Goal: Task Accomplishment & Management: Use online tool/utility

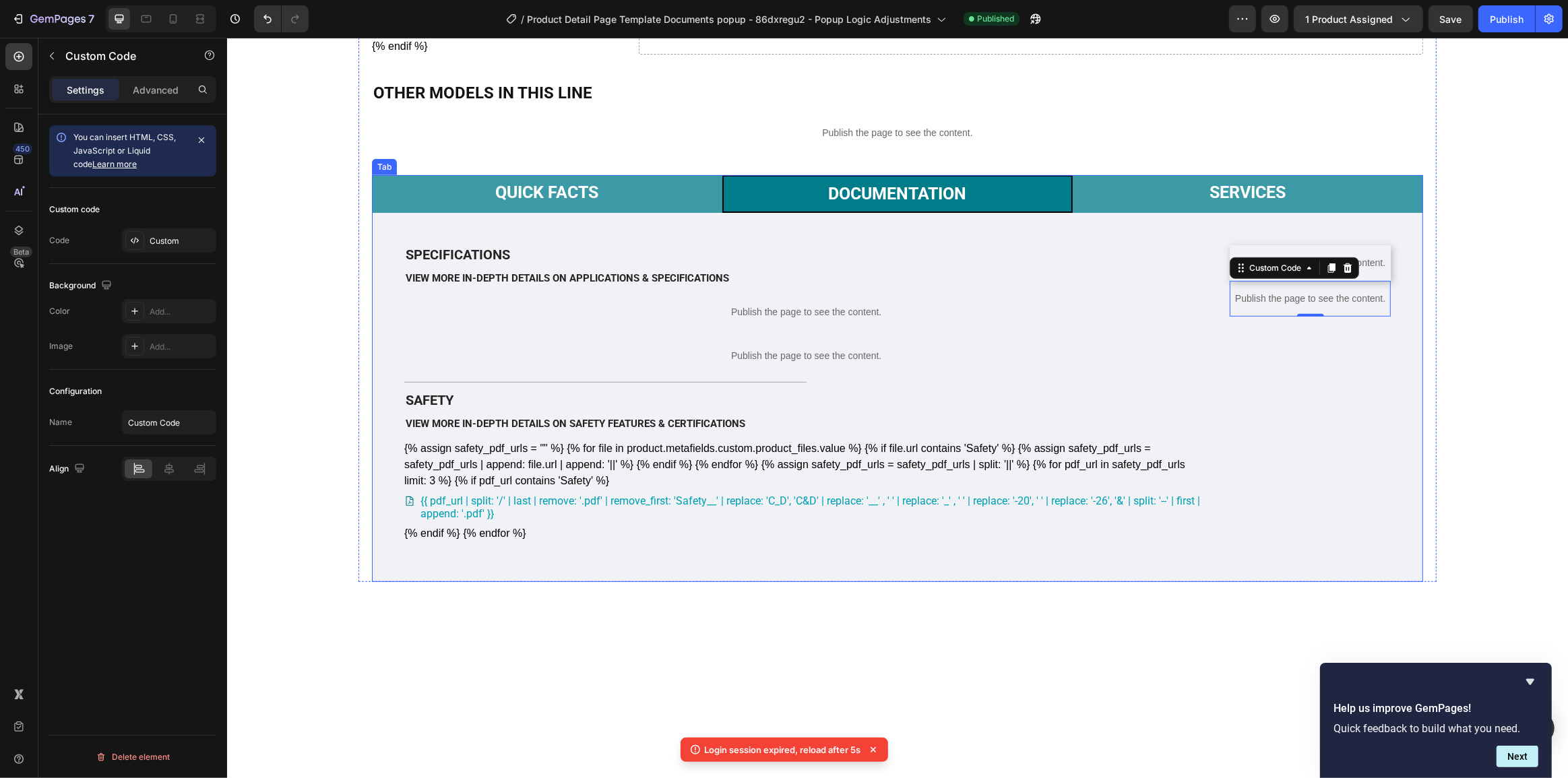
click at [896, 192] on p "Documentation" at bounding box center [896, 194] width 138 height 20
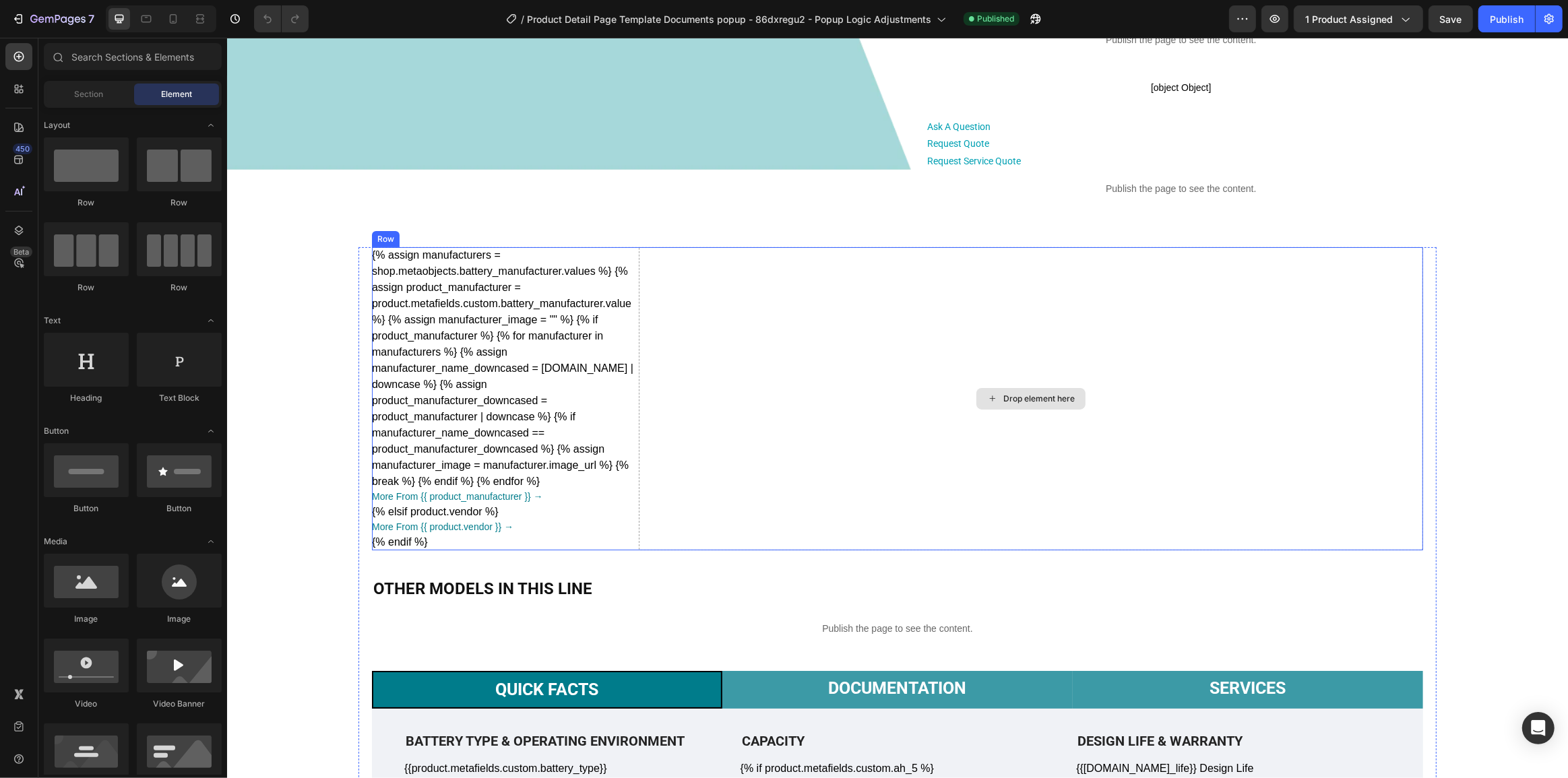
scroll to position [326, 0]
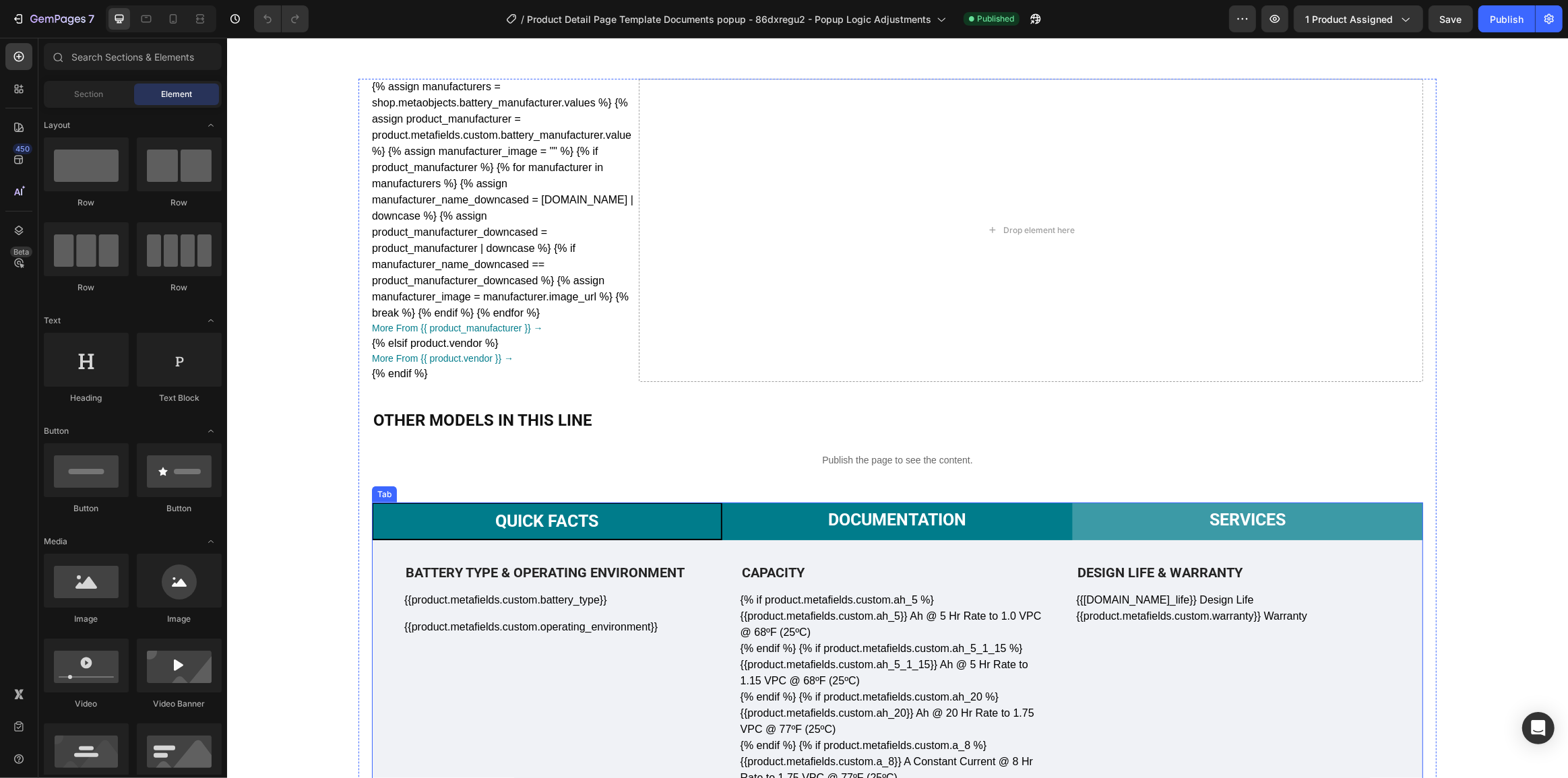
click at [928, 537] on li "Documentation" at bounding box center [897, 522] width 350 height 37
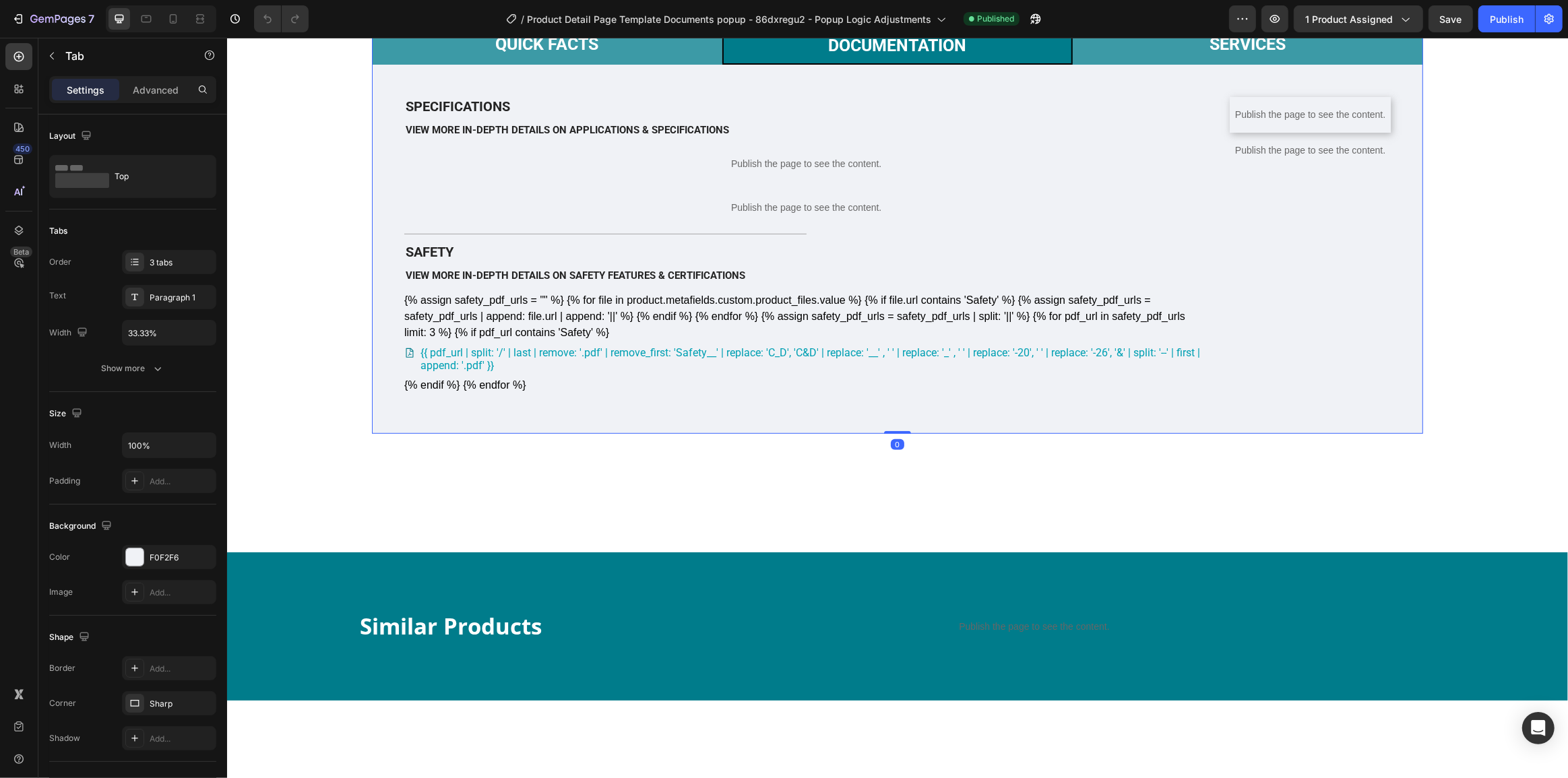
scroll to position [816, 0]
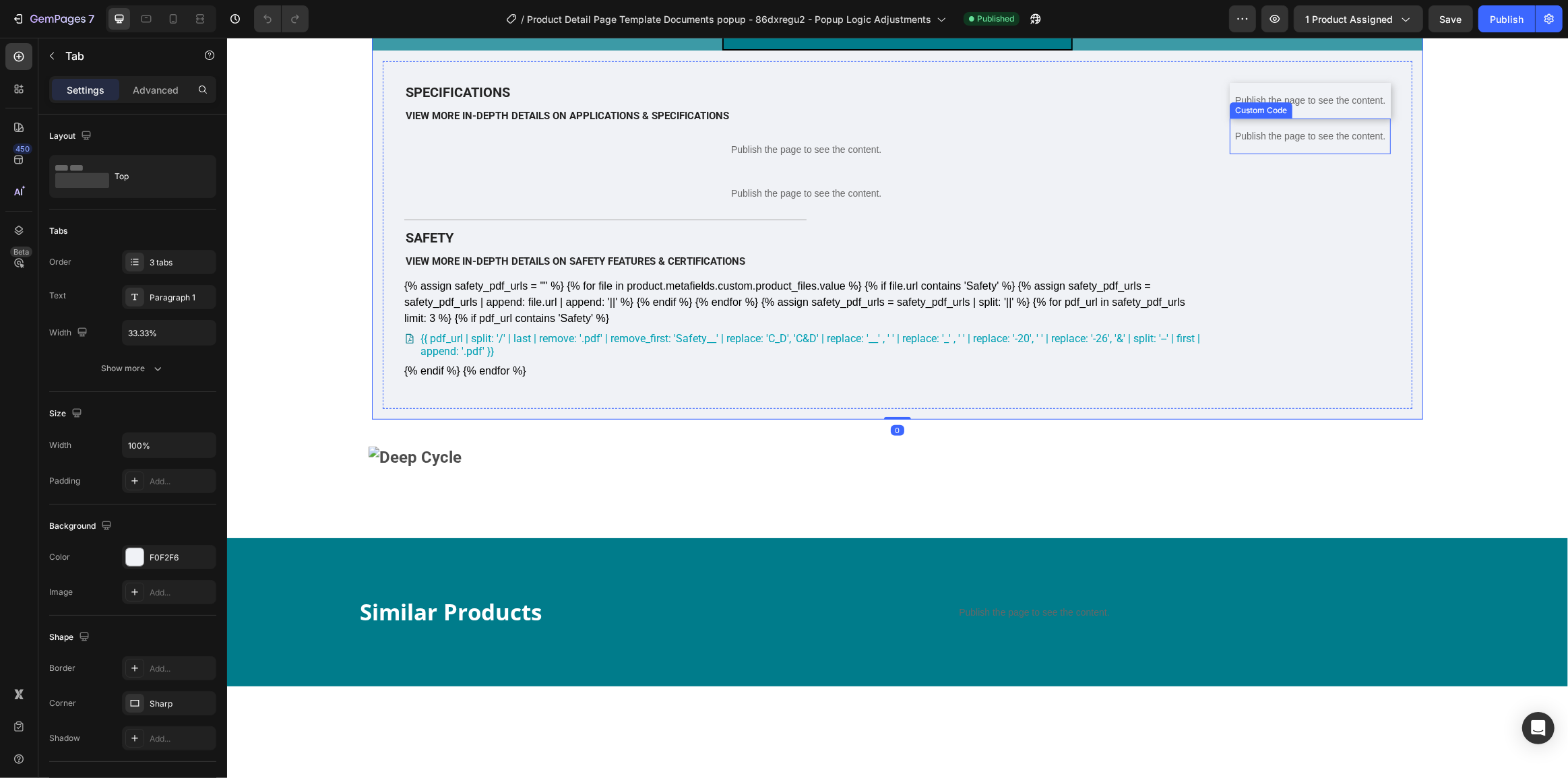
click at [1330, 143] on p "Publish the page to see the content." at bounding box center [1310, 137] width 161 height 14
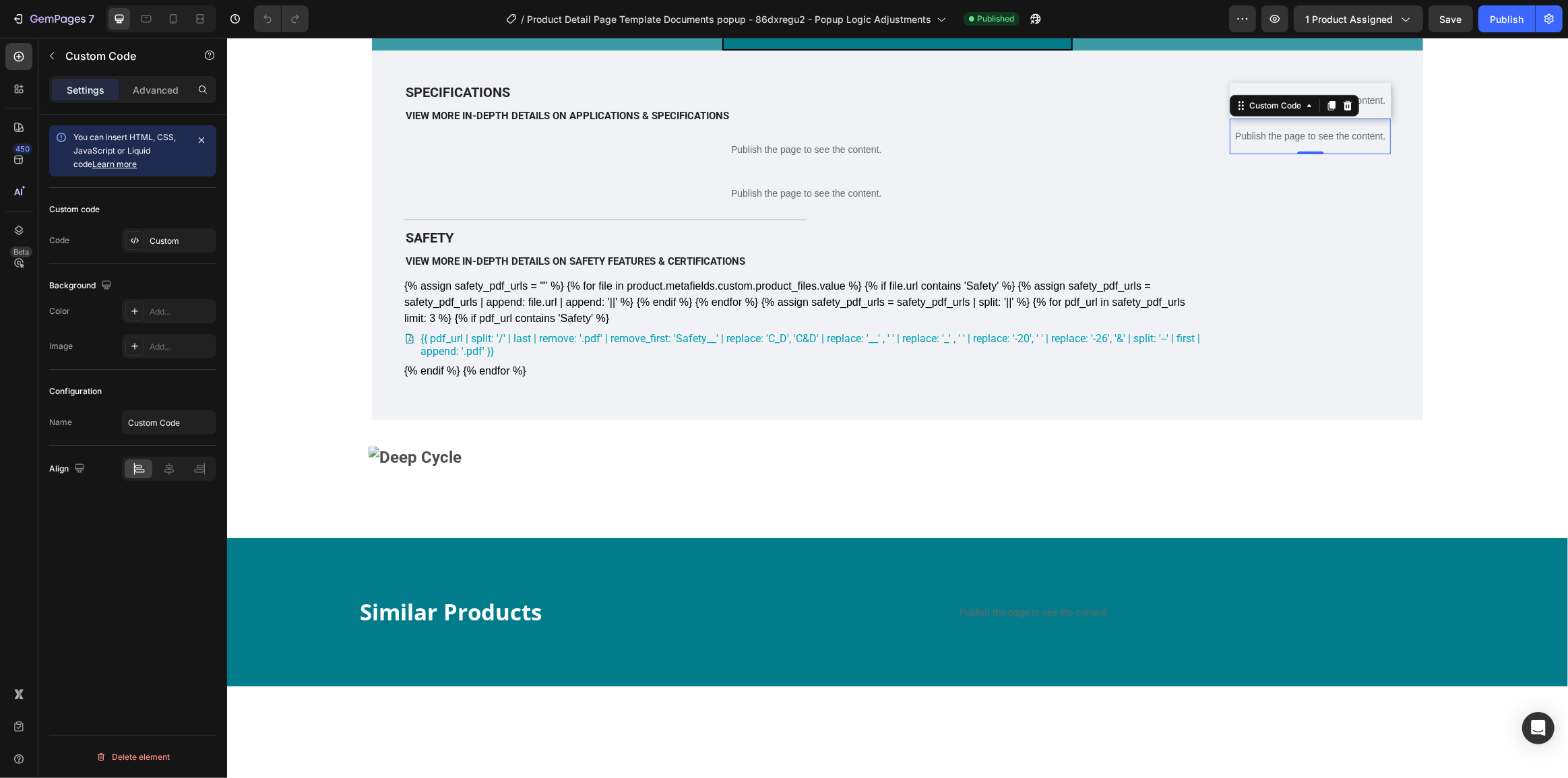
click at [1329, 143] on p "Publish the page to see the content." at bounding box center [1310, 137] width 161 height 14
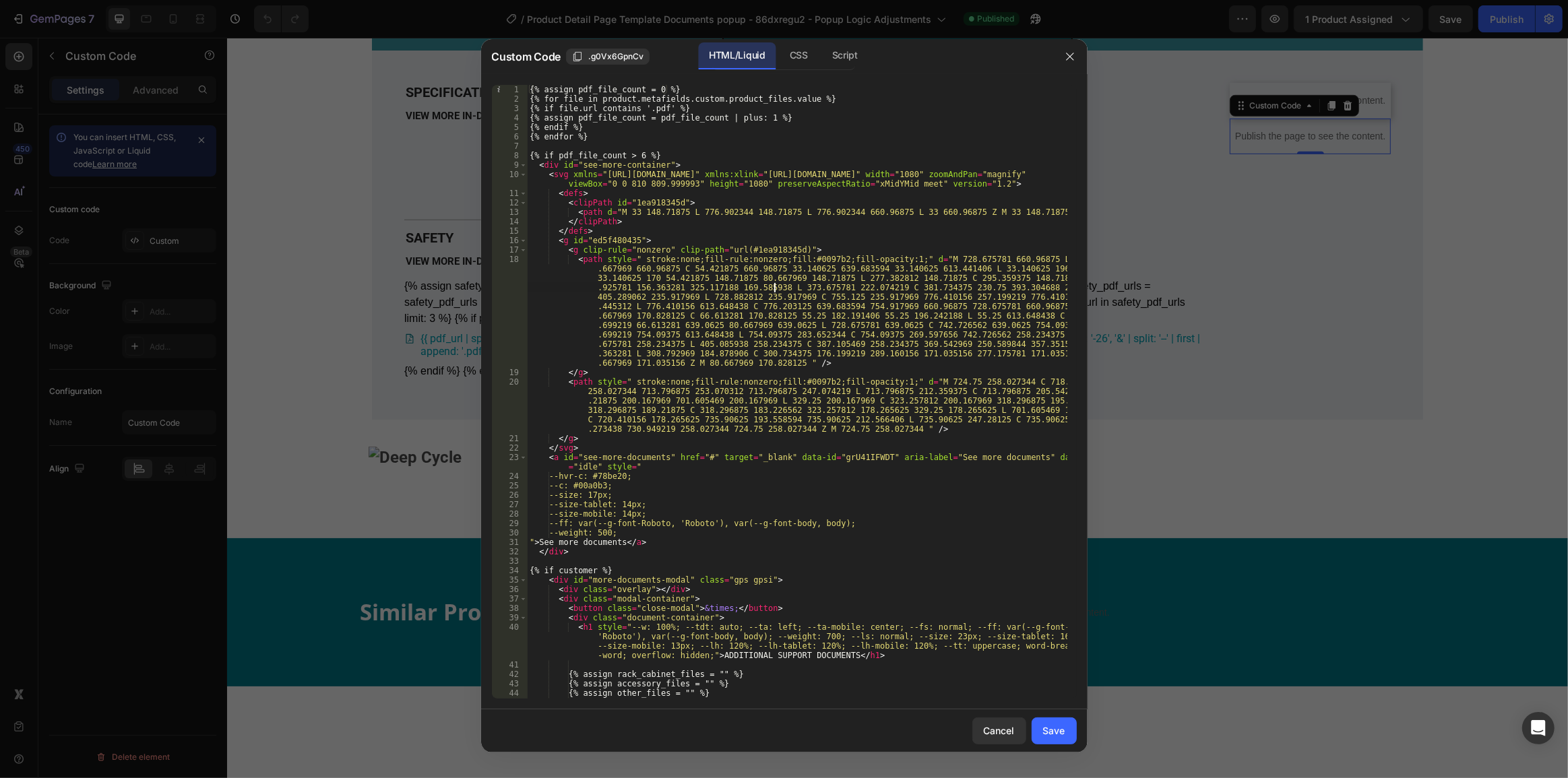
click at [774, 286] on div "{% assign pdf_file_count = 0 %} {% for file in product.metafields.custom.produc…" at bounding box center [797, 401] width 540 height 633
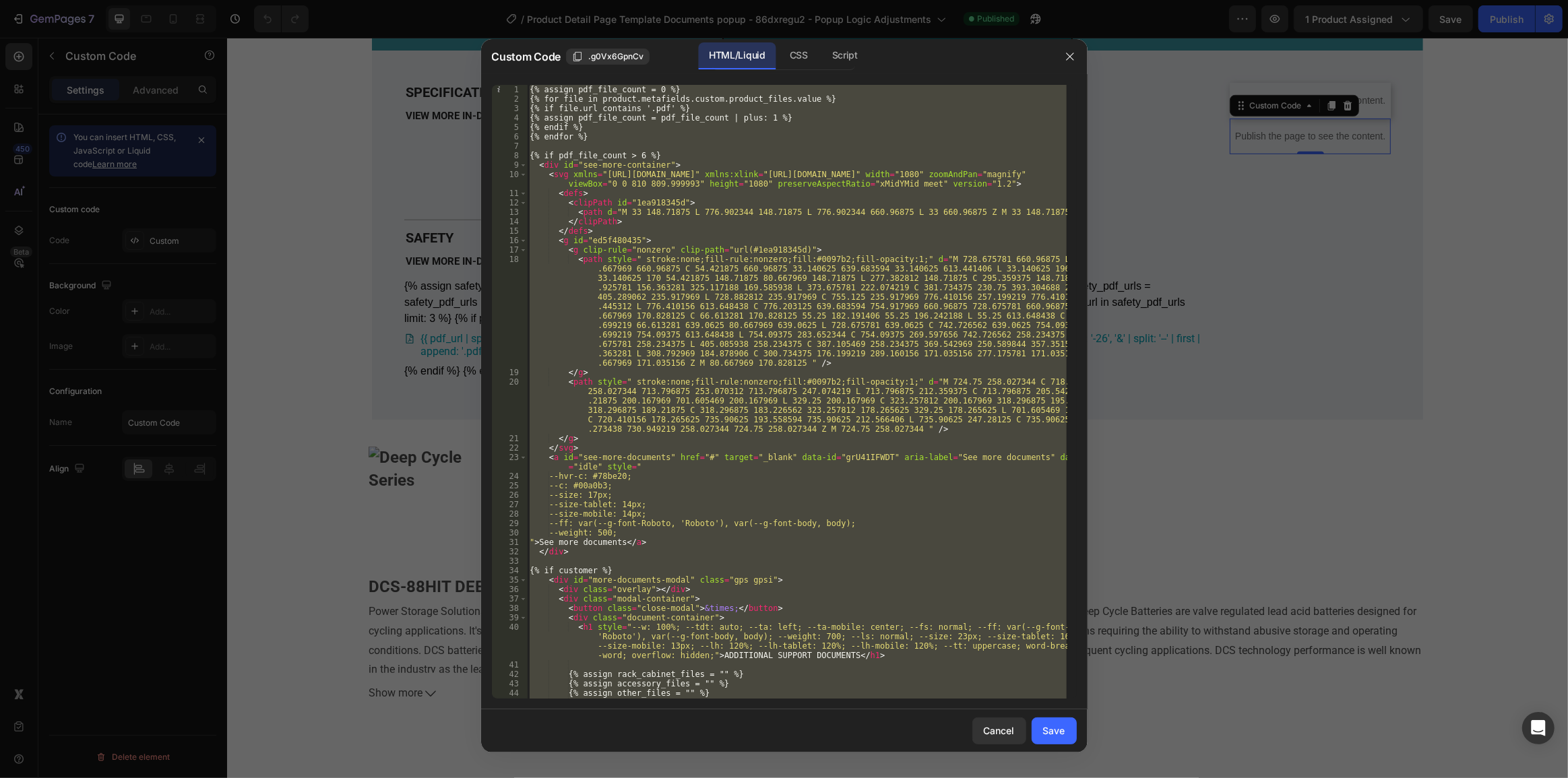
paste textarea
type textarea "{% endif %}"
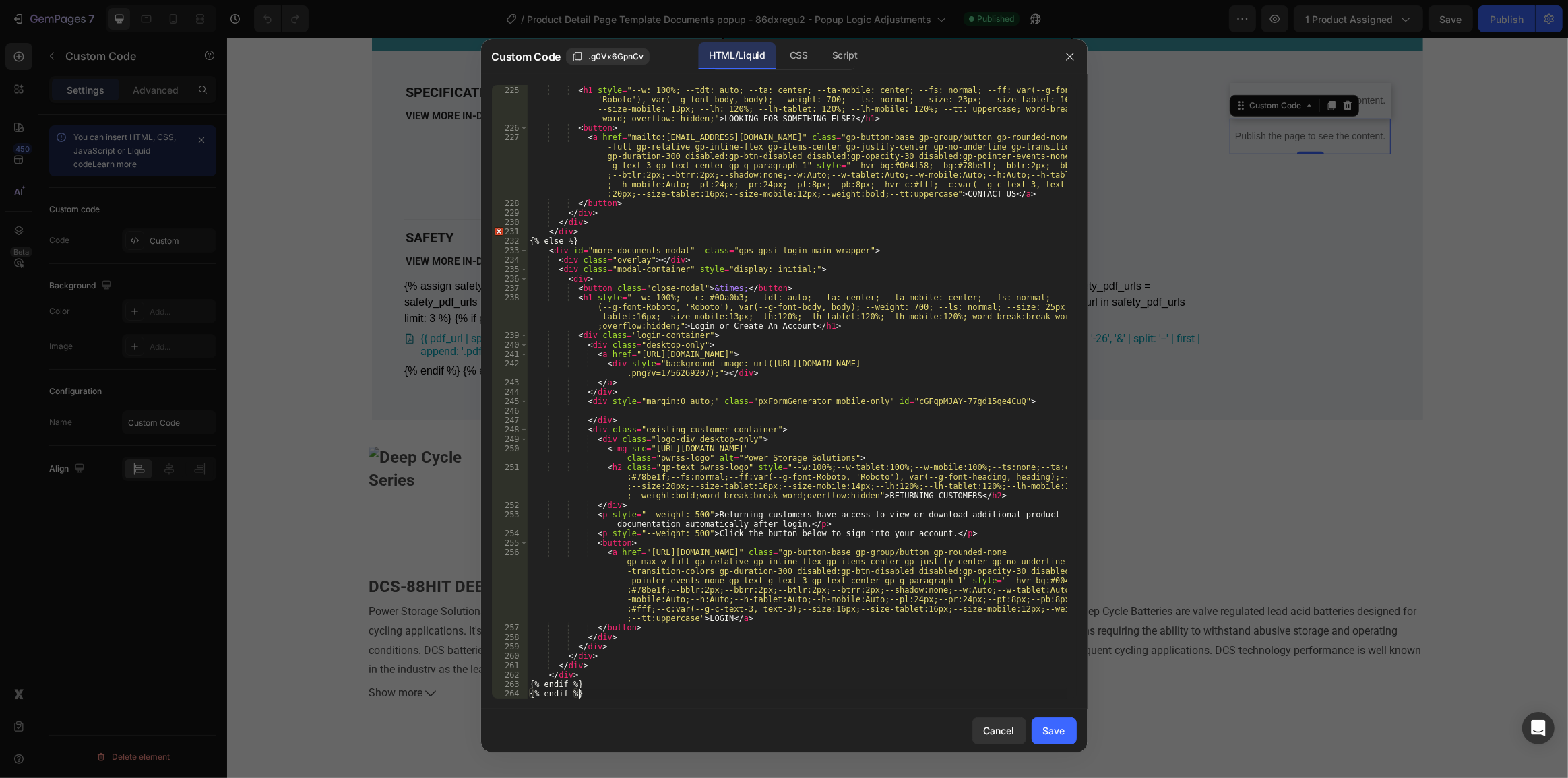
click at [1054, 736] on div "Save" at bounding box center [1055, 730] width 22 height 14
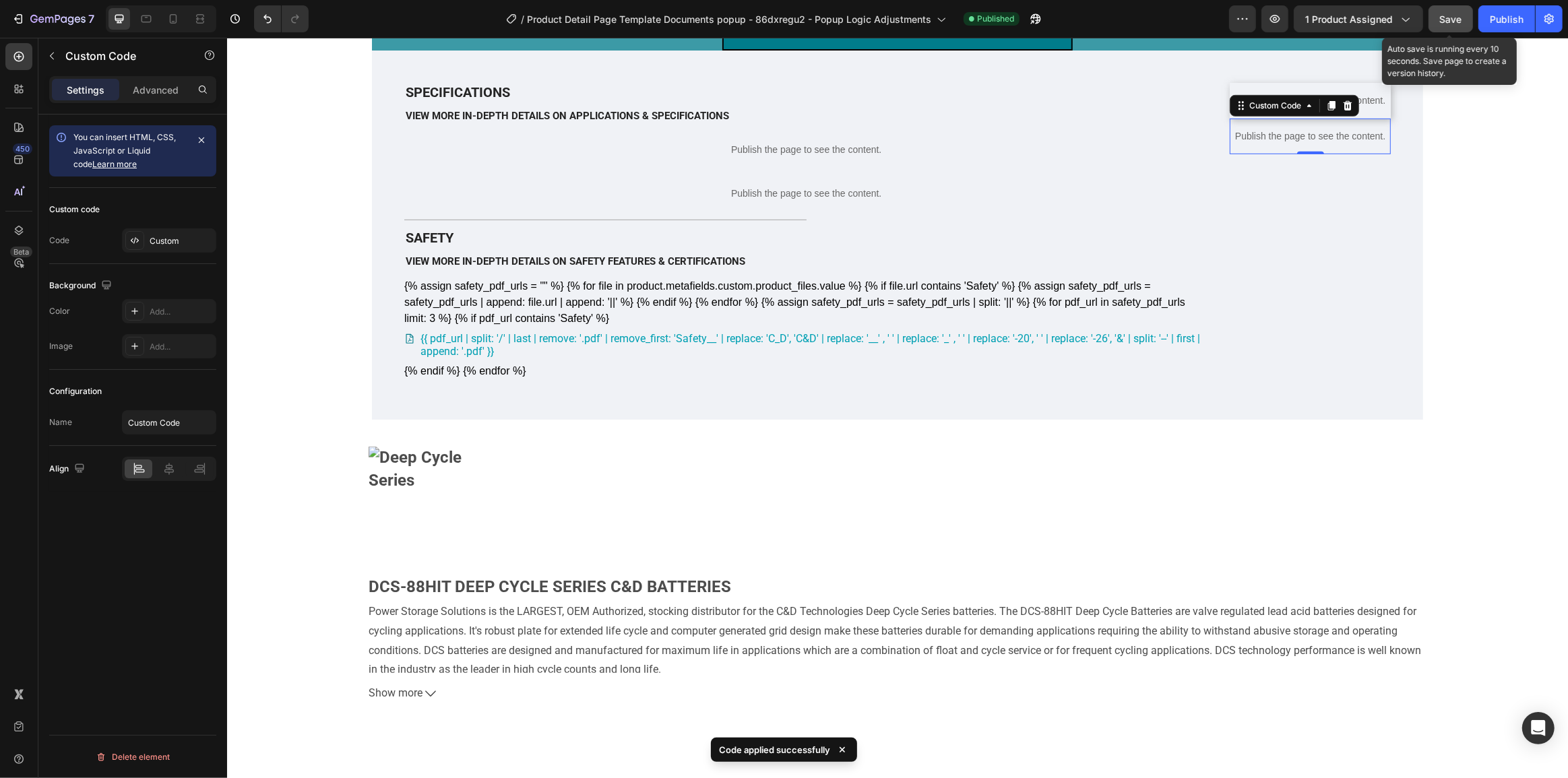
click at [1449, 19] on span "Save" at bounding box center [1451, 20] width 22 height 12
click at [1502, 18] on div "Publish" at bounding box center [1507, 19] width 34 height 14
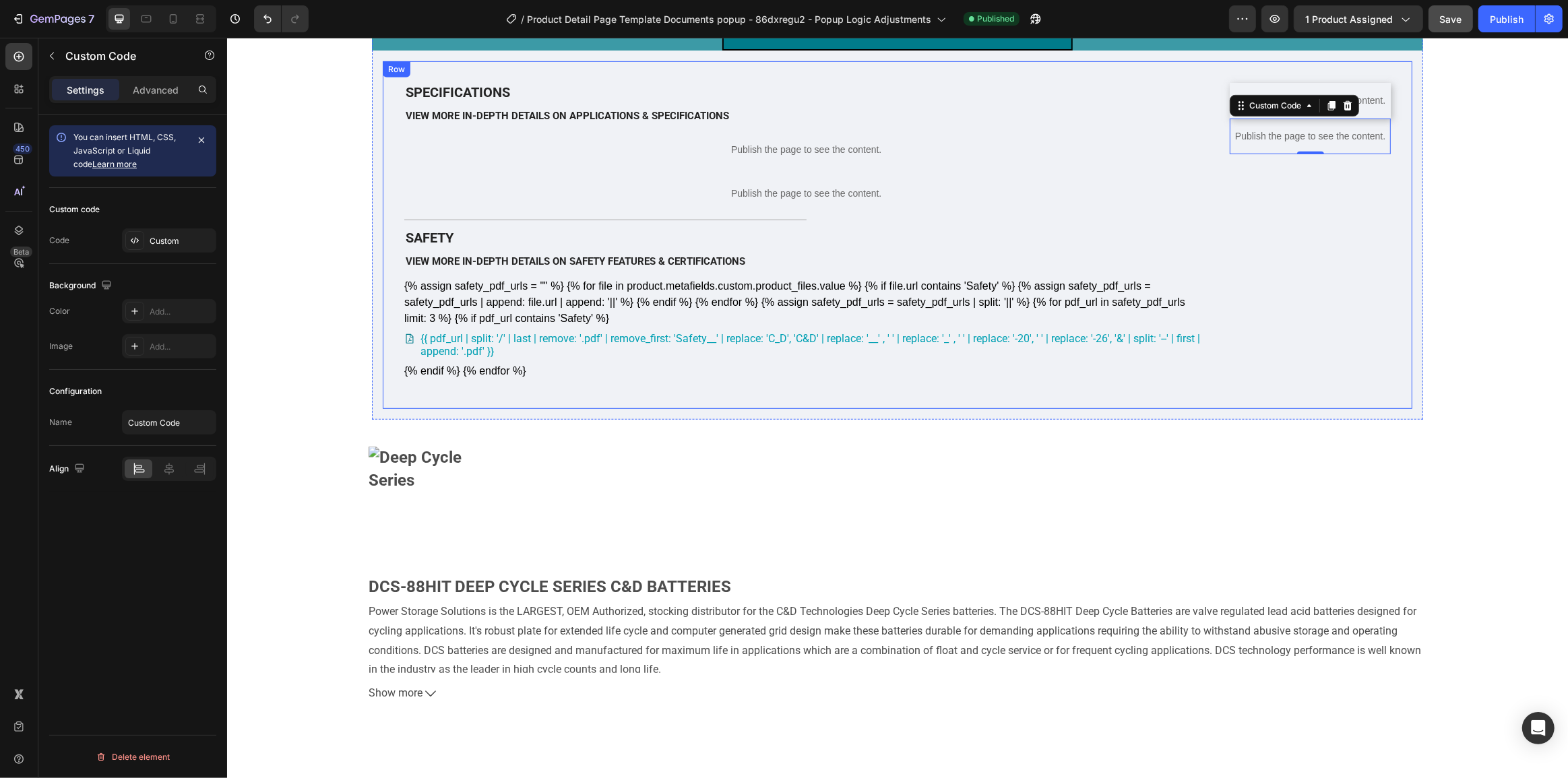
click at [1229, 143] on p "Publish the page to see the content." at bounding box center [1310, 137] width 161 height 14
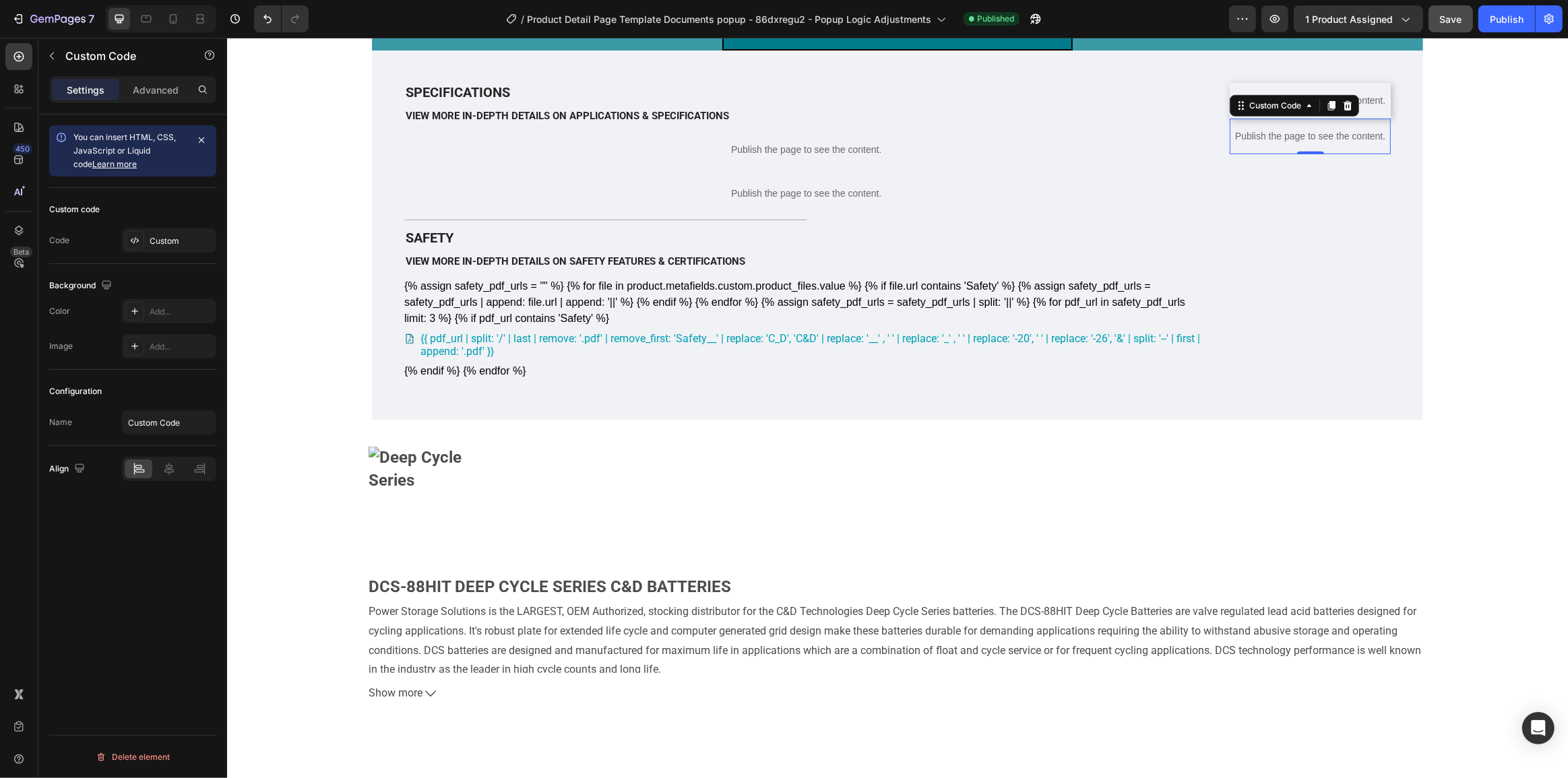
click at [1229, 143] on p "Publish the page to see the content." at bounding box center [1310, 137] width 161 height 14
click at [1245, 143] on p "Publish the page to see the content." at bounding box center [1310, 137] width 161 height 14
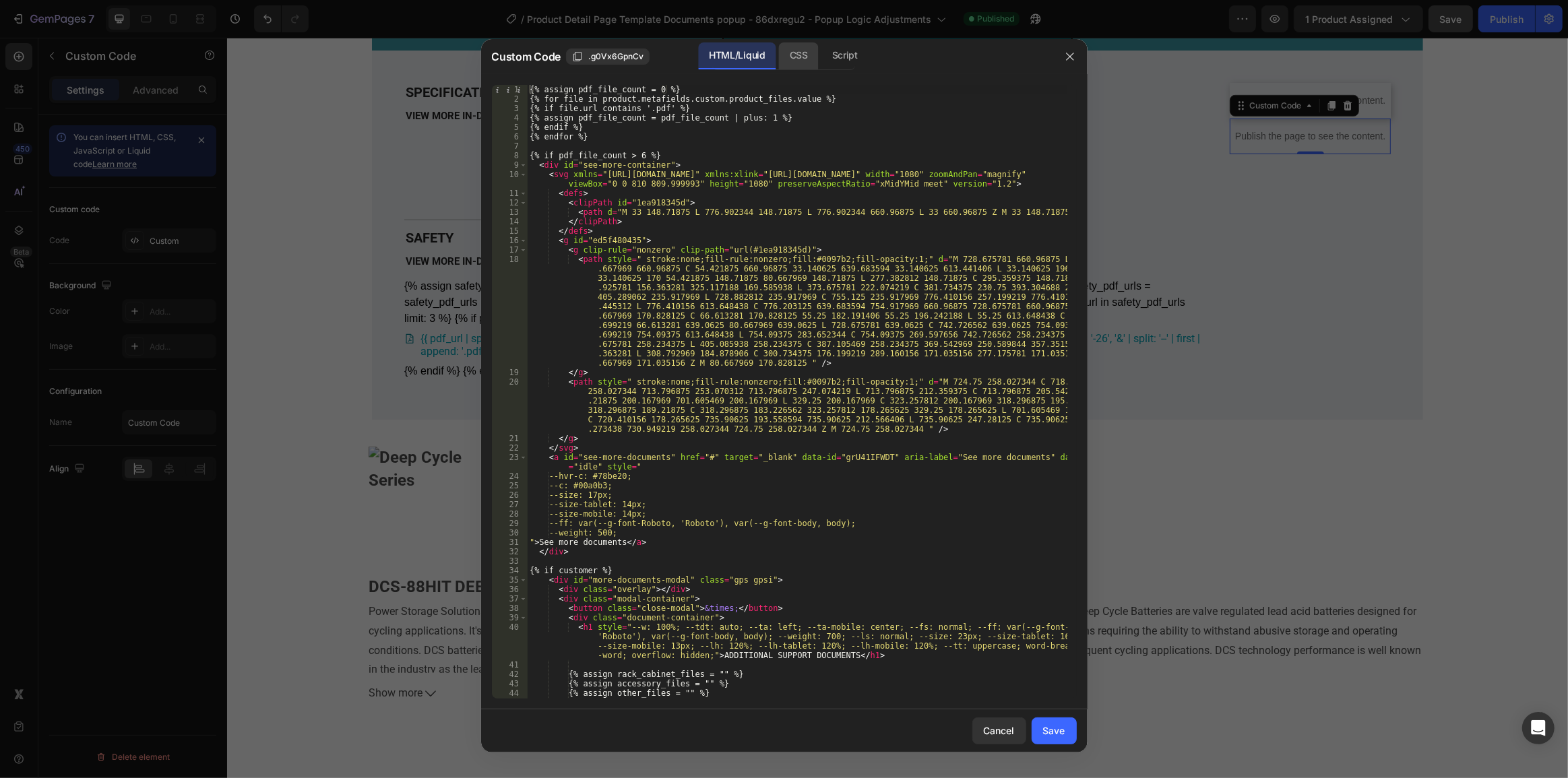
click at [794, 54] on div "CSS" at bounding box center [798, 56] width 40 height 27
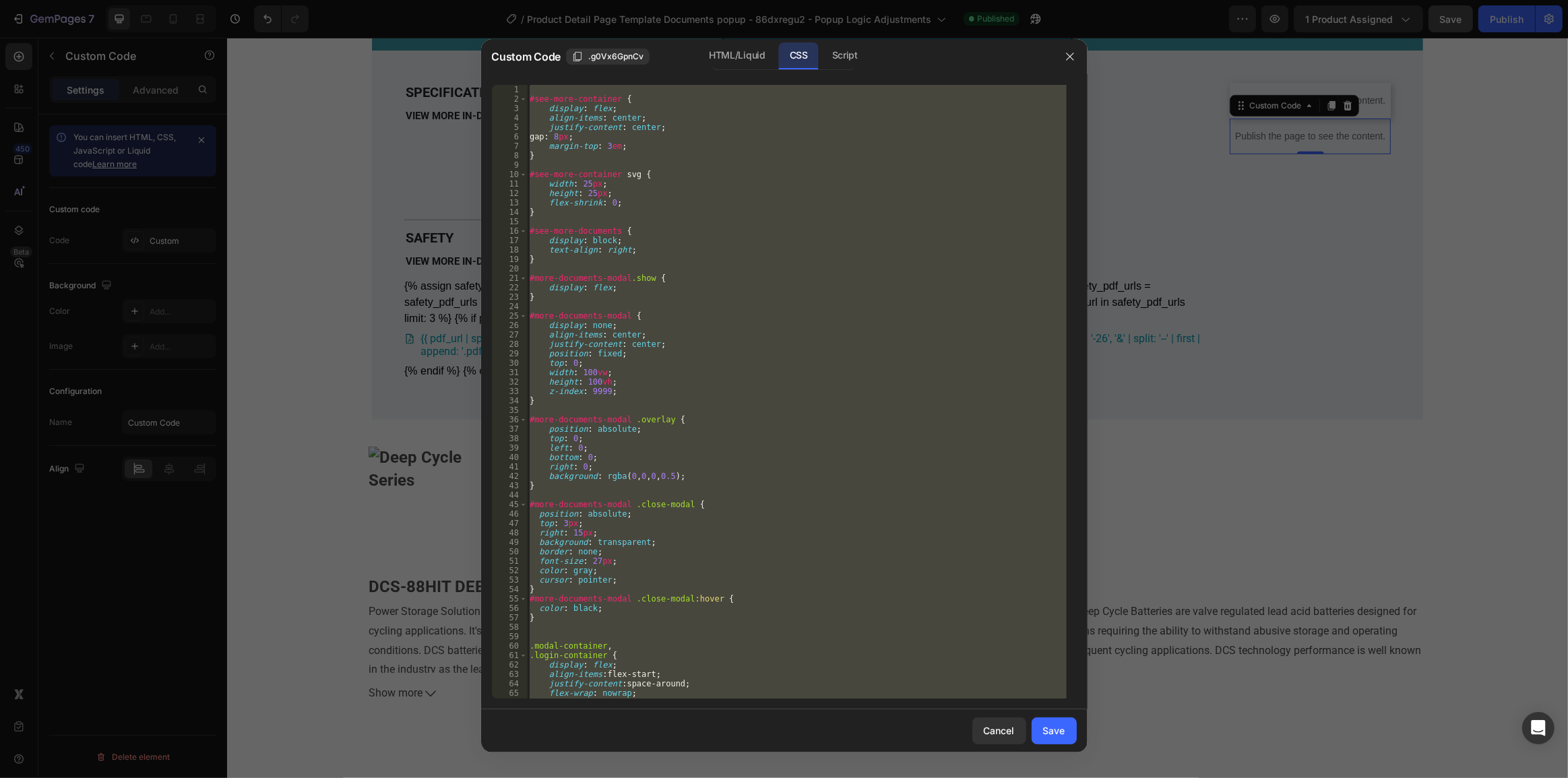
click at [821, 195] on div "#see-more-container { display : flex ; align-items : center ; justify-content :…" at bounding box center [797, 392] width 540 height 614
paste textarea
type textarea "}"
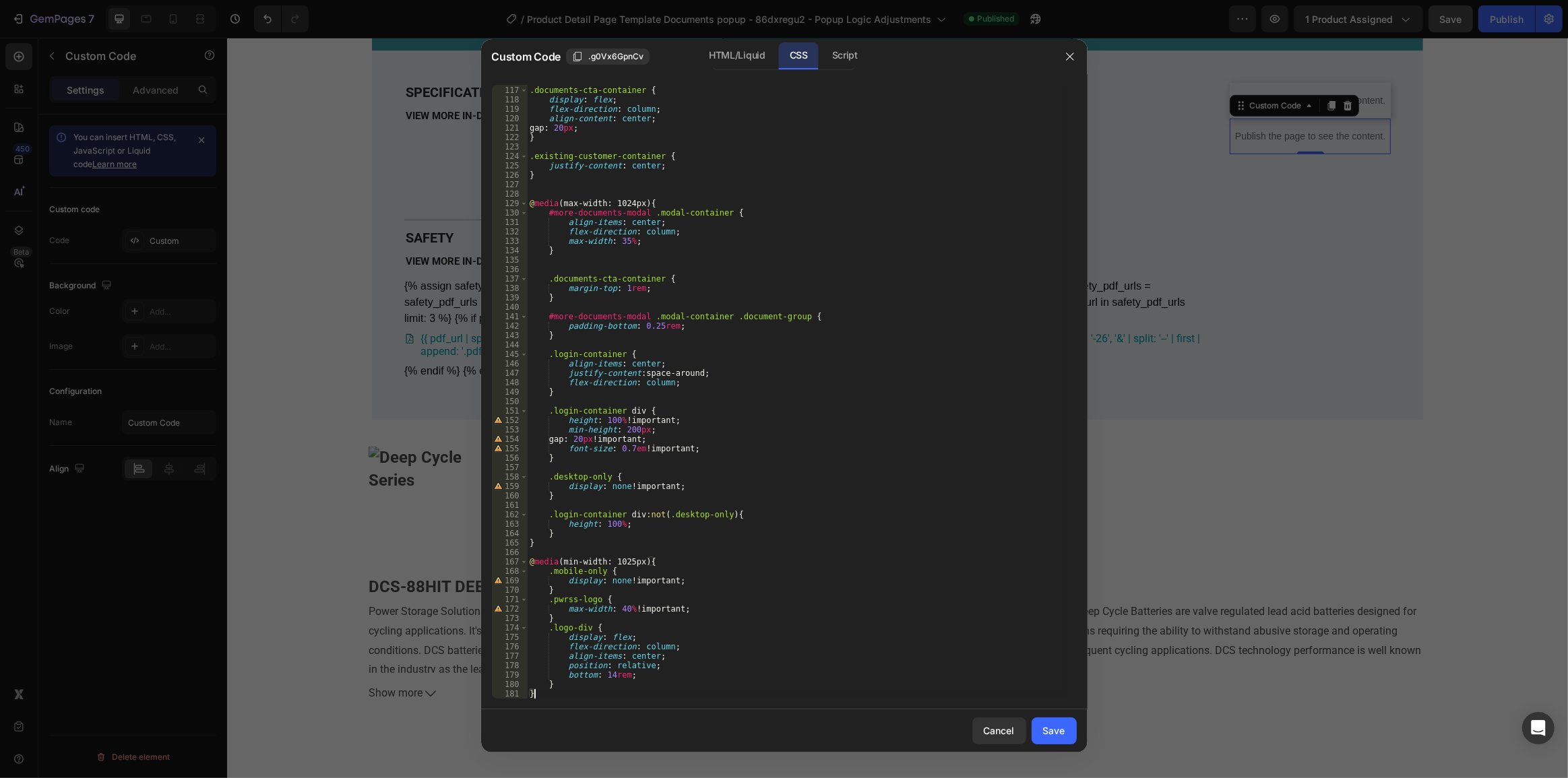
drag, startPoint x: 1073, startPoint y: 725, endPoint x: 1075, endPoint y: 716, distance: 9.2
click at [1073, 722] on button "Save" at bounding box center [1054, 731] width 45 height 27
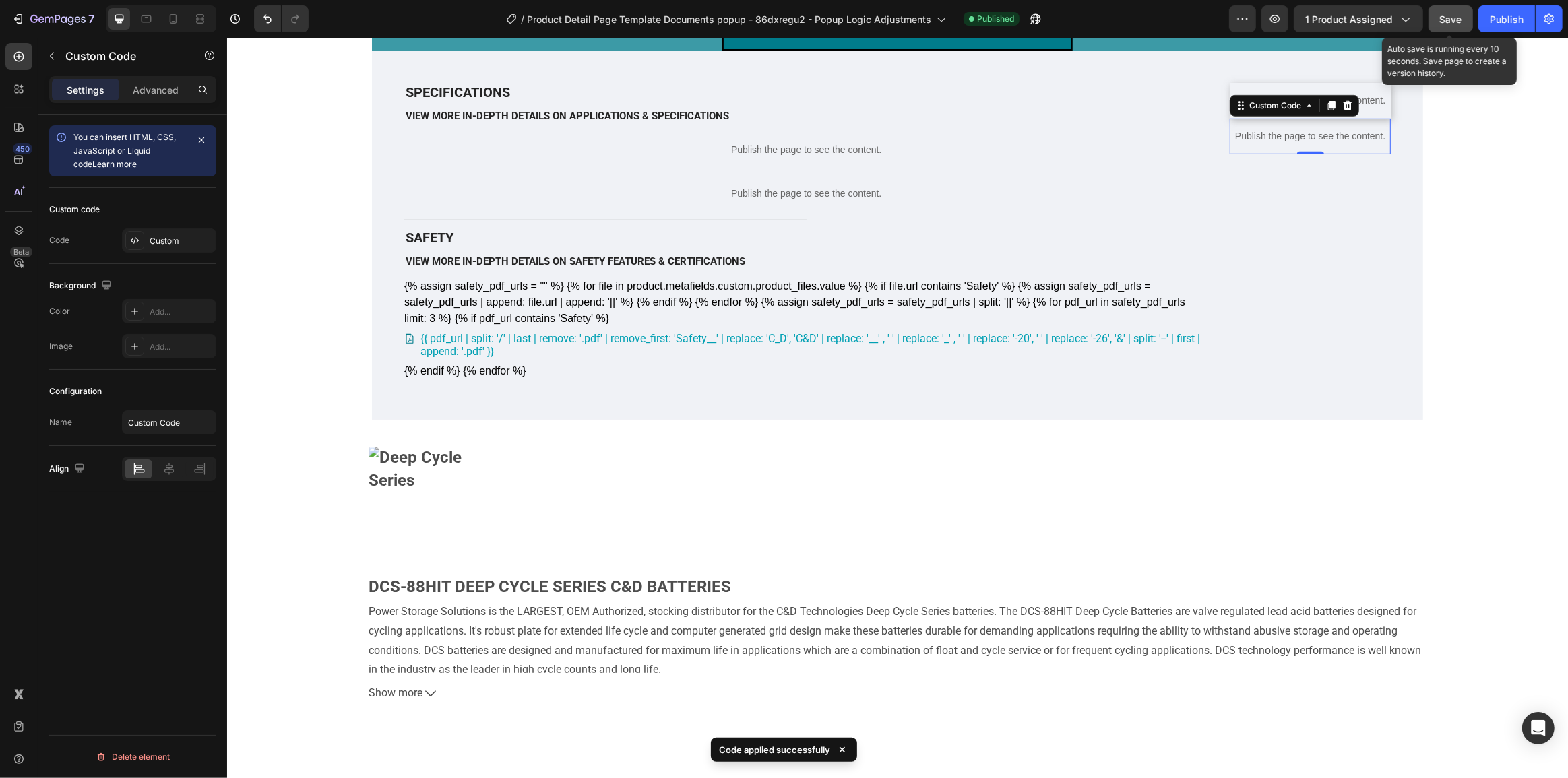
click at [1470, 26] on button "Save" at bounding box center [1451, 19] width 44 height 27
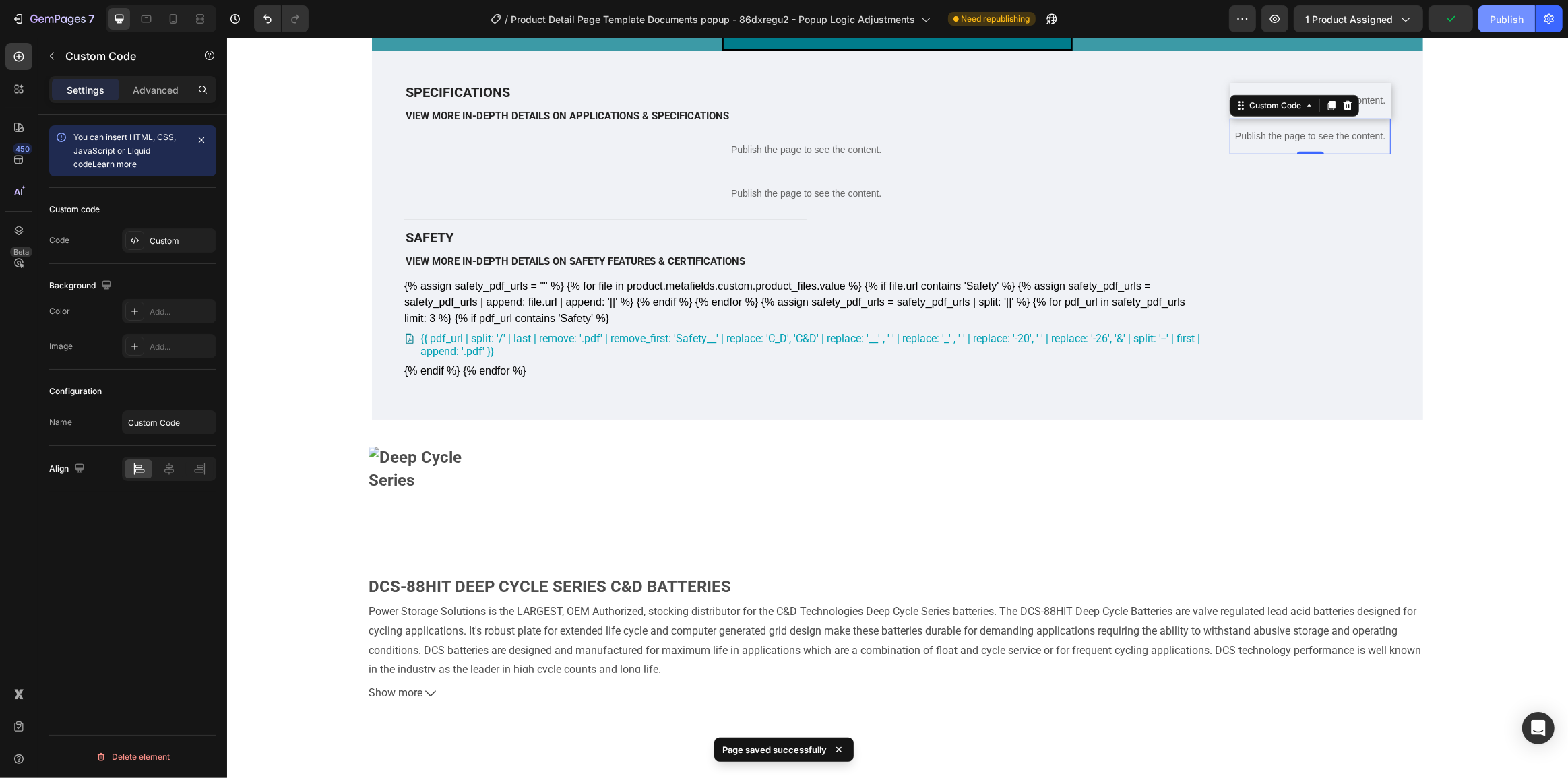
click at [1492, 29] on button "Publish" at bounding box center [1507, 19] width 57 height 27
click at [1309, 143] on p "Publish the page to see the content." at bounding box center [1310, 137] width 161 height 14
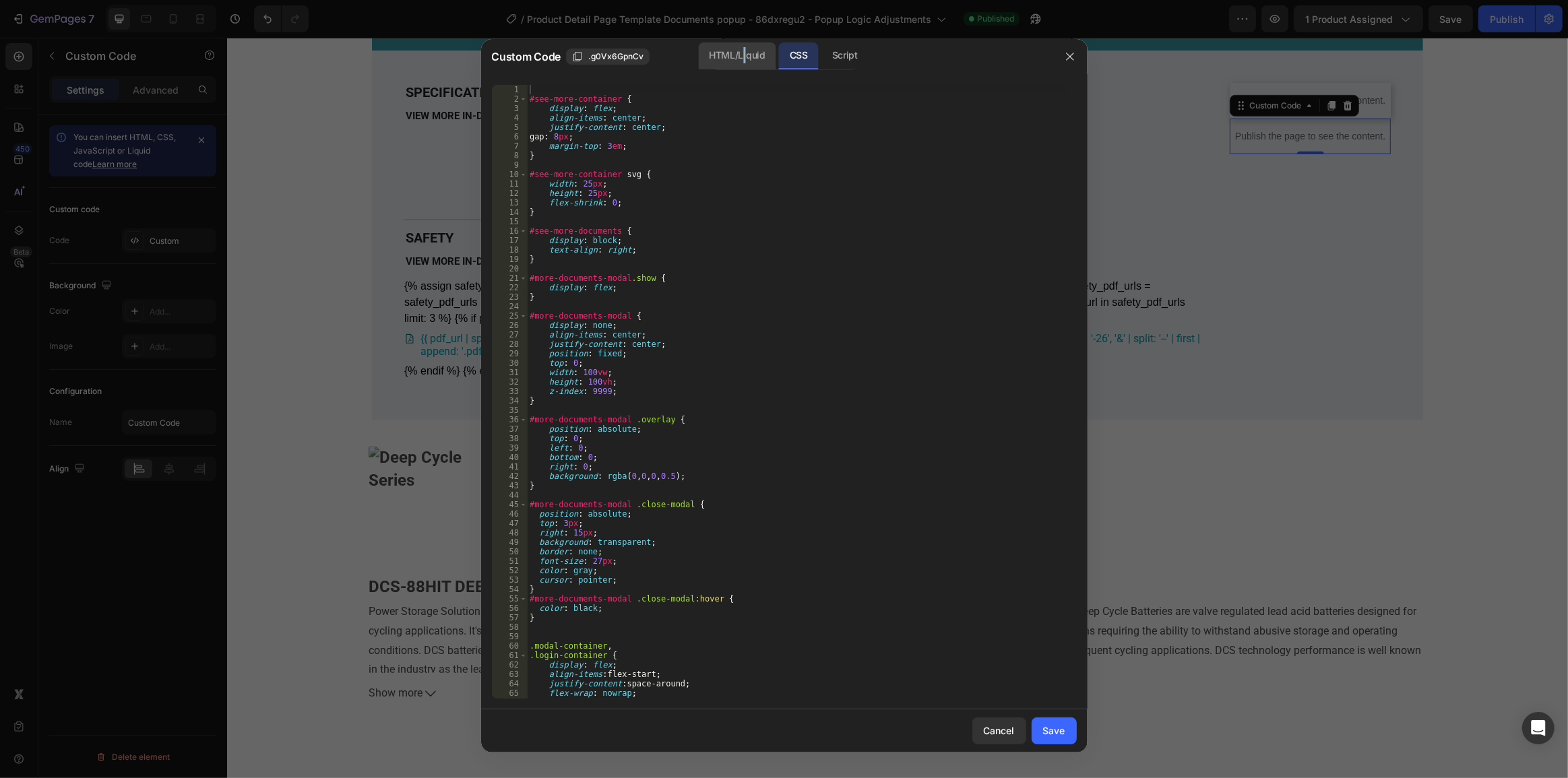
click at [745, 64] on div "HTML/Liquid" at bounding box center [736, 56] width 77 height 27
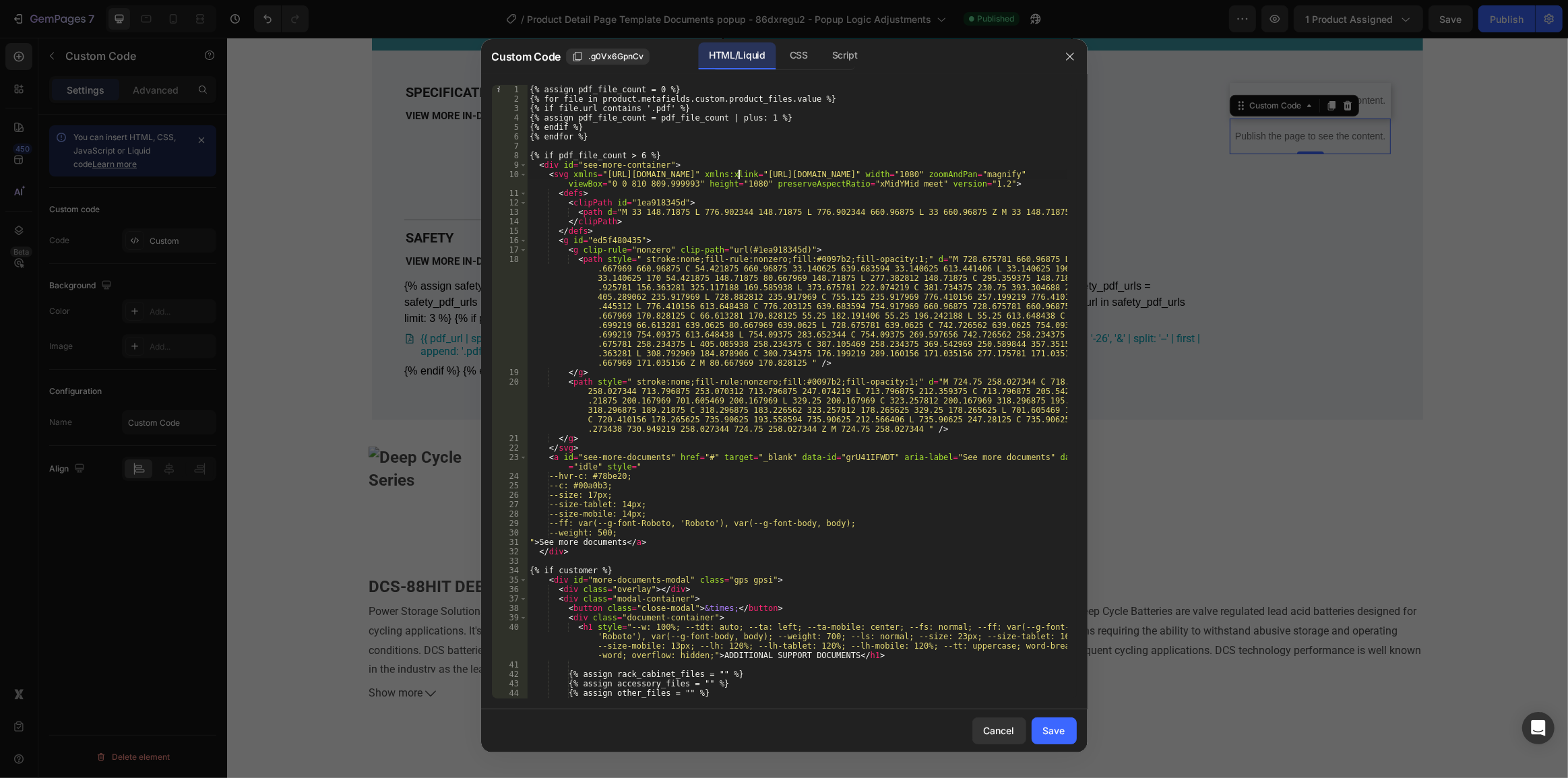
paste textarea
type textarea "{% endif %}"
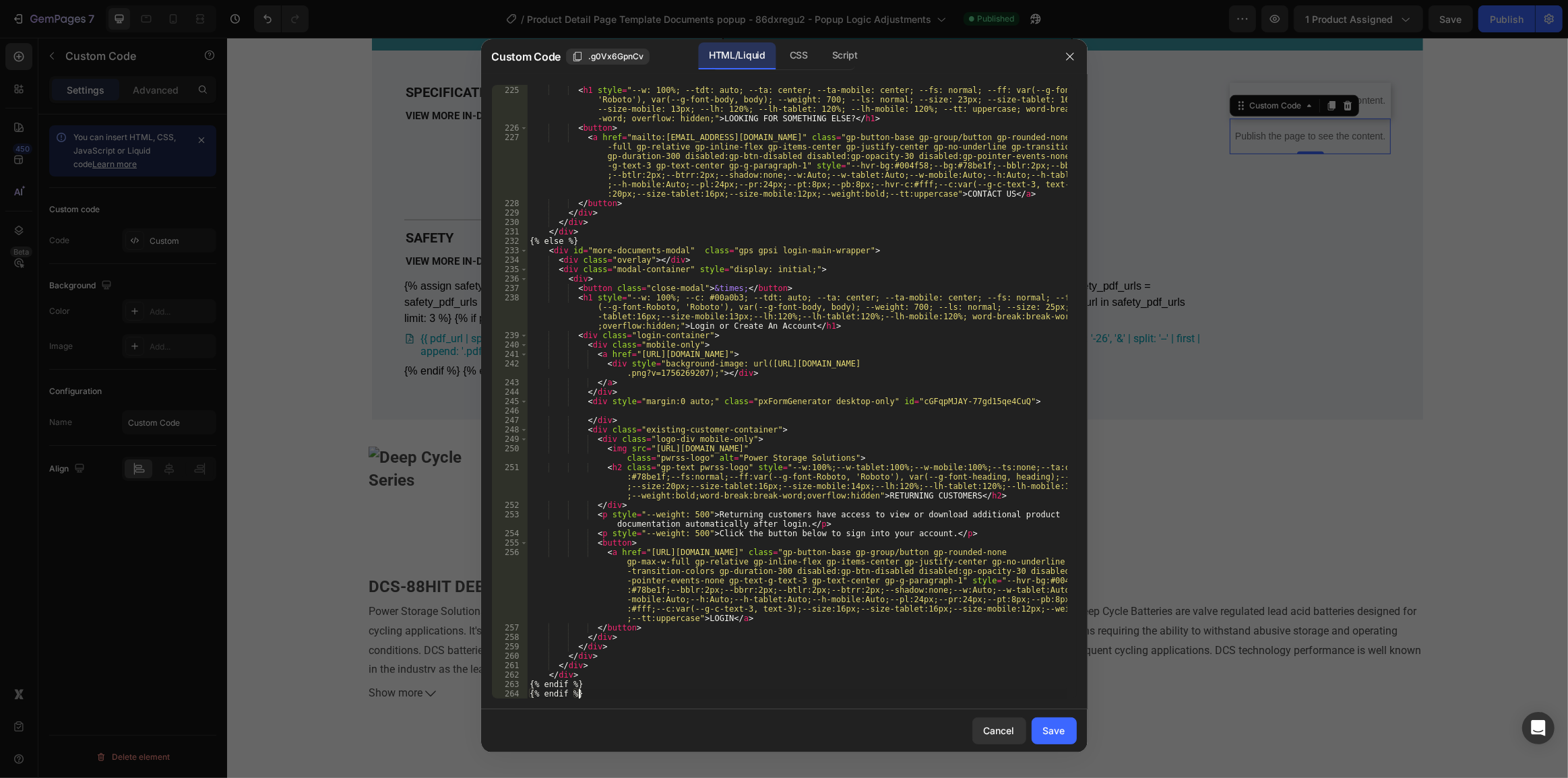
scroll to position [3461, 0]
click at [1051, 743] on button "Save" at bounding box center [1054, 731] width 45 height 27
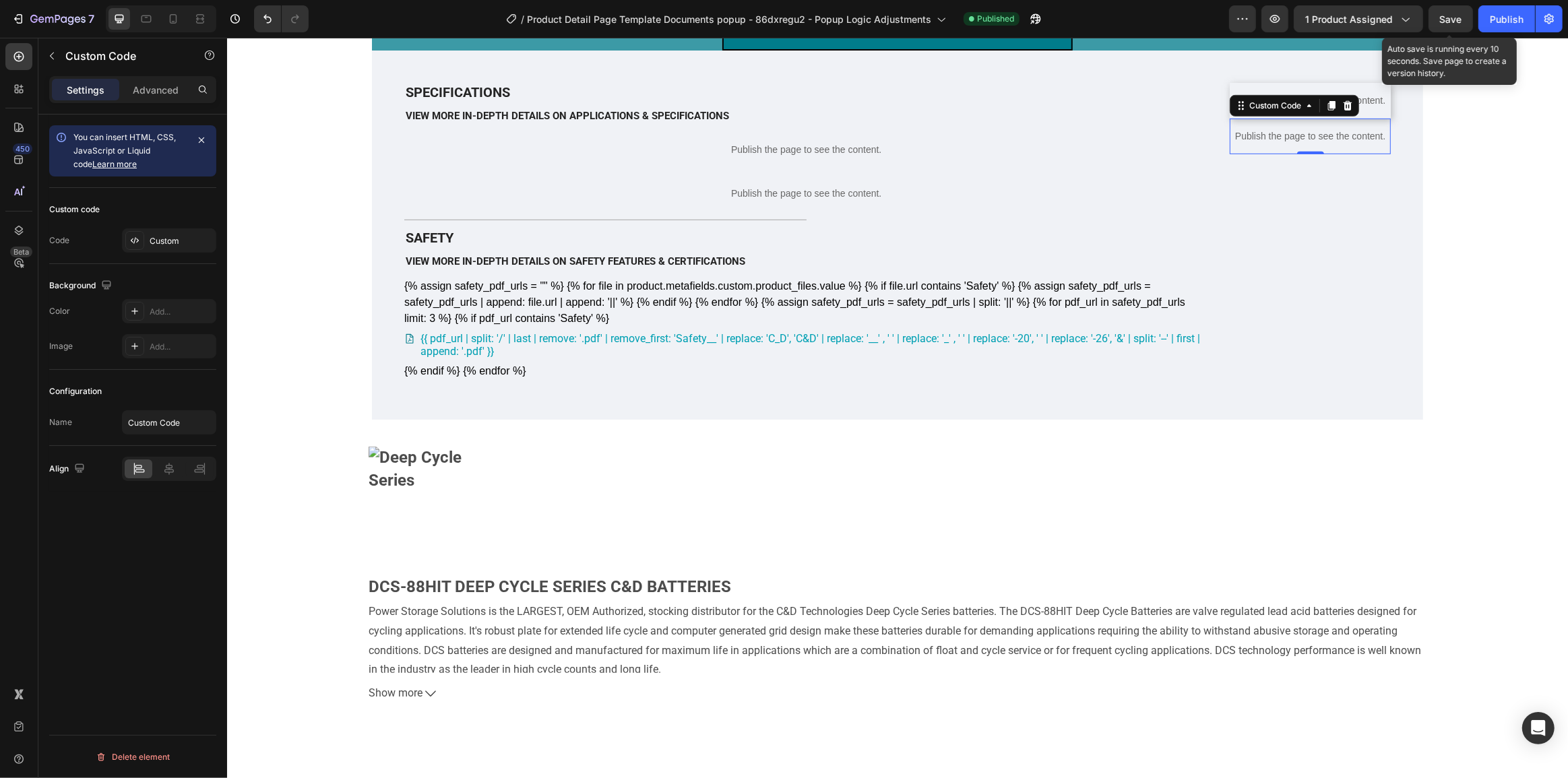
click at [1453, 2] on div "7 Version history / Product Detail Page Template Documents popup - 86dxregu2 - …" at bounding box center [784, 19] width 1568 height 38
click at [1449, 17] on span "Save" at bounding box center [1451, 20] width 22 height 12
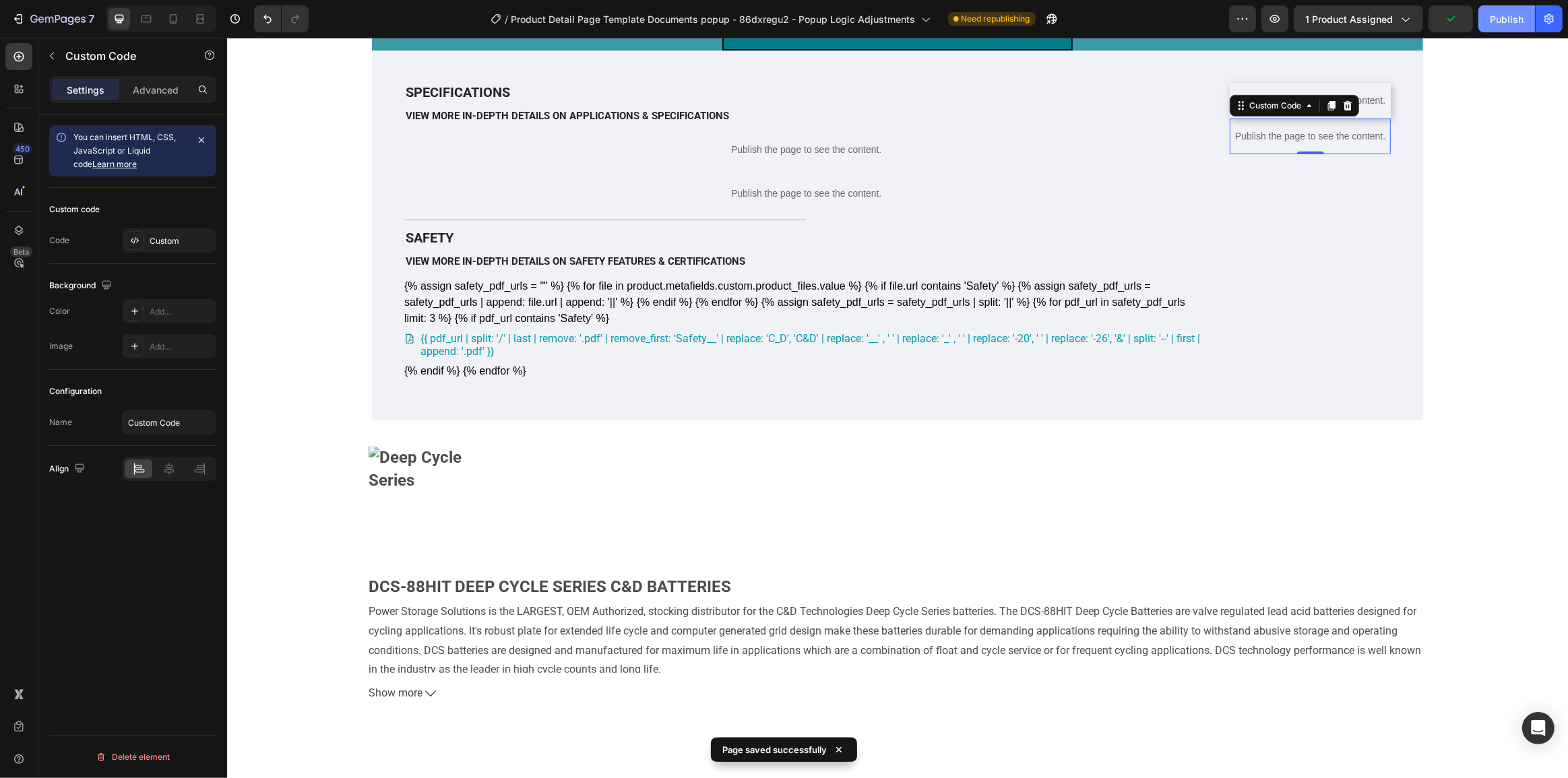
click at [1518, 18] on div "Publish" at bounding box center [1507, 19] width 34 height 14
click at [1333, 143] on p "Publish the page to see the content." at bounding box center [1310, 137] width 161 height 14
click at [1338, 143] on p "Publish the page to see the content." at bounding box center [1310, 137] width 161 height 14
click at [1296, 143] on p "Publish the page to see the content." at bounding box center [1310, 137] width 161 height 14
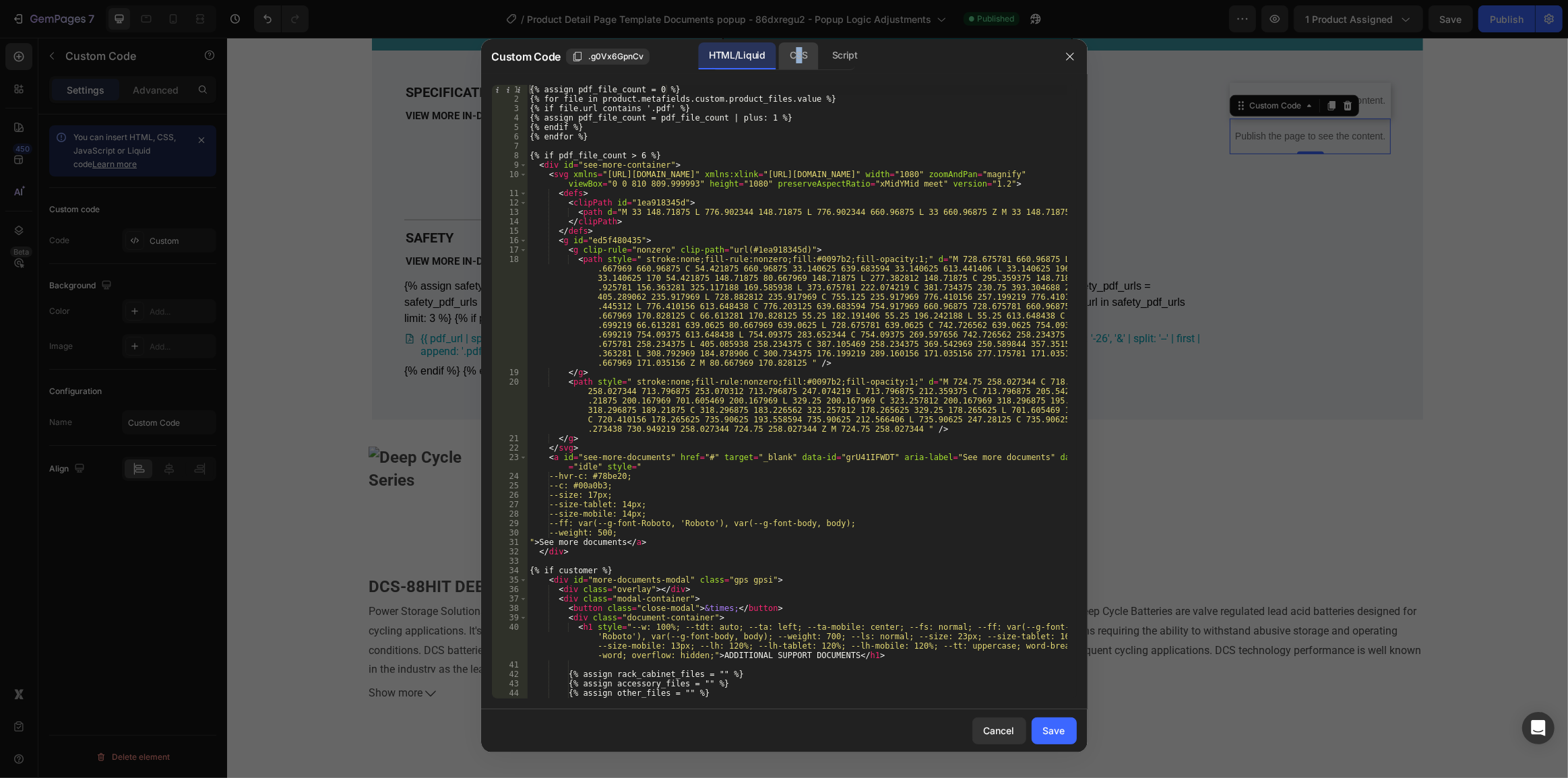
click at [801, 46] on div "CSS" at bounding box center [798, 56] width 40 height 27
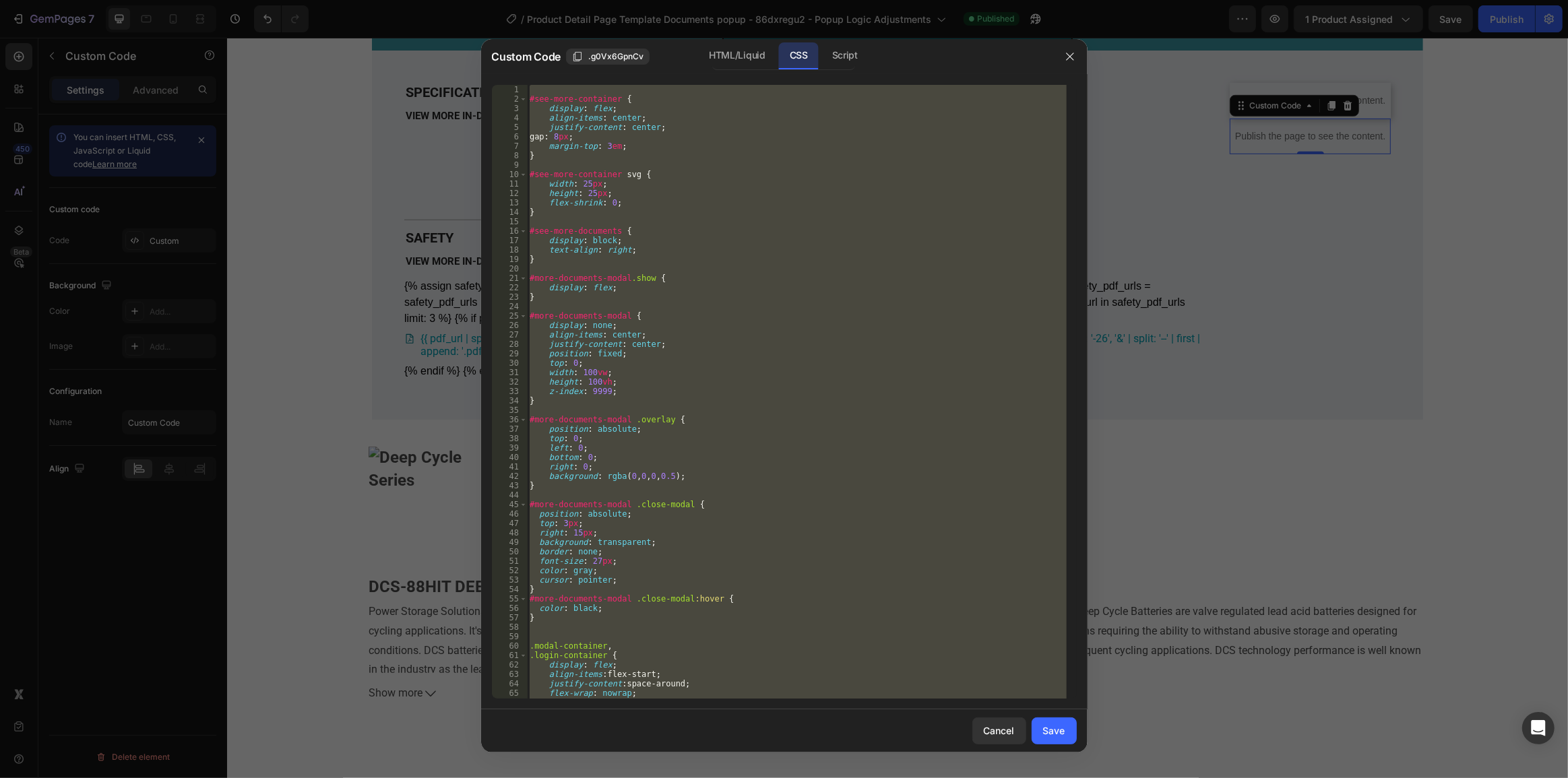
paste textarea
type textarea "}"
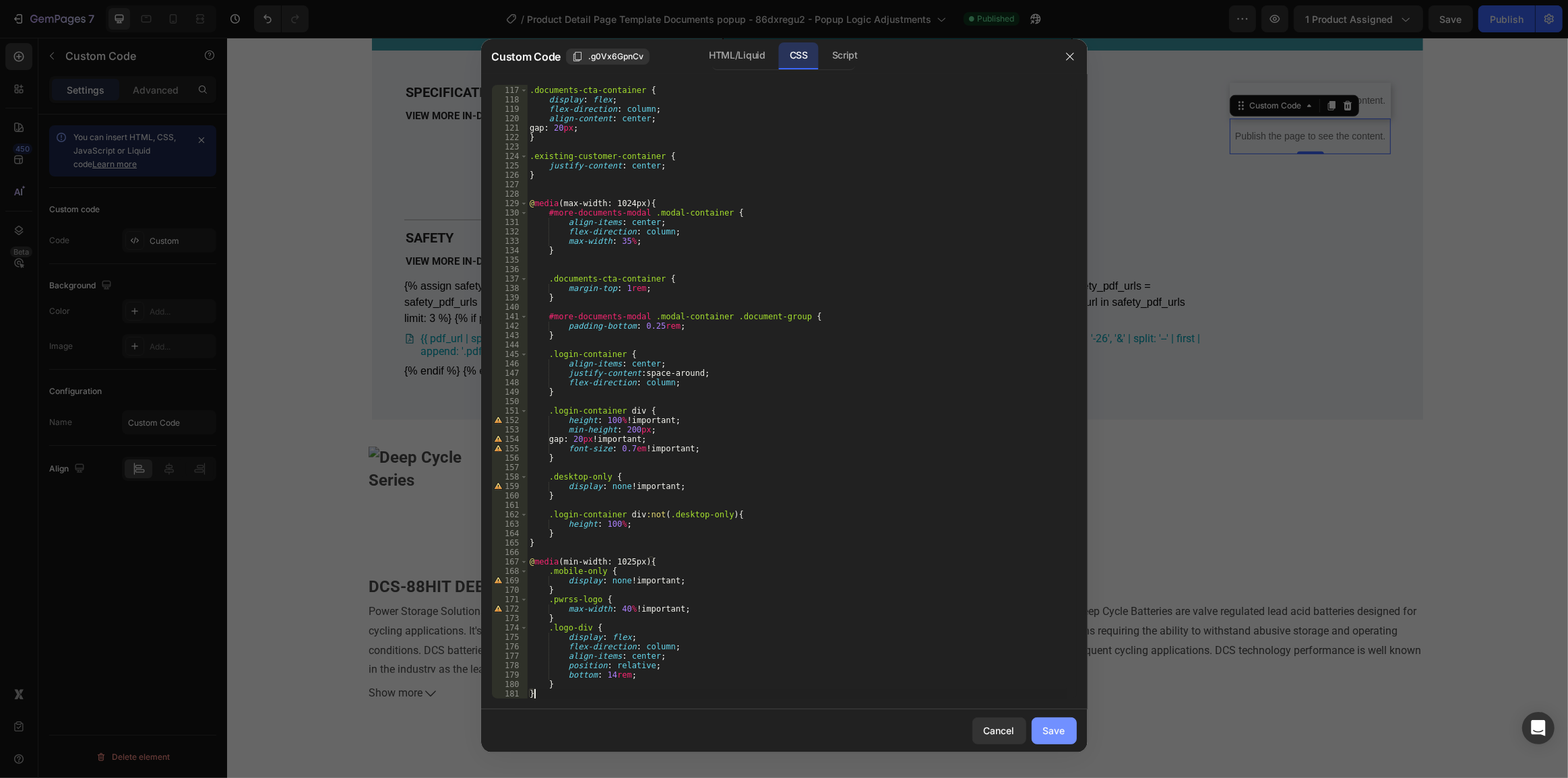
click at [1050, 736] on div "Save" at bounding box center [1055, 730] width 22 height 14
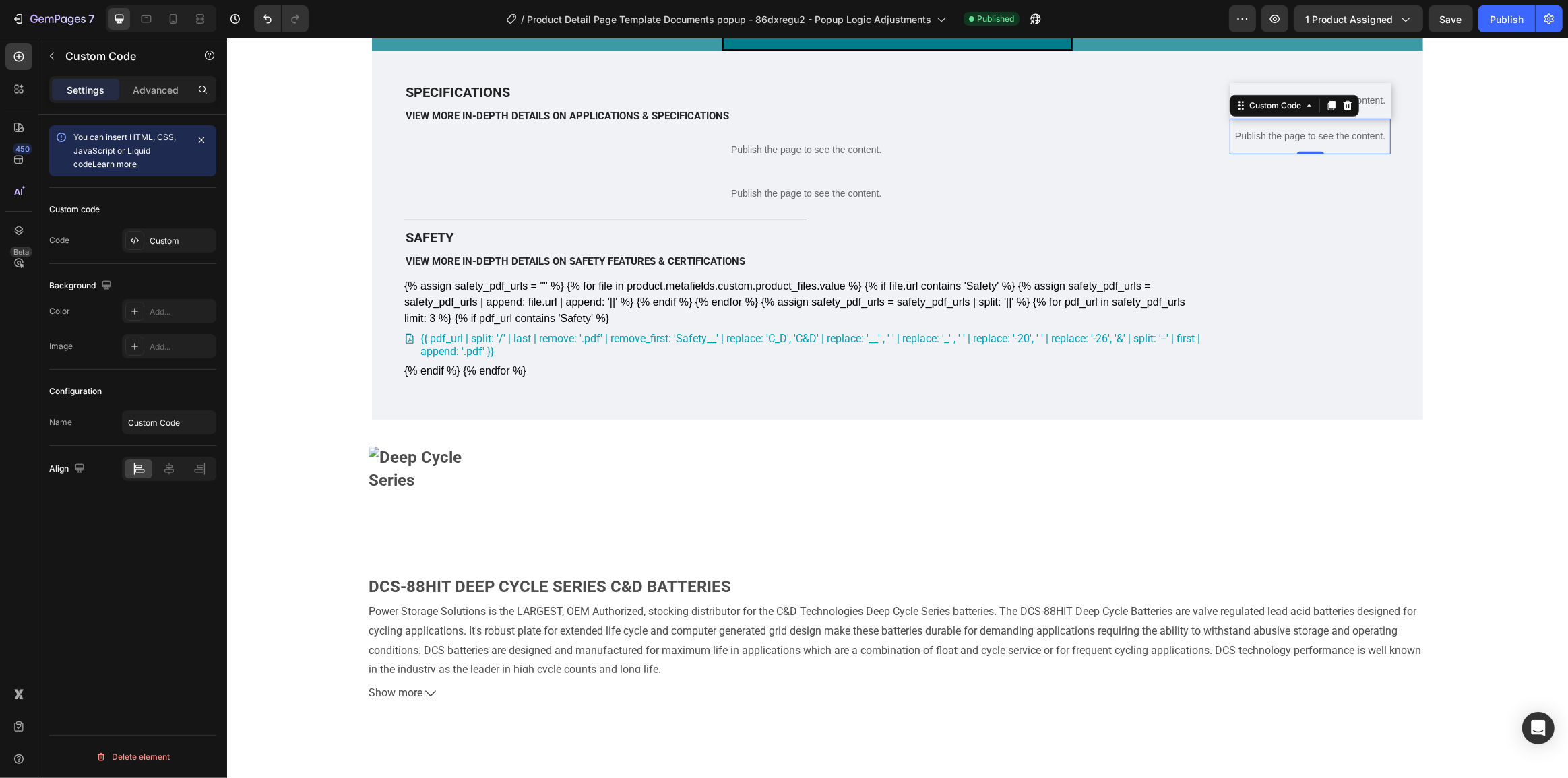
click at [1460, 14] on span "Save" at bounding box center [1451, 20] width 22 height 12
click at [1503, 20] on div "Publish" at bounding box center [1507, 19] width 34 height 14
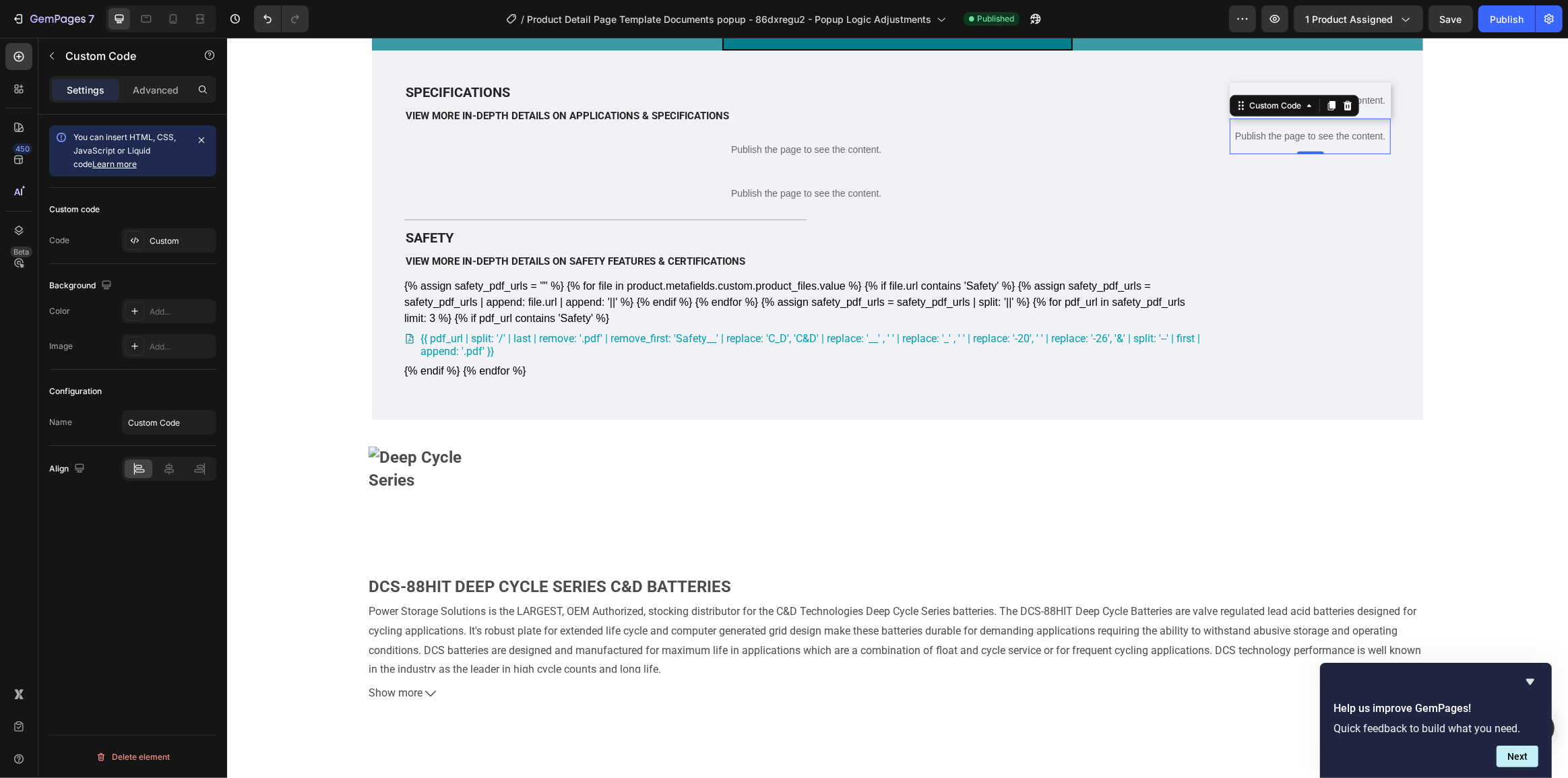
click at [1328, 143] on p "Publish the page to see the content." at bounding box center [1310, 137] width 161 height 14
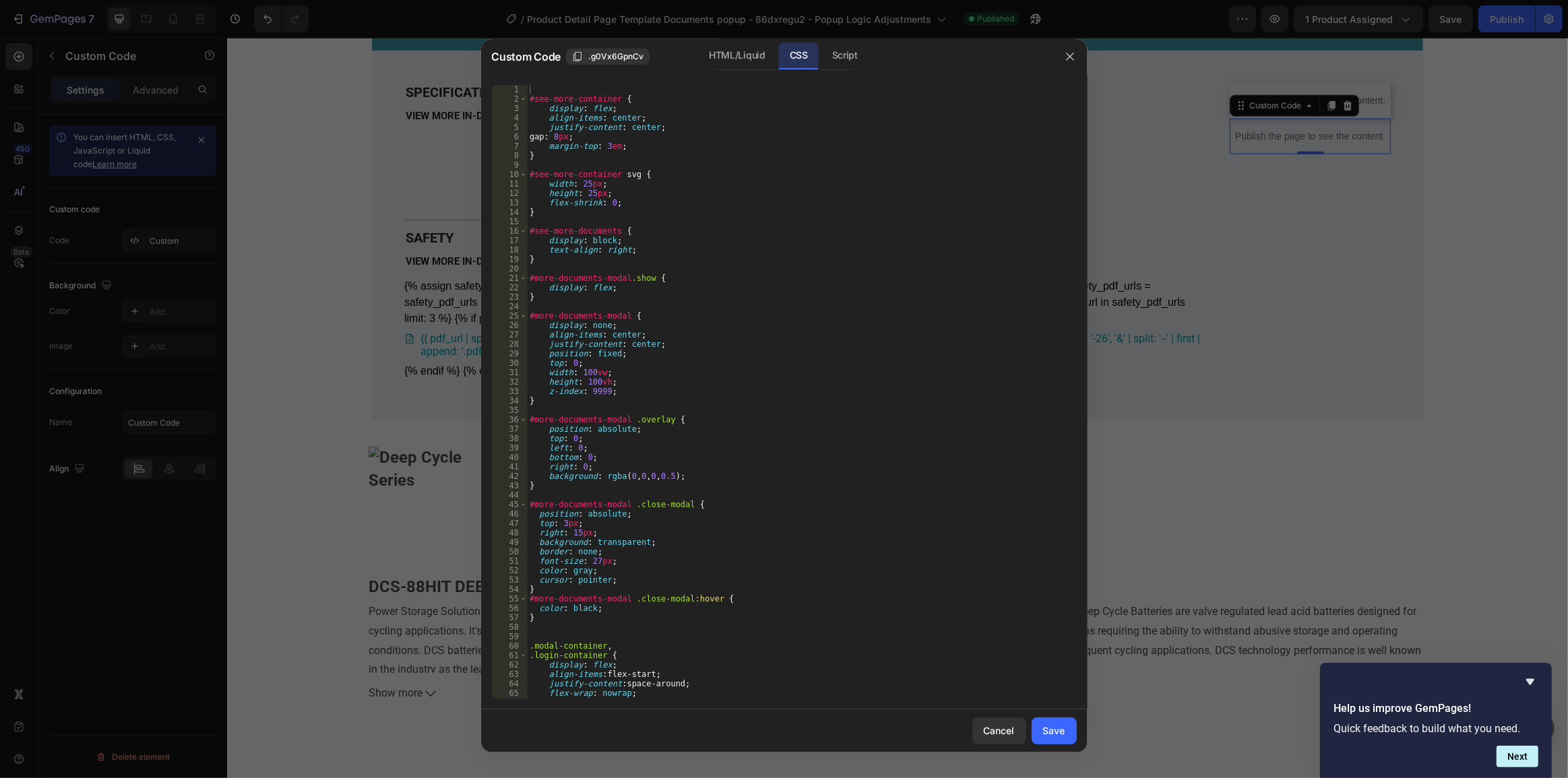
click at [866, 256] on div "#see-more-container { display : flex ; align-items : center ; justify-content :…" at bounding box center [797, 401] width 540 height 633
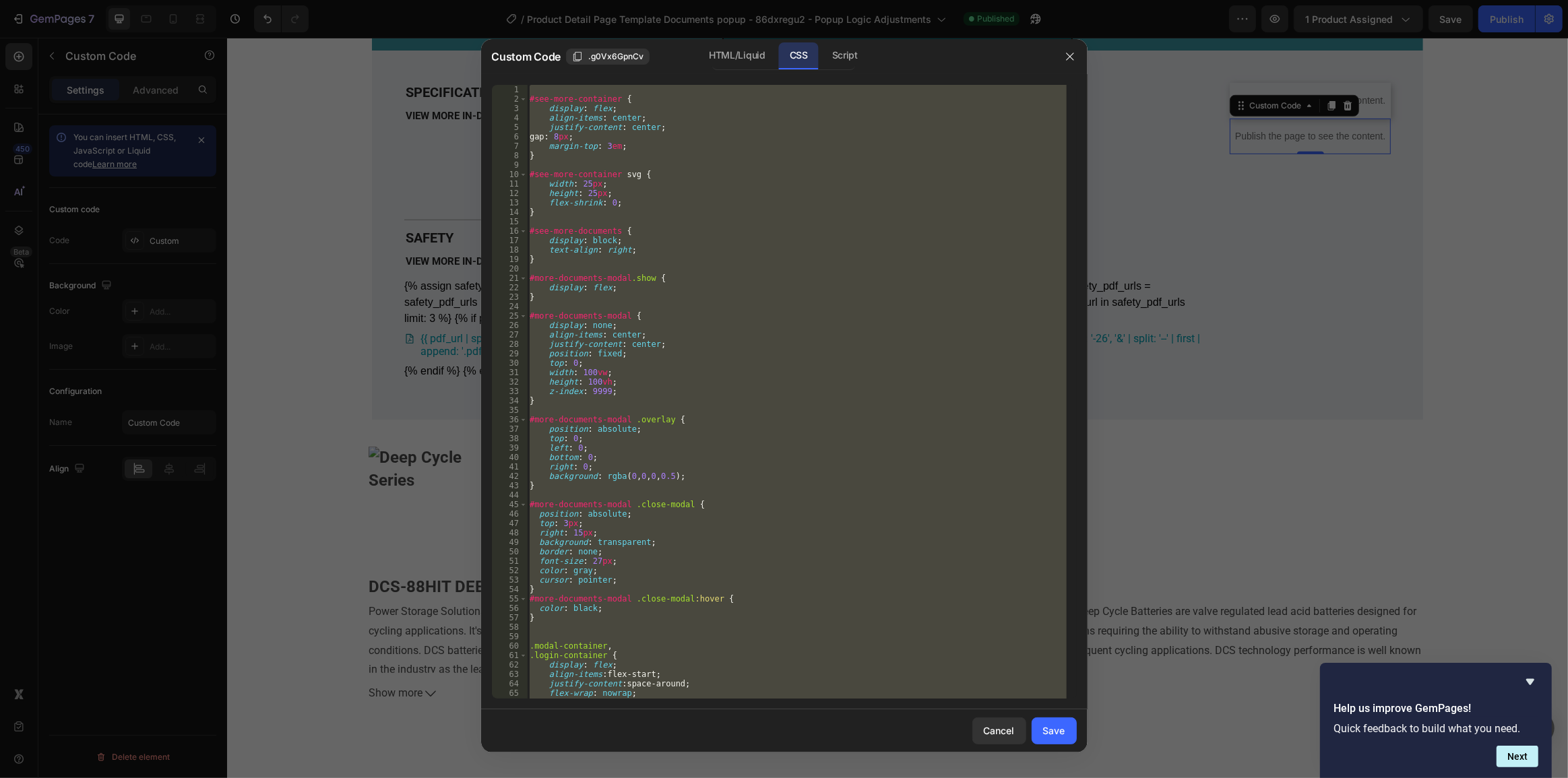
paste textarea
type textarea "}"
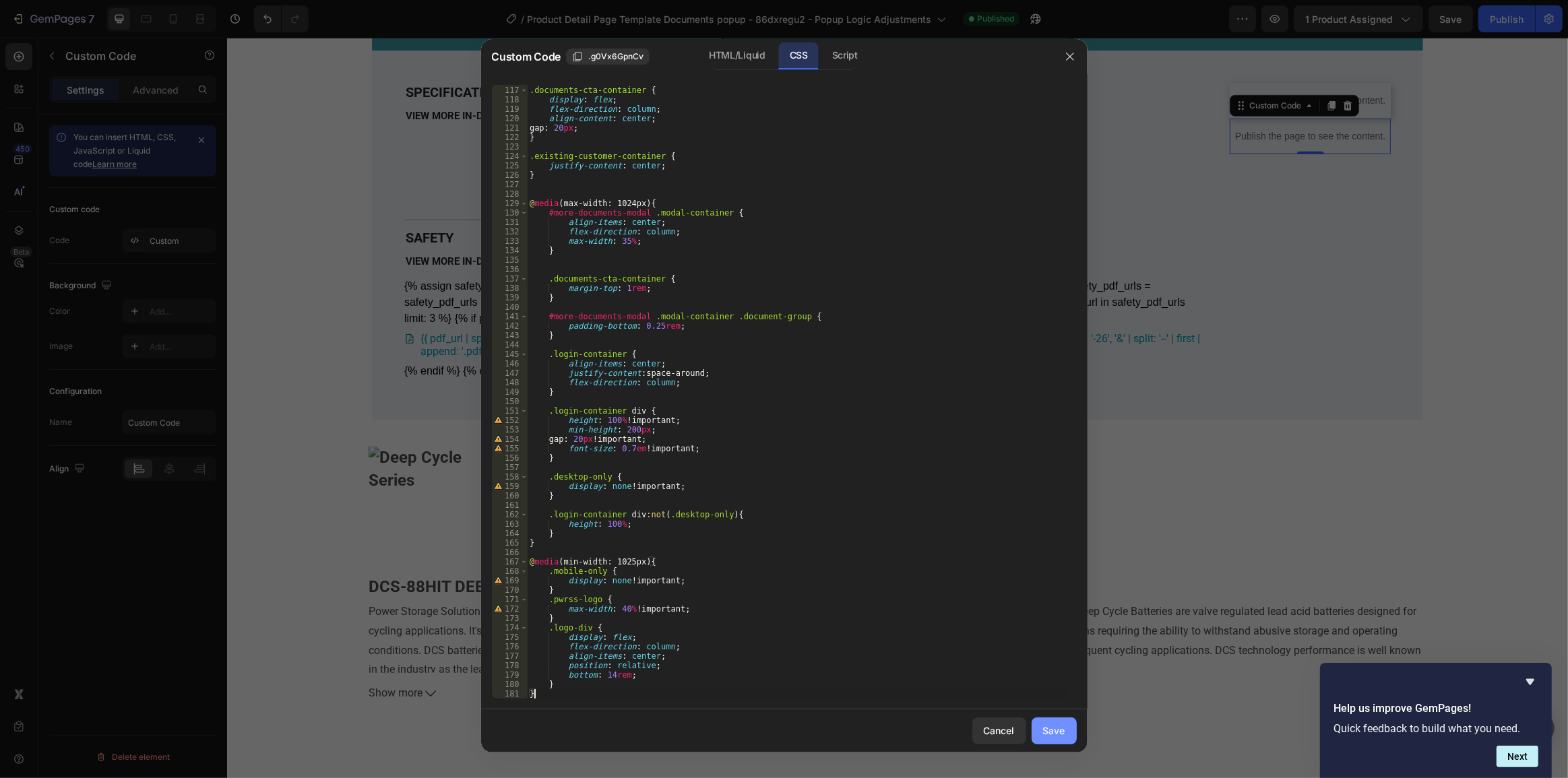
click at [1070, 736] on button "Save" at bounding box center [1054, 731] width 45 height 27
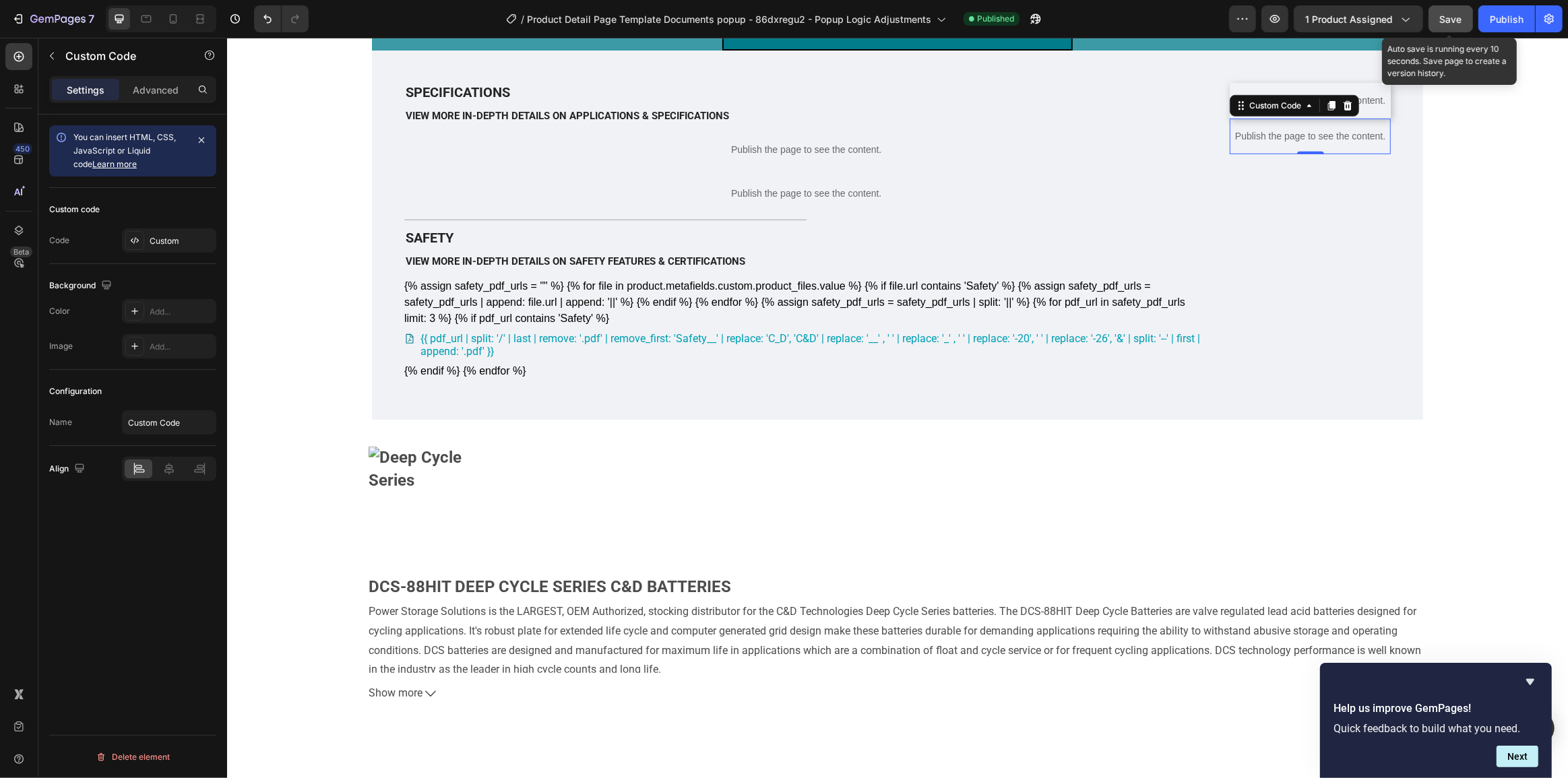
click at [1447, 28] on button "Save" at bounding box center [1451, 19] width 44 height 27
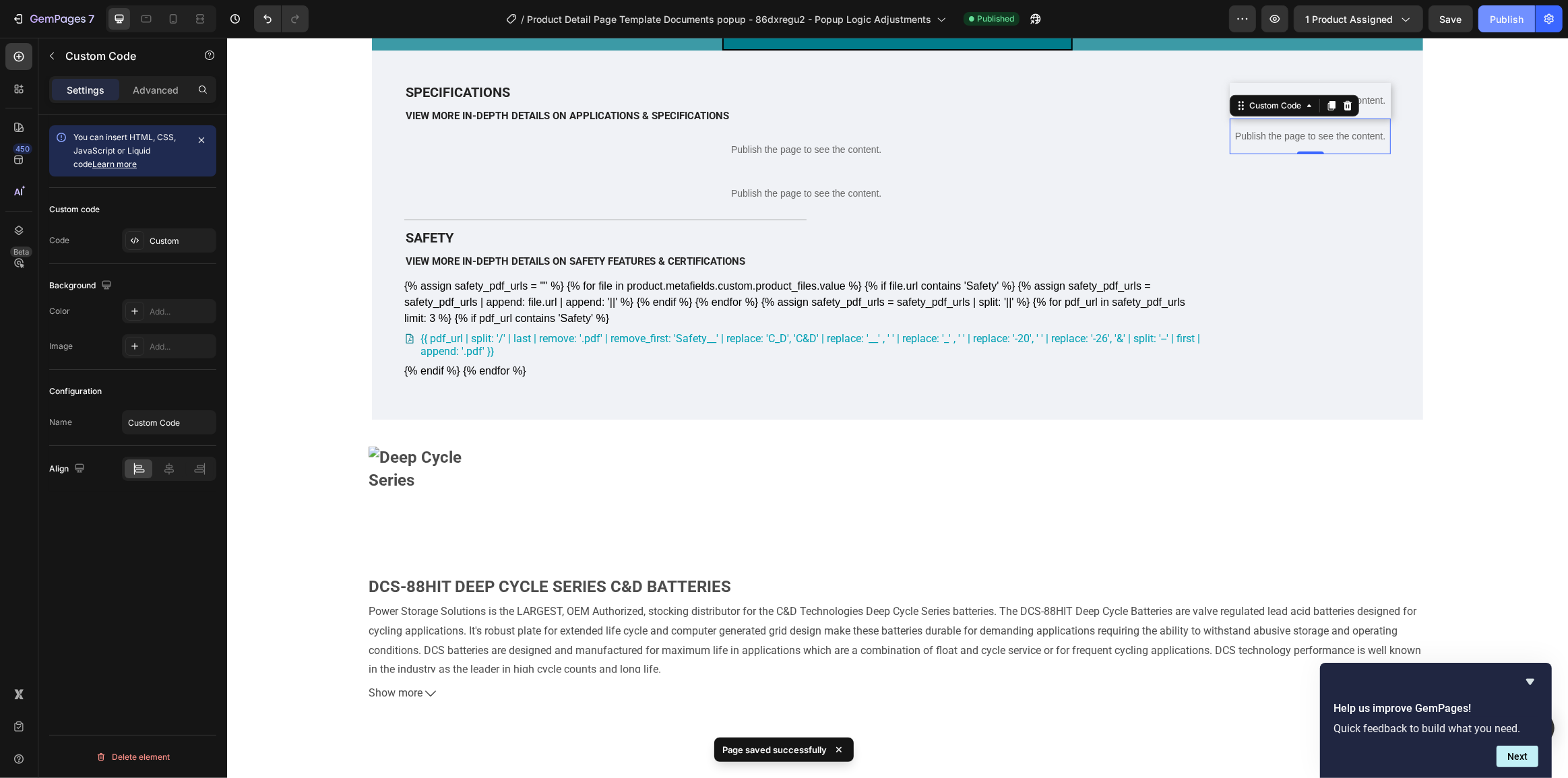
click at [1518, 26] on button "Publish" at bounding box center [1507, 19] width 57 height 27
click at [735, 743] on p "Page published" at bounding box center [733, 747] width 64 height 14
click at [1283, 143] on p "Publish the page to see the content." at bounding box center [1310, 137] width 161 height 14
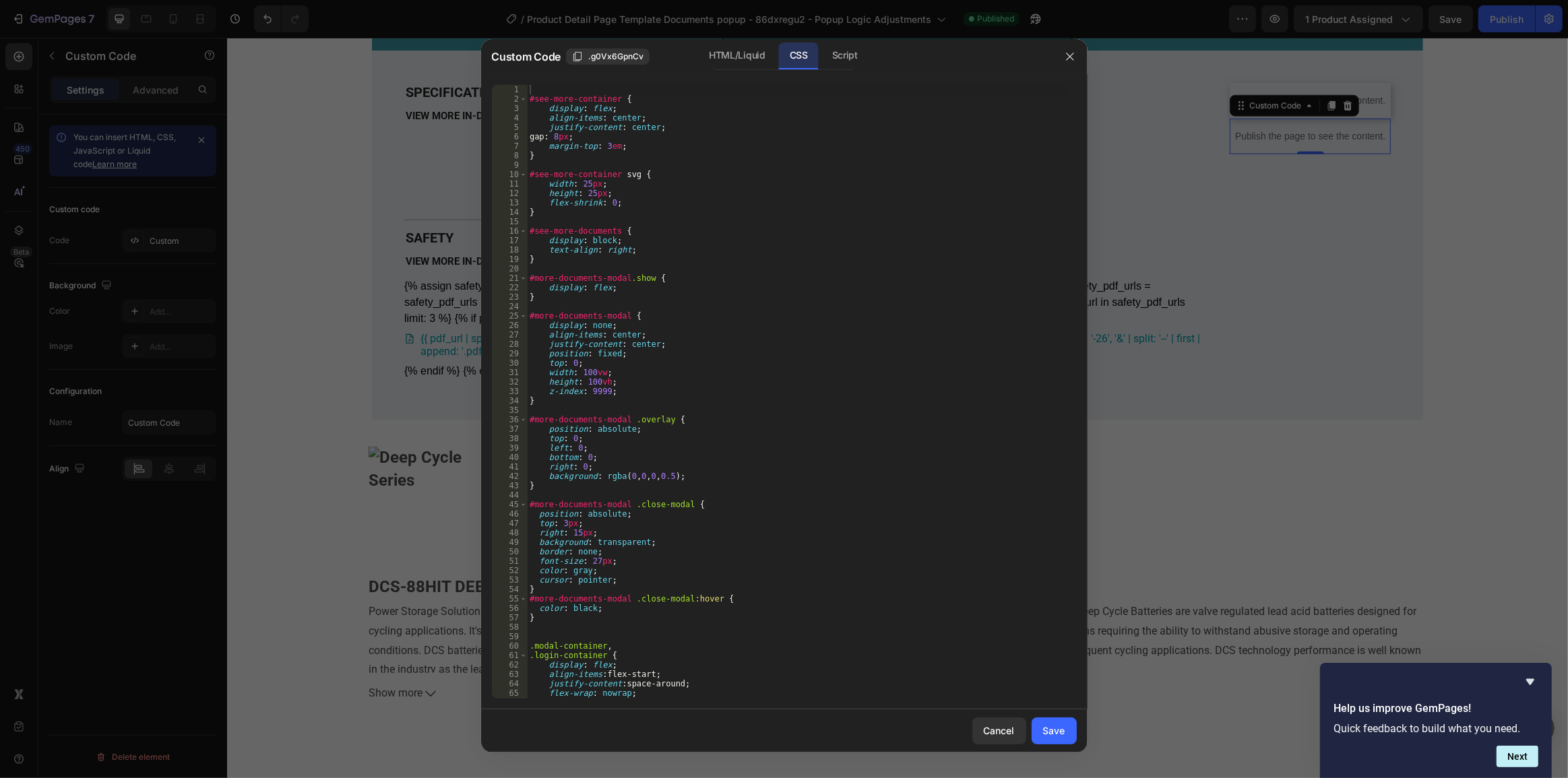
click at [794, 294] on div "#see-more-container { display : flex ; align-items : center ; justify-content :…" at bounding box center [797, 401] width 540 height 633
type textarea "} }"
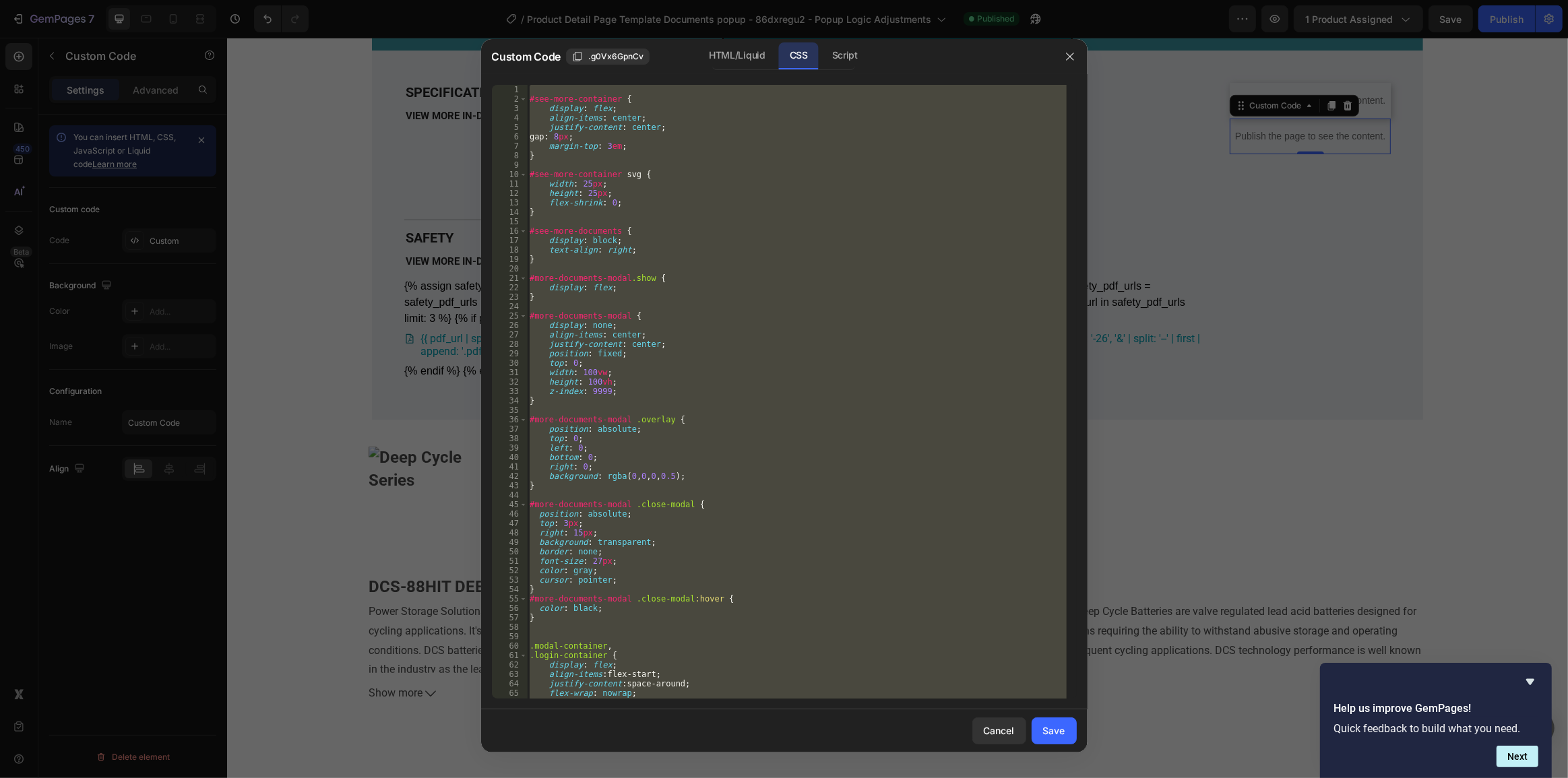
paste textarea
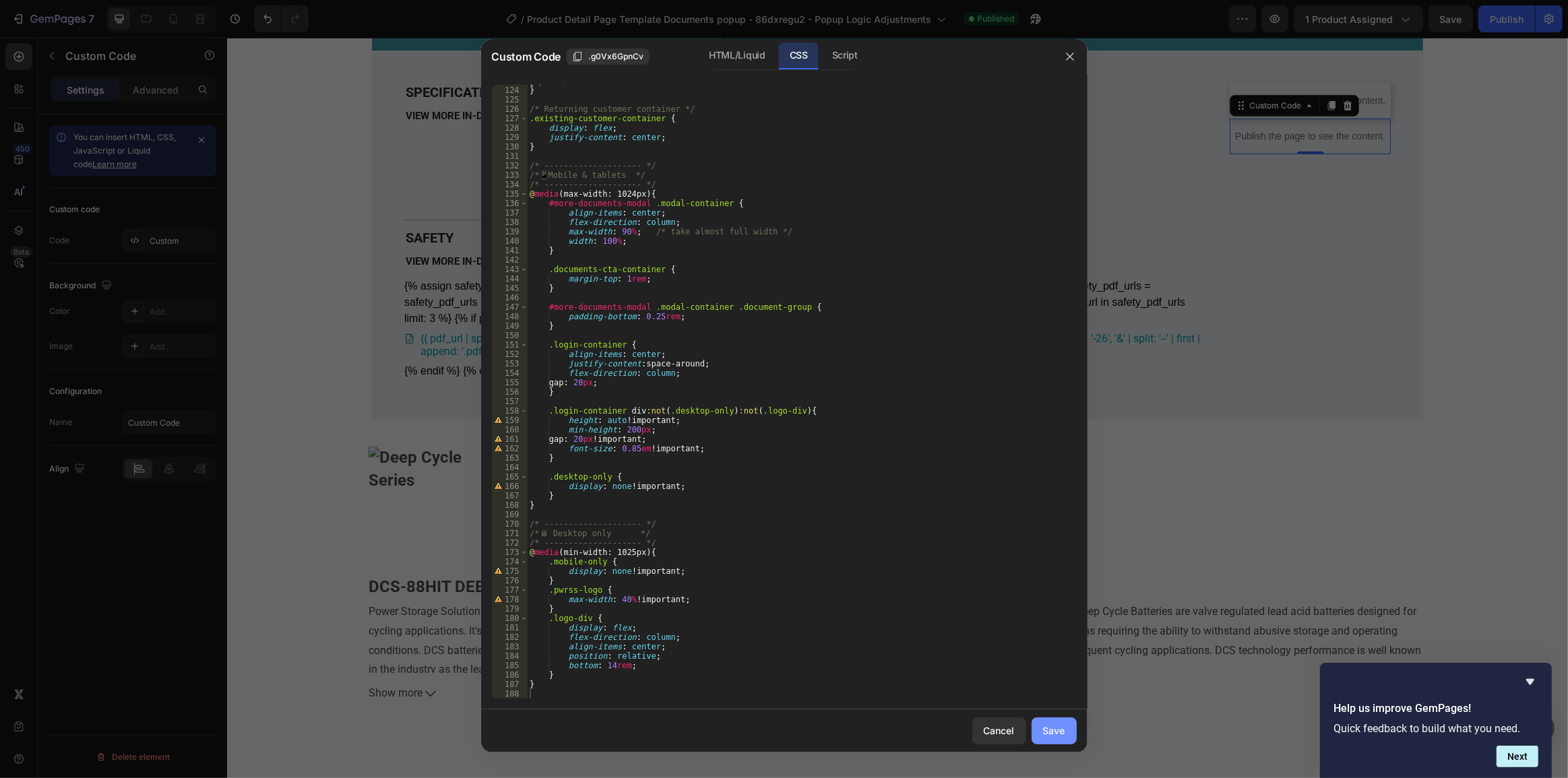
click at [1061, 728] on div "Save" at bounding box center [1055, 730] width 22 height 14
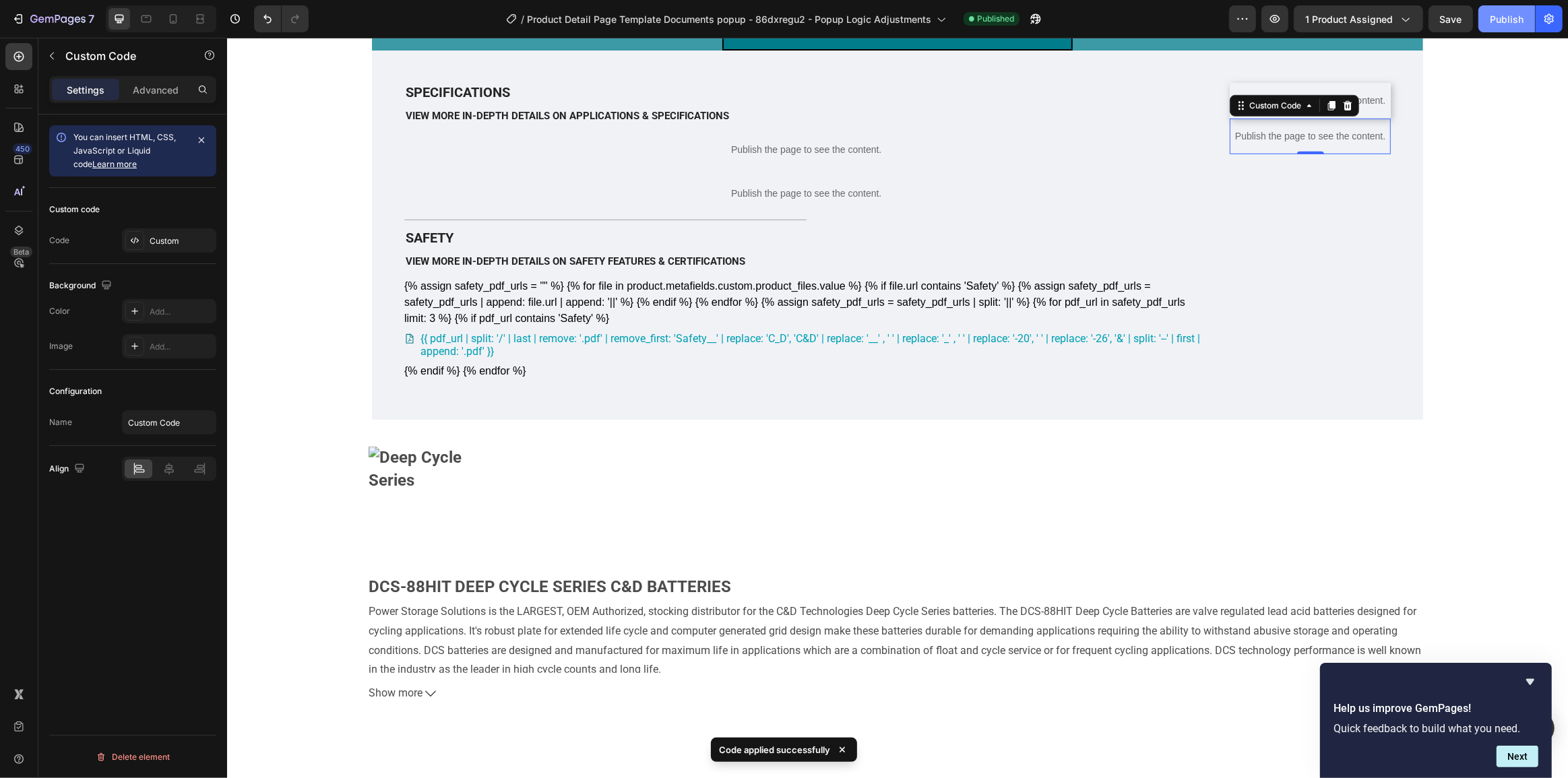
click at [1498, 18] on div "Publish" at bounding box center [1507, 19] width 34 height 14
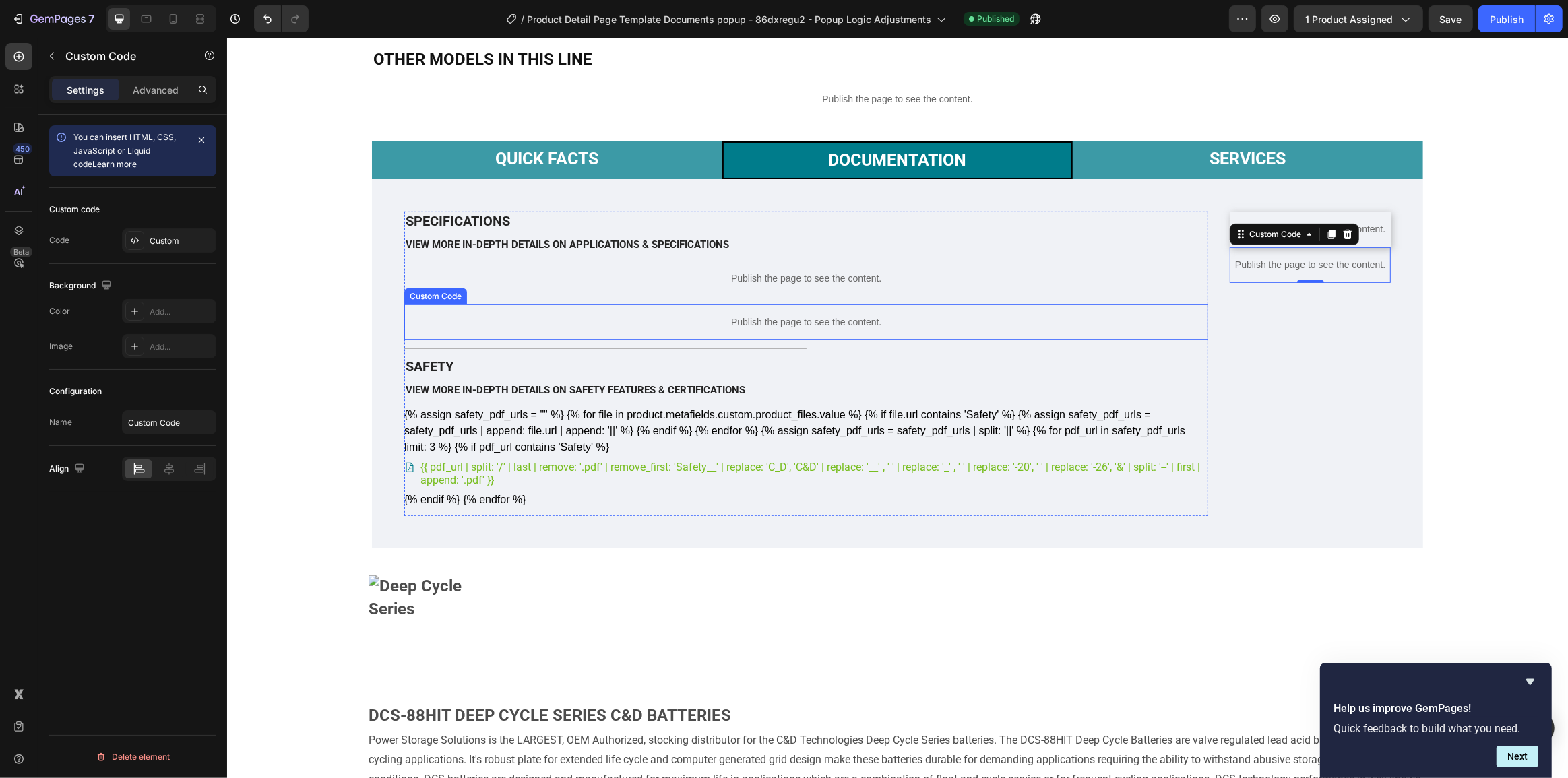
scroll to position [980, 0]
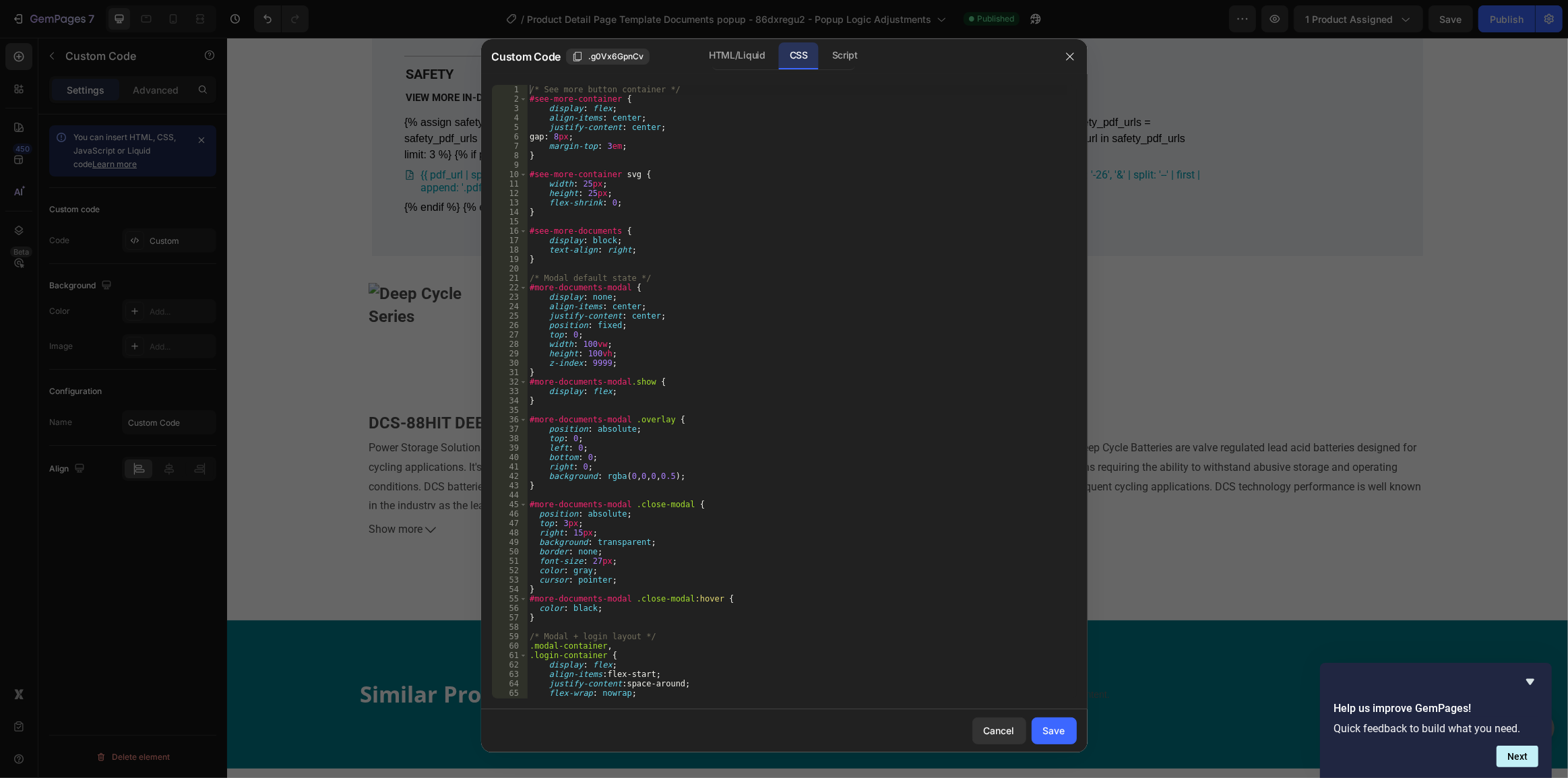
click at [808, 277] on div "/* See more button container */ #see-more-container { display : flex ; align-it…" at bounding box center [797, 401] width 540 height 633
drag, startPoint x: 759, startPoint y: 57, endPoint x: 760, endPoint y: 153, distance: 96.0
click at [758, 56] on div "HTML/Liquid" at bounding box center [736, 56] width 77 height 27
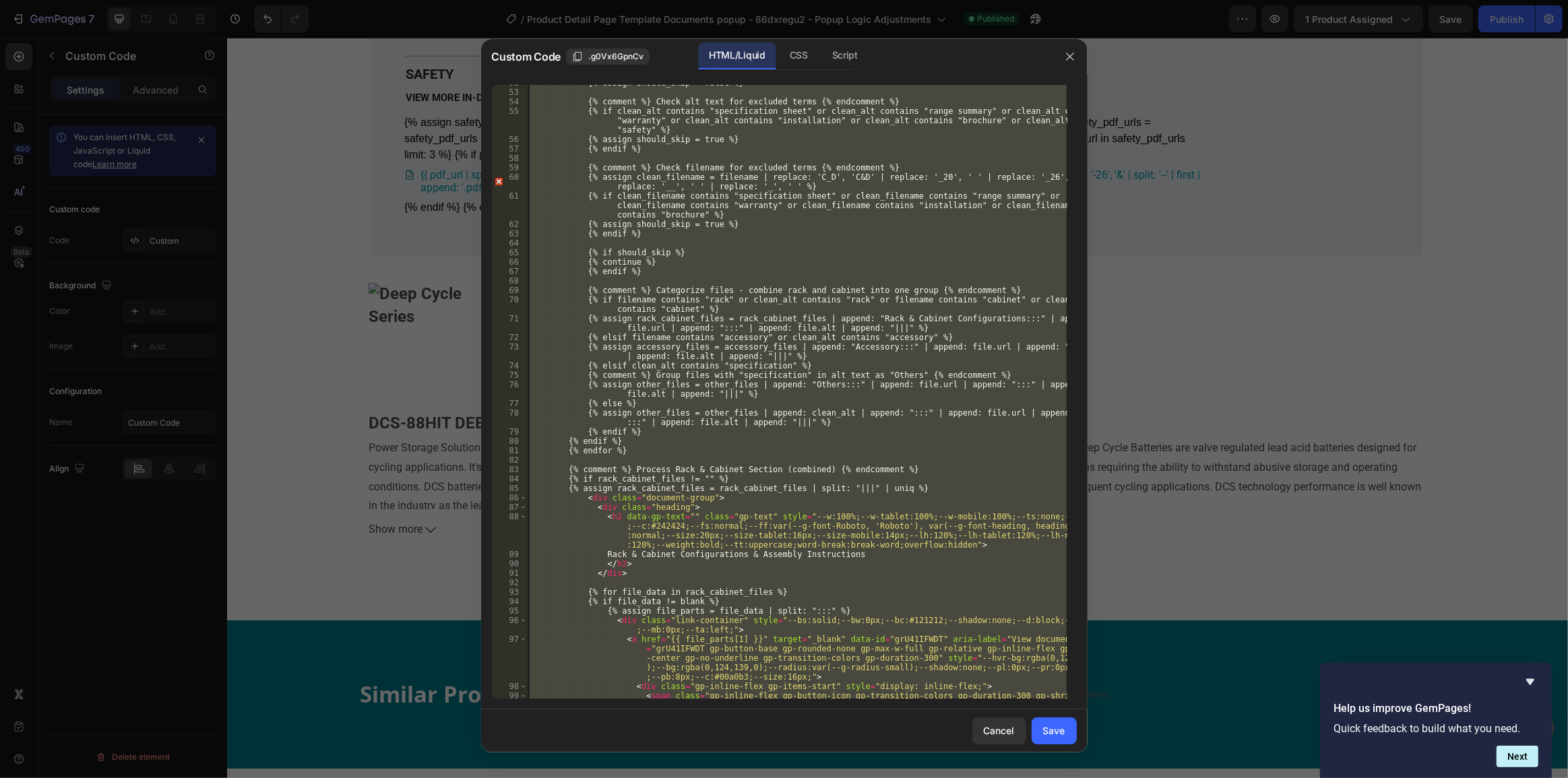
scroll to position [686, 0]
paste textarea
type textarea "{% endif %}"
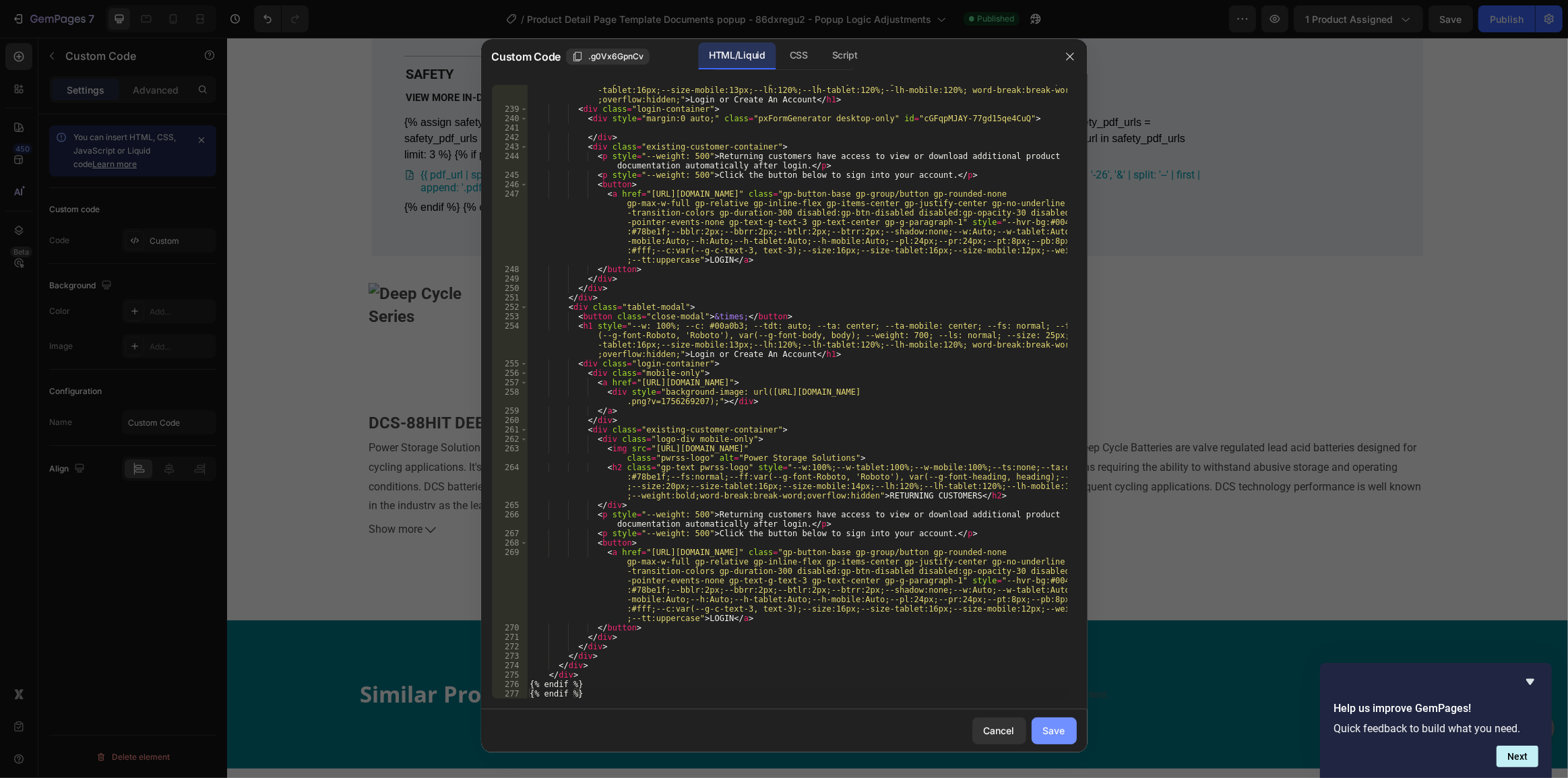
click at [1058, 733] on div "Save" at bounding box center [1055, 730] width 22 height 14
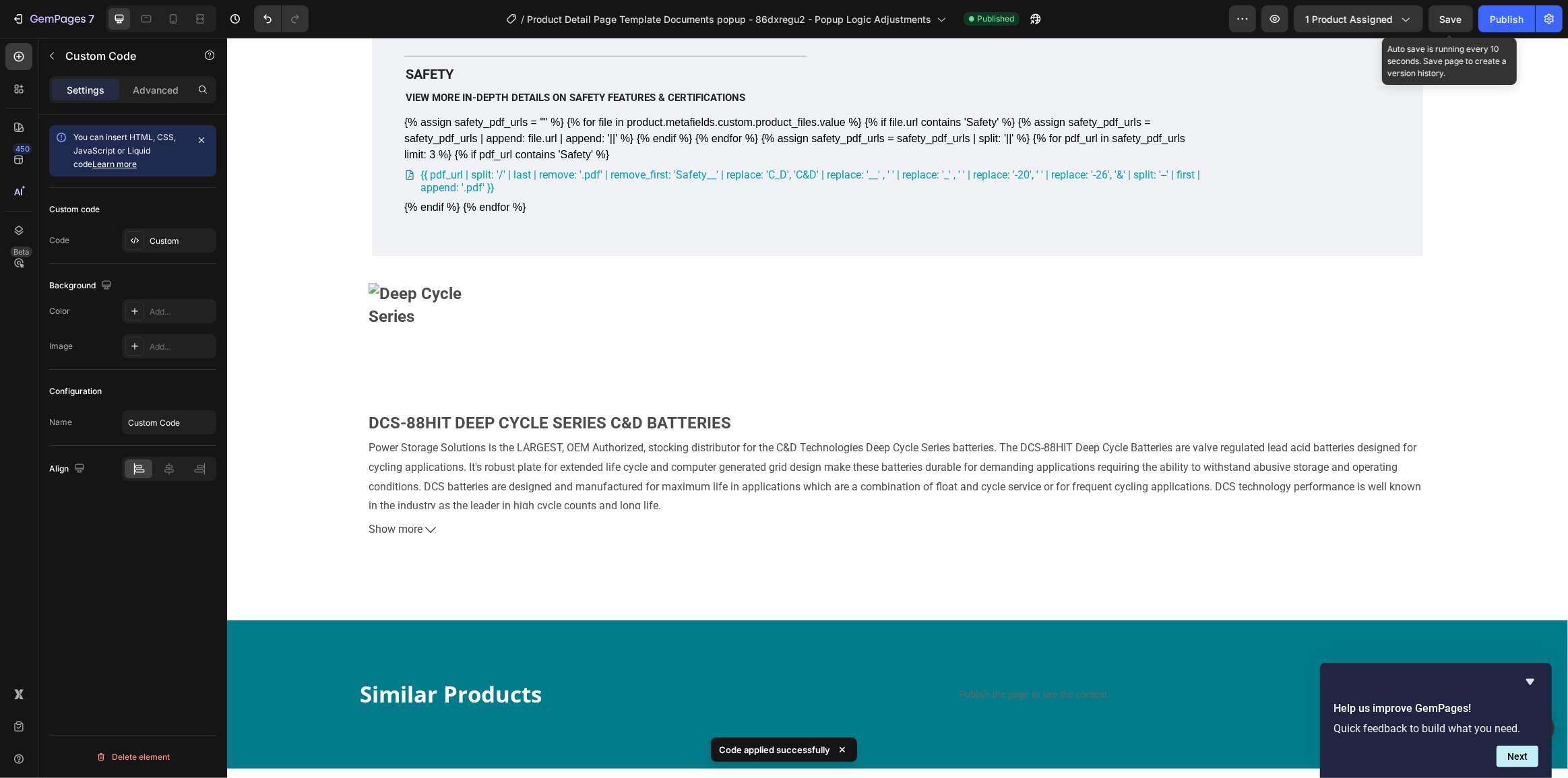
click at [1449, 25] on div "Save" at bounding box center [1451, 19] width 22 height 14
click at [1519, 24] on div "Publish" at bounding box center [1507, 19] width 34 height 14
click at [1479, 5] on button "Publish" at bounding box center [1507, 19] width 57 height 27
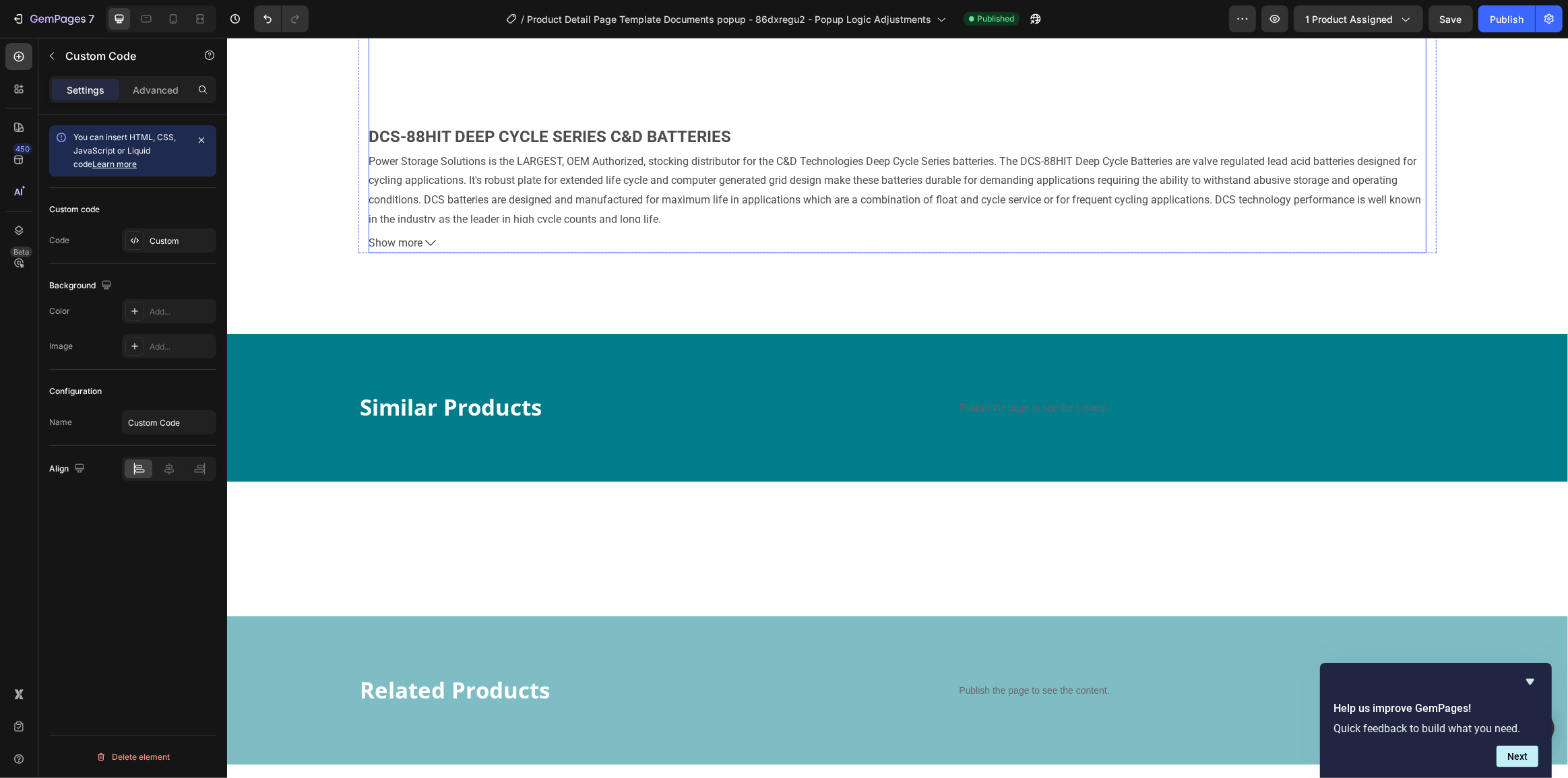
scroll to position [1103, 0]
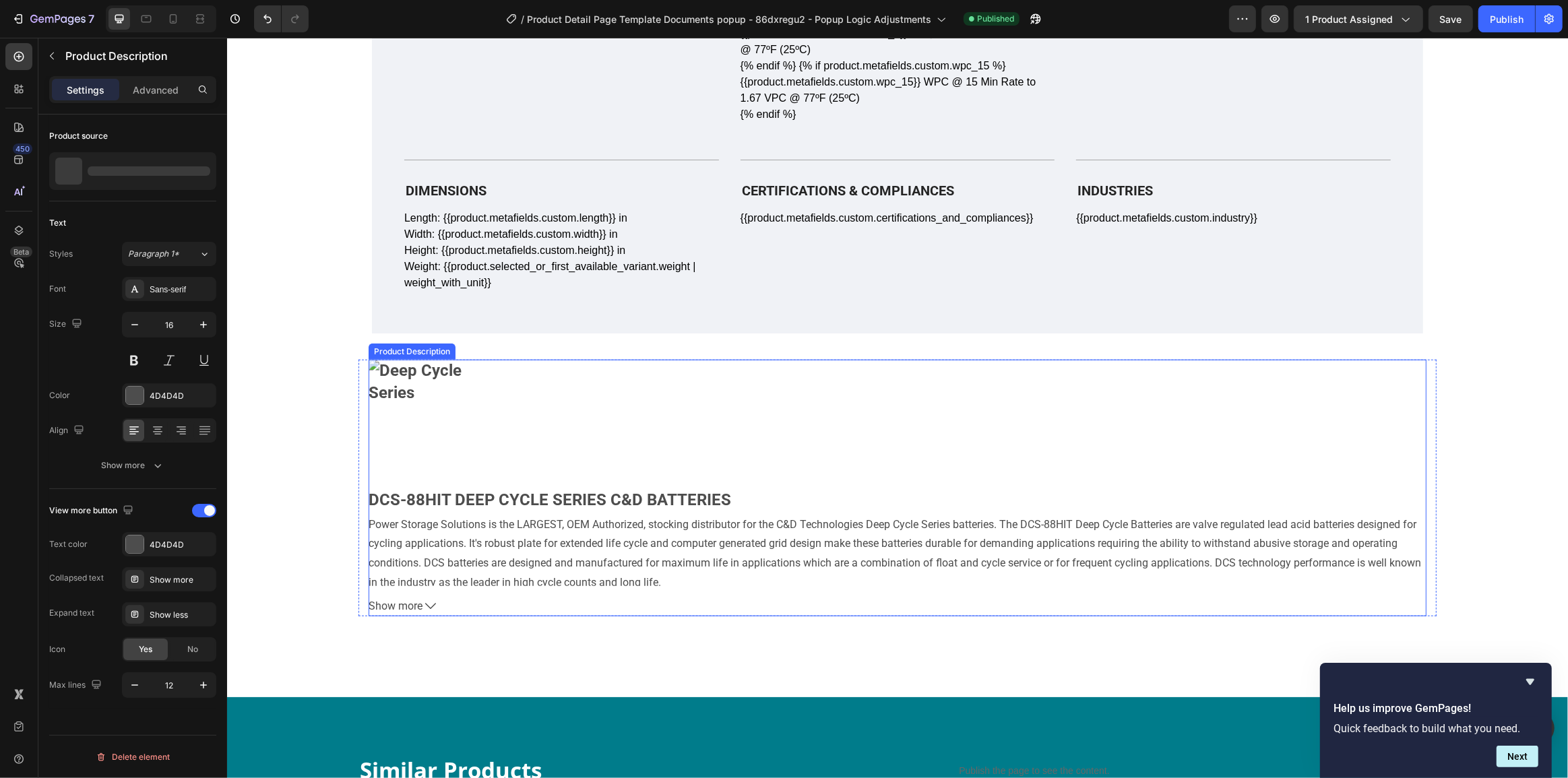
click at [468, 378] on img at bounding box center [430, 424] width 124 height 130
click at [468, 378] on img at bounding box center [430, 425] width 124 height 130
click at [457, 392] on img at bounding box center [430, 425] width 124 height 130
click at [457, 393] on img at bounding box center [430, 425] width 124 height 130
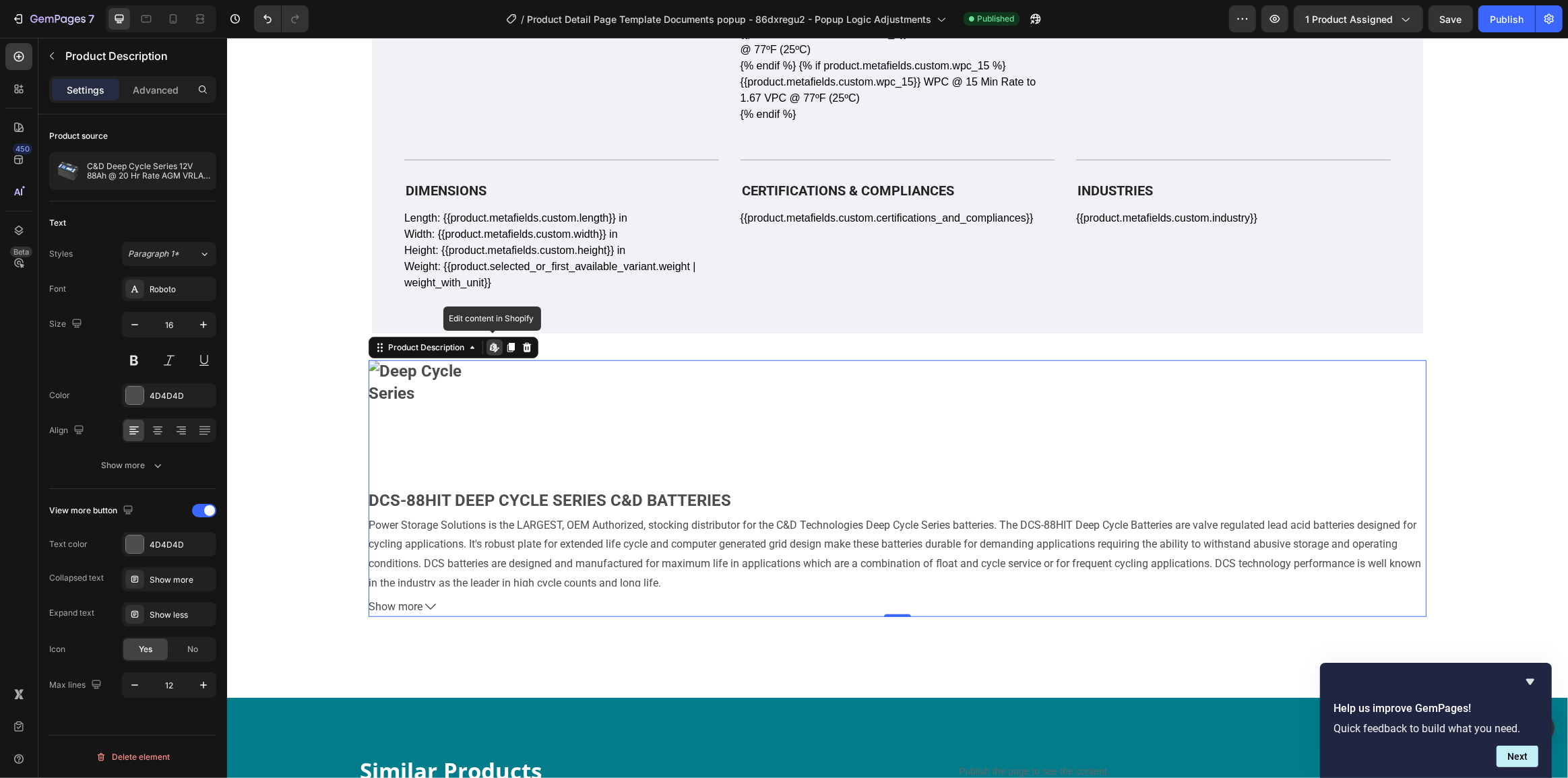
click at [431, 395] on img at bounding box center [430, 425] width 124 height 130
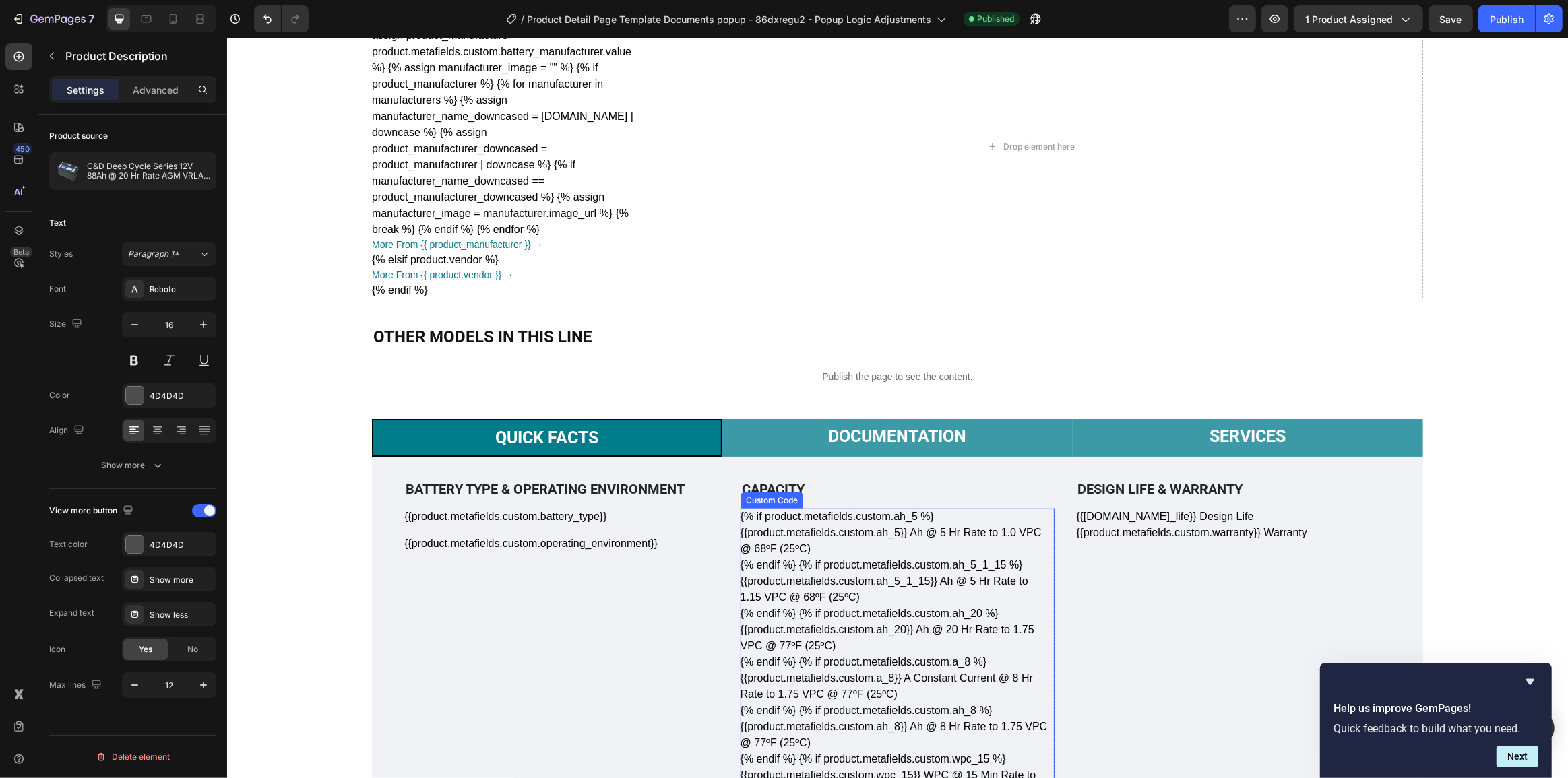
scroll to position [209, 0]
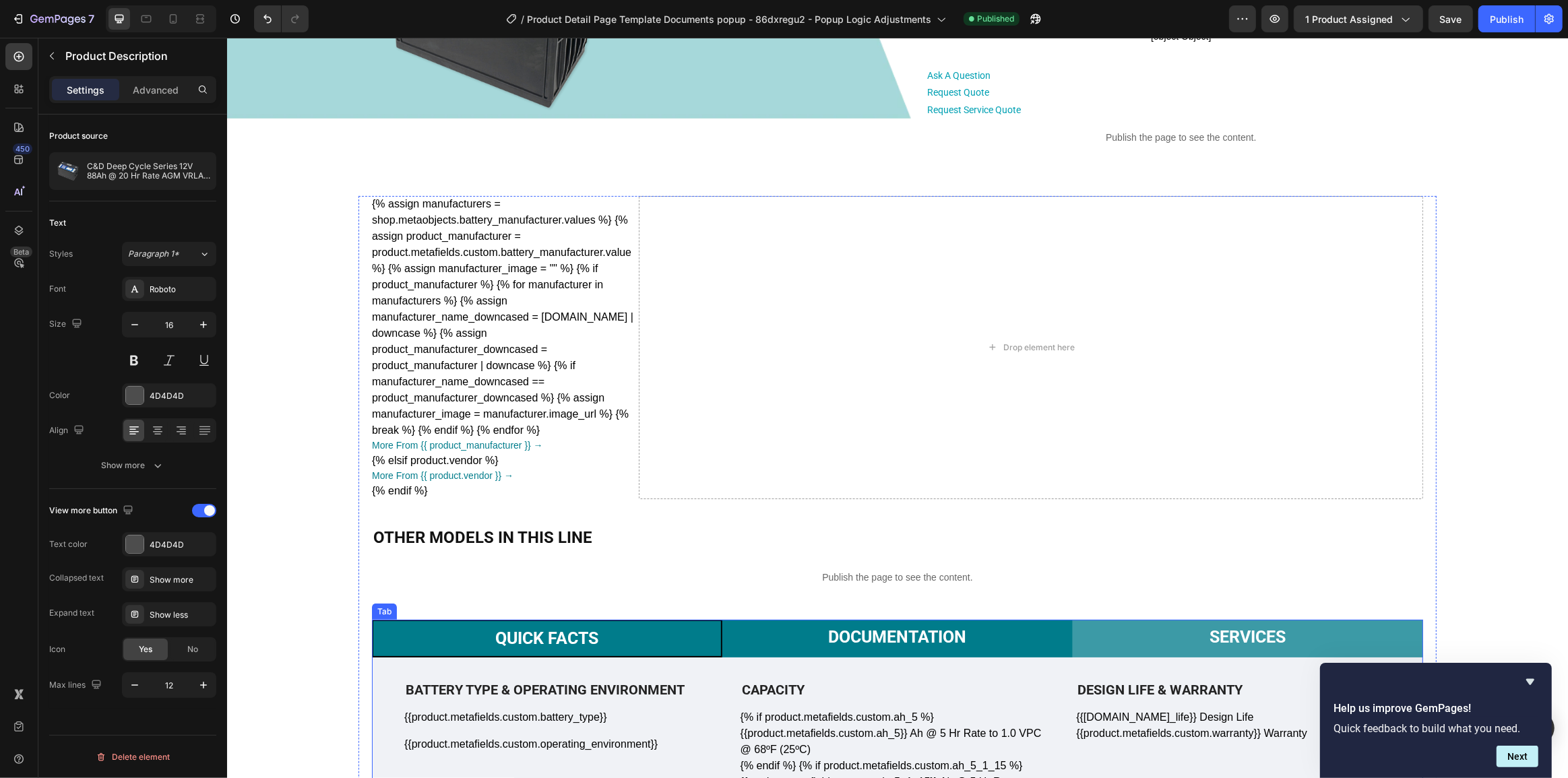
click at [926, 645] on p "Documentation" at bounding box center [896, 637] width 138 height 20
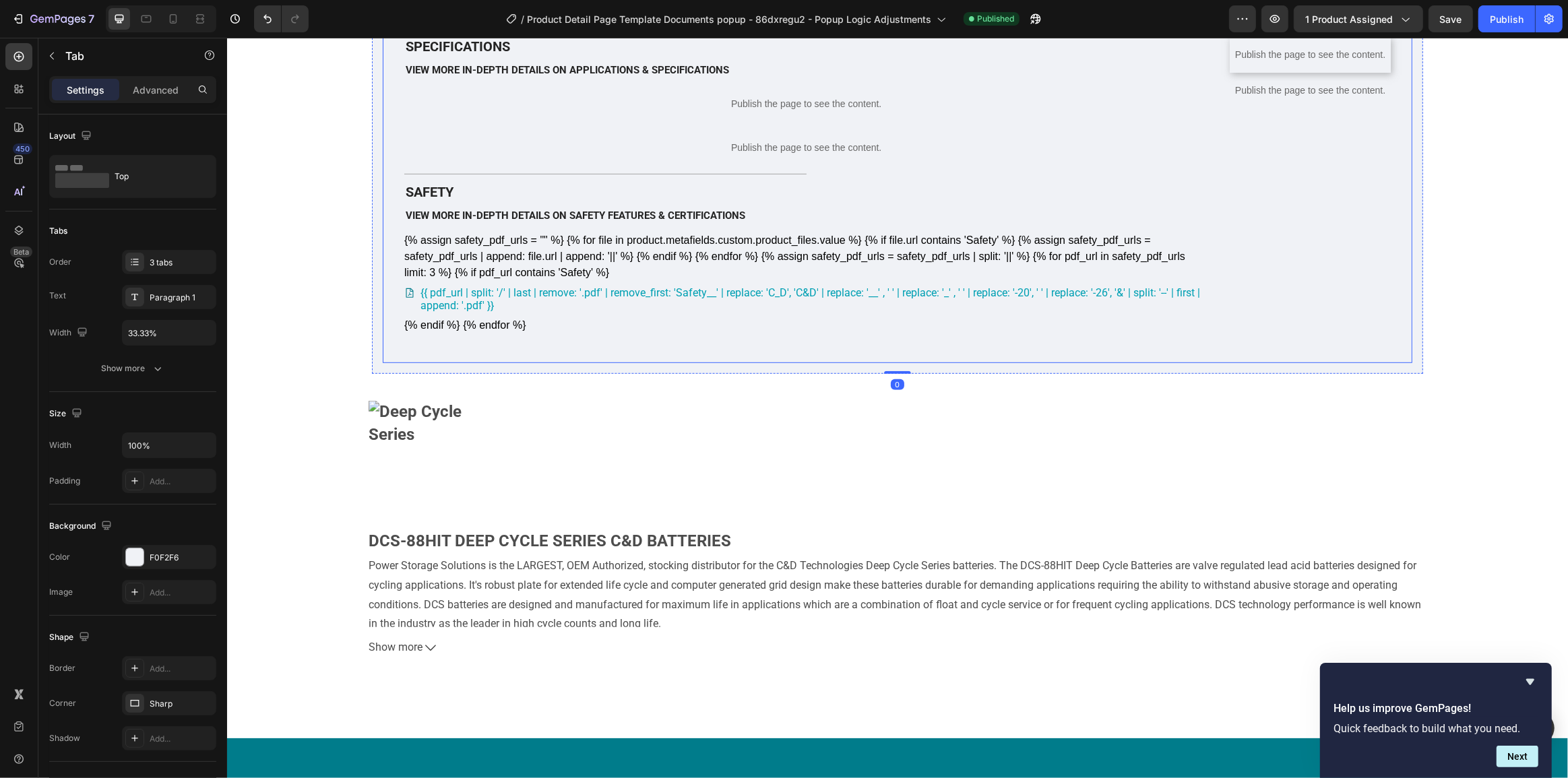
scroll to position [863, 0]
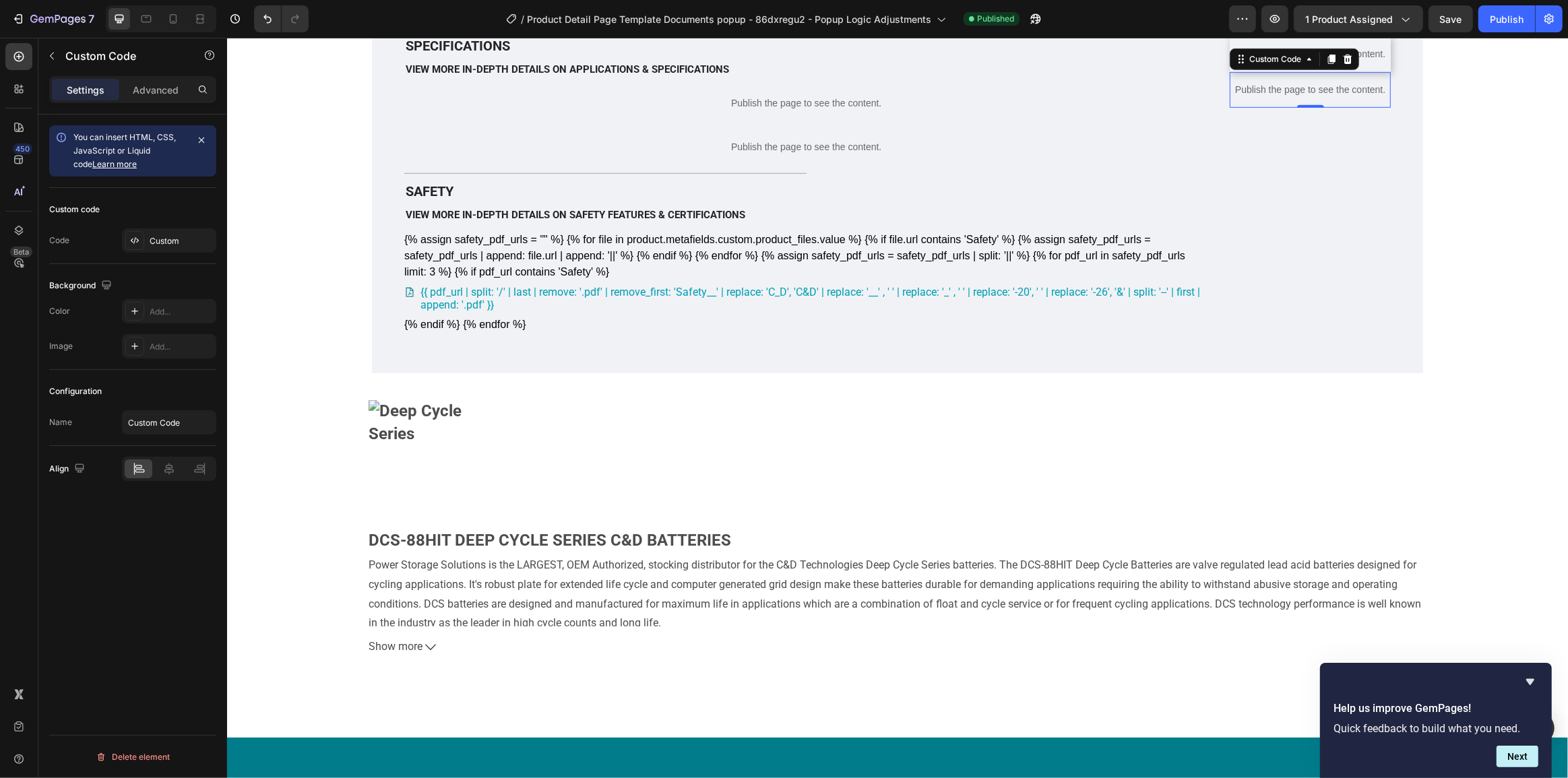
click at [1310, 97] on p "Publish the page to see the content." at bounding box center [1310, 90] width 161 height 14
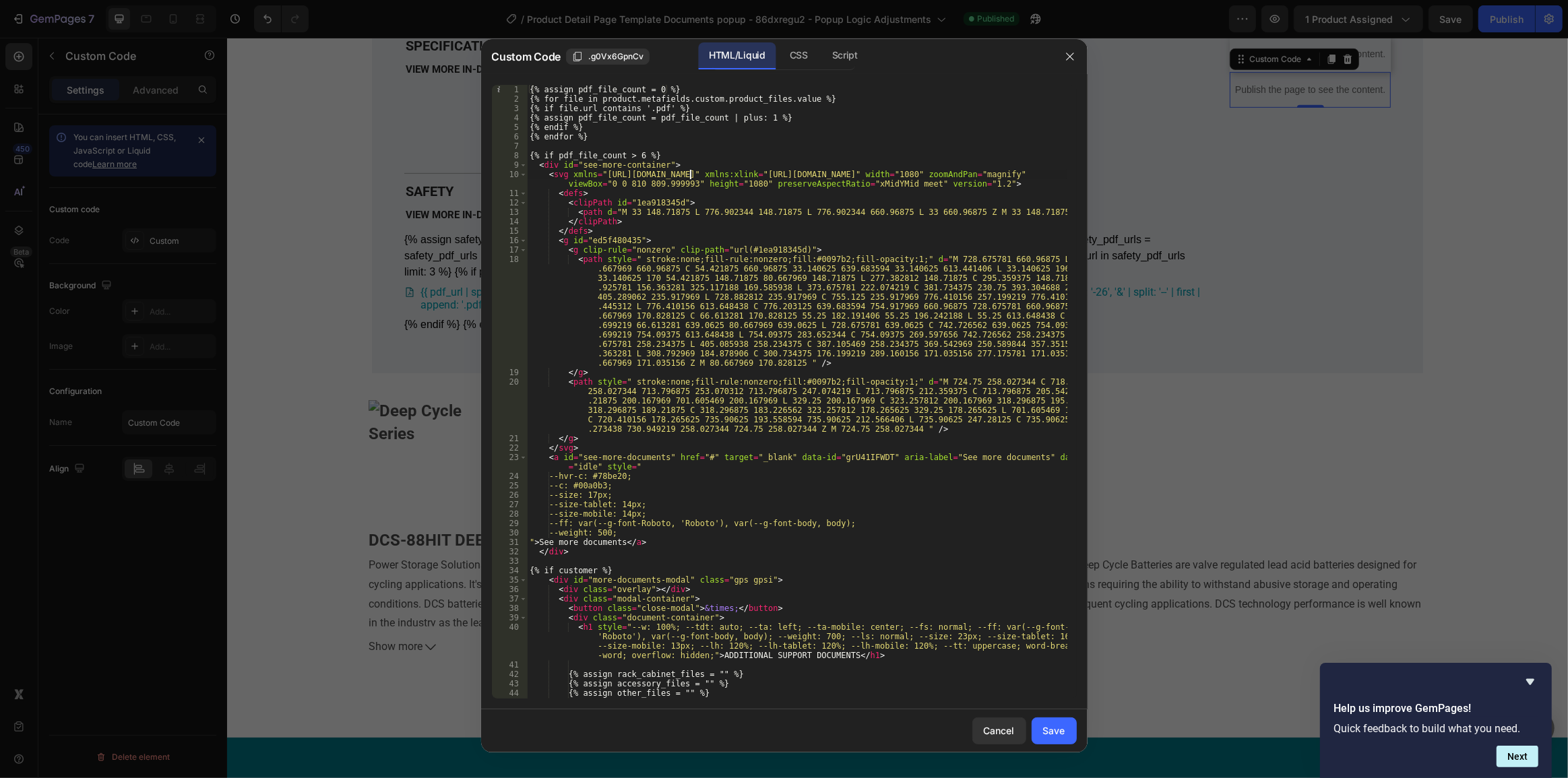
click at [688, 174] on div "{% assign pdf_file_count = 0 %} {% for file in product.metafields.custom.produc…" at bounding box center [797, 401] width 540 height 633
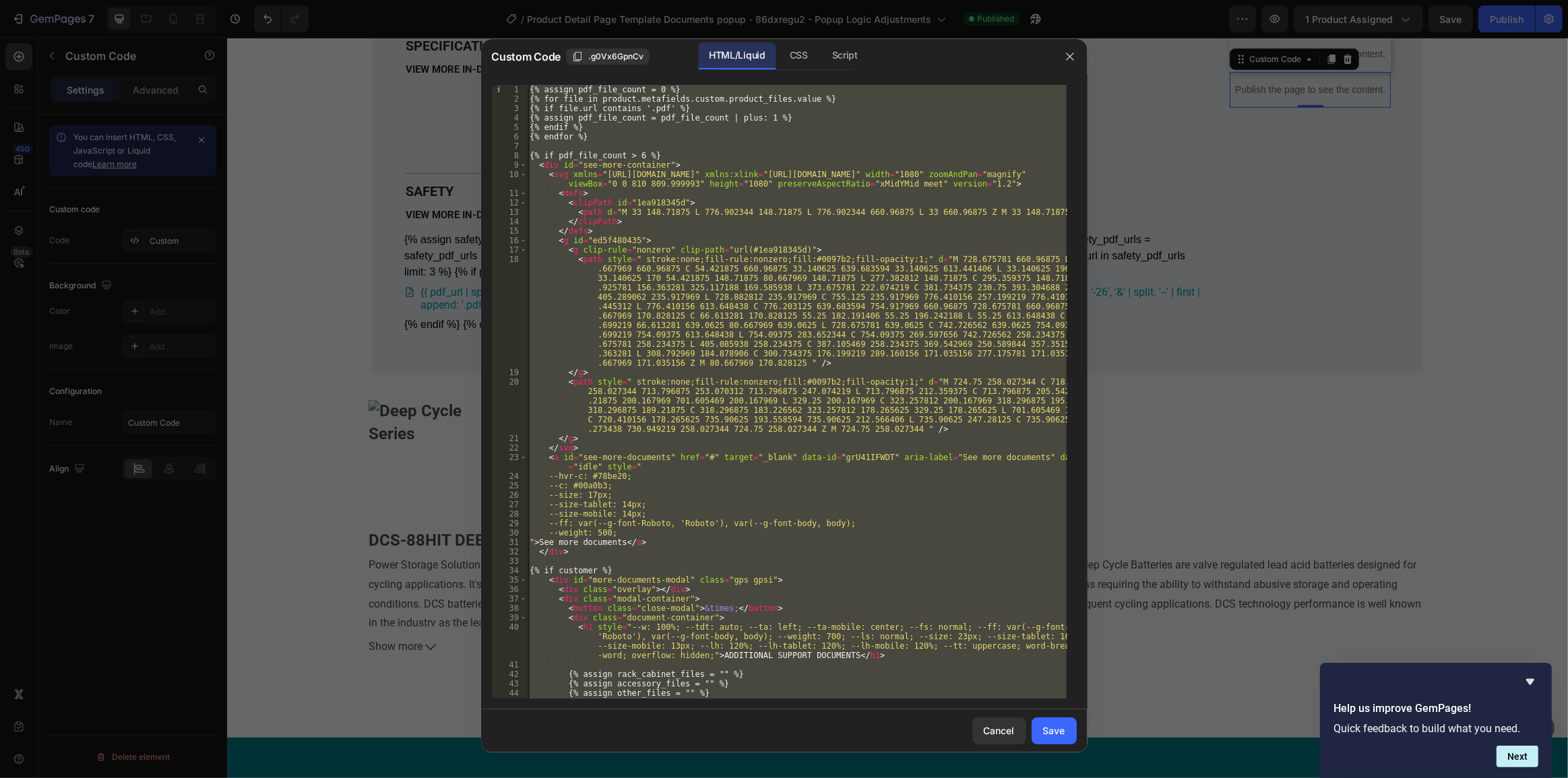
paste textarea
type textarea "{% endif %}"
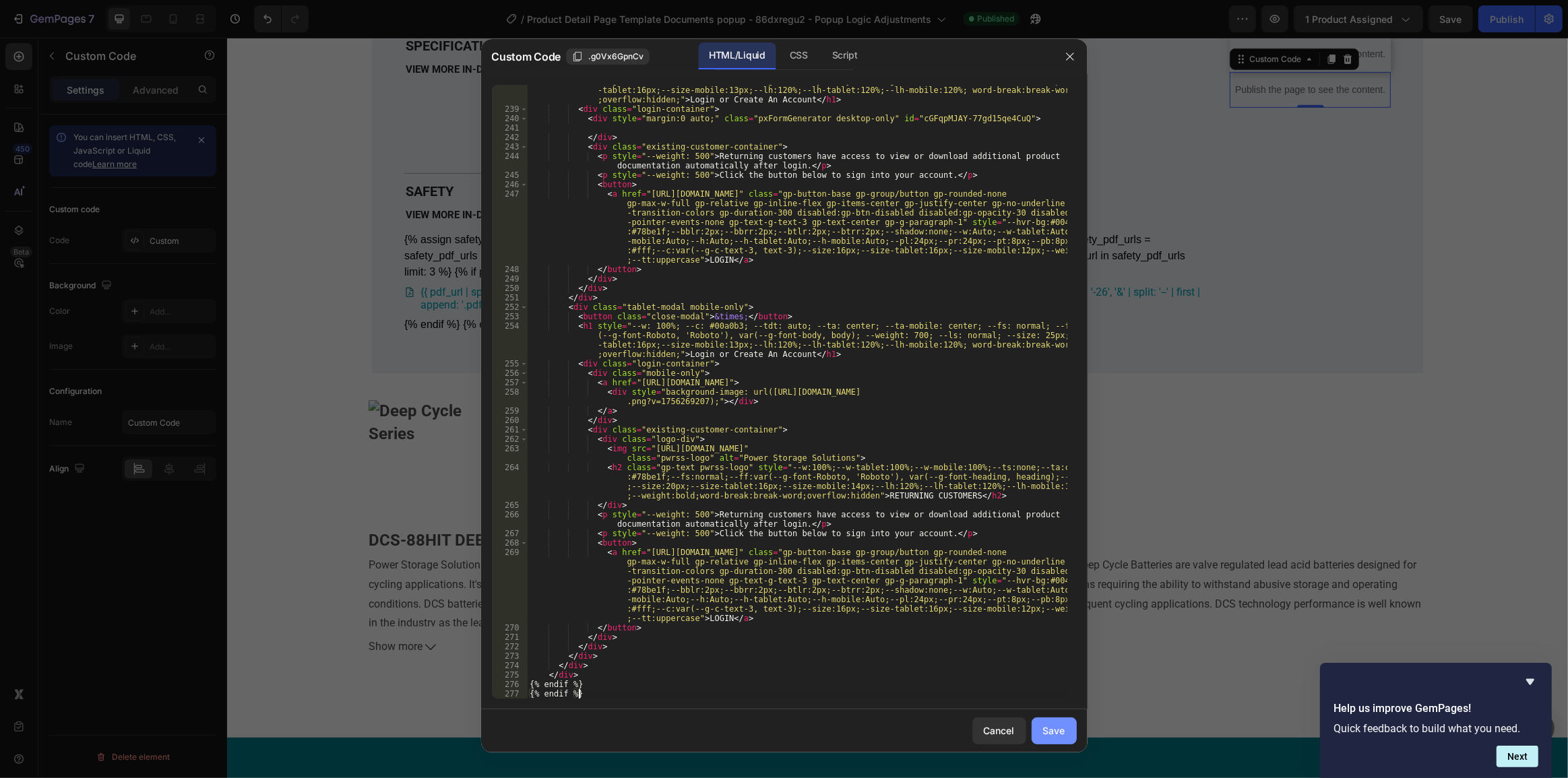
click at [1056, 728] on div "Save" at bounding box center [1055, 730] width 22 height 14
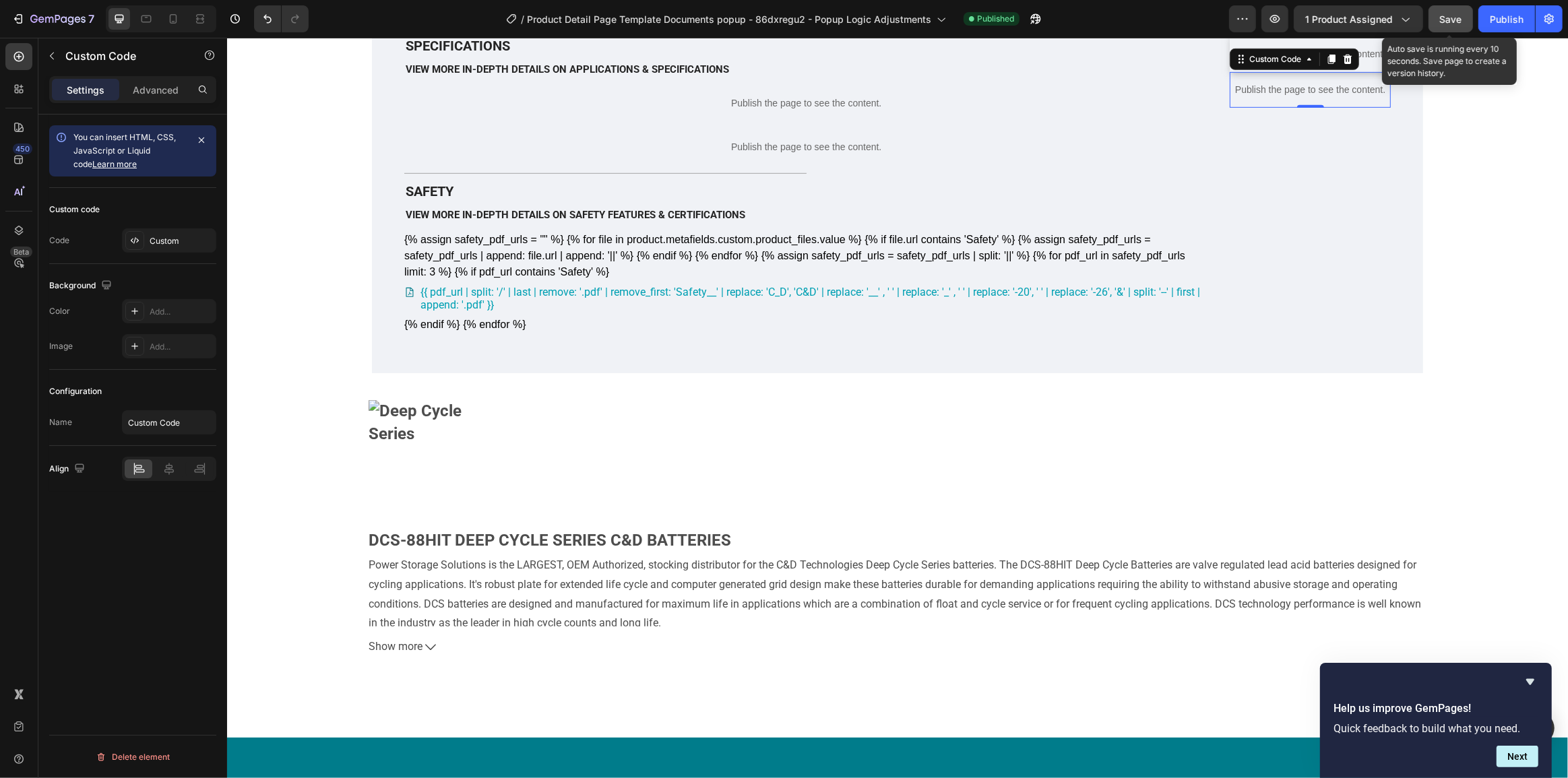
click at [1448, 23] on span "Save" at bounding box center [1451, 20] width 22 height 12
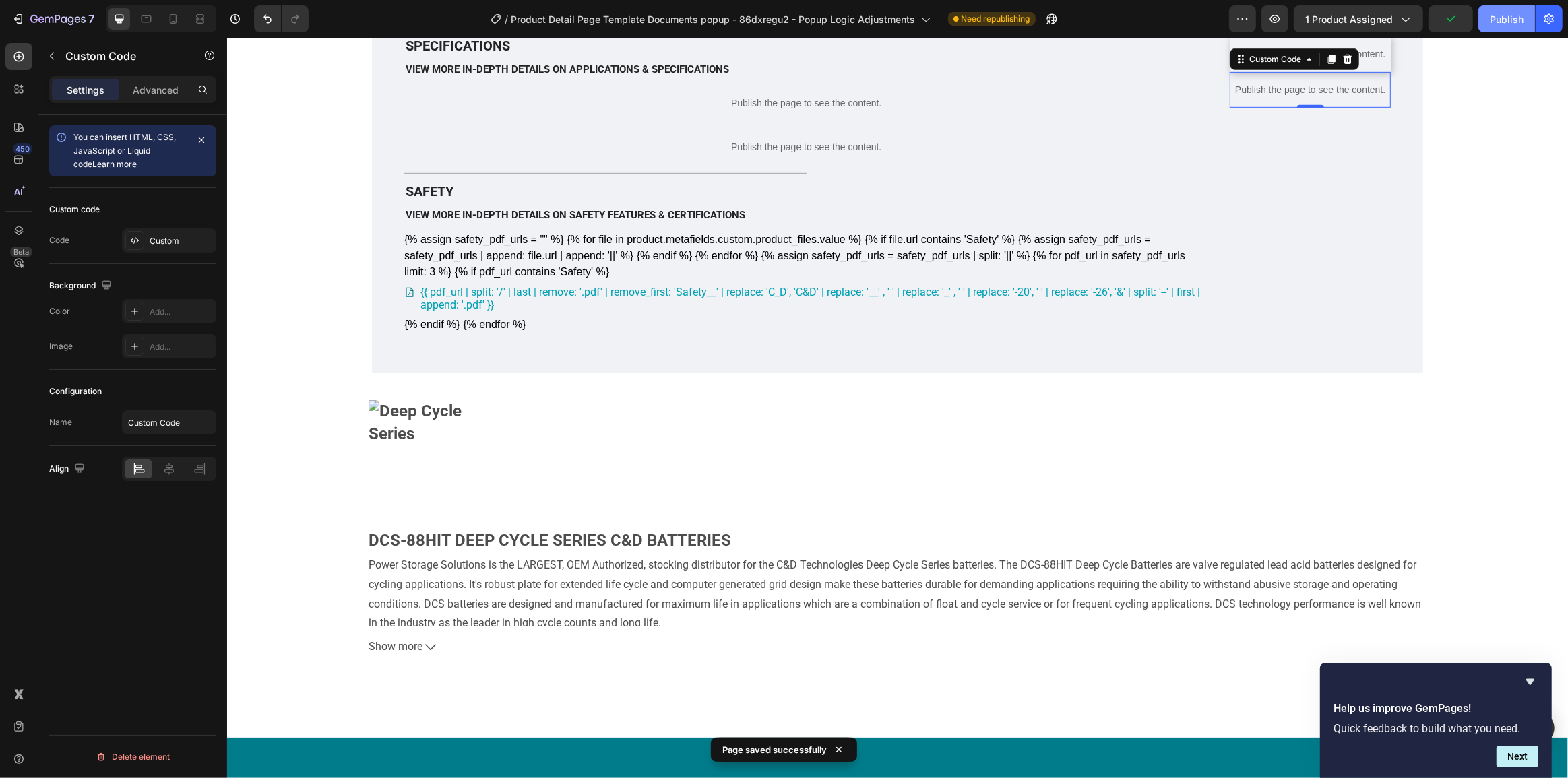
drag, startPoint x: 1508, startPoint y: 21, endPoint x: 1500, endPoint y: 29, distance: 11.3
click at [1509, 21] on div "Publish" at bounding box center [1507, 19] width 34 height 14
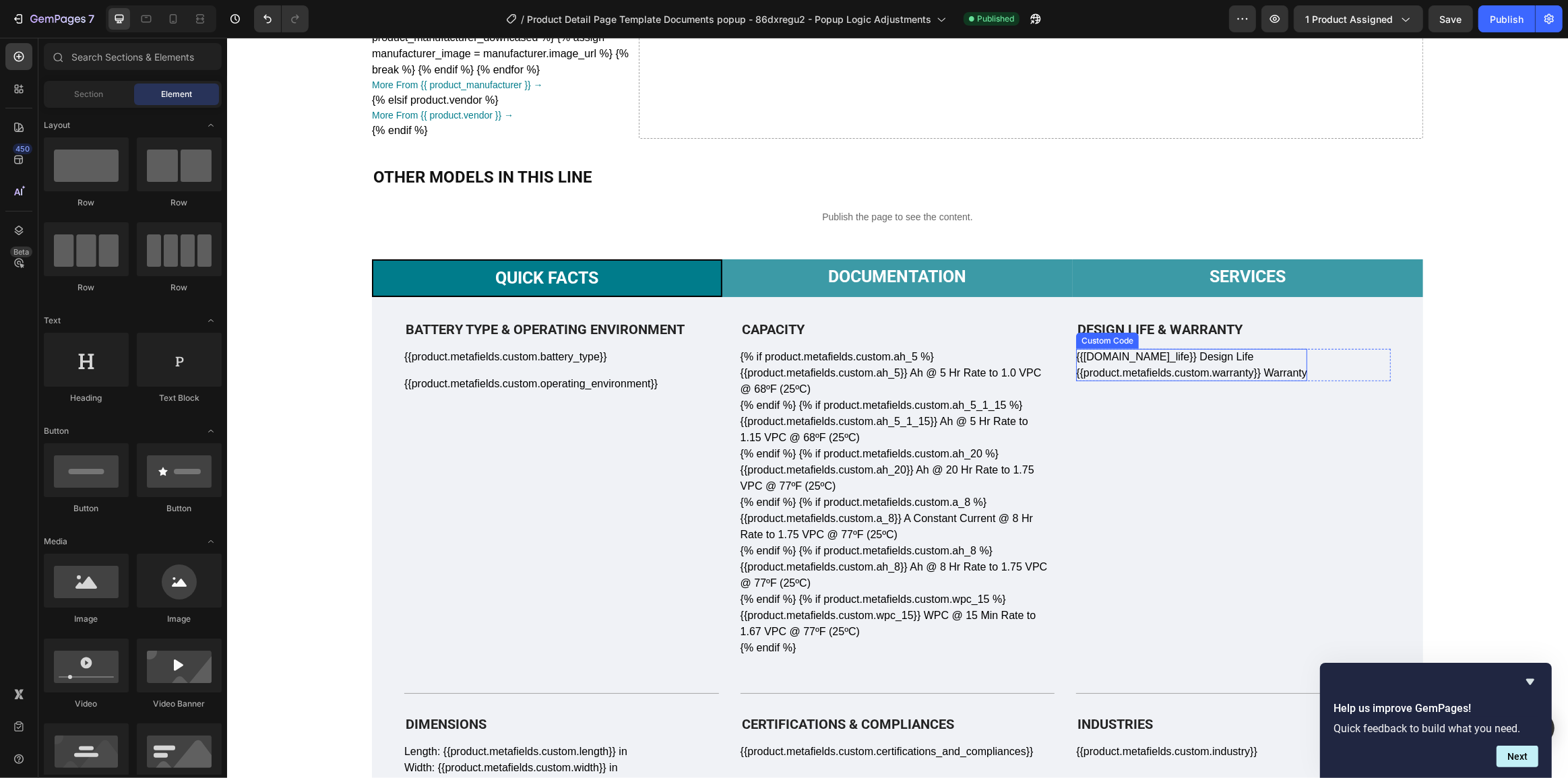
scroll to position [663, 0]
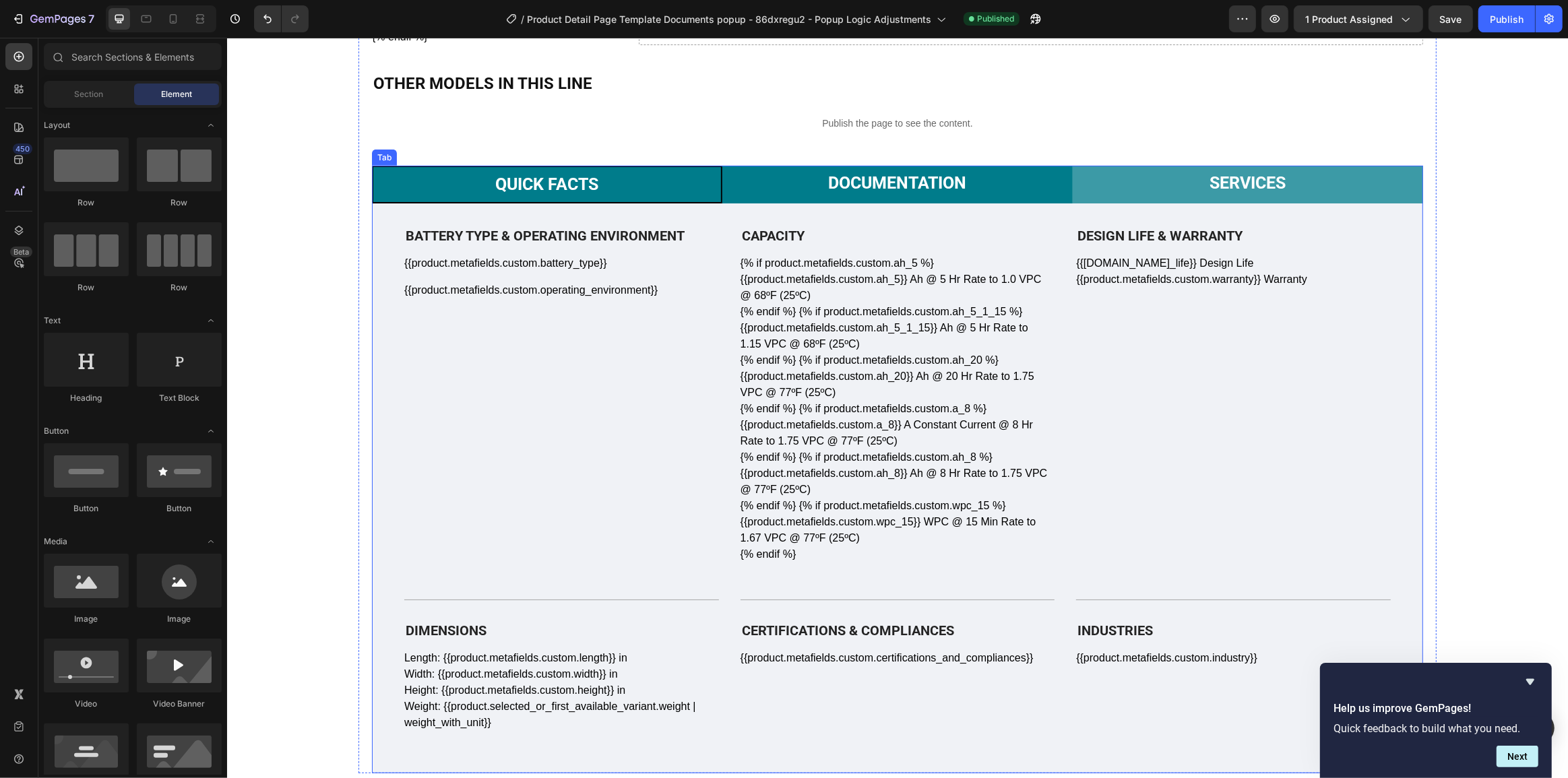
click at [931, 195] on div "Documentation" at bounding box center [897, 185] width 143 height 27
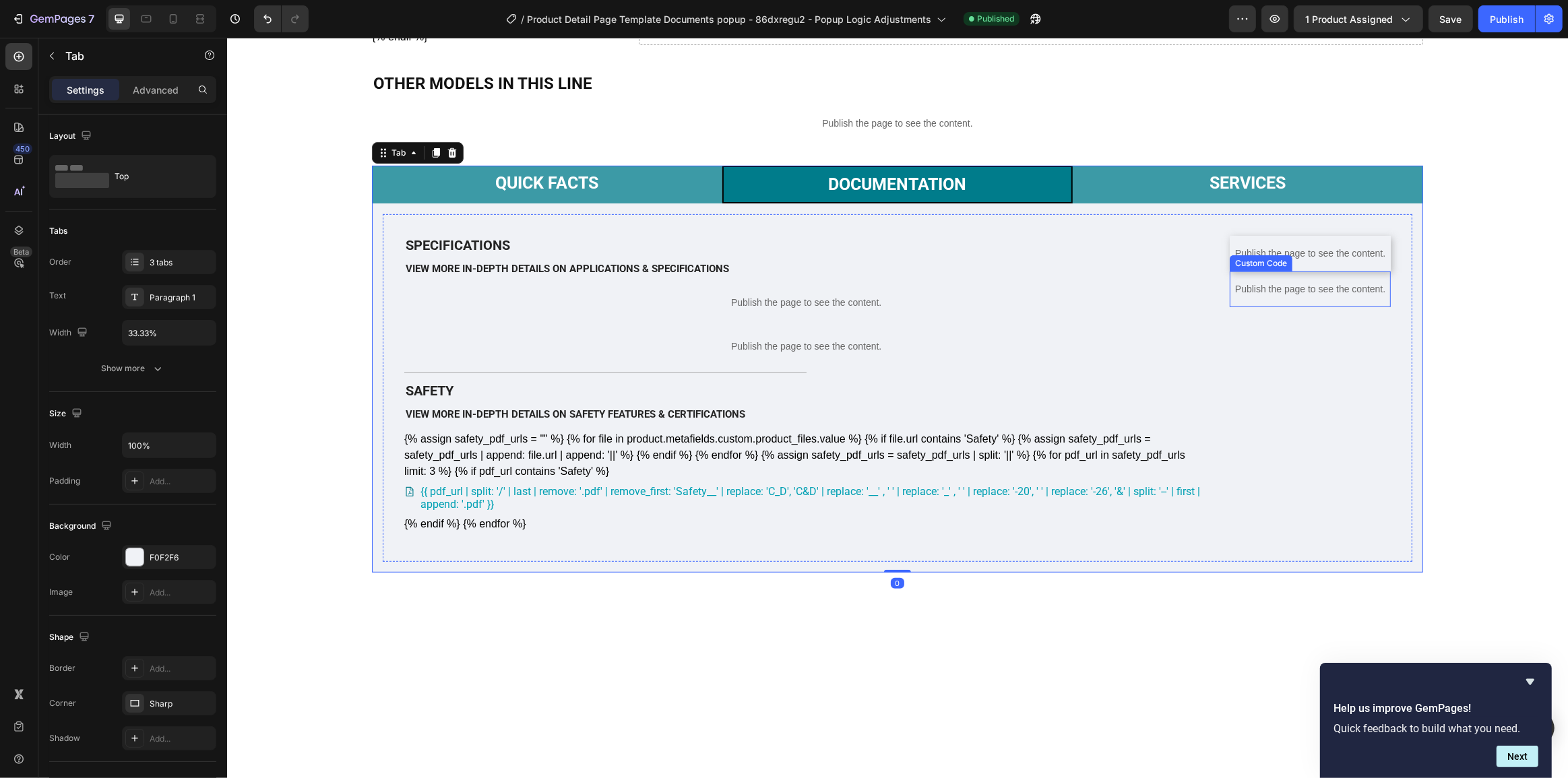
click at [1279, 296] on p "Publish the page to see the content." at bounding box center [1310, 289] width 161 height 14
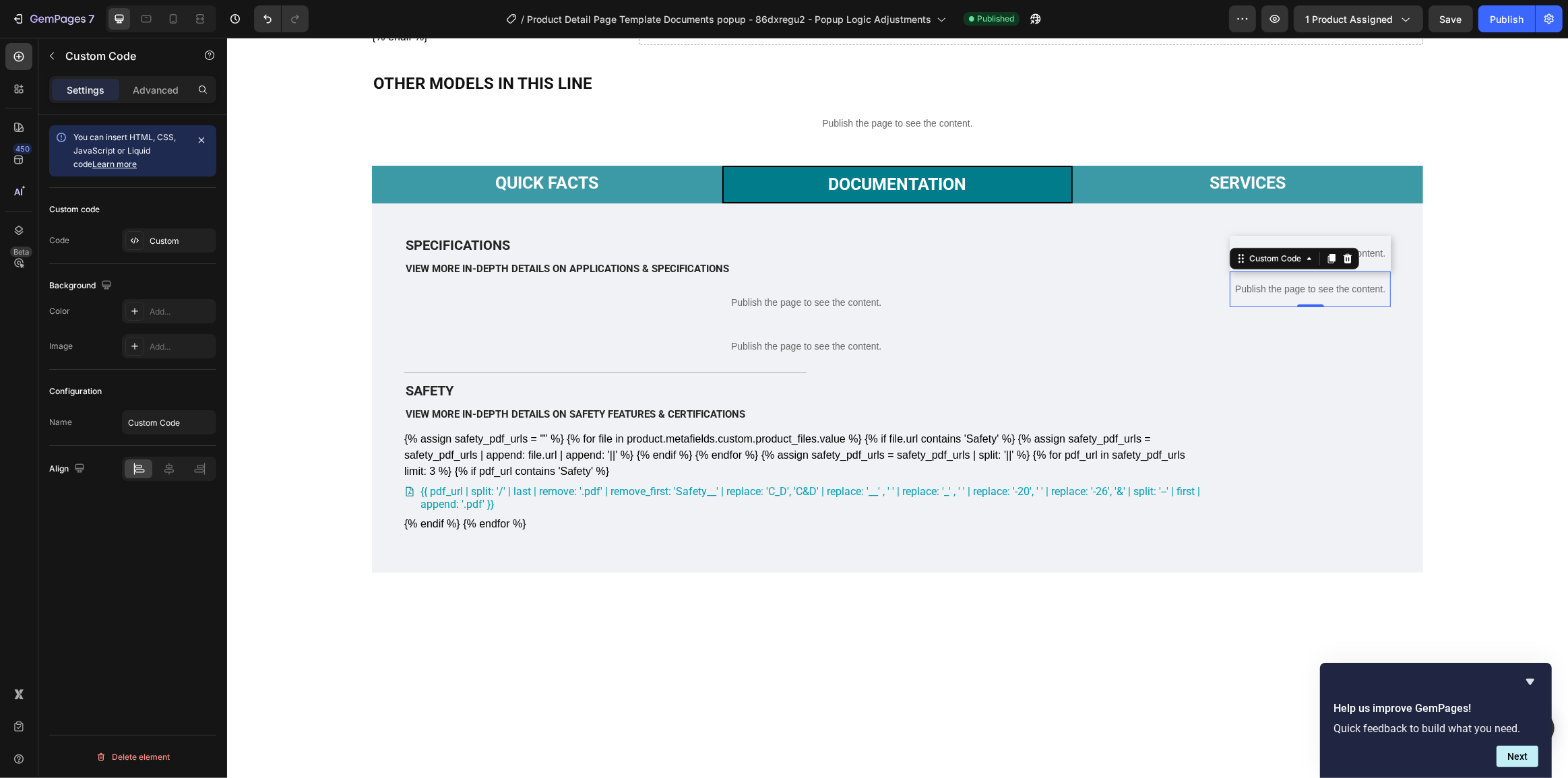
click at [1279, 296] on p "Publish the page to see the content." at bounding box center [1310, 289] width 161 height 14
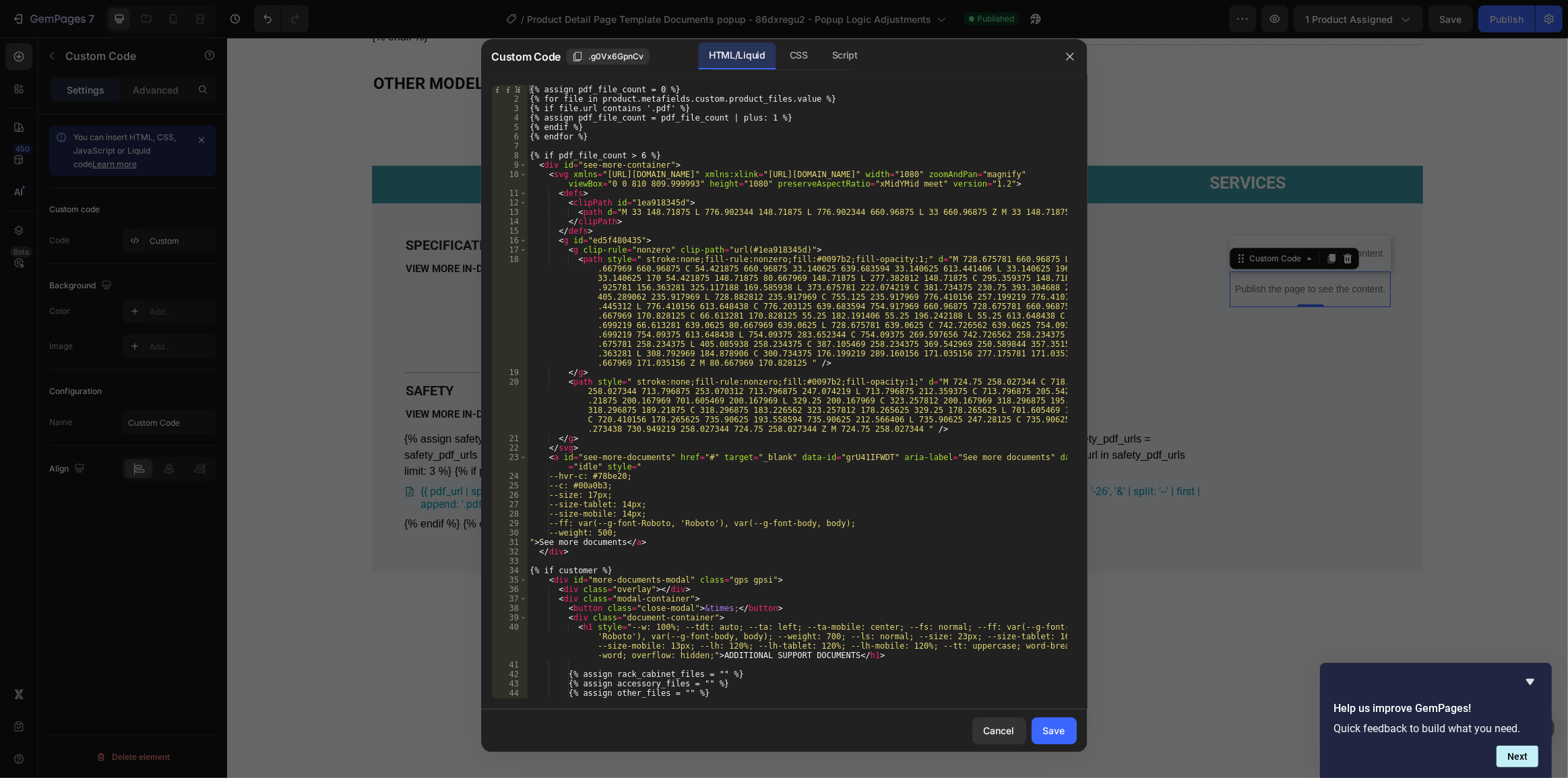
click at [757, 293] on div "{% assign pdf_file_count = 0 %} {% for file in product.metafields.custom.produc…" at bounding box center [797, 401] width 540 height 633
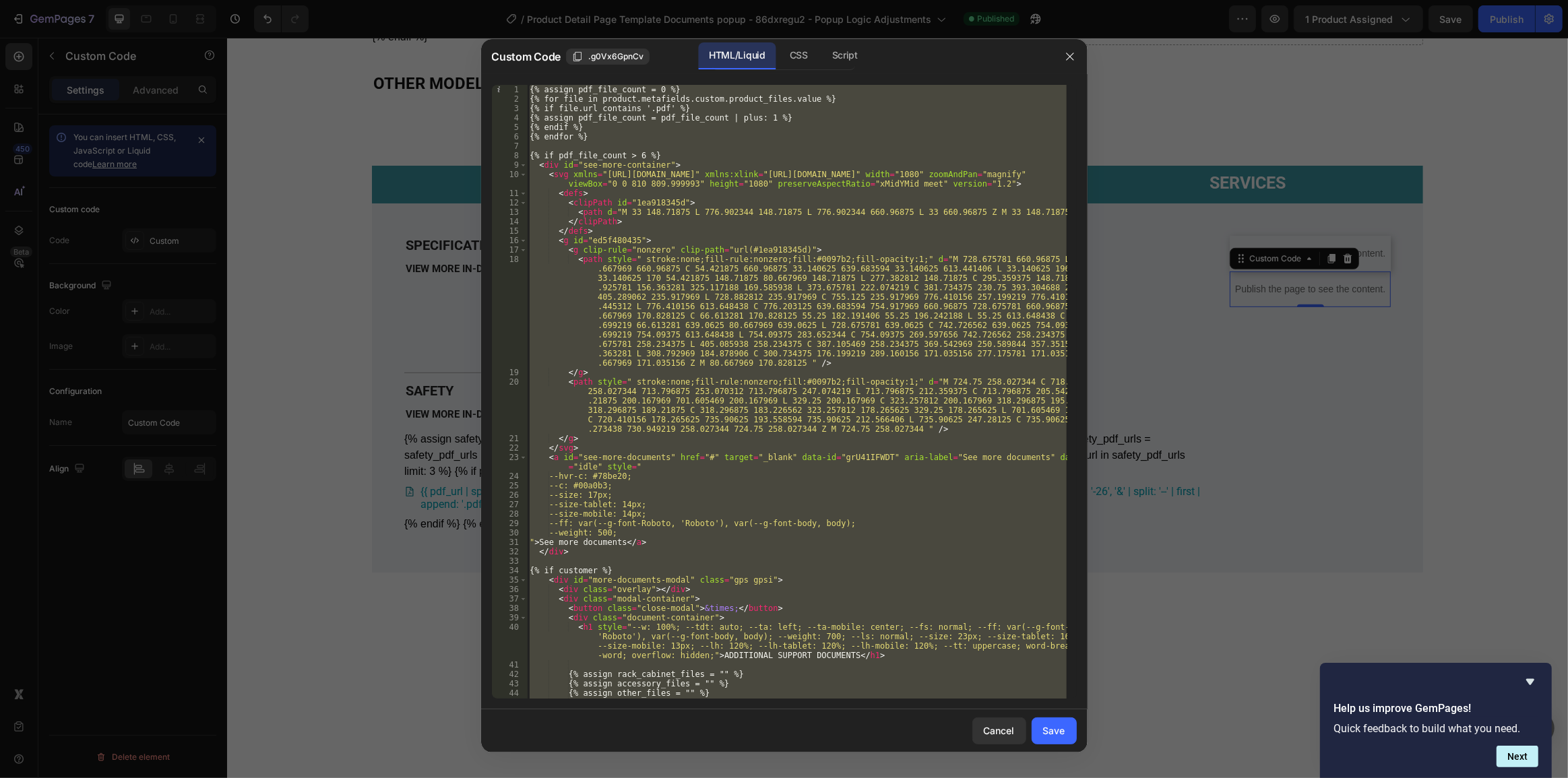
paste textarea
type textarea "{% endif %}"
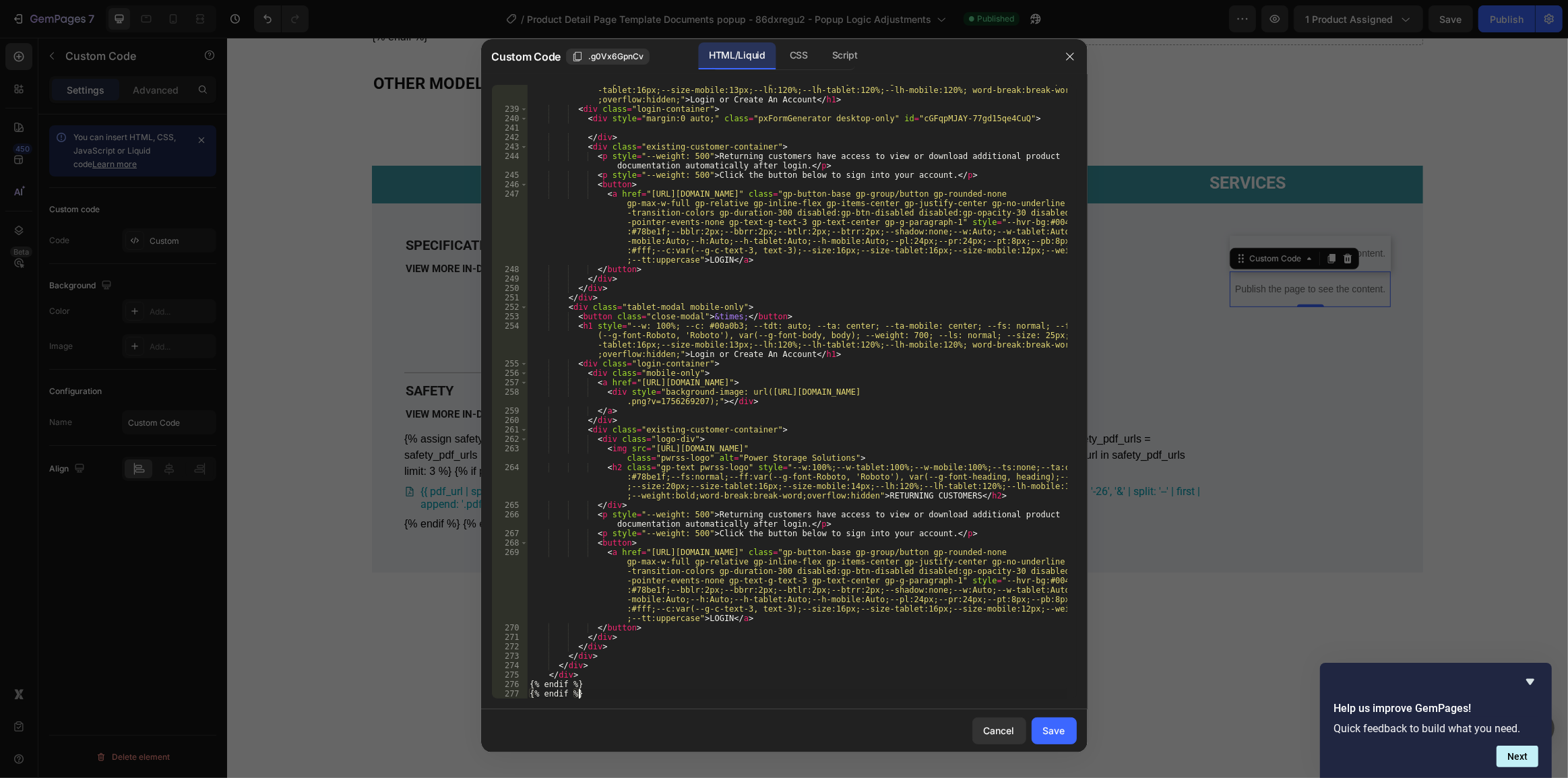
click at [1069, 743] on button "Save" at bounding box center [1054, 731] width 45 height 27
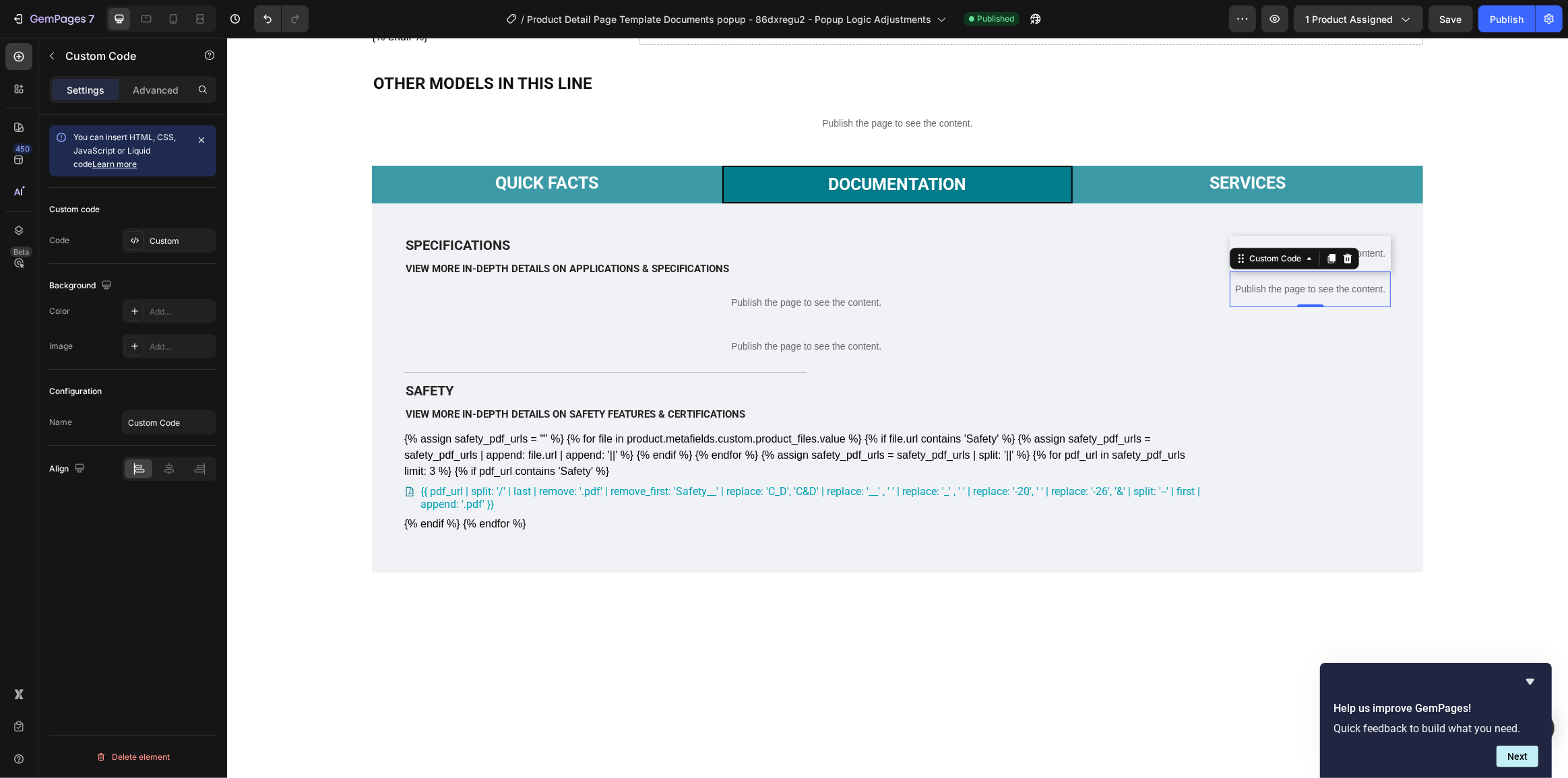
click at [1453, 35] on div "7 Version history / Product Detail Page Template Documents popup - 86dxregu2 - …" at bounding box center [784, 19] width 1568 height 38
click at [1456, 21] on span "Save" at bounding box center [1451, 20] width 22 height 12
click at [1497, 25] on div "Publish" at bounding box center [1507, 19] width 34 height 14
click at [1302, 307] on div at bounding box center [1310, 305] width 27 height 4
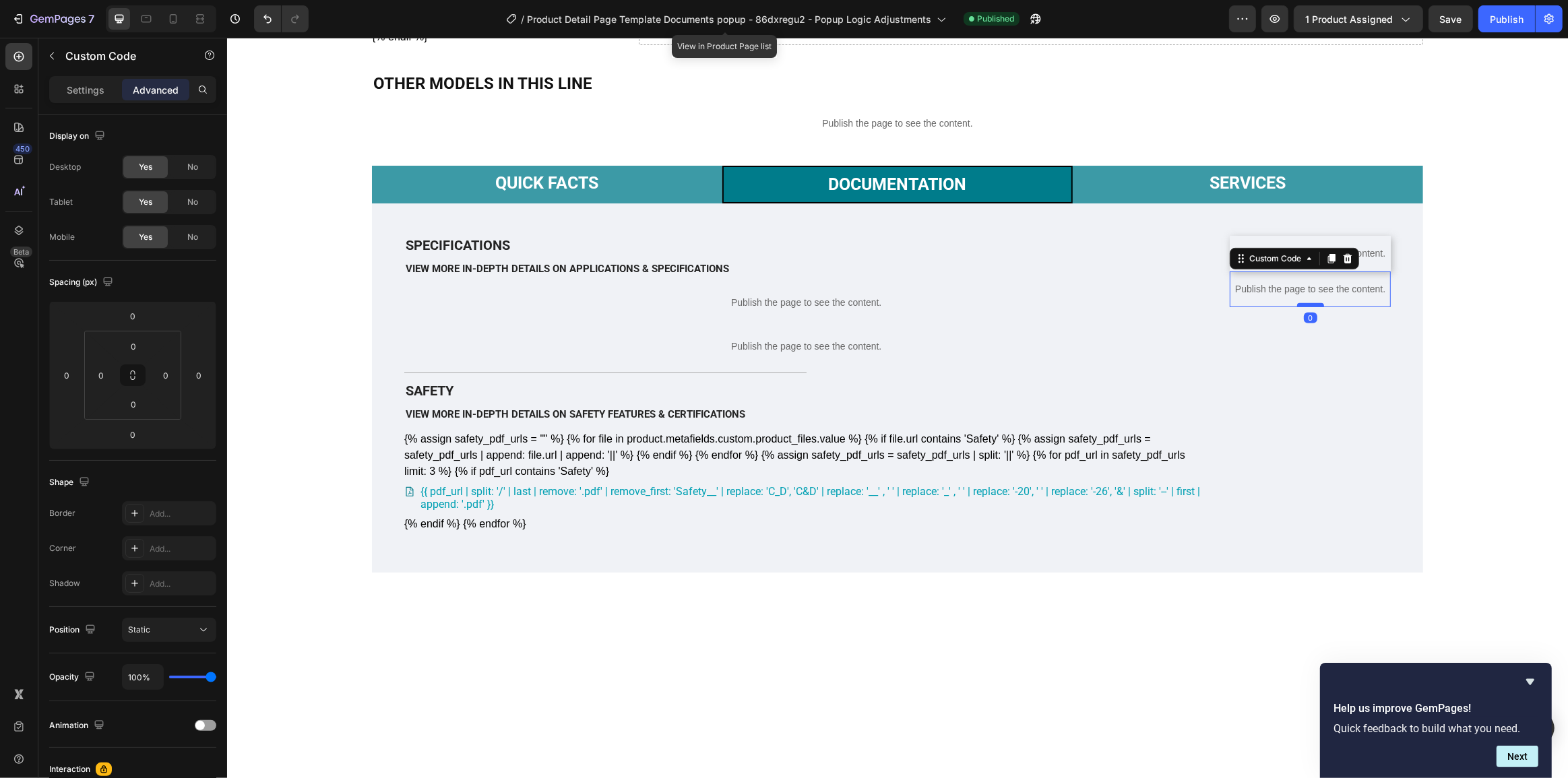
click at [1302, 307] on div at bounding box center [1310, 305] width 27 height 4
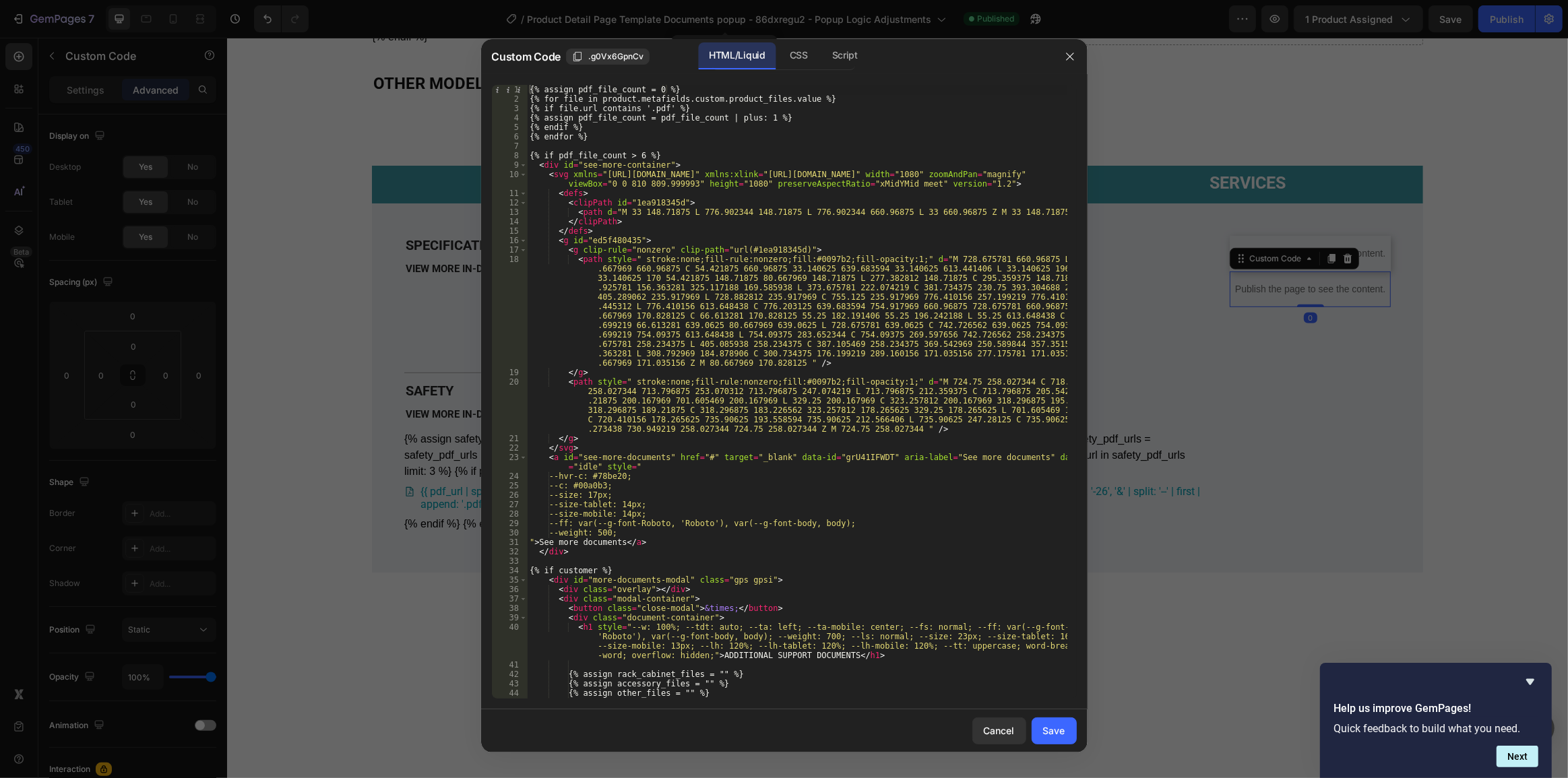
click at [639, 316] on div "{% assign pdf_file_count = 0 %} {% for file in product.metafields.custom.produc…" at bounding box center [797, 401] width 540 height 633
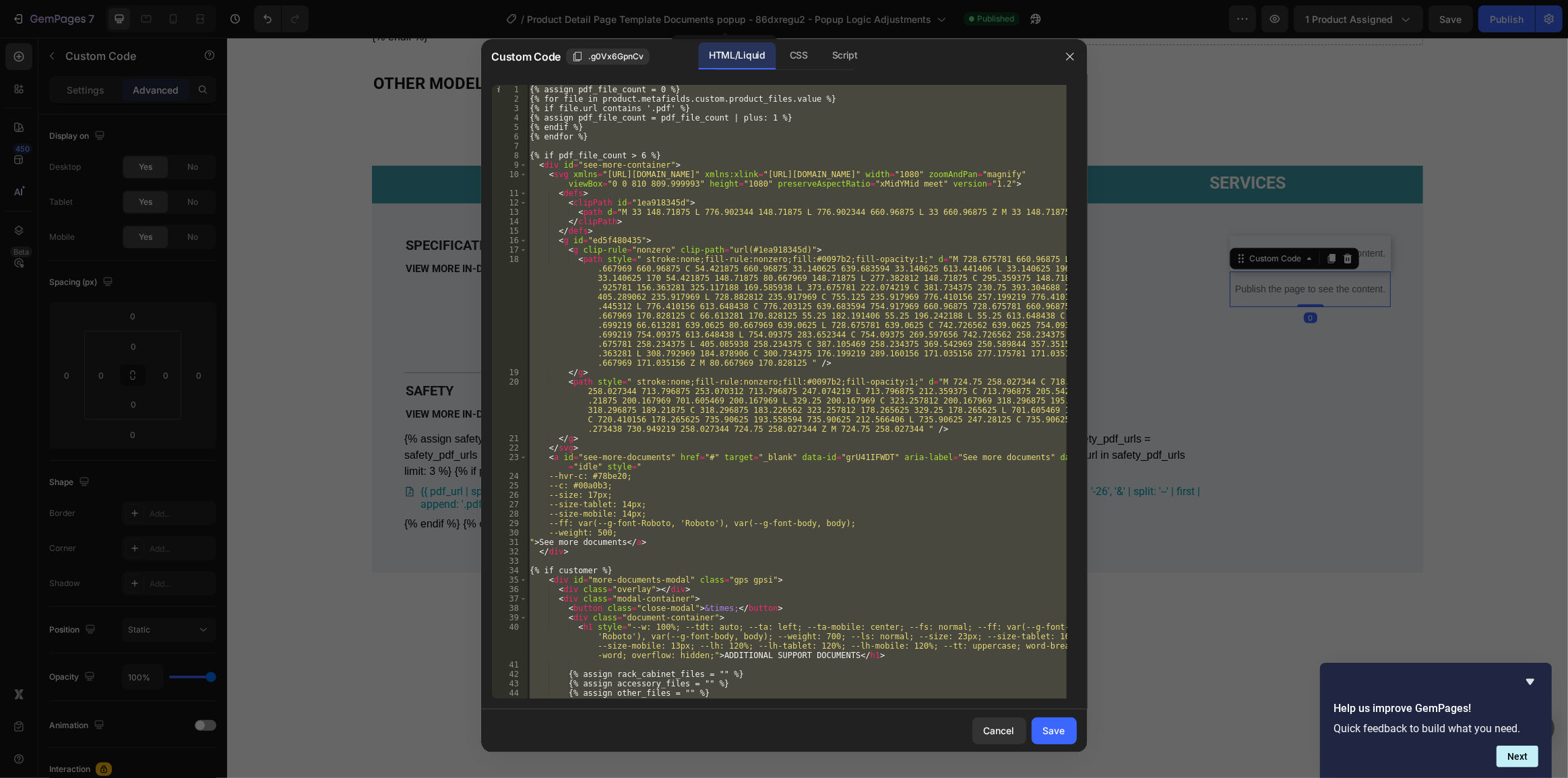
paste textarea
type textarea "{% endif %}"
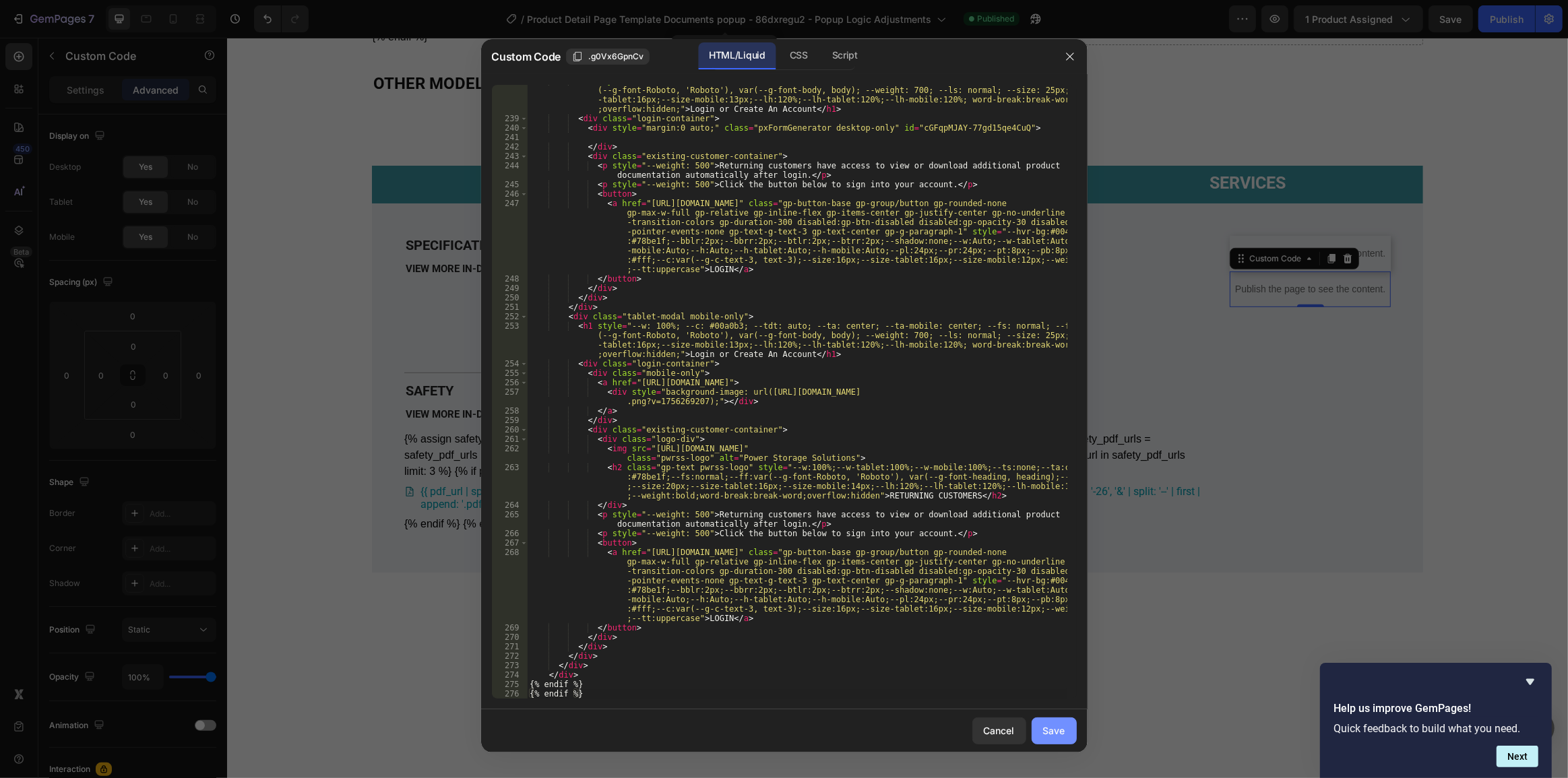
click at [1040, 735] on button "Save" at bounding box center [1054, 731] width 45 height 27
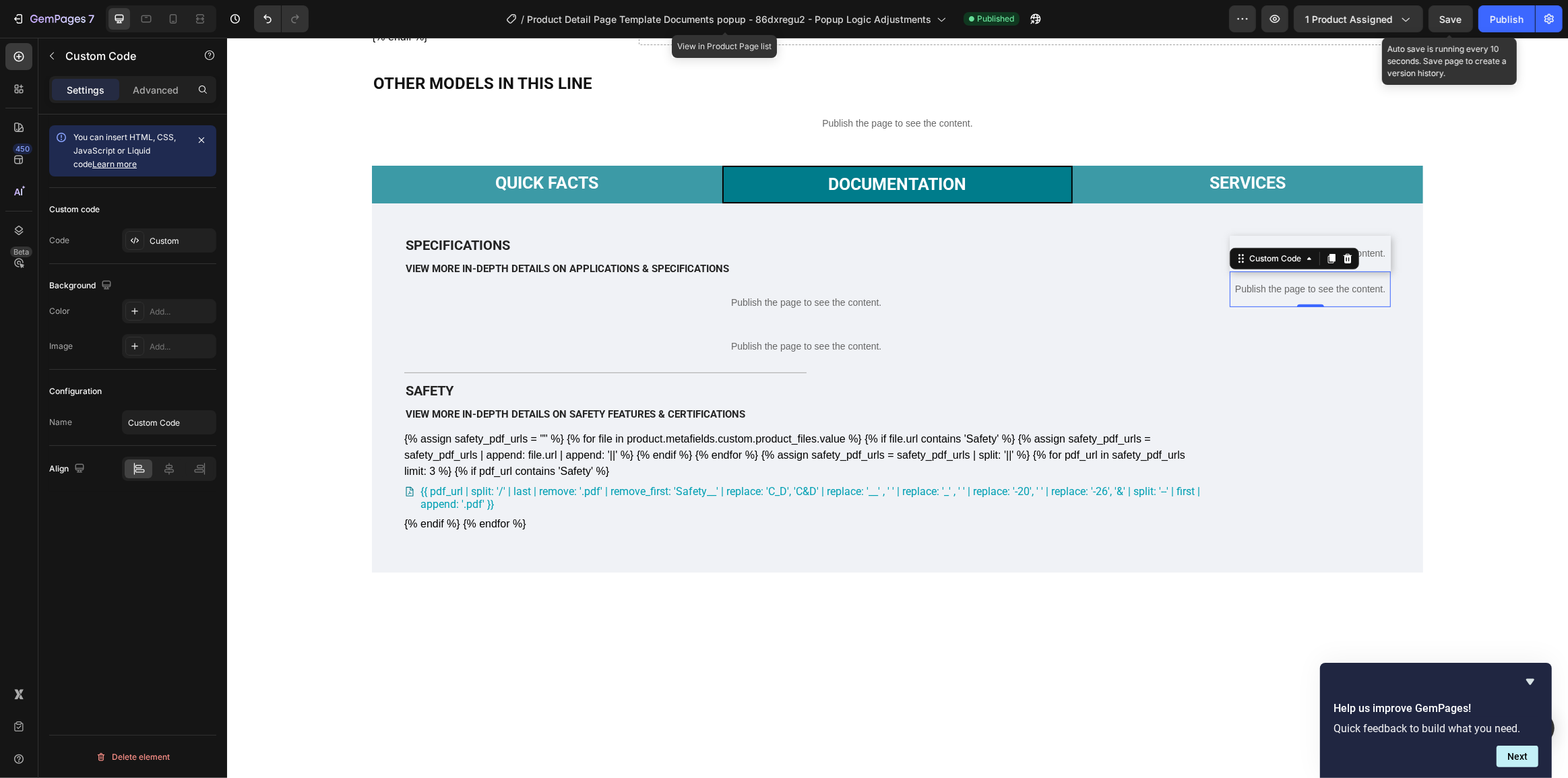
click at [1457, 20] on span "Save" at bounding box center [1451, 20] width 22 height 12
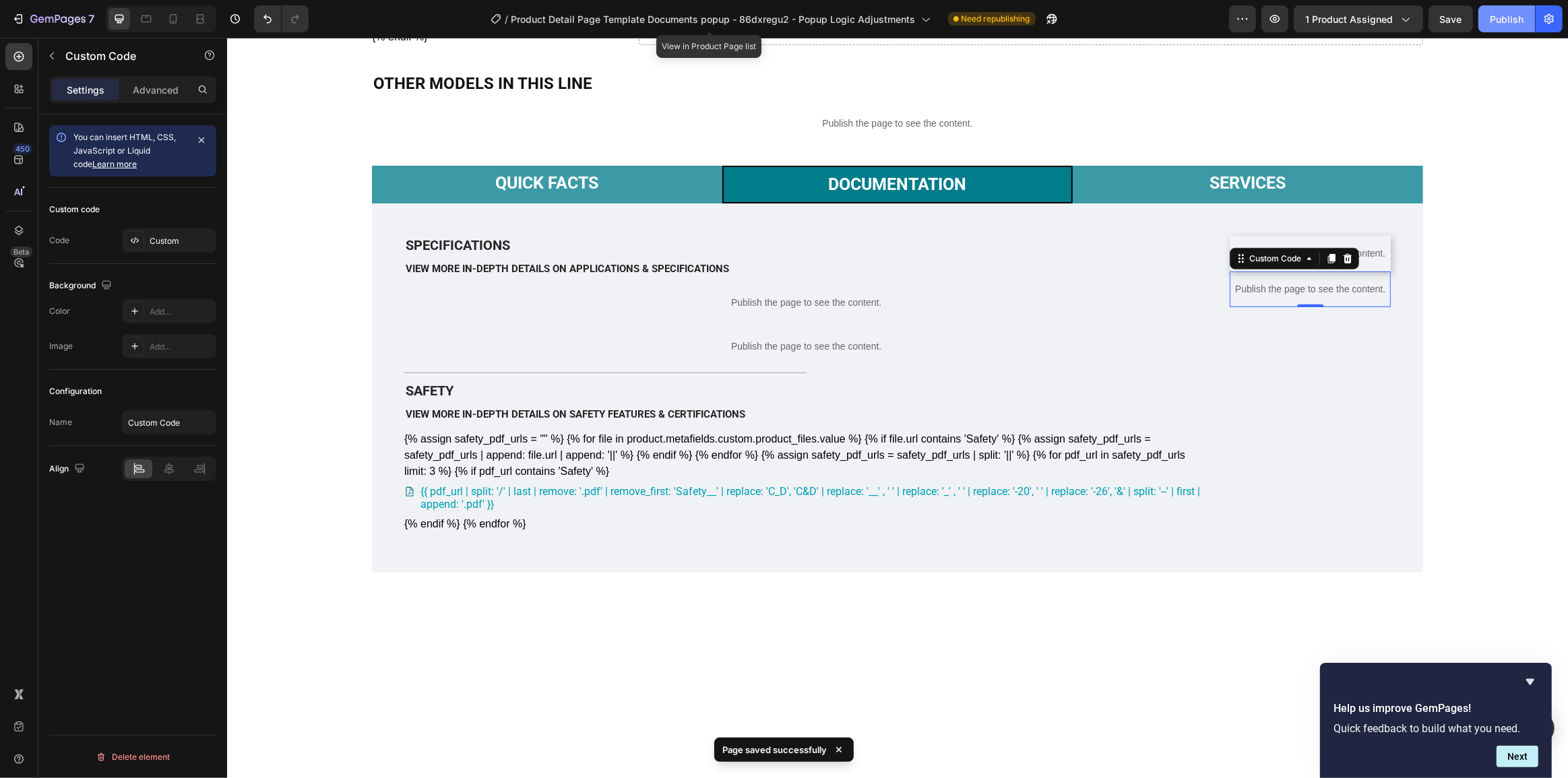
click at [1509, 20] on div "Publish" at bounding box center [1507, 19] width 34 height 14
click at [1277, 296] on p "Publish the page to see the content." at bounding box center [1310, 289] width 161 height 14
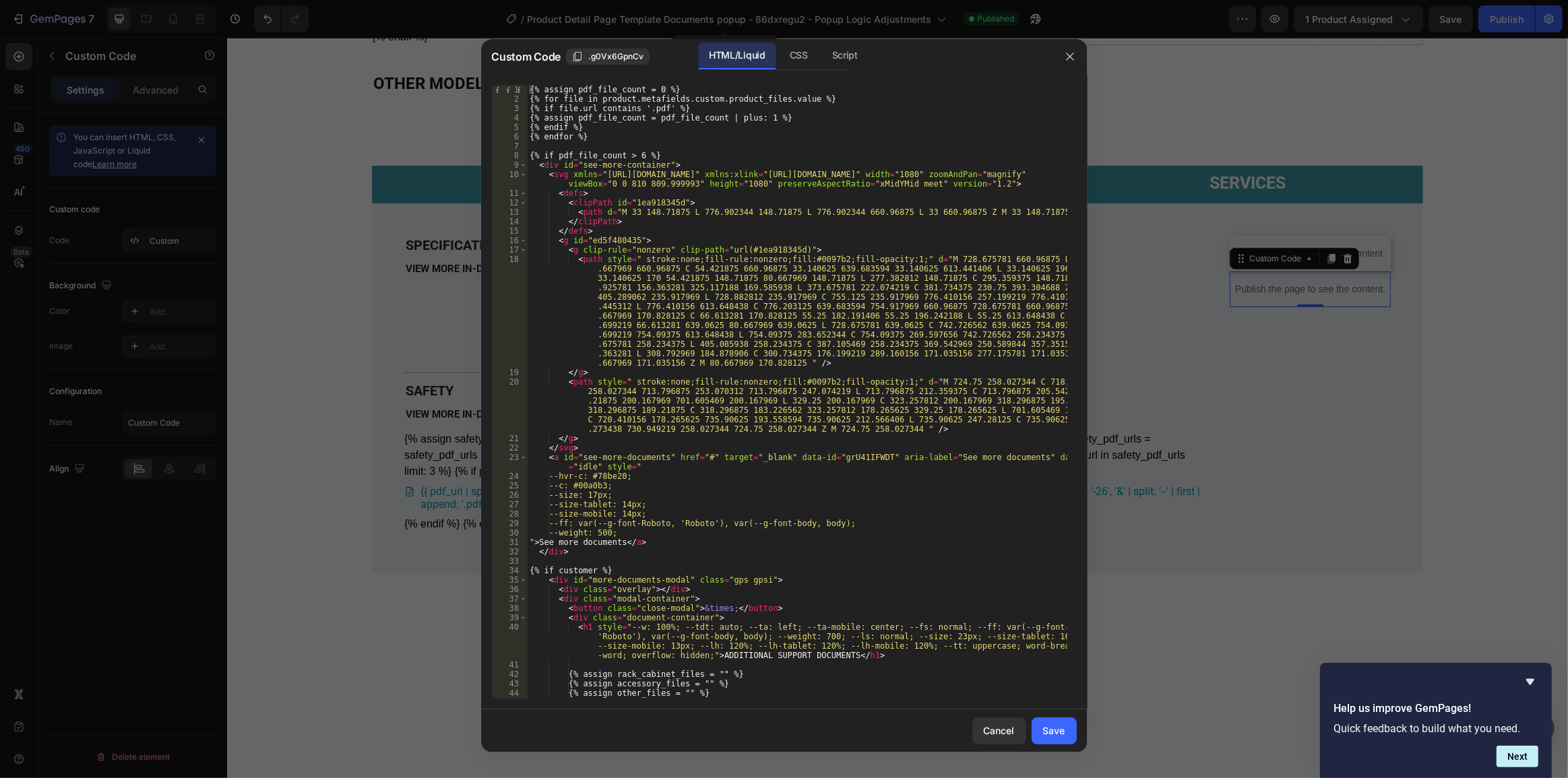
click at [866, 230] on div "{% assign pdf_file_count = 0 %} {% for file in product.metafields.custom.produc…" at bounding box center [797, 401] width 540 height 633
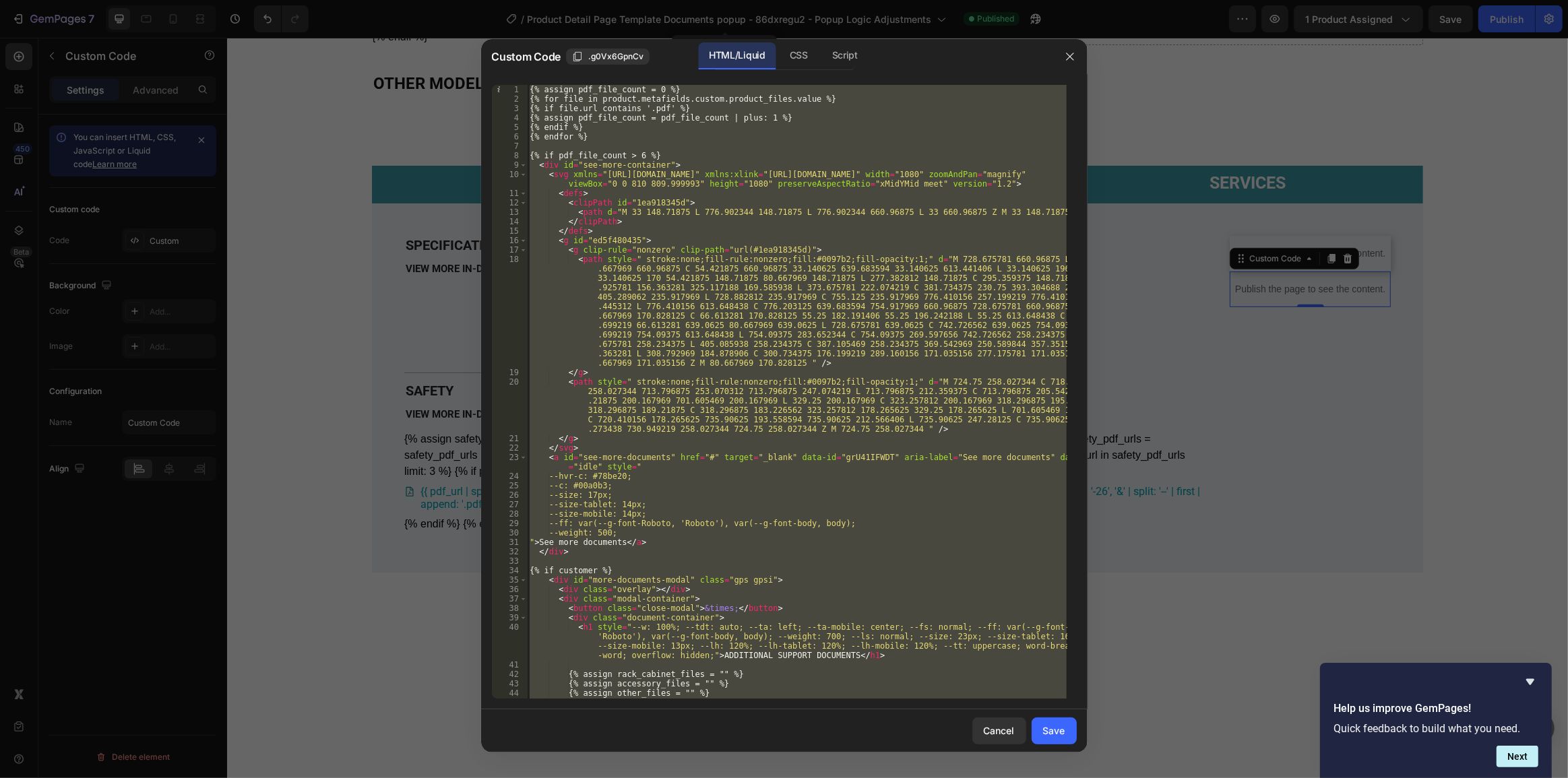
paste textarea
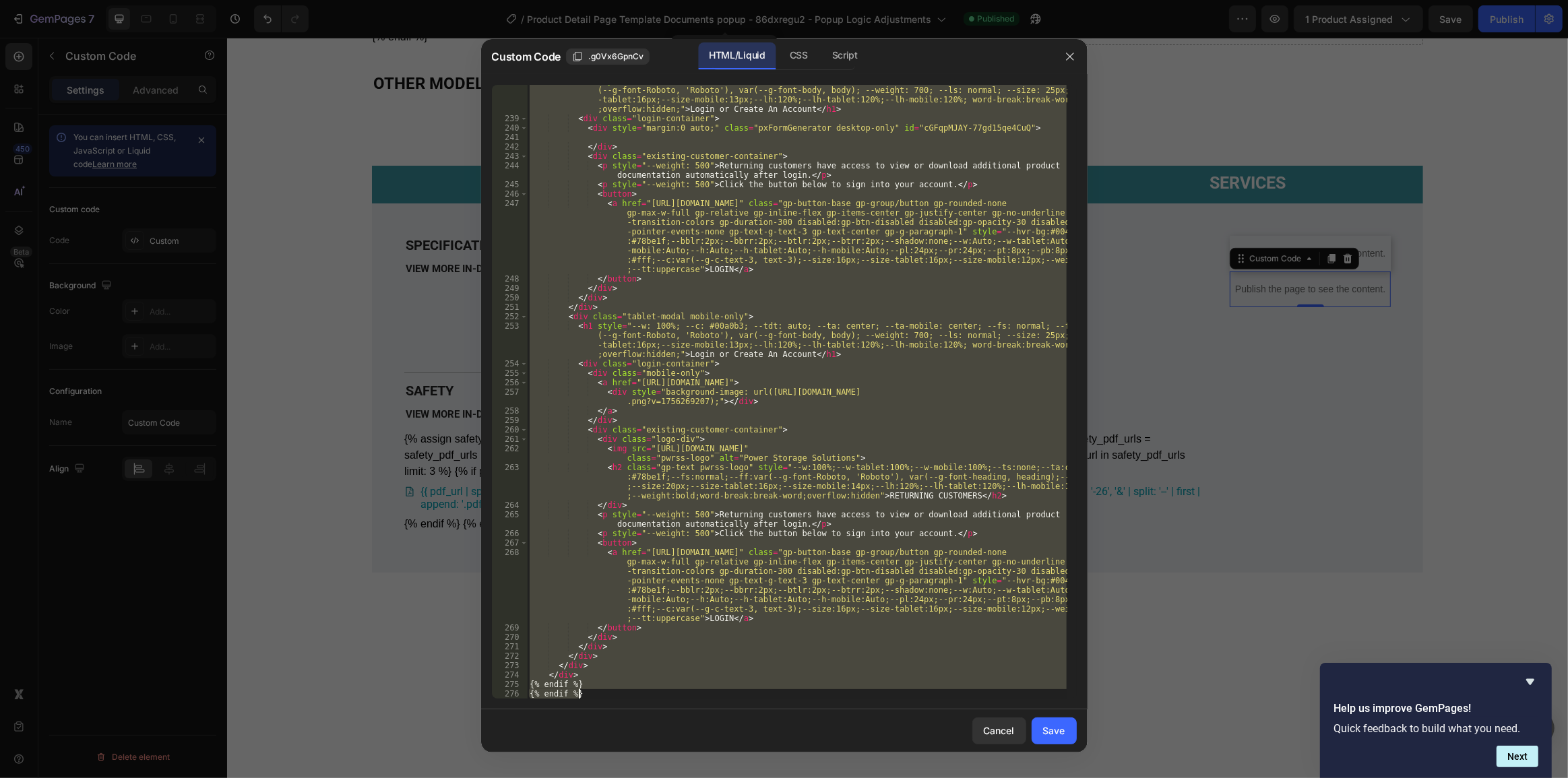
drag, startPoint x: 808, startPoint y: 53, endPoint x: 798, endPoint y: 167, distance: 114.4
click at [808, 52] on div "CSS" at bounding box center [798, 56] width 40 height 27
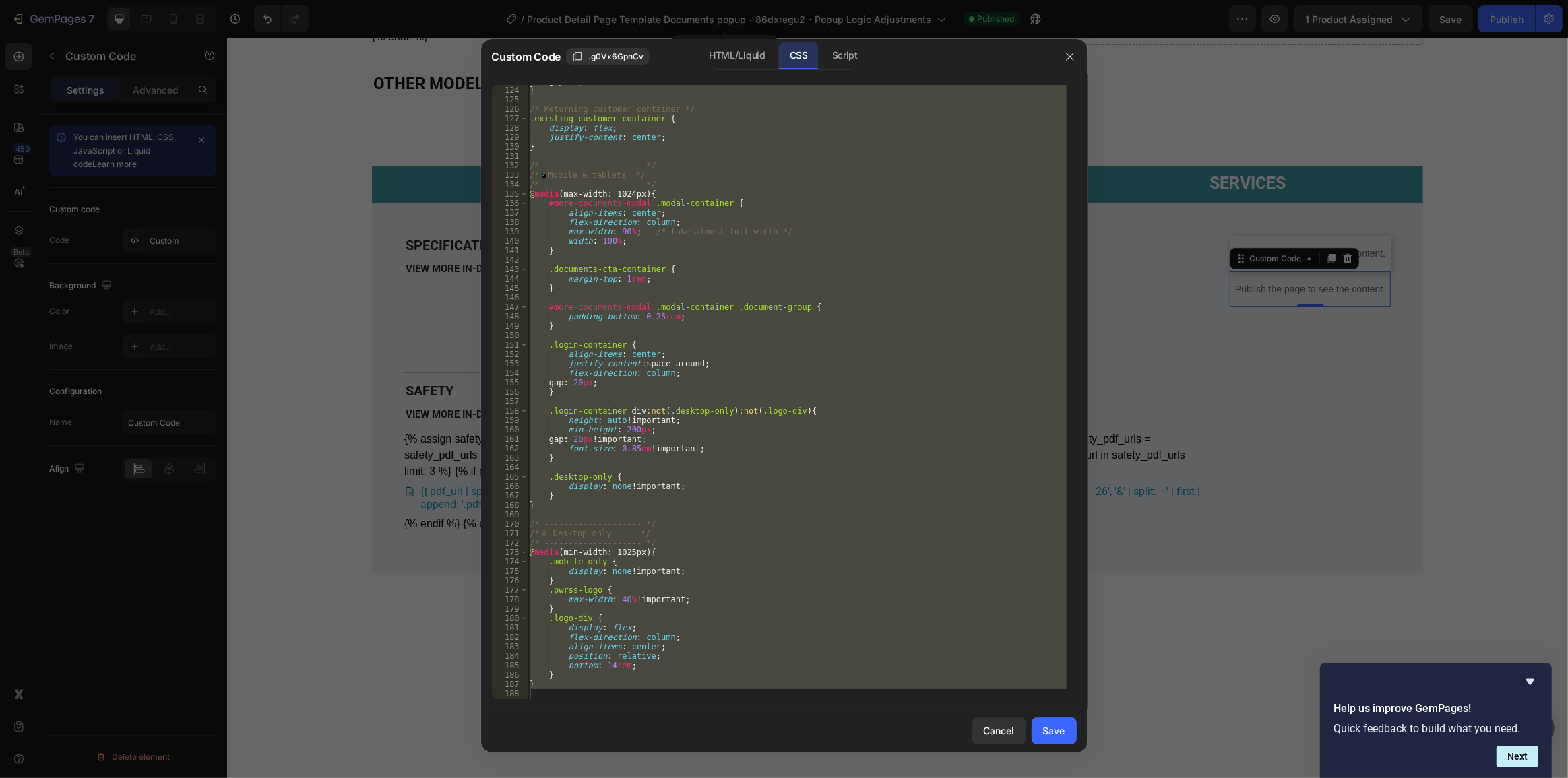
type textarea "}"
click at [823, 333] on div "gap : 20 px ; } /* Returning customer container */ .existing-customer-container…" at bounding box center [797, 392] width 540 height 614
paste textarea
click at [878, 535] on div "gap : 20 px ; } /* Returning customer container */ .existing-customer-container…" at bounding box center [797, 392] width 540 height 614
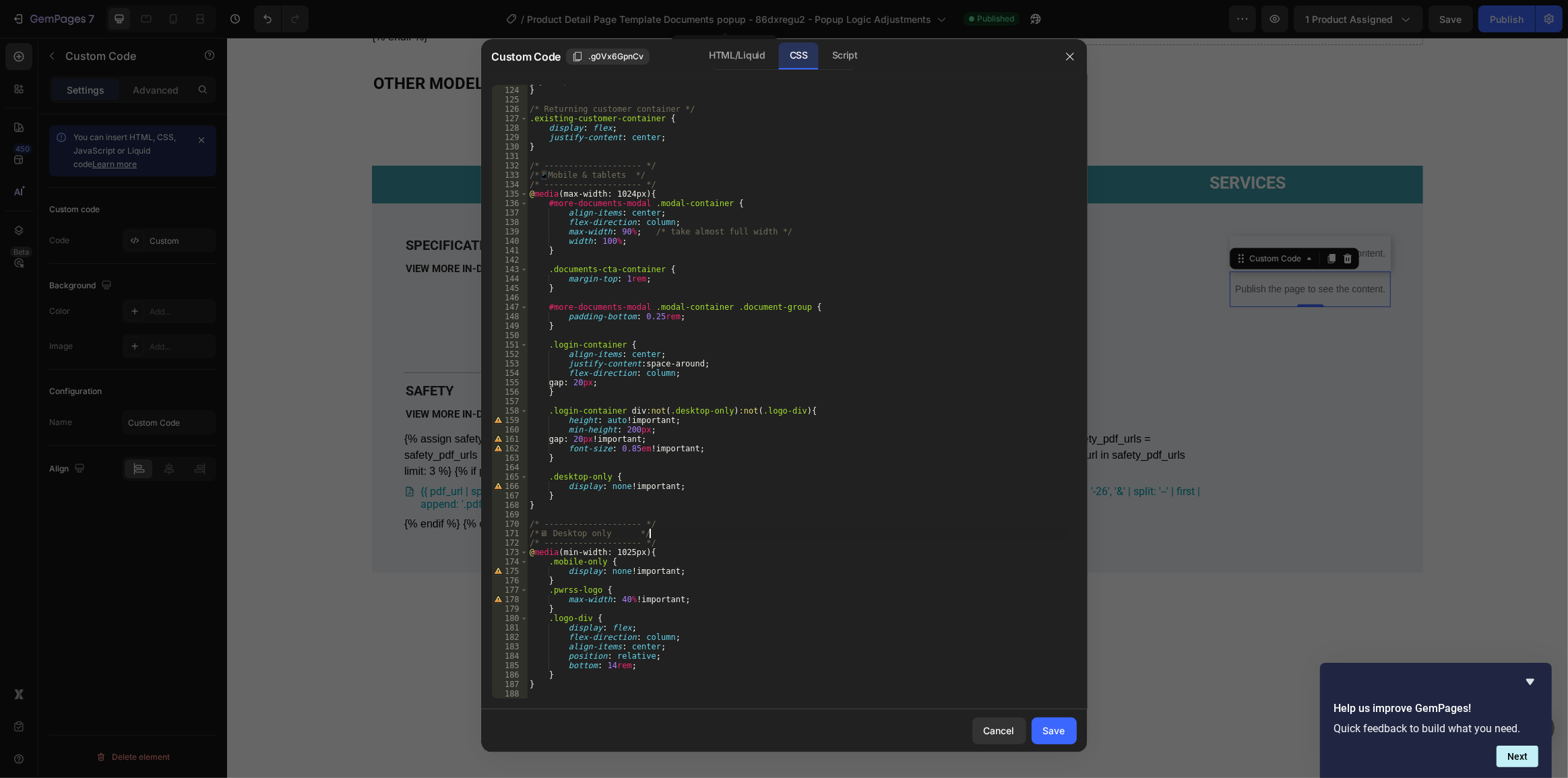
type textarea "}"
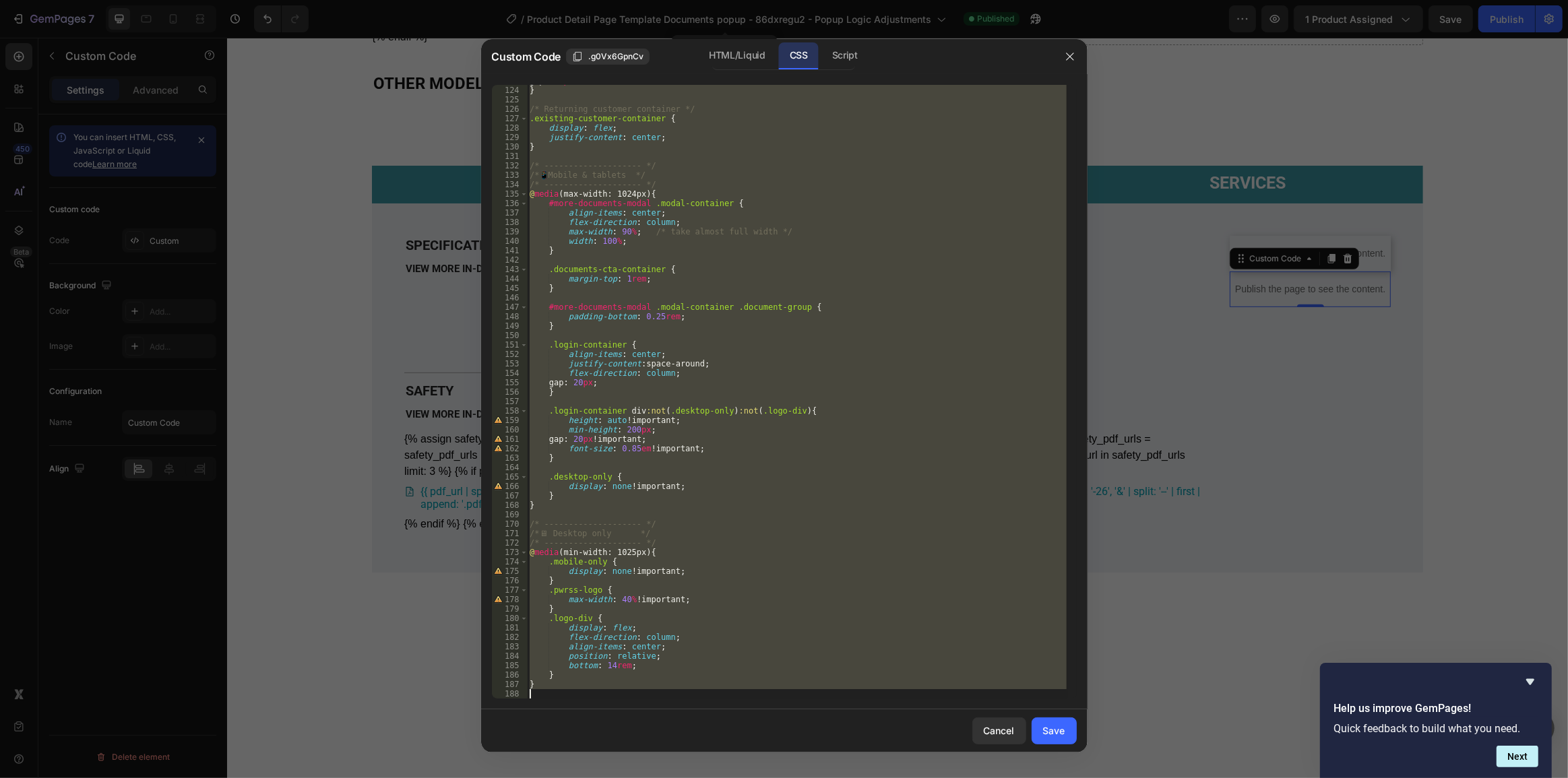
click at [686, 398] on div "gap : 20 px ; } /* Returning customer container */ .existing-customer-container…" at bounding box center [797, 392] width 540 height 614
click at [686, 398] on div "gap : 20 px ; } /* Returning customer container */ .existing-customer-container…" at bounding box center [797, 393] width 540 height 633
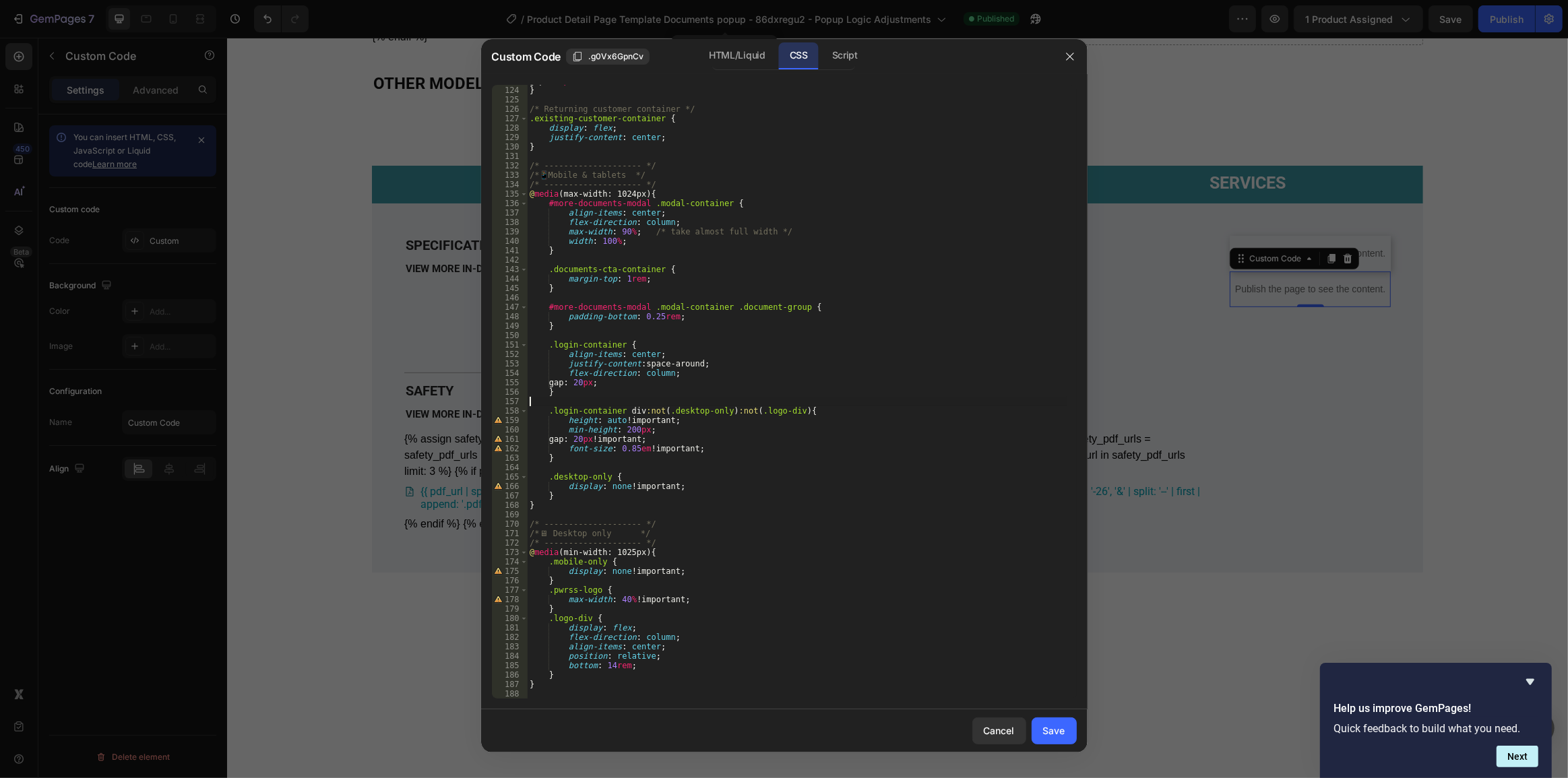
type textarea "}"
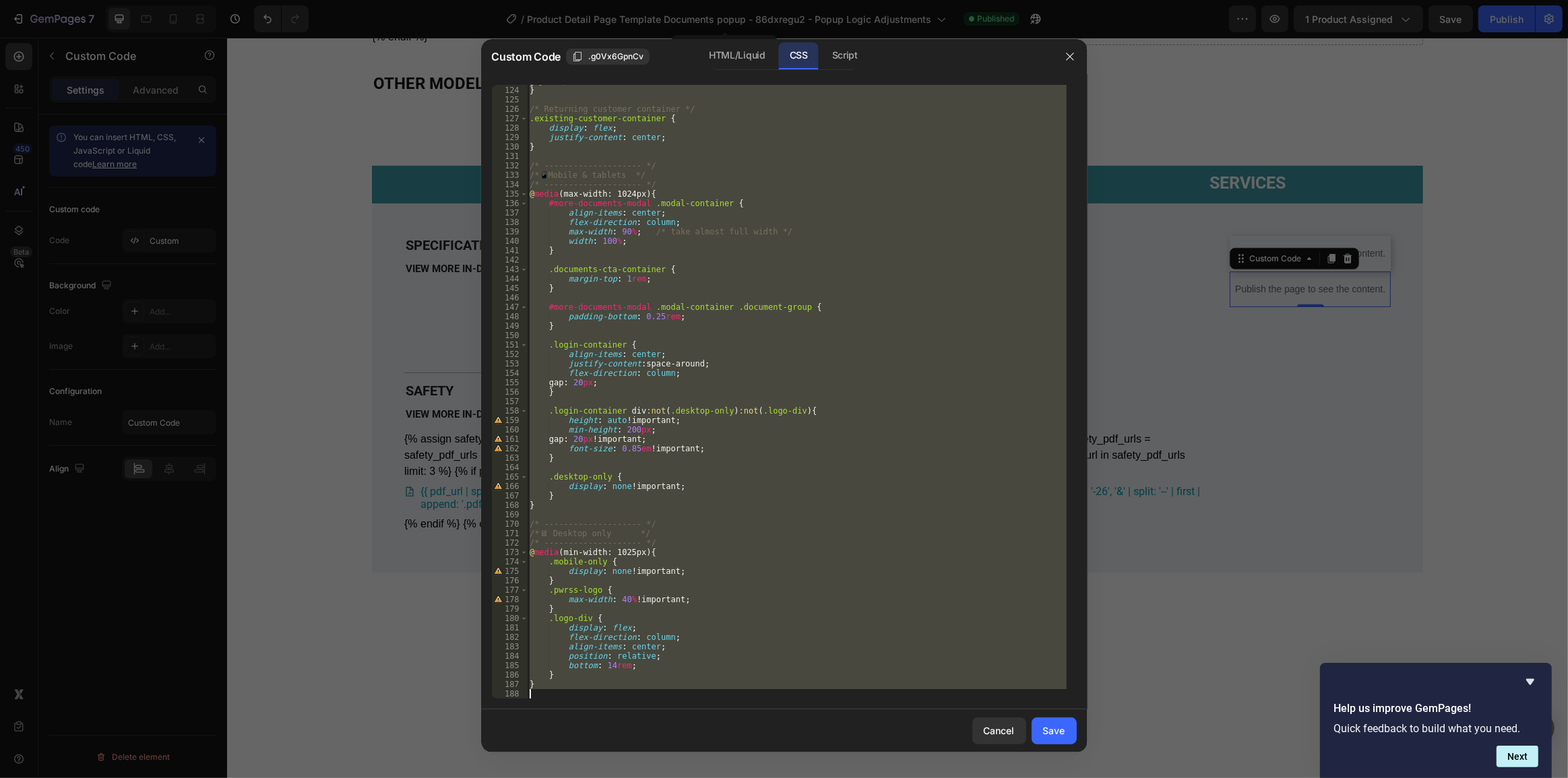
paste textarea
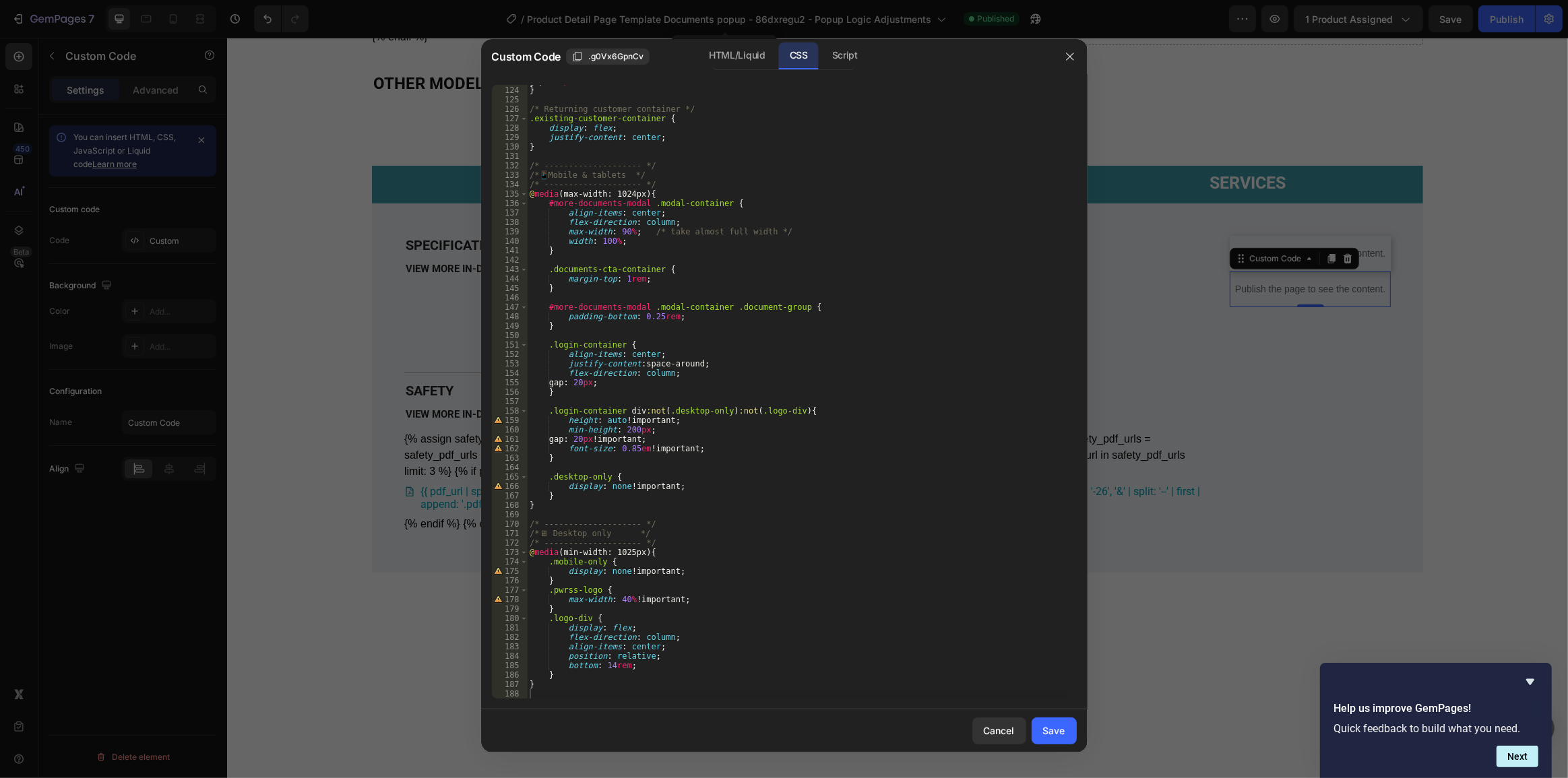
drag, startPoint x: 1054, startPoint y: 739, endPoint x: 1154, endPoint y: 686, distance: 113.2
click at [1055, 739] on button "Save" at bounding box center [1054, 731] width 45 height 27
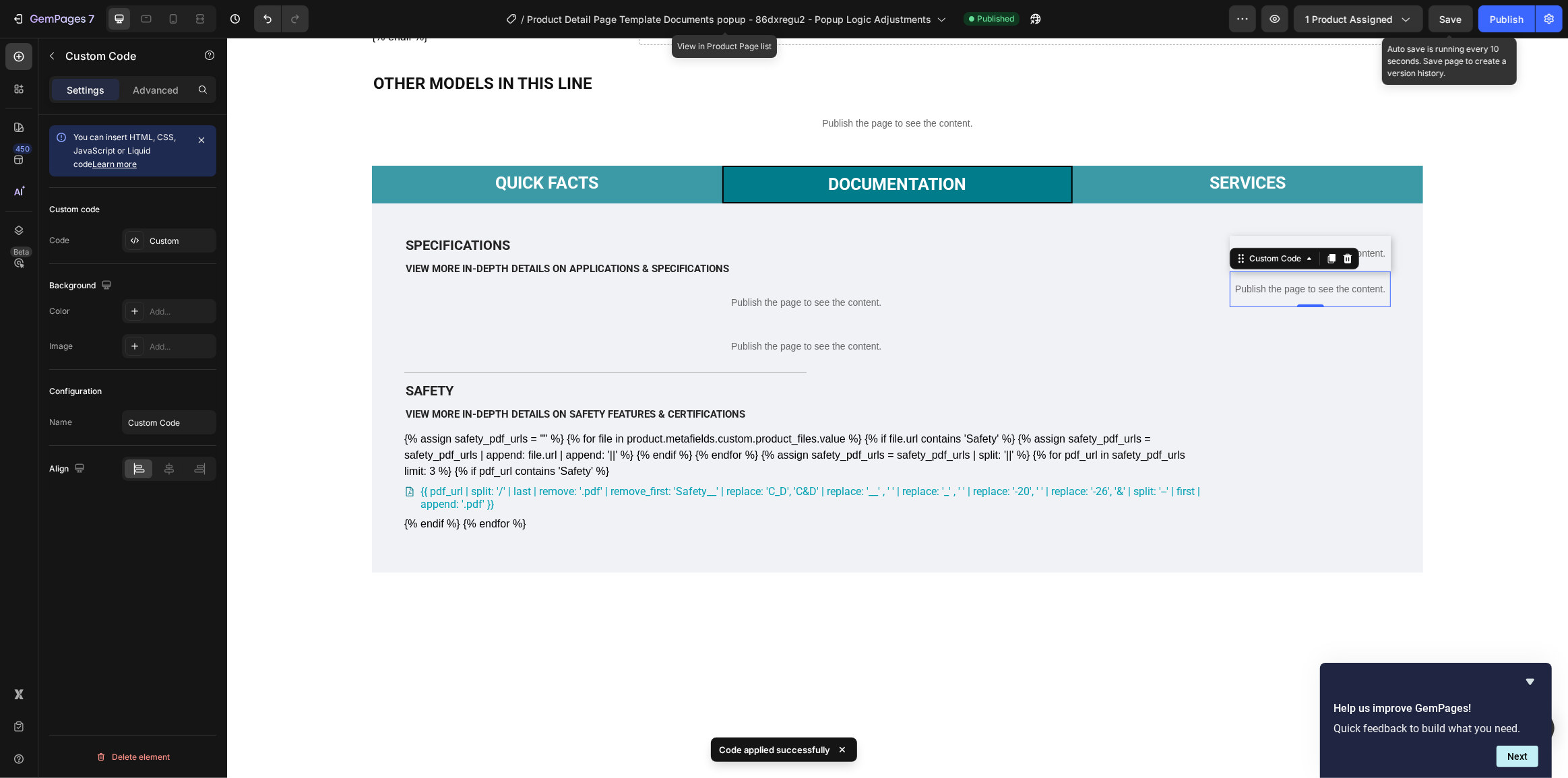
click at [1450, 20] on span "Save" at bounding box center [1451, 20] width 22 height 12
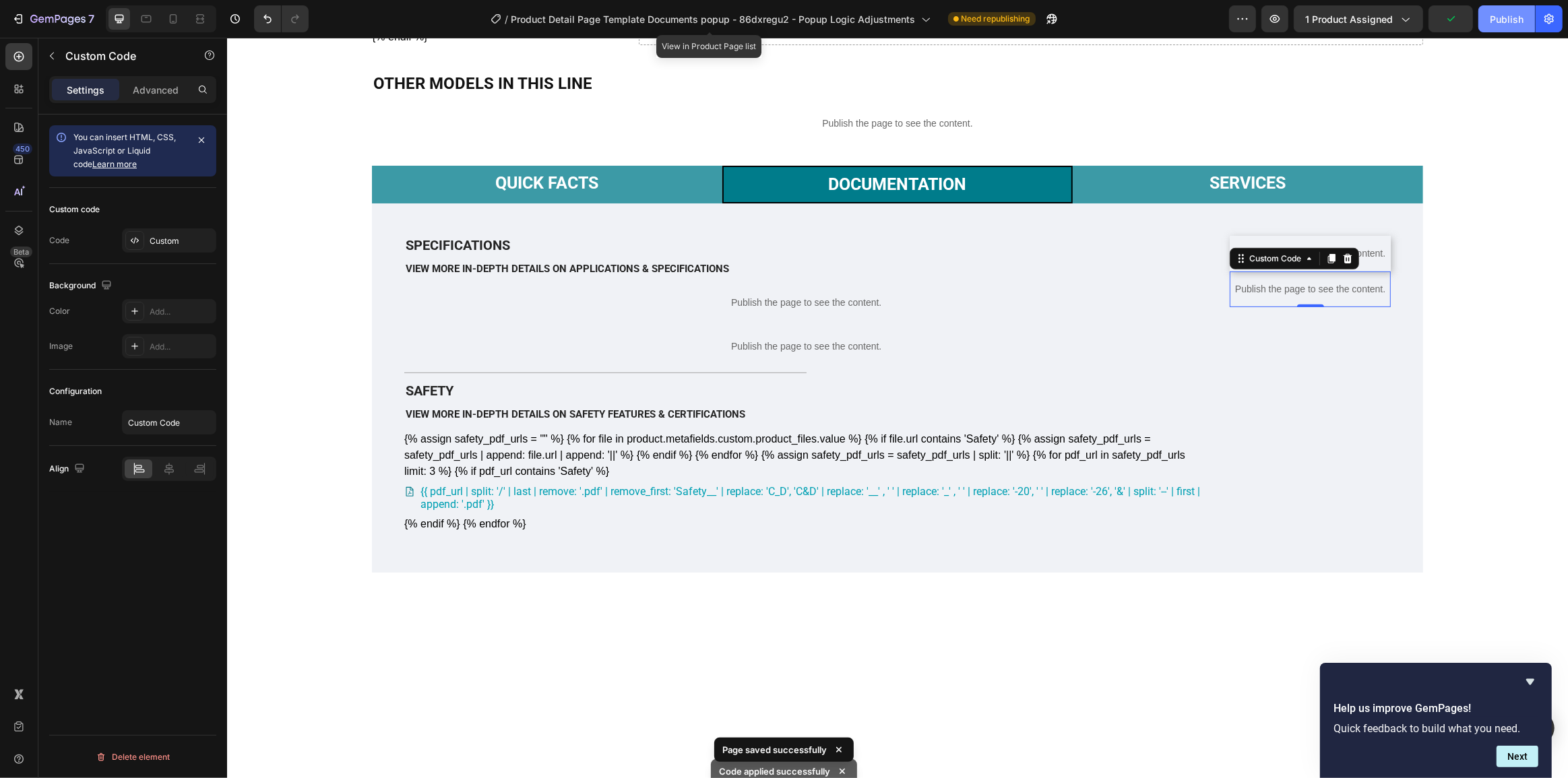
click at [1494, 25] on div "Publish" at bounding box center [1507, 19] width 34 height 14
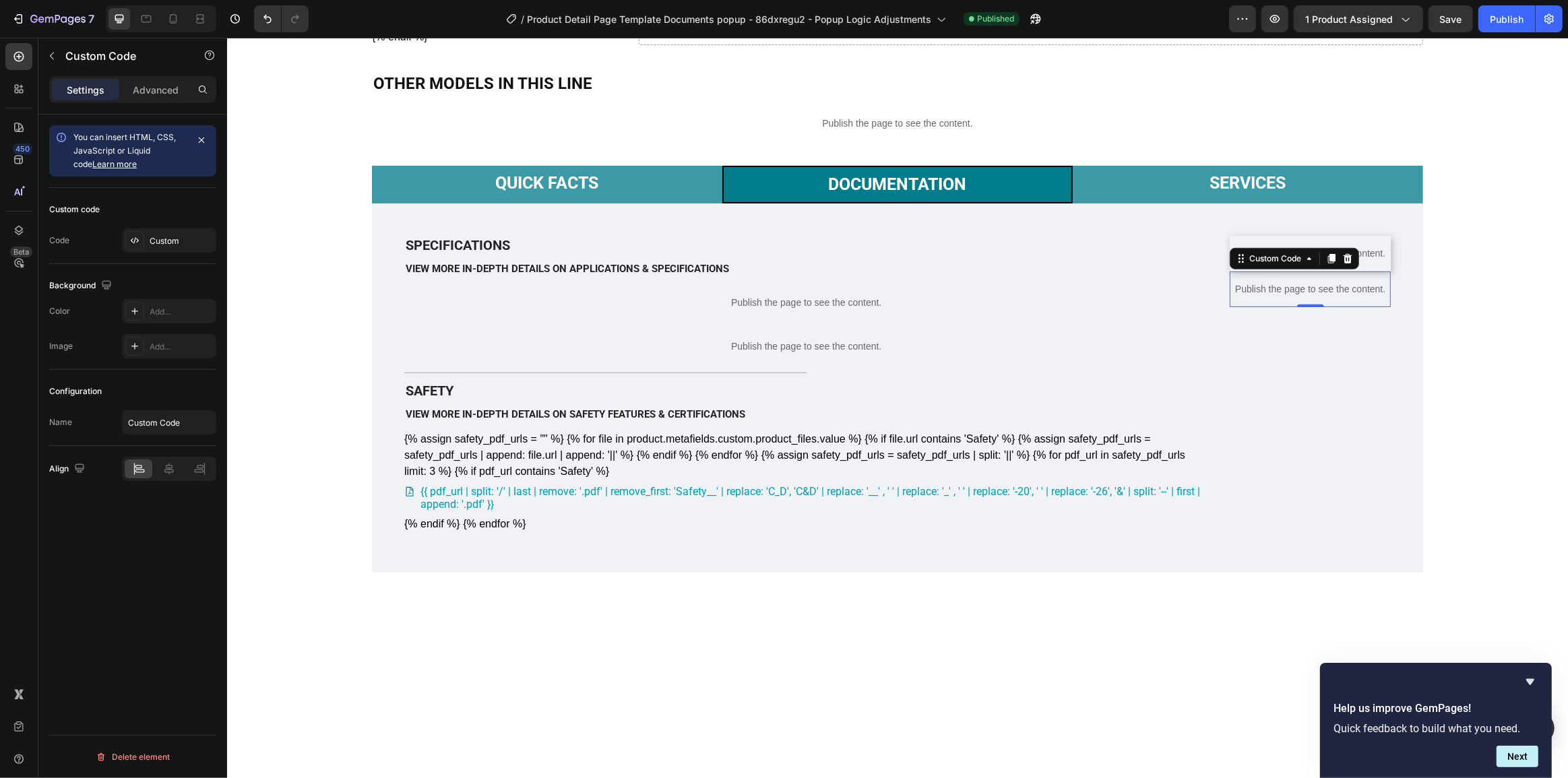
click at [1322, 296] on p "Publish the page to see the content." at bounding box center [1310, 289] width 161 height 14
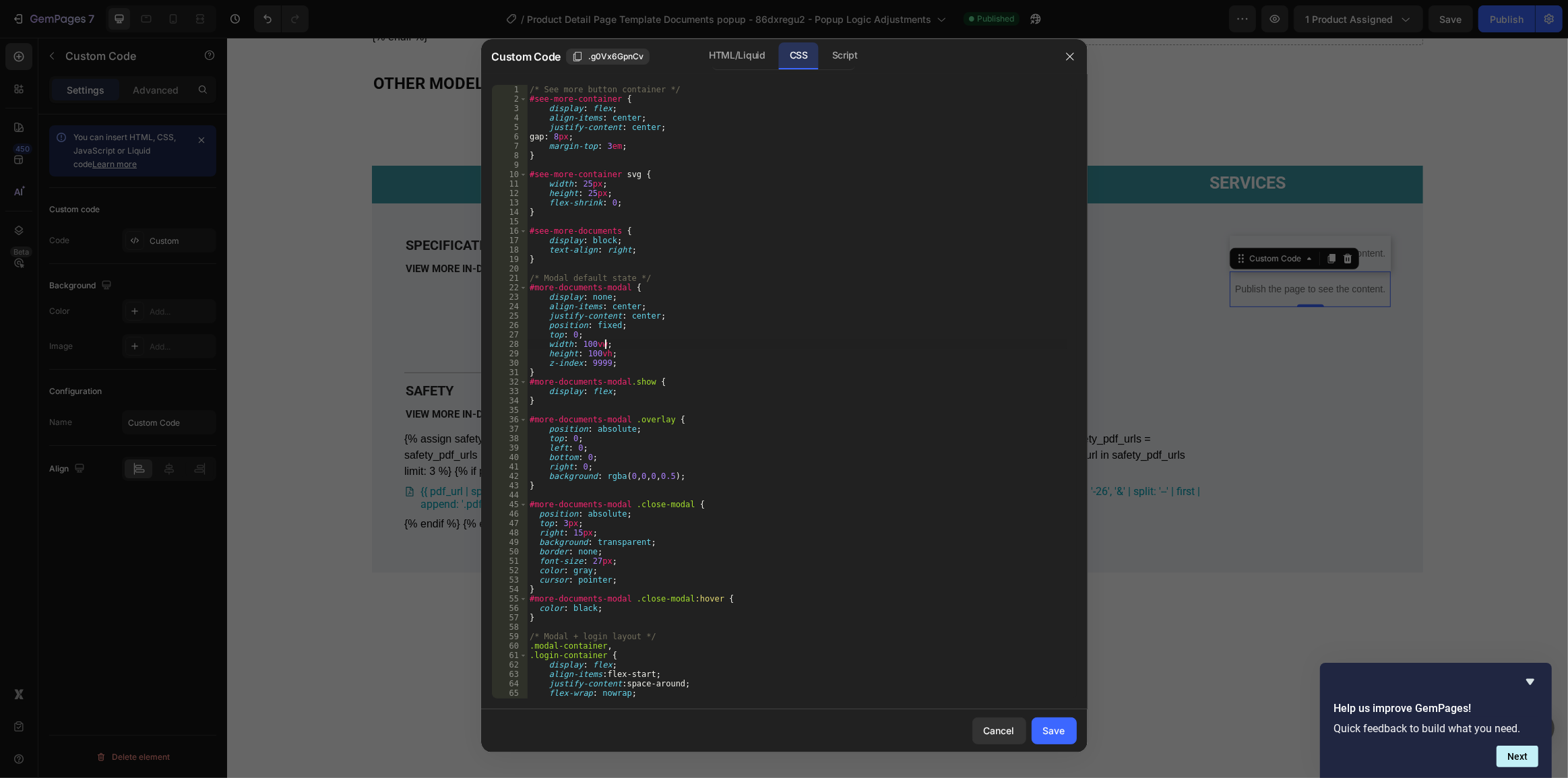
click at [804, 347] on div "/* See more button container */ #see-more-container { display : flex ; align-it…" at bounding box center [797, 401] width 540 height 633
click at [758, 41] on div "Custom Code .g0Vx6GpnCv HTML/Liquid CSS Script" at bounding box center [767, 56] width 572 height 35
click at [758, 62] on div "HTML/Liquid" at bounding box center [736, 56] width 77 height 27
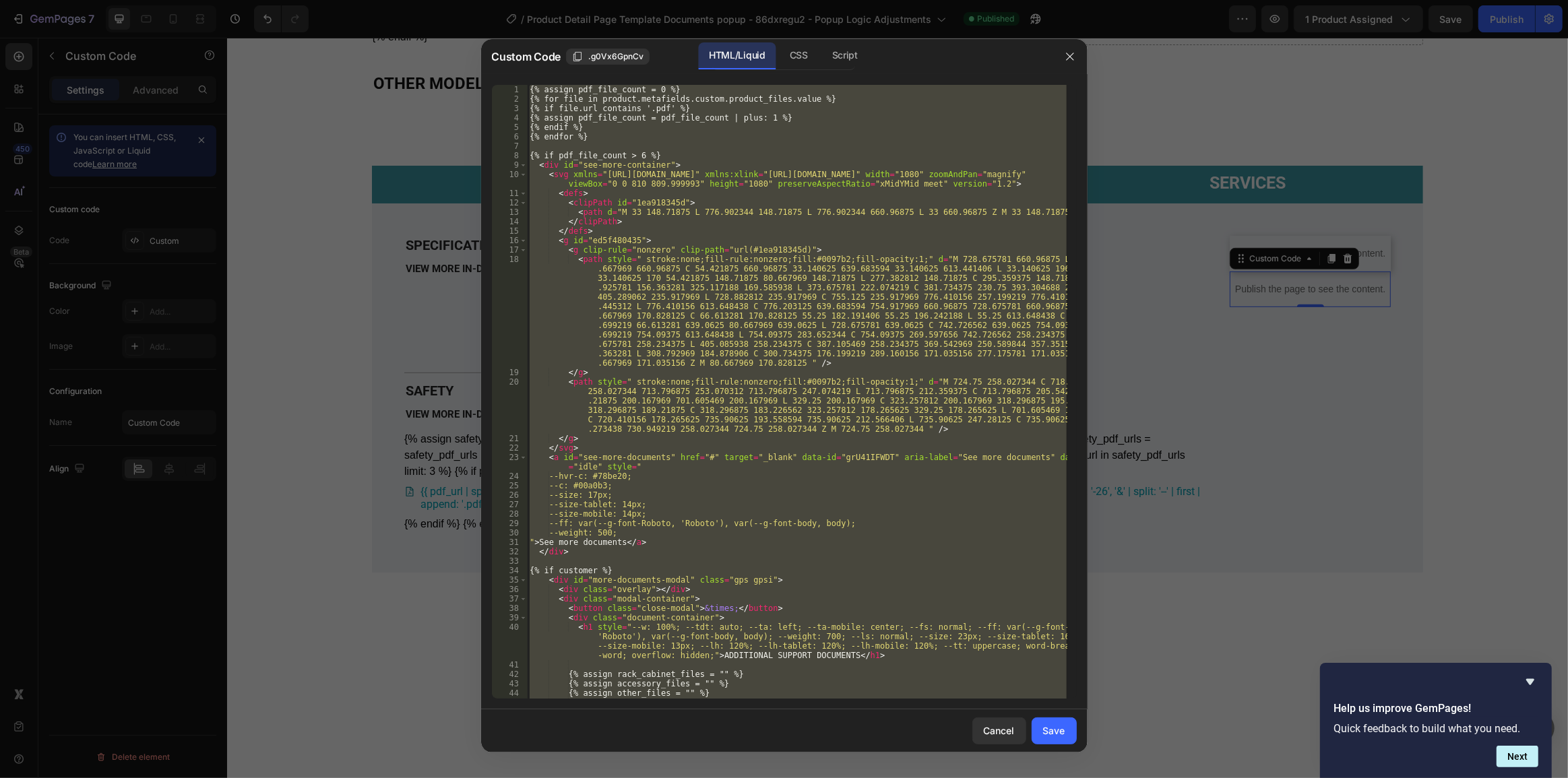
click at [789, 221] on div "{% assign pdf_file_count = 0 %} {% for file in product.metafields.custom.produc…" at bounding box center [797, 392] width 540 height 614
paste textarea
type textarea "{% endif %}"
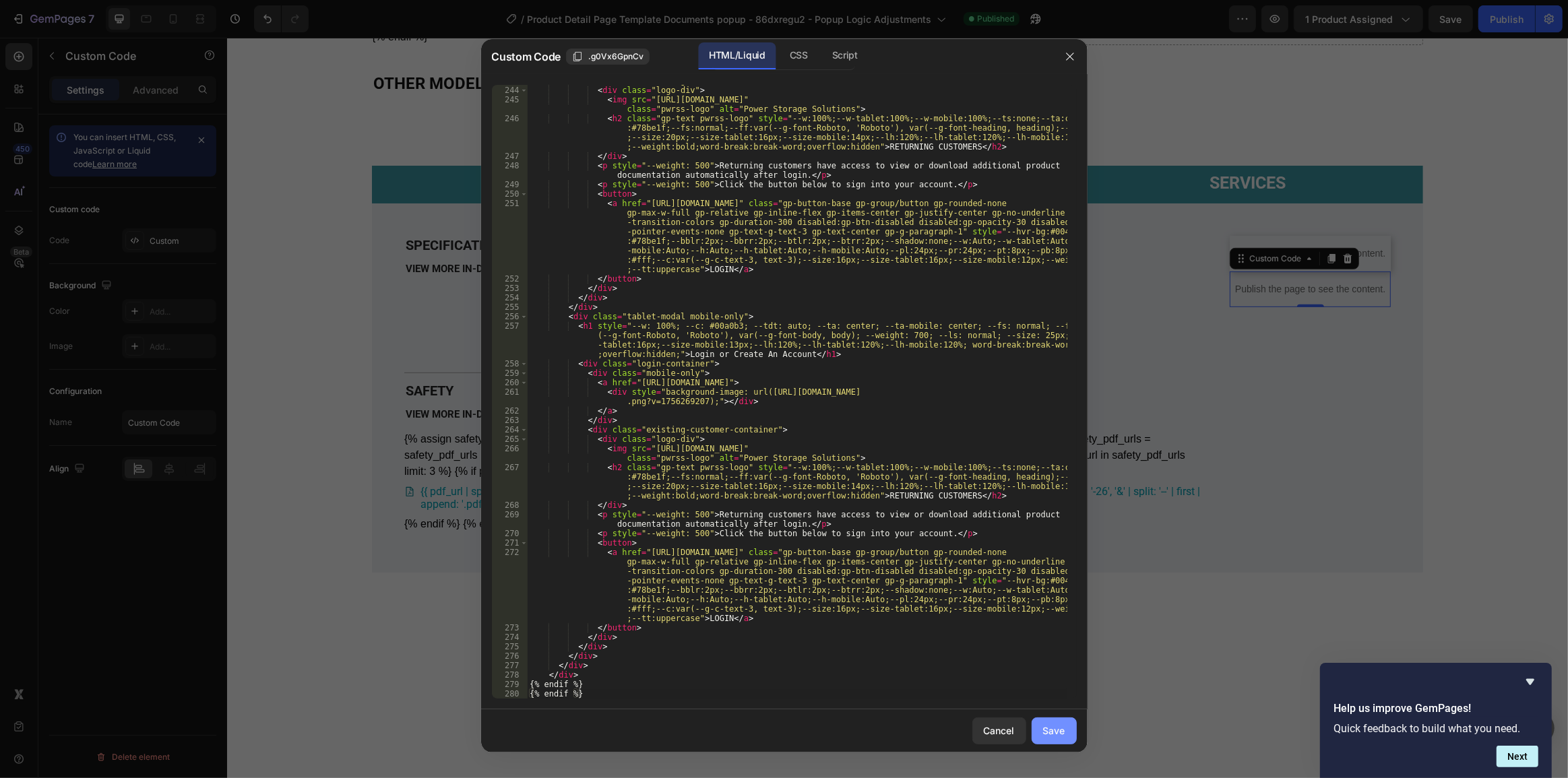
click at [1056, 728] on div "Save" at bounding box center [1055, 730] width 22 height 14
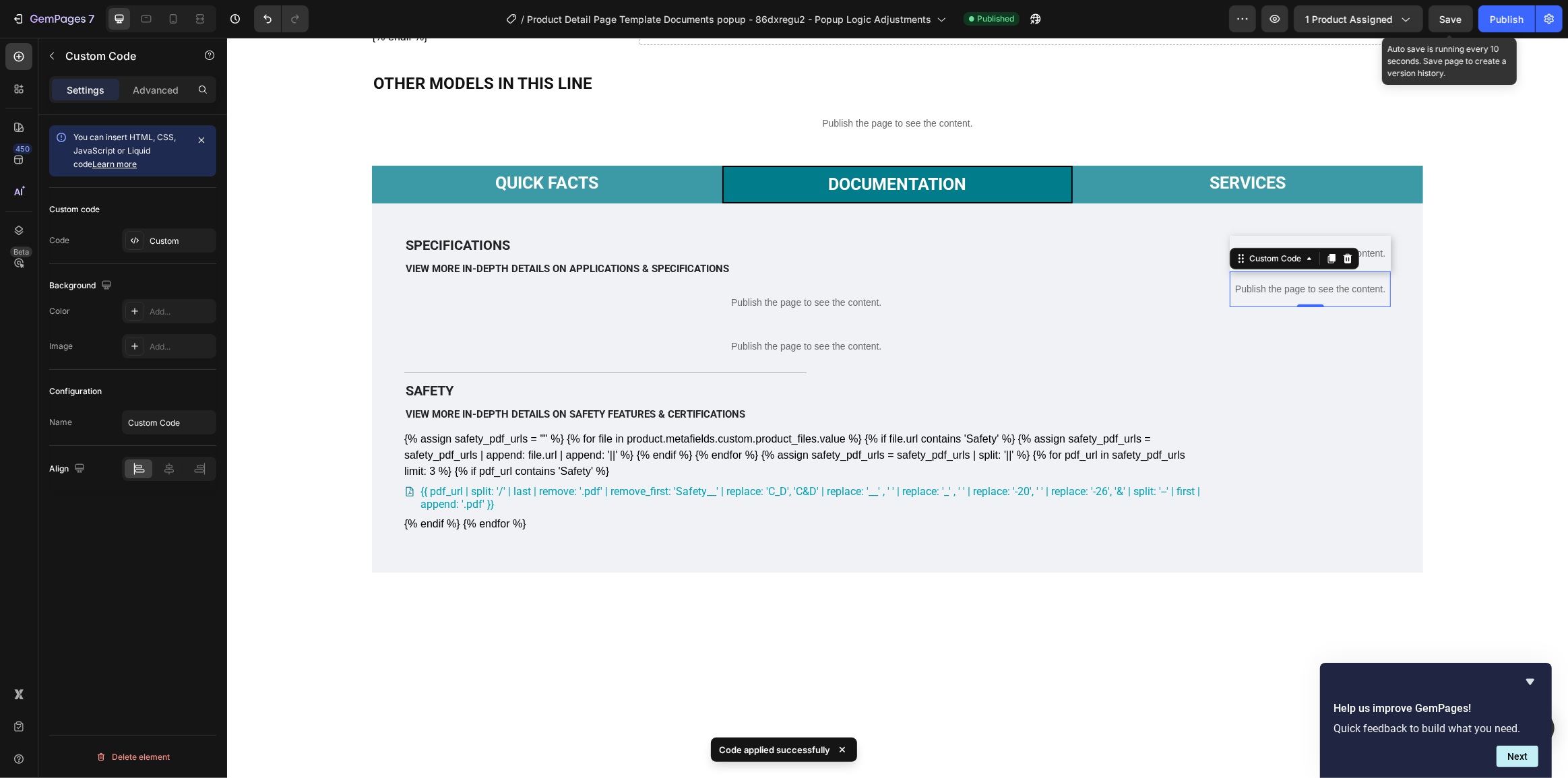
drag, startPoint x: 1456, startPoint y: 24, endPoint x: 1448, endPoint y: 28, distance: 8.9
click at [1456, 23] on span "Save" at bounding box center [1451, 20] width 22 height 12
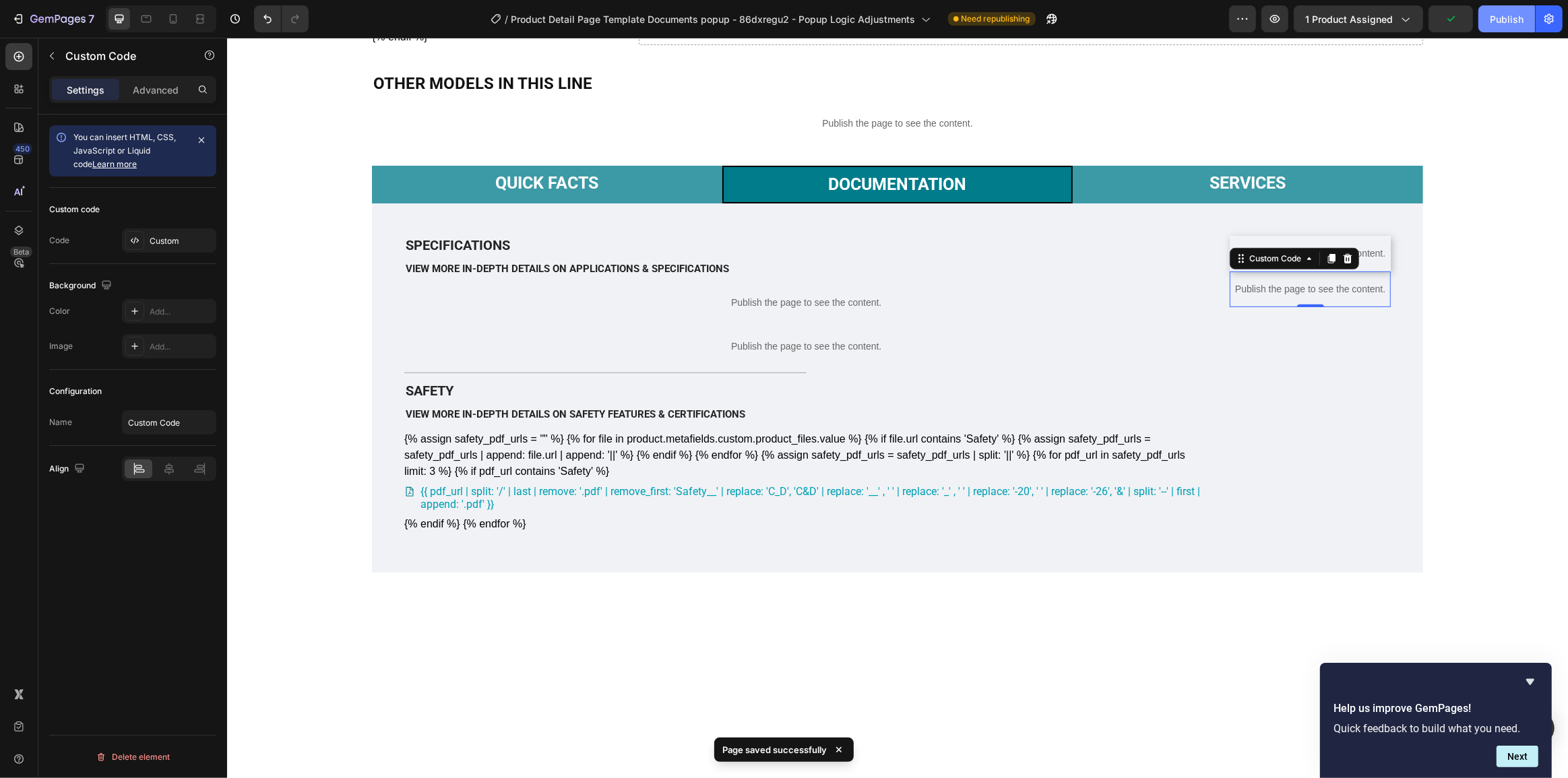
click at [1519, 6] on button "Publish" at bounding box center [1507, 19] width 57 height 27
click at [1268, 296] on p "Publish the page to see the content." at bounding box center [1310, 289] width 161 height 14
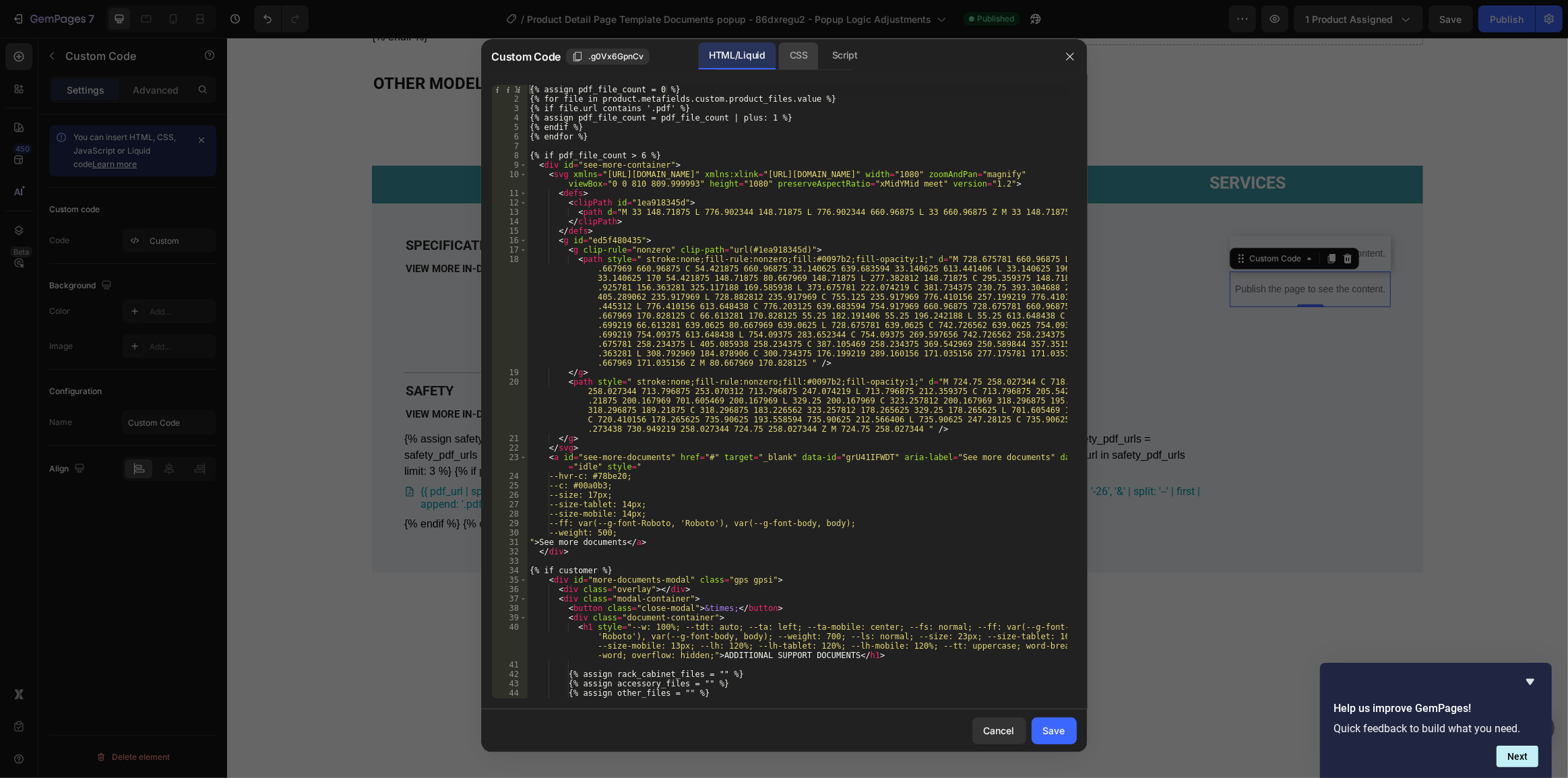
click at [800, 68] on div "CSS" at bounding box center [798, 56] width 40 height 27
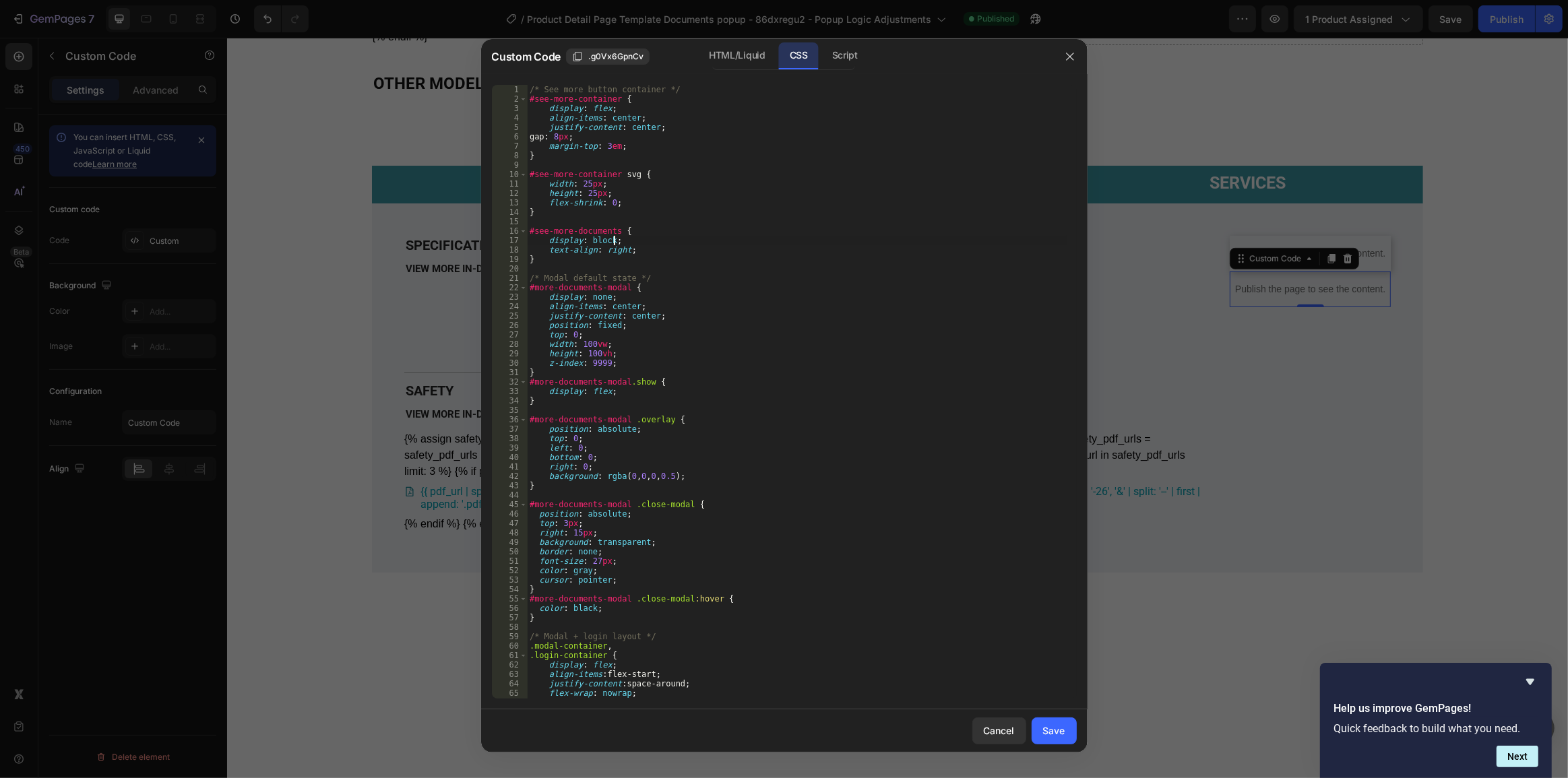
type textarea "}"
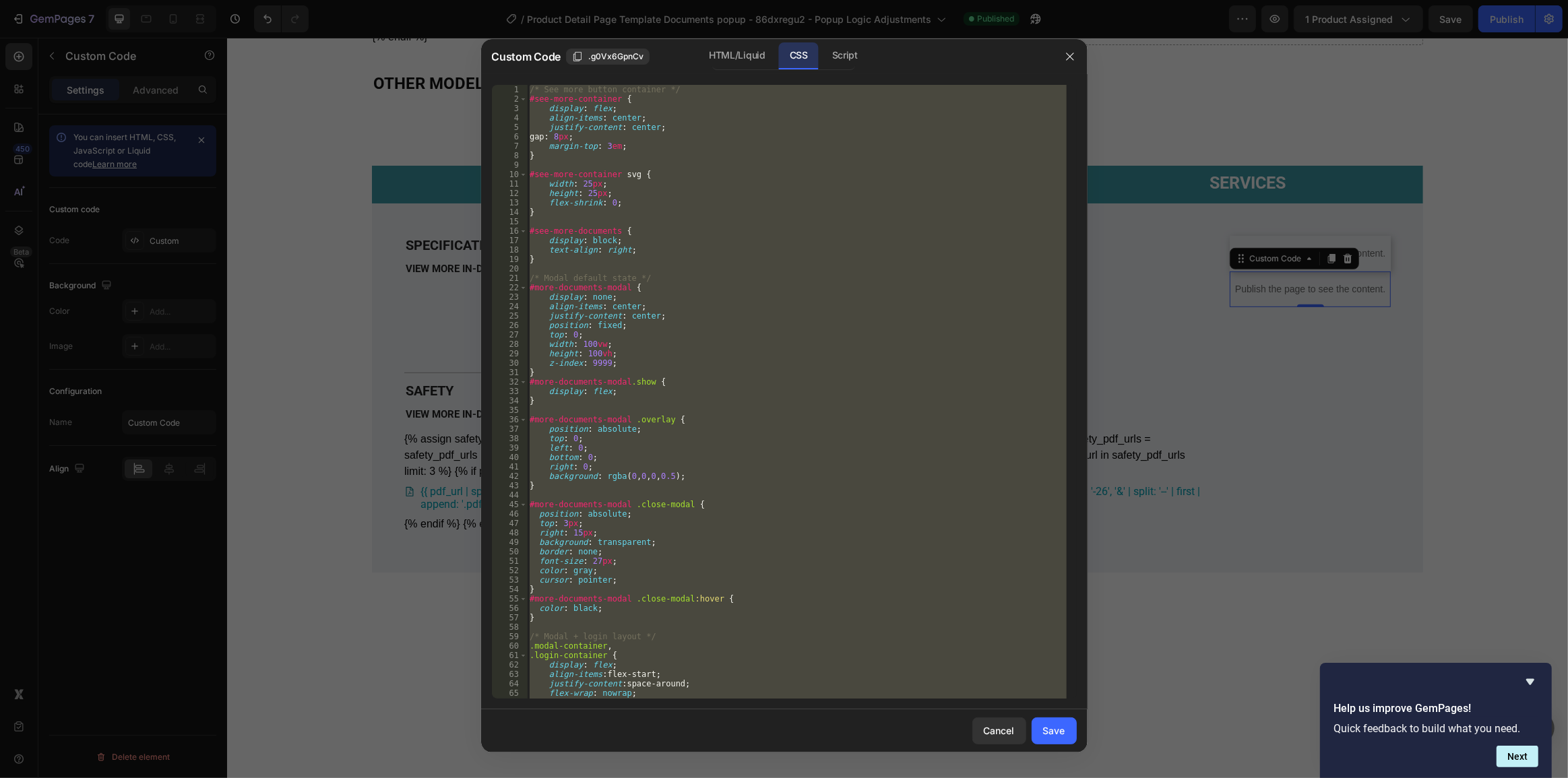
paste textarea
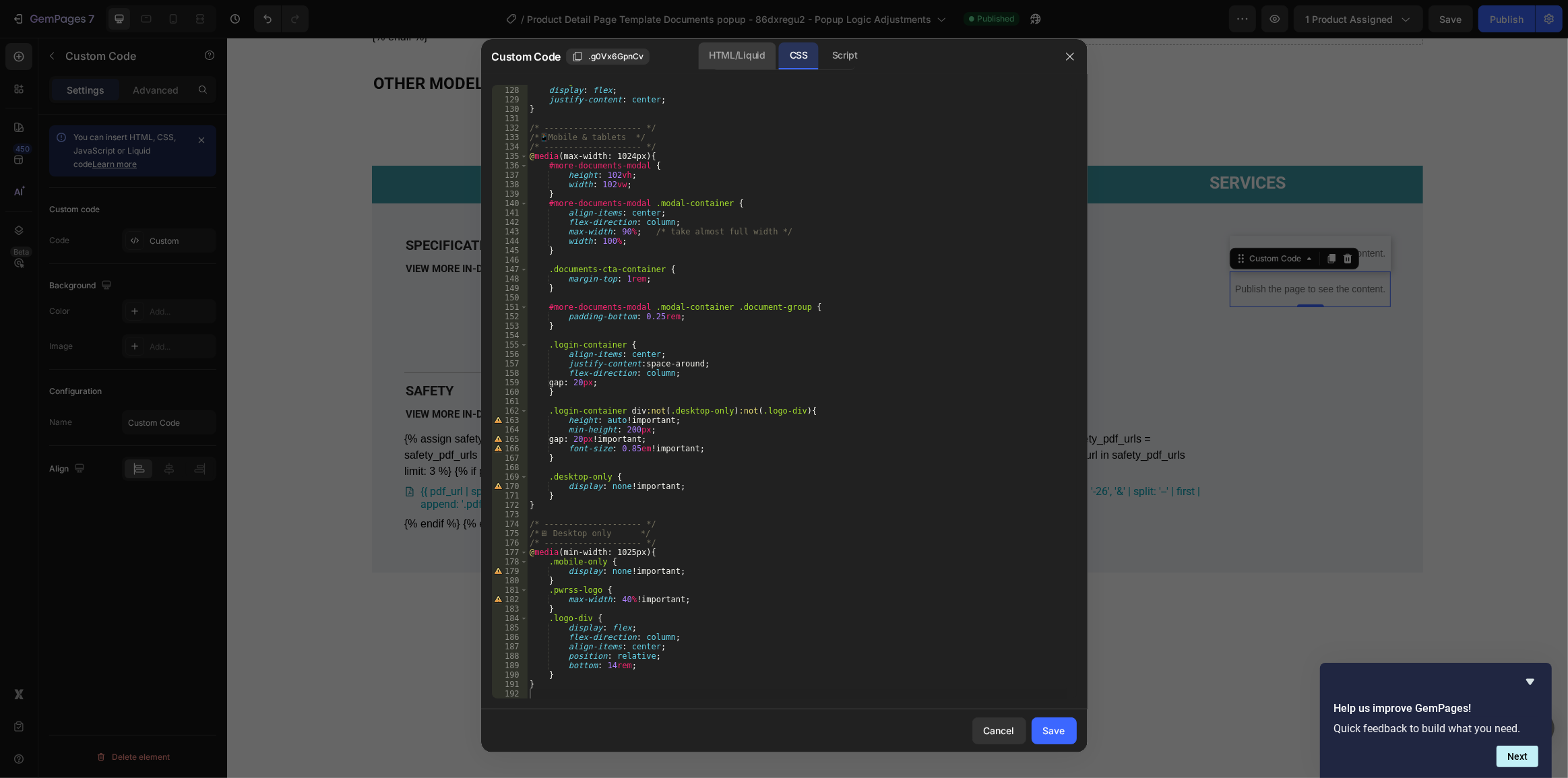
click at [725, 64] on div "HTML/Liquid" at bounding box center [736, 56] width 77 height 27
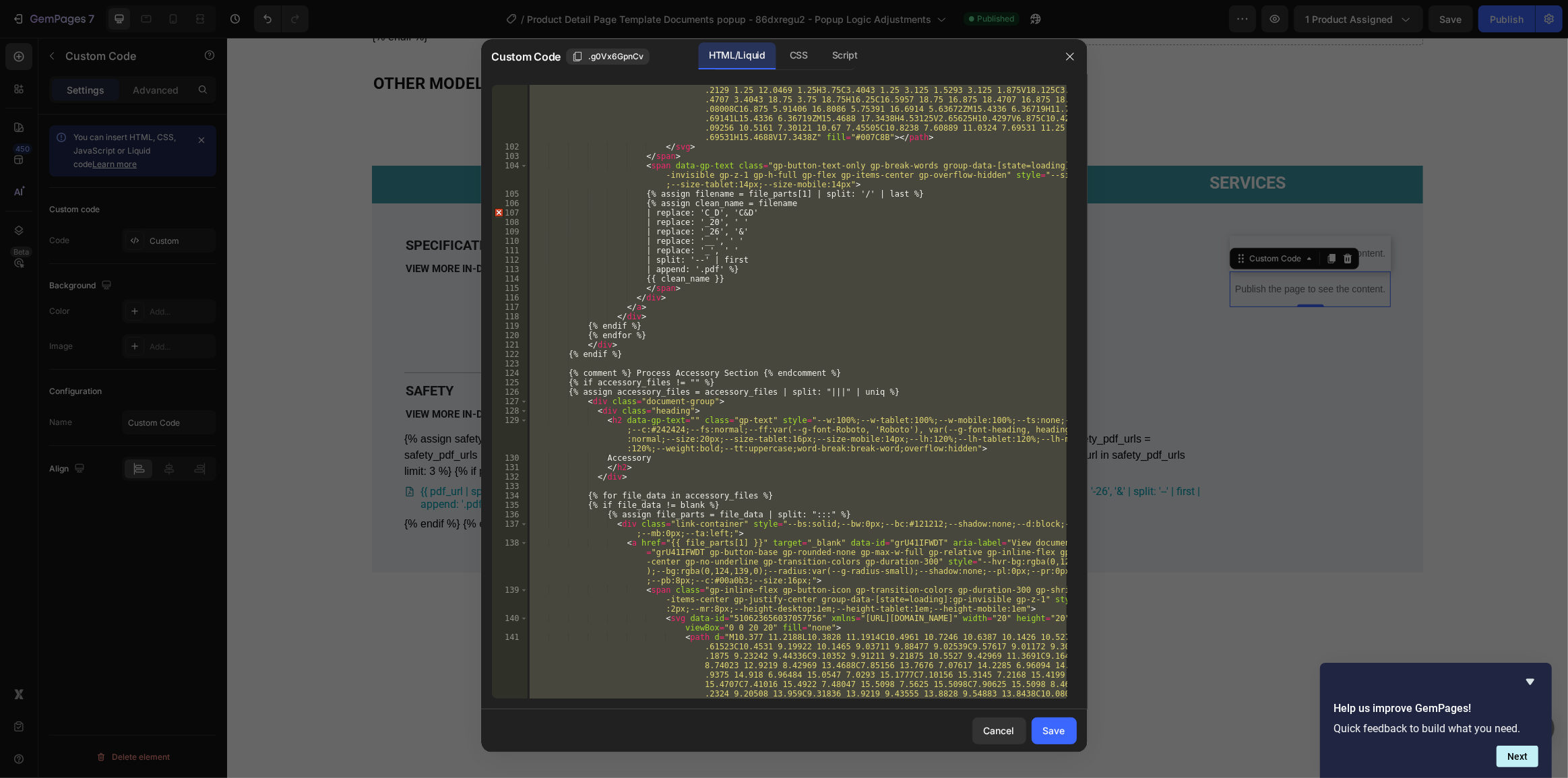
click at [816, 353] on div "< path d = "M10.377 11.2188L10.3828 11.1914C10.4961 10.7246 10.6387 10.1426 10.…" at bounding box center [797, 392] width 540 height 614
paste textarea
type textarea "{% endif %}"
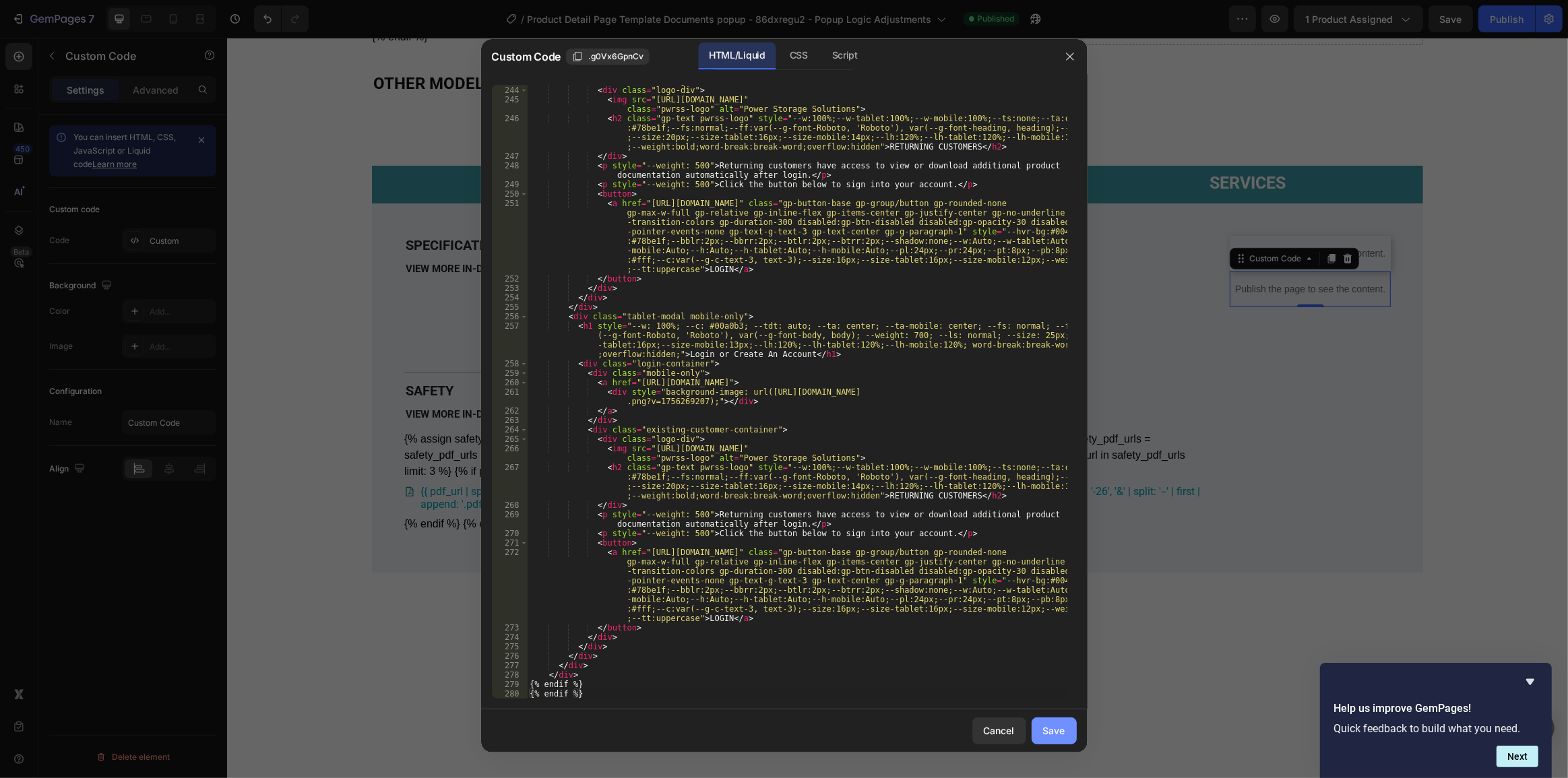
click at [1045, 733] on div "Save" at bounding box center [1055, 730] width 22 height 14
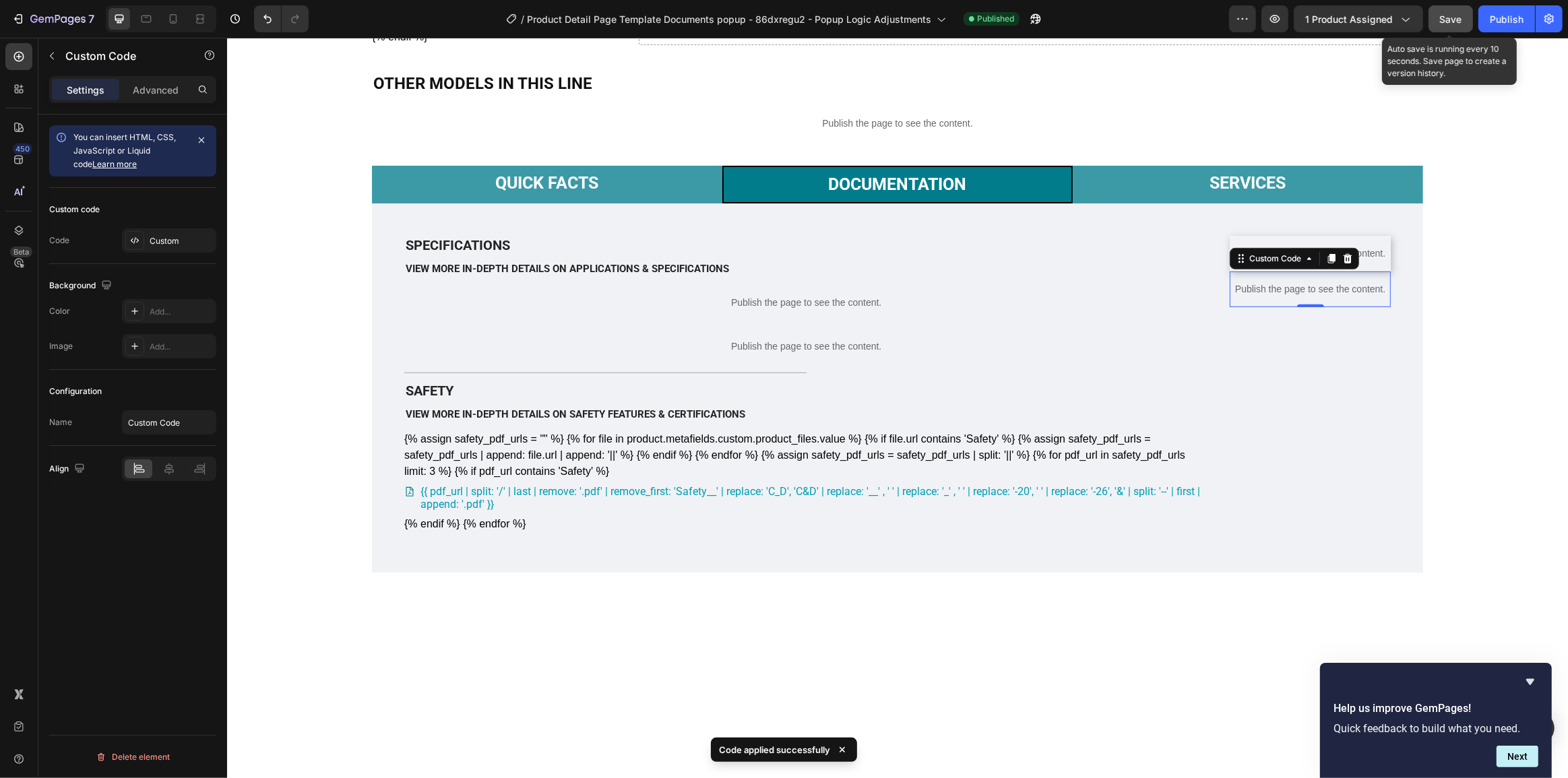
click at [1452, 31] on button "Save" at bounding box center [1451, 19] width 44 height 27
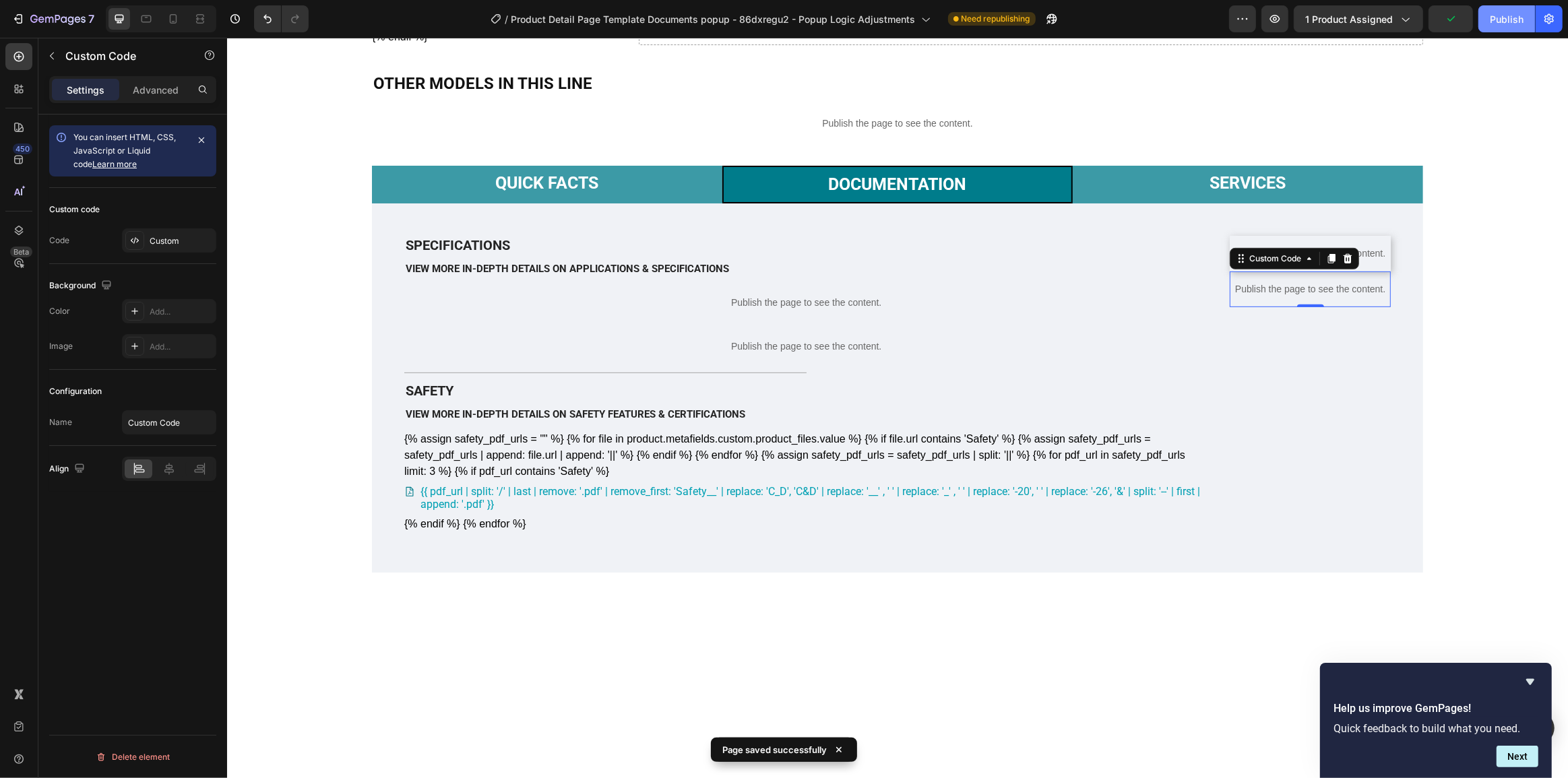
click at [1511, 21] on div "Publish" at bounding box center [1507, 19] width 34 height 14
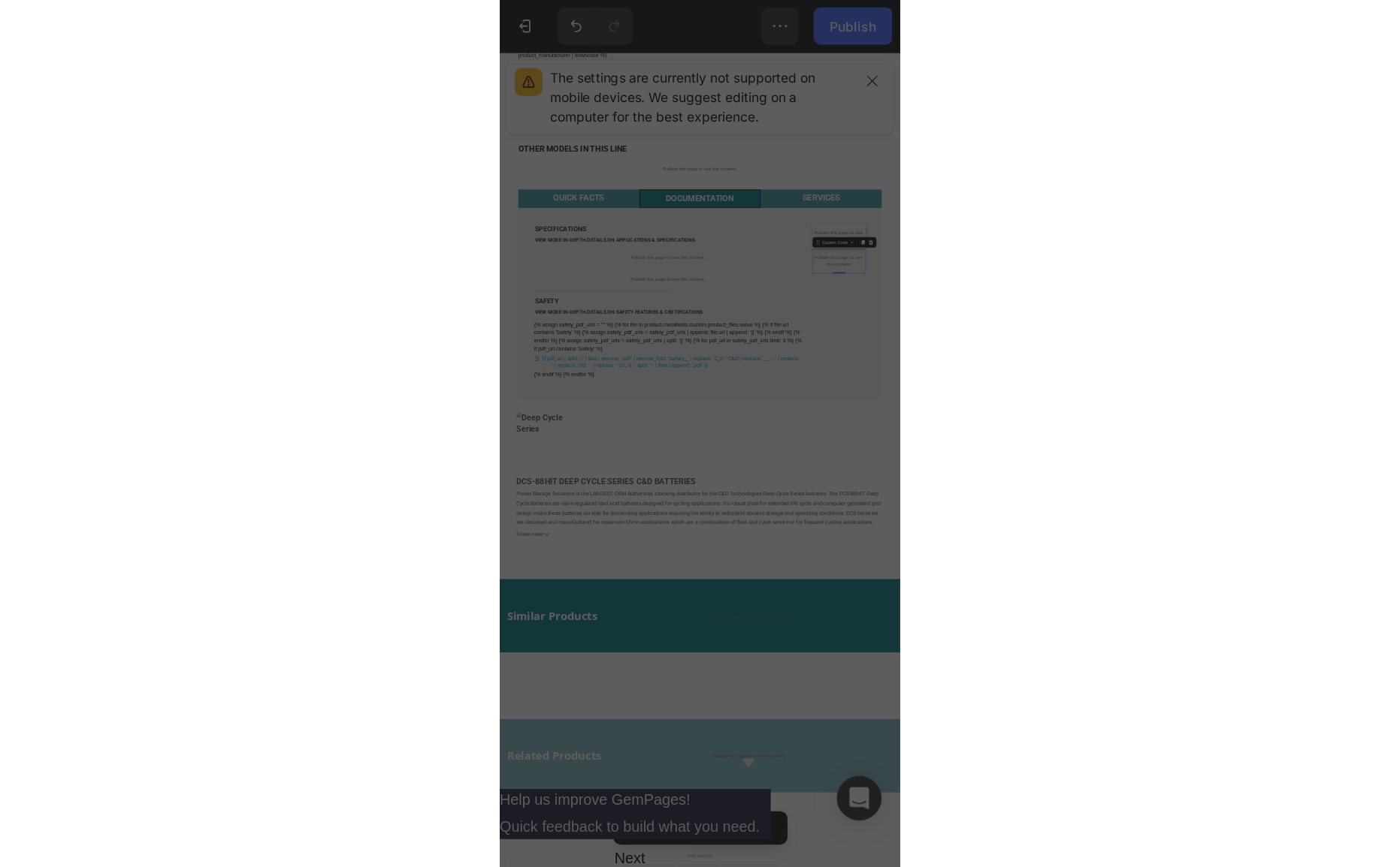
scroll to position [627, 0]
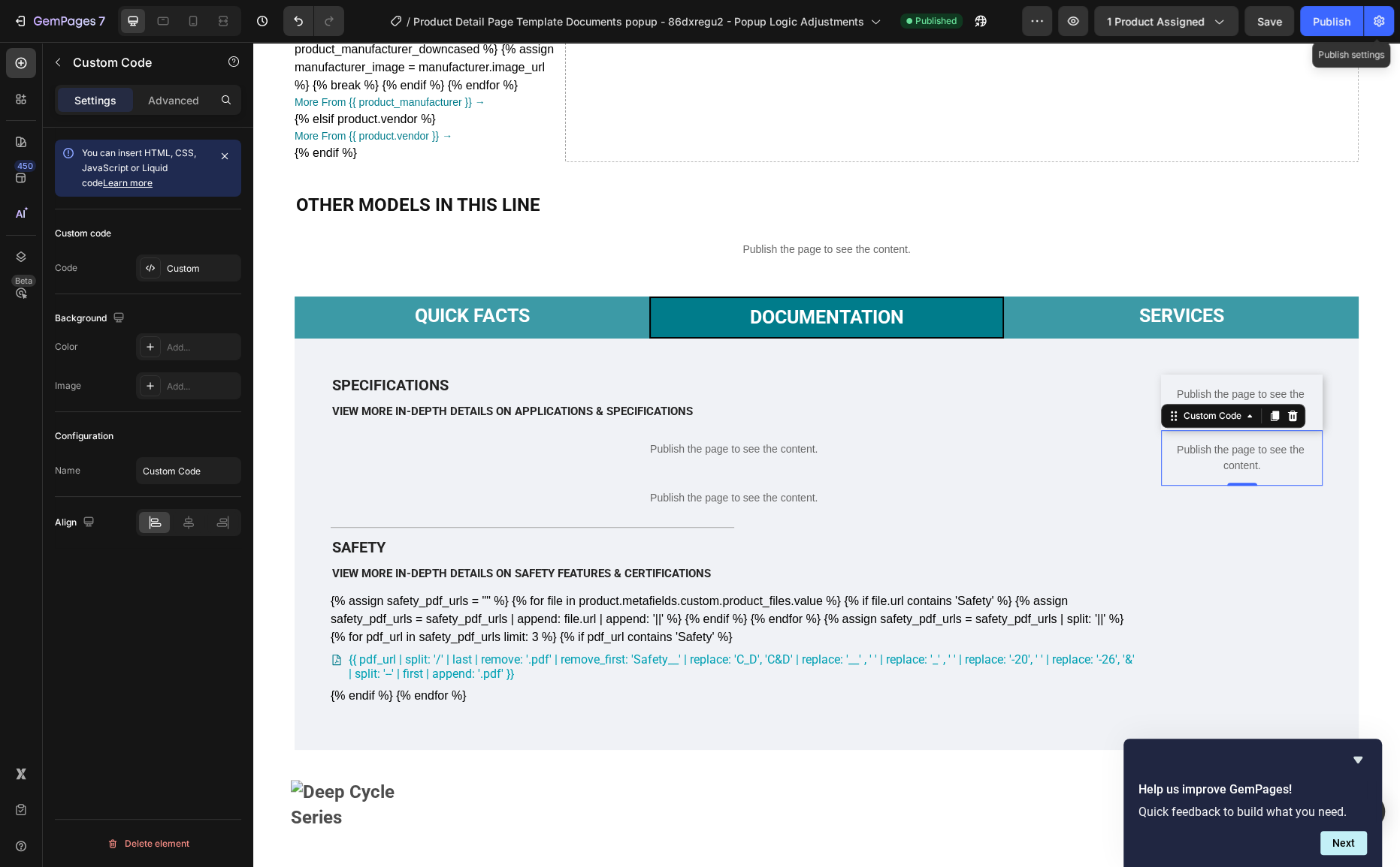
click at [1240, 474] on p "Publish the page to see the content." at bounding box center [1241, 458] width 162 height 31
click at [1210, 474] on p "Publish the page to see the content." at bounding box center [1241, 458] width 162 height 31
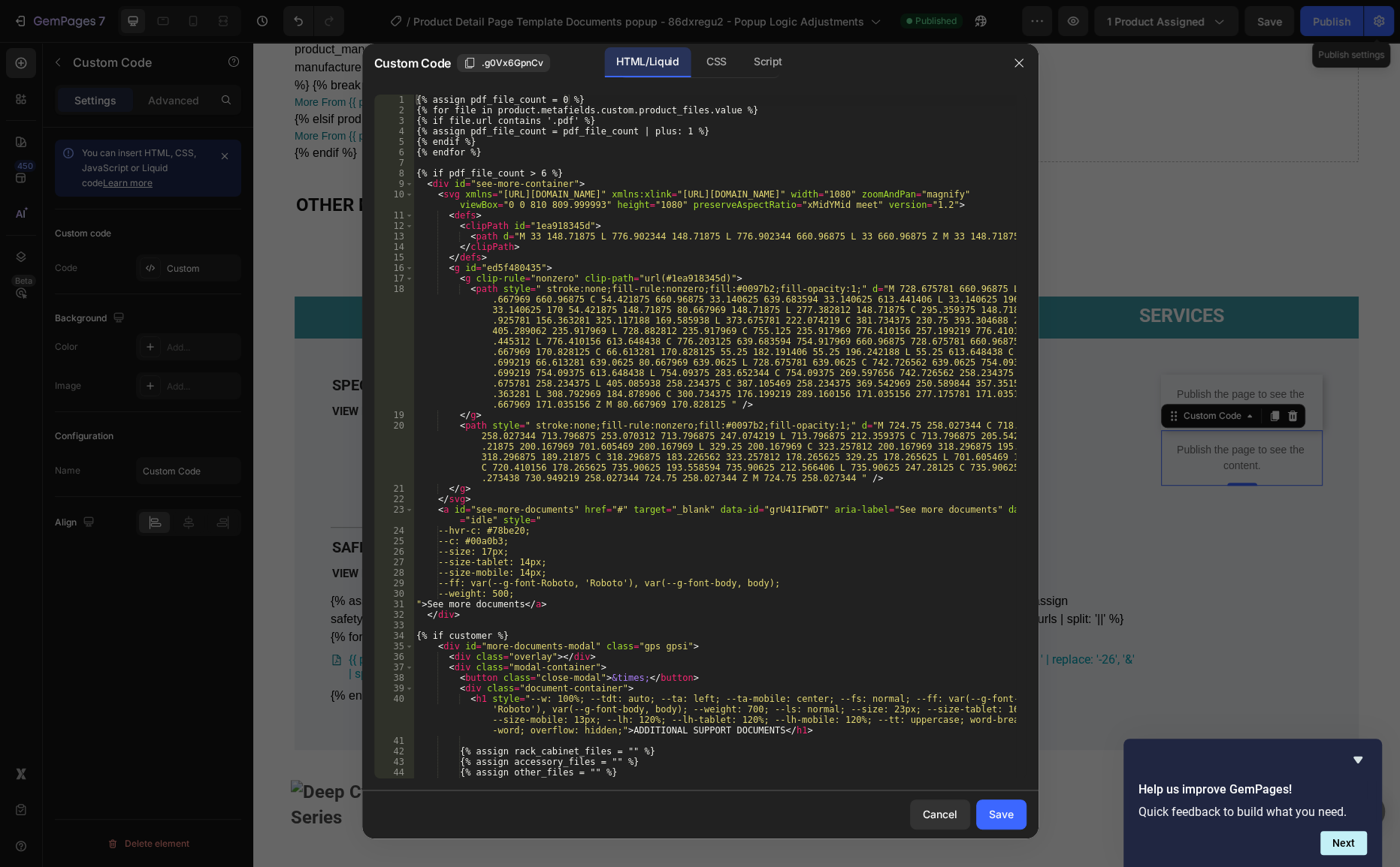
click at [834, 339] on div "{% assign pdf_file_count = 0 %} {% for file in product.metafields.custom.produc…" at bounding box center [714, 447] width 602 height 705
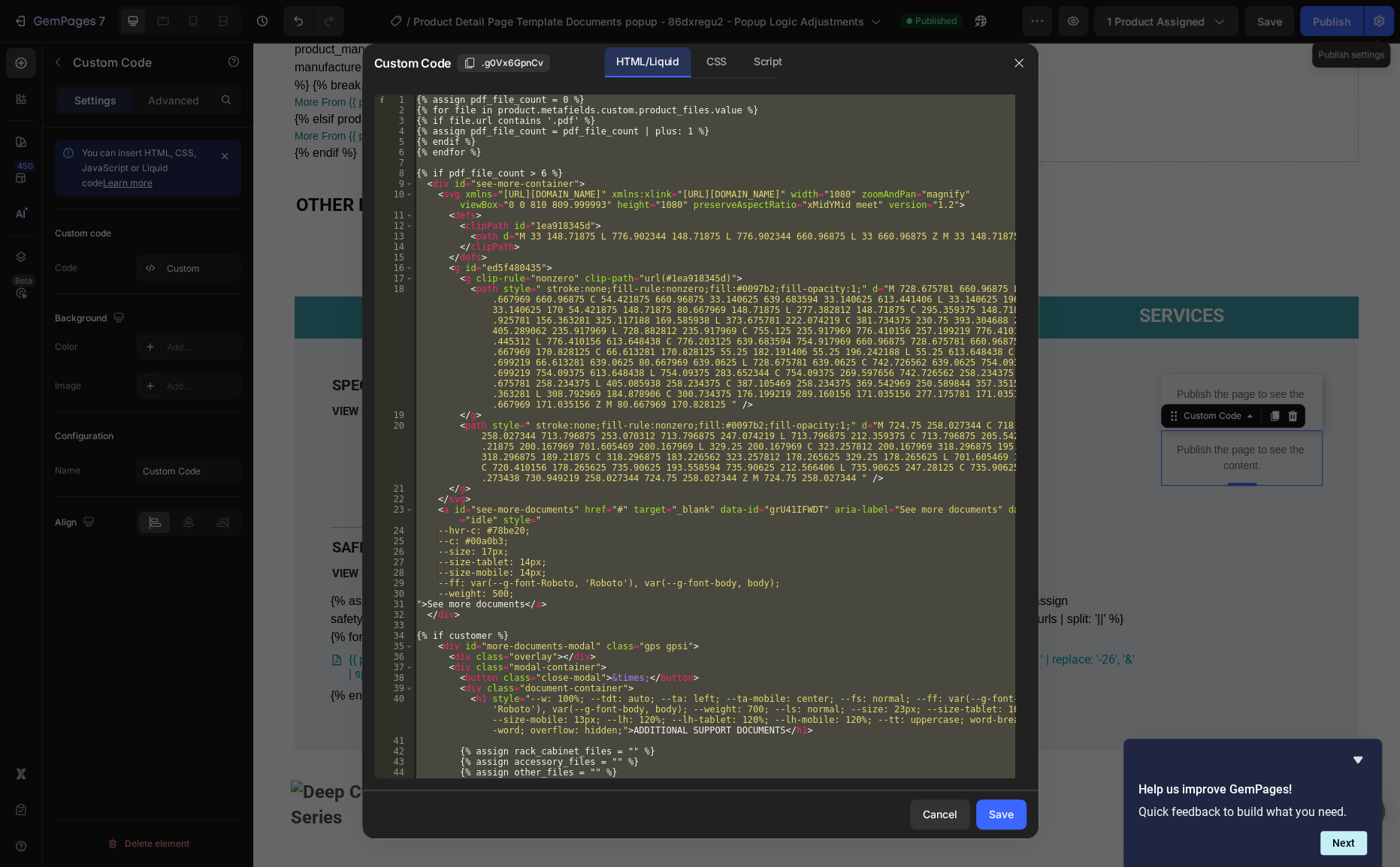
paste textarea
type textarea "{% endif %}"
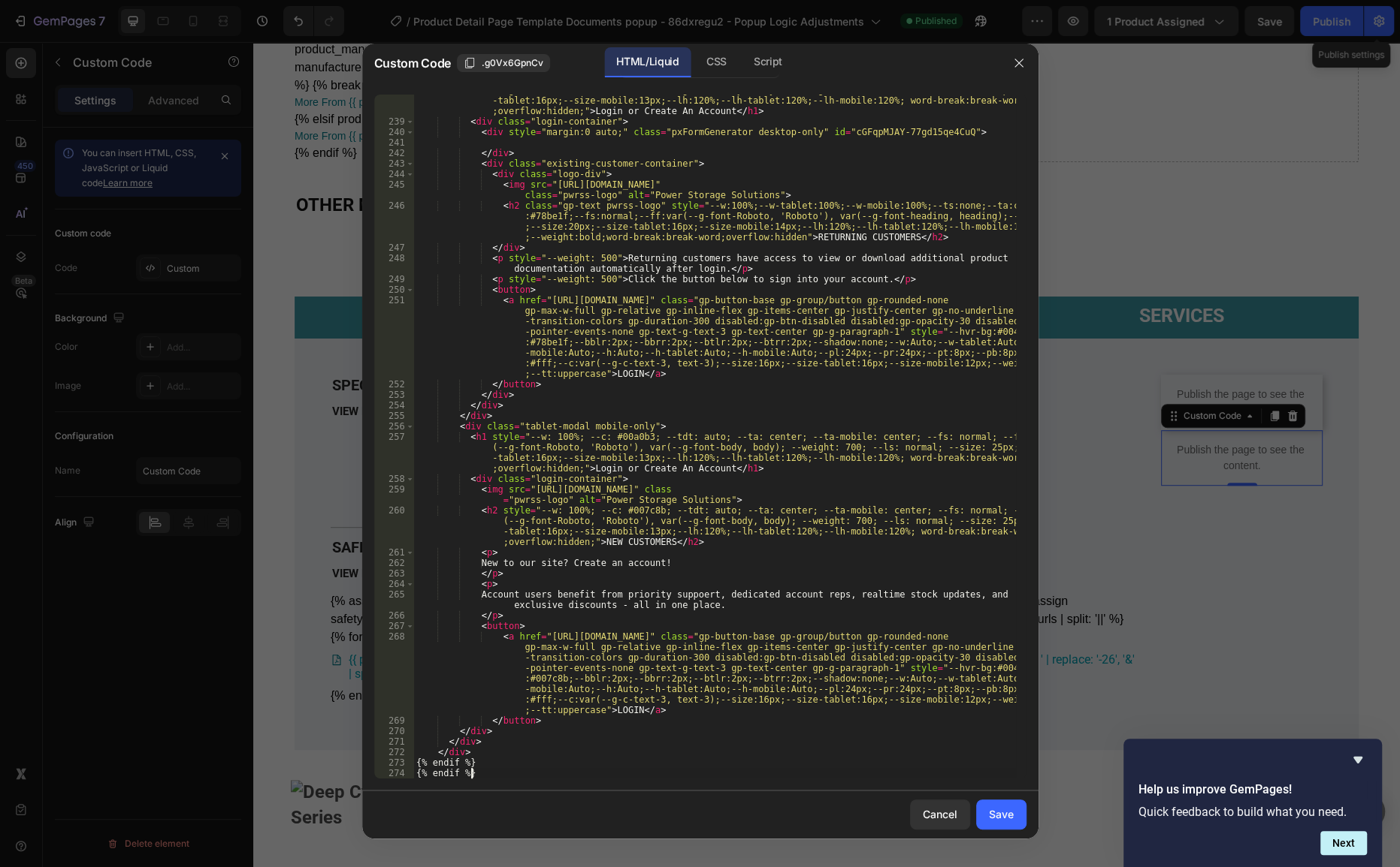
scroll to position [4108, 0]
click at [995, 812] on div "Save" at bounding box center [1001, 814] width 25 height 16
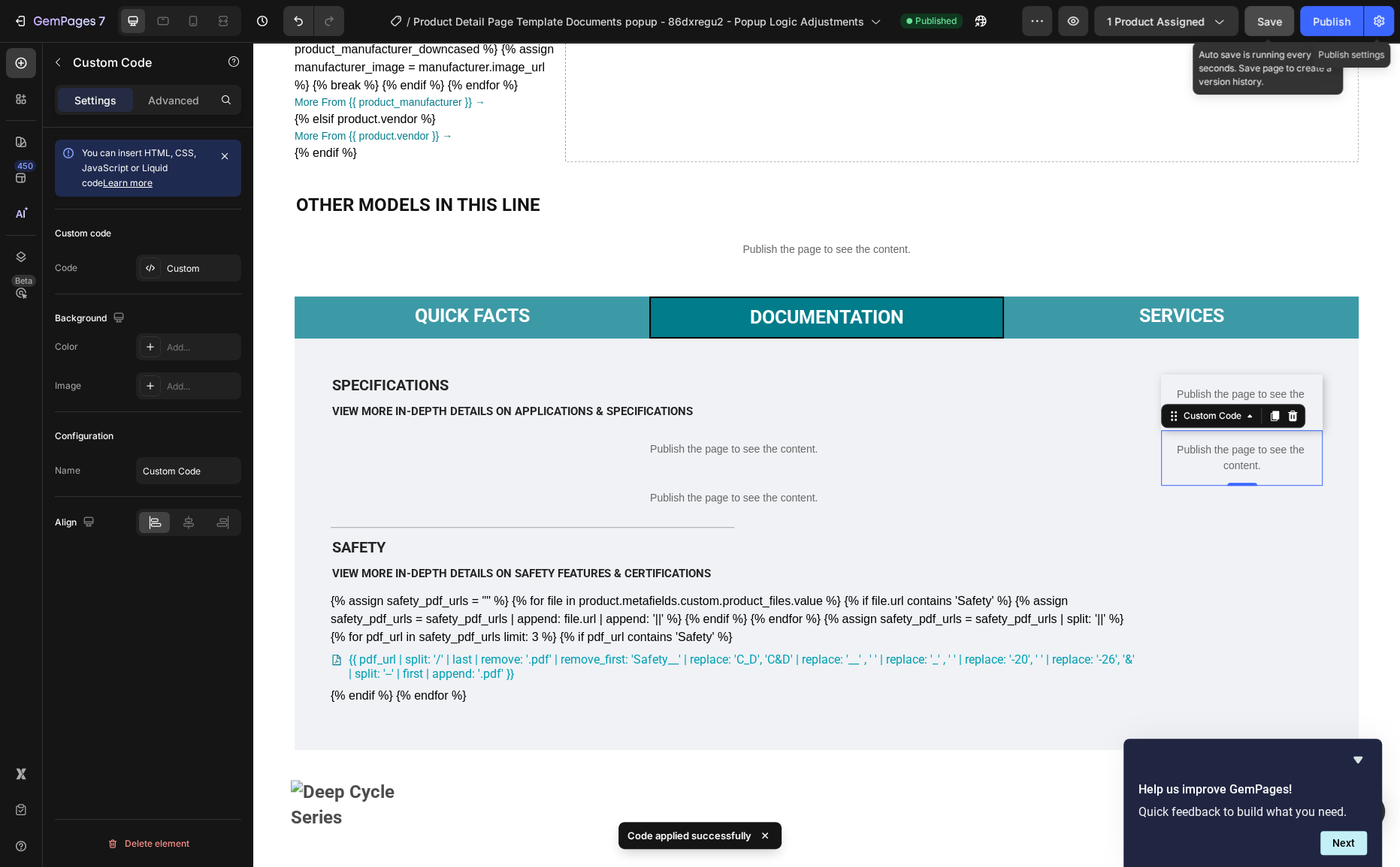
click at [1281, 21] on span "Save" at bounding box center [1269, 22] width 25 height 13
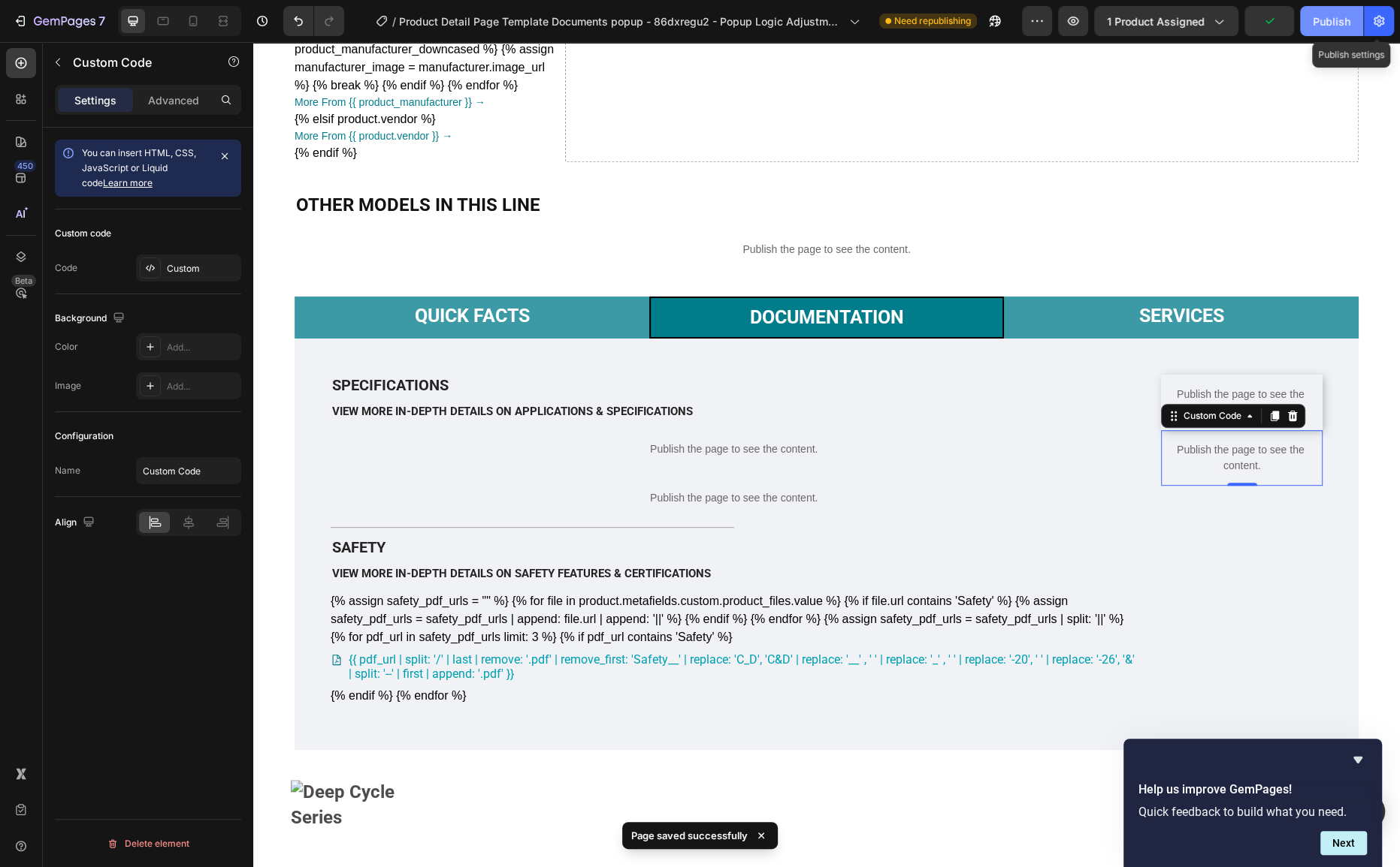
click at [1317, 20] on div "Publish" at bounding box center [1332, 21] width 38 height 16
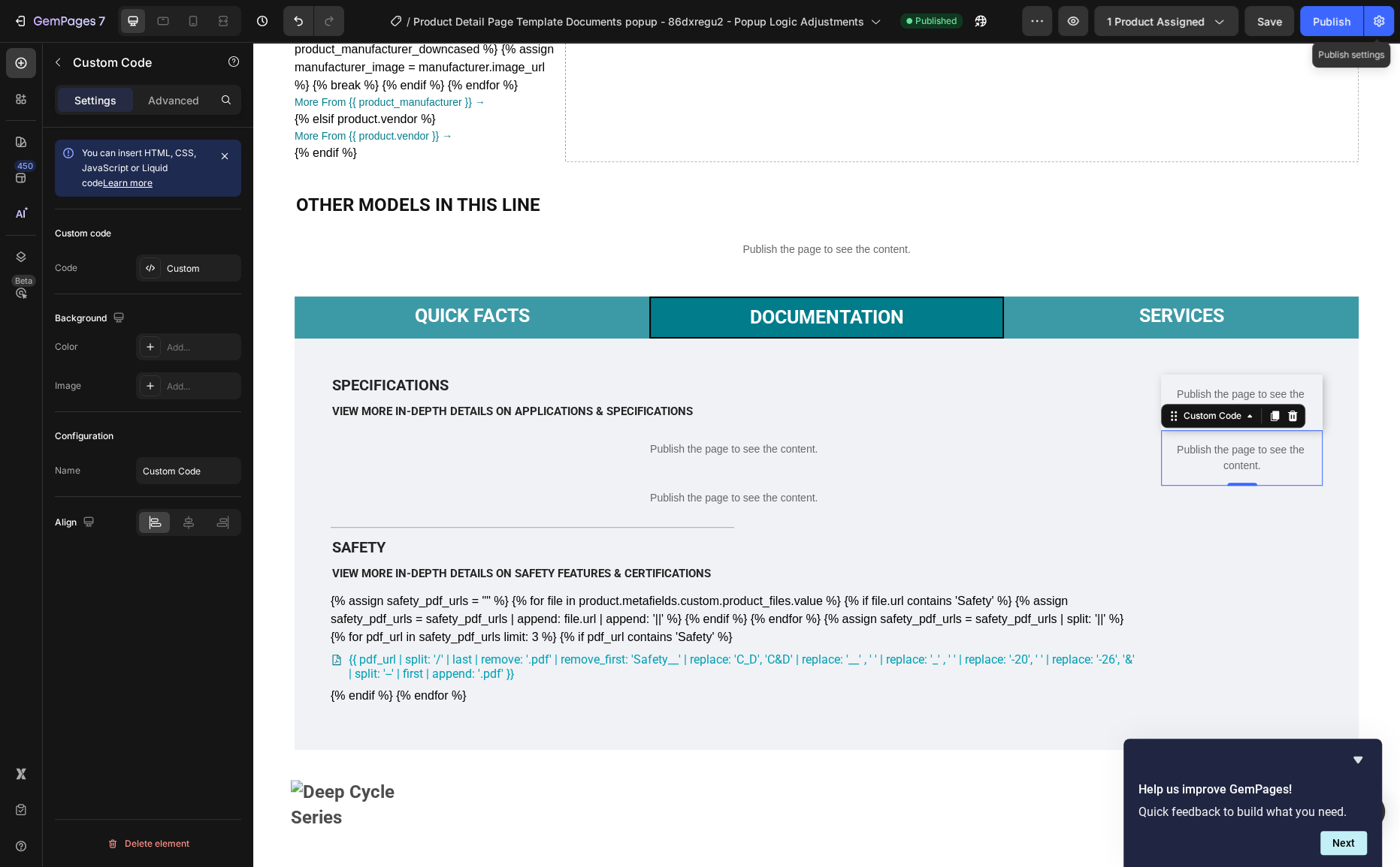
click at [1269, 474] on p "Publish the page to see the content." at bounding box center [1241, 458] width 162 height 31
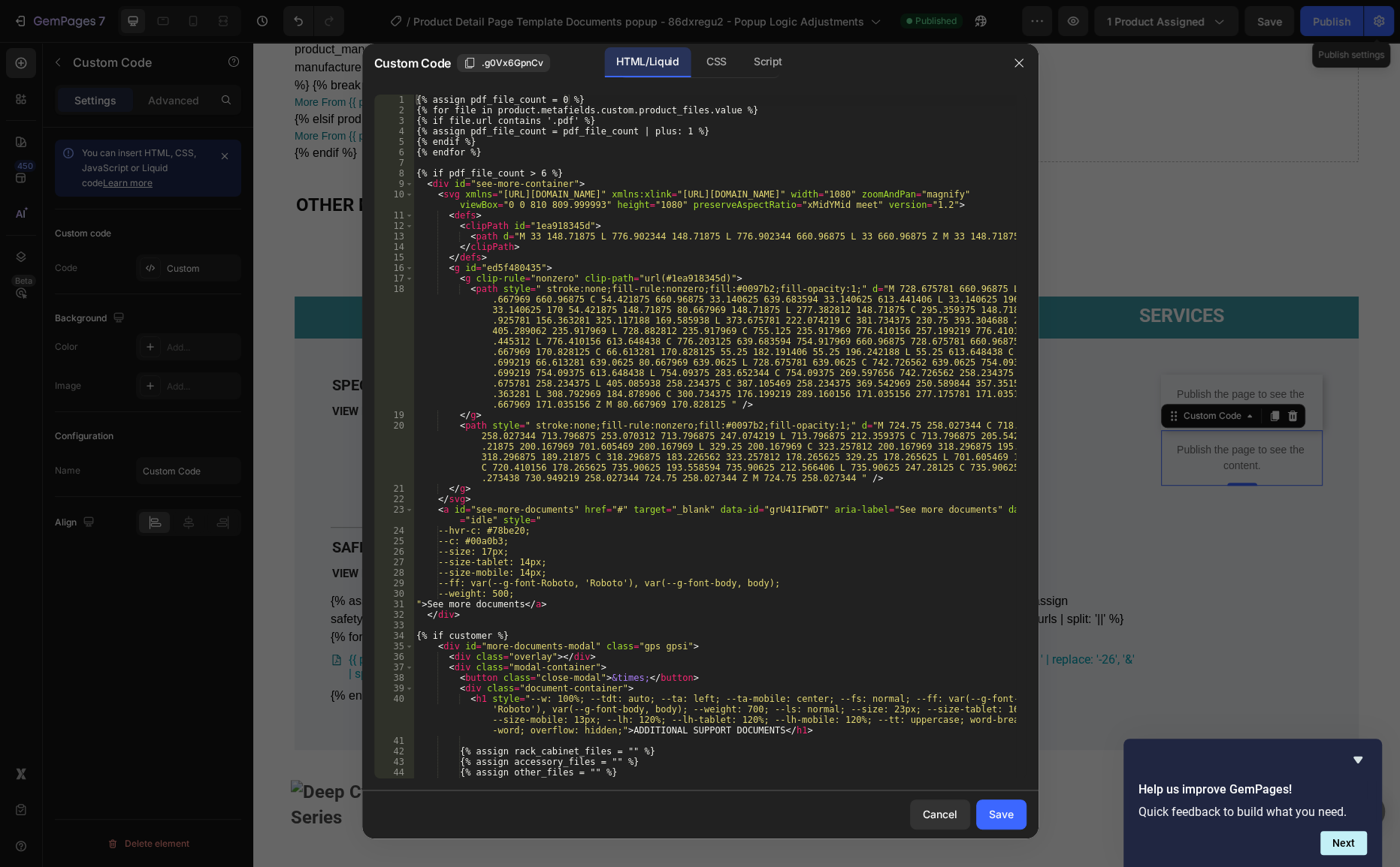
click at [857, 390] on div "{% assign pdf_file_count = 0 %} {% for file in product.metafields.custom.produc…" at bounding box center [714, 447] width 602 height 705
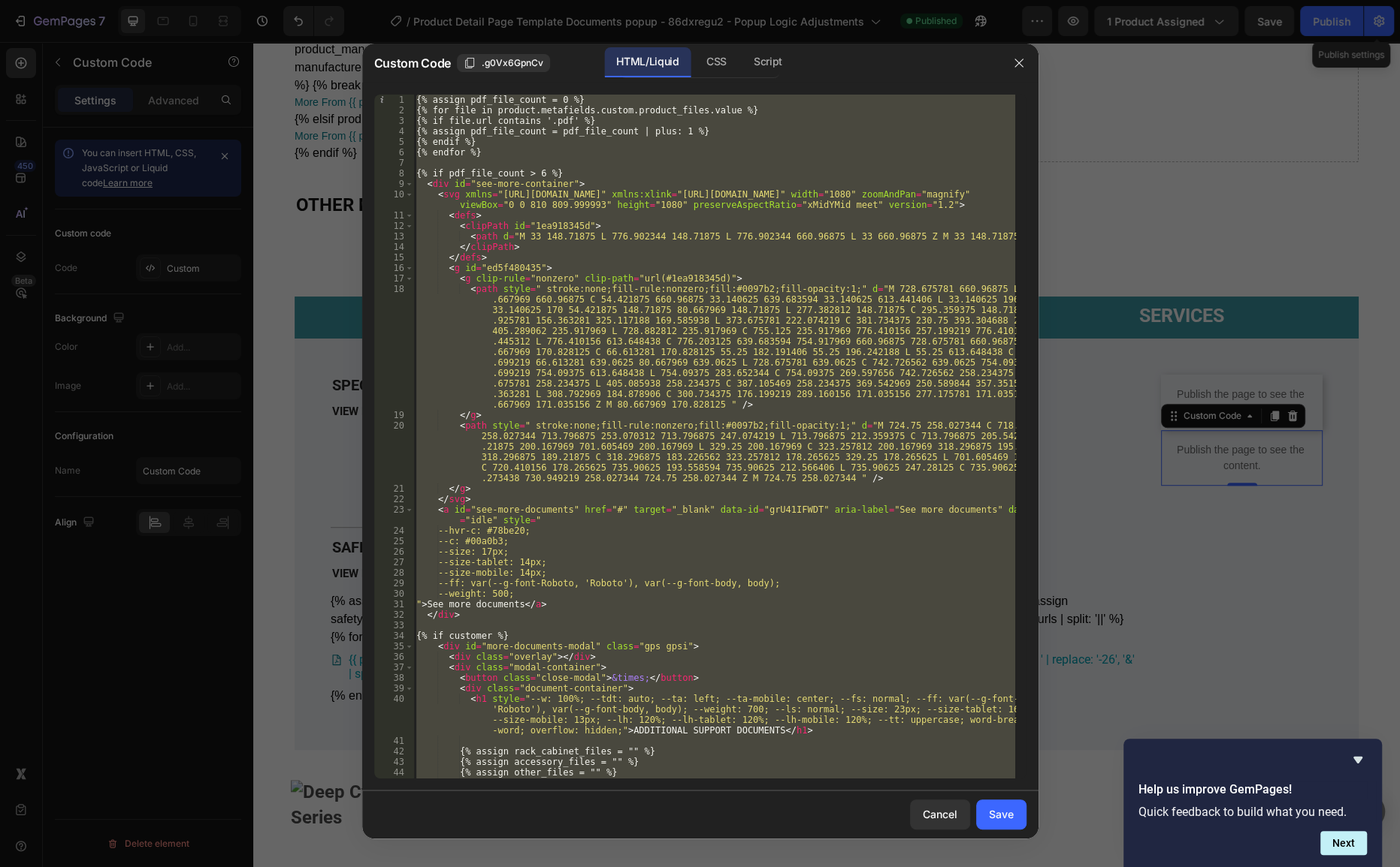
paste textarea
type textarea "{% endif %}"
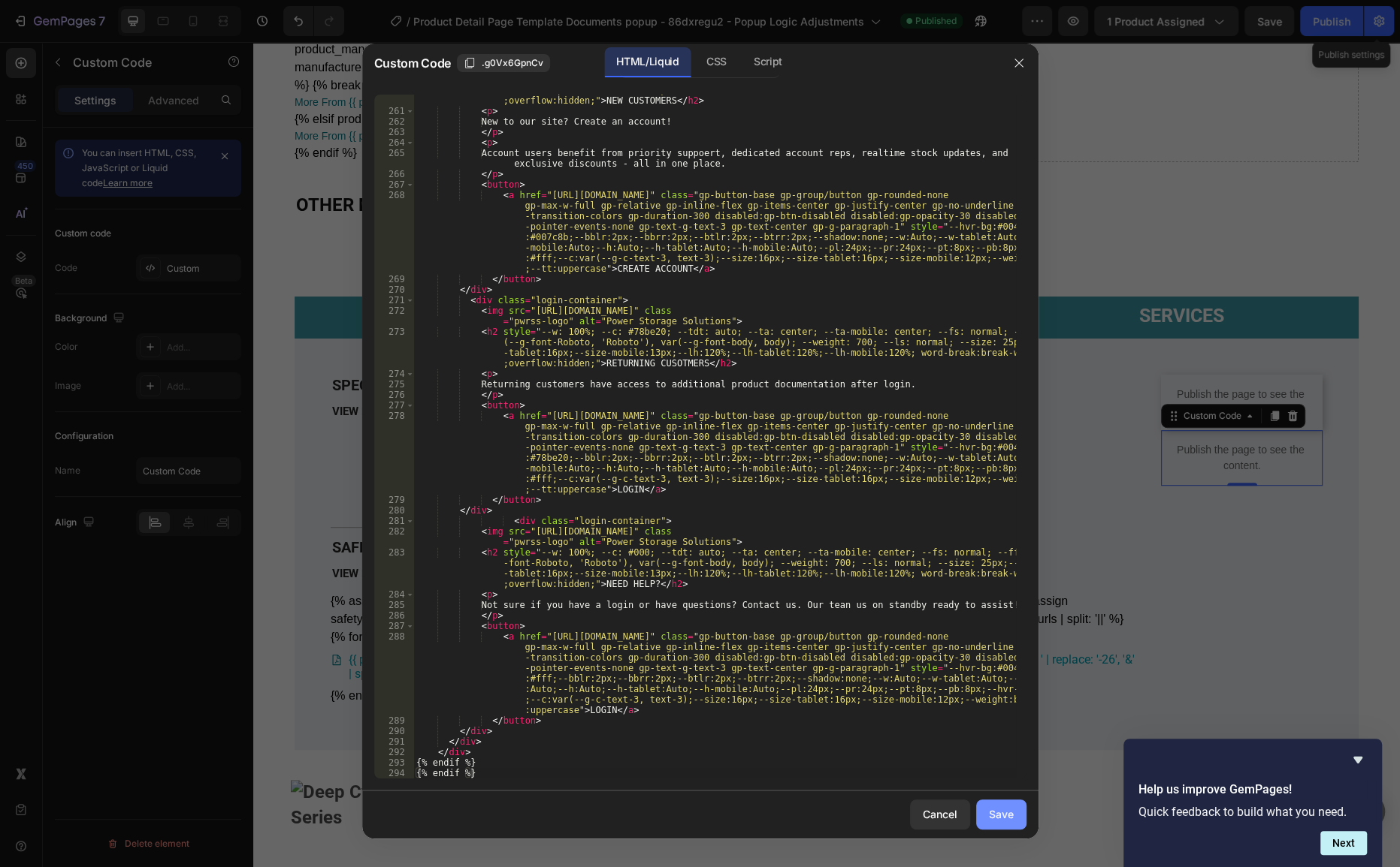
click at [996, 816] on div "Save" at bounding box center [1001, 814] width 25 height 16
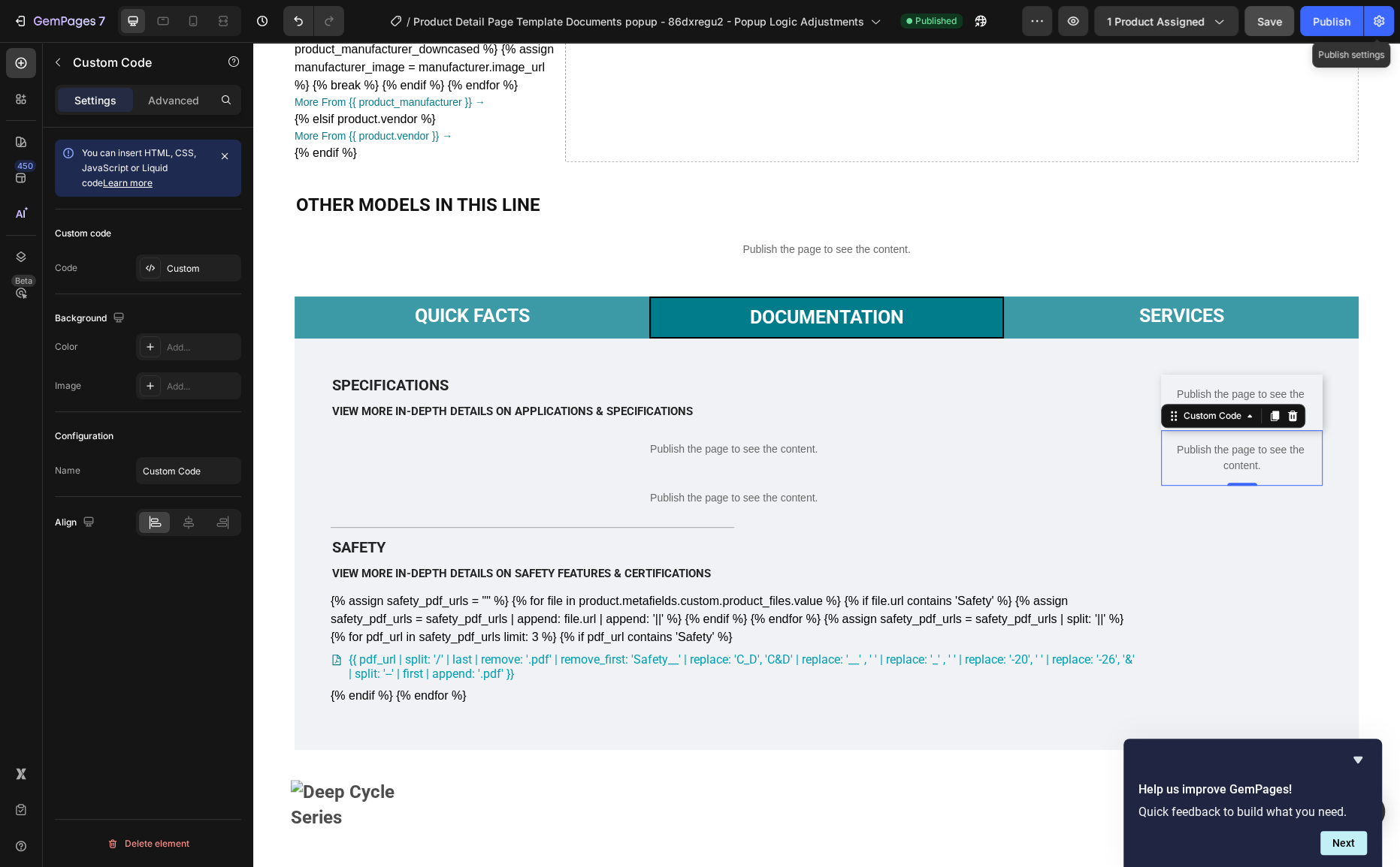
drag, startPoint x: 1275, startPoint y: 31, endPoint x: 1277, endPoint y: 42, distance: 11.2
click at [1275, 31] on button "Save" at bounding box center [1269, 21] width 49 height 30
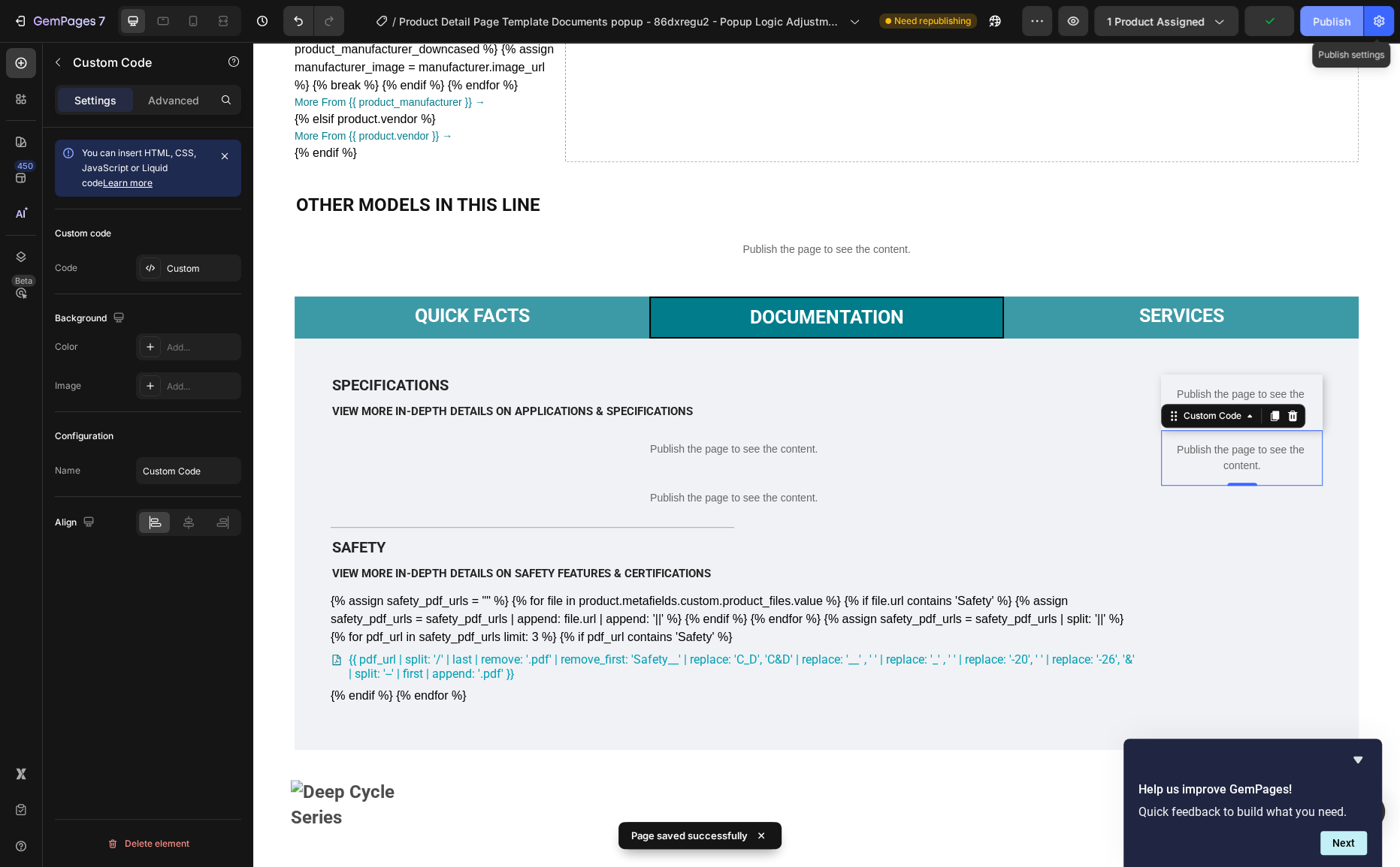
click at [1336, 9] on button "Publish" at bounding box center [1331, 21] width 63 height 30
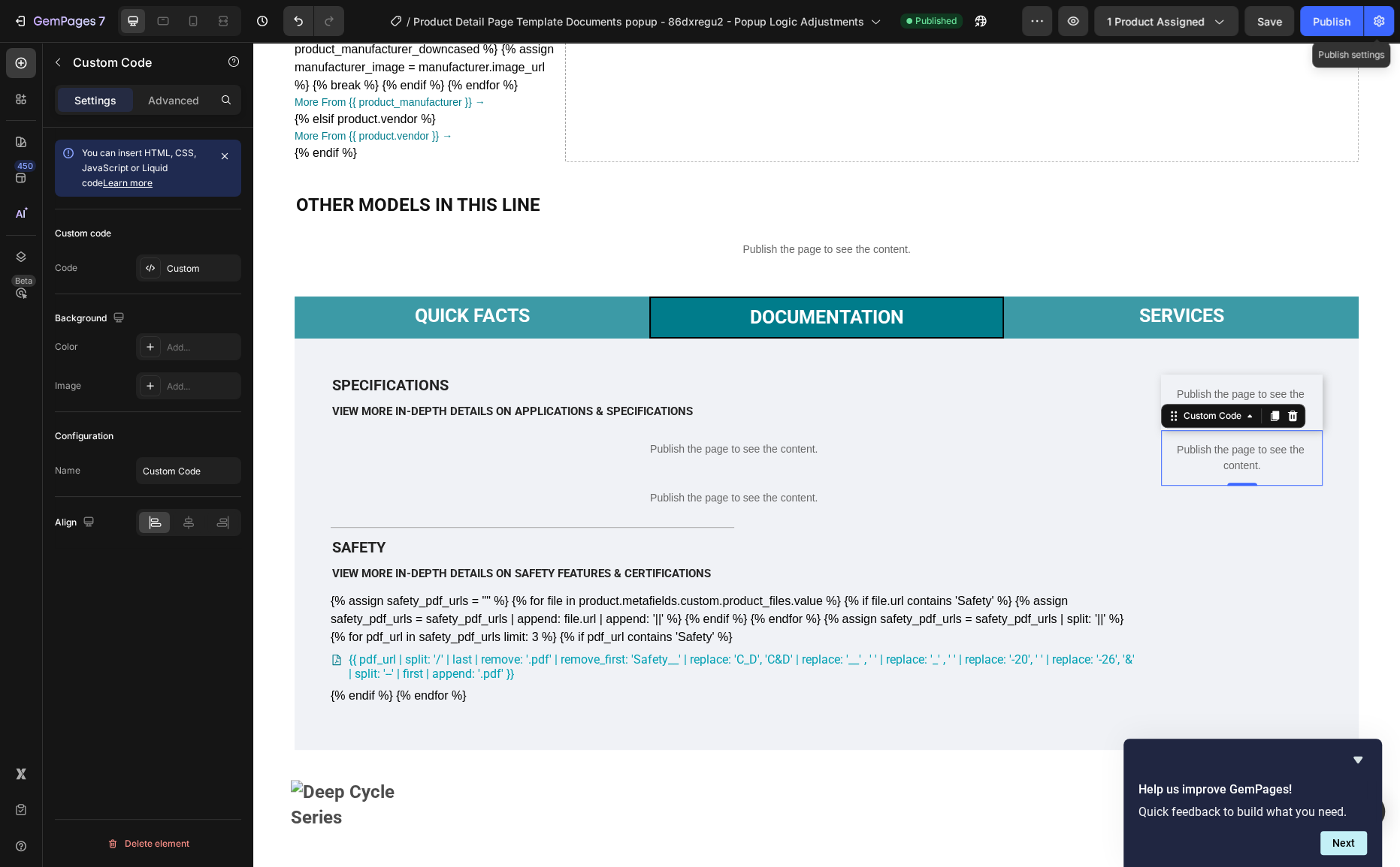
click at [1218, 474] on p "Publish the page to see the content." at bounding box center [1241, 458] width 162 height 31
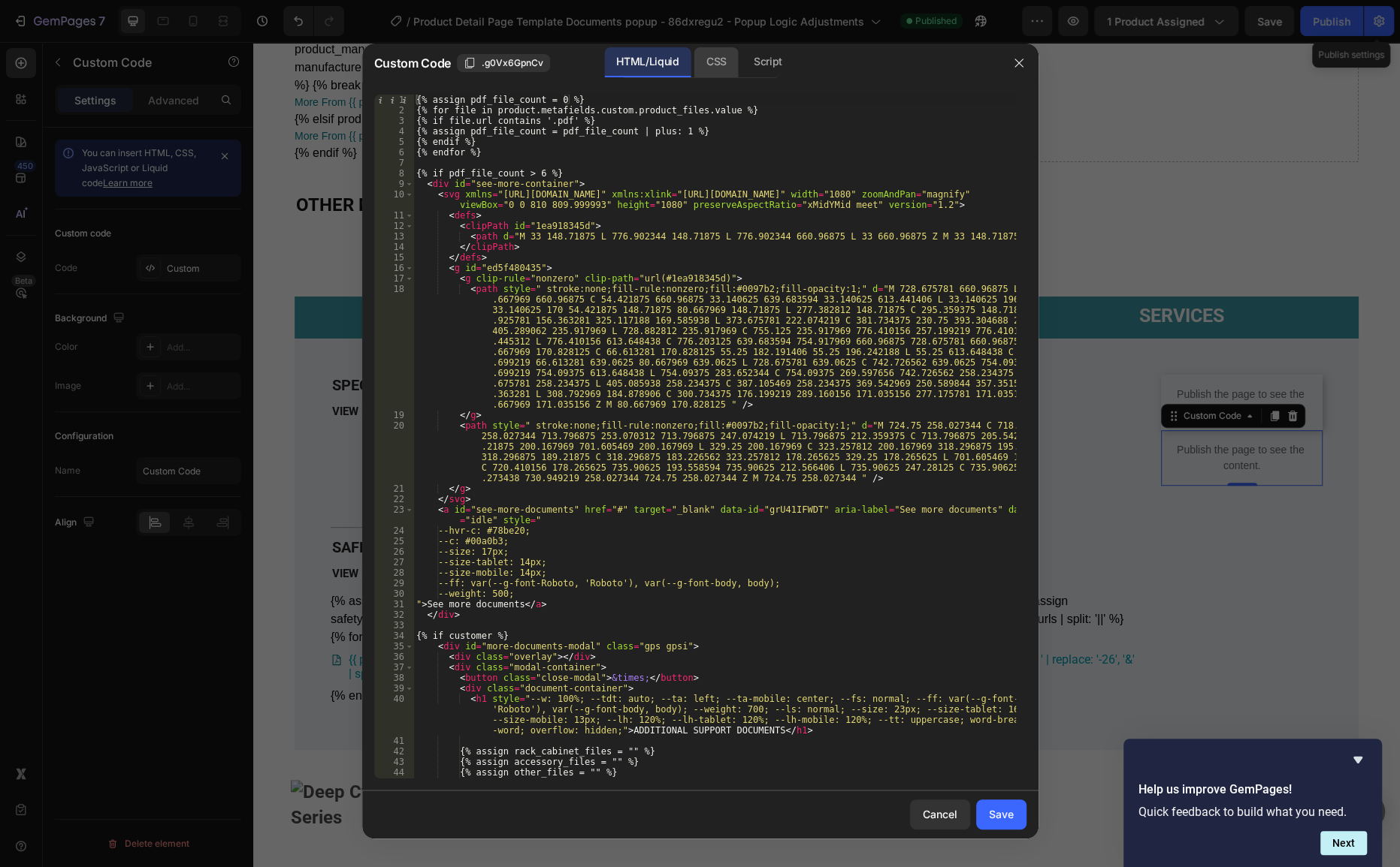
click at [736, 72] on div "CSS" at bounding box center [716, 62] width 44 height 30
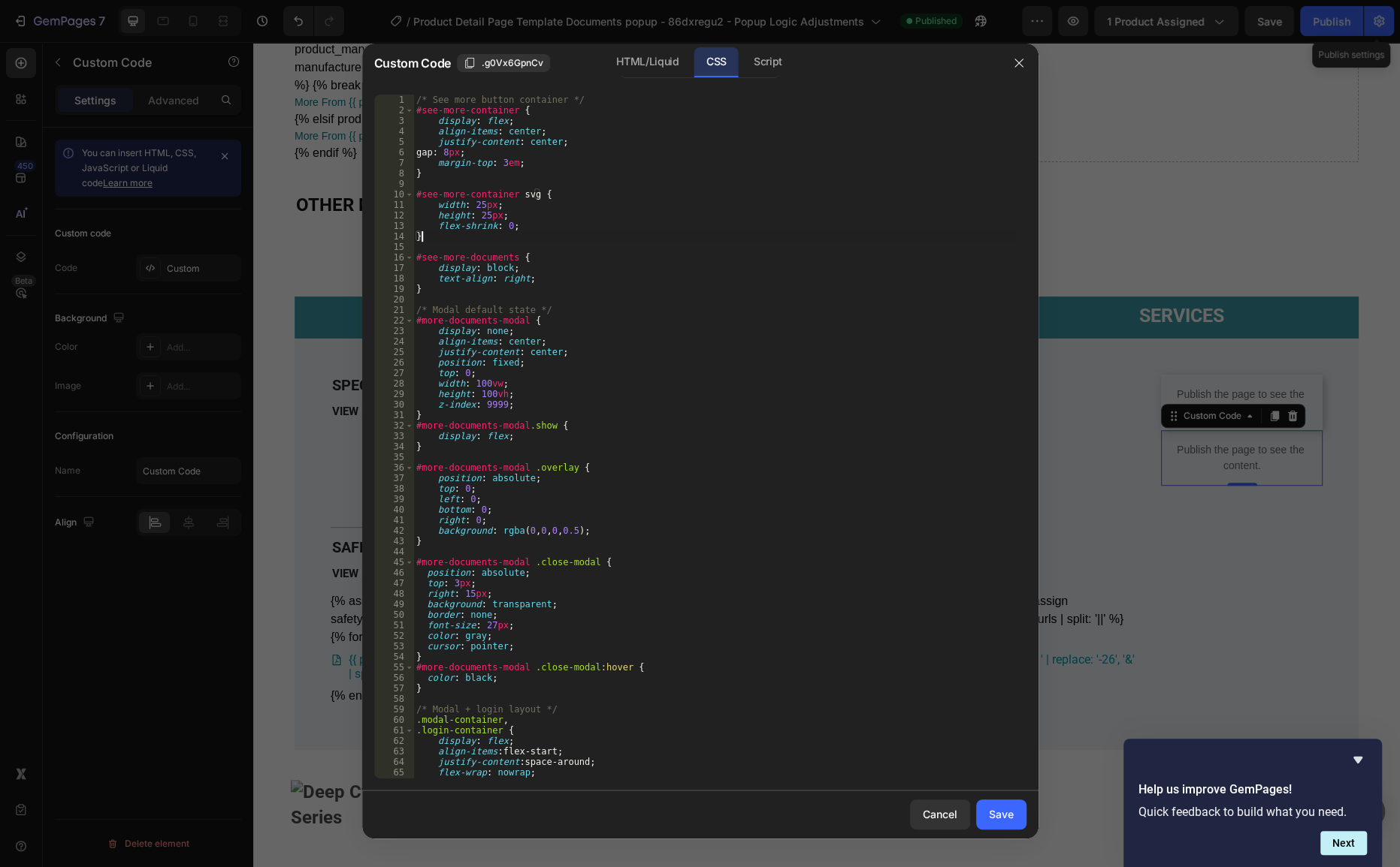
type textarea "}"
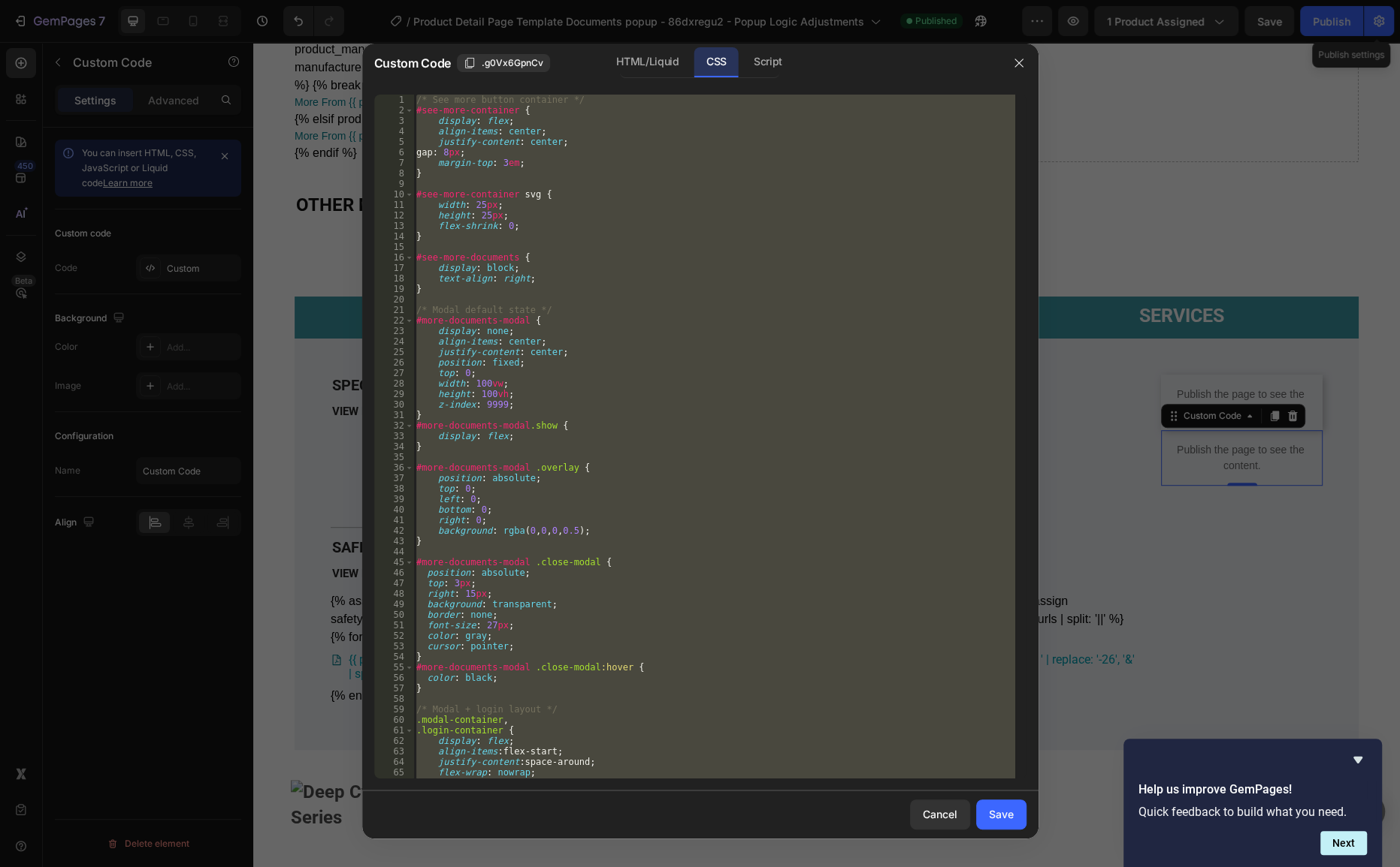
paste textarea
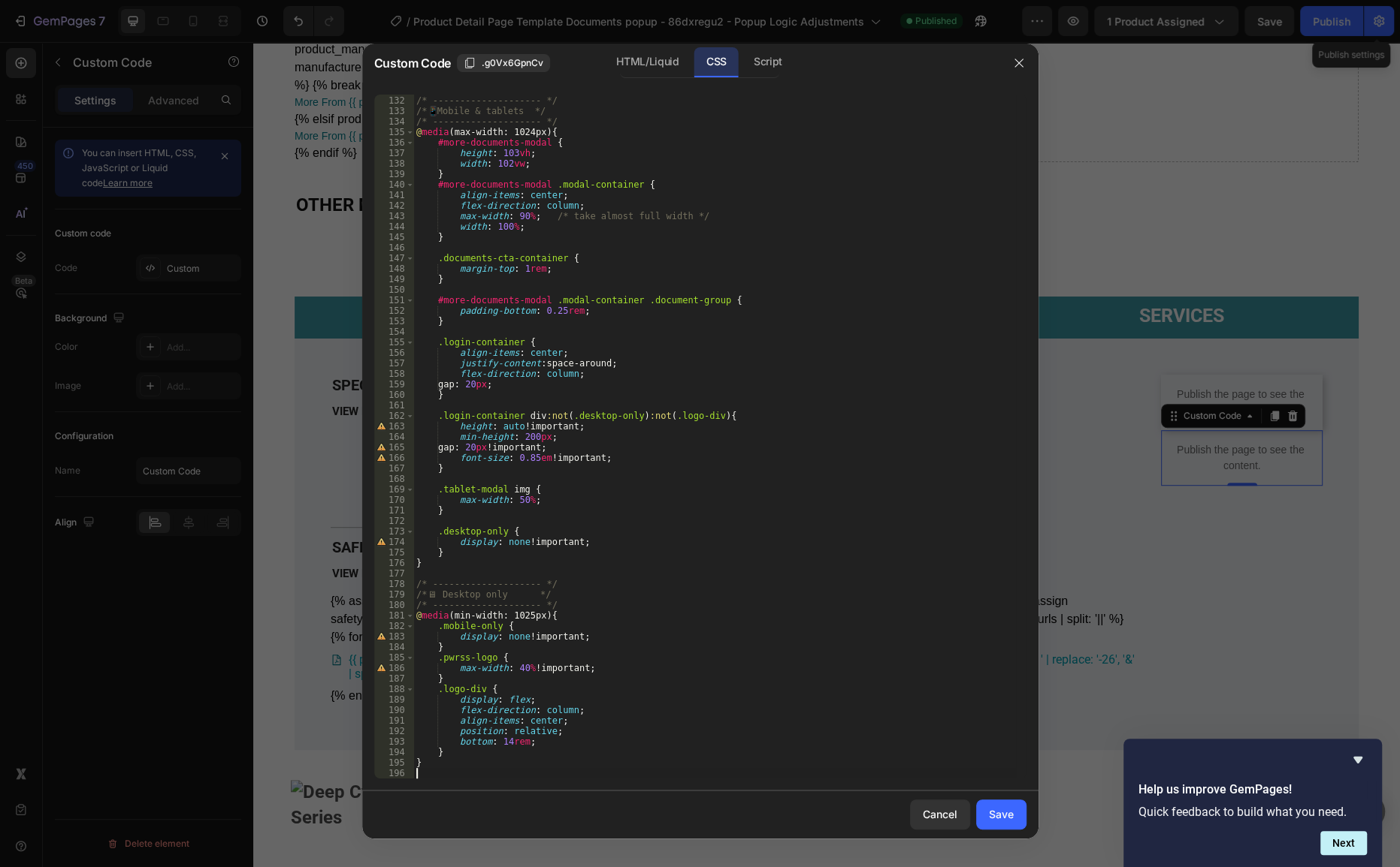
click at [667, 67] on div "HTML/Liquid" at bounding box center [647, 62] width 86 height 30
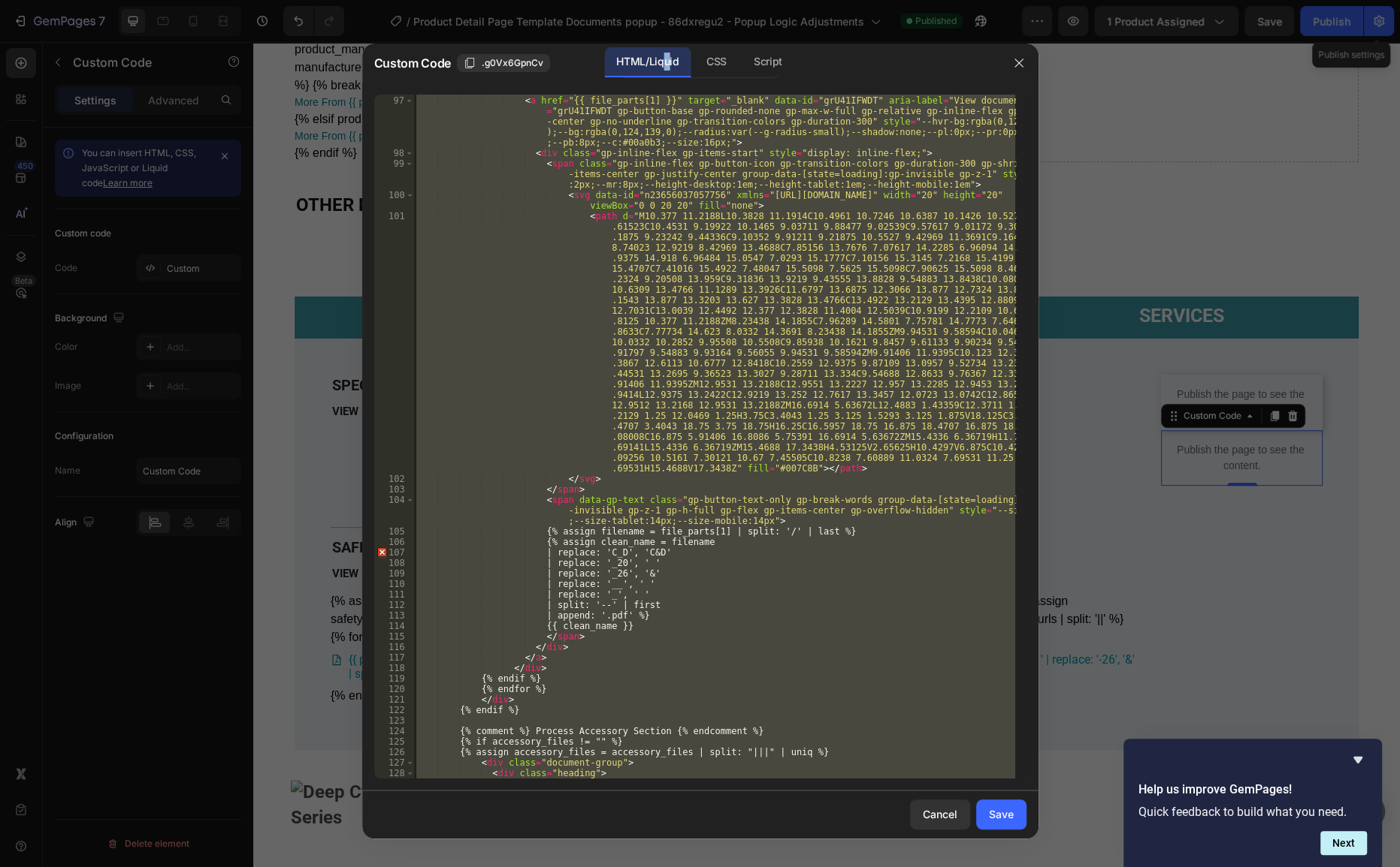
type textarea "{% endif %} {% endif %}"
paste textarea
type textarea "{% endif %}"
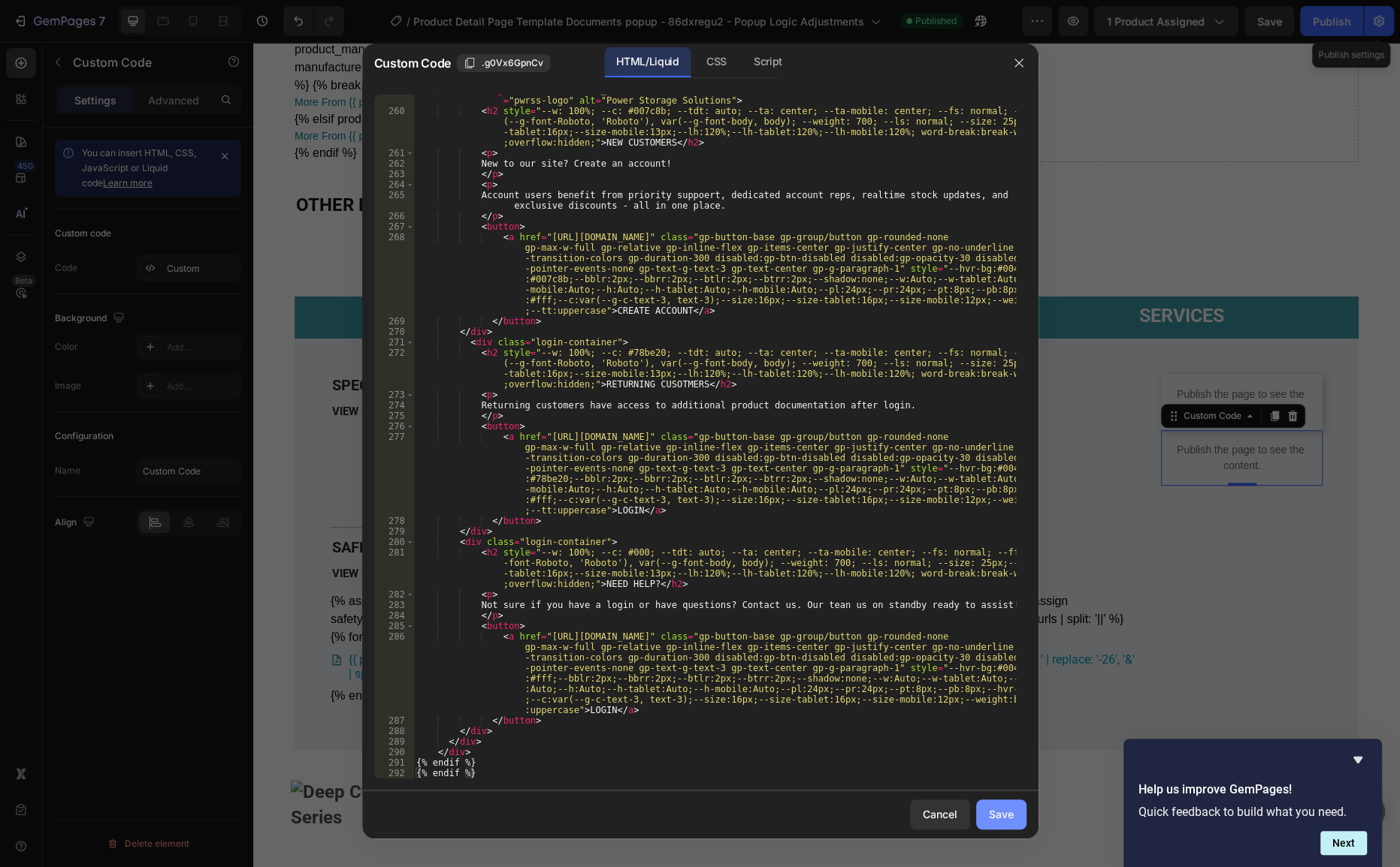
drag, startPoint x: 1009, startPoint y: 815, endPoint x: 997, endPoint y: 811, distance: 12.6
click at [1007, 814] on div "Save" at bounding box center [1001, 814] width 25 height 16
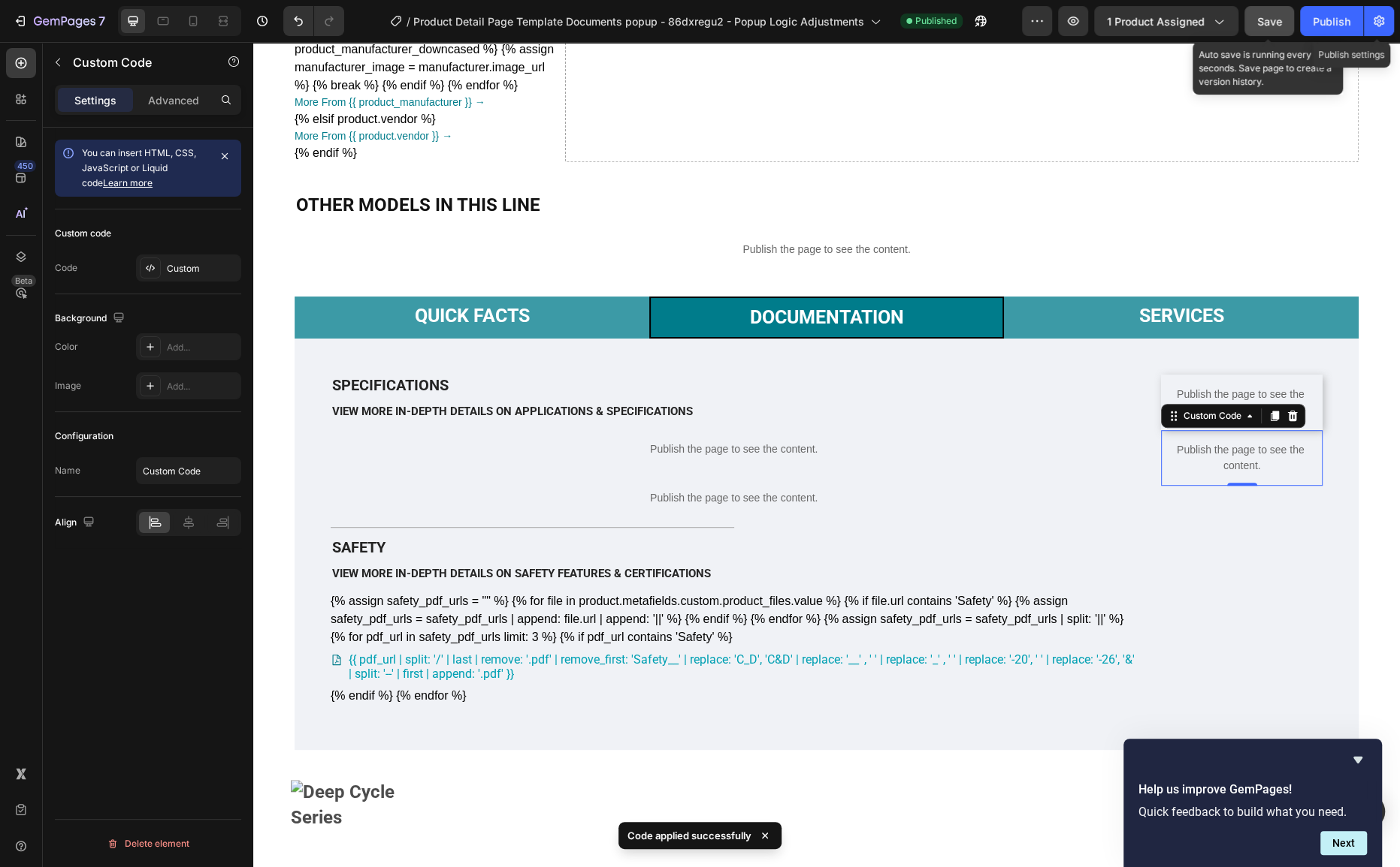
click at [1276, 21] on span "Save" at bounding box center [1269, 22] width 25 height 13
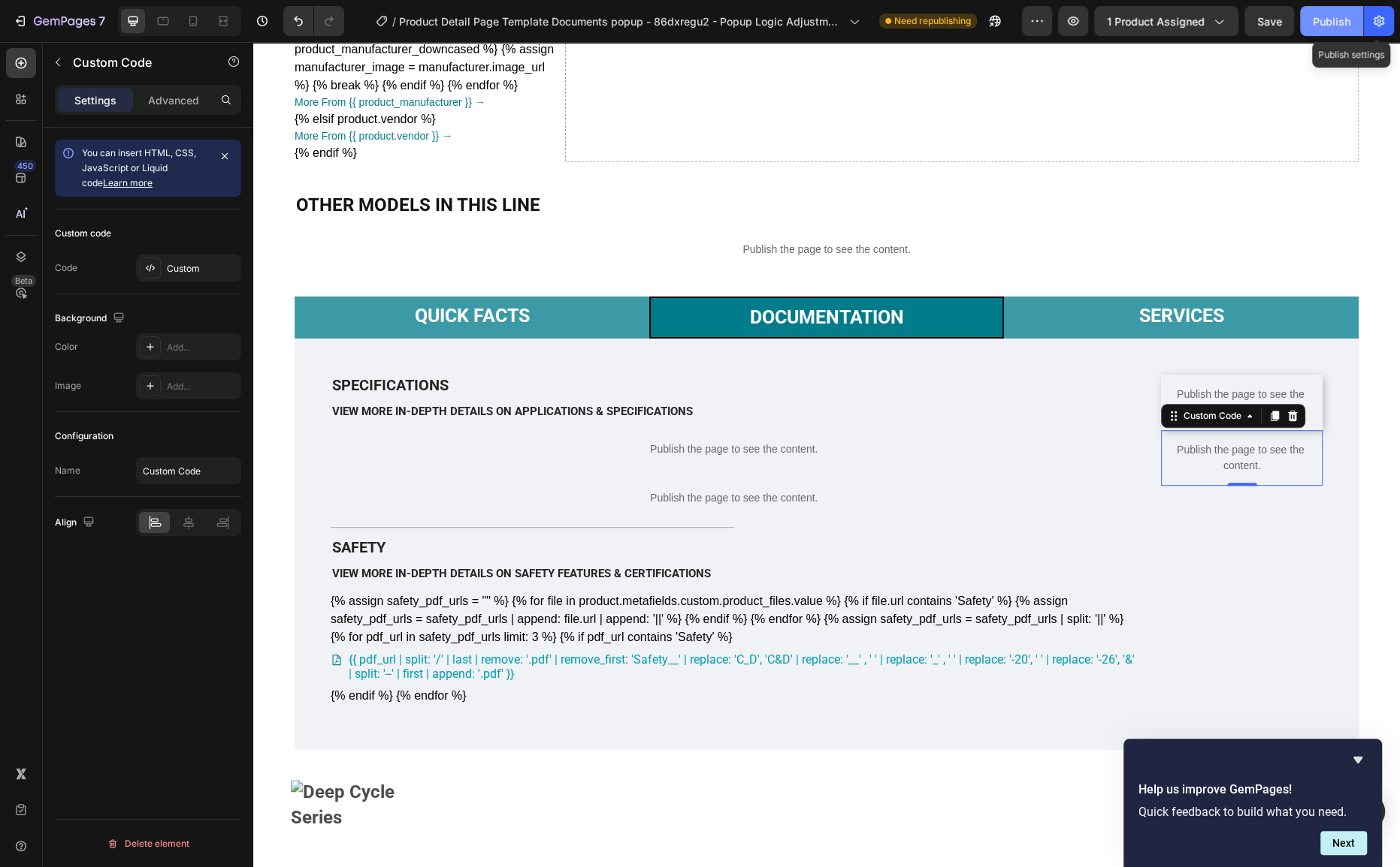
click at [1315, 31] on button "Publish" at bounding box center [1331, 21] width 63 height 30
click at [1211, 474] on p "Publish the page to see the content." at bounding box center [1241, 458] width 162 height 31
click at [1215, 474] on p "Publish the page to see the content." at bounding box center [1241, 458] width 162 height 31
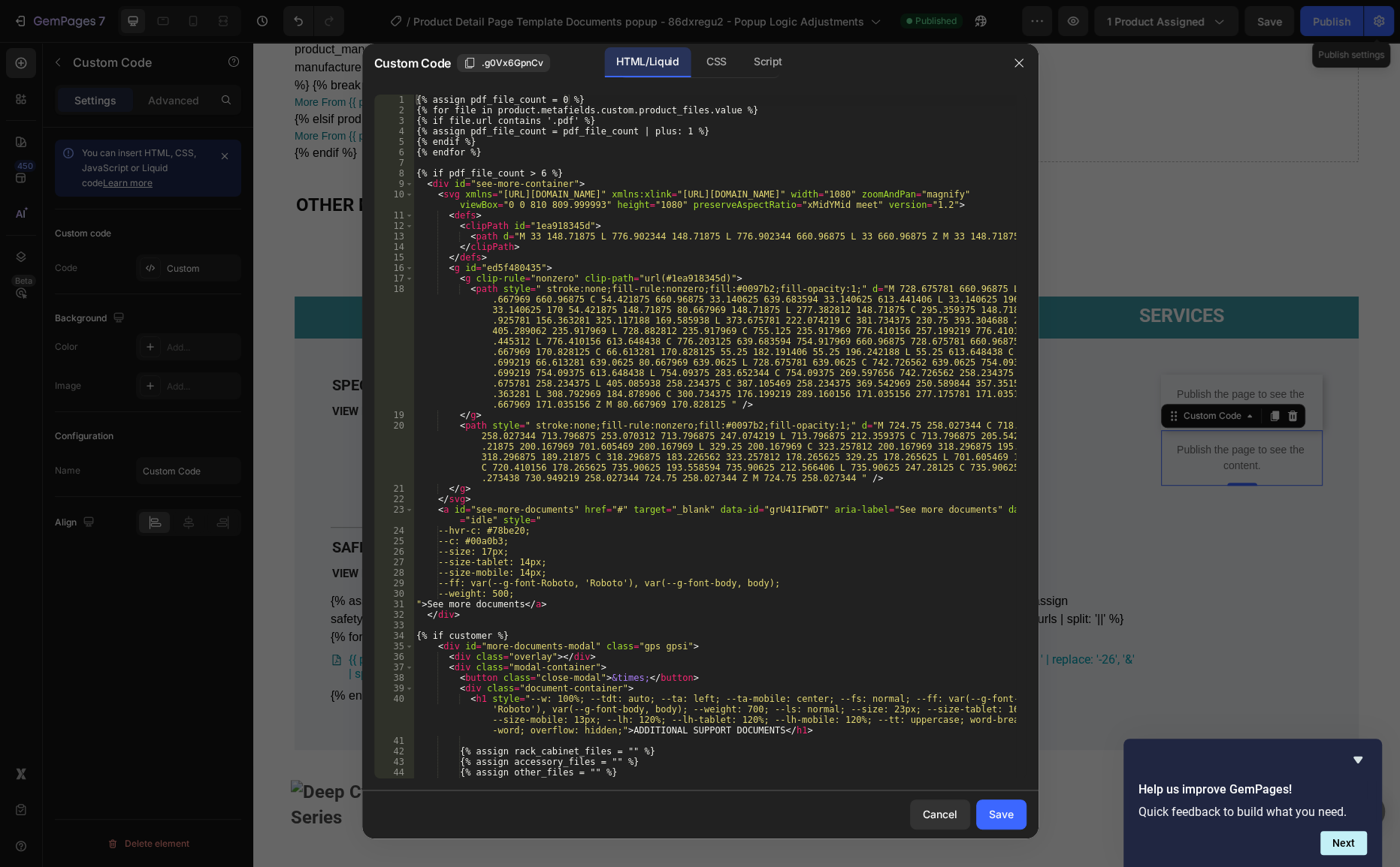
click at [706, 319] on div "{% assign pdf_file_count = 0 %} {% for file in product.metafields.custom.produc…" at bounding box center [714, 447] width 602 height 705
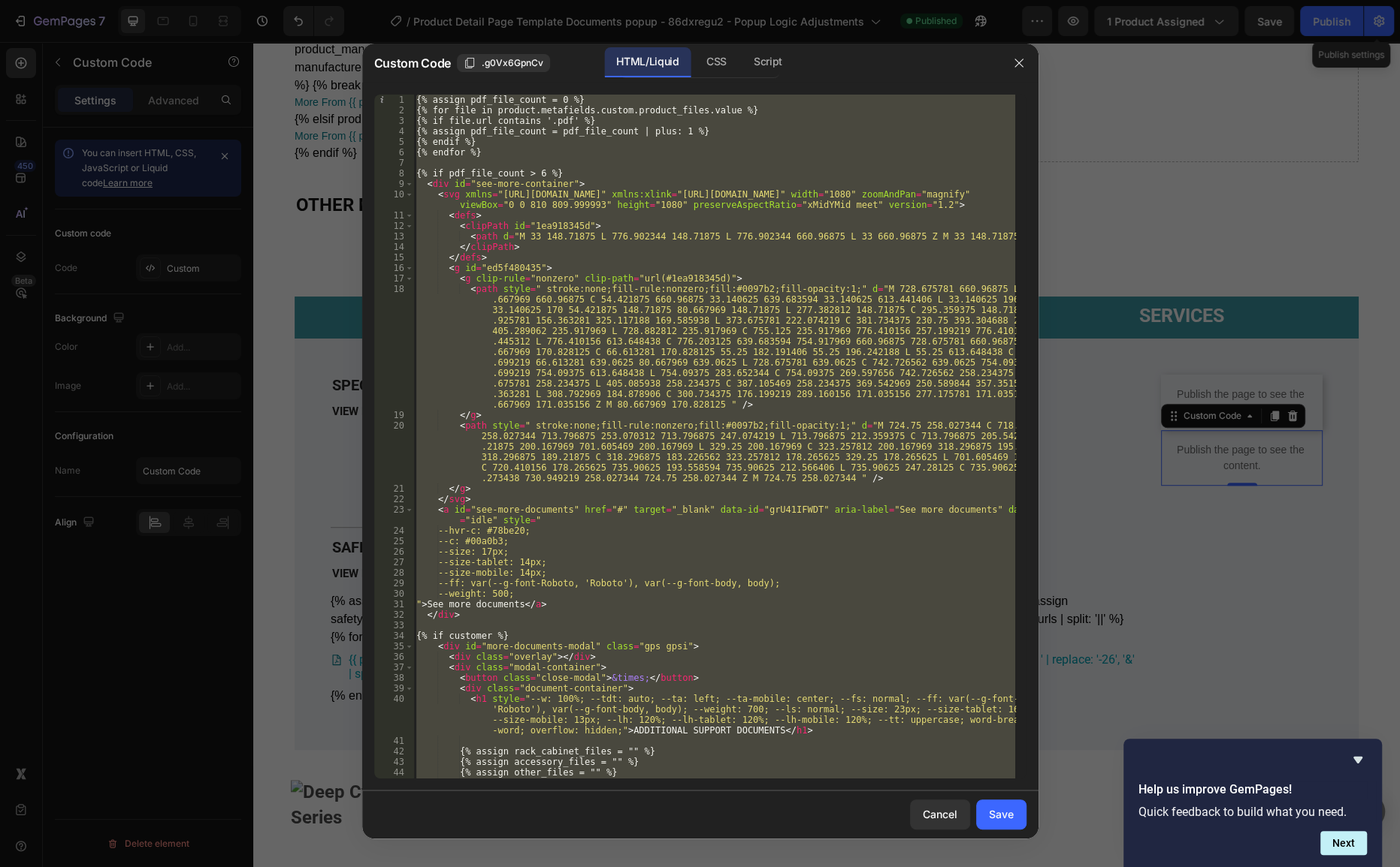
paste textarea
type textarea "{% endif %}"
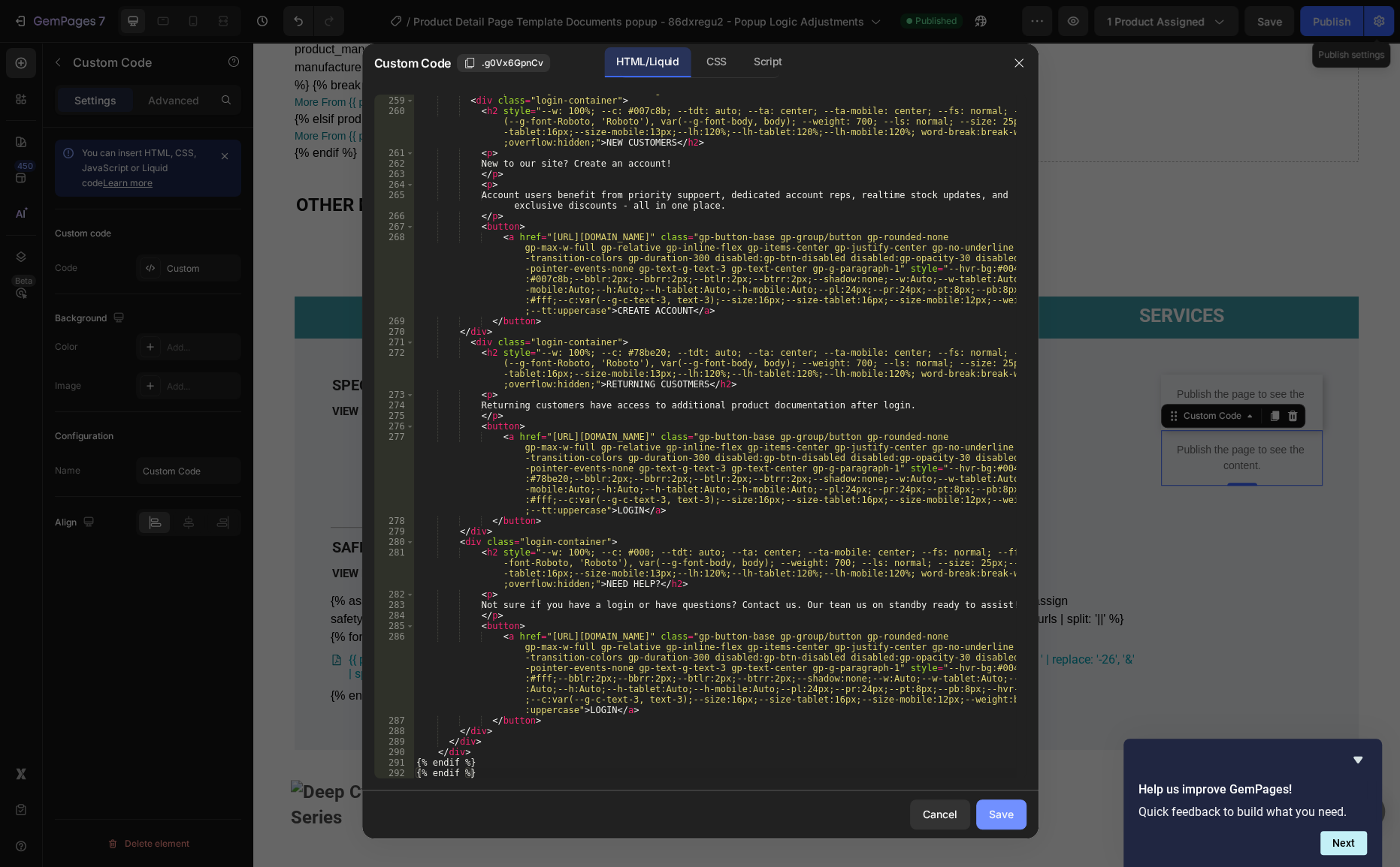
click at [1015, 818] on button "Save" at bounding box center [1001, 815] width 50 height 30
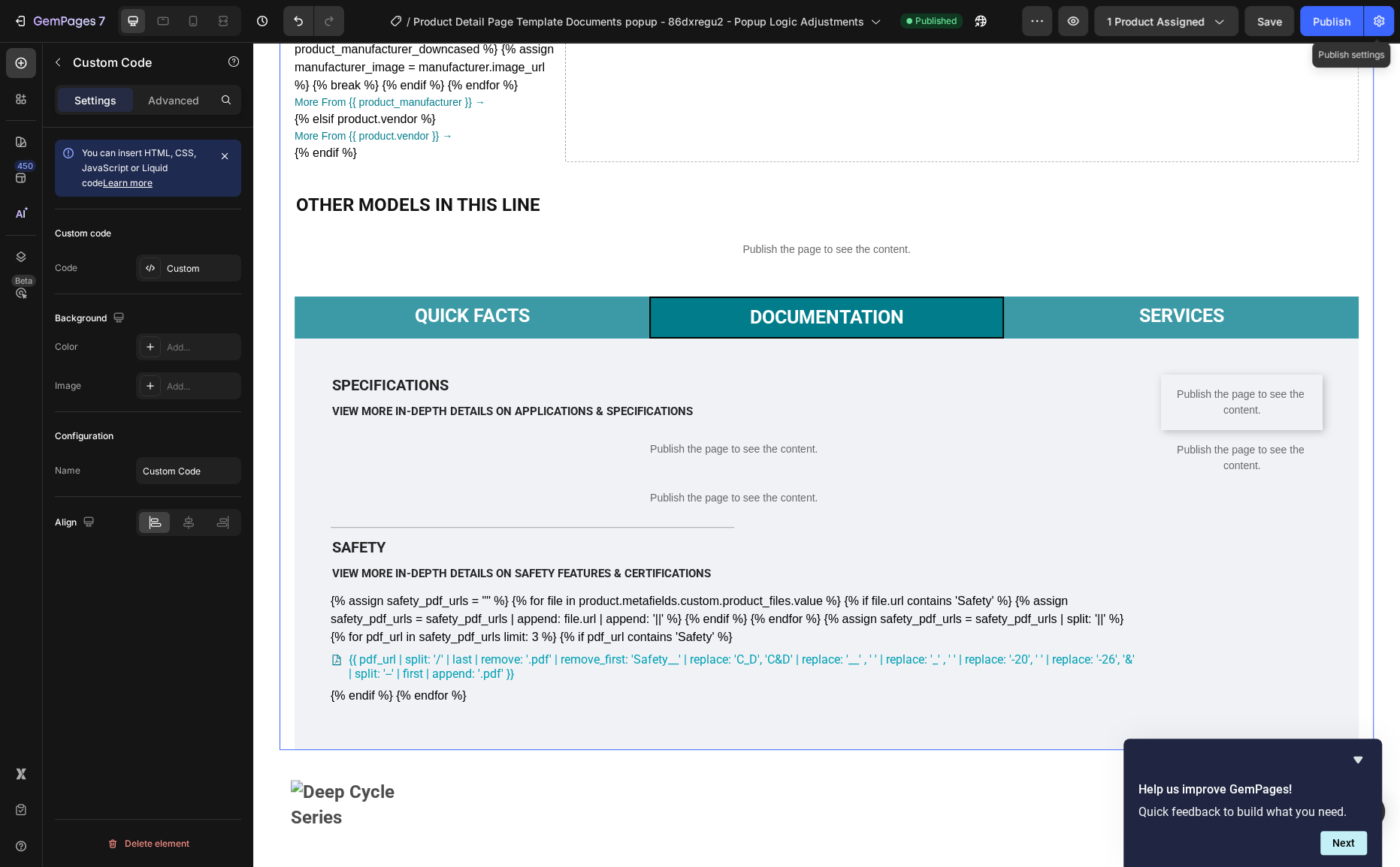
click at [1347, 221] on div "{% assign manufacturers = shop.metaobjects.battery_manufacturer.values %} {% as…" at bounding box center [826, 287] width 1064 height 927
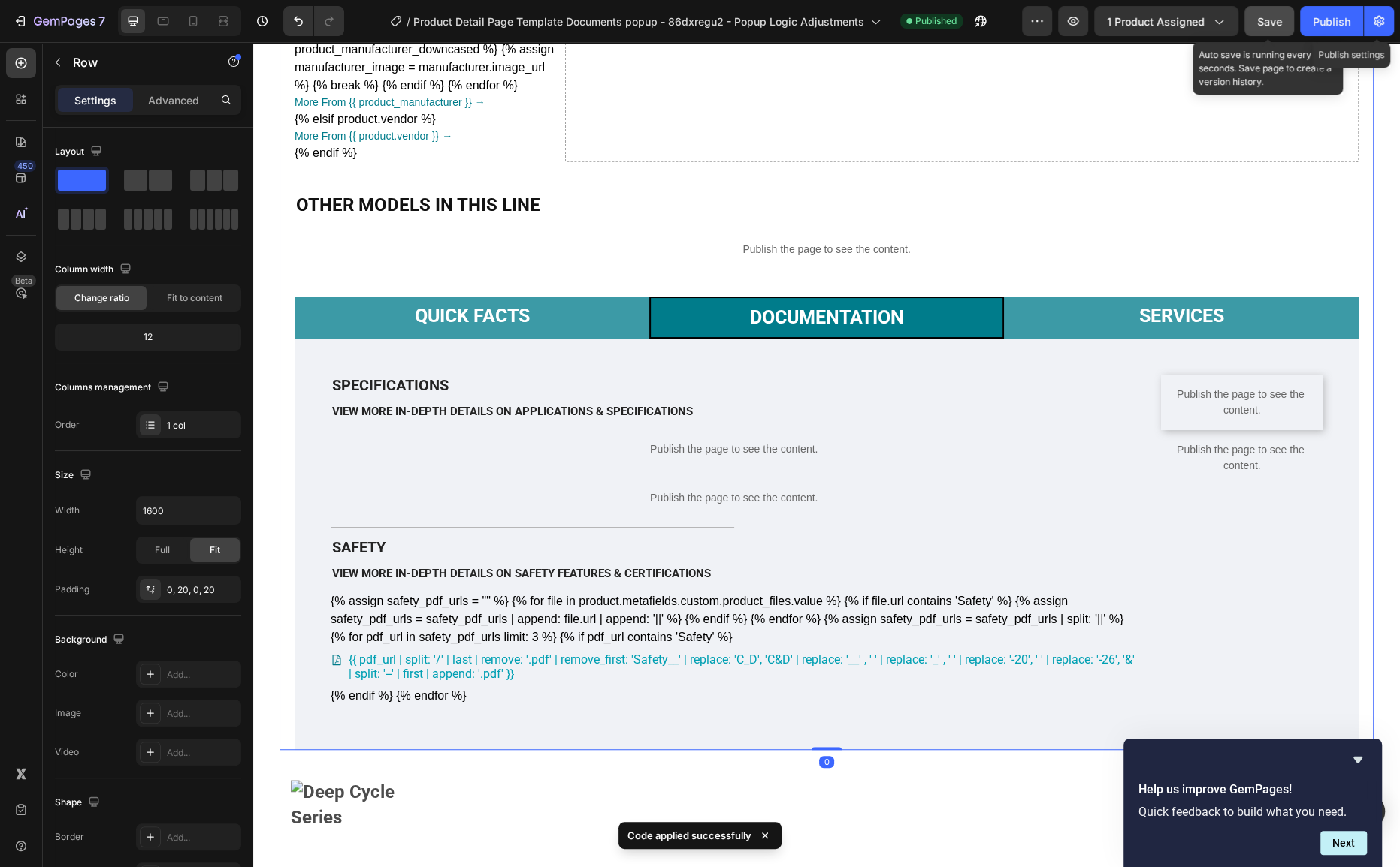
click at [1276, 15] on span "Save" at bounding box center [1269, 22] width 25 height 13
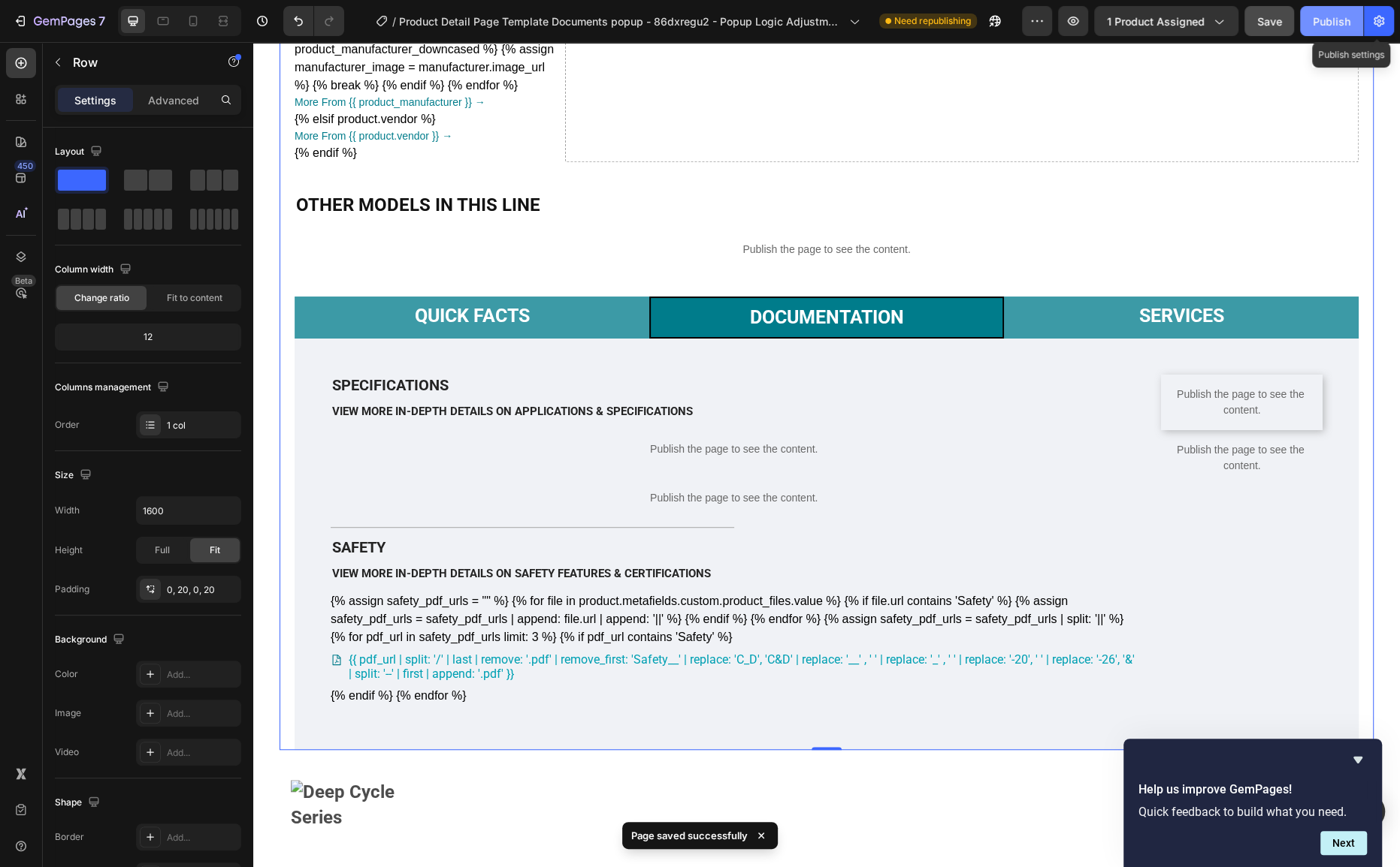
click at [1347, 34] on button "Publish" at bounding box center [1331, 21] width 63 height 30
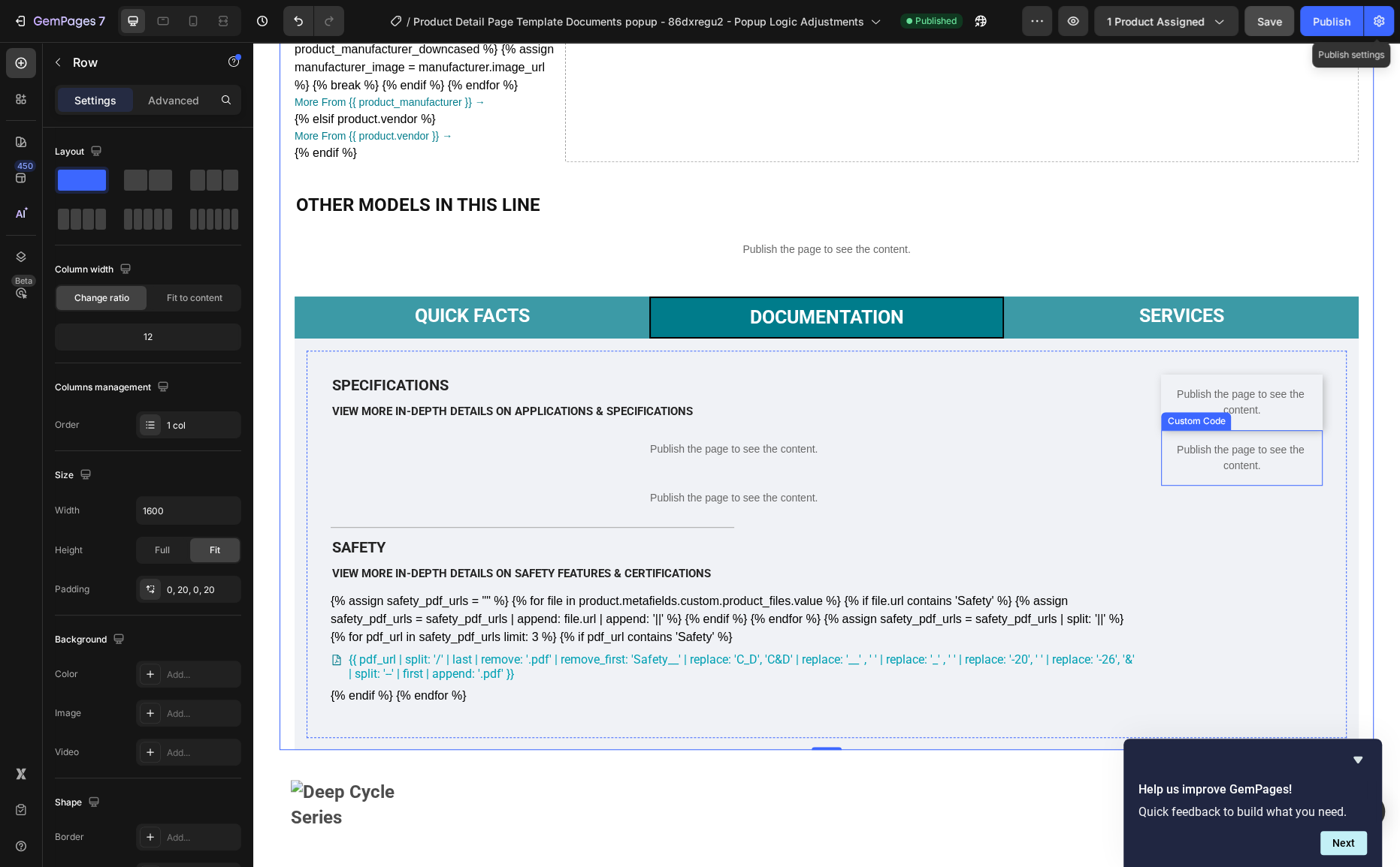
click at [1225, 474] on p "Publish the page to see the content." at bounding box center [1241, 458] width 162 height 31
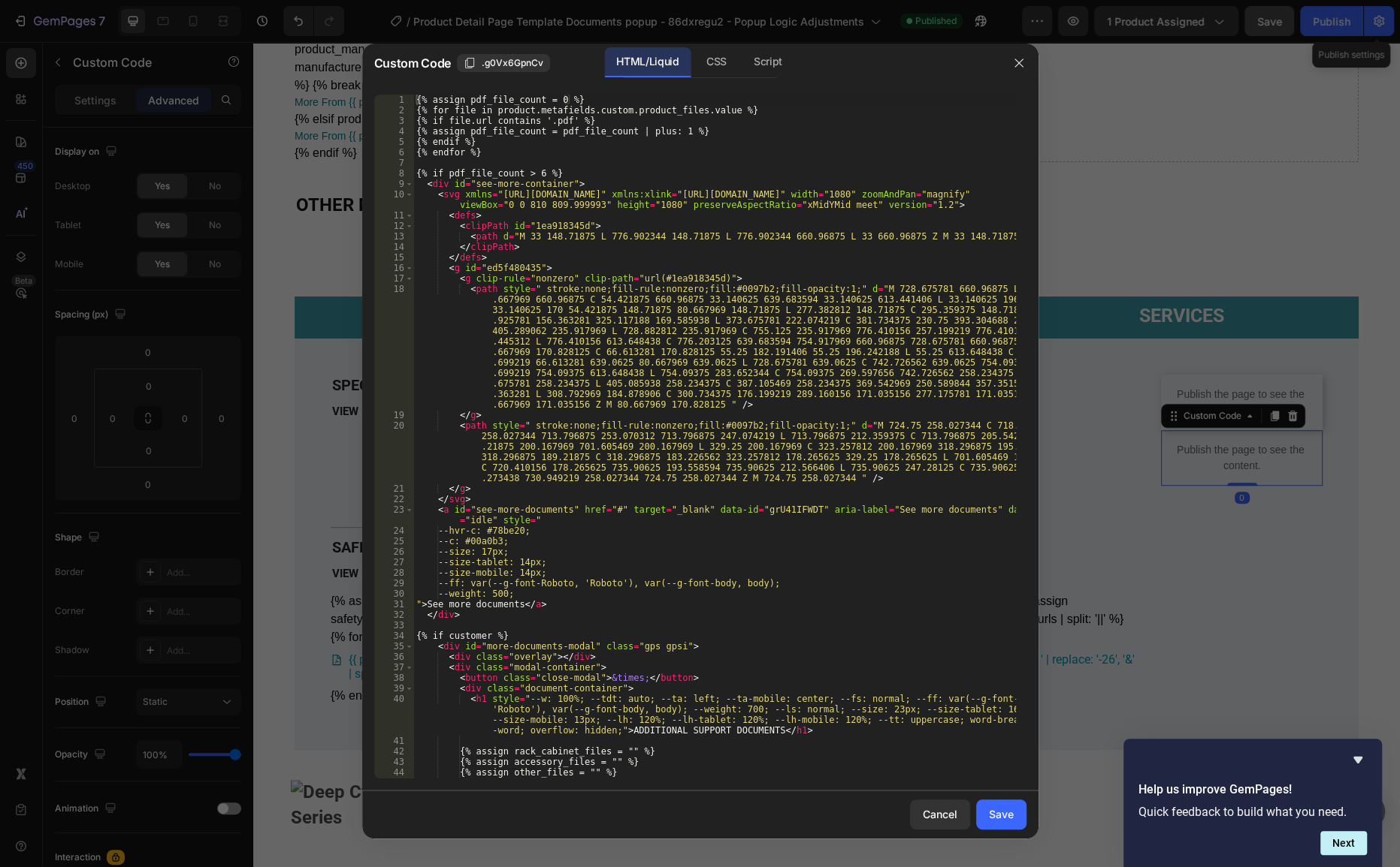
click at [754, 370] on div "{% assign pdf_file_count = 0 %} {% for file in product.metafields.custom.produc…" at bounding box center [714, 447] width 602 height 705
click at [708, 49] on div "CSS" at bounding box center [716, 62] width 44 height 30
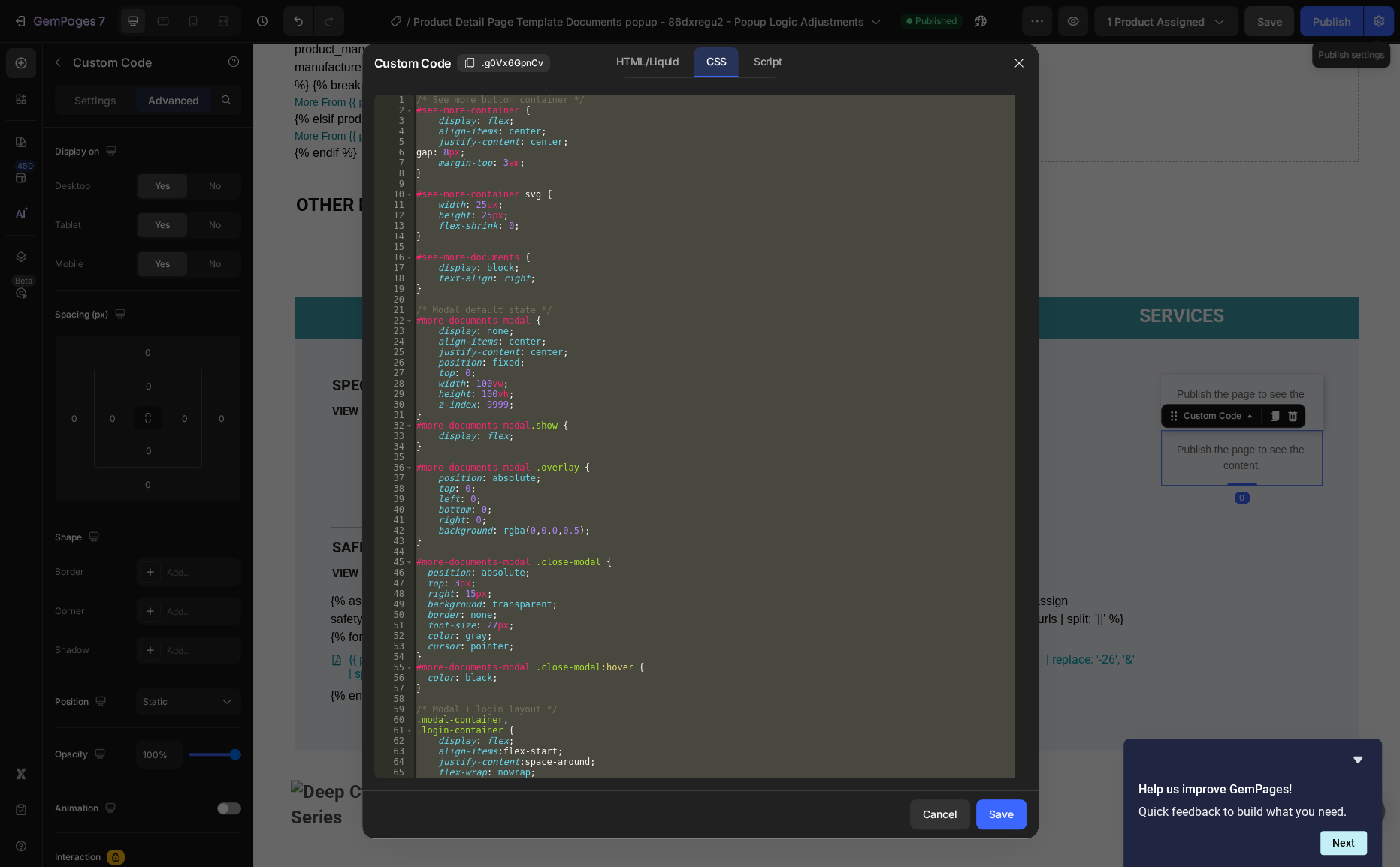
click at [730, 289] on div "/* See more button container */ #see-more-container { display : flex ; align-it…" at bounding box center [714, 437] width 602 height 685
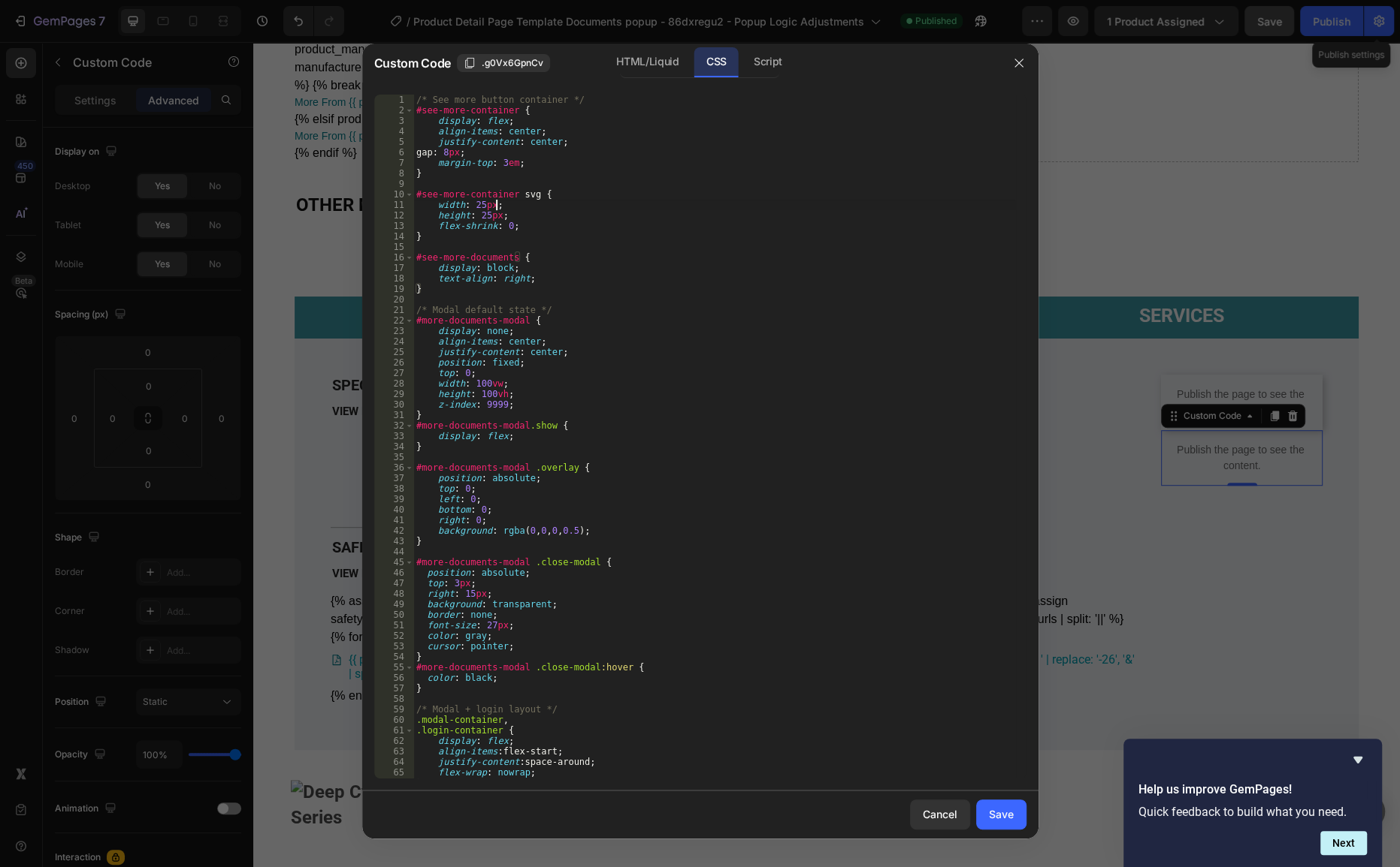
click at [717, 202] on div "/* See more button container */ #see-more-container { display : flex ; align-it…" at bounding box center [714, 447] width 602 height 705
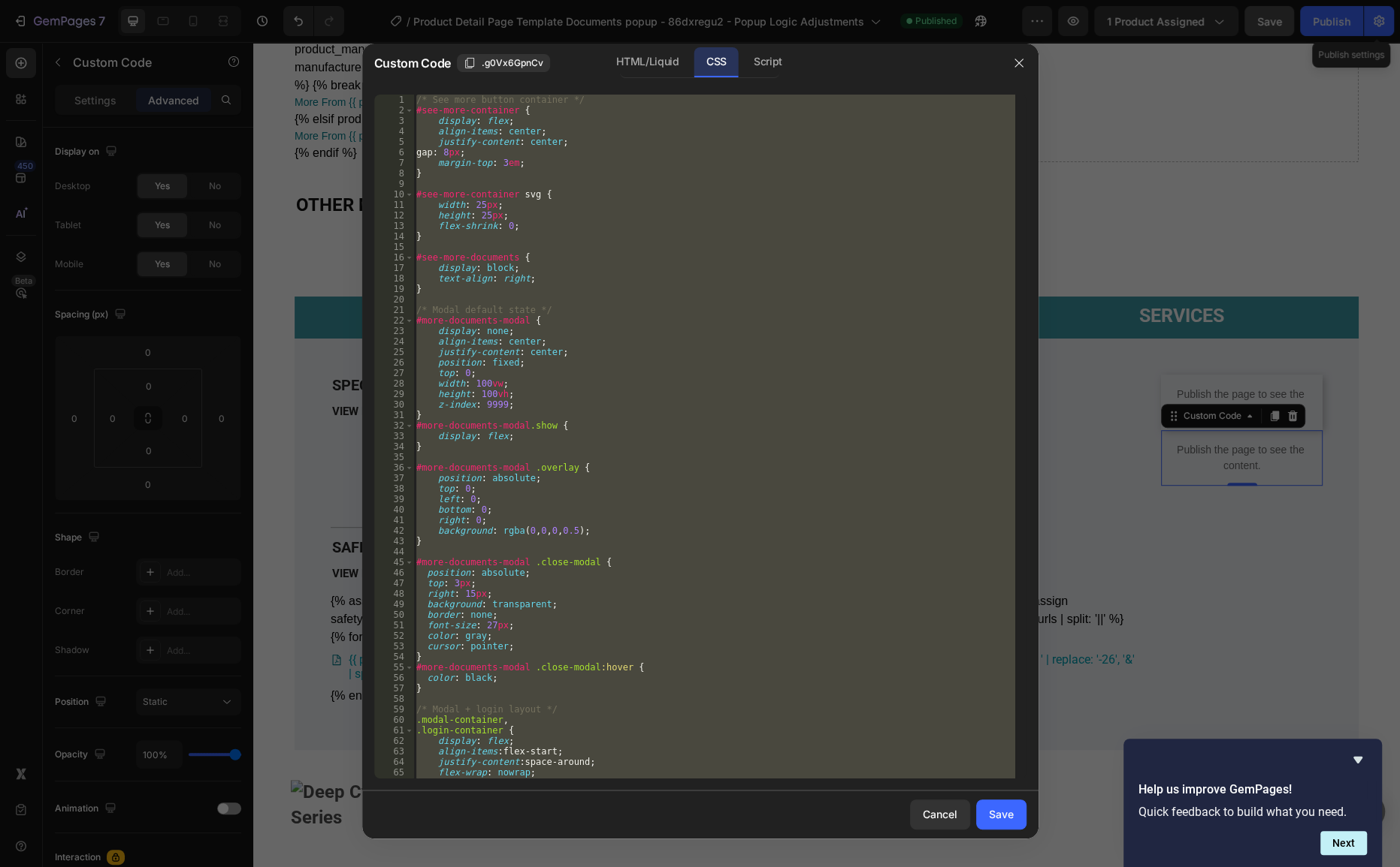
paste textarea "{% endif %}"
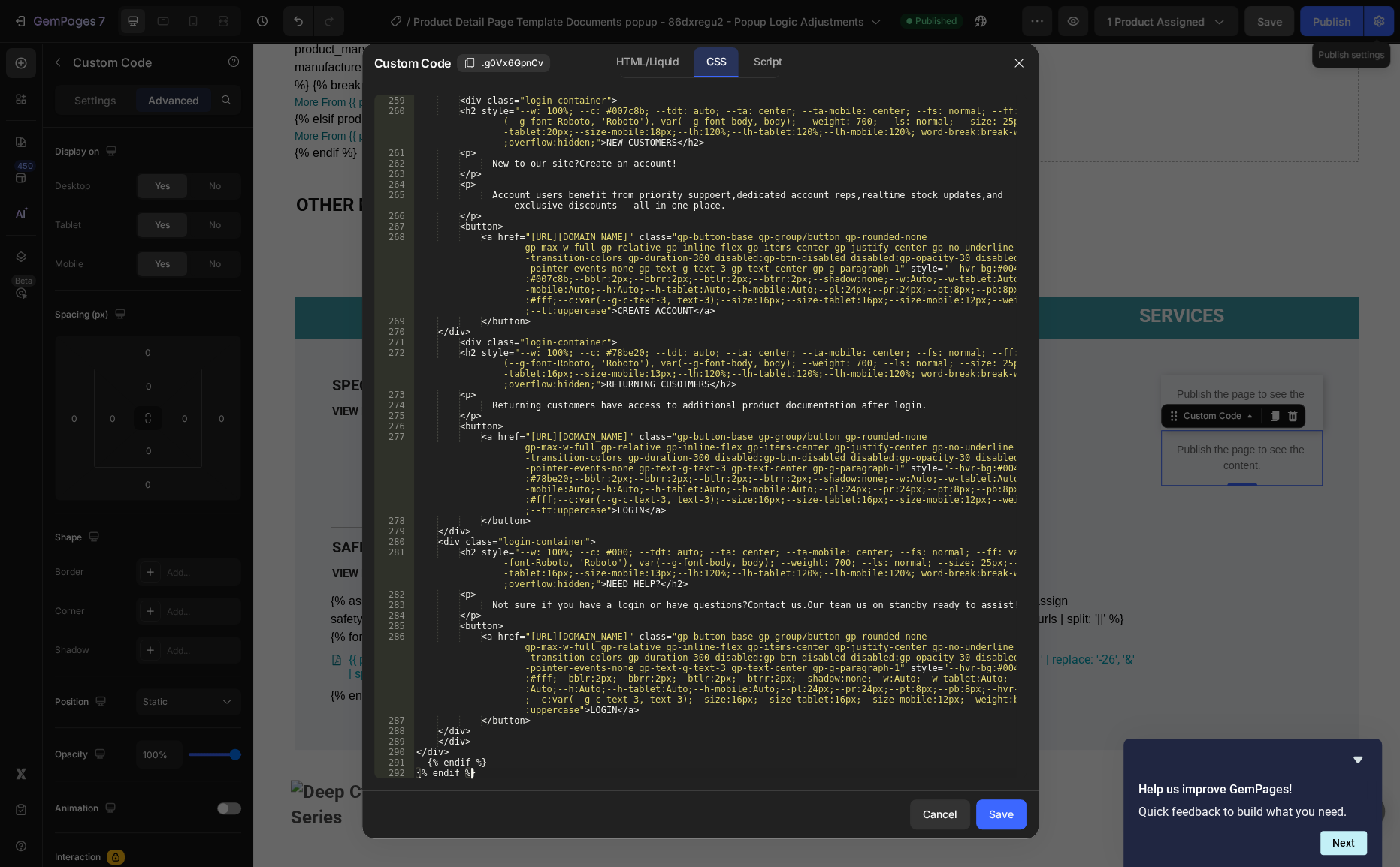
scroll to position [1375, 0]
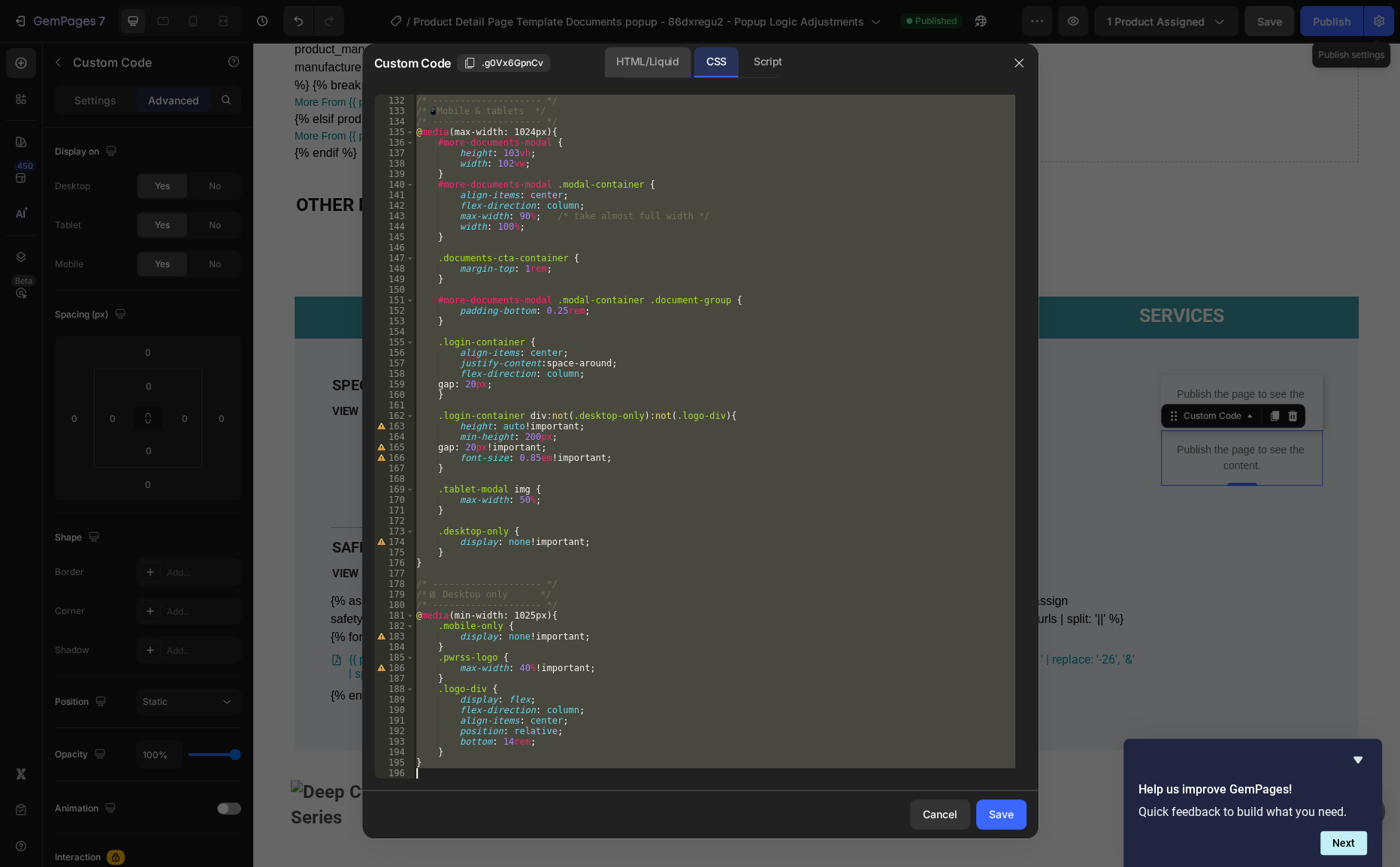
click at [652, 63] on div "HTML/Liquid" at bounding box center [647, 62] width 86 height 30
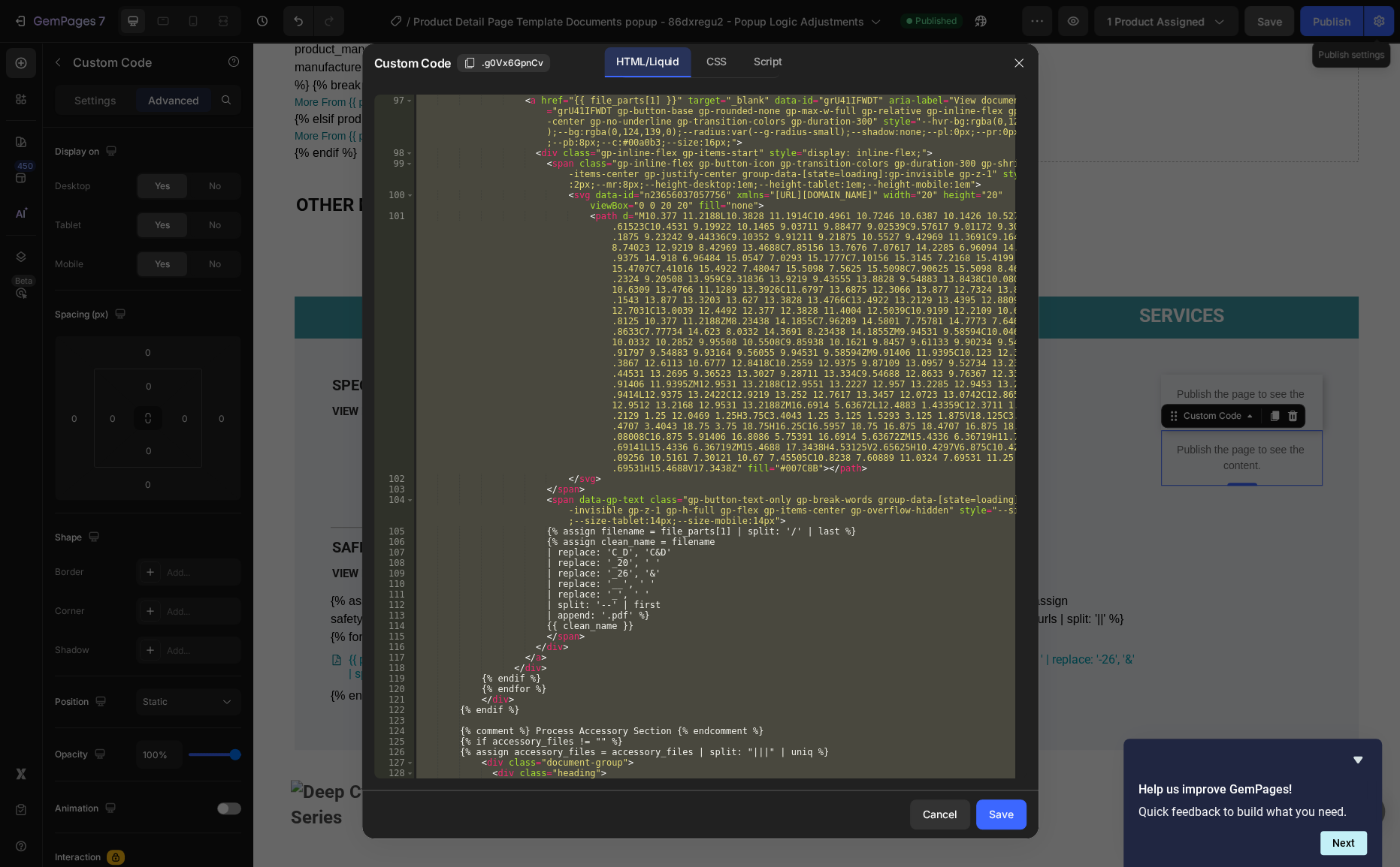
type textarea "{% endif %} {% endif %}"
click at [765, 346] on div "< div class = "link-container" style = "--bs:solid;--bw:0px;--bc:#121212;--shad…" at bounding box center [714, 437] width 602 height 685
paste textarea
type textarea "{% endif %}"
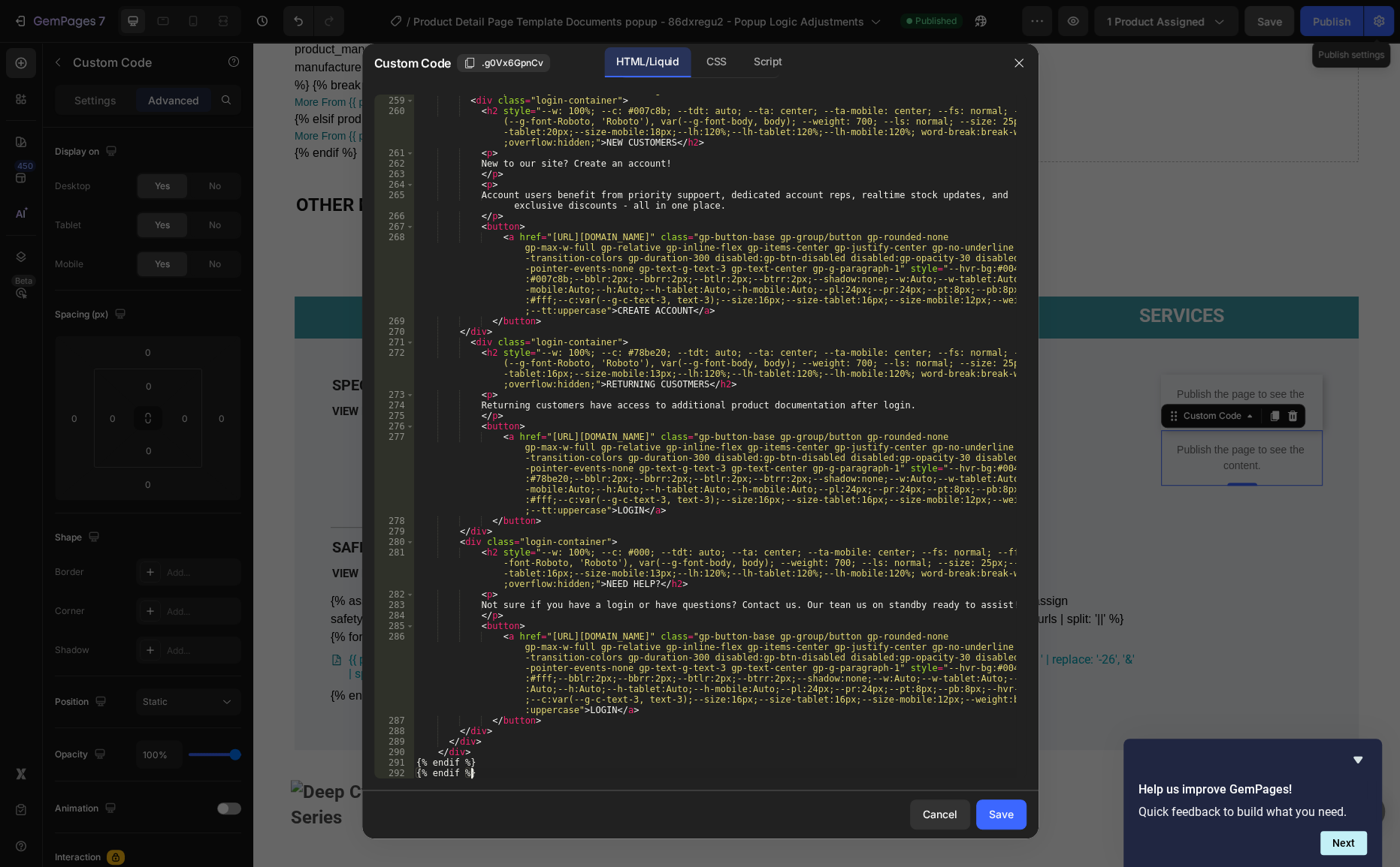
scroll to position [4509, 0]
click at [1005, 820] on div "Save" at bounding box center [1001, 814] width 25 height 16
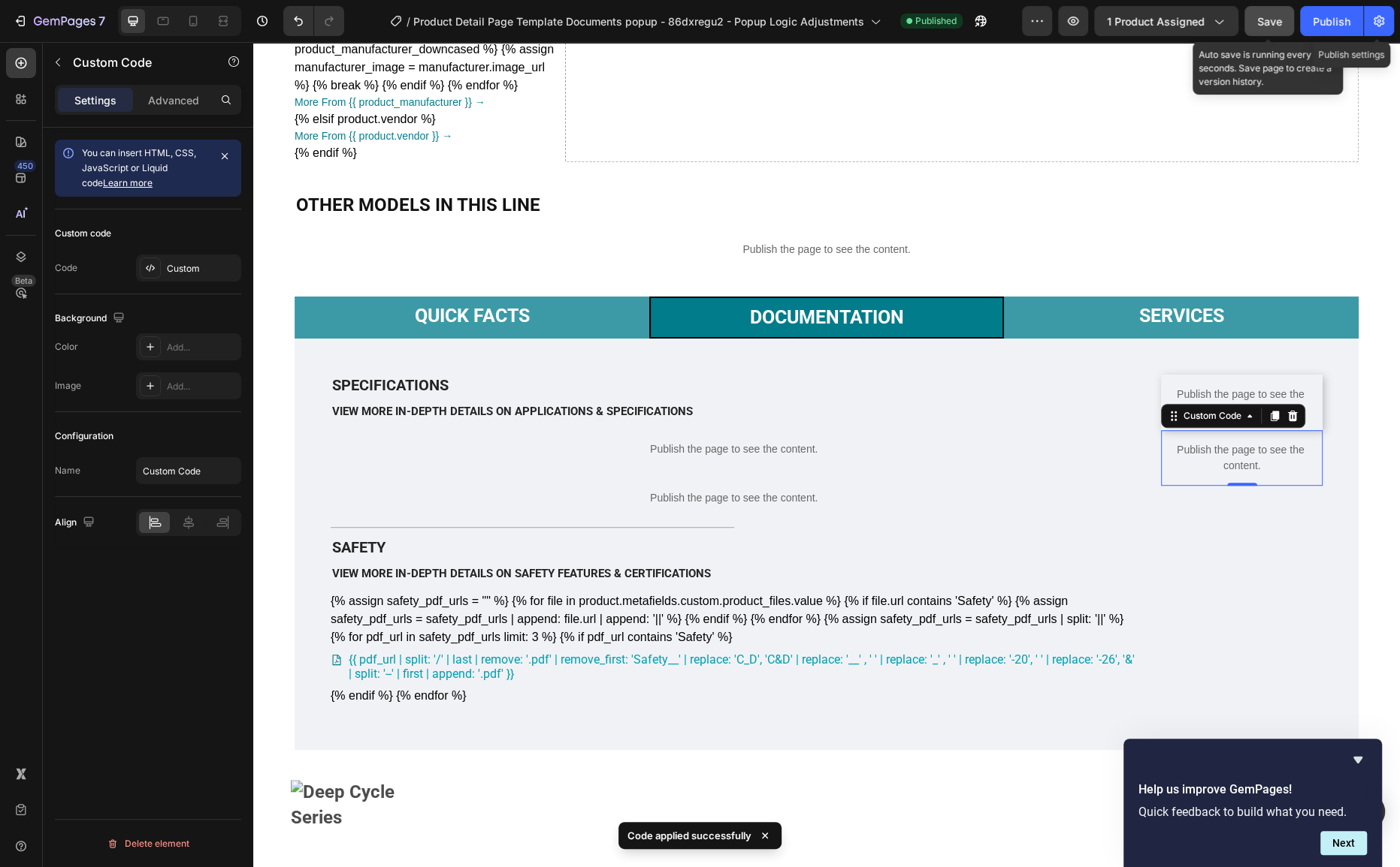
click at [1254, 14] on button "Save" at bounding box center [1269, 21] width 49 height 30
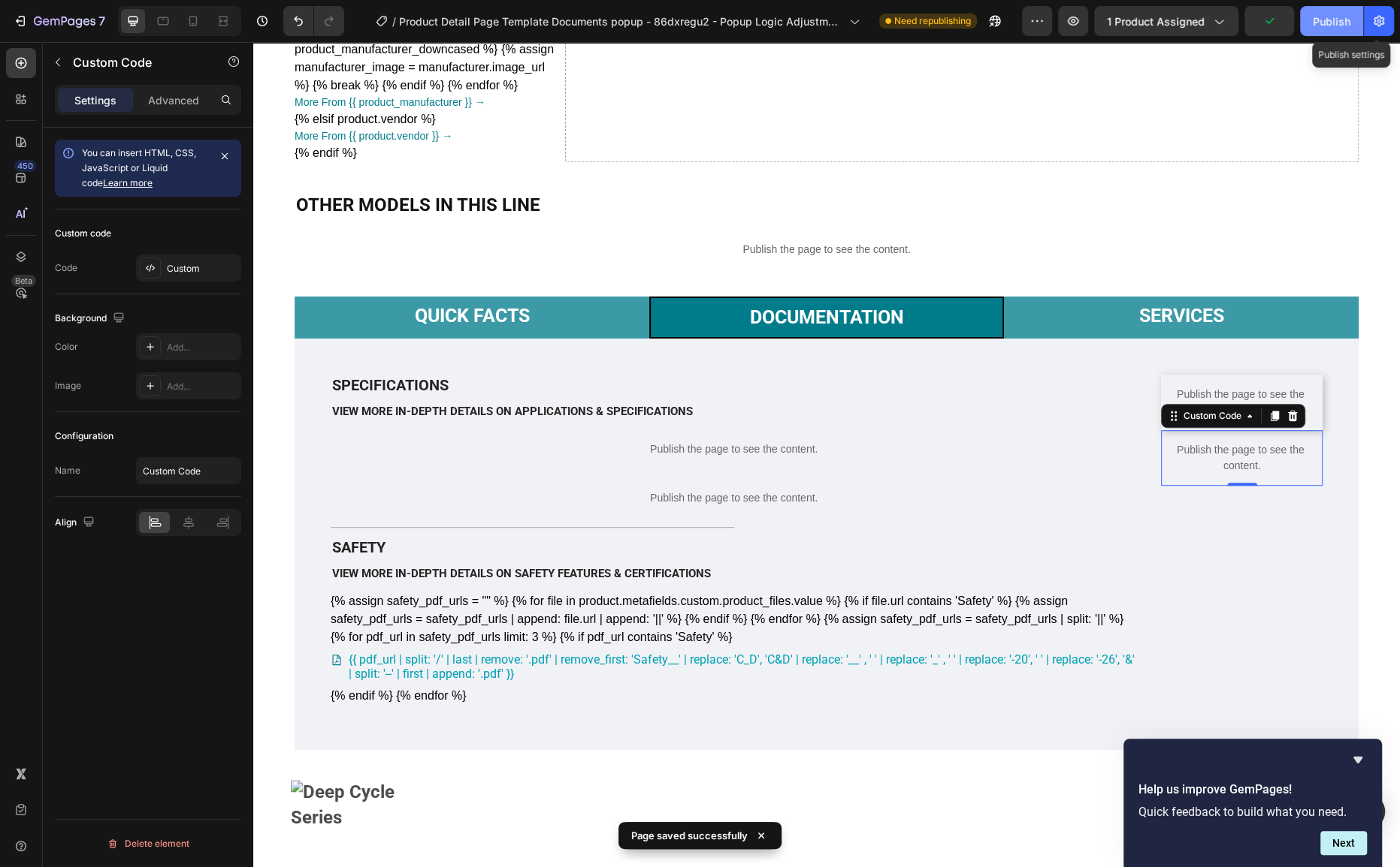
click at [1325, 13] on div "Publish" at bounding box center [1332, 21] width 38 height 16
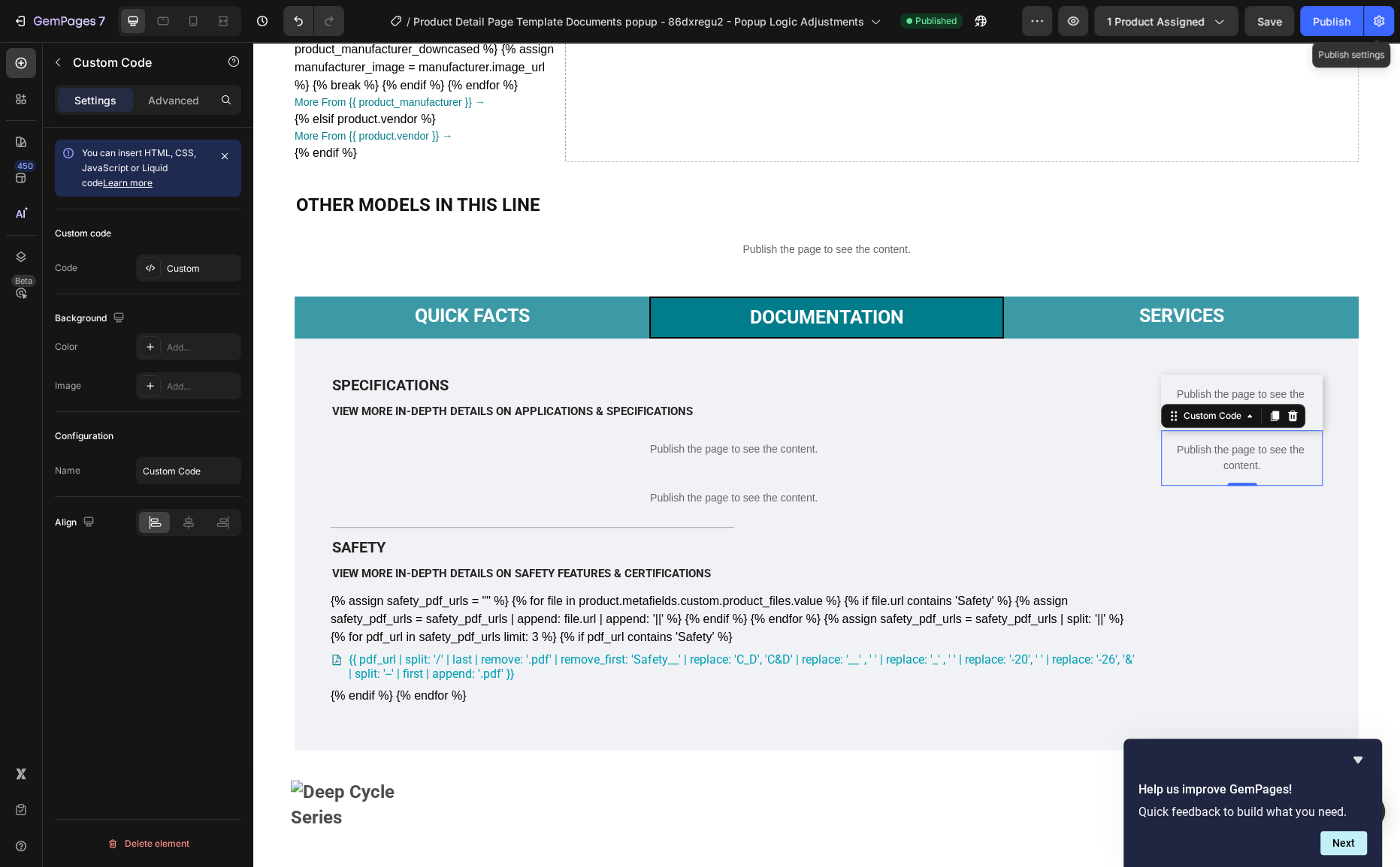
click at [1199, 474] on p "Publish the page to see the content." at bounding box center [1241, 458] width 162 height 31
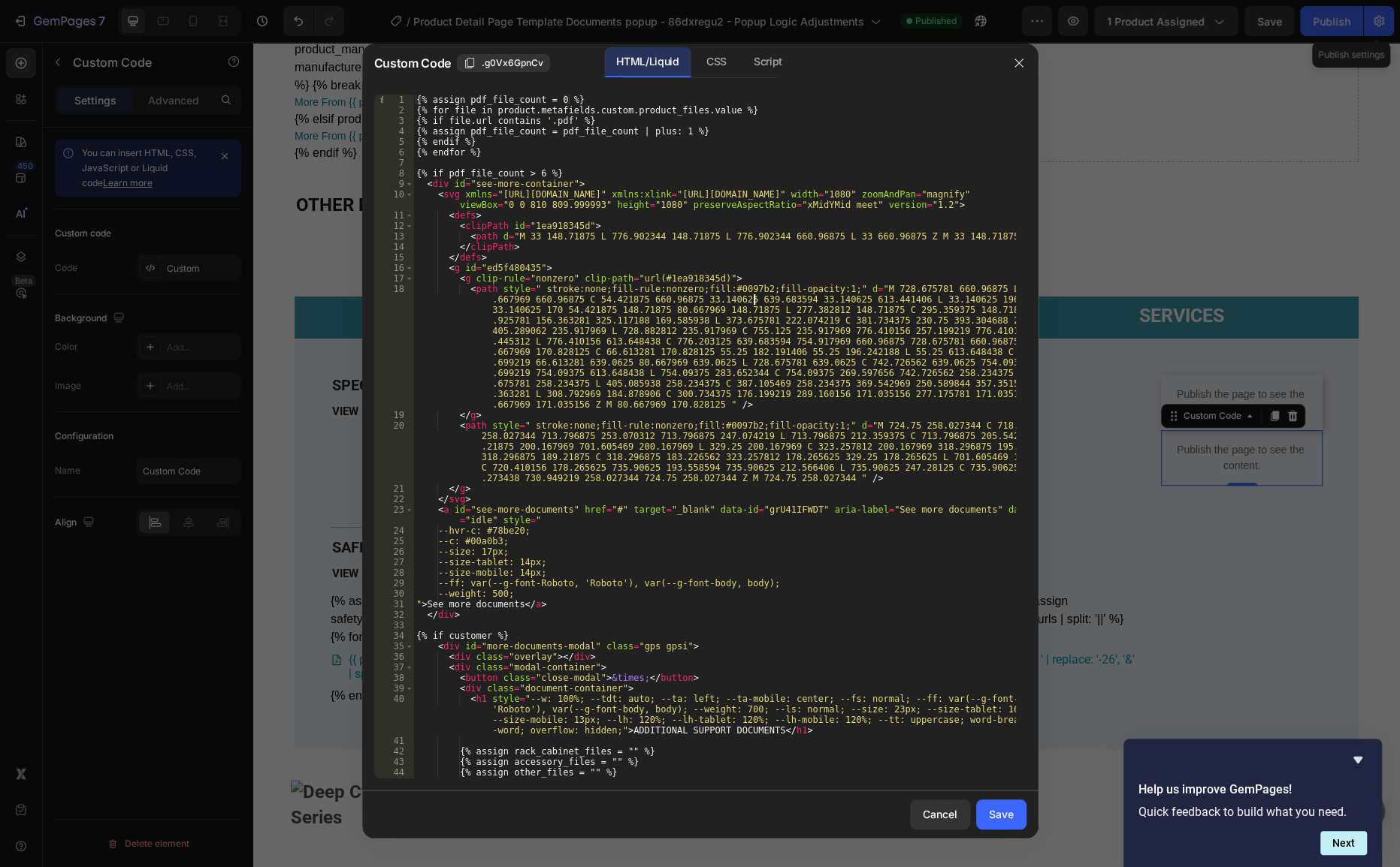
click at [755, 295] on div "{% assign pdf_file_count = 0 %} {% for file in product.metafields.custom.produc…" at bounding box center [714, 447] width 602 height 705
click at [716, 49] on div "CSS" at bounding box center [716, 62] width 44 height 30
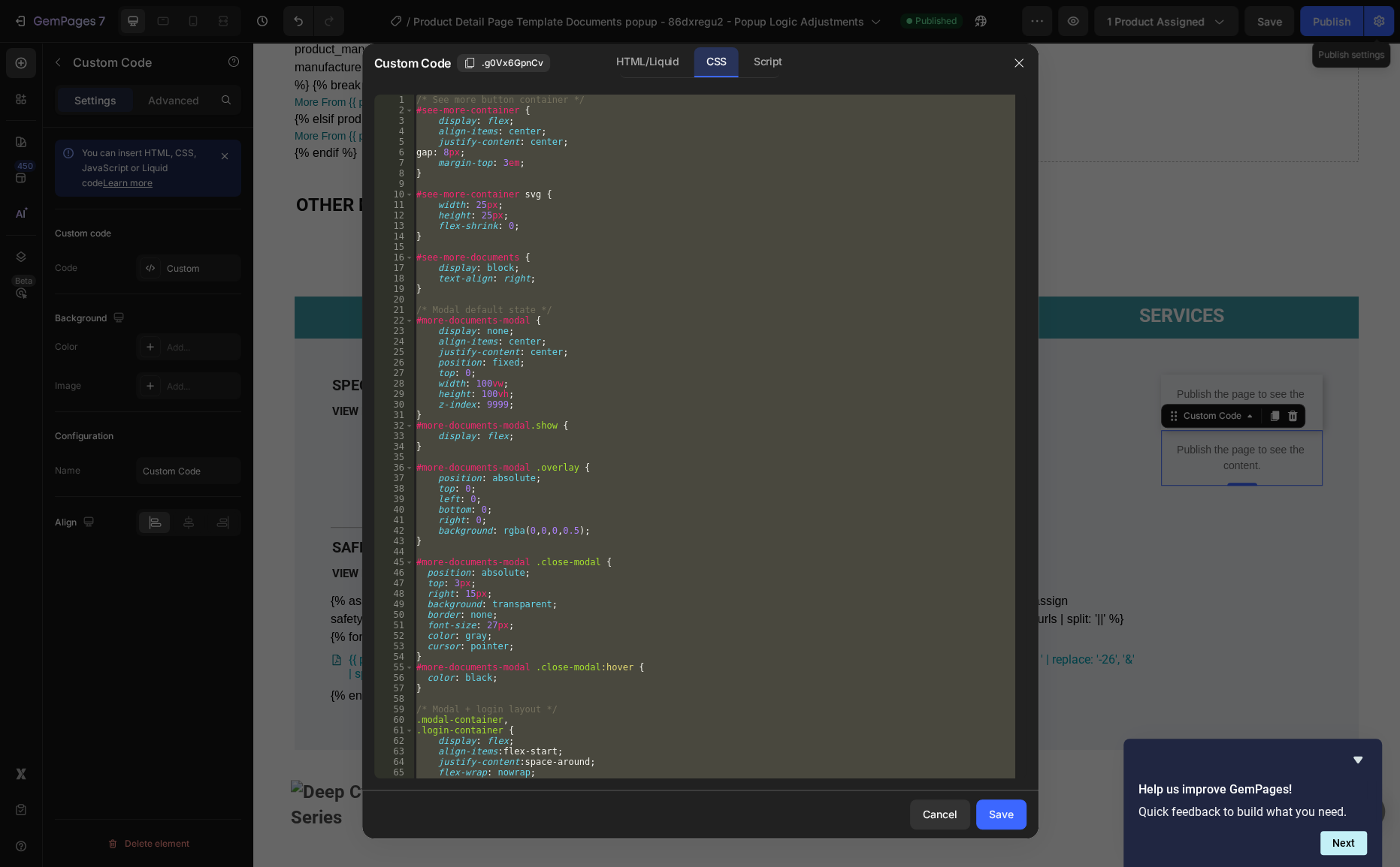
type textarea "}"
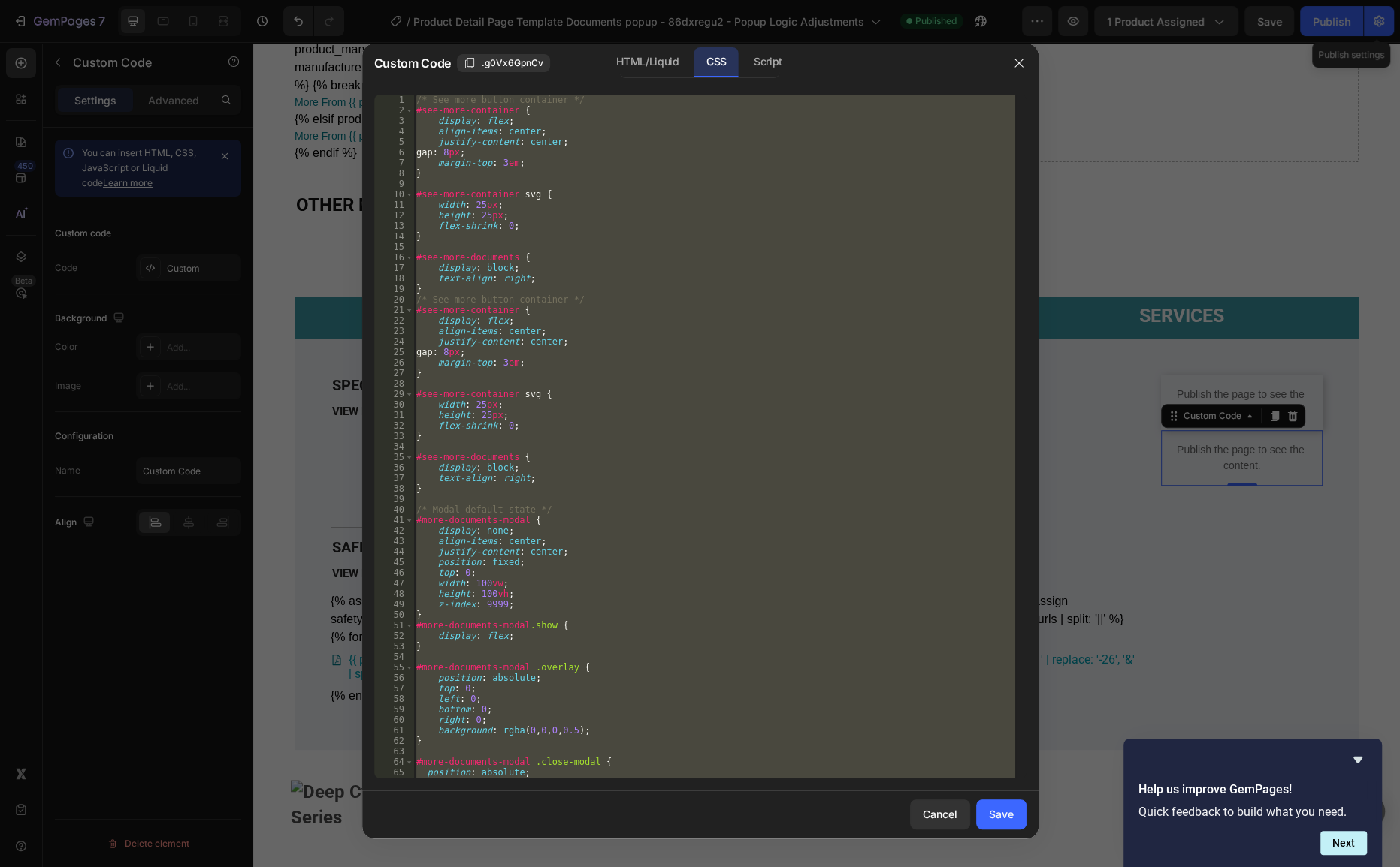
paste textarea
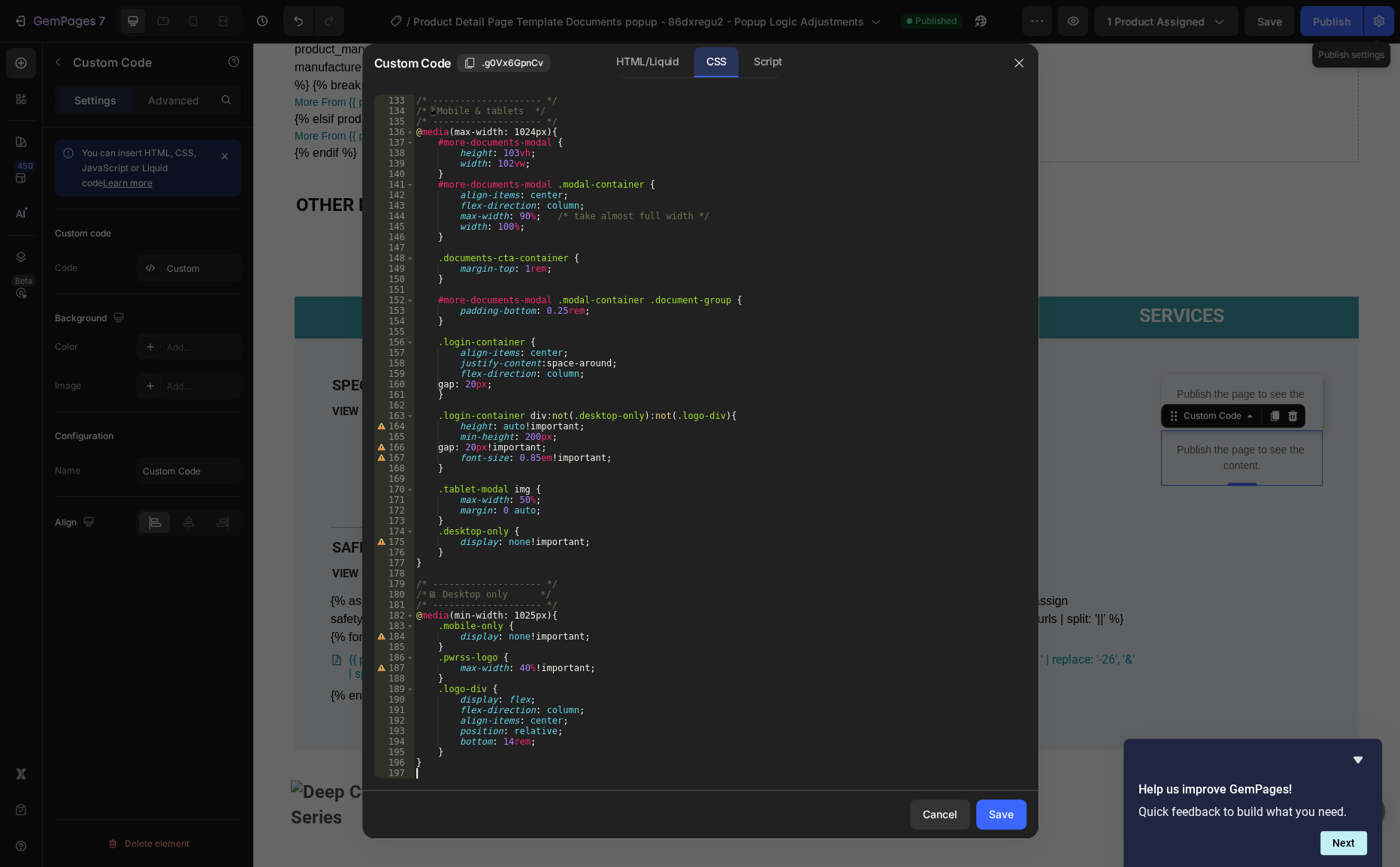
drag, startPoint x: 655, startPoint y: 65, endPoint x: 659, endPoint y: 90, distance: 25.3
click at [656, 65] on div "HTML/Liquid" at bounding box center [647, 62] width 86 height 30
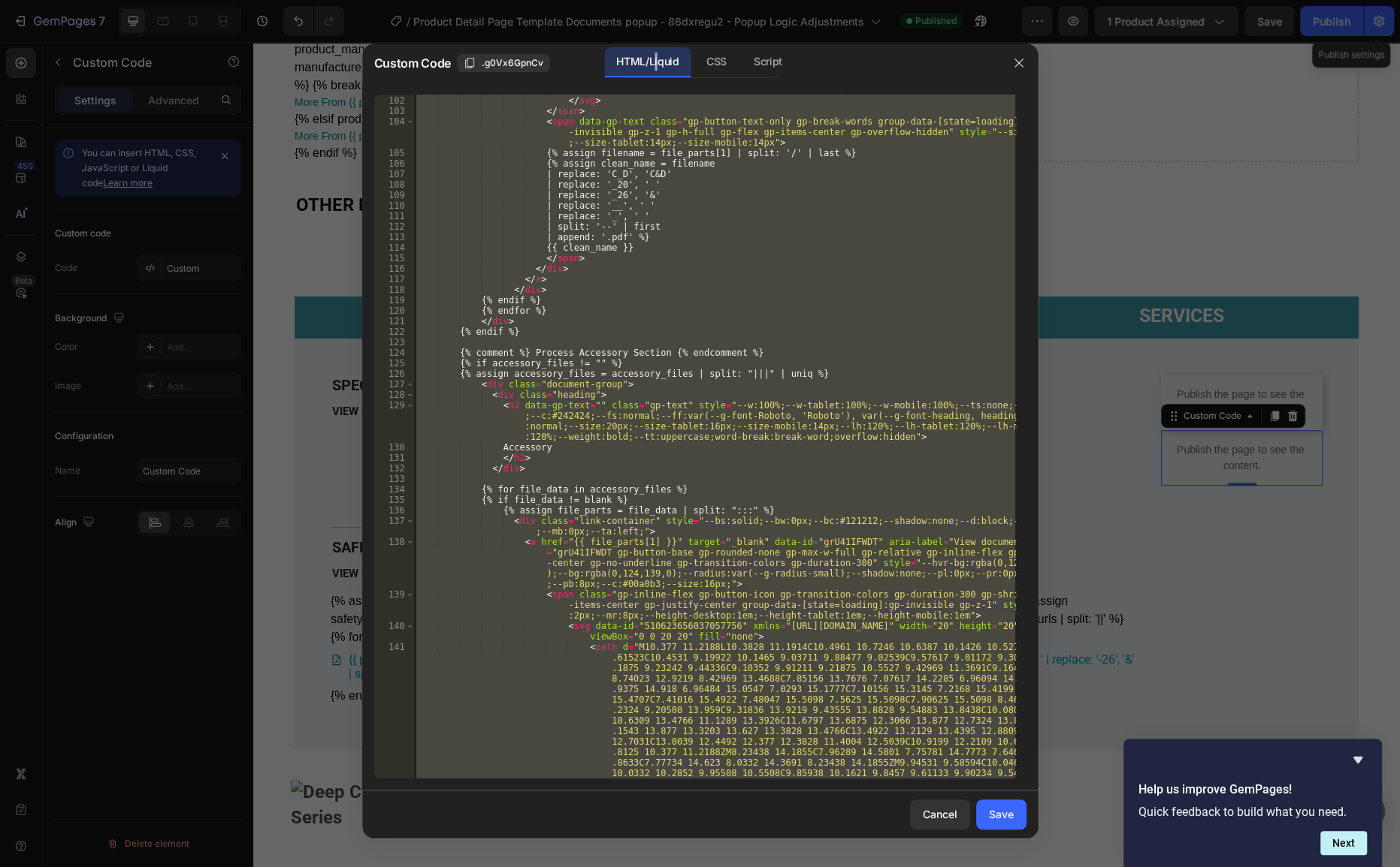
scroll to position [1755, 0]
click at [734, 359] on div "< path d = "M10.377 11.2188L10.3828 11.1914C10.4961 10.7246 10.6387 10.1426 10.…" at bounding box center [714, 437] width 602 height 685
paste textarea
type textarea "{% endif %}"
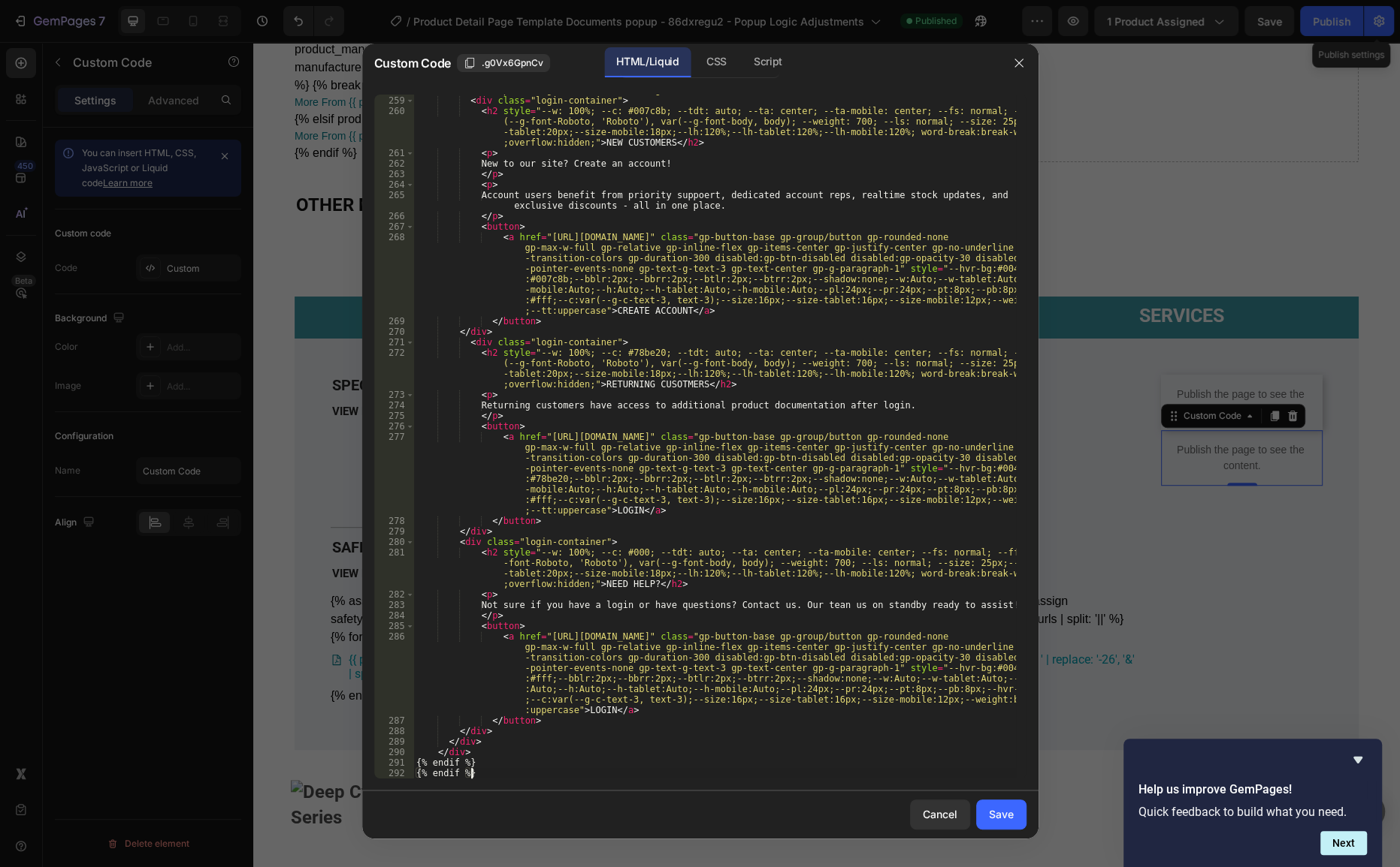
scroll to position [4509, 0]
drag, startPoint x: 1024, startPoint y: 818, endPoint x: 1058, endPoint y: 702, distance: 120.9
click at [1021, 819] on button "Save" at bounding box center [1001, 815] width 50 height 30
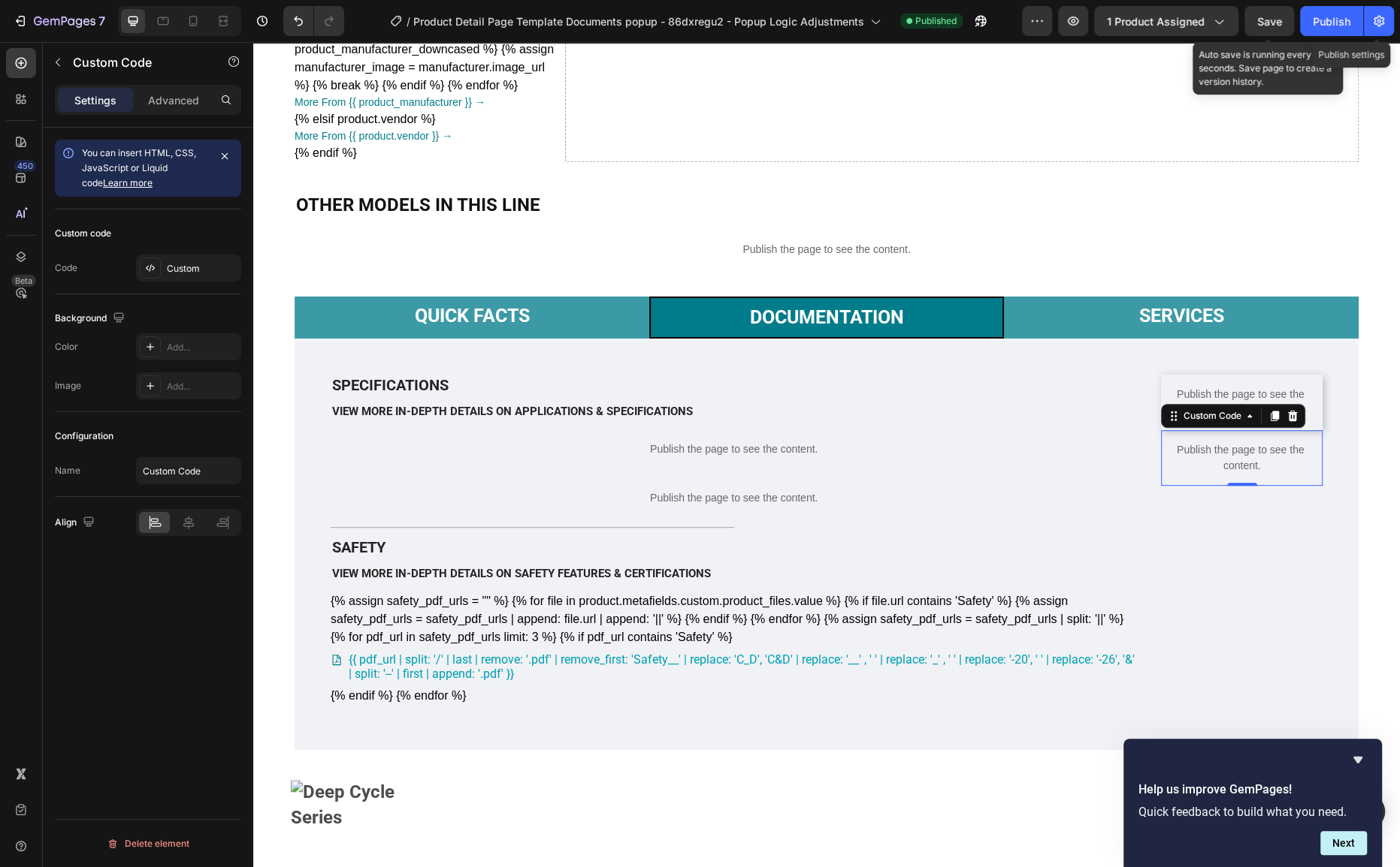
click at [1264, 25] on span "Save" at bounding box center [1269, 22] width 25 height 13
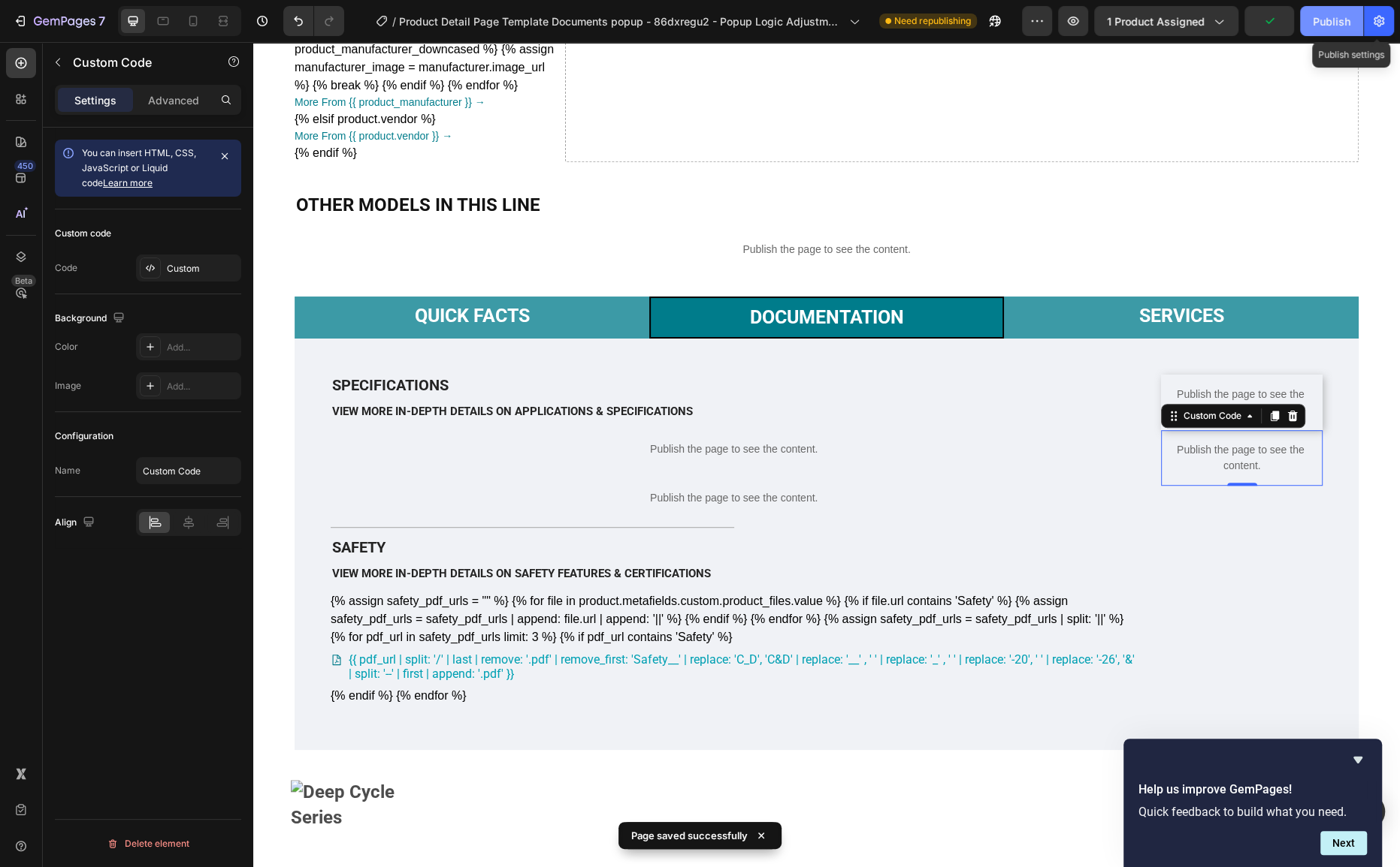
click at [1328, 20] on div "Publish" at bounding box center [1332, 21] width 38 height 16
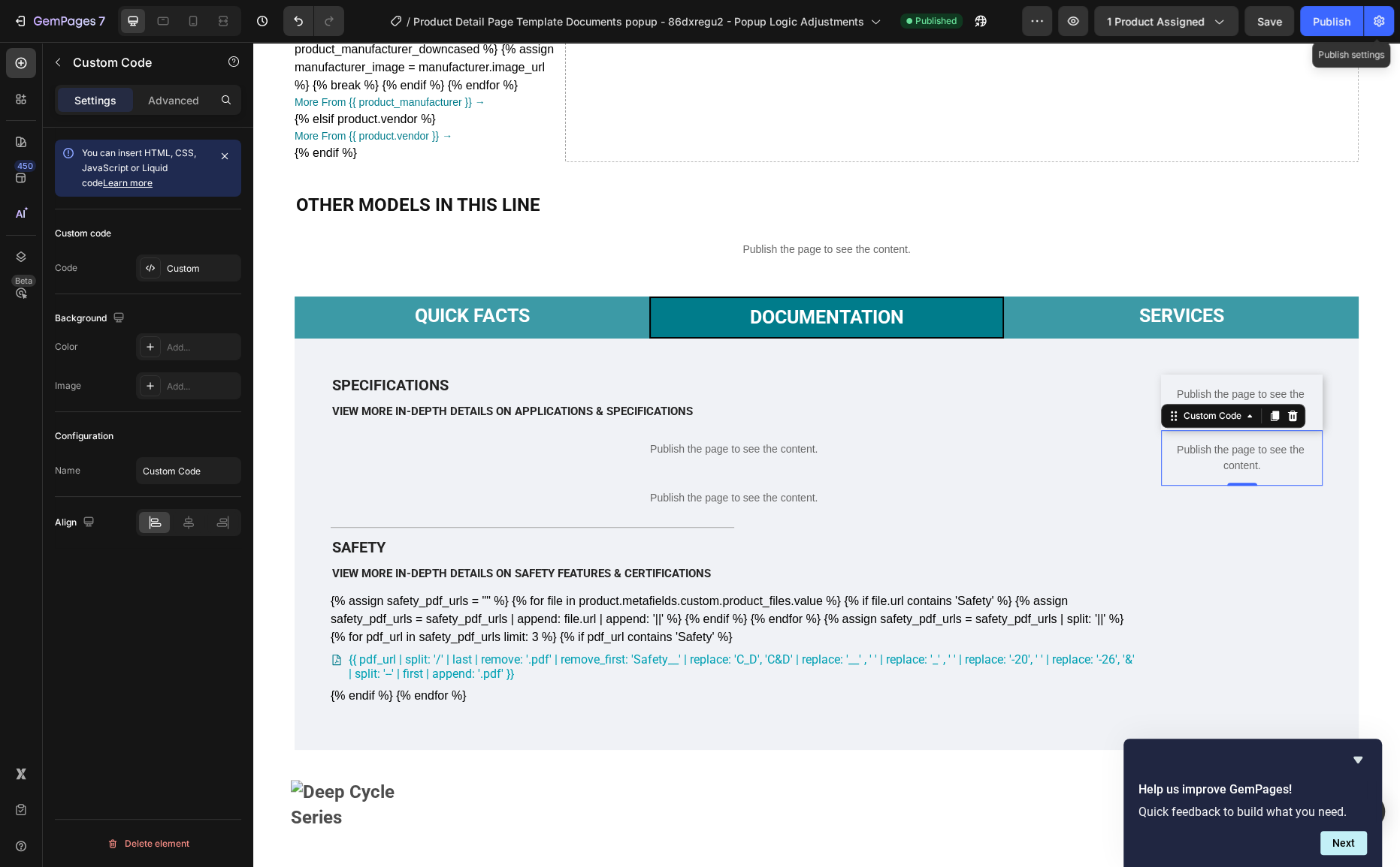
click at [1237, 474] on p "Publish the page to see the content." at bounding box center [1241, 458] width 162 height 31
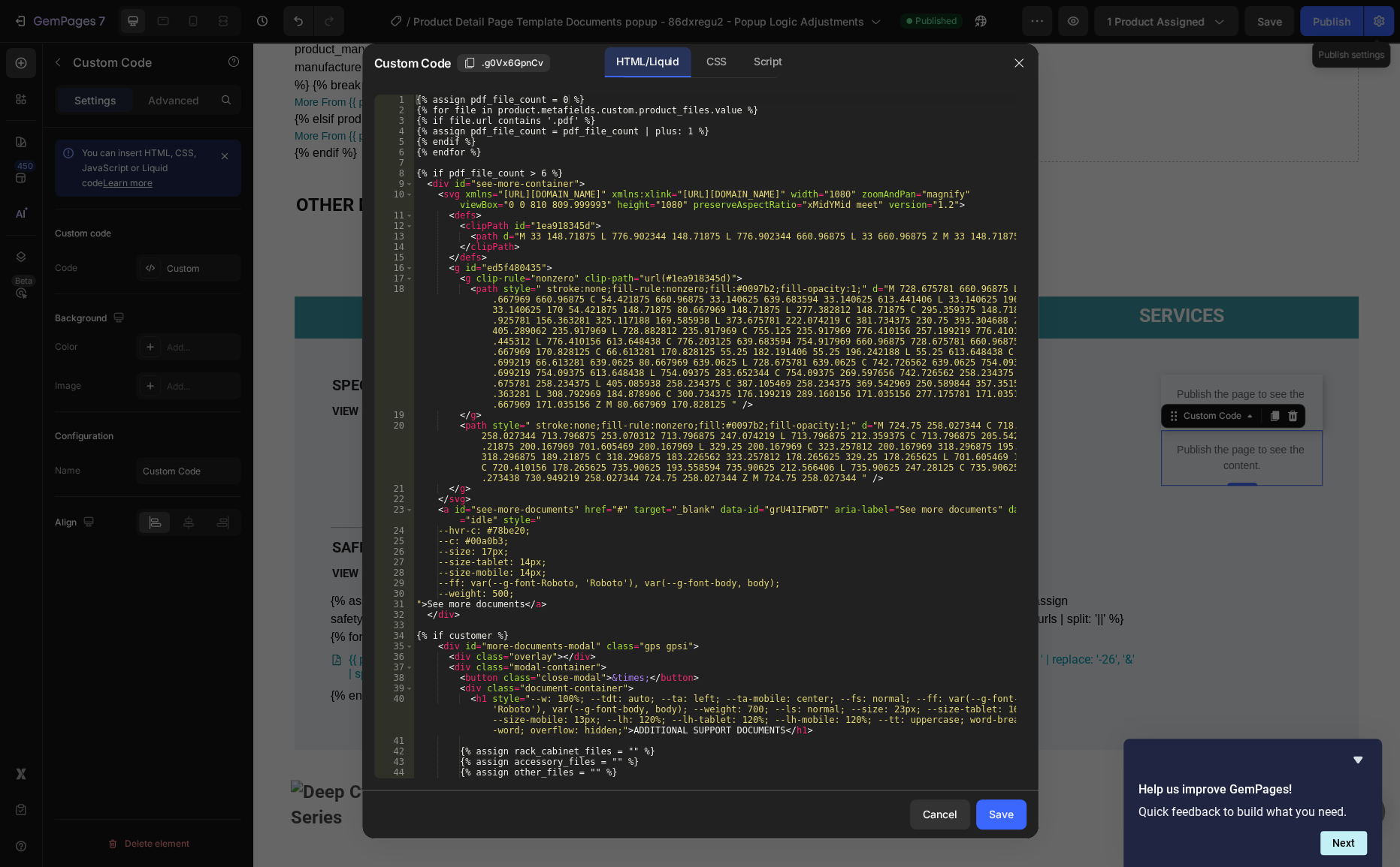
click at [699, 397] on div "{% assign pdf_file_count = 0 %} {% for file in product.metafields.custom.produc…" at bounding box center [714, 447] width 602 height 705
type textarea "{% endif %} {% endif %}"
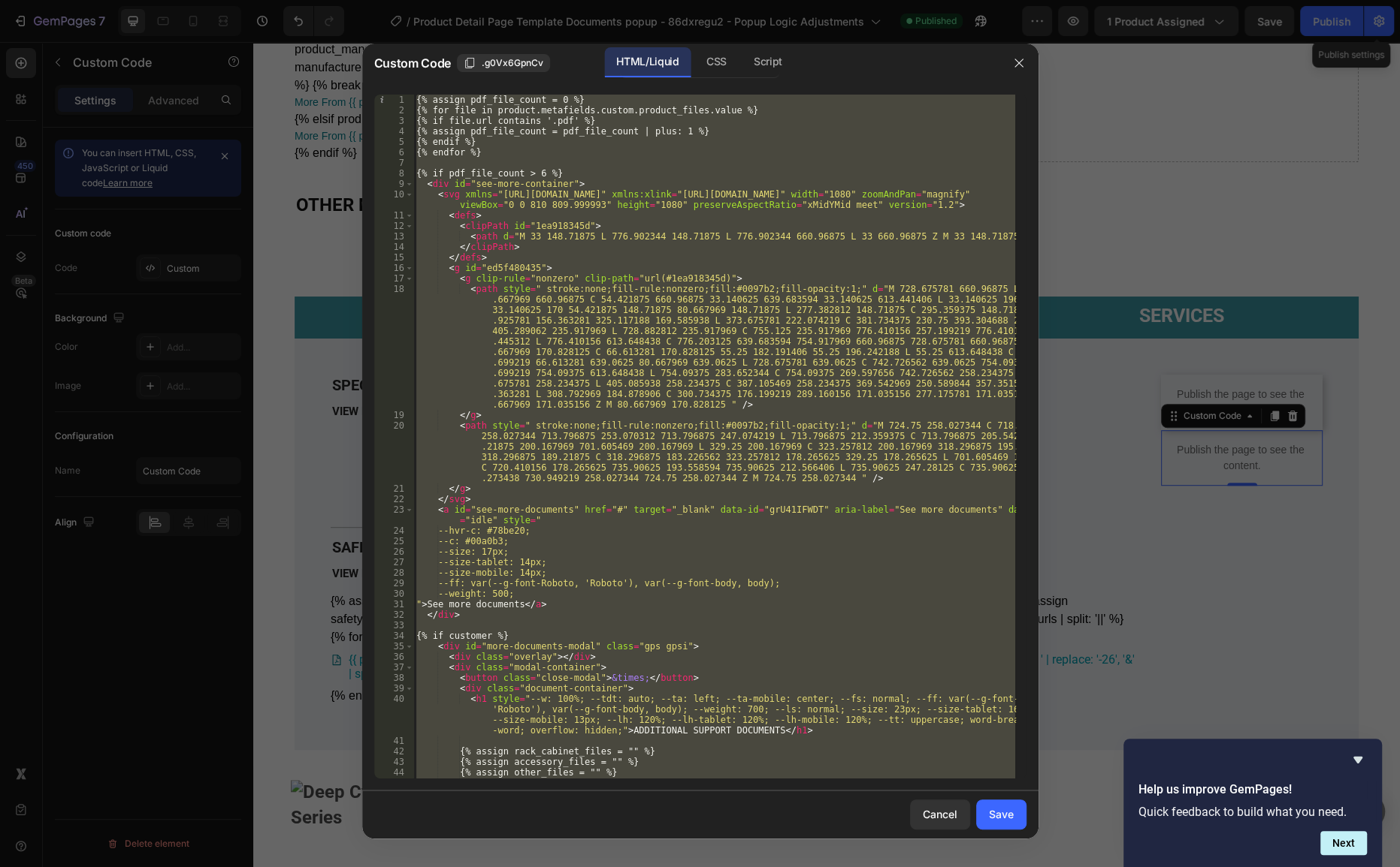
paste textarea
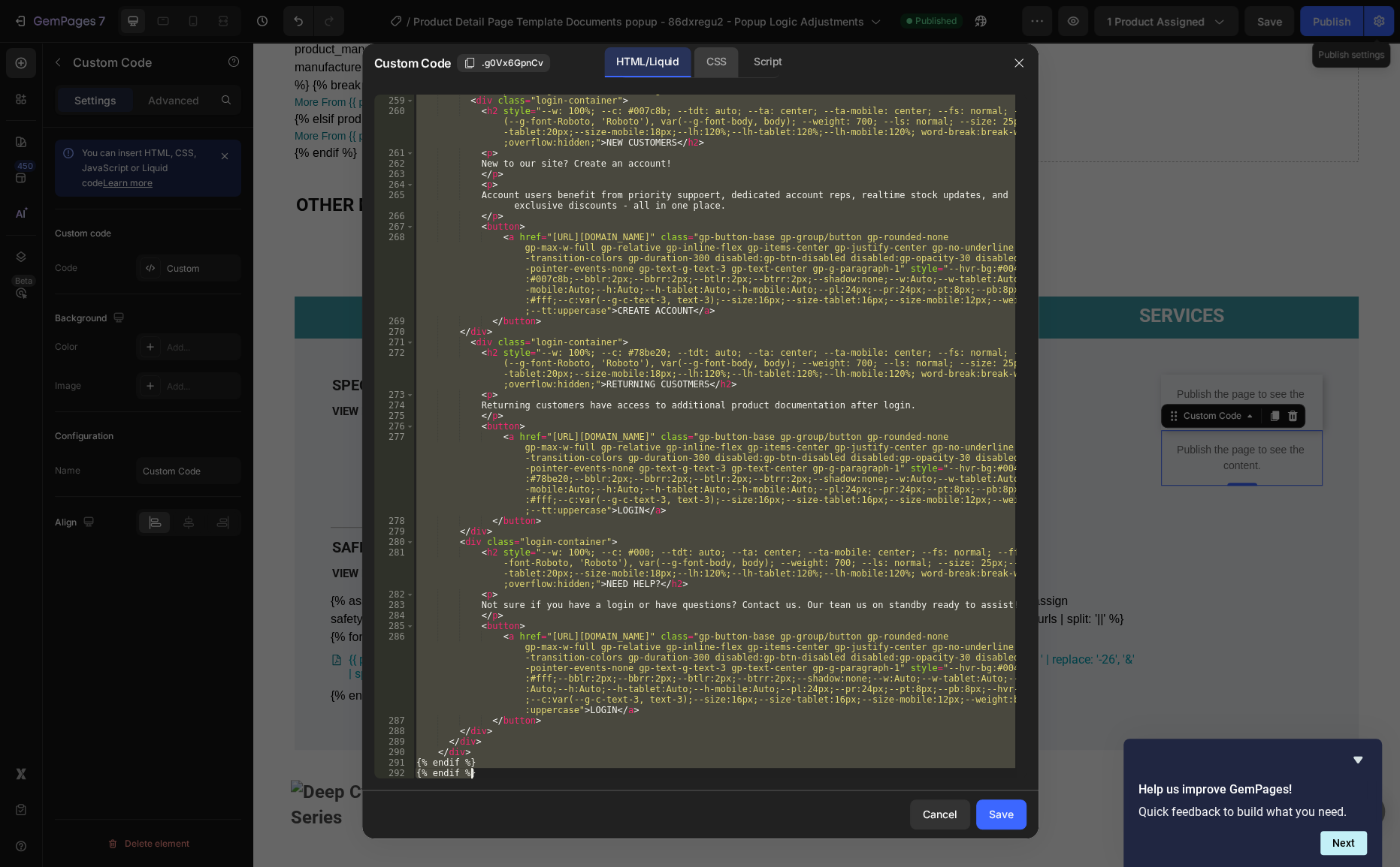
click at [718, 61] on div "CSS" at bounding box center [716, 62] width 44 height 30
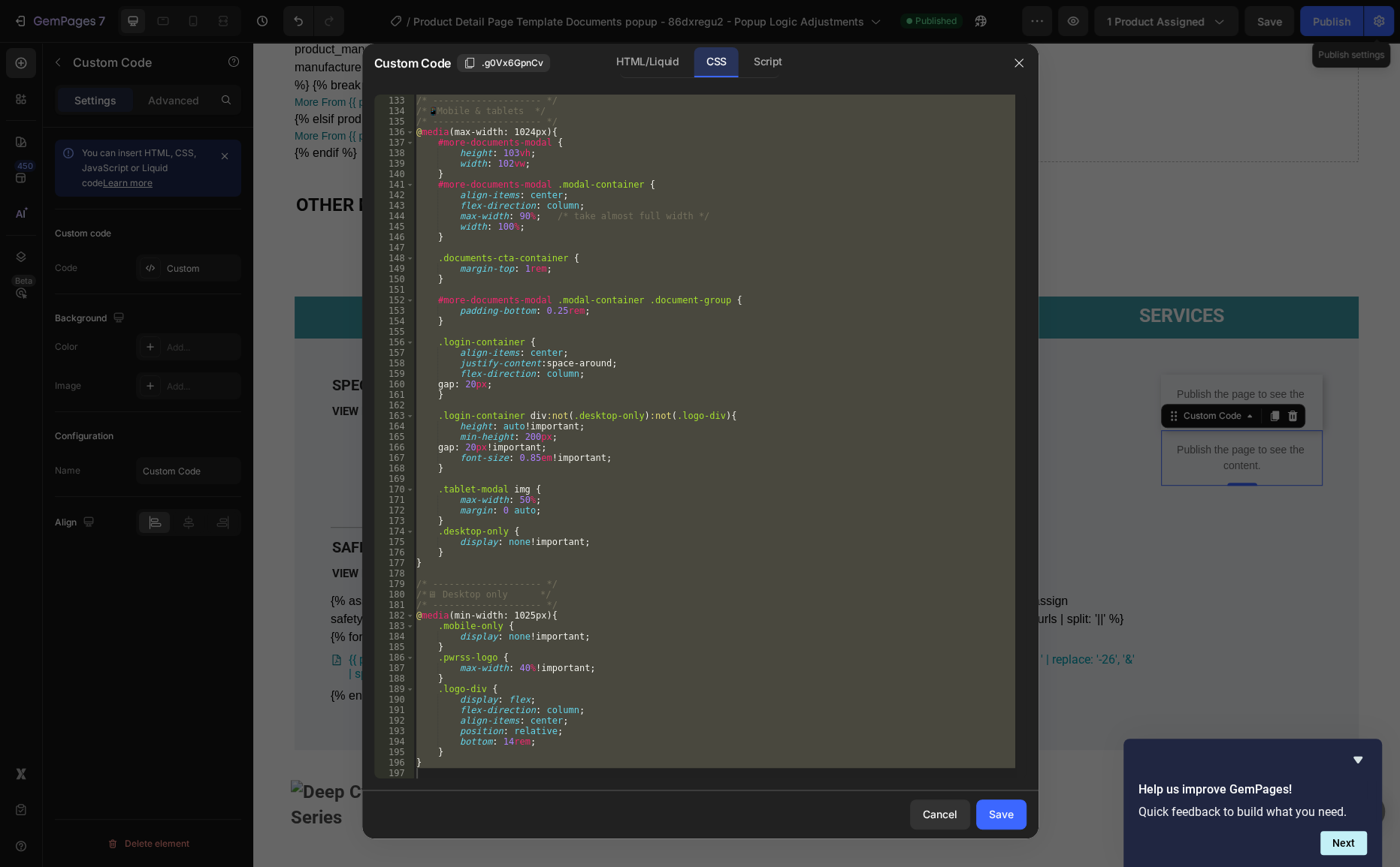
click at [747, 315] on div "/* -------------------- */ /* 📱 Mobile & tablets */ /* -------------------- */ …" at bounding box center [714, 437] width 602 height 685
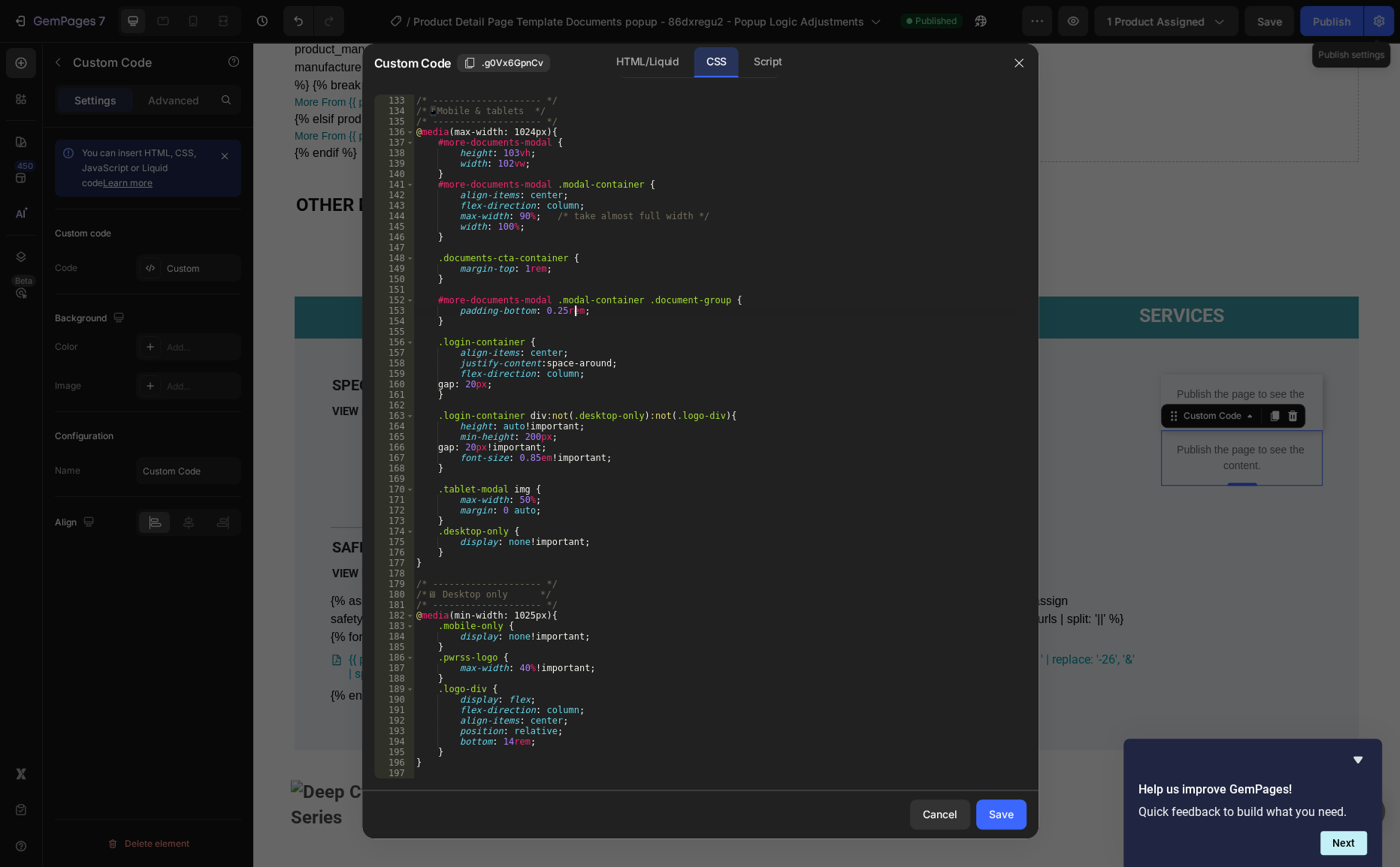
type textarea "}"
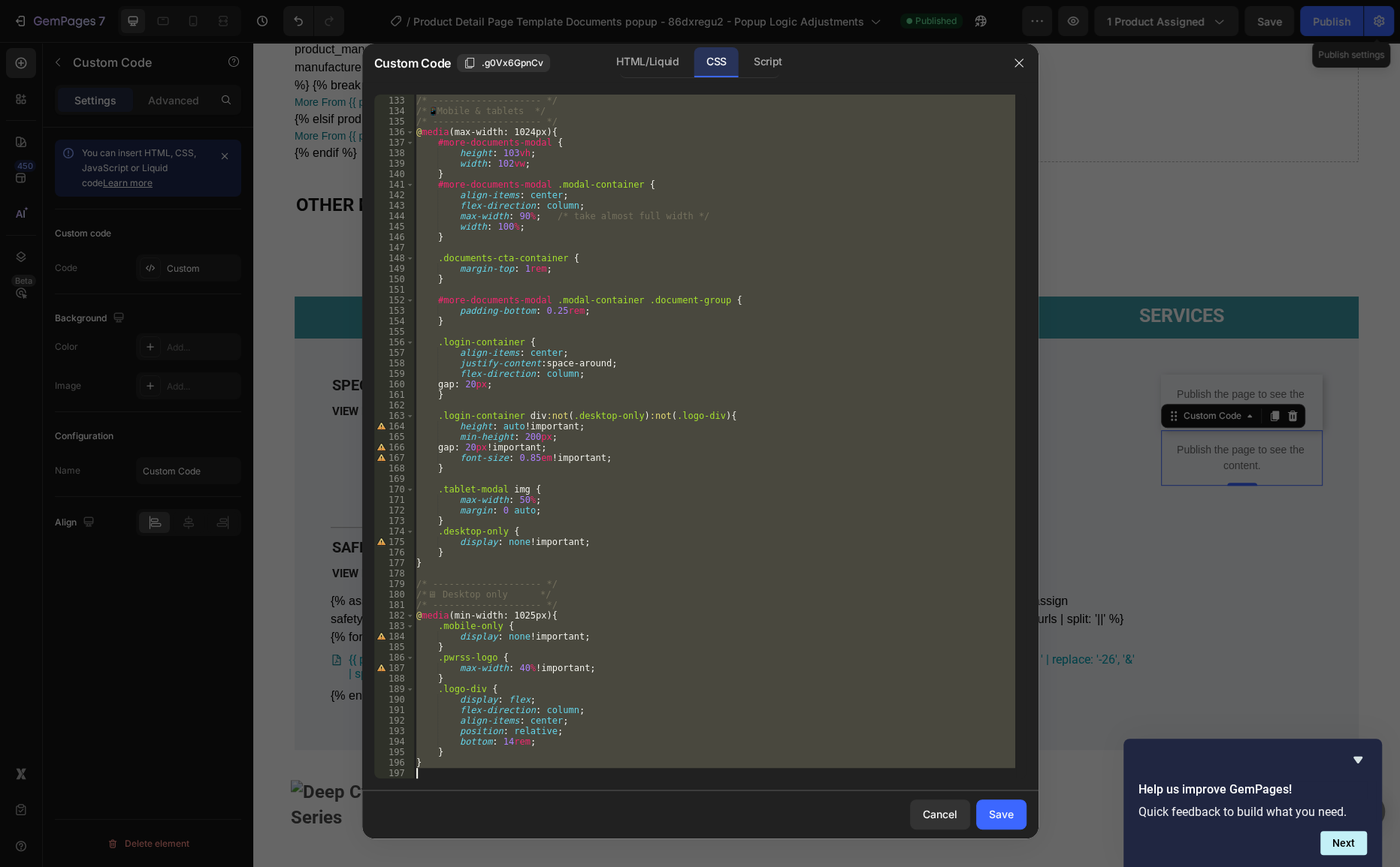
paste textarea
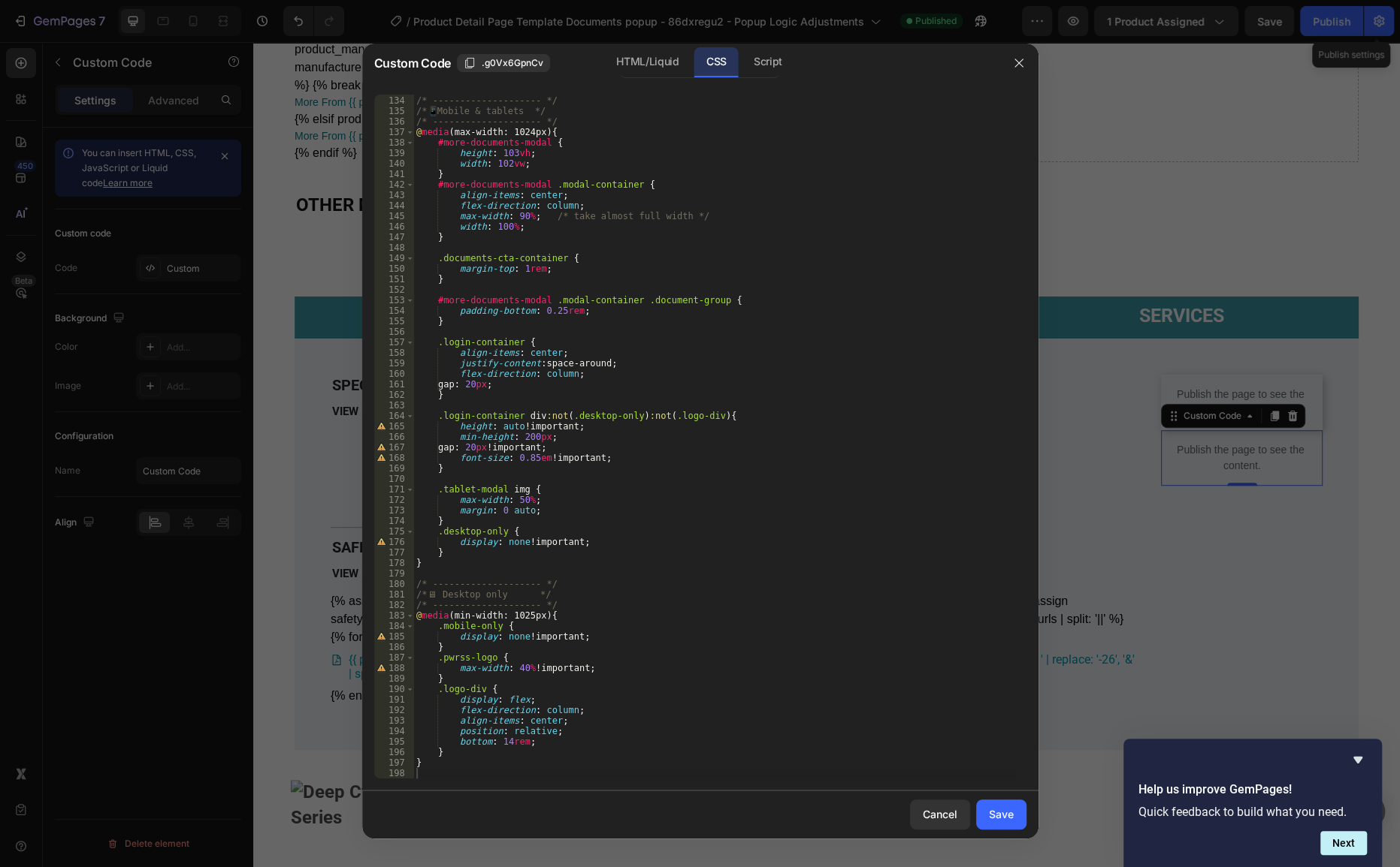
drag, startPoint x: 1003, startPoint y: 822, endPoint x: 1167, endPoint y: 294, distance: 552.9
click at [1003, 823] on div "Save" at bounding box center [1001, 814] width 25 height 16
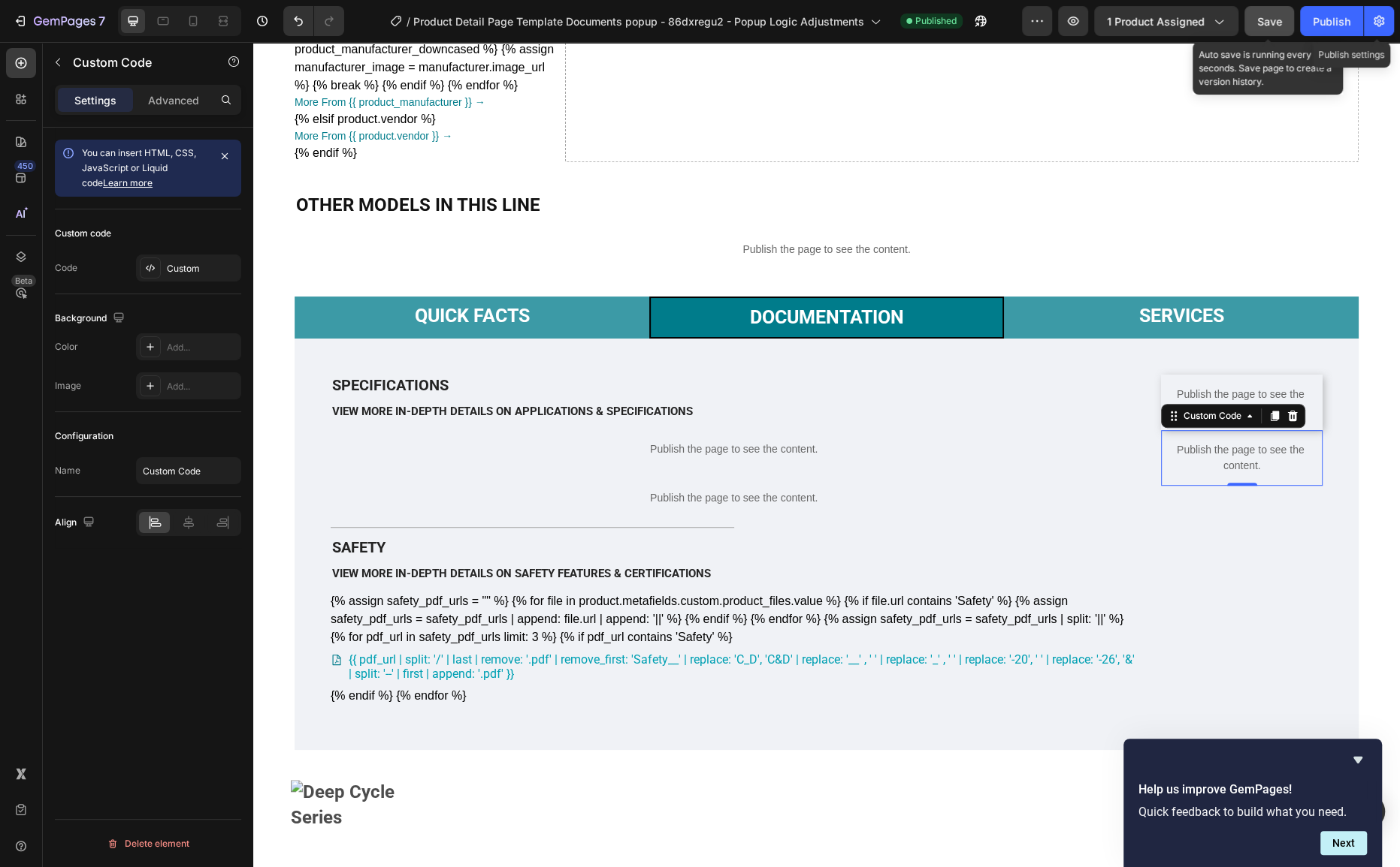
click at [1256, 29] on button "Save" at bounding box center [1269, 21] width 49 height 30
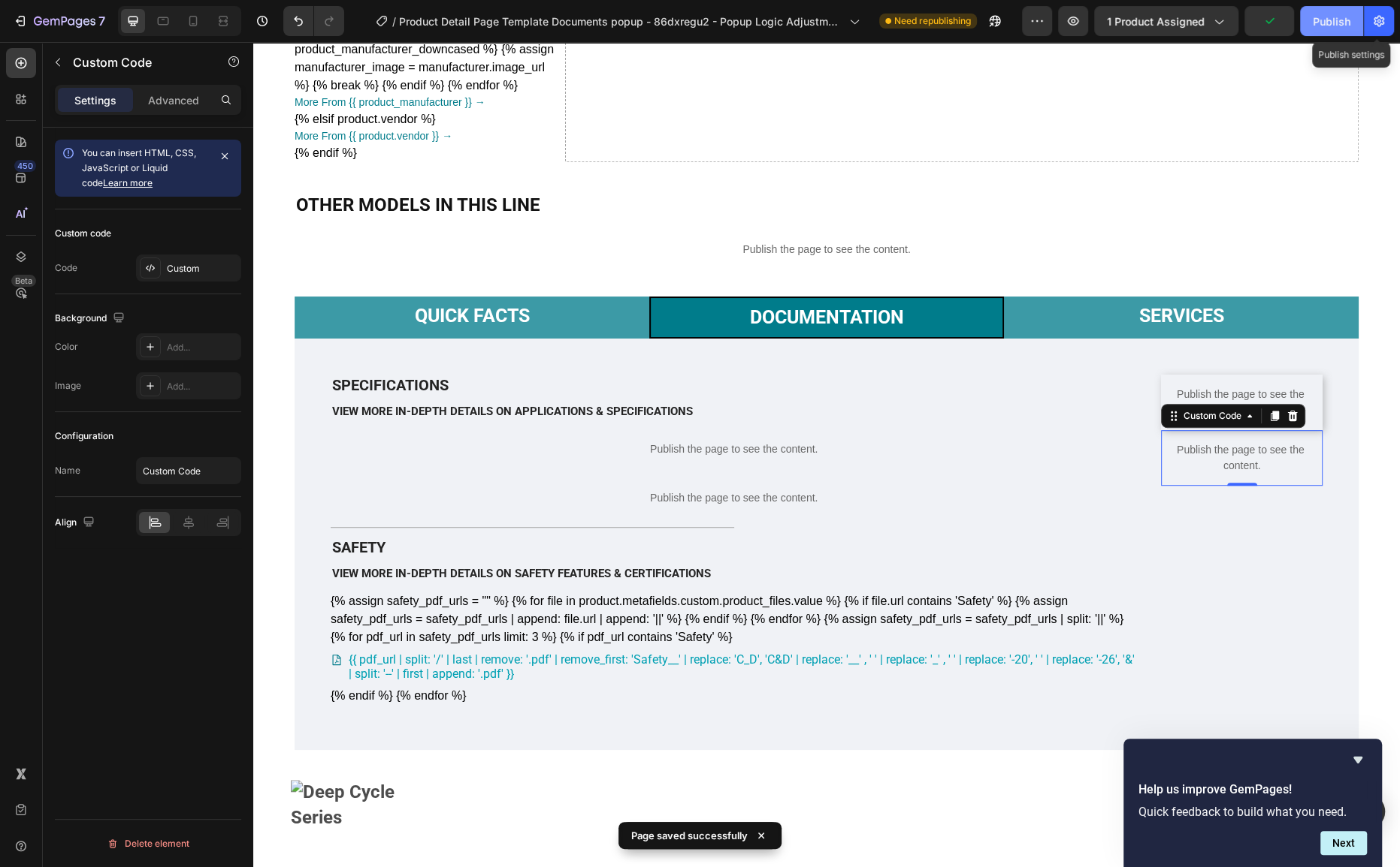
click at [1308, 20] on button "Publish" at bounding box center [1331, 21] width 63 height 30
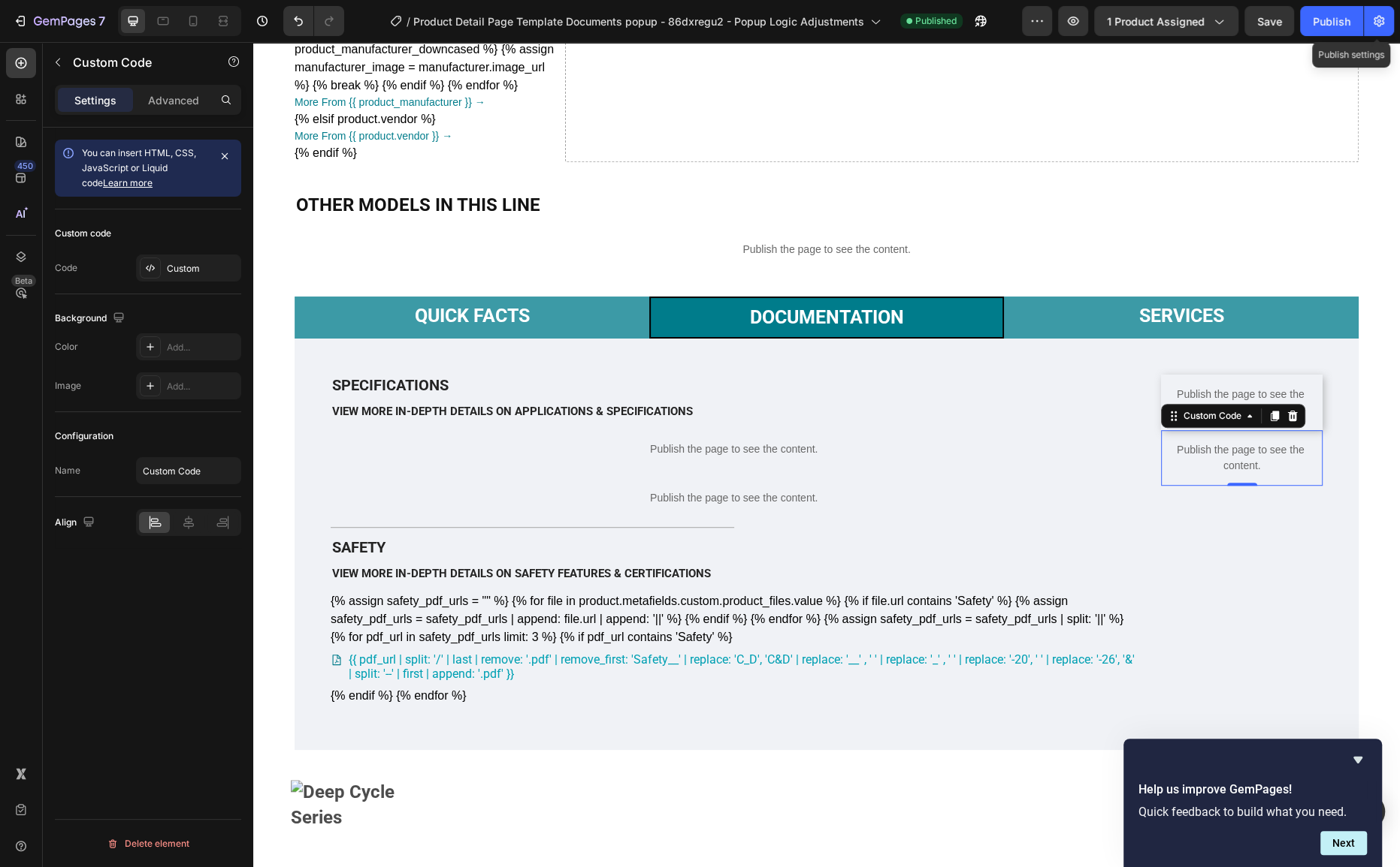
click at [1192, 474] on p "Publish the page to see the content." at bounding box center [1241, 458] width 162 height 31
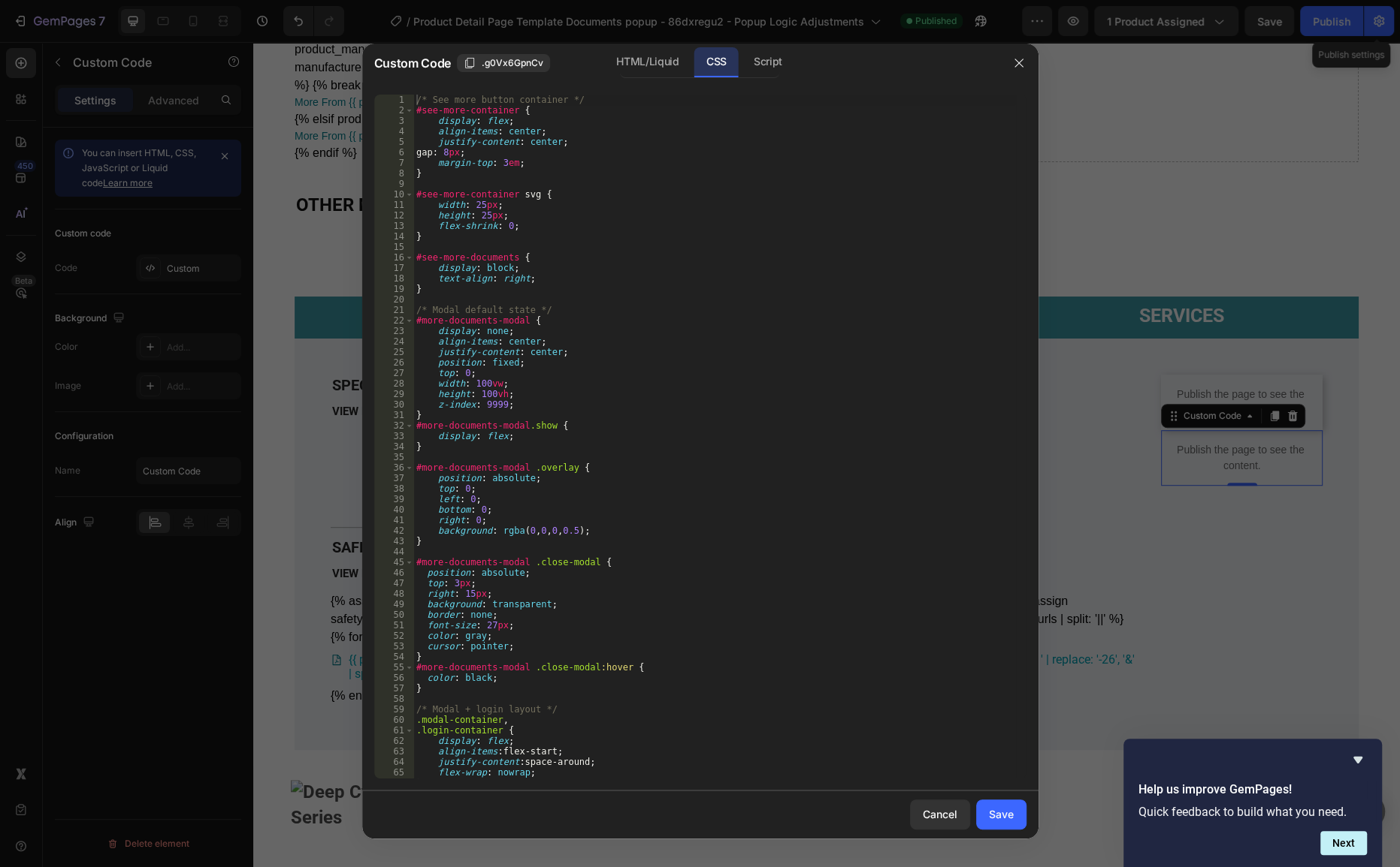
click at [830, 459] on div "/* See more button container */ #see-more-container { display : flex ; align-it…" at bounding box center [714, 447] width 602 height 705
type textarea "}"
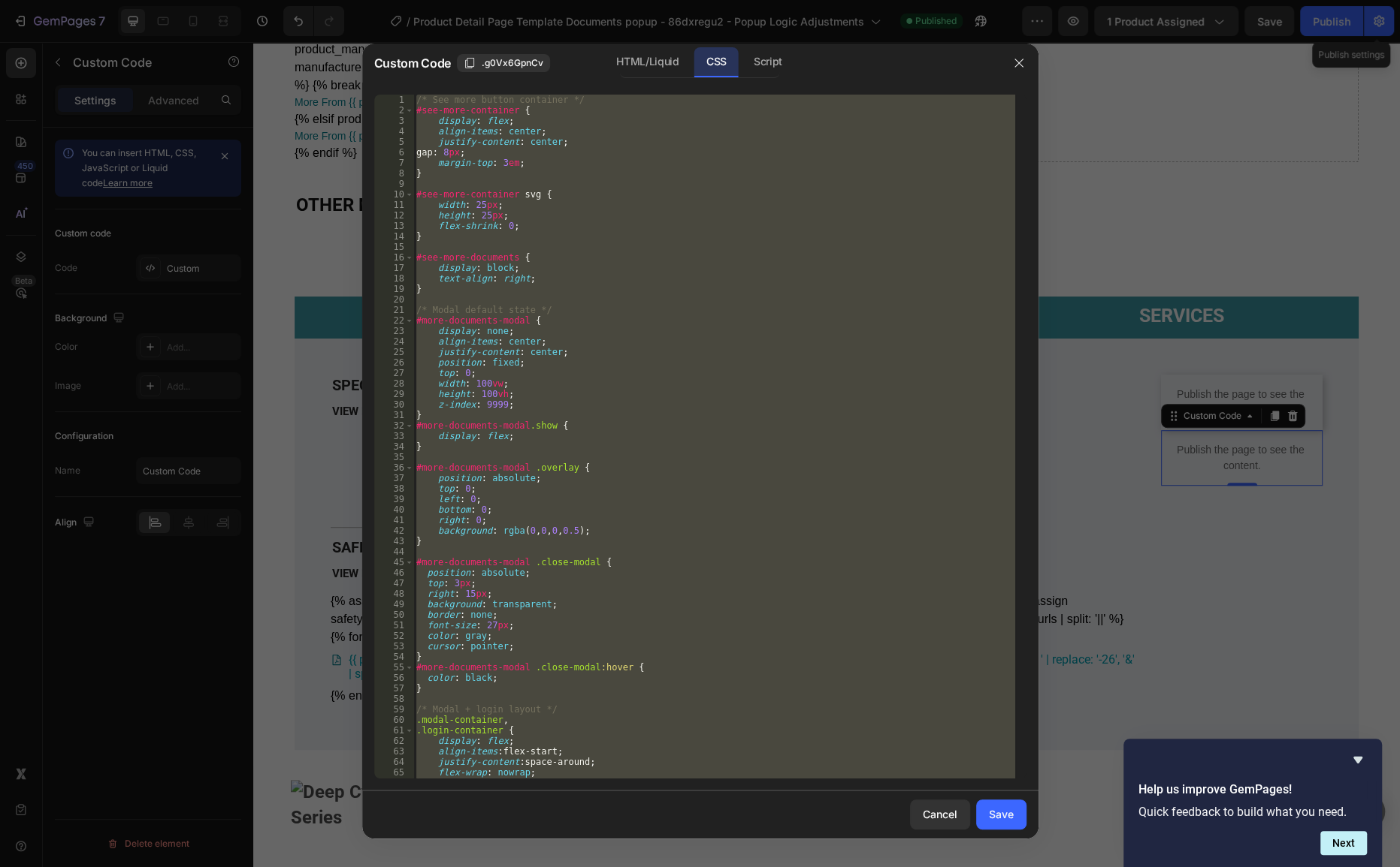
paste textarea
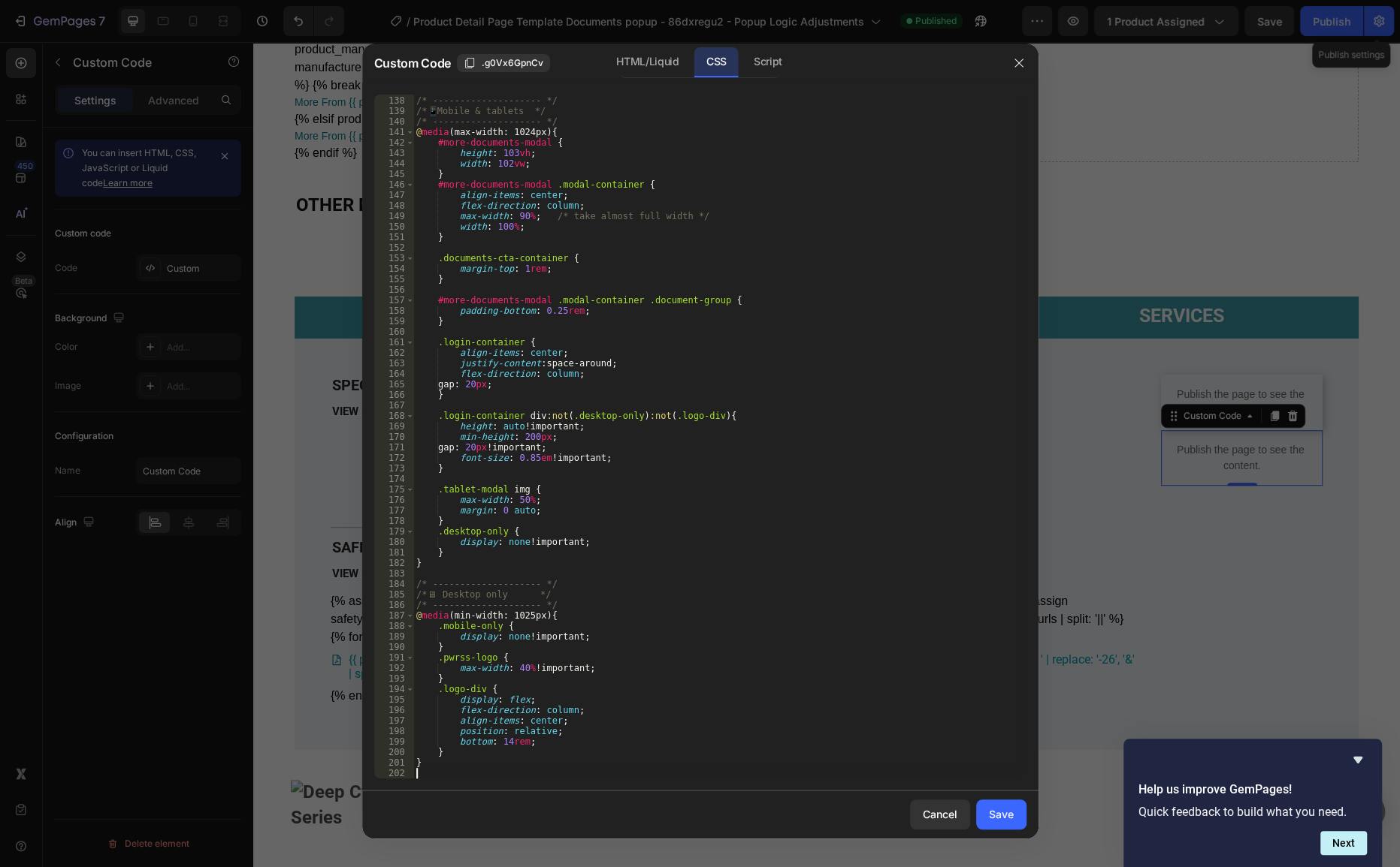
scroll to position [1439, 0]
click at [1002, 824] on button "Save" at bounding box center [1001, 815] width 50 height 30
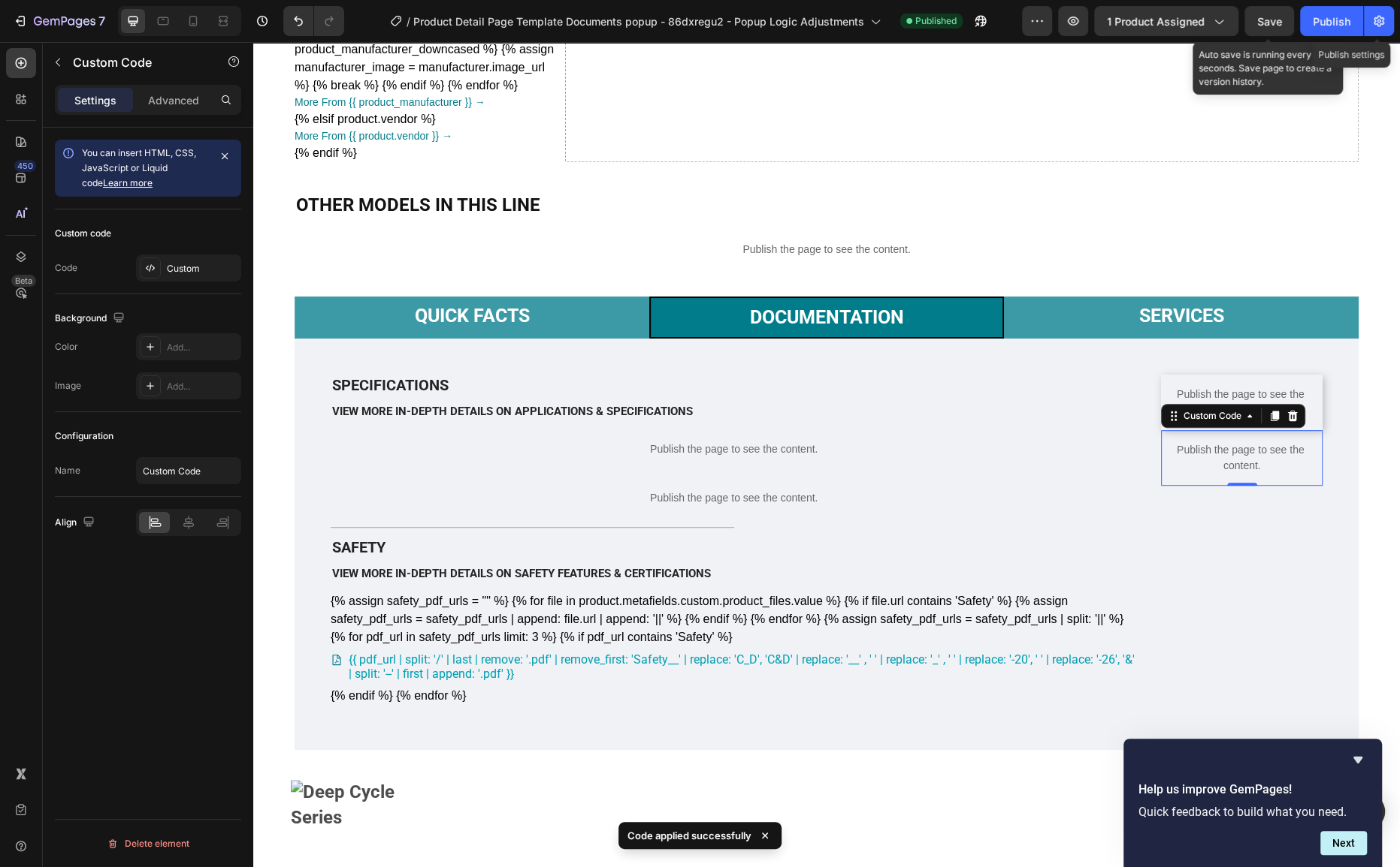
click at [1280, 15] on span "Save" at bounding box center [1269, 22] width 25 height 13
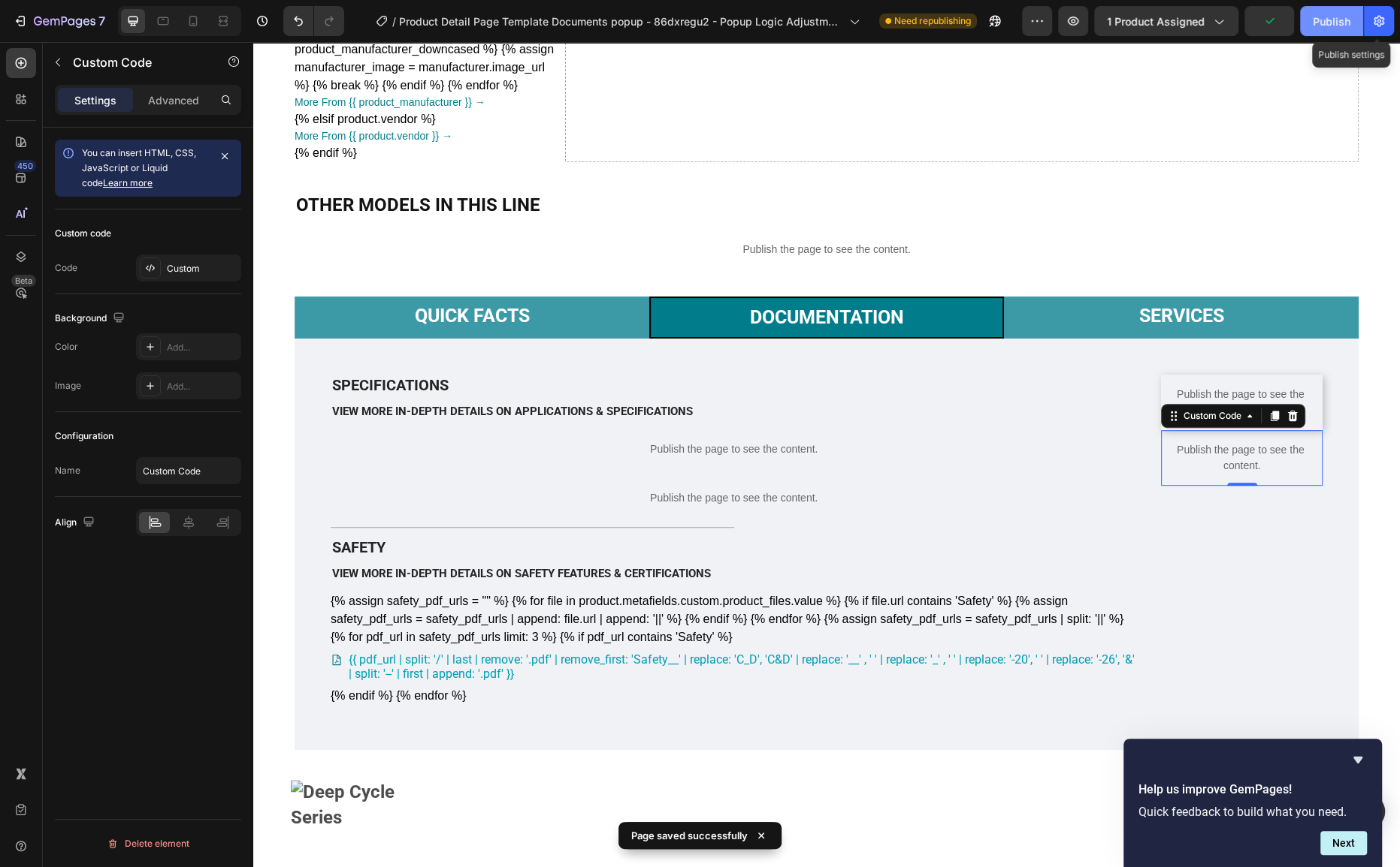
click at [1319, 26] on div "Publish" at bounding box center [1332, 21] width 38 height 16
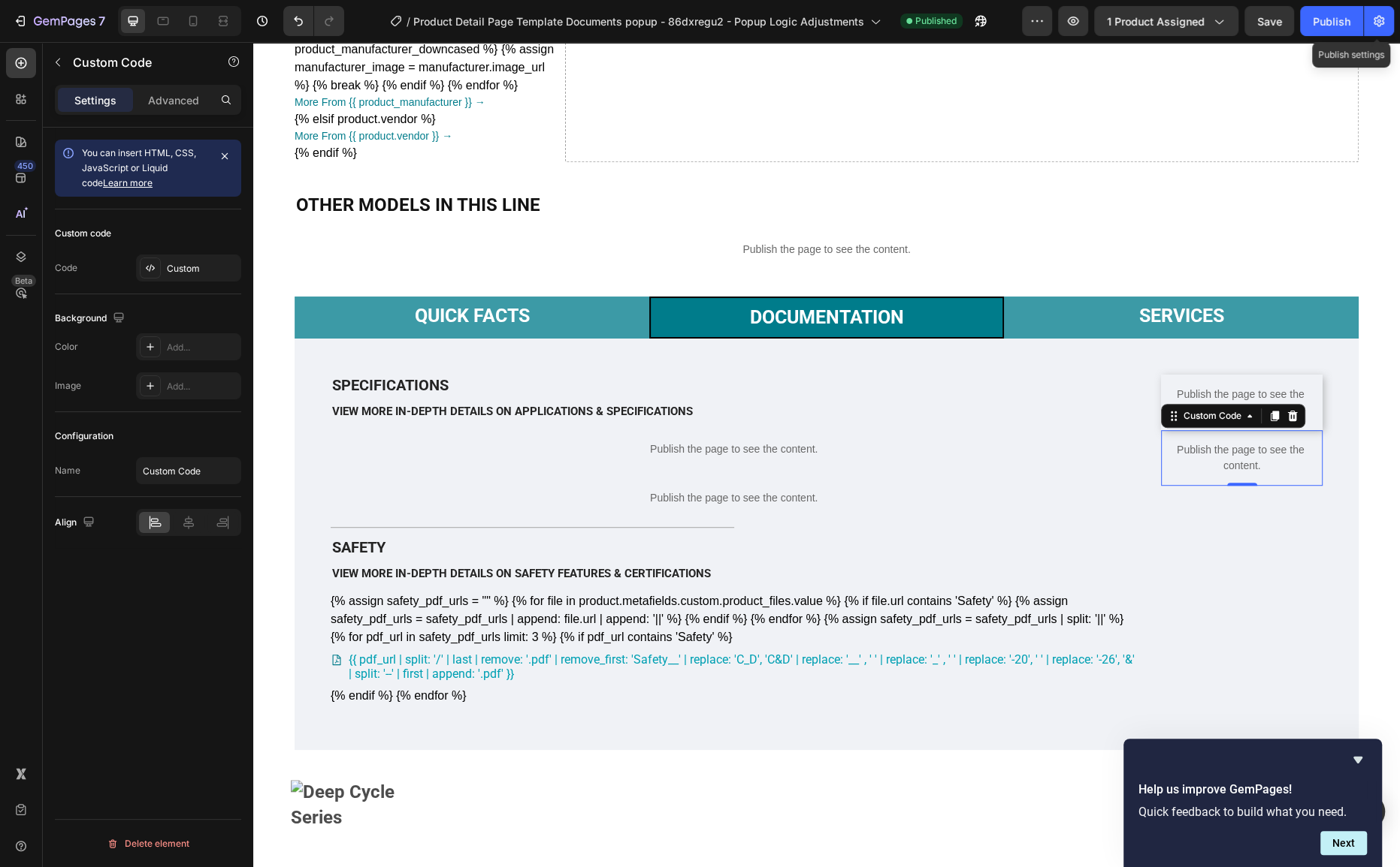
click at [1280, 474] on p "Publish the page to see the content." at bounding box center [1241, 458] width 162 height 31
click at [1281, 474] on p "Publish the page to see the content." at bounding box center [1241, 458] width 162 height 31
click at [1263, 474] on p "Publish the page to see the content." at bounding box center [1241, 458] width 162 height 31
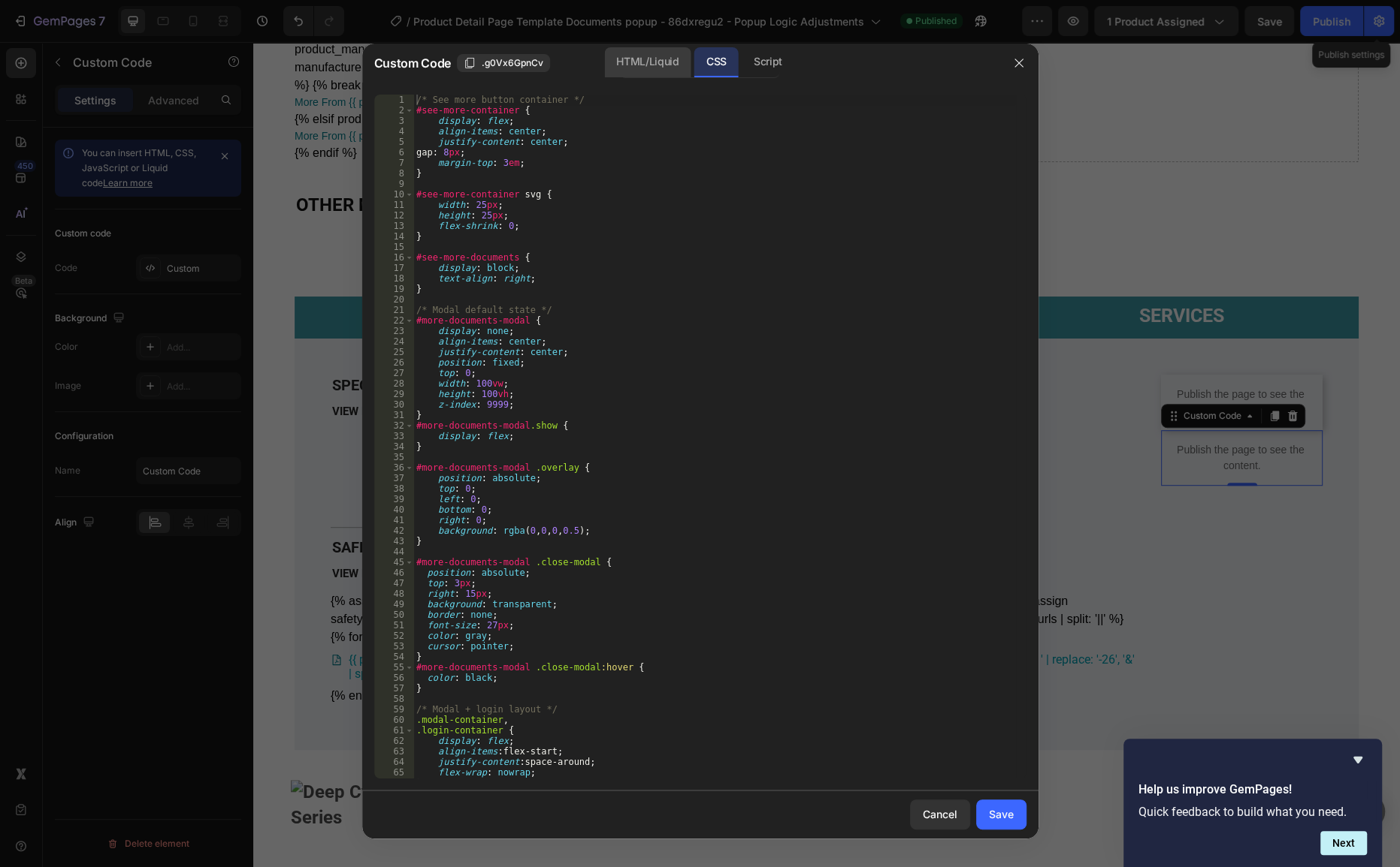
click at [644, 61] on div "HTML/Liquid" at bounding box center [647, 62] width 86 height 30
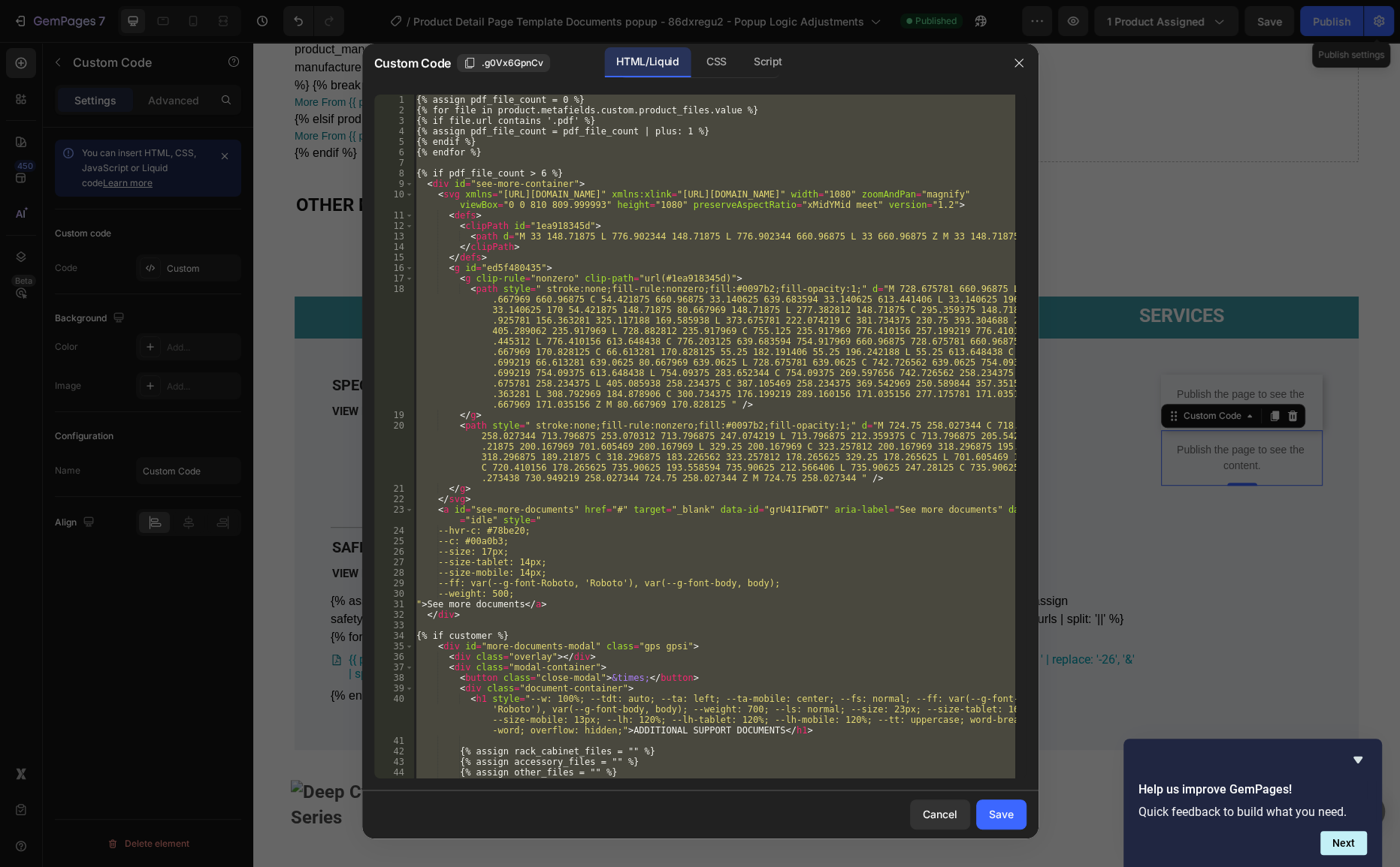
type textarea "{% endif %} {% endif %}"
drag, startPoint x: 668, startPoint y: 330, endPoint x: 671, endPoint y: 322, distance: 8.5
click at [669, 329] on div "{% assign pdf_file_count = 0 %} {% for file in product.metafields.custom.produc…" at bounding box center [714, 437] width 602 height 685
paste textarea
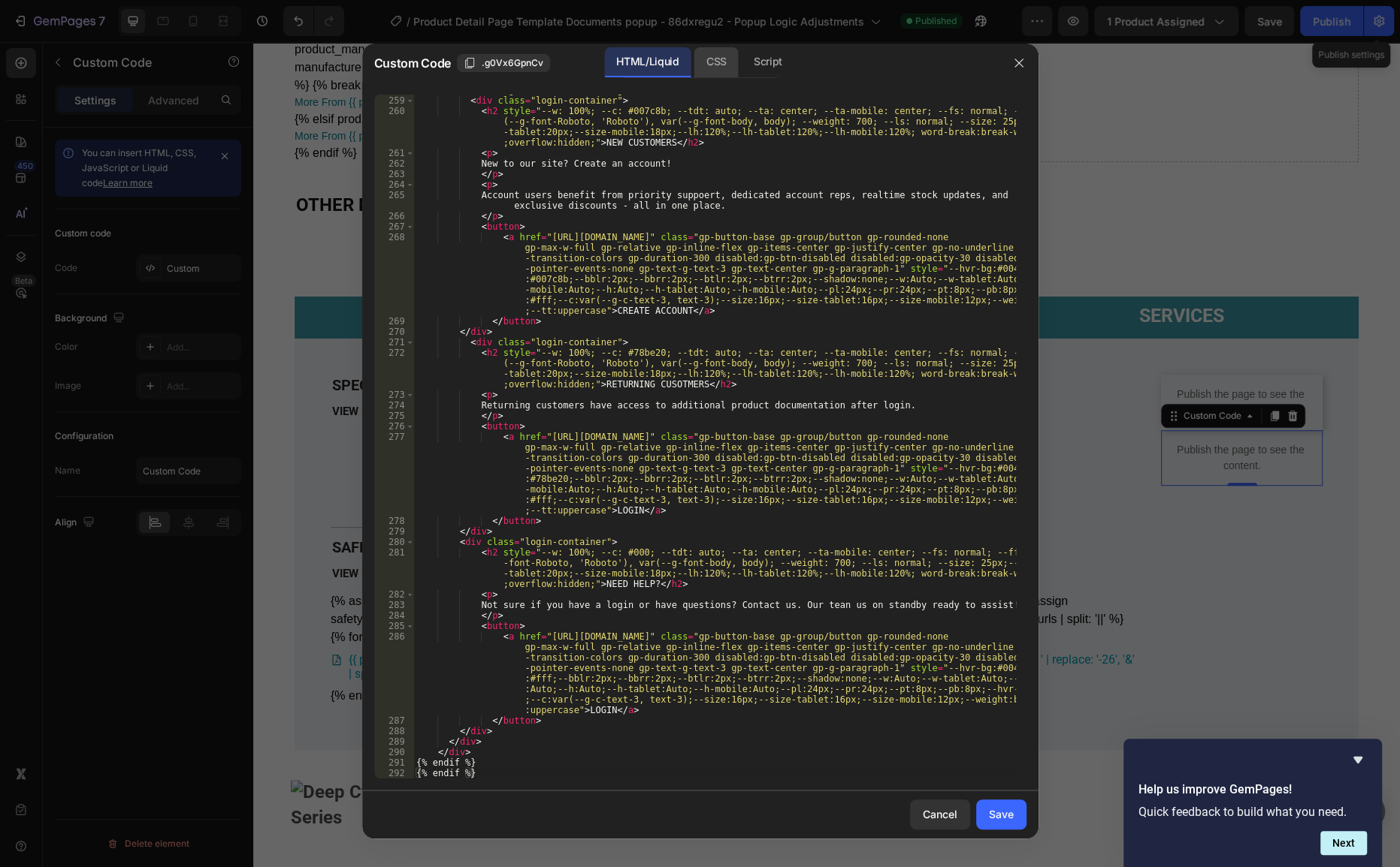
click at [722, 72] on div "CSS" at bounding box center [716, 62] width 44 height 30
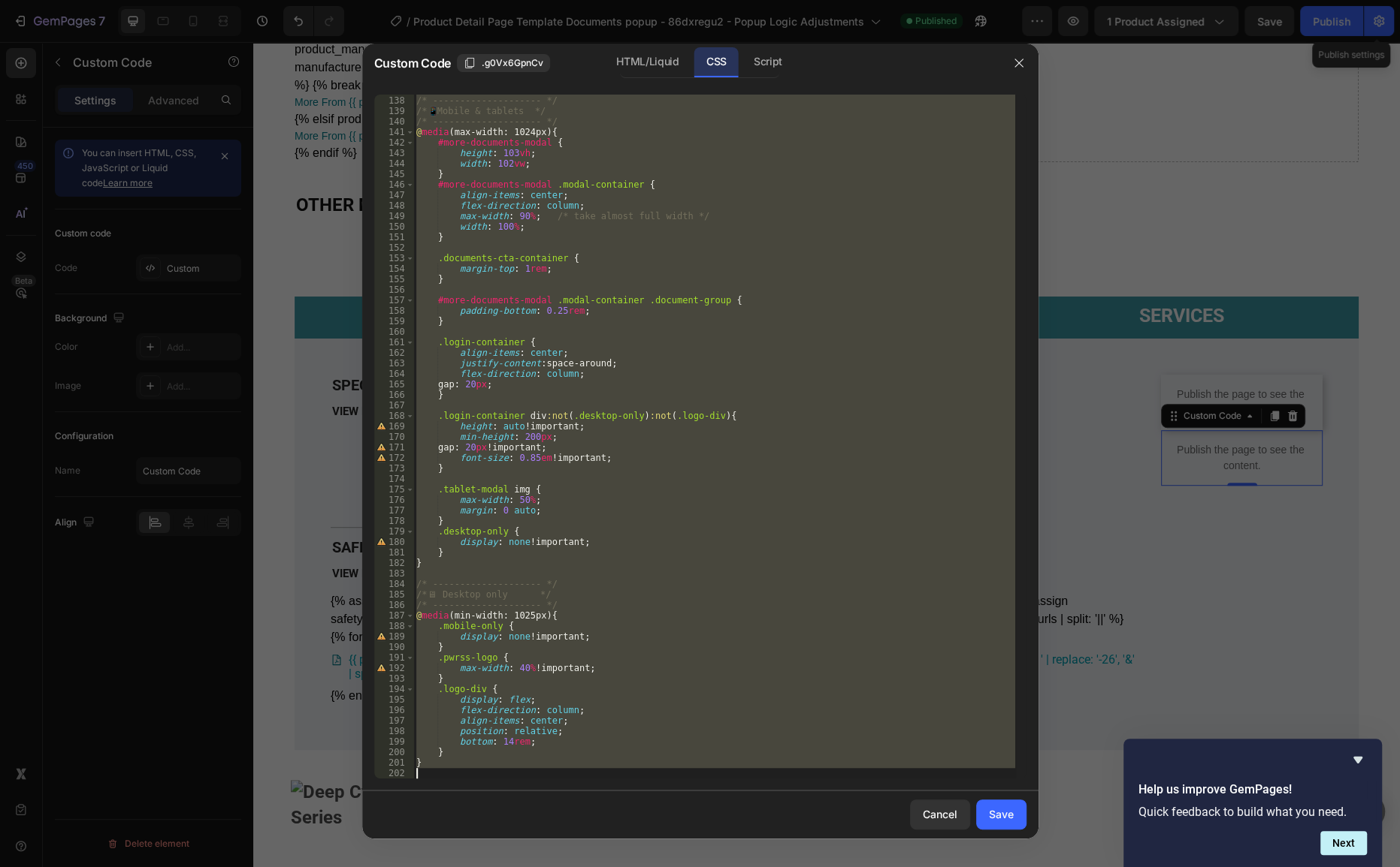
click at [650, 324] on div "/* -------------------- */ /* 📱 Mobile & tablets */ /* -------------------- */ …" at bounding box center [714, 437] width 602 height 685
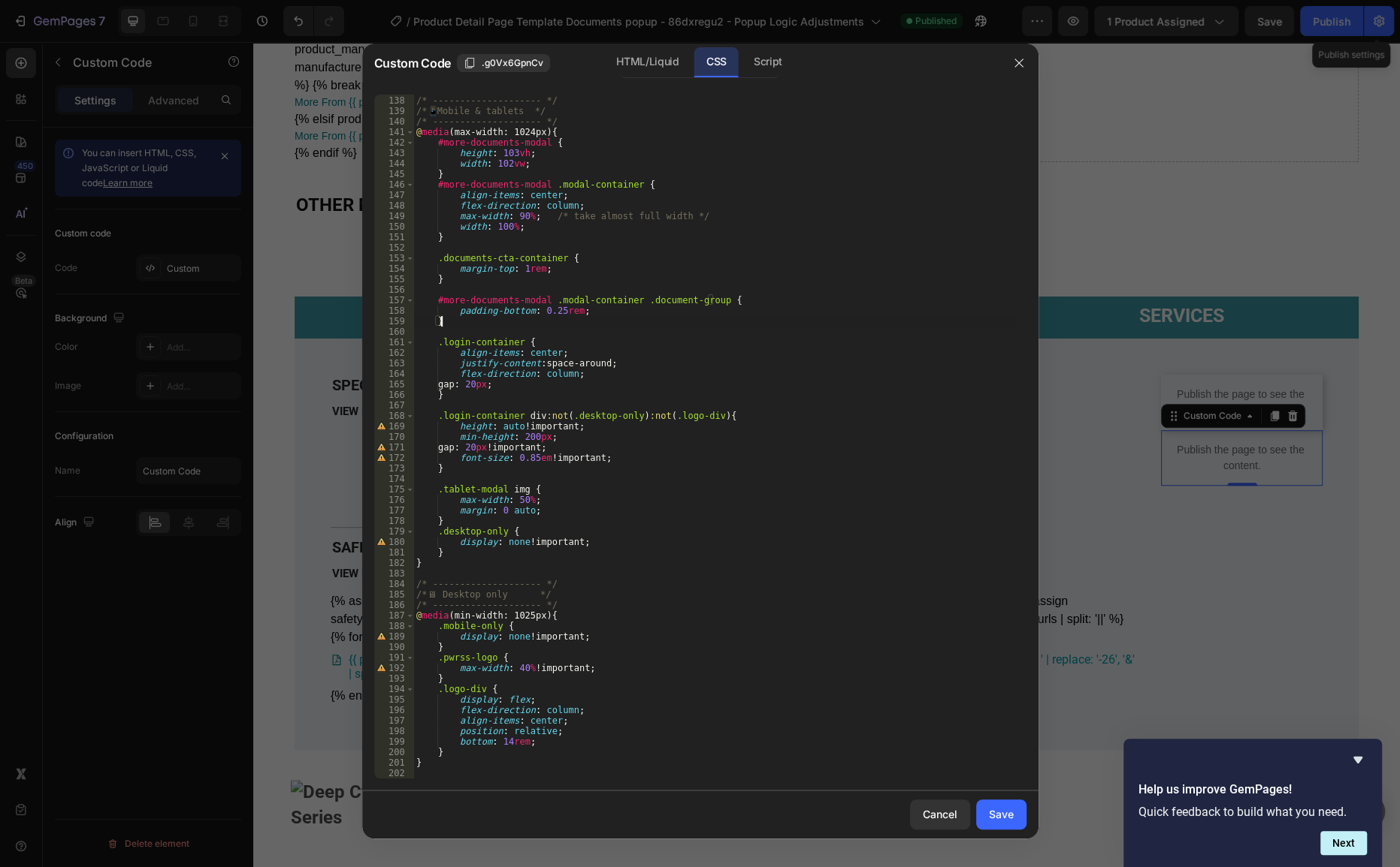
type textarea "}"
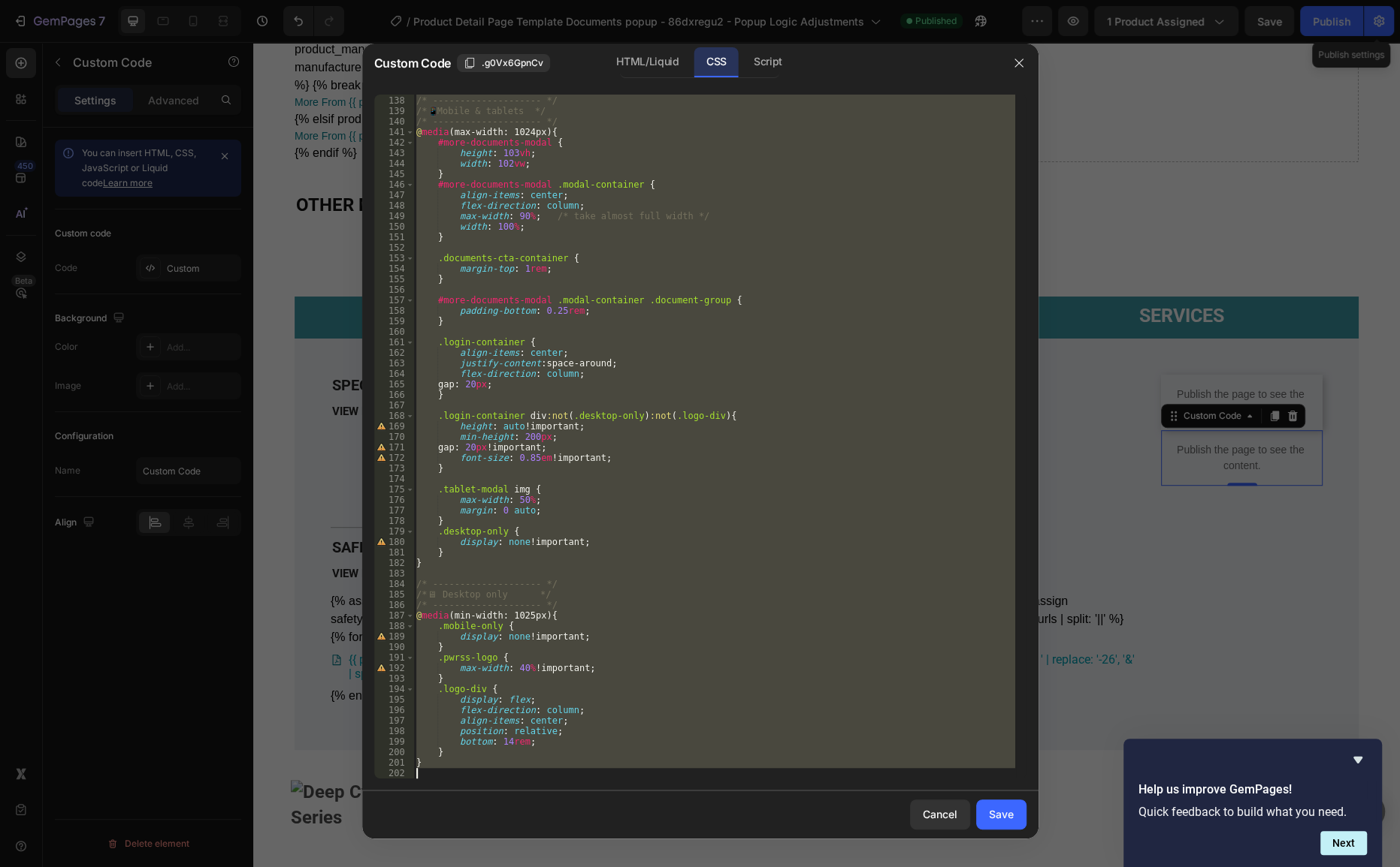
paste textarea
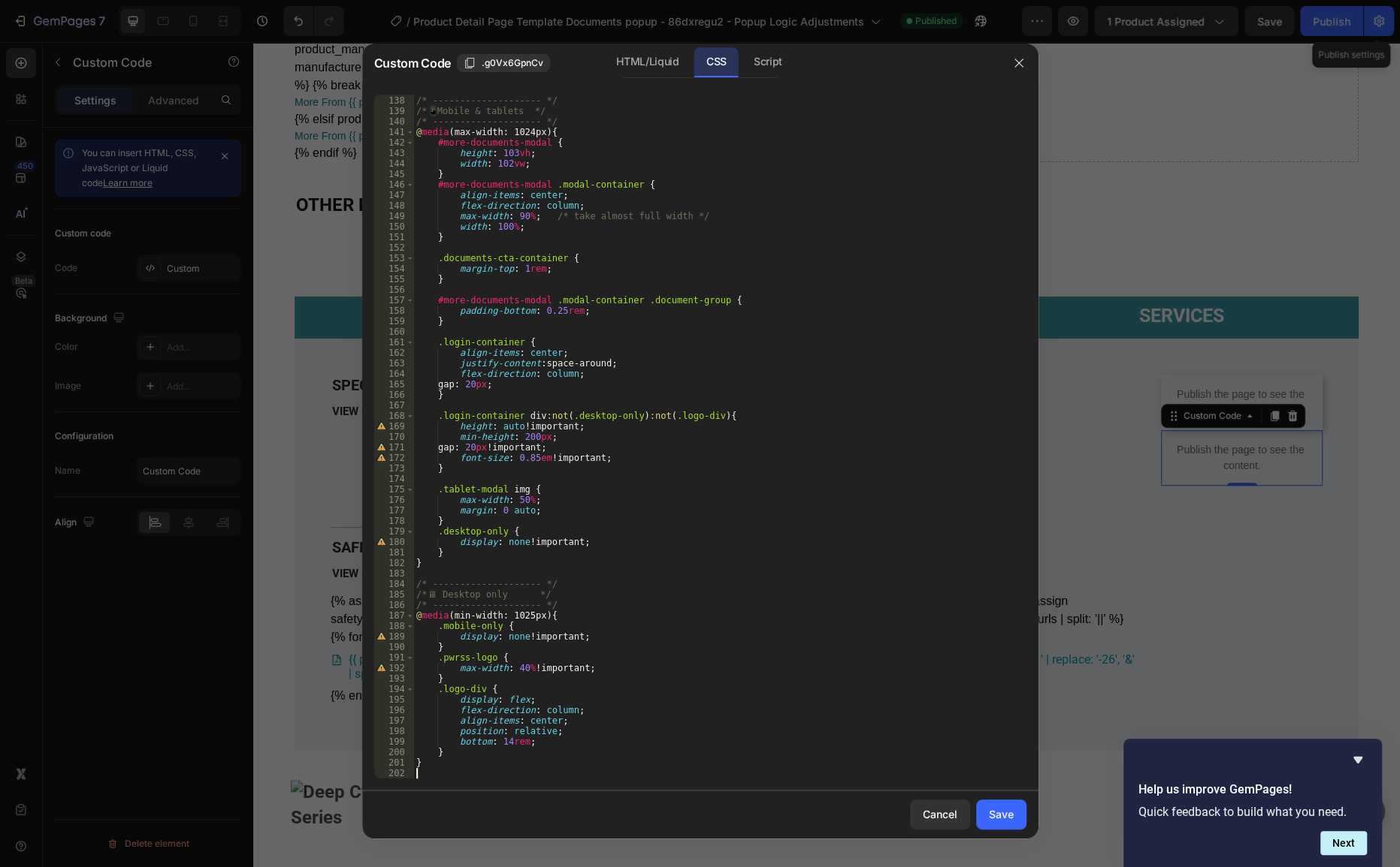
click at [999, 833] on div "Cancel Save" at bounding box center [700, 814] width 676 height 48
drag, startPoint x: 1003, startPoint y: 826, endPoint x: 1091, endPoint y: 731, distance: 129.5
click at [1003, 826] on button "Save" at bounding box center [1001, 815] width 50 height 30
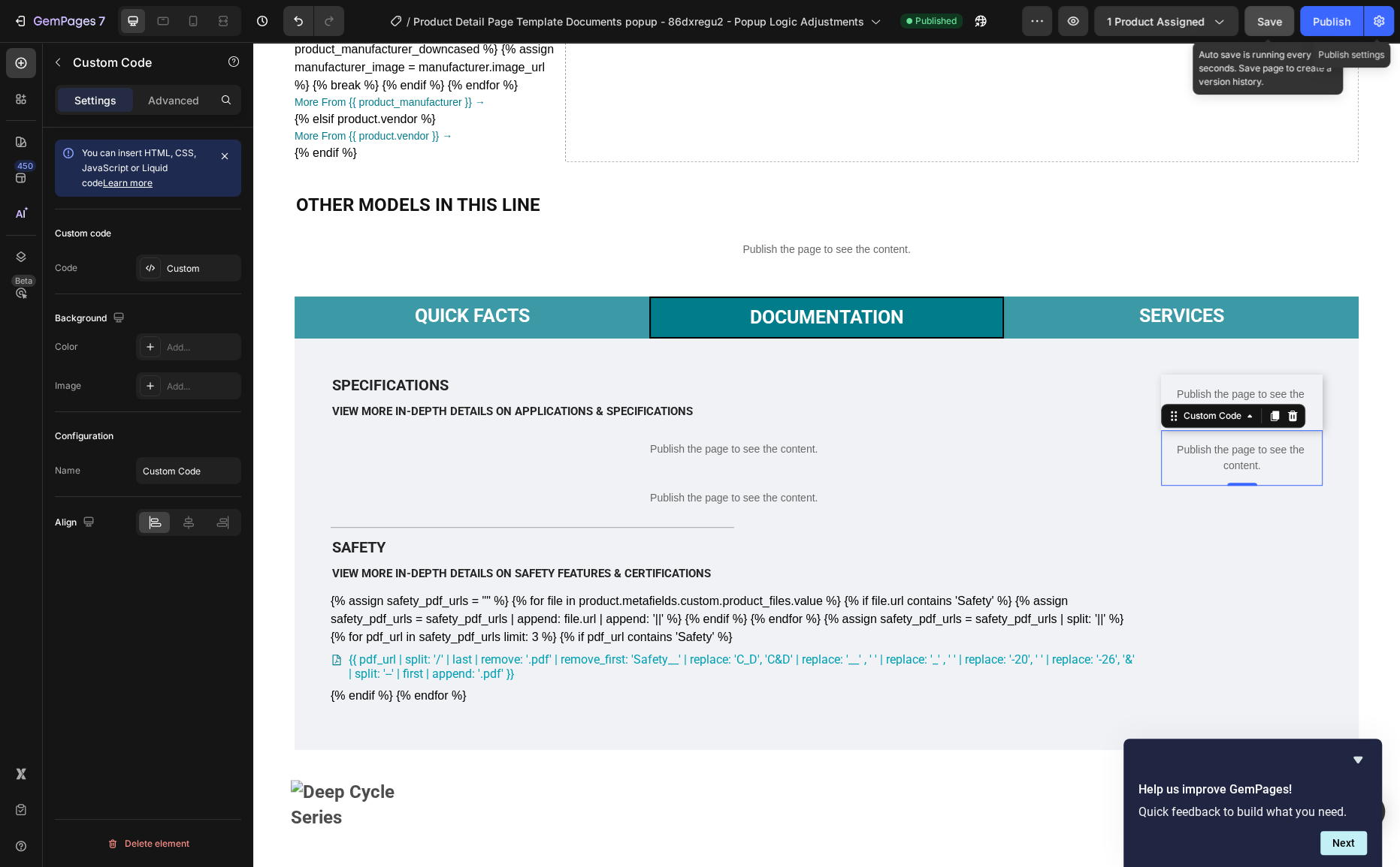
click at [1274, 32] on button "Save" at bounding box center [1269, 21] width 49 height 30
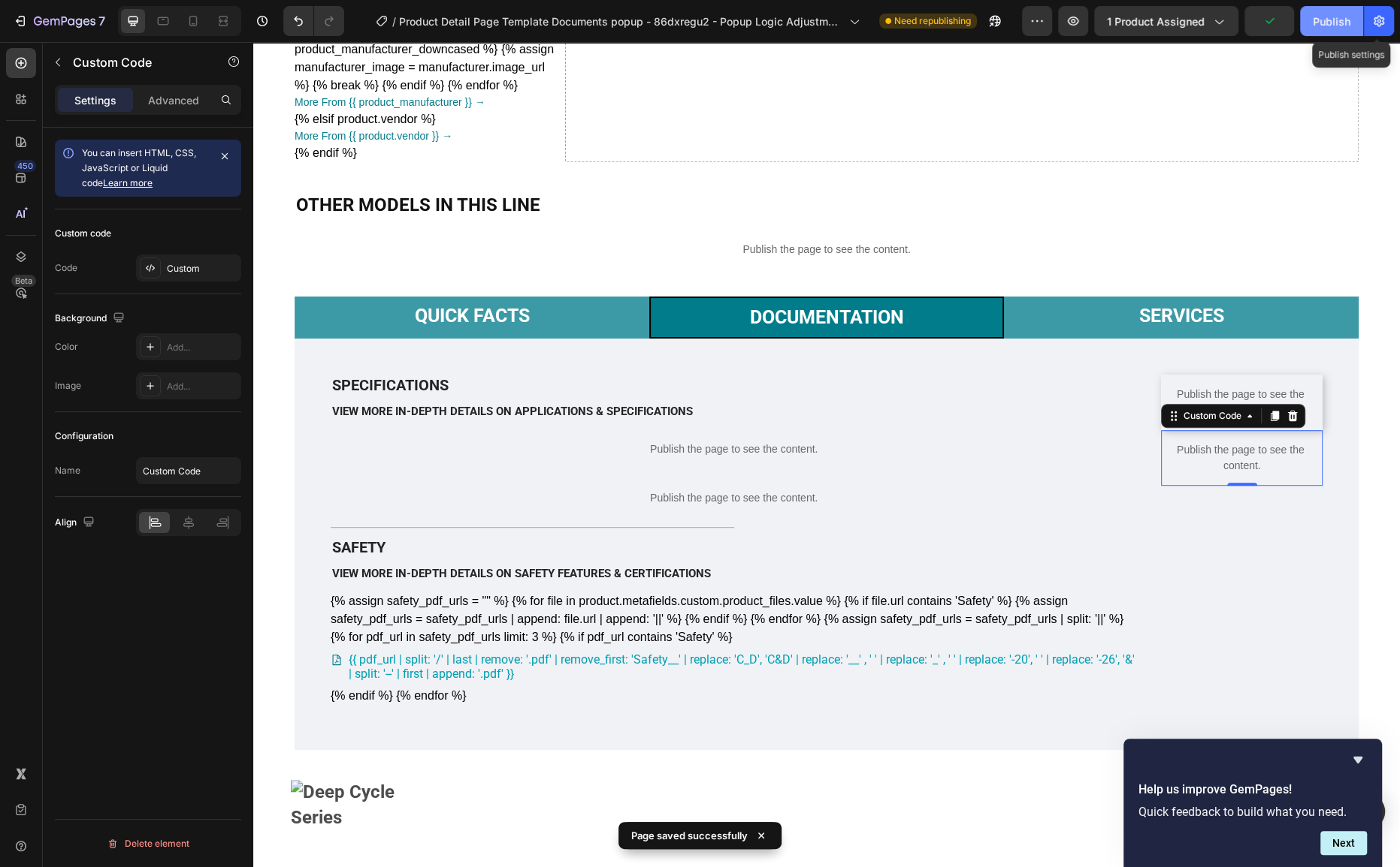
click at [1321, 8] on button "Publish" at bounding box center [1331, 21] width 63 height 30
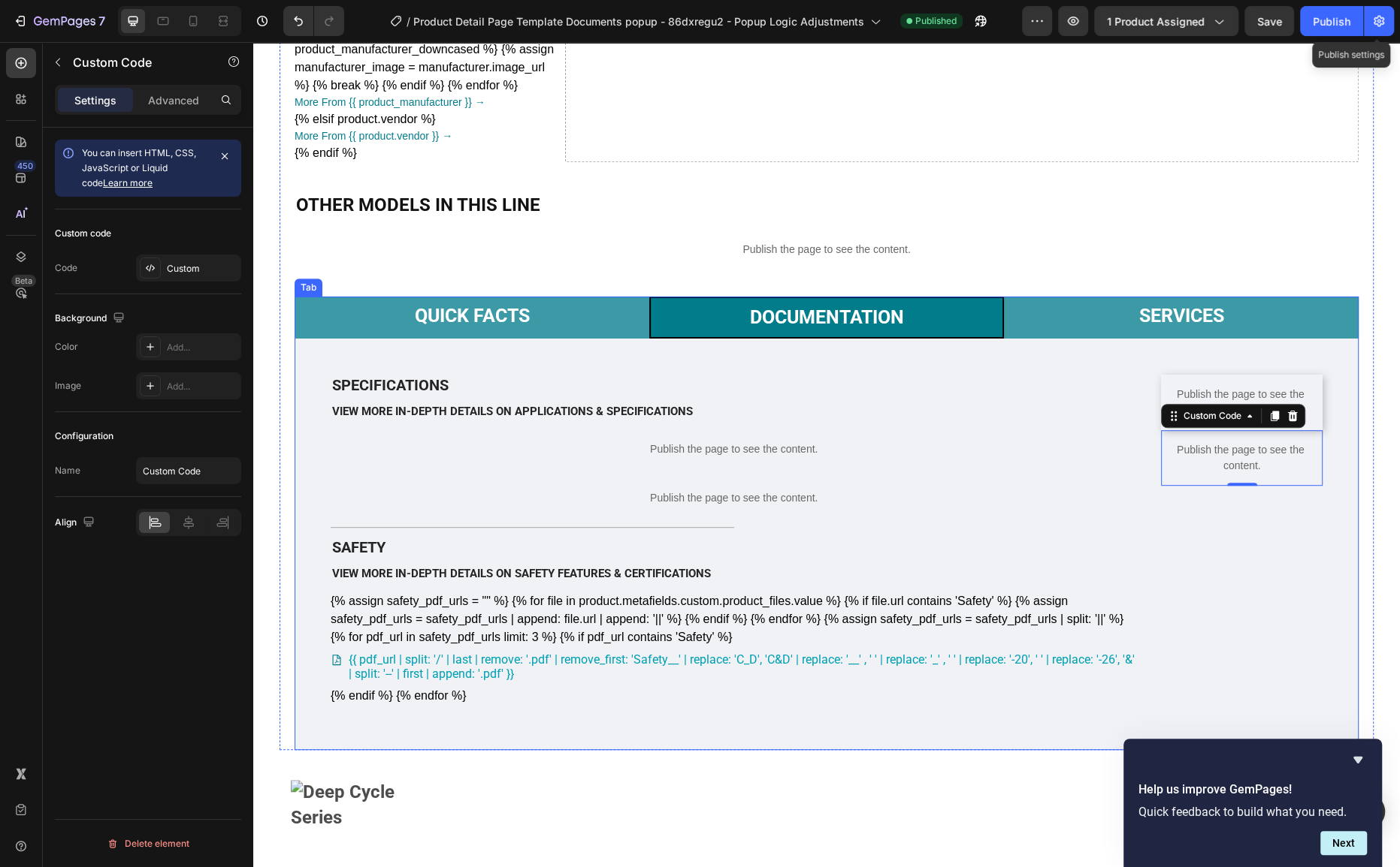
click at [843, 328] on div "Documentation" at bounding box center [827, 318] width 159 height 27
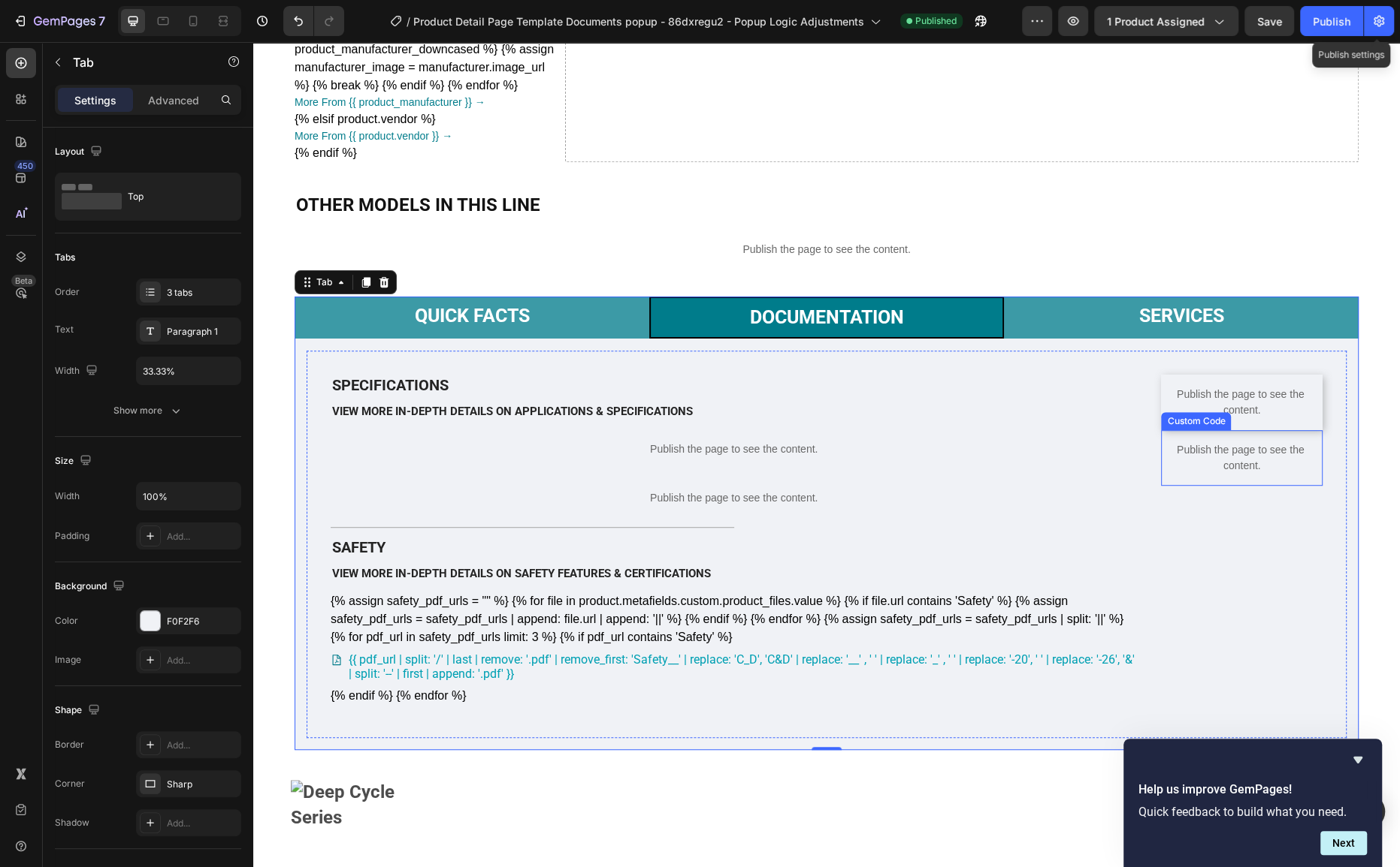
click at [1211, 474] on p "Publish the page to see the content." at bounding box center [1241, 458] width 162 height 31
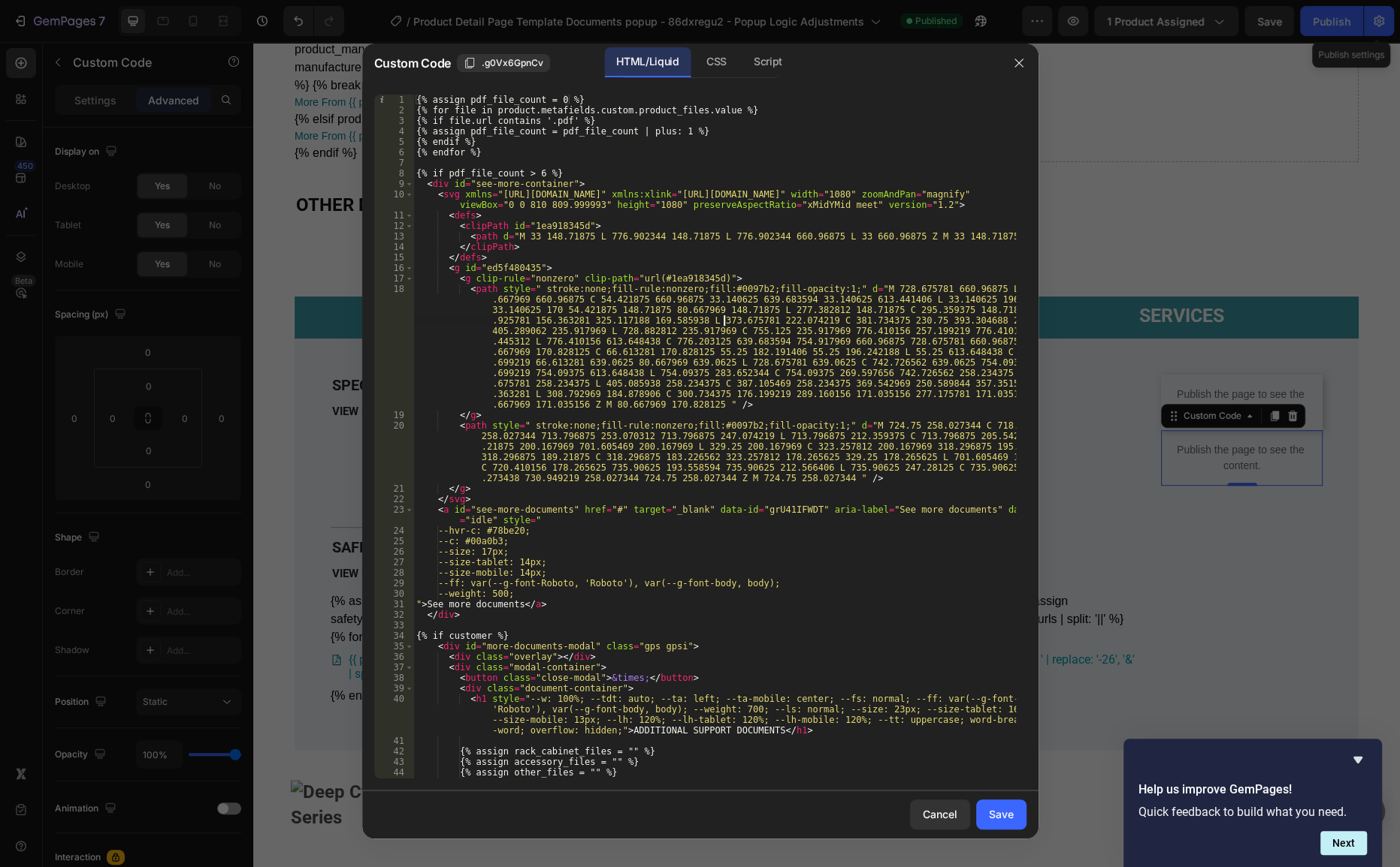
click at [723, 321] on div "{% assign pdf_file_count = 0 %} {% for file in product.metafields.custom.produc…" at bounding box center [714, 447] width 602 height 705
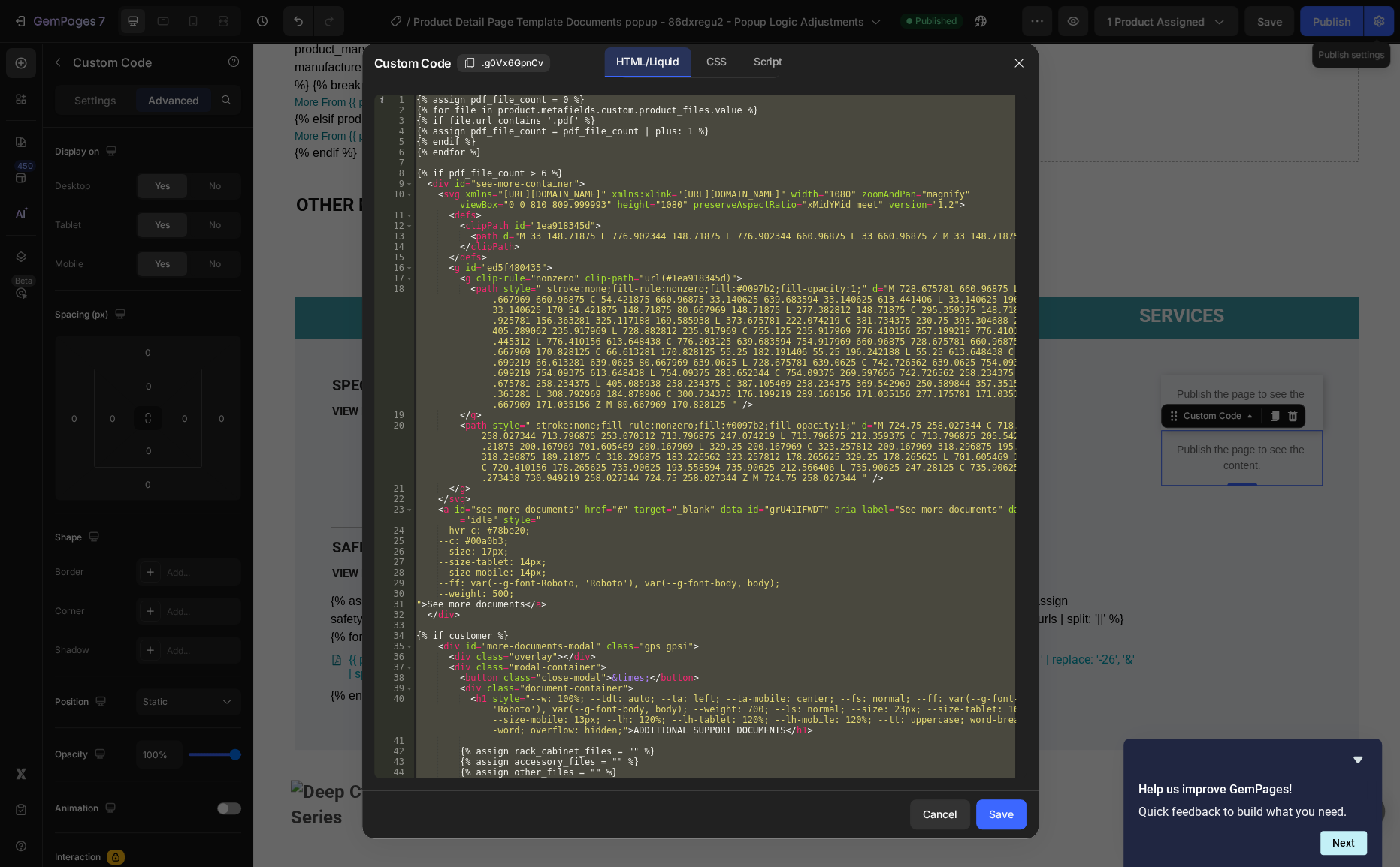
paste textarea
type textarea "{% endif %}"
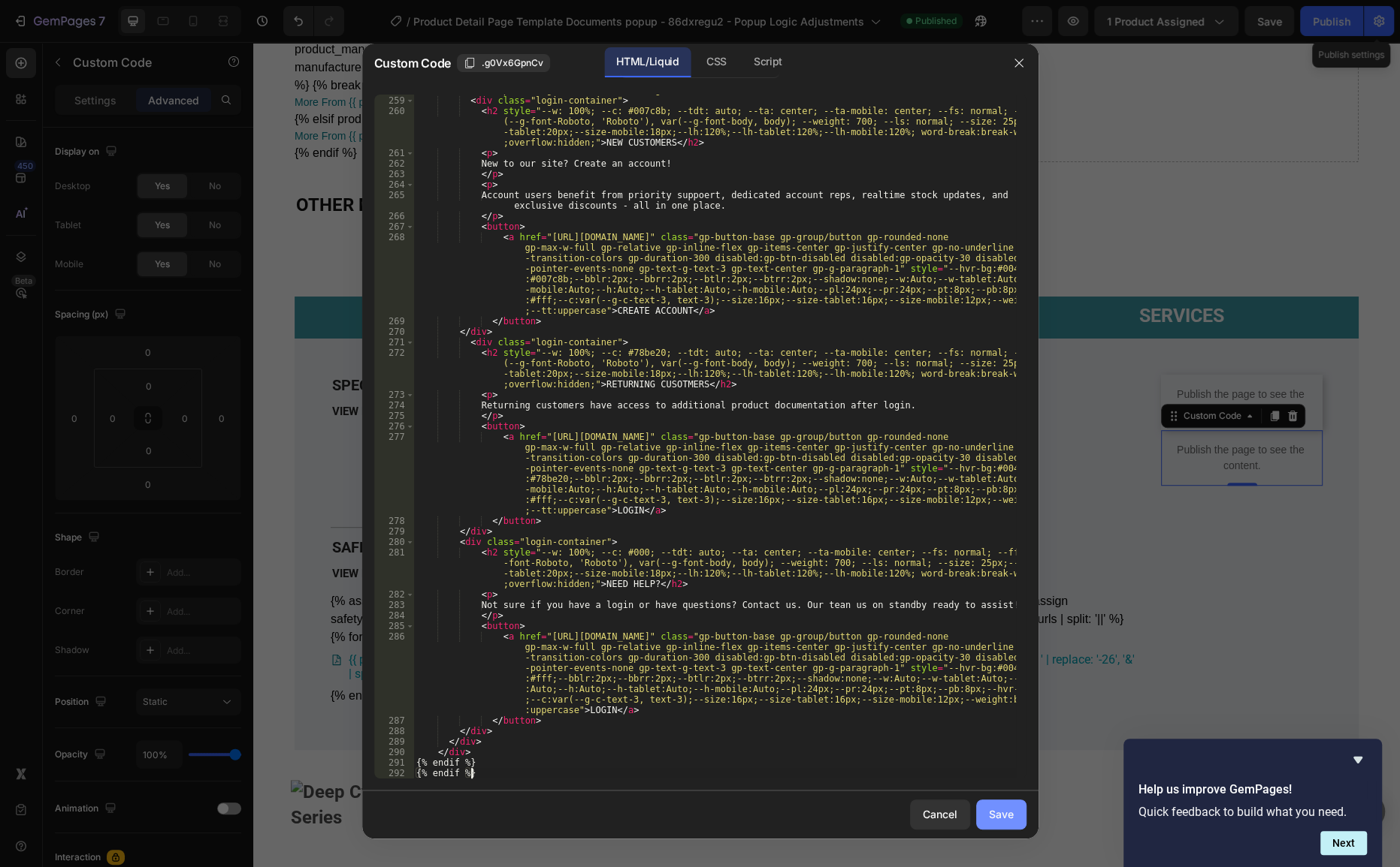
click at [994, 820] on div "Save" at bounding box center [1001, 814] width 25 height 16
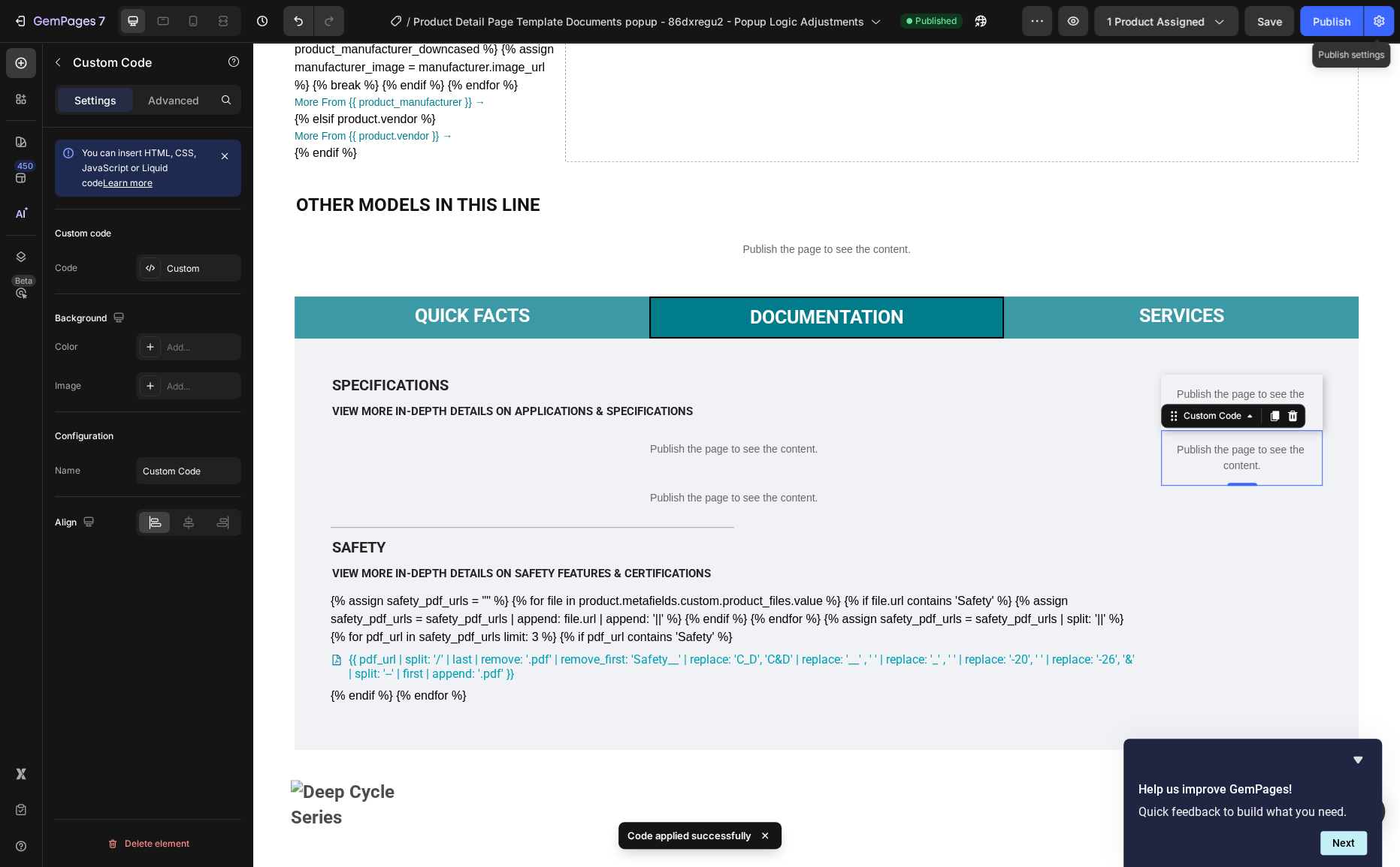
click at [1236, 474] on p "Publish the page to see the content." at bounding box center [1241, 458] width 162 height 31
click at [1235, 474] on p "Publish the page to see the content." at bounding box center [1241, 458] width 162 height 31
click at [1181, 474] on p "Publish the page to see the content." at bounding box center [1241, 458] width 162 height 31
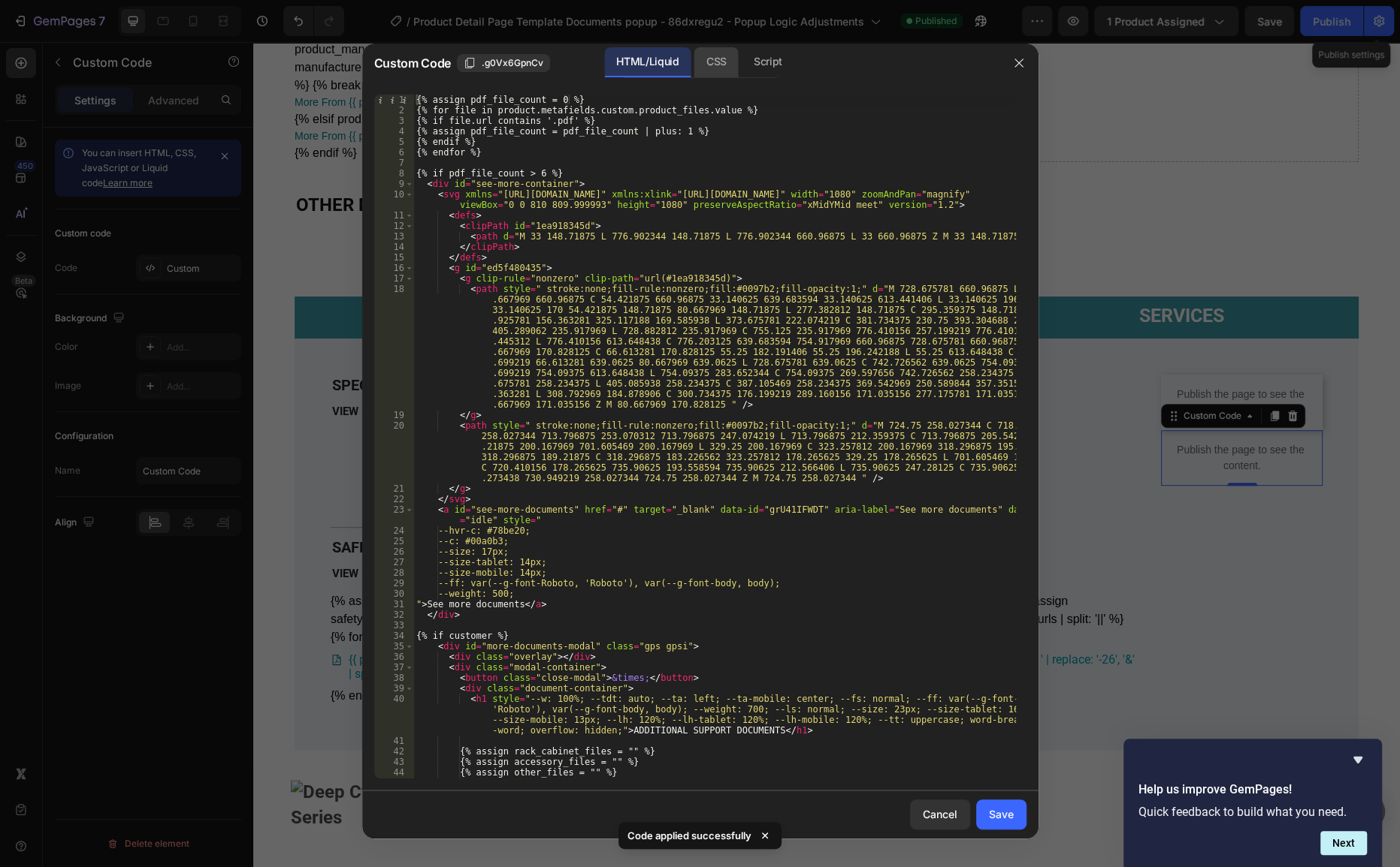
click at [722, 56] on div "CSS" at bounding box center [716, 62] width 44 height 30
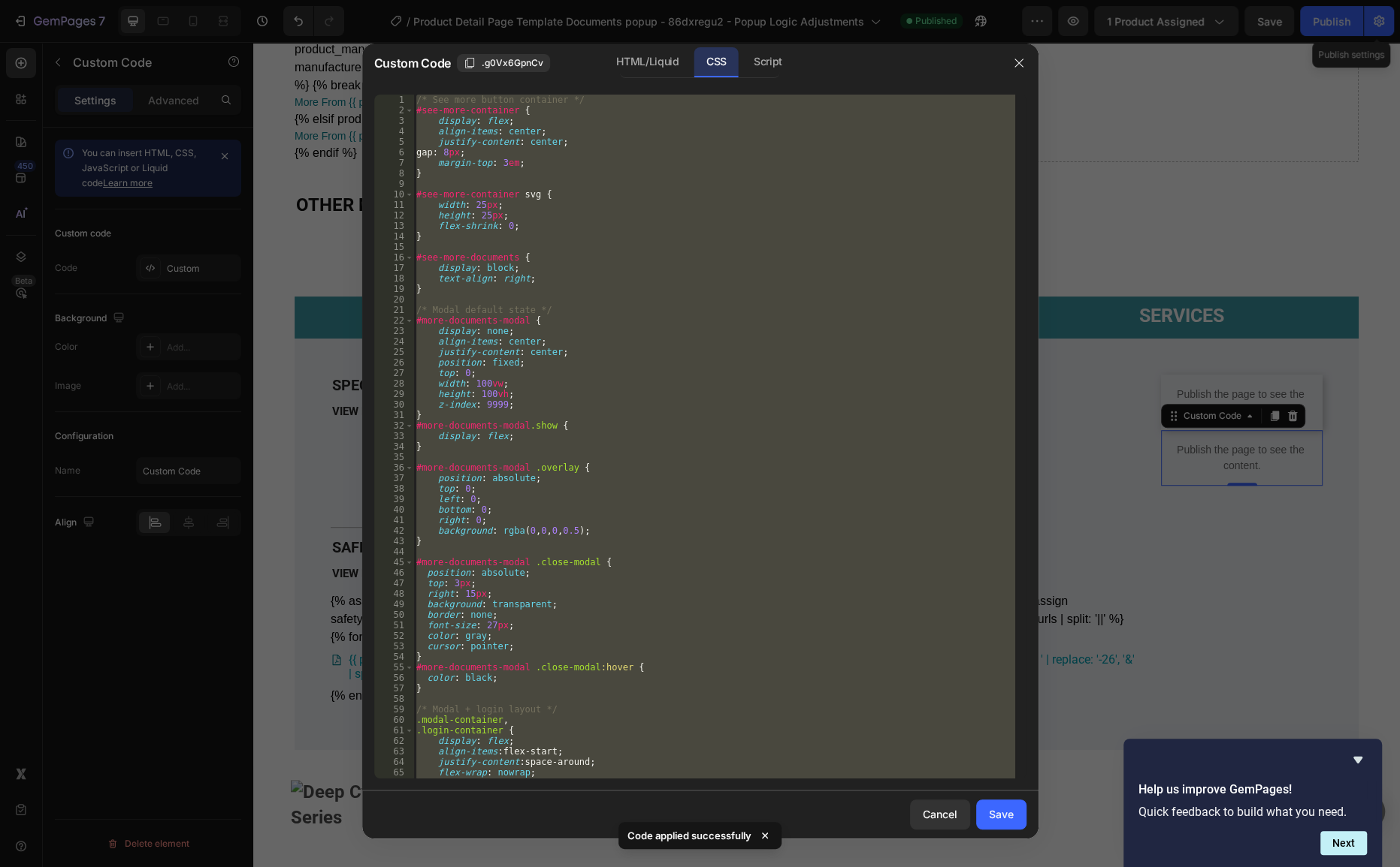
click at [631, 225] on div "/* See more button container */ #see-more-container { display : flex ; align-it…" at bounding box center [714, 437] width 602 height 685
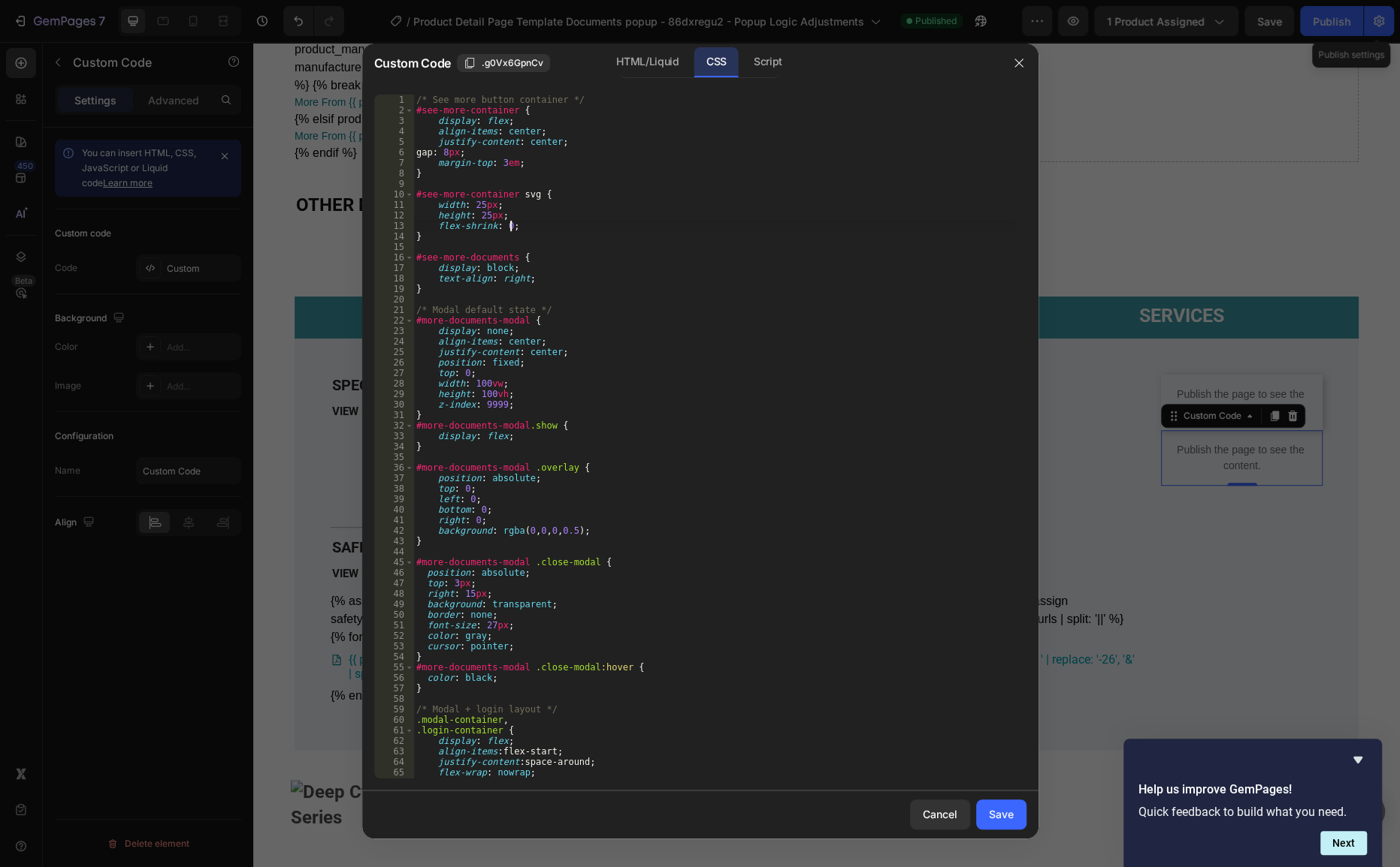
click at [692, 240] on div "/* See more button container */ #see-more-container { display : flex ; align-it…" at bounding box center [714, 447] width 602 height 705
type textarea "}"
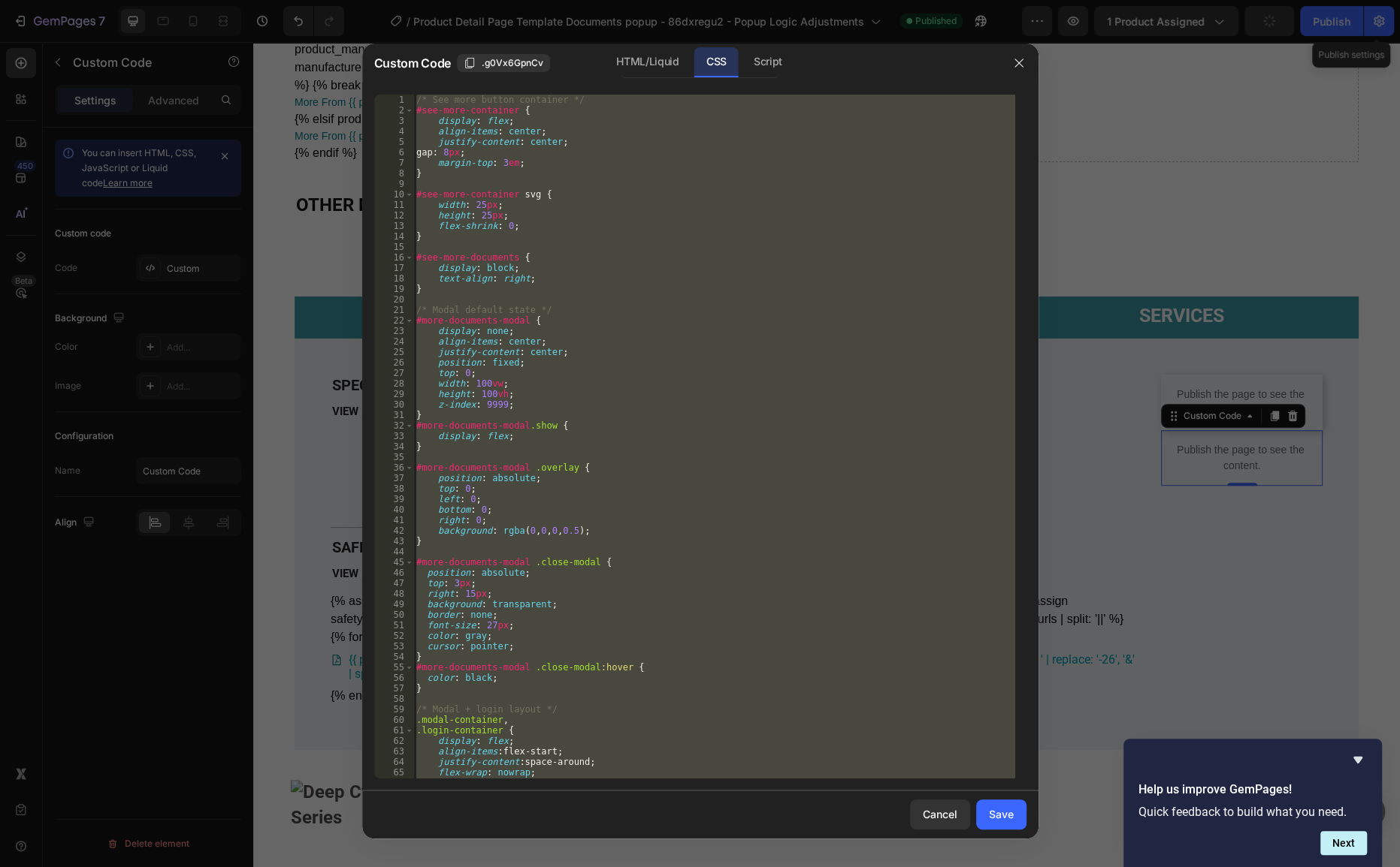
paste textarea
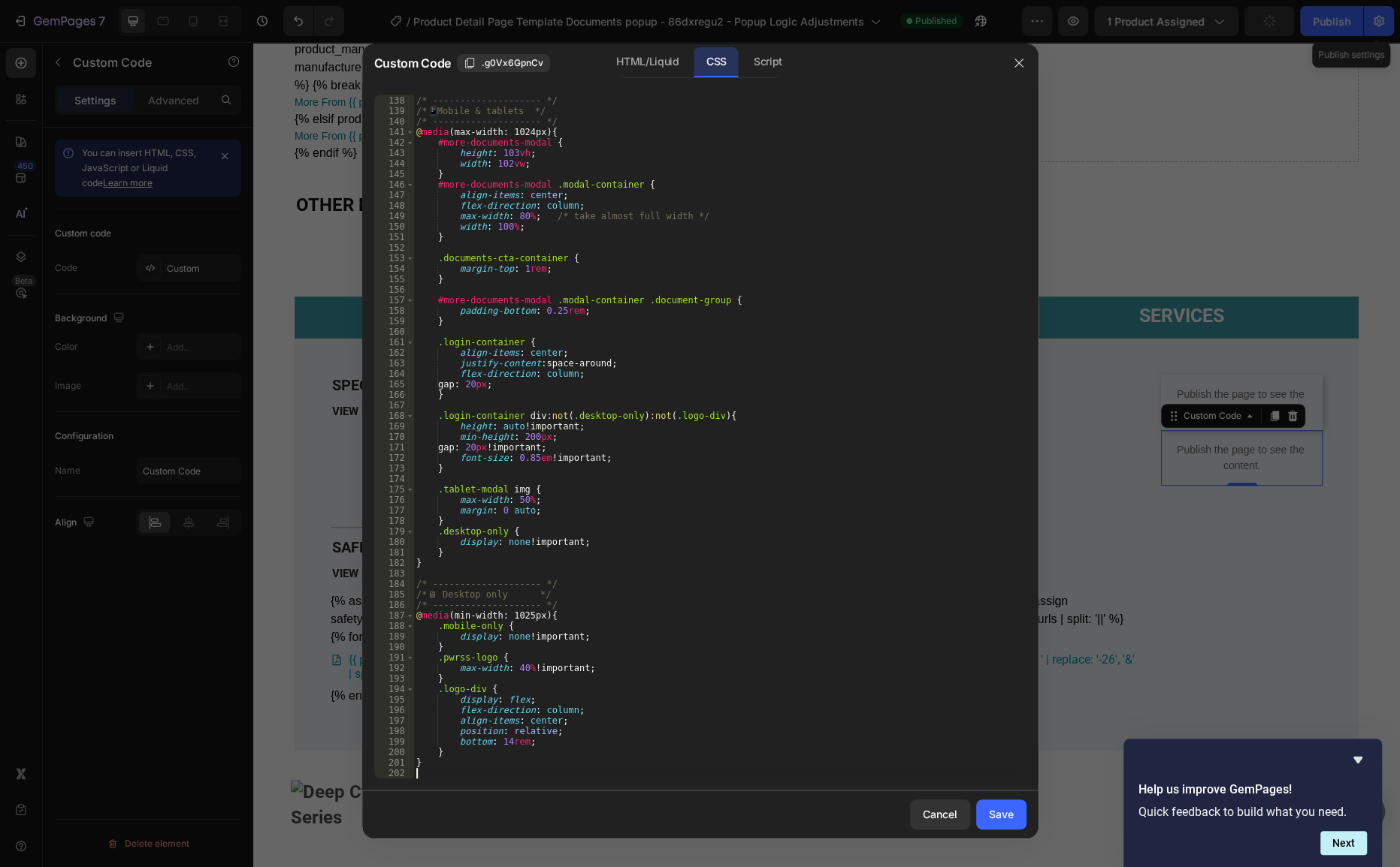
scroll to position [1439, 0]
click at [988, 812] on button "Save" at bounding box center [1001, 815] width 50 height 30
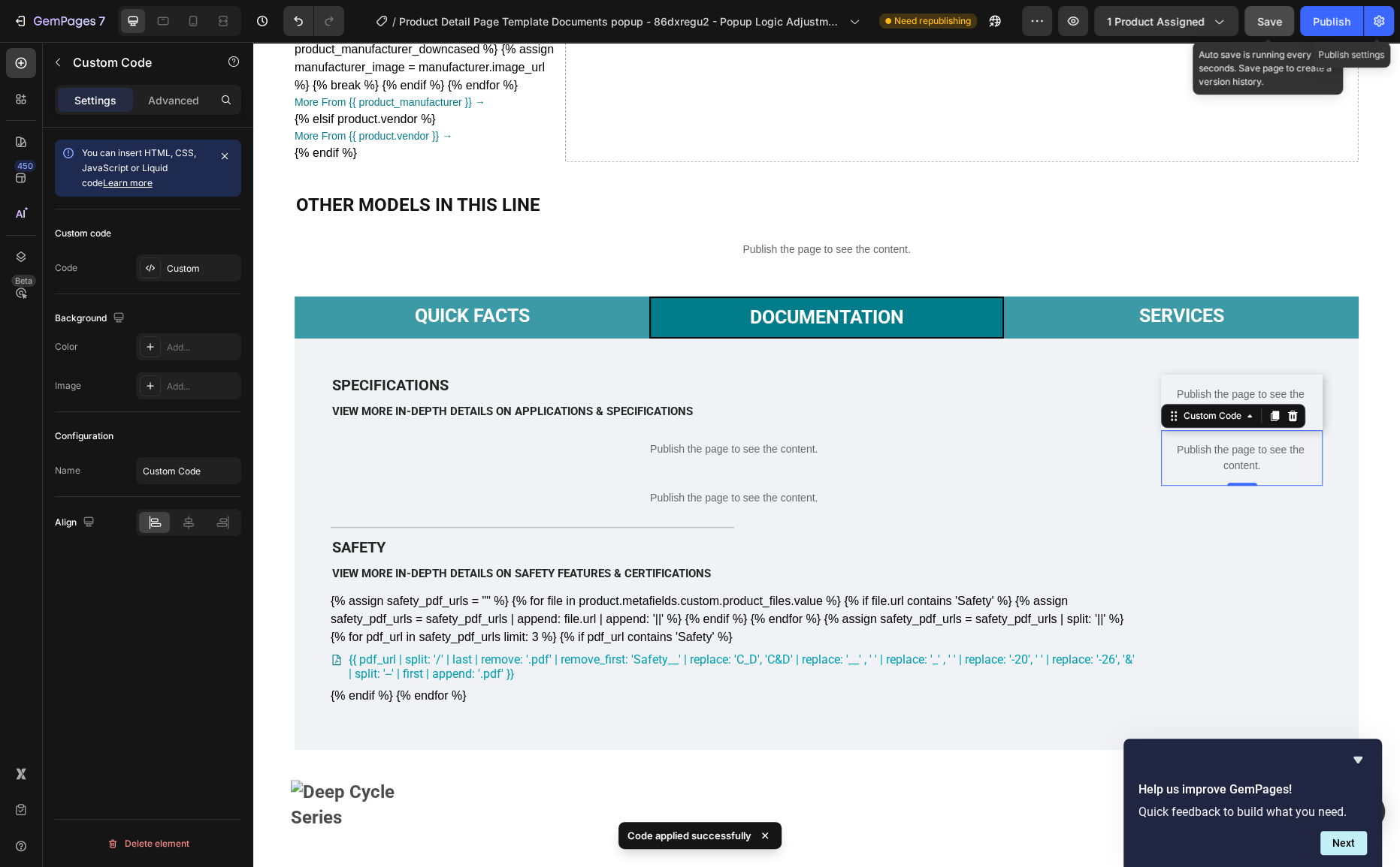
click at [1287, 28] on button "Save" at bounding box center [1269, 21] width 49 height 30
click at [1310, 18] on button "Publish" at bounding box center [1331, 21] width 63 height 30
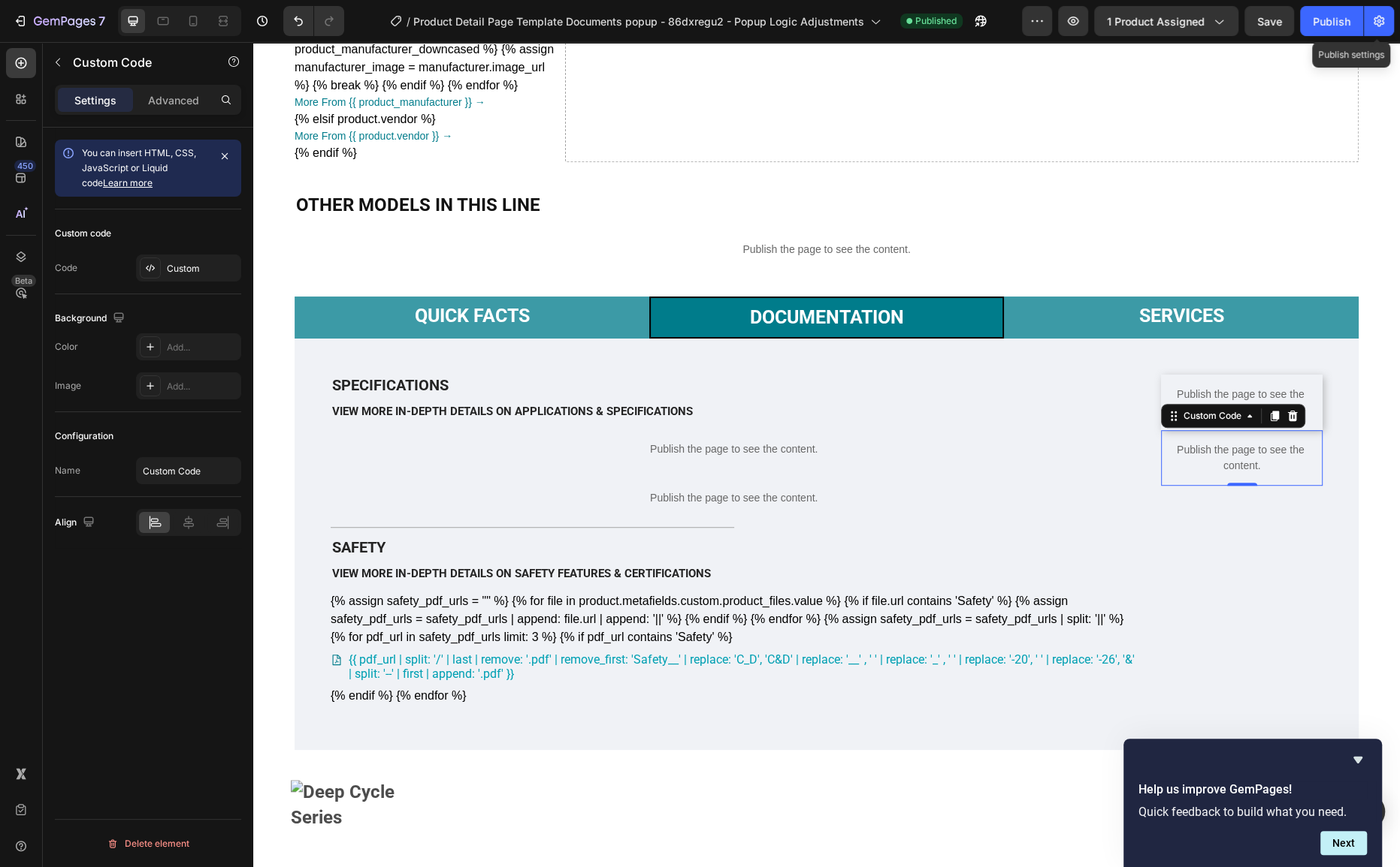
click at [1247, 474] on p "Publish the page to see the content." at bounding box center [1241, 458] width 162 height 31
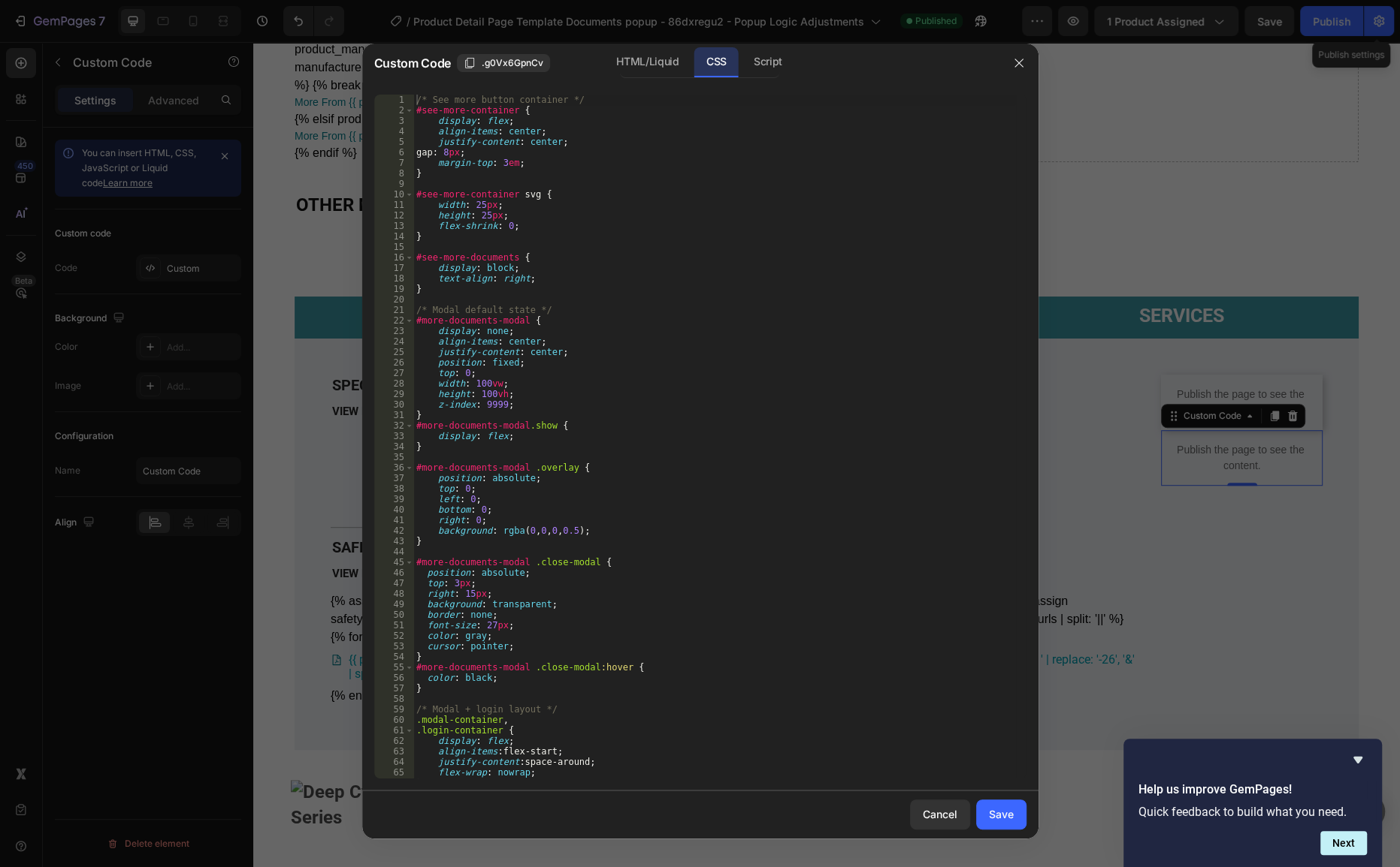
click at [721, 549] on div "/* See more button container */ #see-more-container { display : flex ; align-it…" at bounding box center [714, 447] width 602 height 705
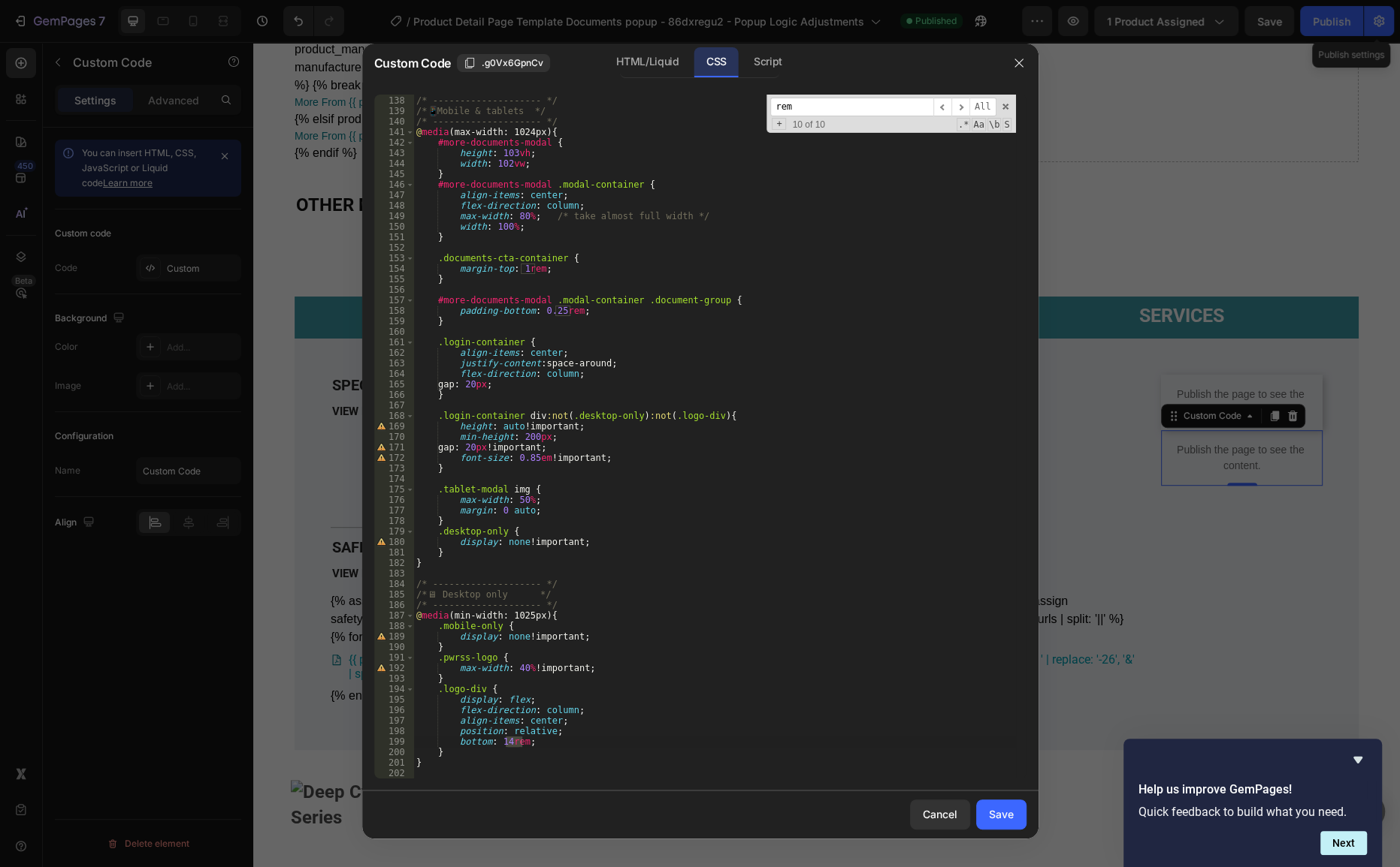
type input "rem"
click at [506, 743] on div "/* -------------------- */ /* 📱 Mobile & tablets */ /* -------------------- */ …" at bounding box center [714, 437] width 602 height 685
type textarea "bottom: 12em;"
click at [1006, 808] on div "Save" at bounding box center [1001, 814] width 25 height 16
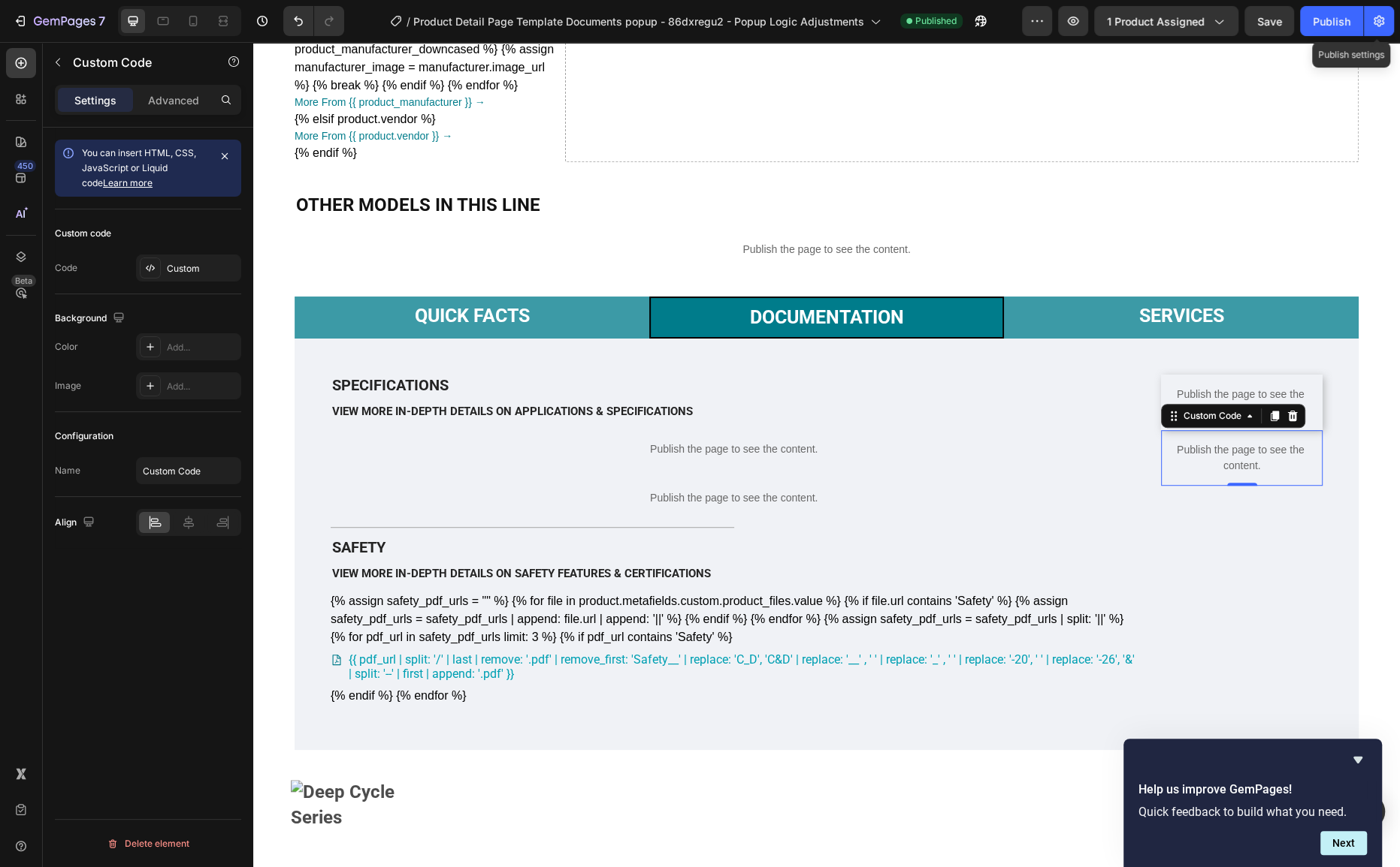
click at [1268, 38] on div "7 Version history / Product Detail Page Template Documents popup - 86dxregu2 - …" at bounding box center [700, 21] width 1400 height 43
click at [1268, 37] on div "7 Version history / Product Detail Page Template Documents popup - 86dxregu2 - …" at bounding box center [700, 21] width 1400 height 43
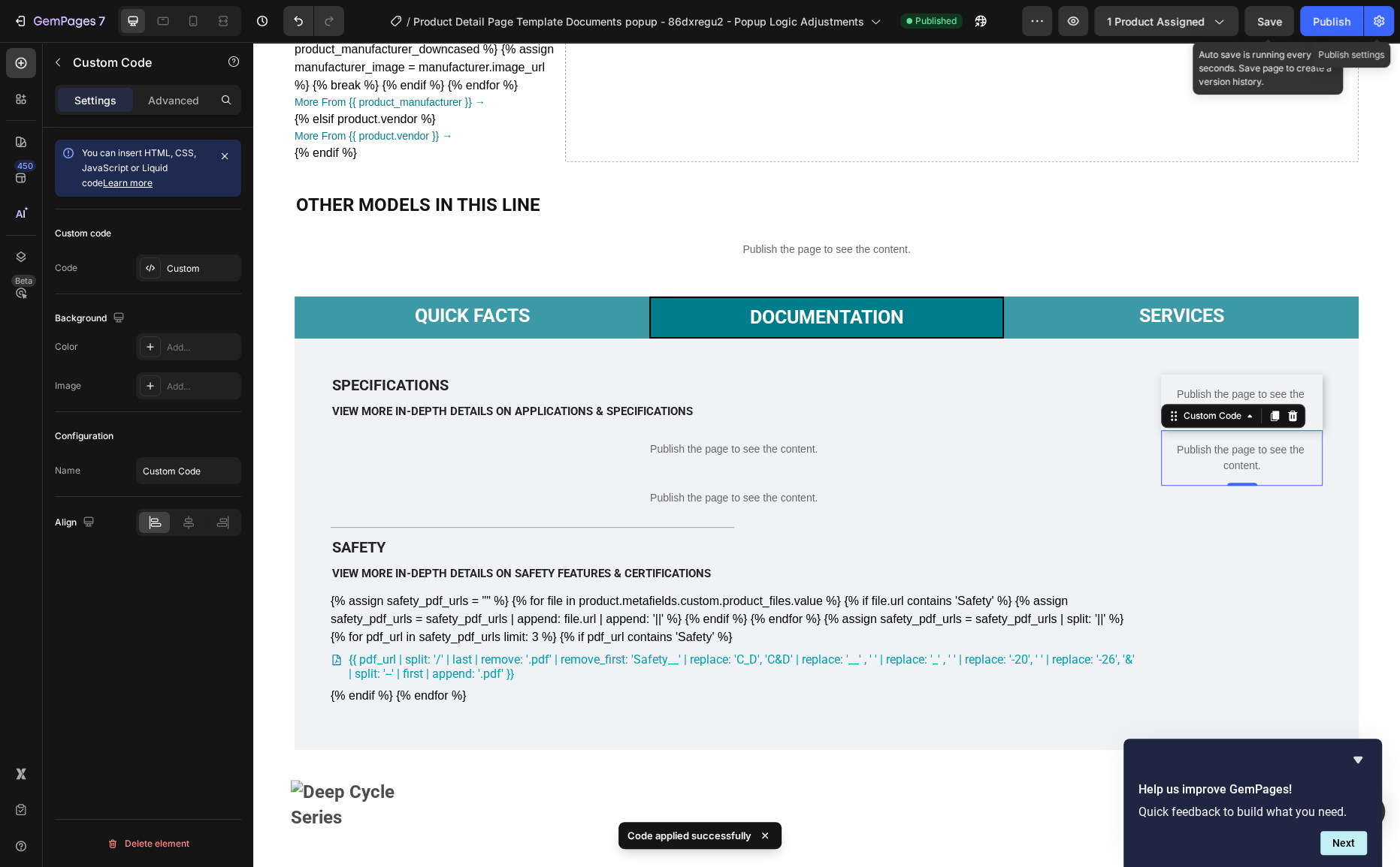
click at [1272, 24] on span "Save" at bounding box center [1269, 22] width 25 height 13
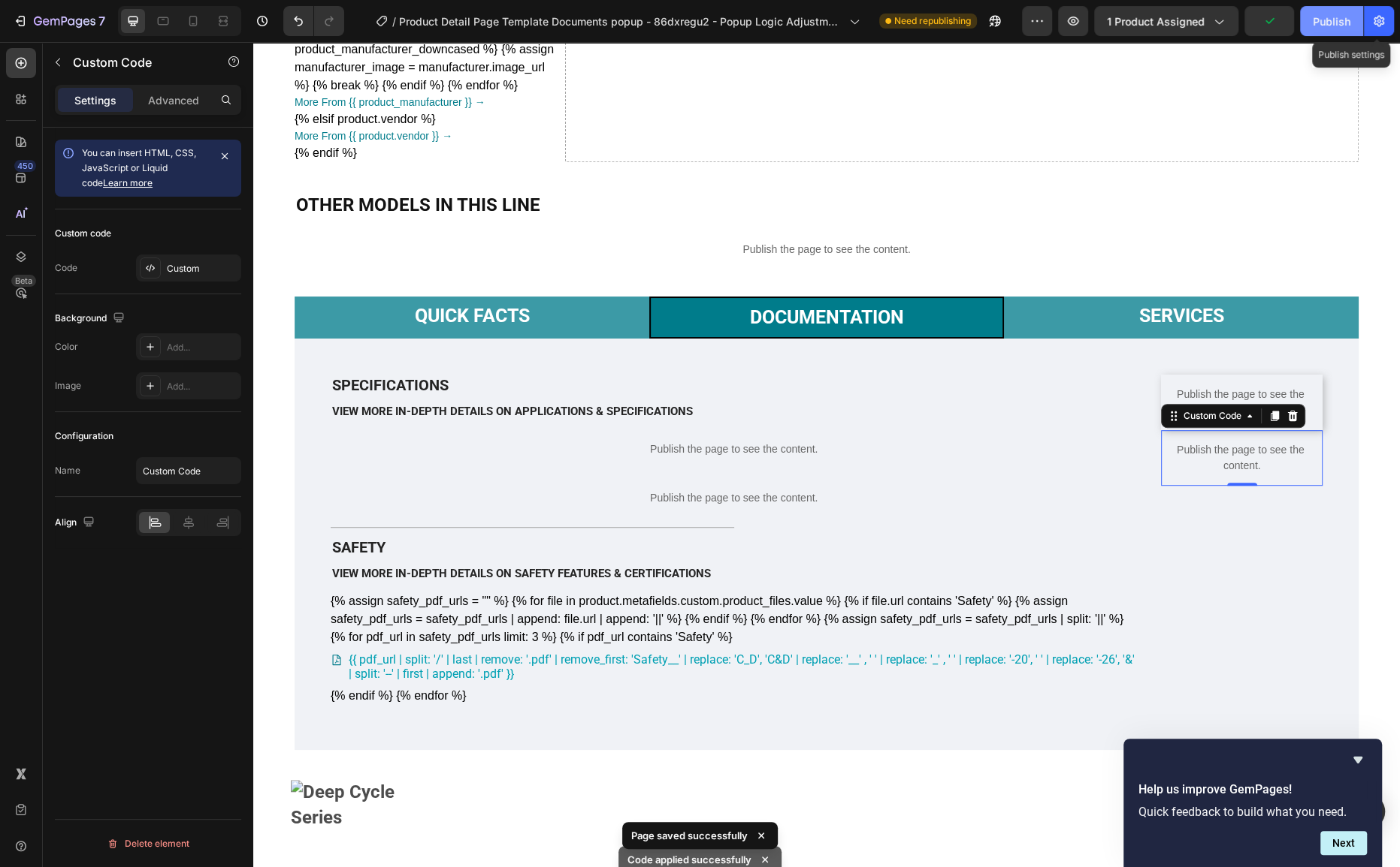
click at [1327, 30] on button "Publish" at bounding box center [1331, 21] width 63 height 30
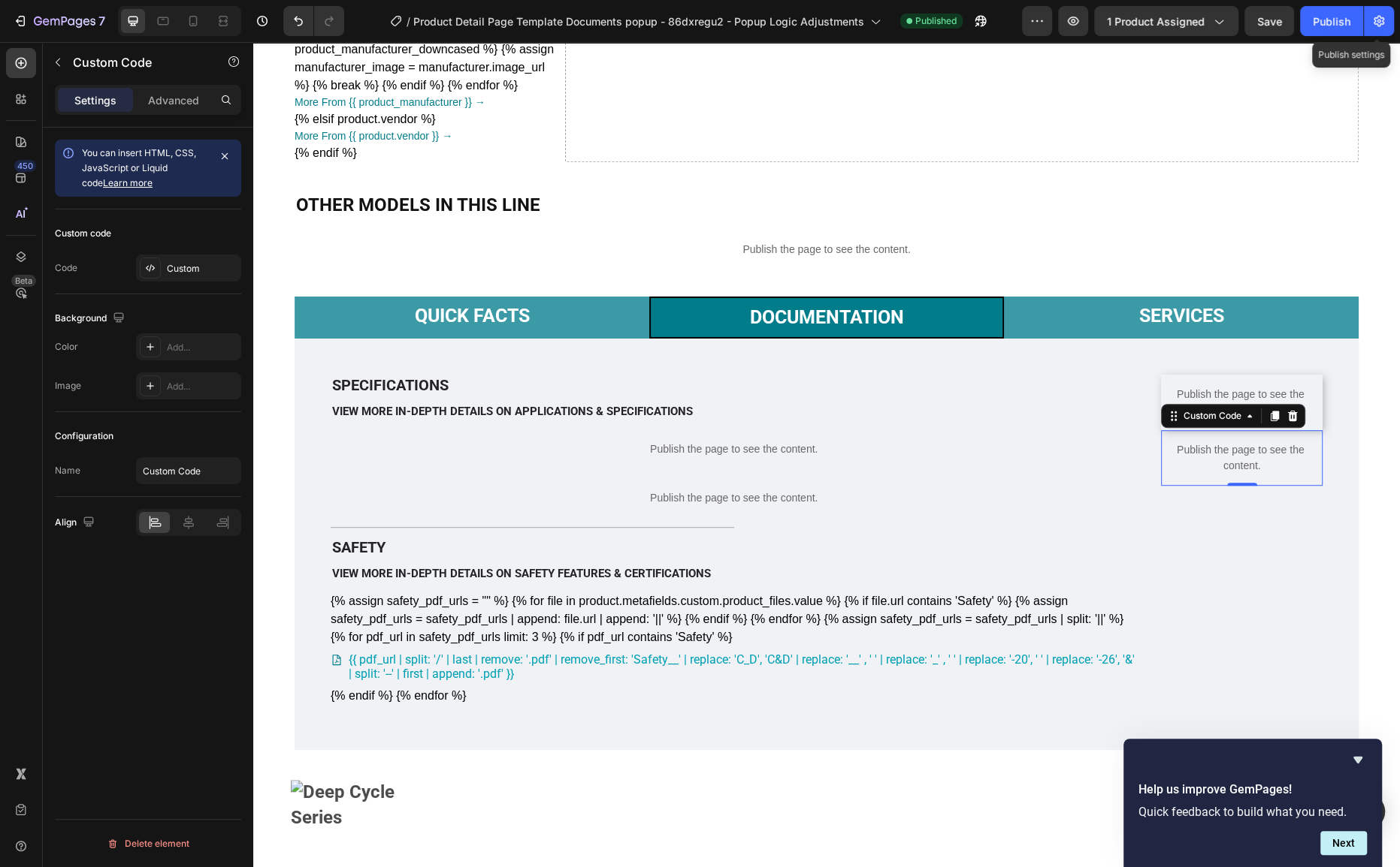
click at [1286, 474] on p "Publish the page to see the content." at bounding box center [1241, 458] width 162 height 31
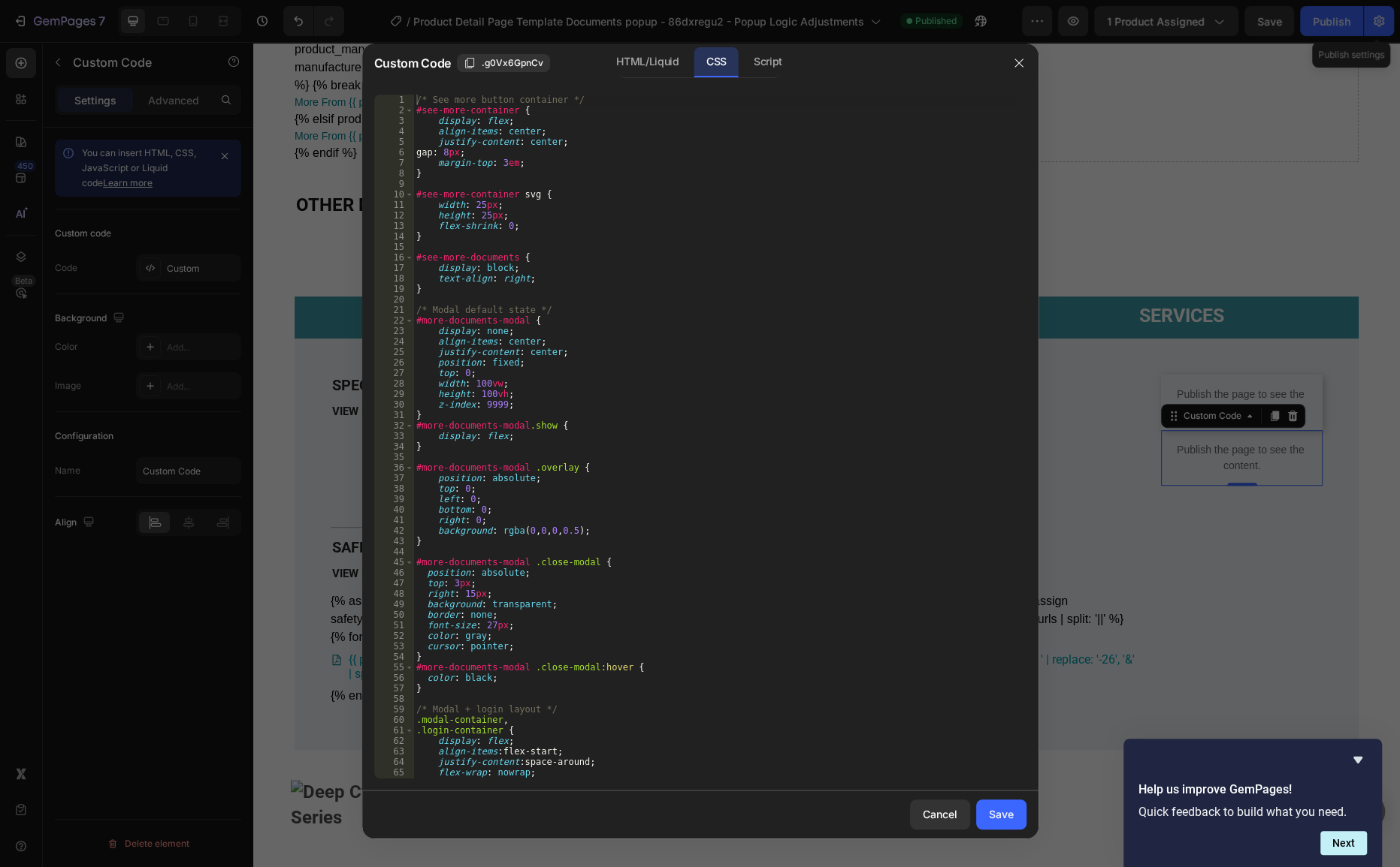
click at [740, 258] on div "/* See more button container */ #see-more-container { display : flex ; align-it…" at bounding box center [714, 447] width 602 height 705
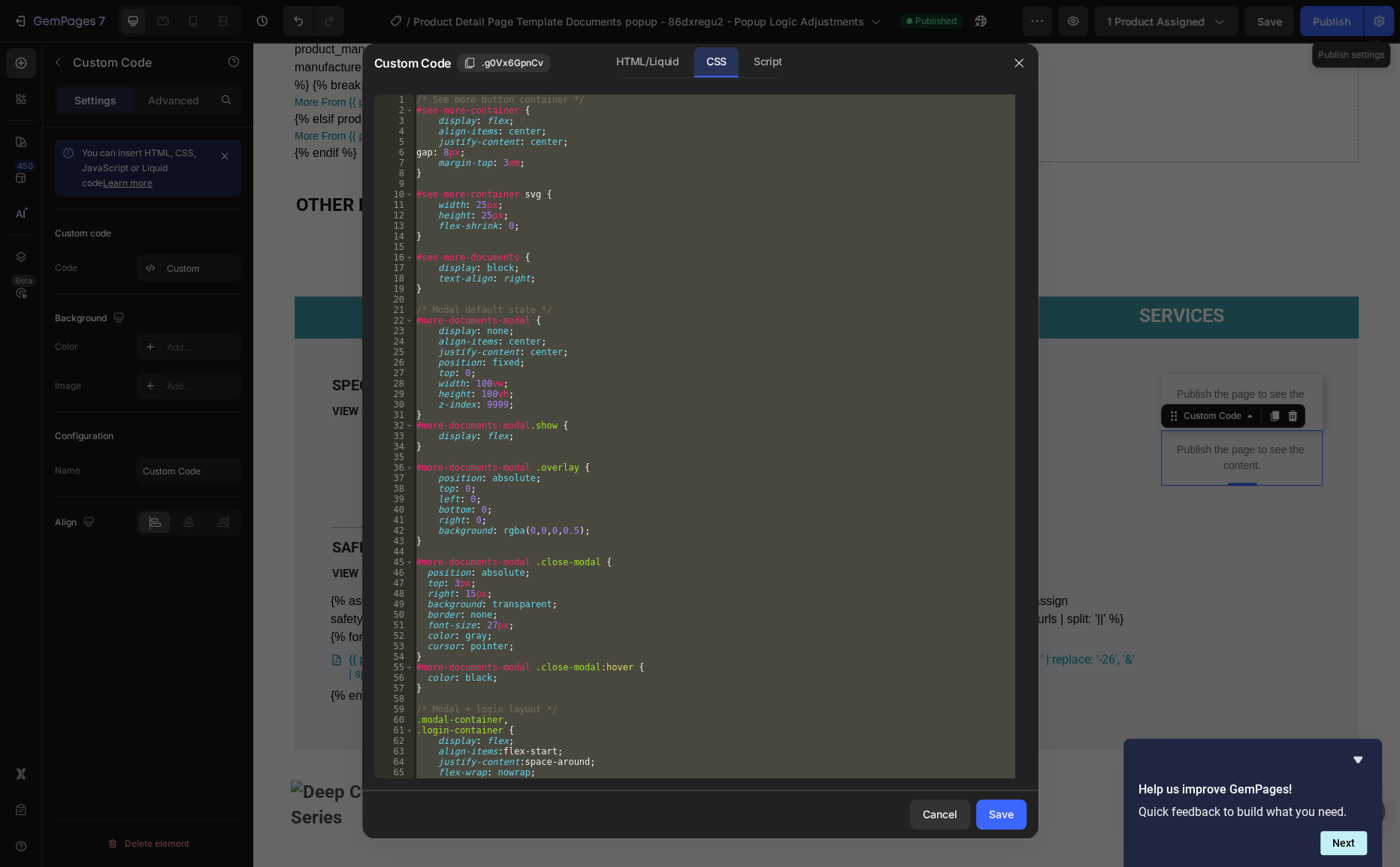
paste textarea ".login-container {"
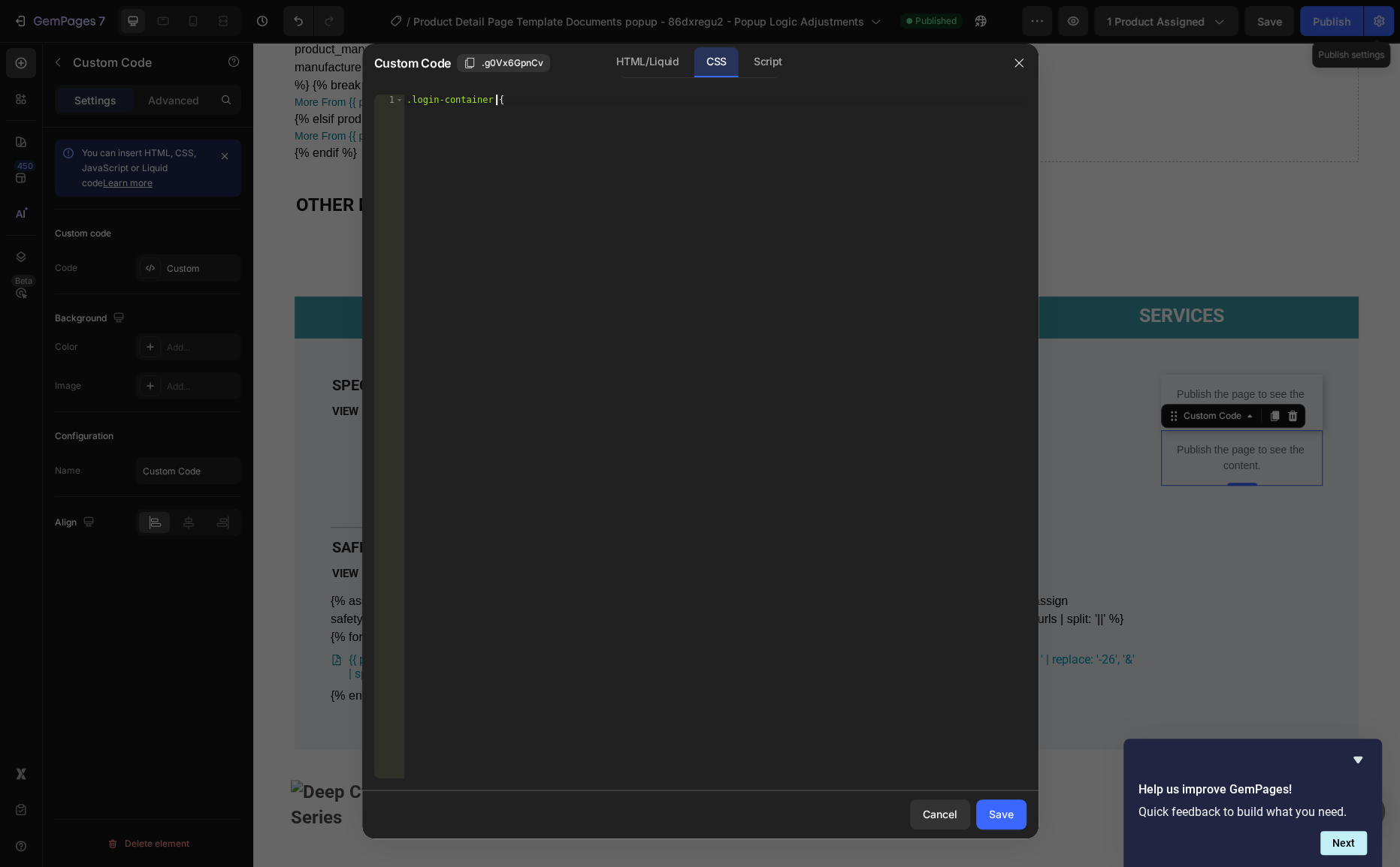
click at [740, 424] on div ".login-container {" at bounding box center [715, 447] width 622 height 705
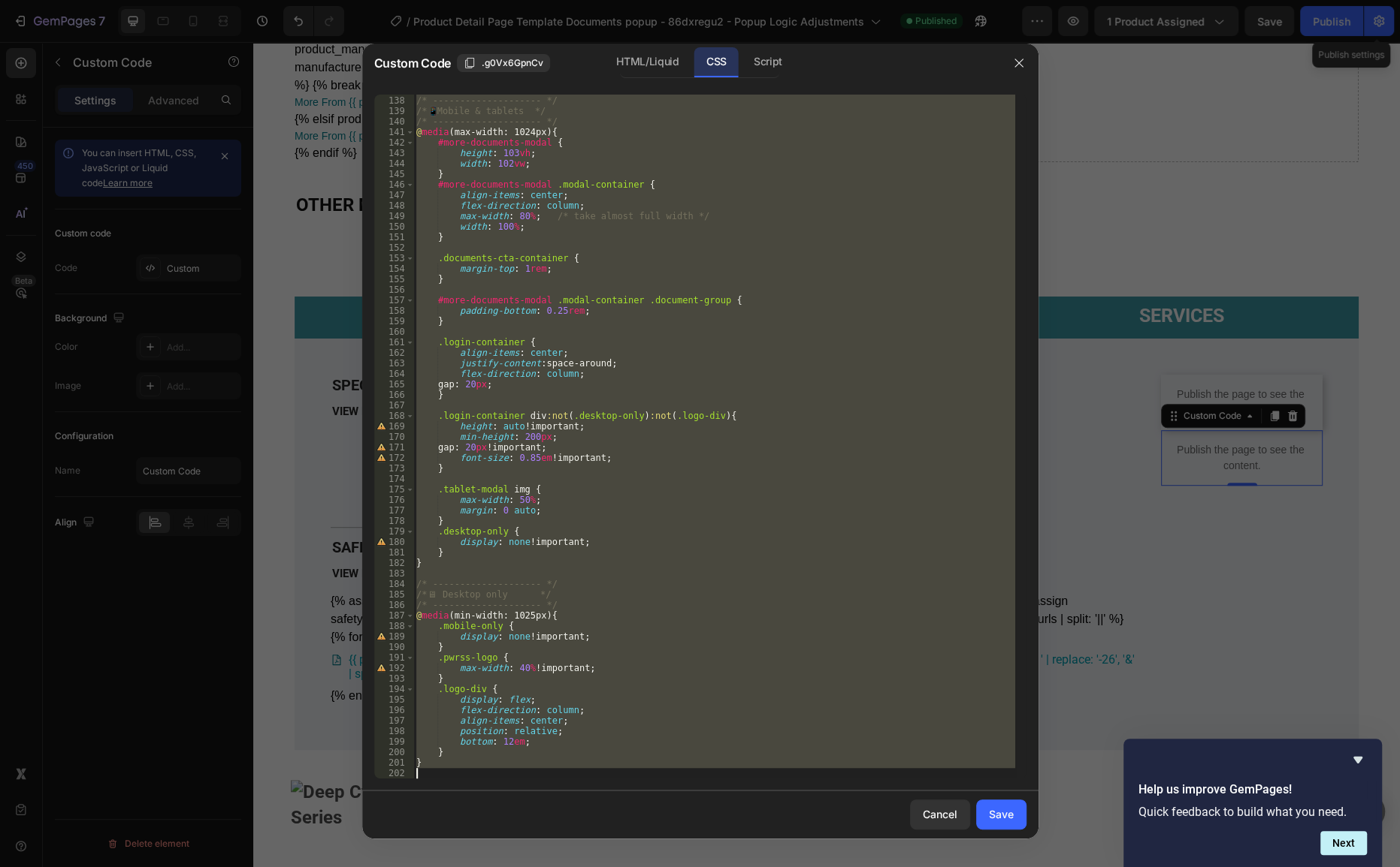
click at [648, 381] on div "/* -------------------- */ /* 📱 Mobile & tablets */ /* -------------------- */ …" at bounding box center [714, 437] width 602 height 685
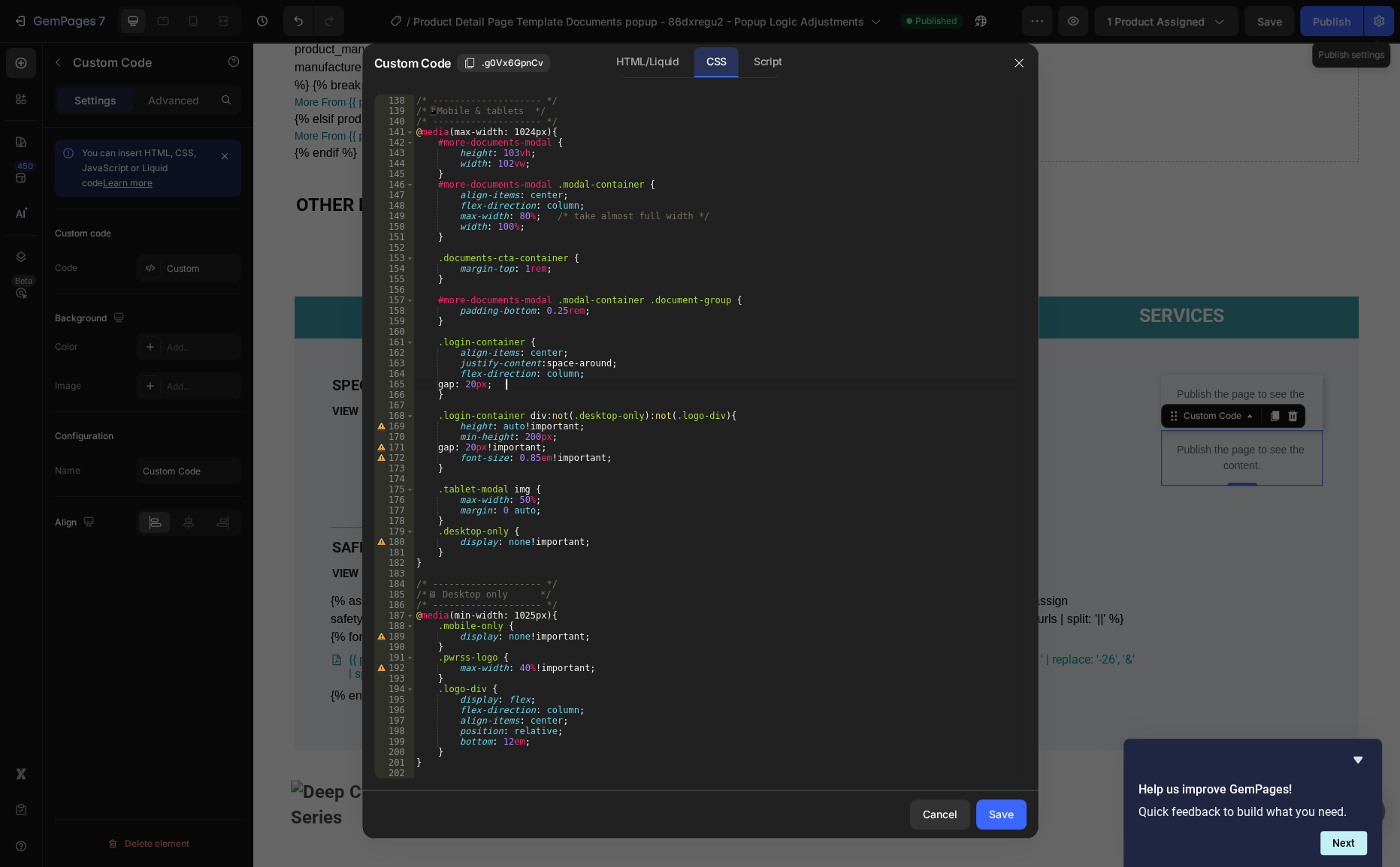
type textarea "}"
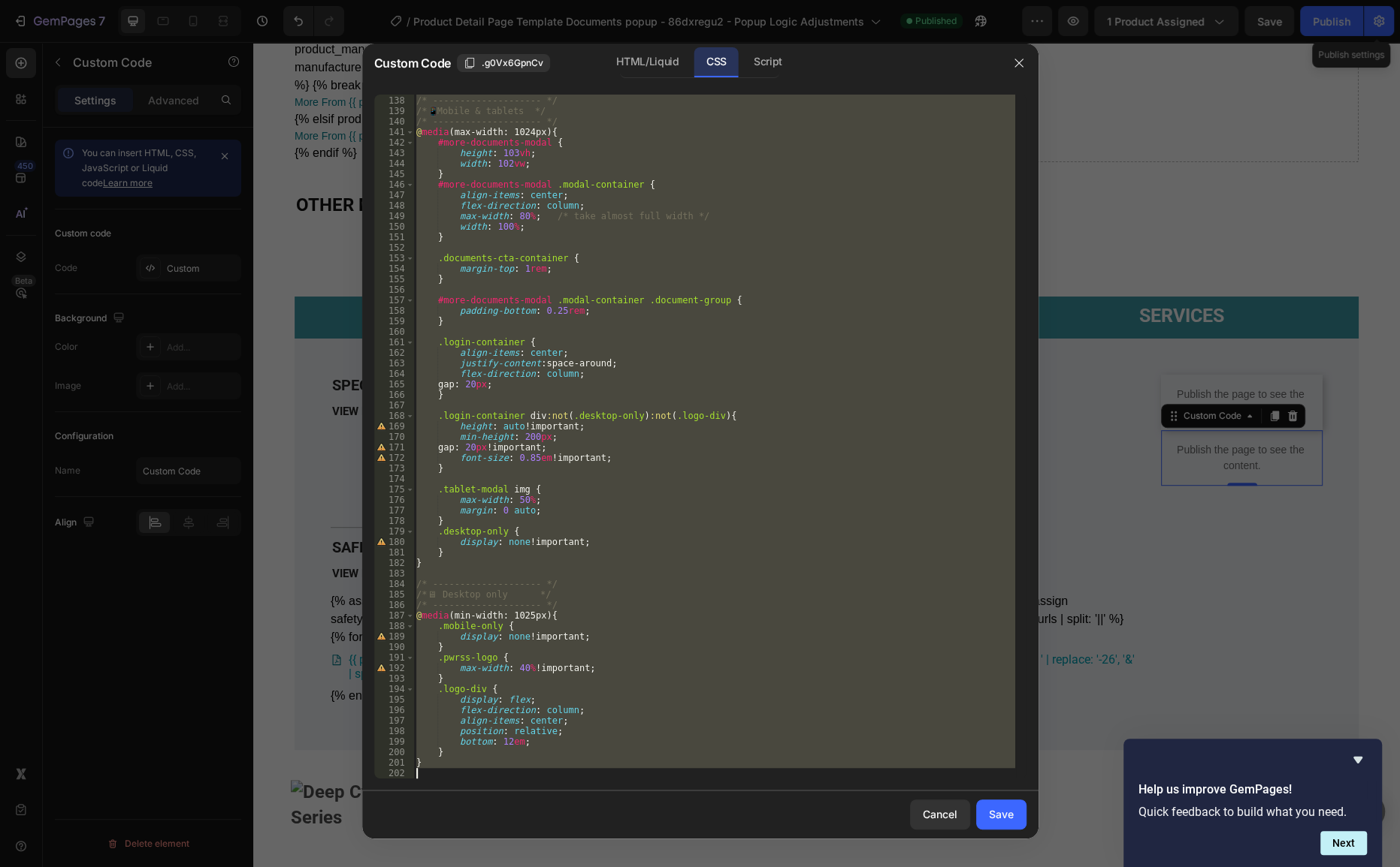
paste textarea
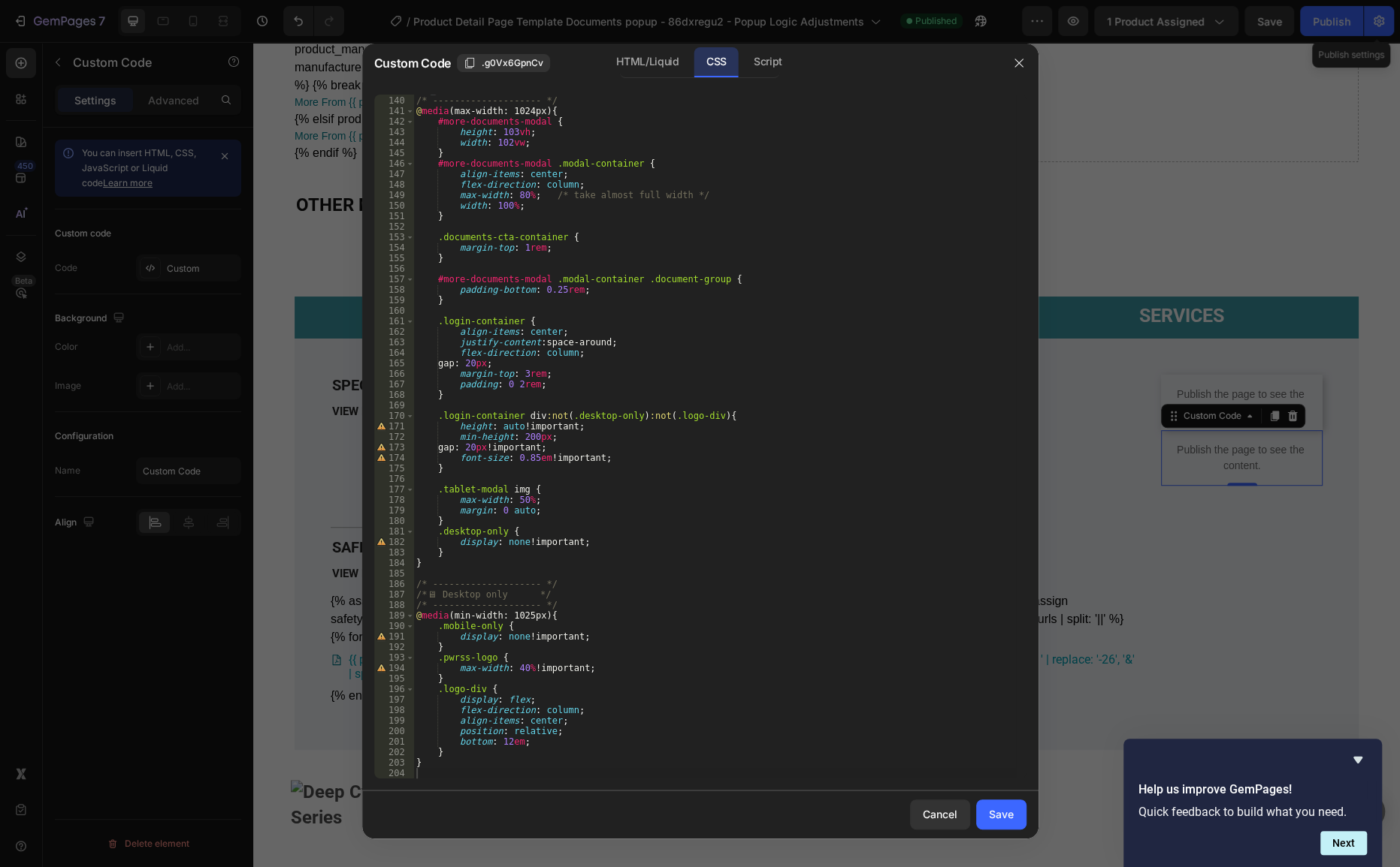
drag, startPoint x: 1013, startPoint y: 812, endPoint x: 1053, endPoint y: 769, distance: 58.7
click at [1014, 817] on button "Save" at bounding box center [1001, 815] width 50 height 30
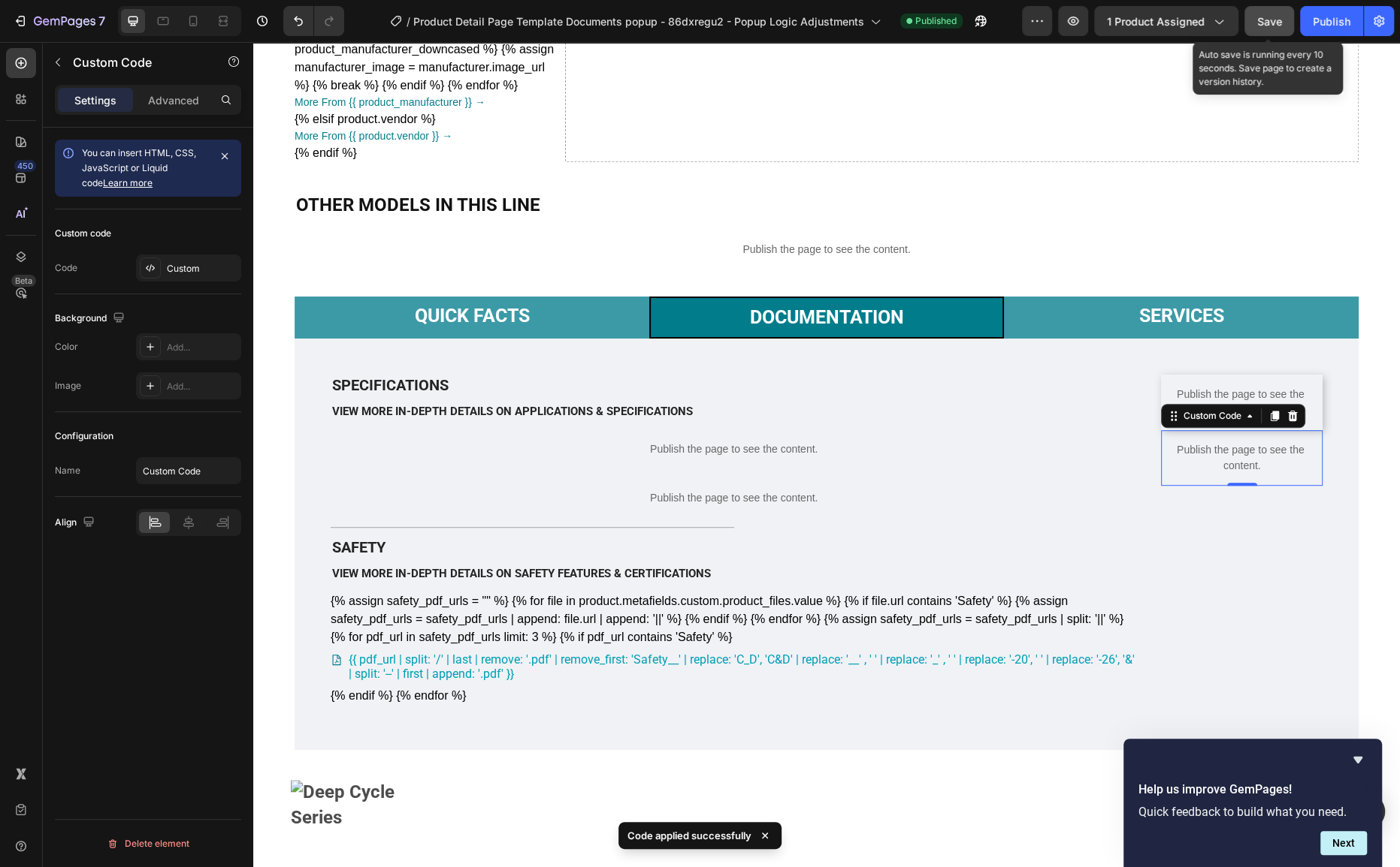
click at [1282, 16] on button "Save" at bounding box center [1269, 21] width 49 height 30
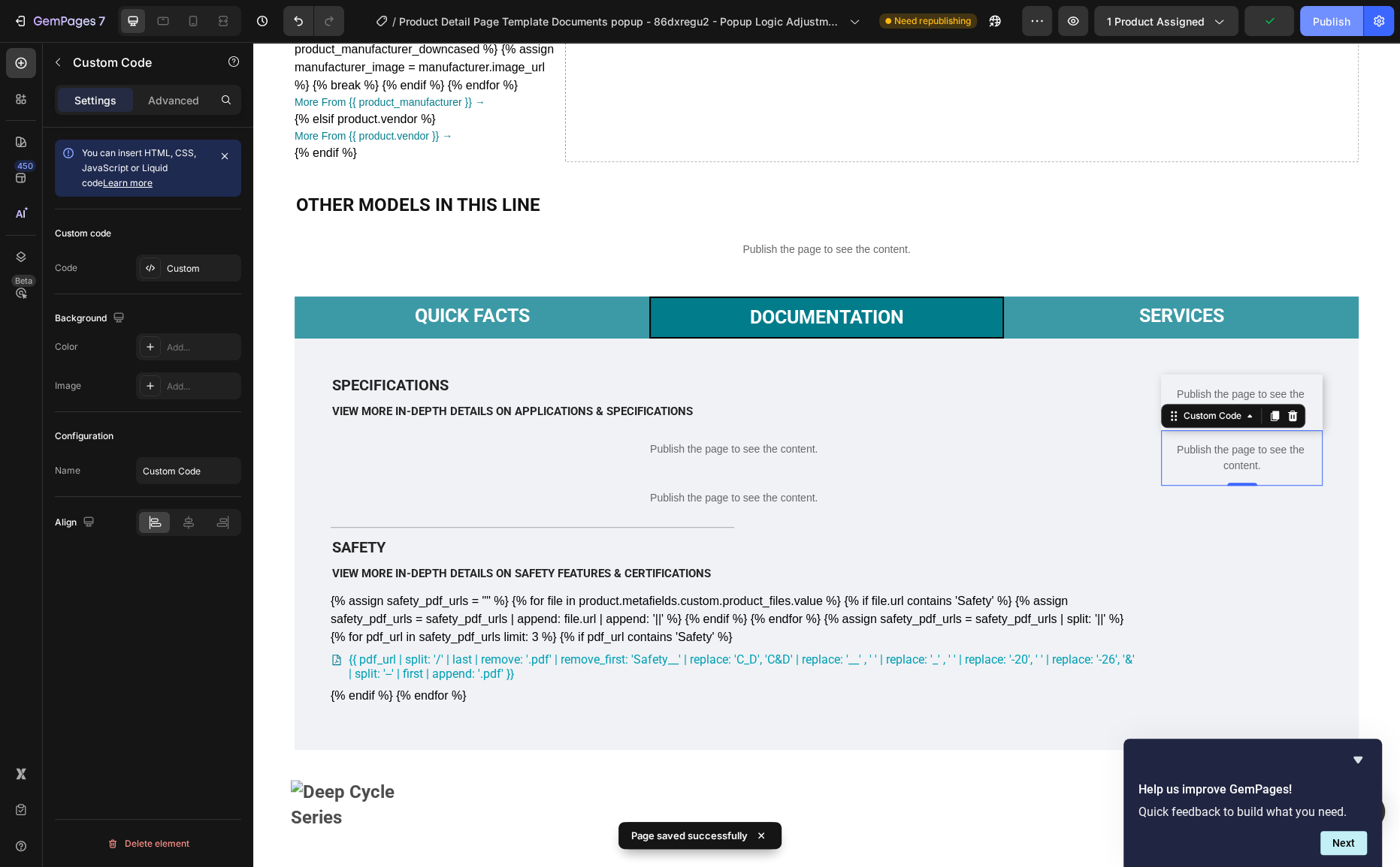
click at [1331, 28] on div "Publish" at bounding box center [1332, 21] width 38 height 16
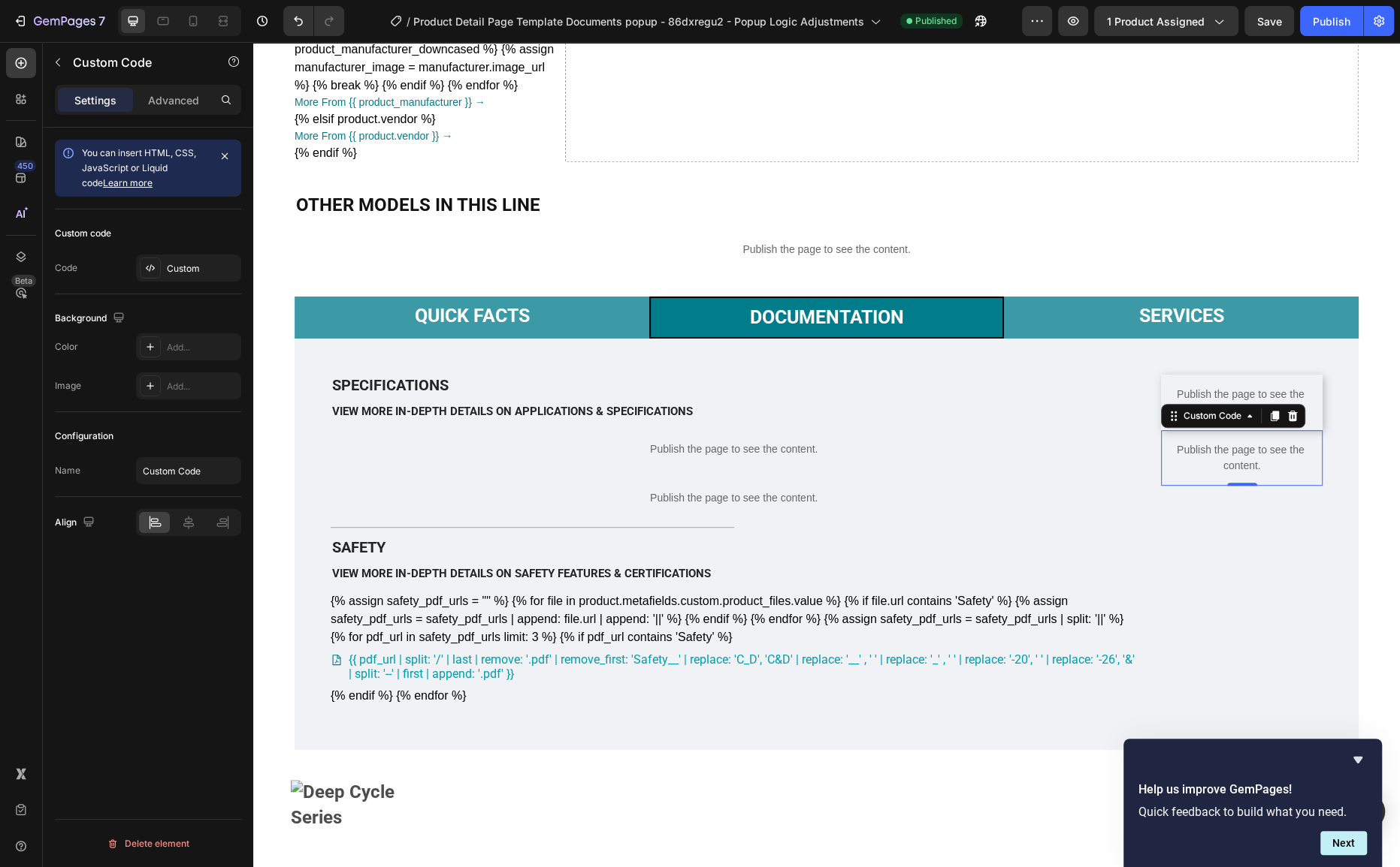
click at [1193, 474] on p "Publish the page to see the content." at bounding box center [1241, 458] width 162 height 31
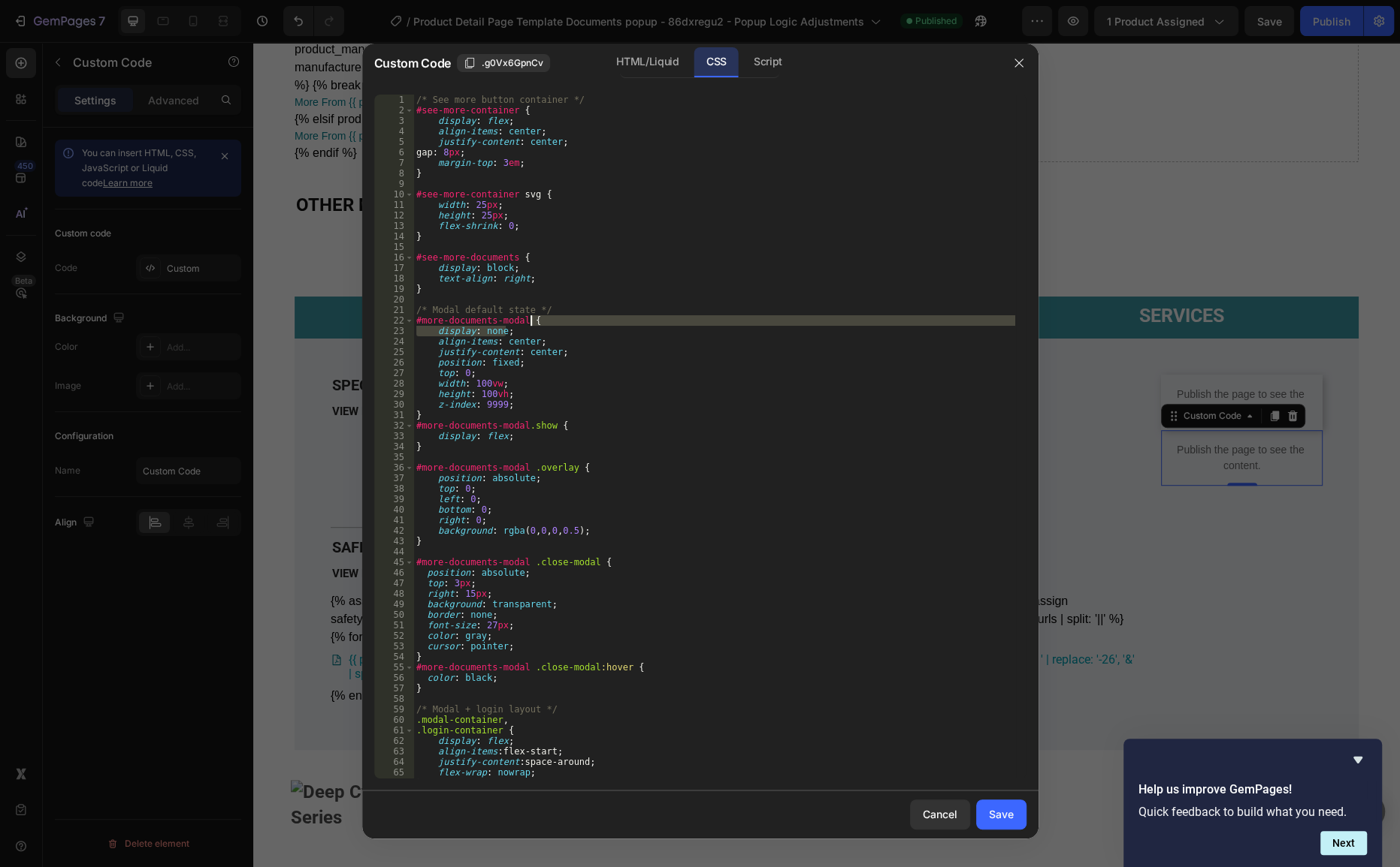
click at [651, 324] on div "/* See more button container */ #see-more-container { display : flex ; align-it…" at bounding box center [714, 447] width 602 height 705
type textarea "}"
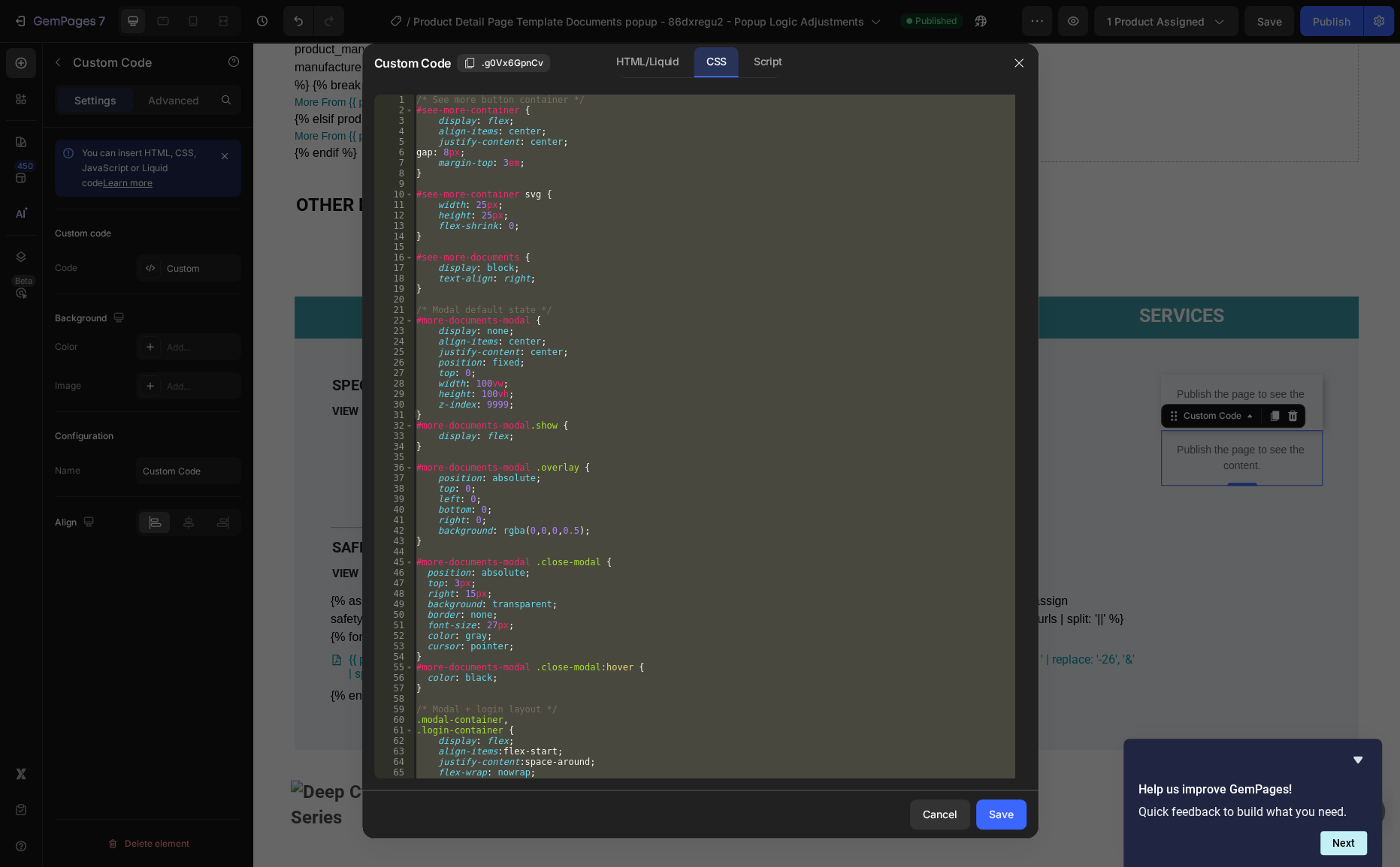
paste textarea
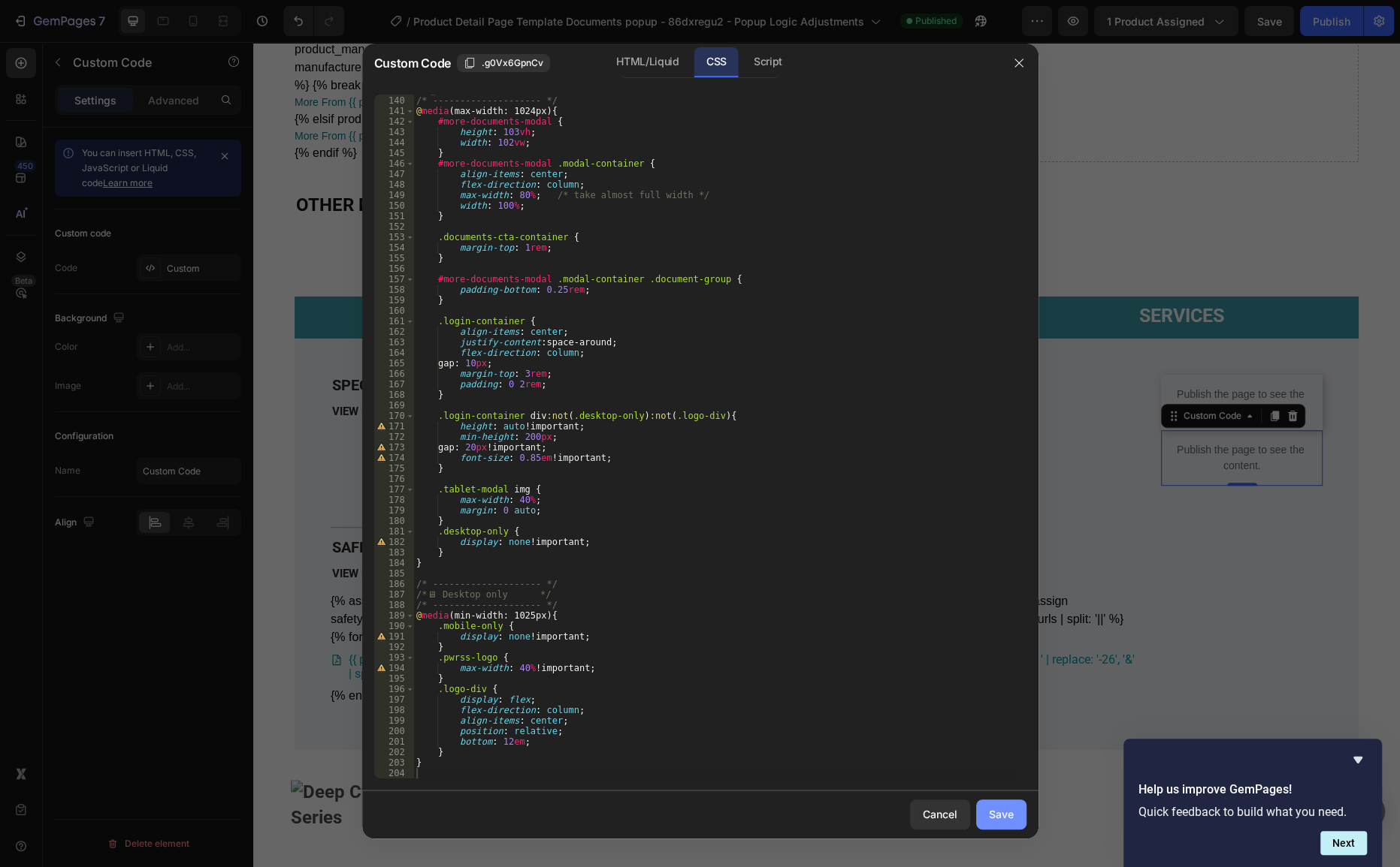
click at [1006, 811] on div "Save" at bounding box center [1001, 814] width 25 height 16
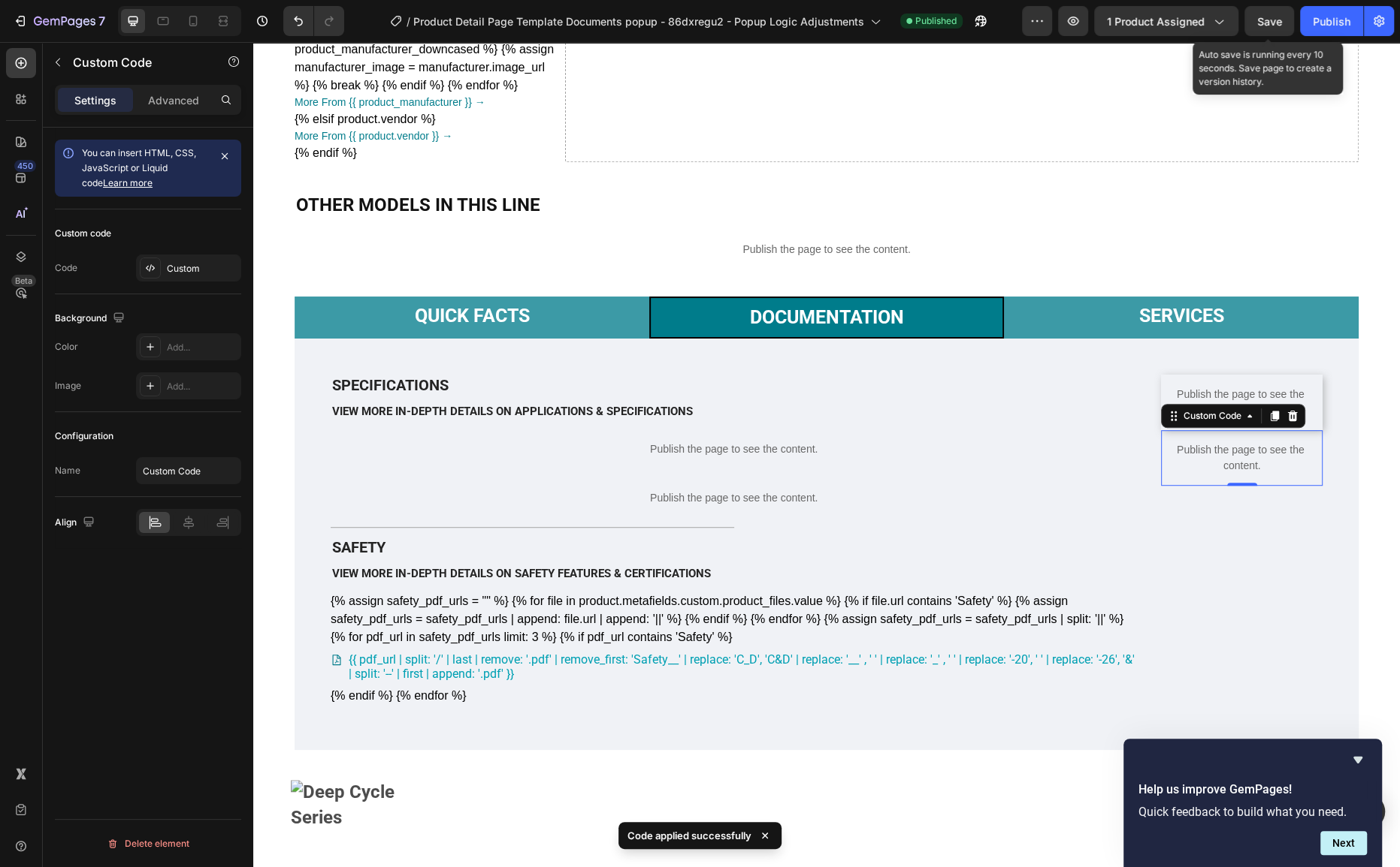
click at [1275, 25] on span "Save" at bounding box center [1269, 22] width 25 height 13
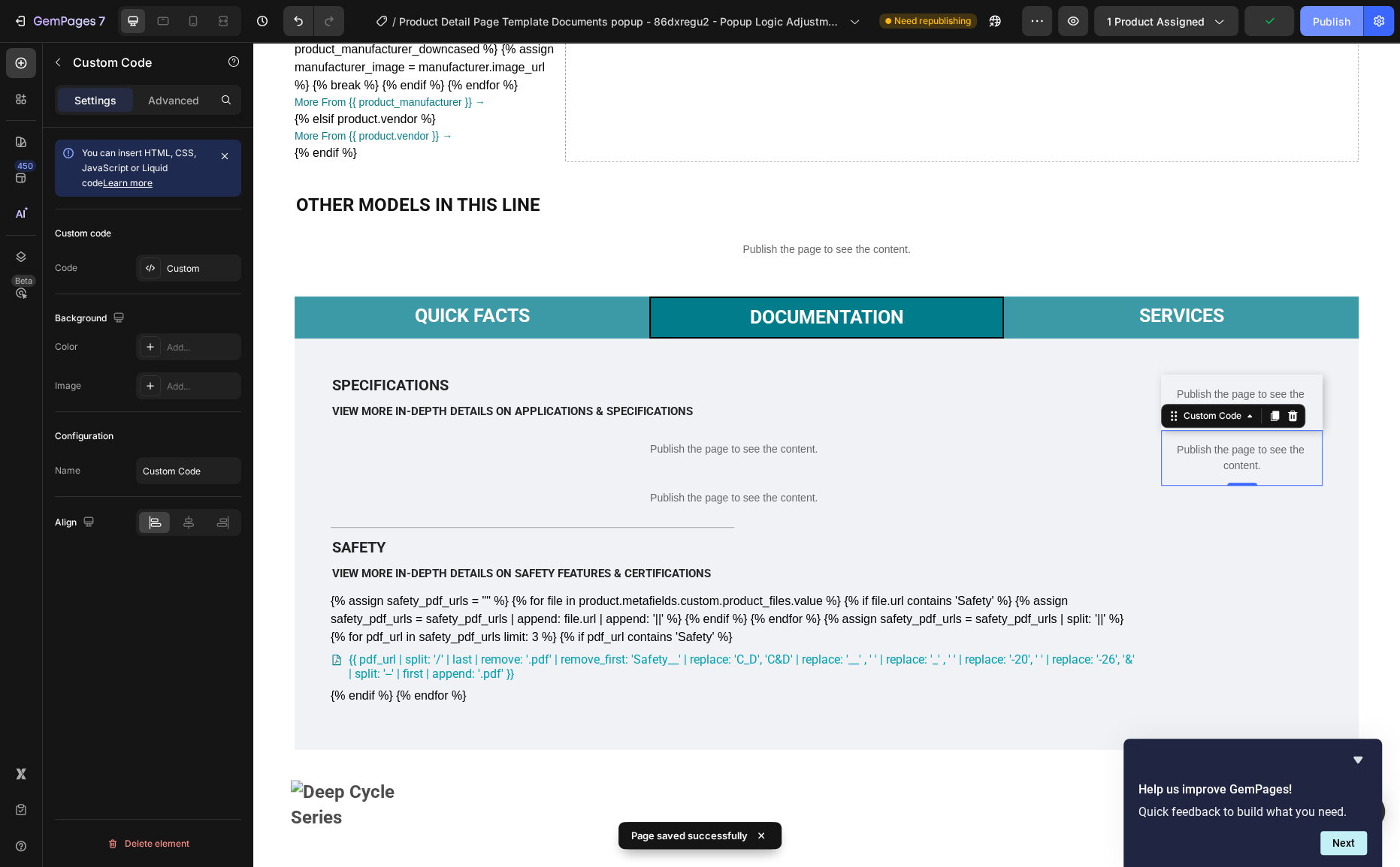
click at [1316, 26] on div "Publish" at bounding box center [1332, 21] width 38 height 16
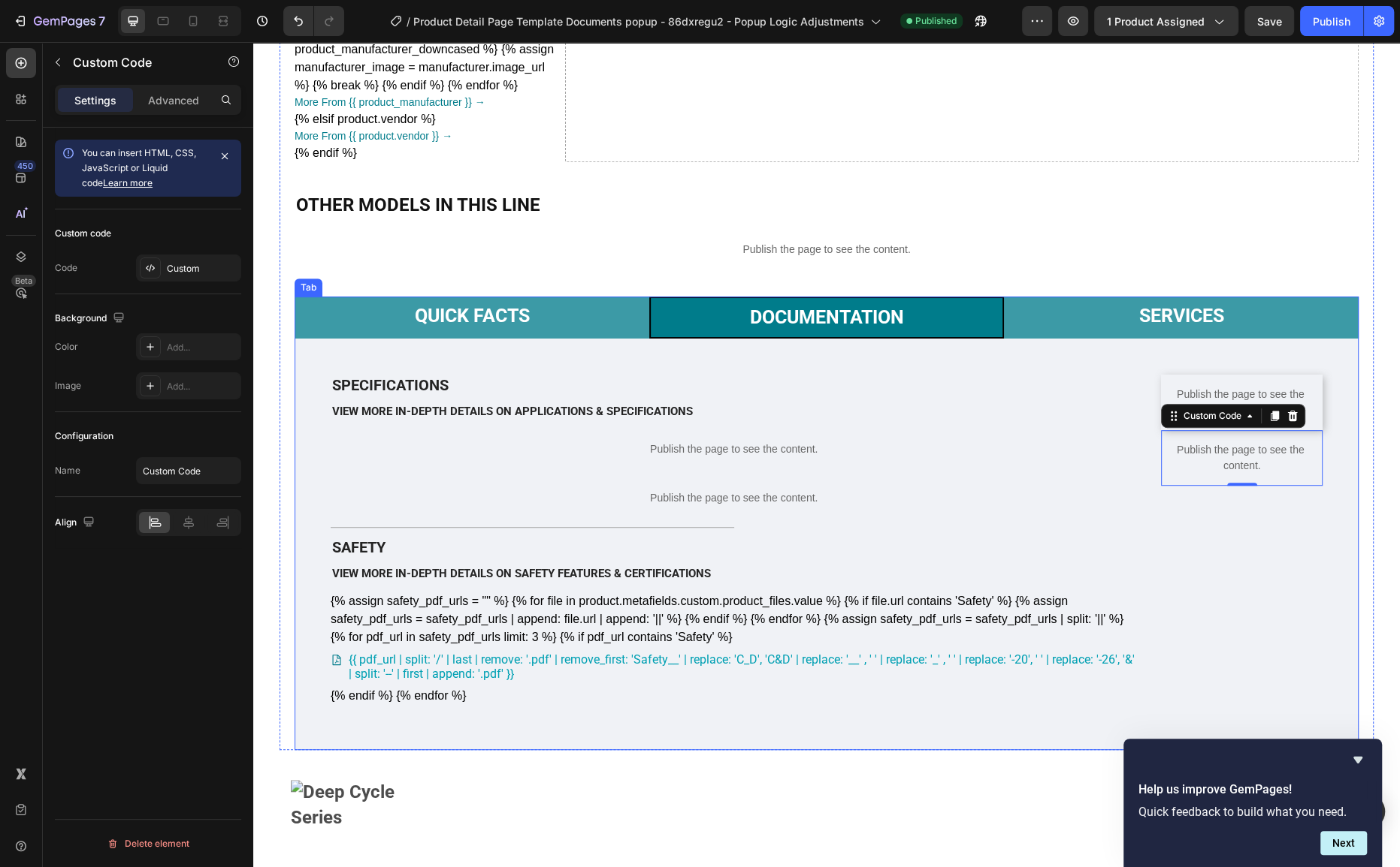
click at [916, 330] on li "Documentation" at bounding box center [826, 318] width 355 height 42
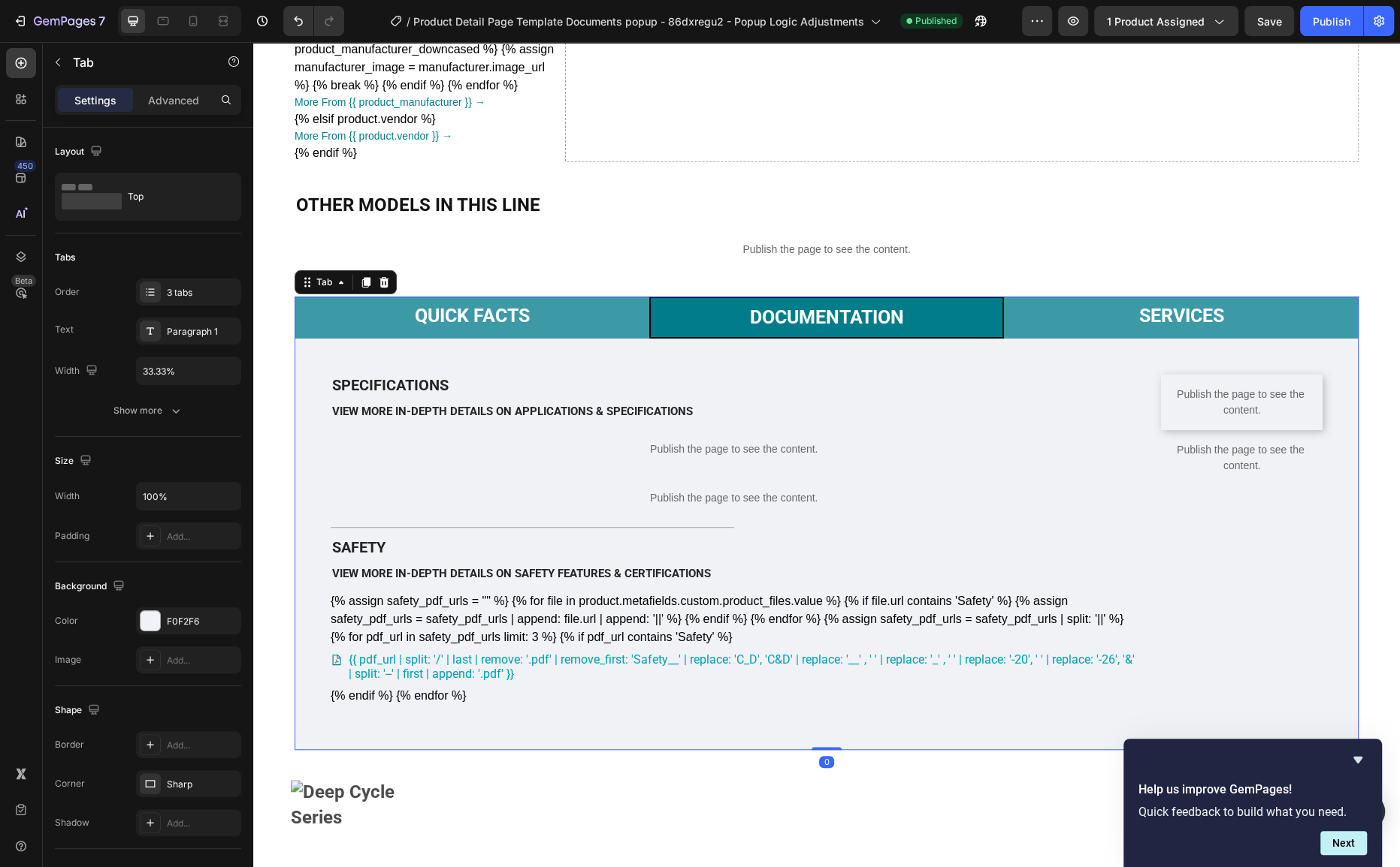
drag, startPoint x: 601, startPoint y: 318, endPoint x: 787, endPoint y: 373, distance: 194.0
click at [601, 317] on li "Quick Facts" at bounding box center [471, 318] width 355 height 42
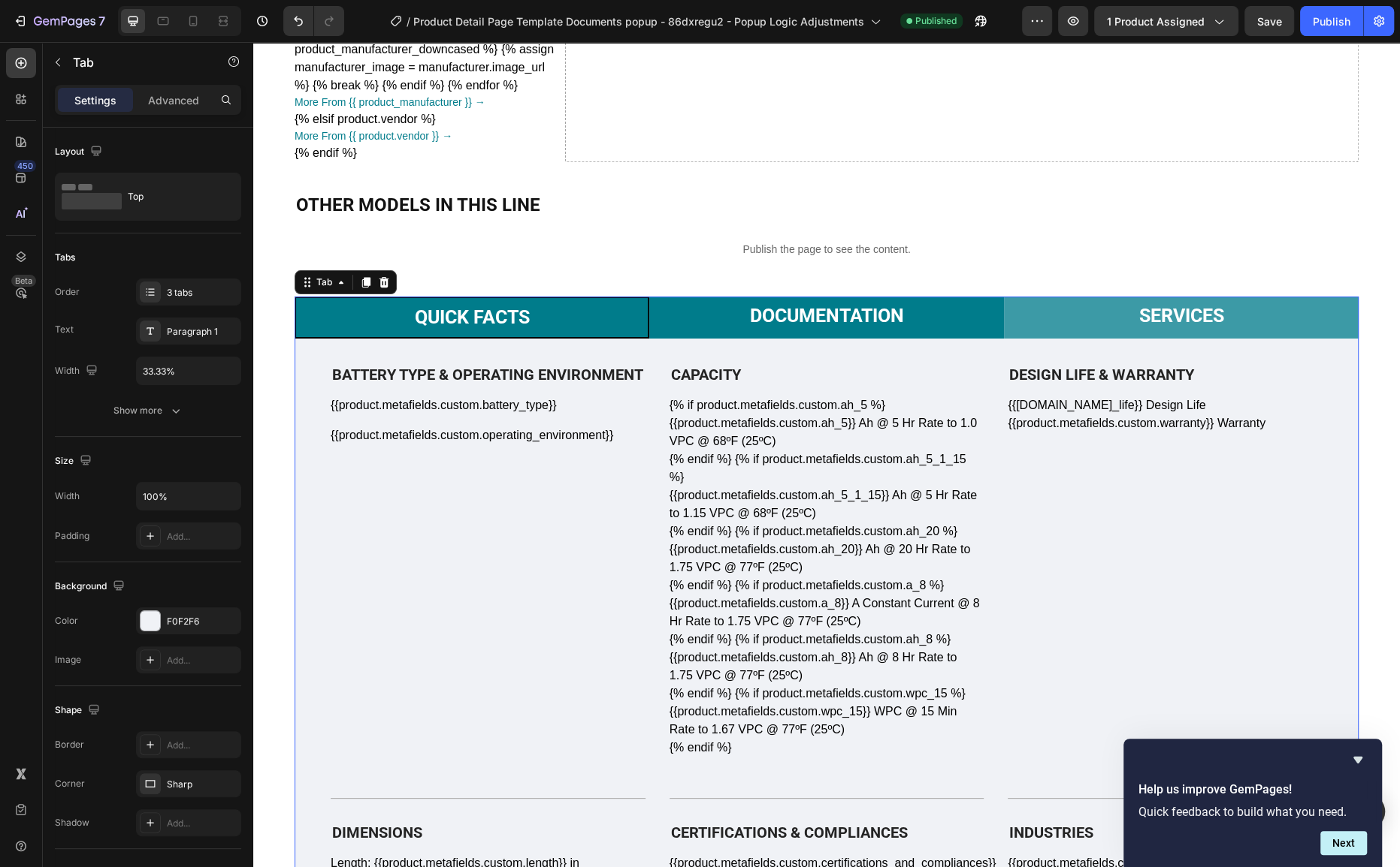
click at [749, 315] on p "Documentation" at bounding box center [826, 316] width 154 height 23
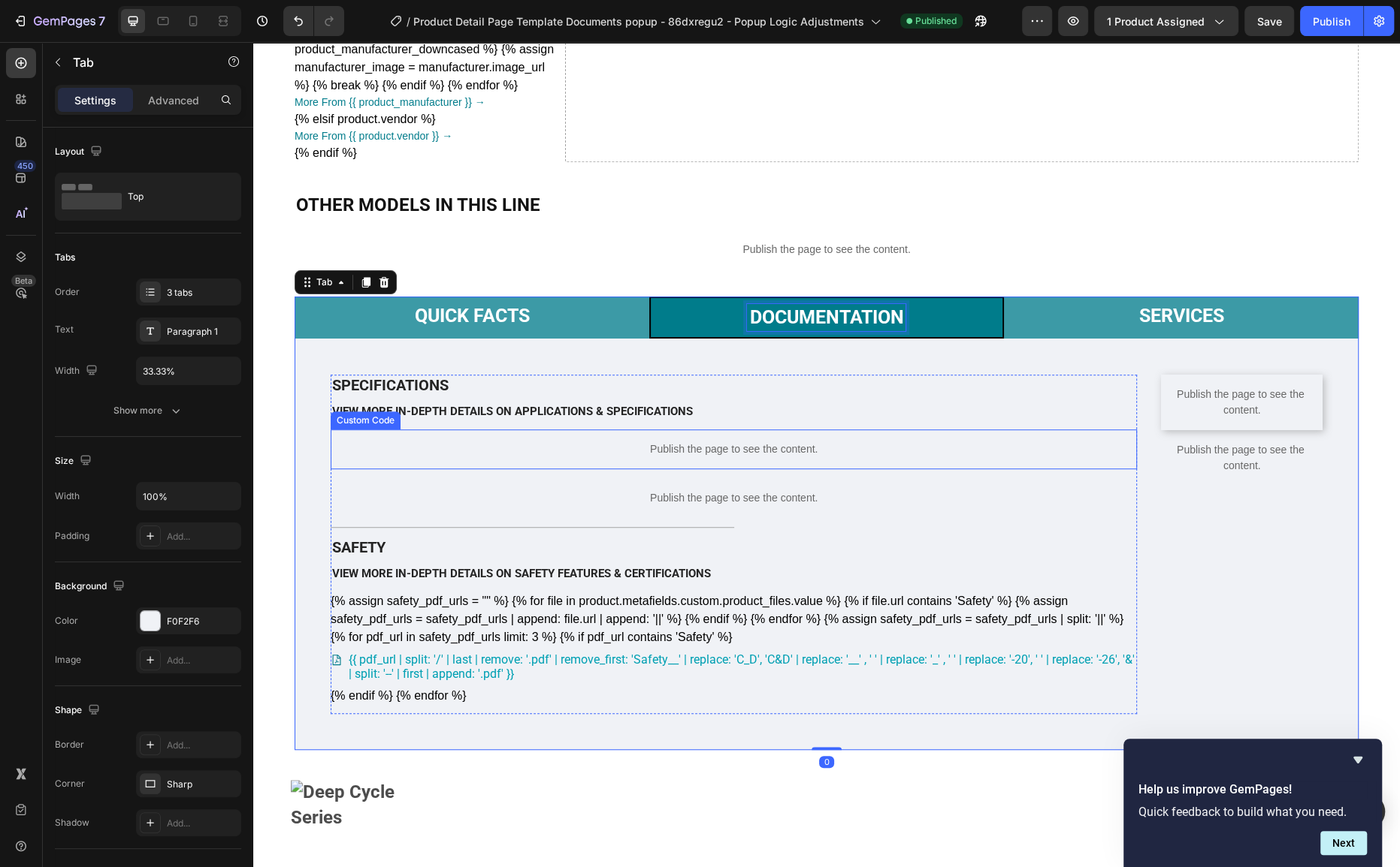
scroll to position [629, 0]
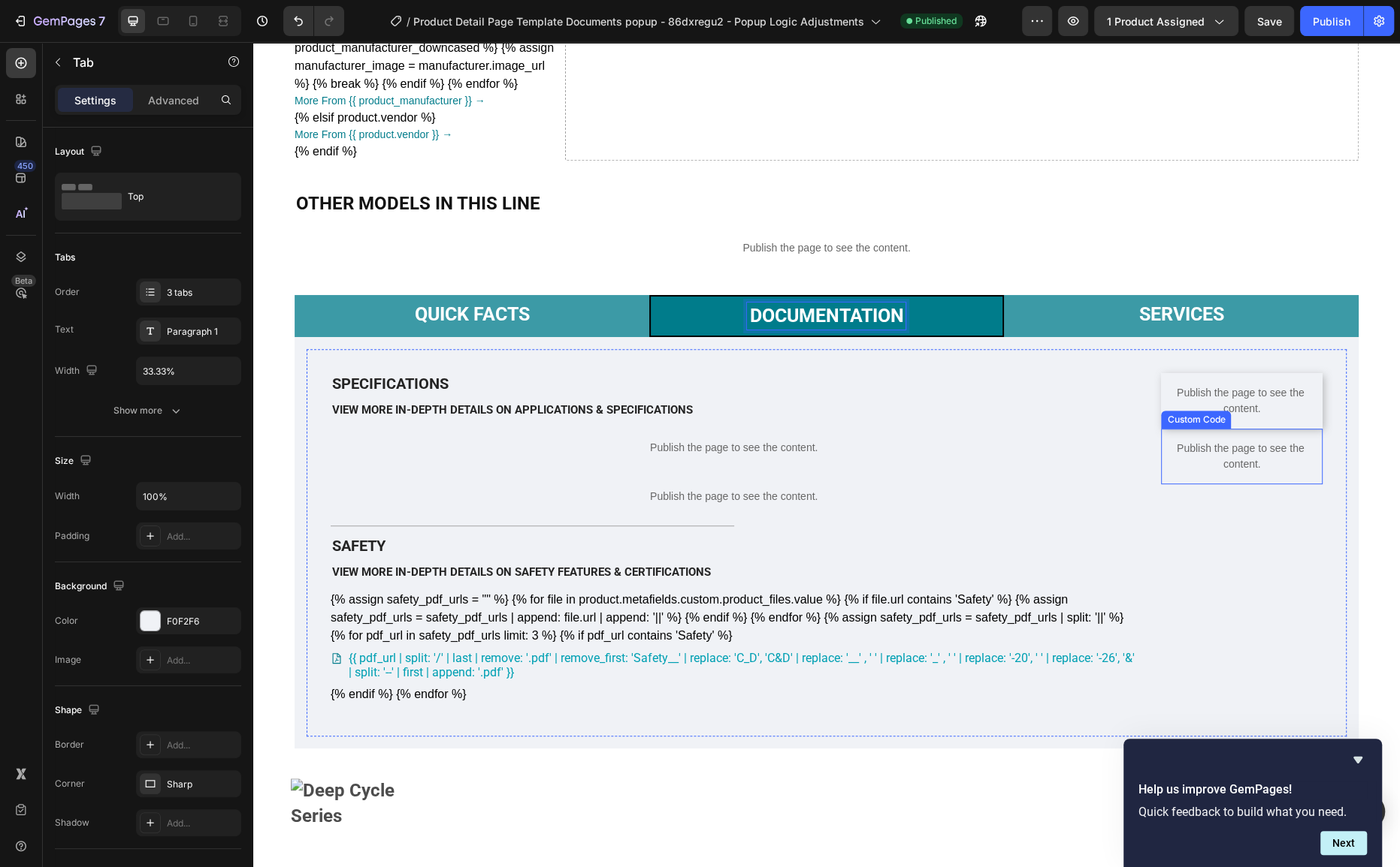
click at [1178, 473] on p "Publish the page to see the content." at bounding box center [1241, 456] width 162 height 31
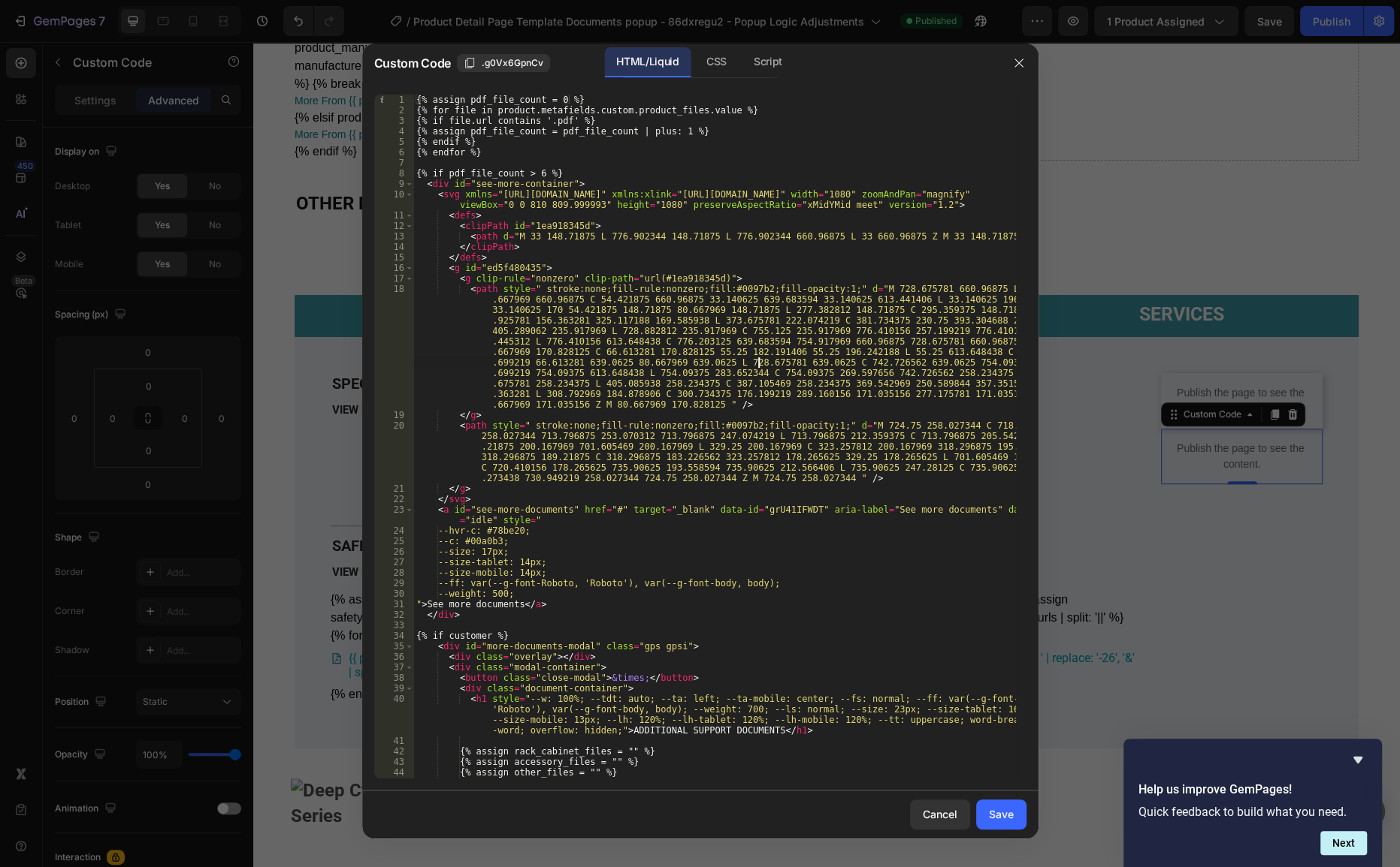
click at [758, 364] on div "{% assign pdf_file_count = 0 %} {% for file in product.metafields.custom.produc…" at bounding box center [714, 447] width 602 height 705
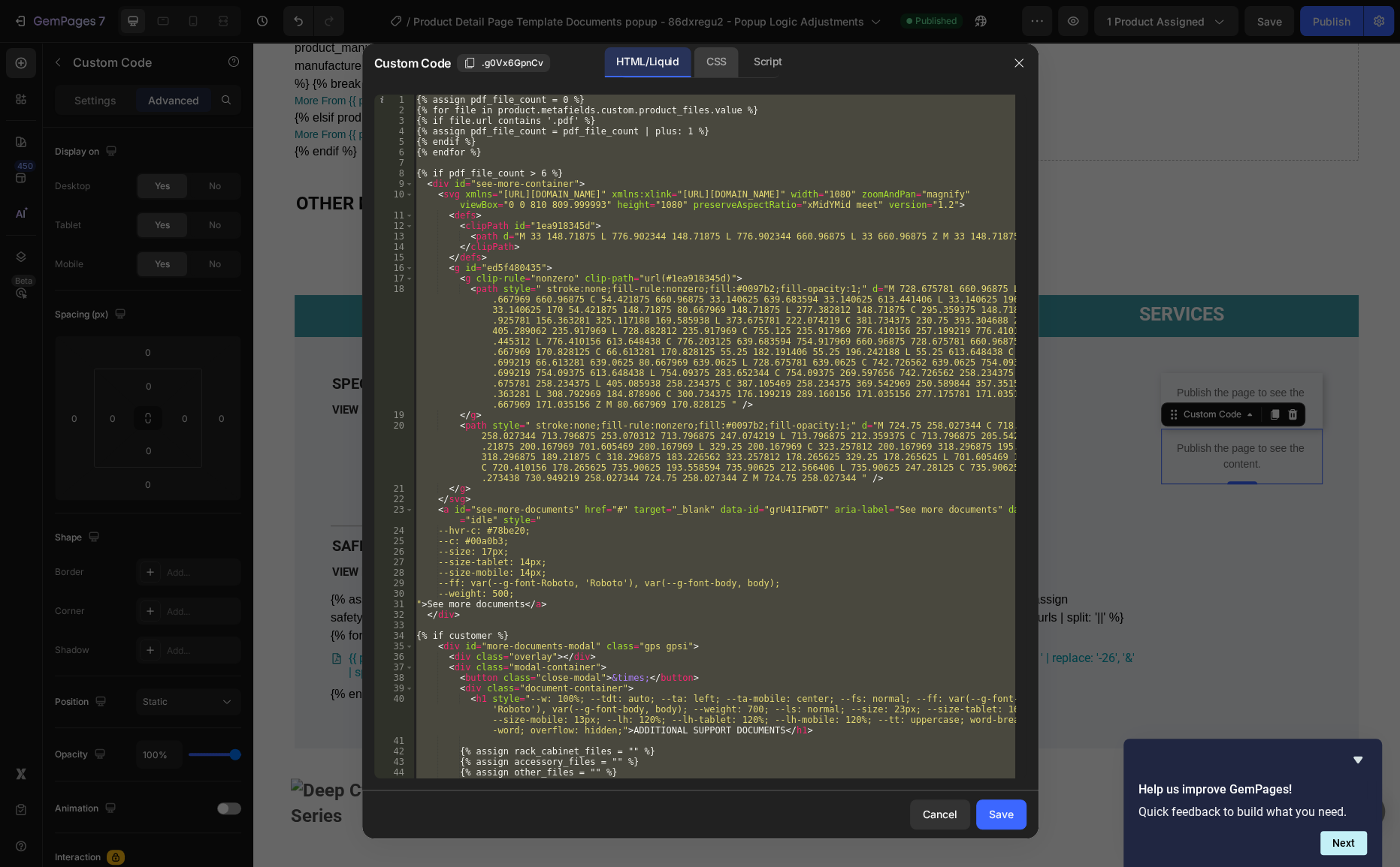
click at [698, 64] on div "CSS" at bounding box center [716, 62] width 44 height 30
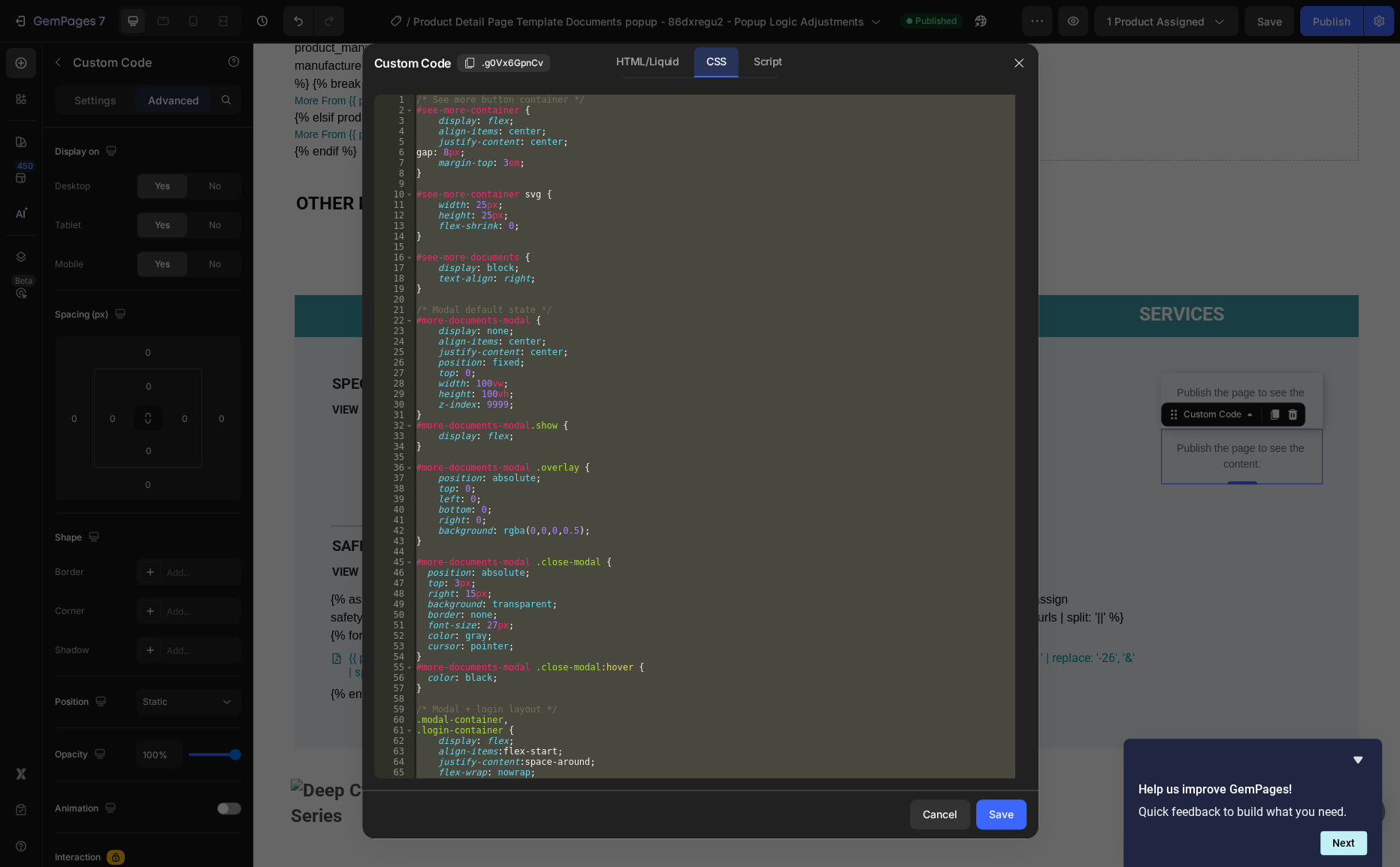
click at [730, 199] on div "/* See more button container */ #see-more-container { display : flex ; align-it…" at bounding box center [714, 437] width 602 height 685
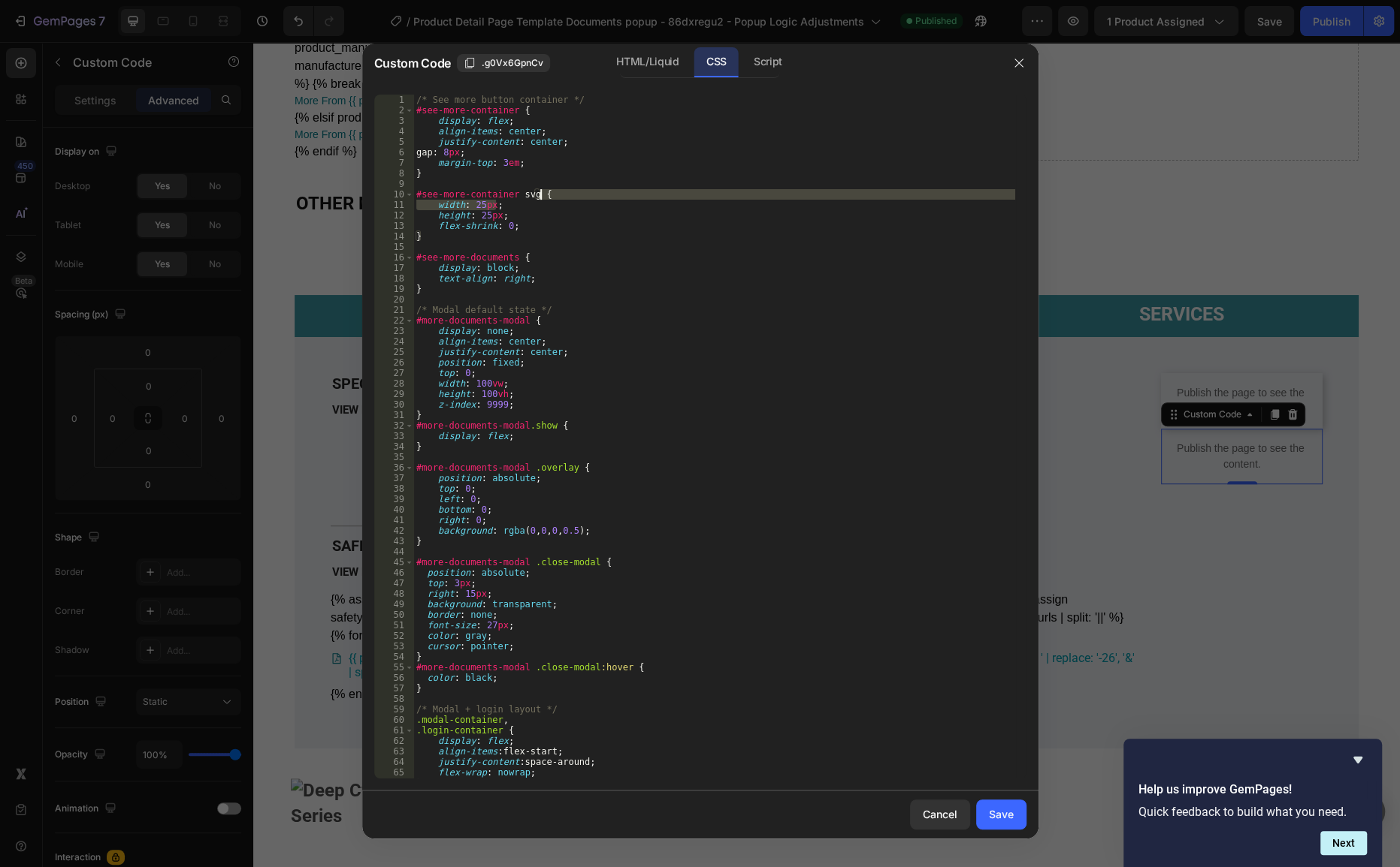
type textarea "}"
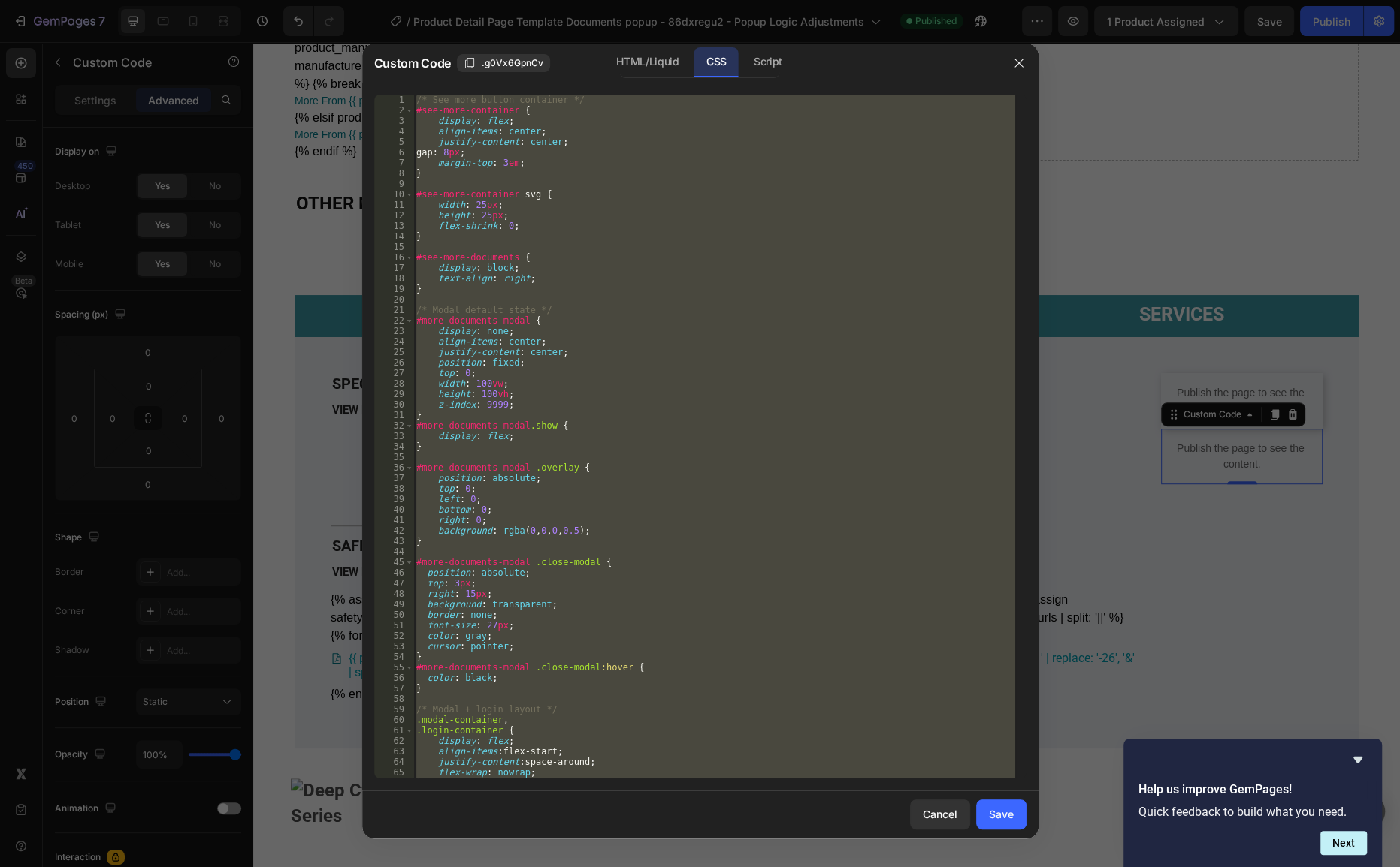
paste textarea
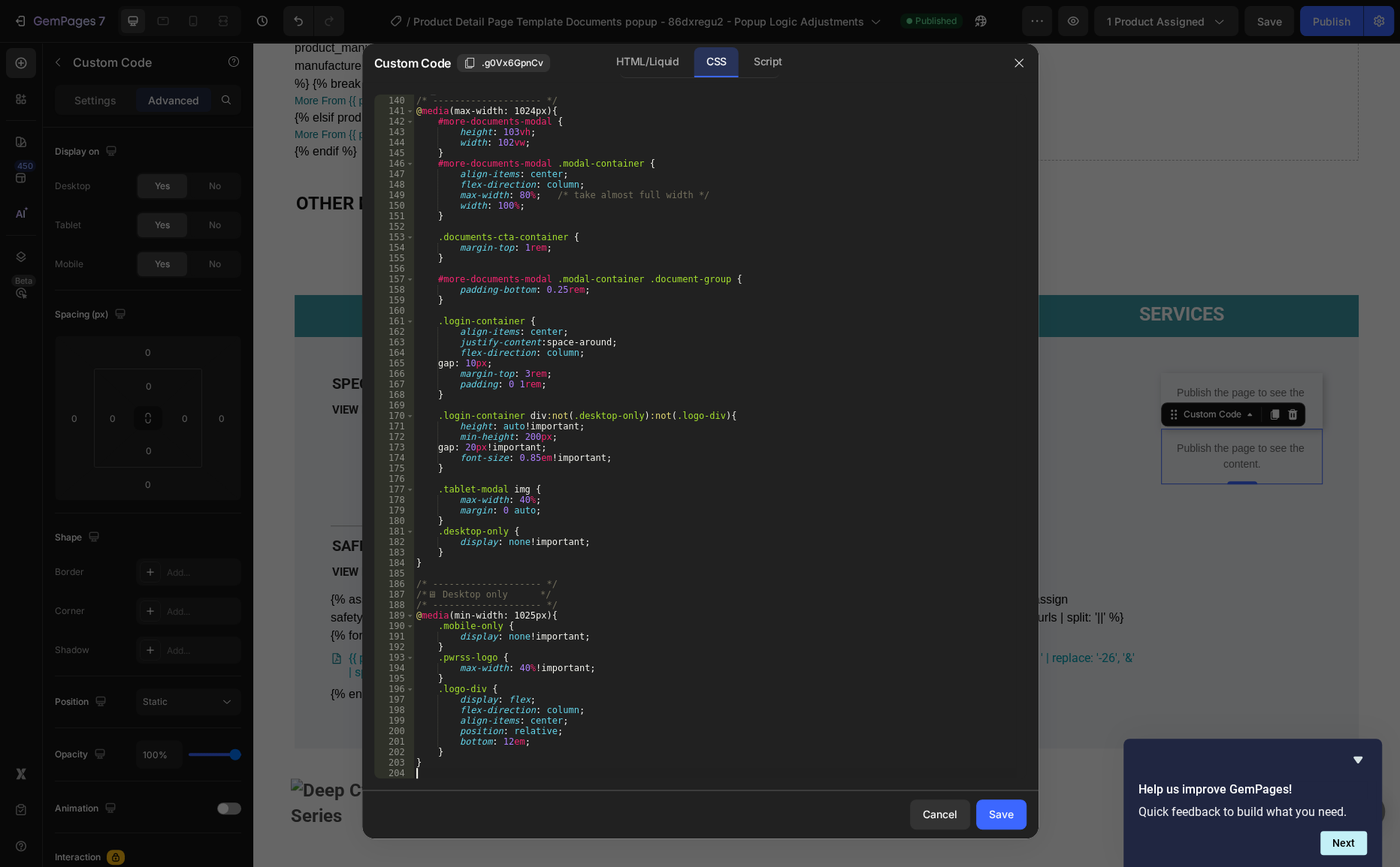
scroll to position [1460, 0]
click at [989, 813] on div "Save" at bounding box center [1001, 814] width 25 height 16
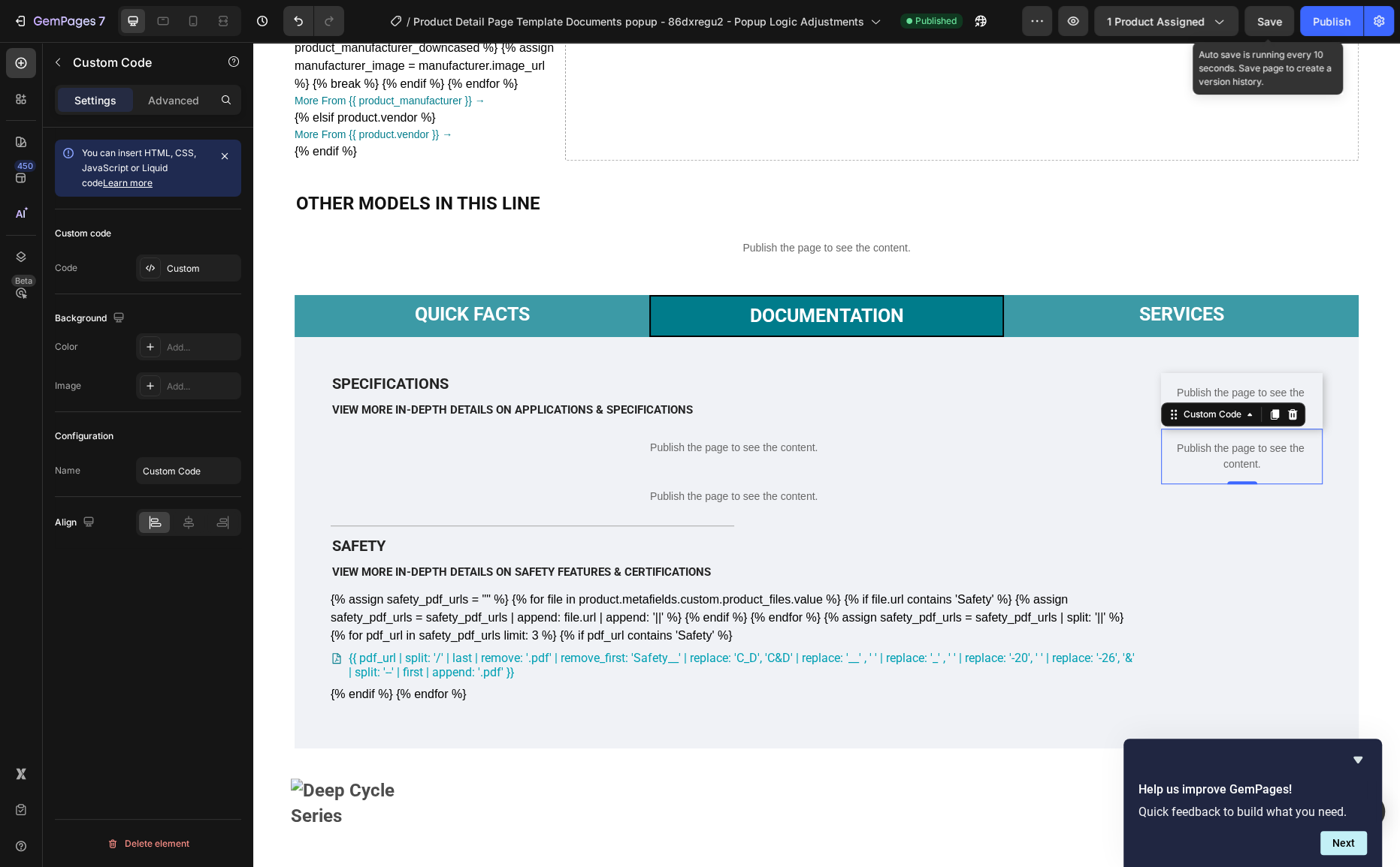
click at [1266, 28] on div "Save" at bounding box center [1269, 21] width 25 height 16
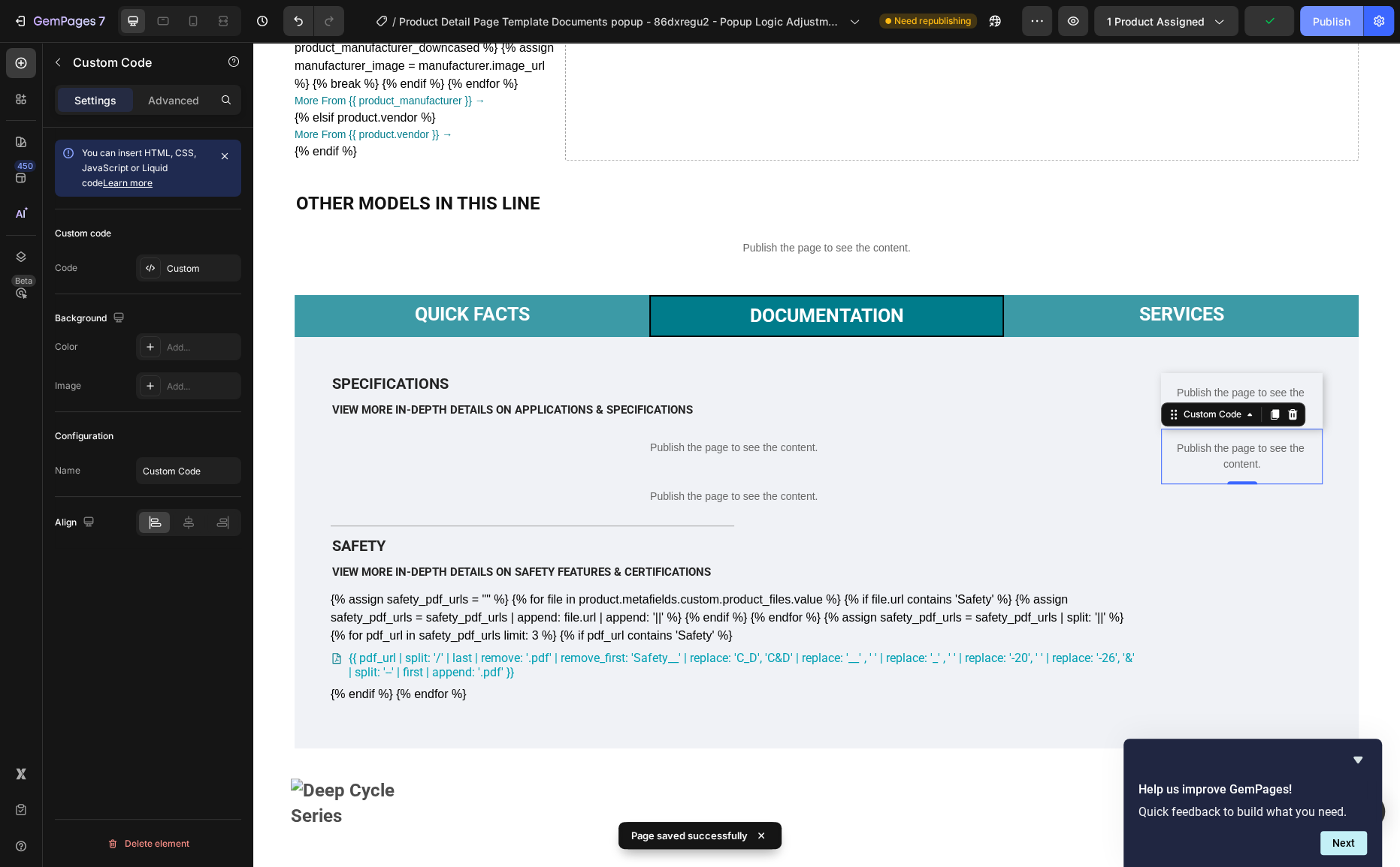
click at [1327, 35] on button "Publish" at bounding box center [1331, 21] width 63 height 30
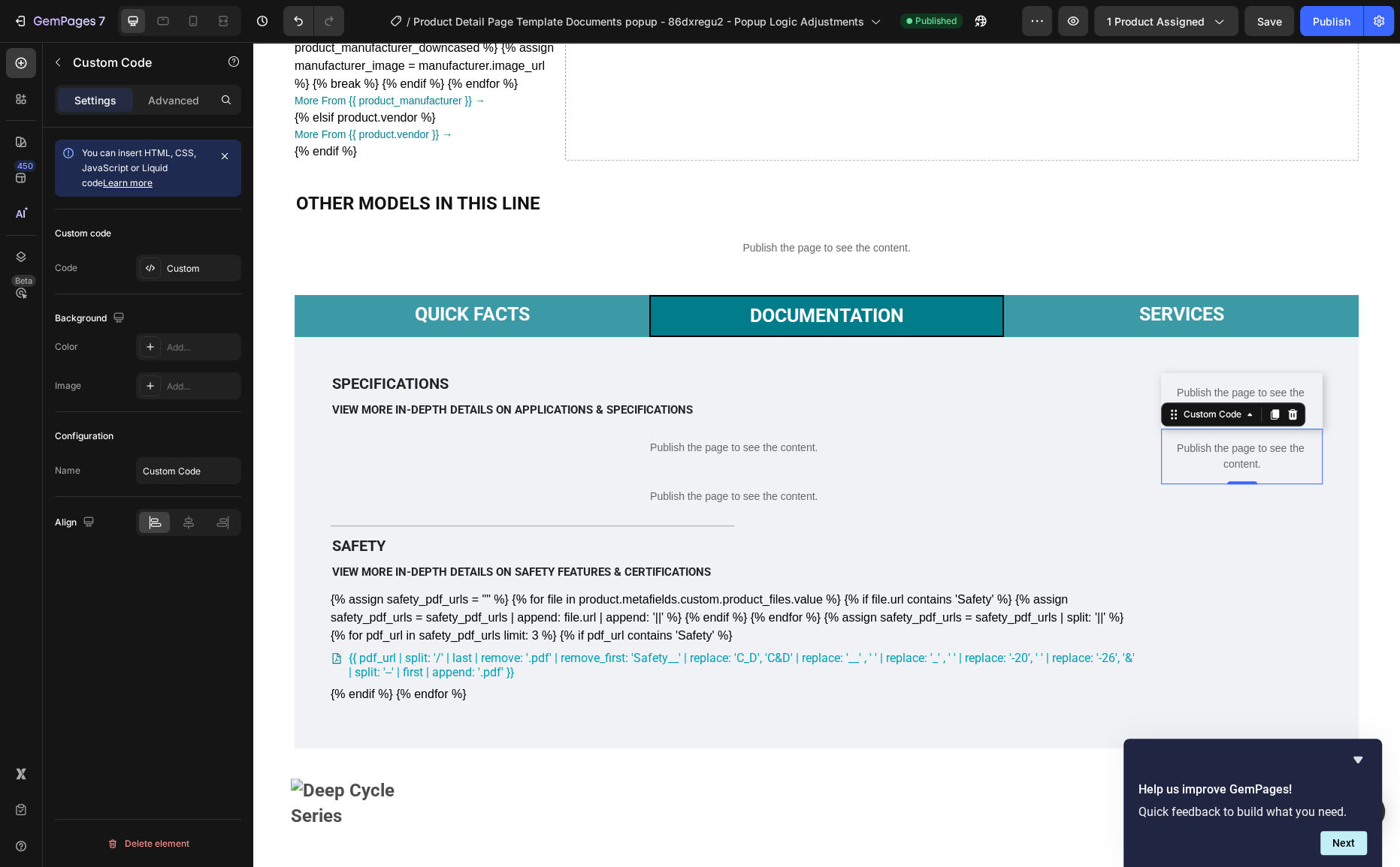
click at [1216, 473] on p "Publish the page to see the content." at bounding box center [1241, 456] width 162 height 31
click at [1217, 473] on p "Publish the page to see the content." at bounding box center [1241, 456] width 162 height 31
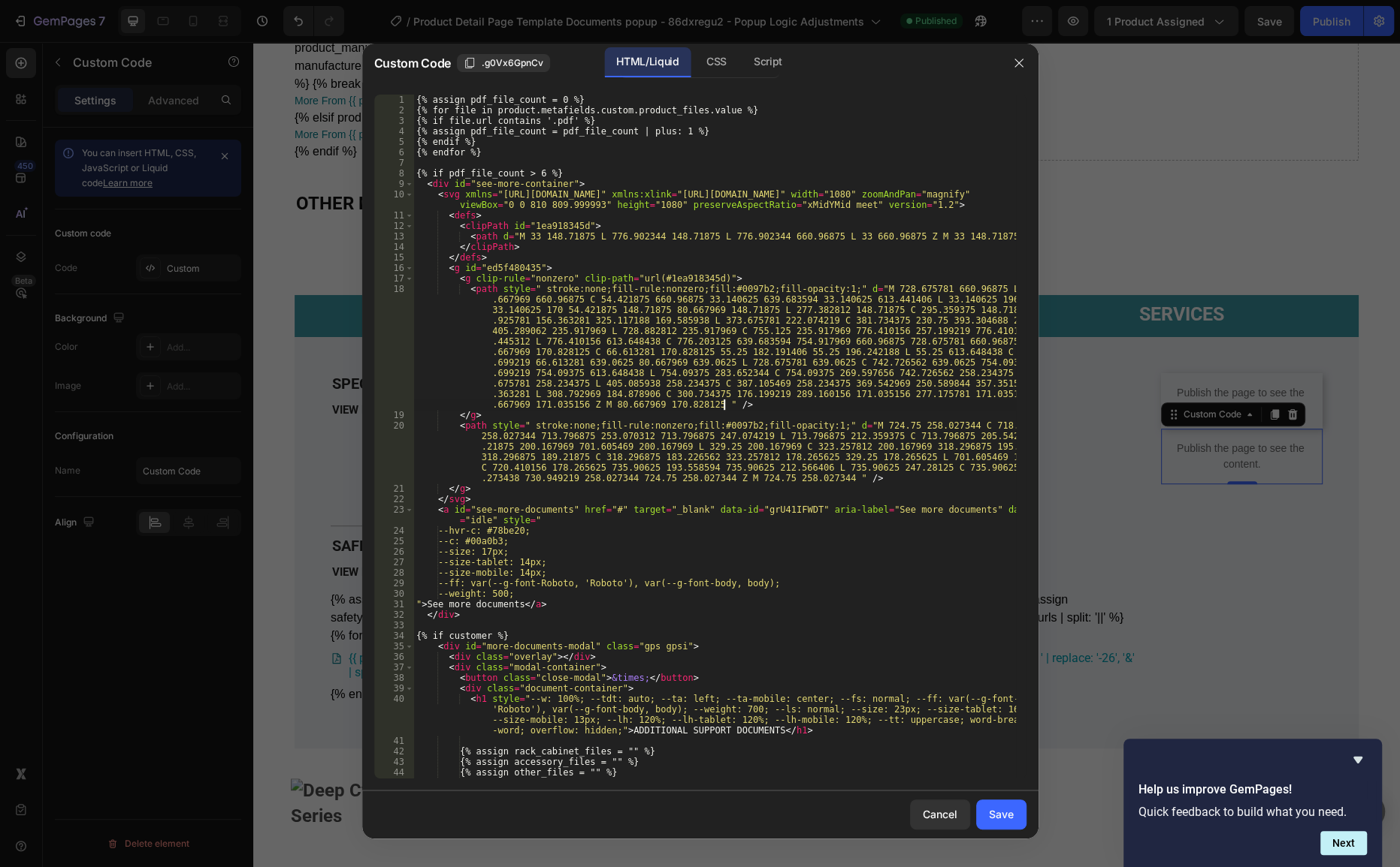
click at [798, 400] on div "{% assign pdf_file_count = 0 %} {% for file in product.metafields.custom.produc…" at bounding box center [714, 447] width 602 height 705
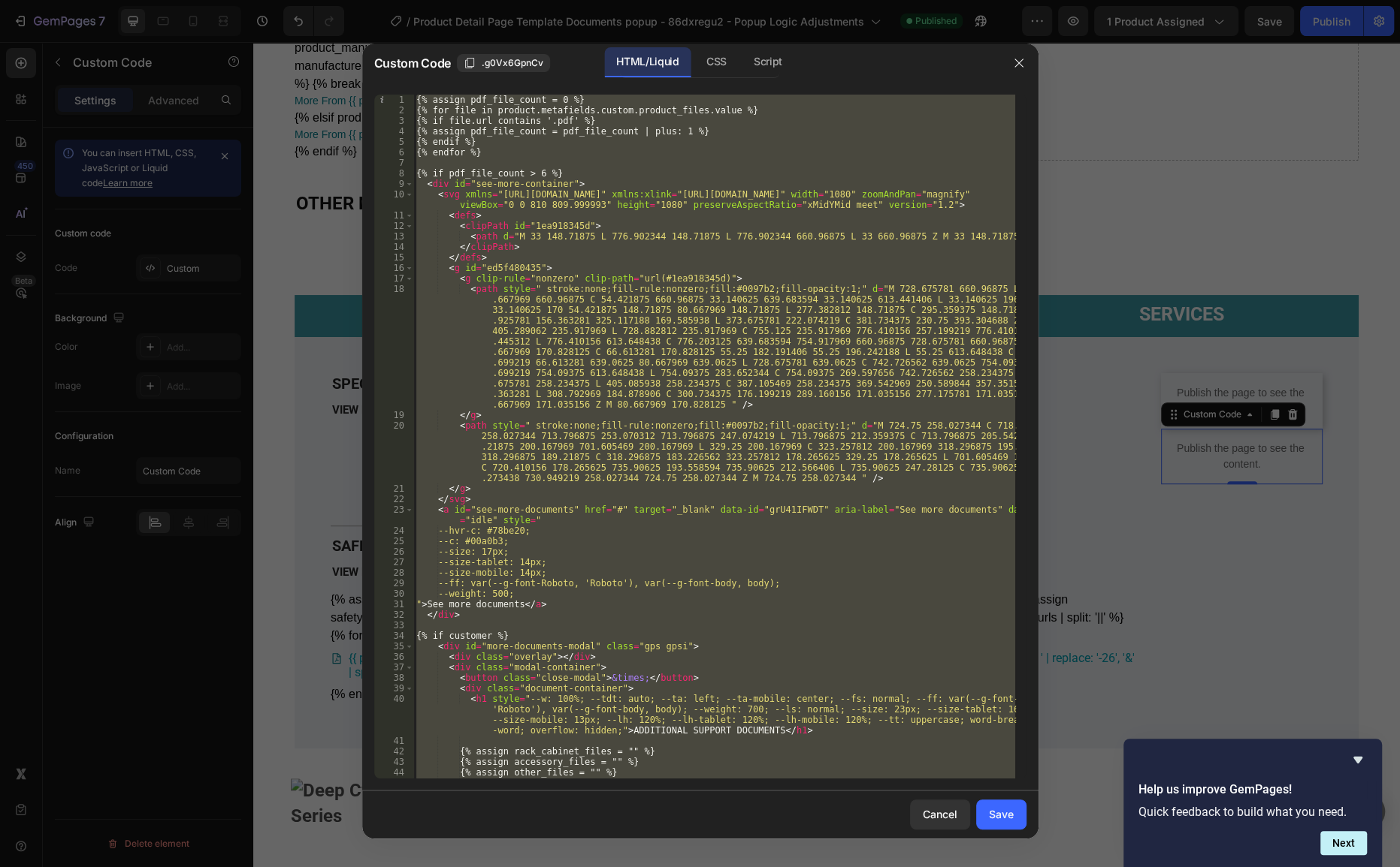
paste textarea
type textarea "{% endif %}"
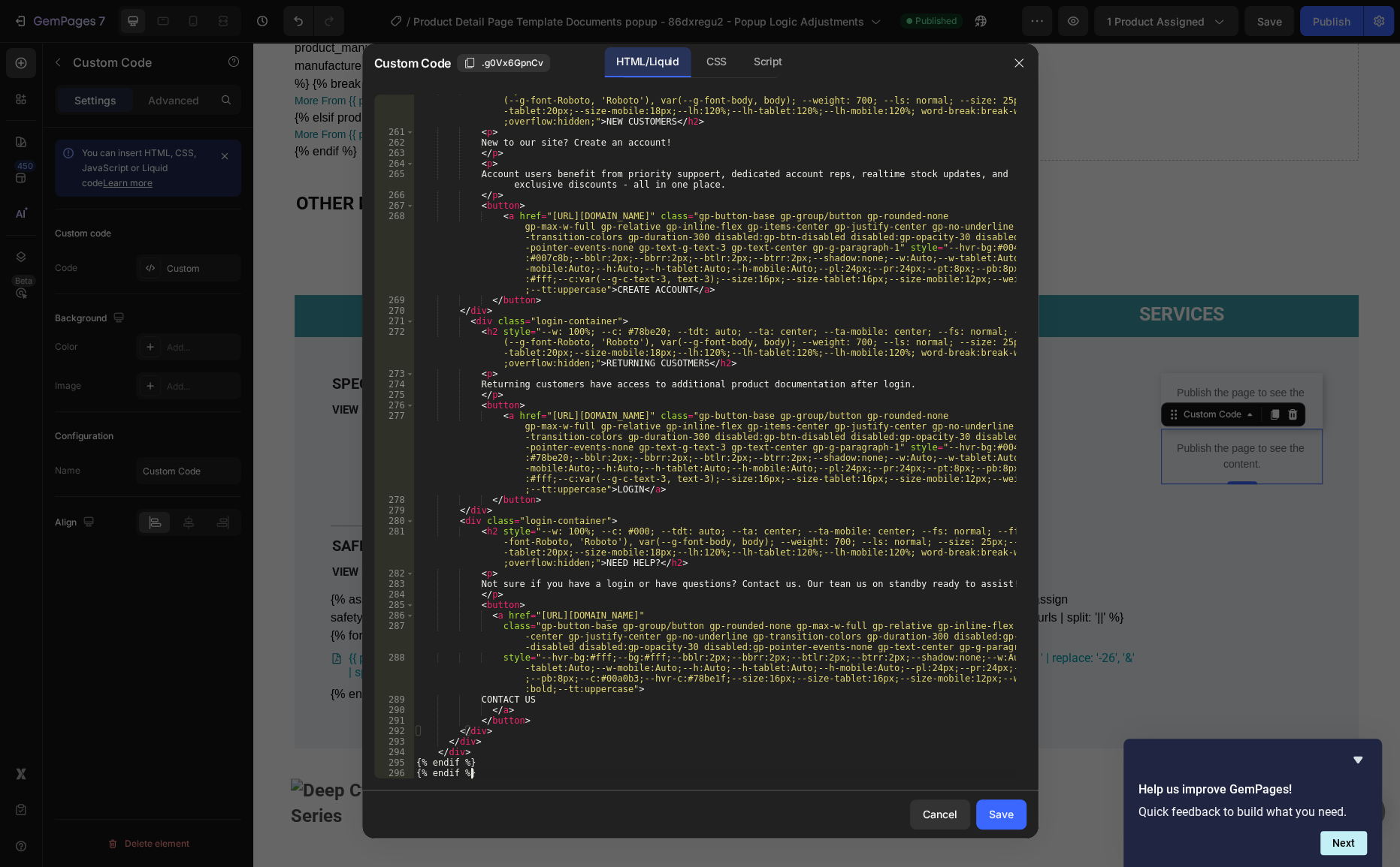
scroll to position [4529, 0]
click at [1003, 821] on div "Save" at bounding box center [1001, 814] width 25 height 16
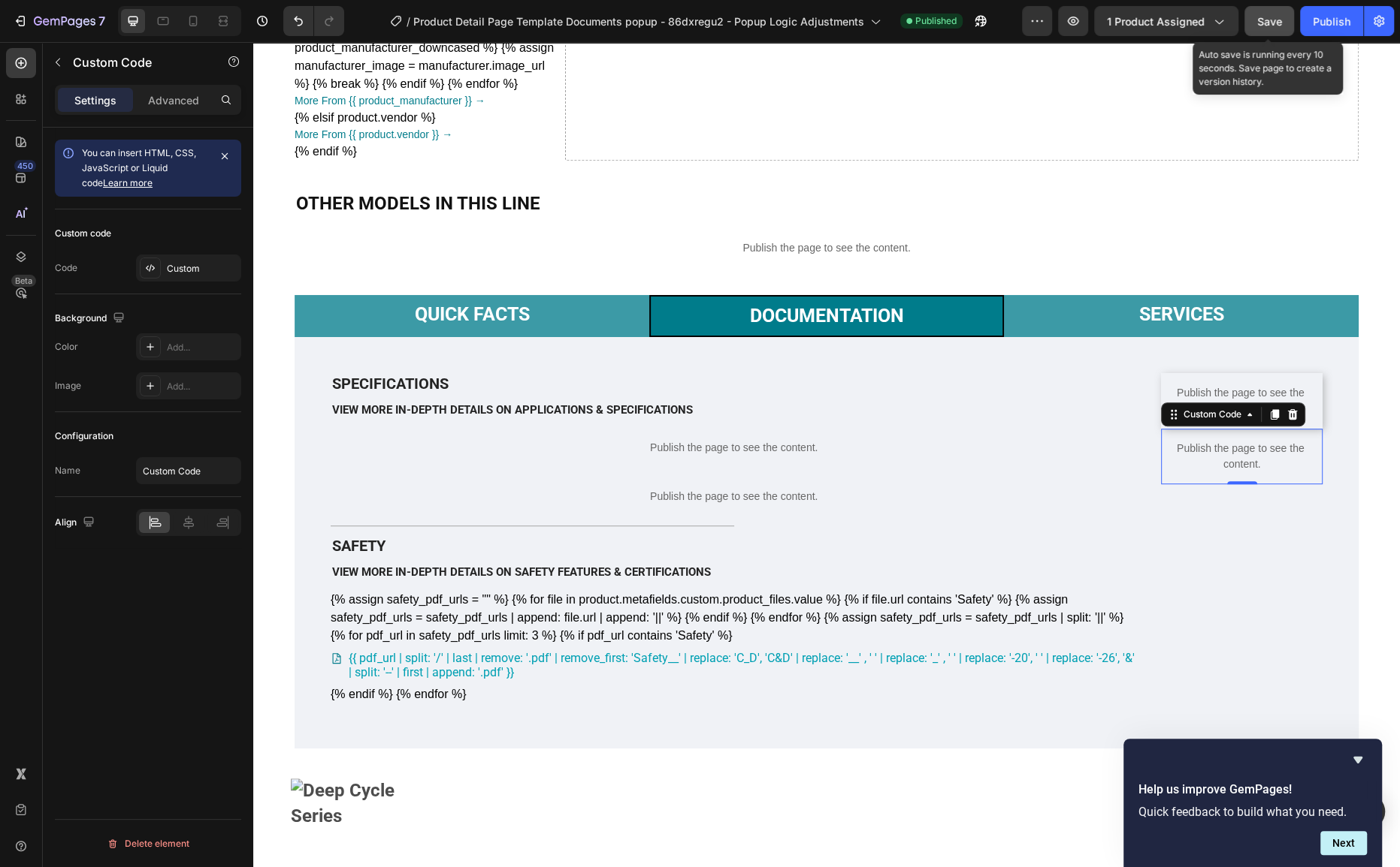
drag, startPoint x: 1279, startPoint y: 31, endPoint x: 1311, endPoint y: 40, distance: 33.2
click at [1279, 33] on button "Save" at bounding box center [1269, 21] width 49 height 30
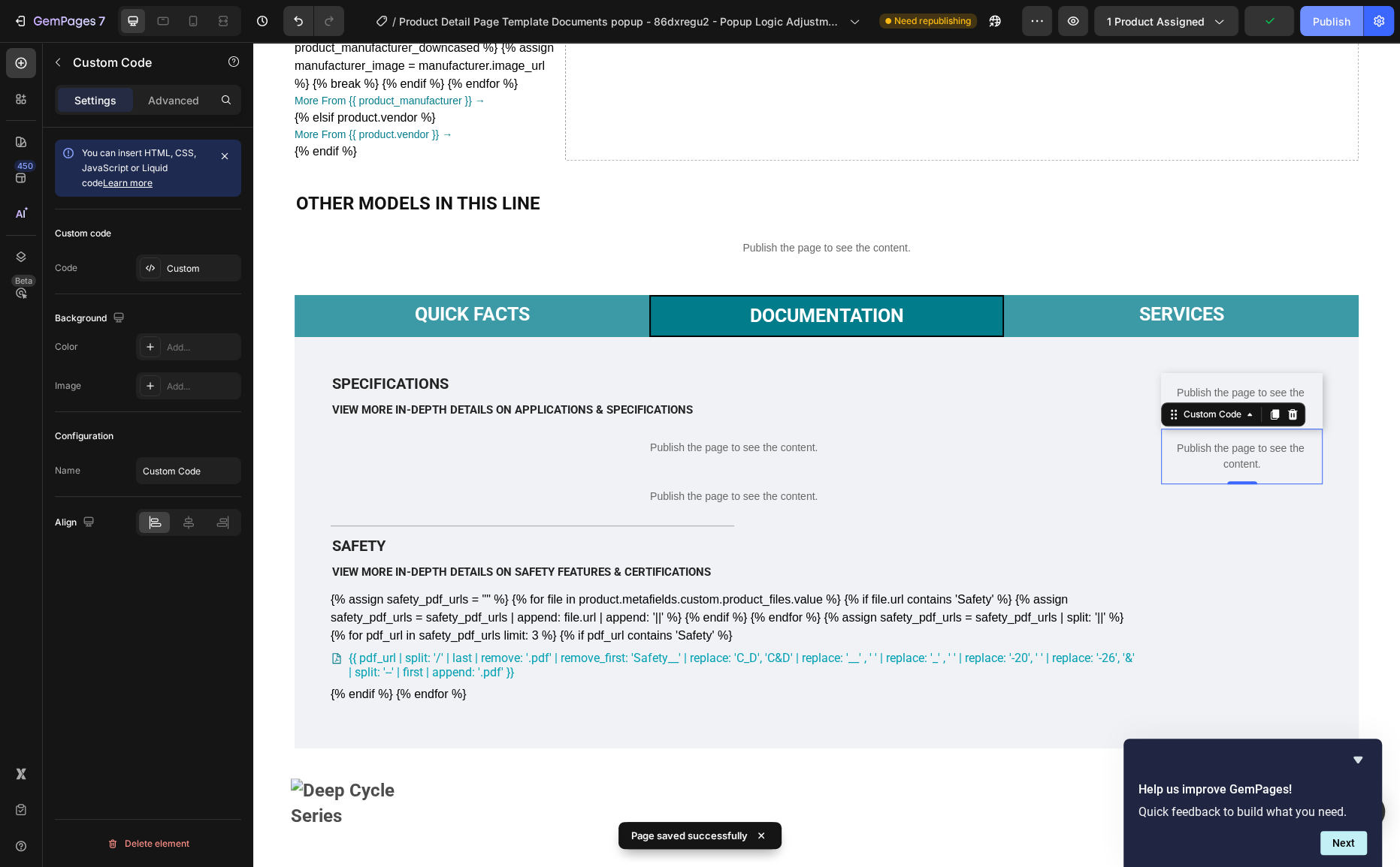
click at [1318, 18] on div "Publish" at bounding box center [1332, 21] width 38 height 16
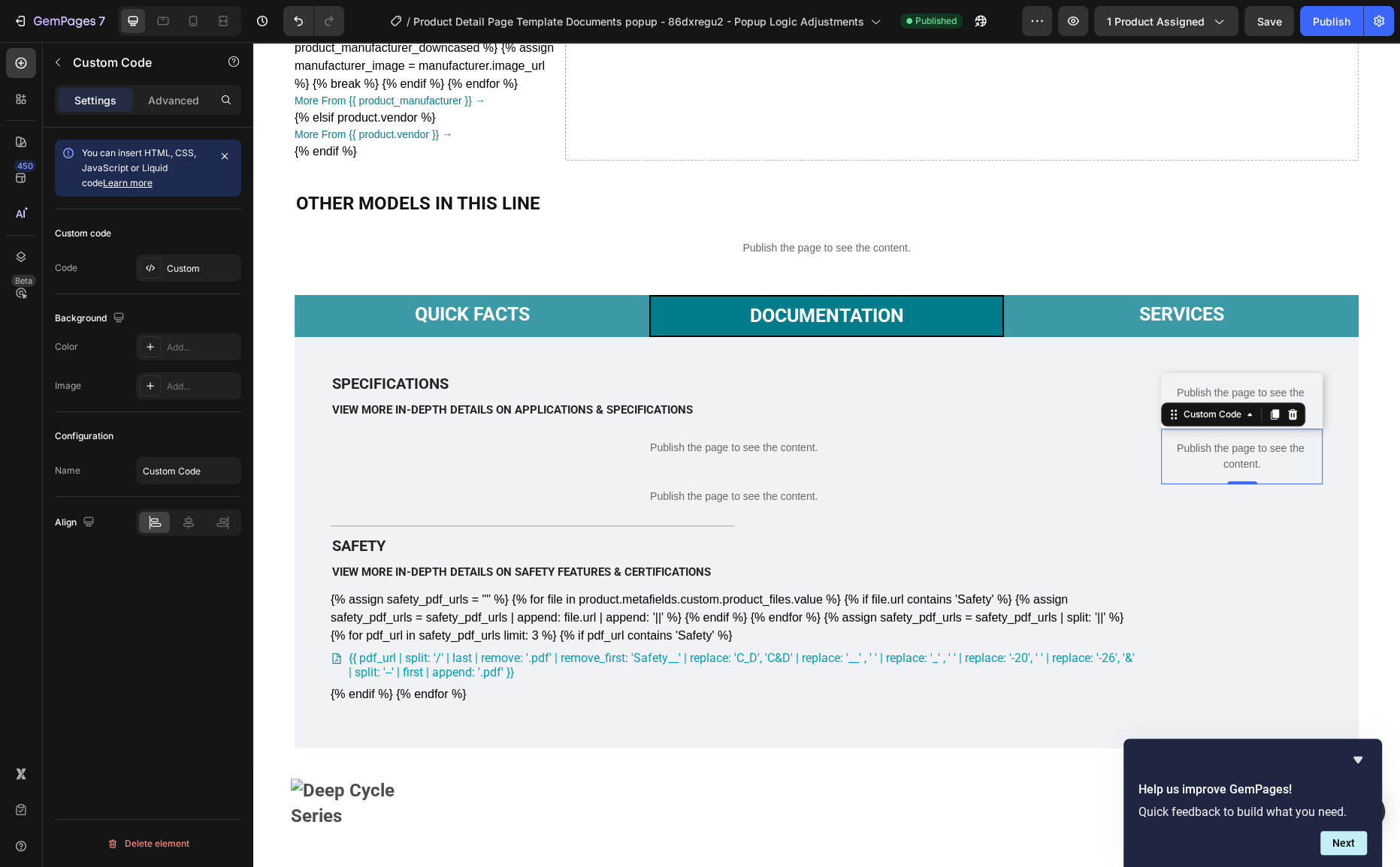
click at [1244, 473] on p "Publish the page to see the content." at bounding box center [1241, 456] width 162 height 31
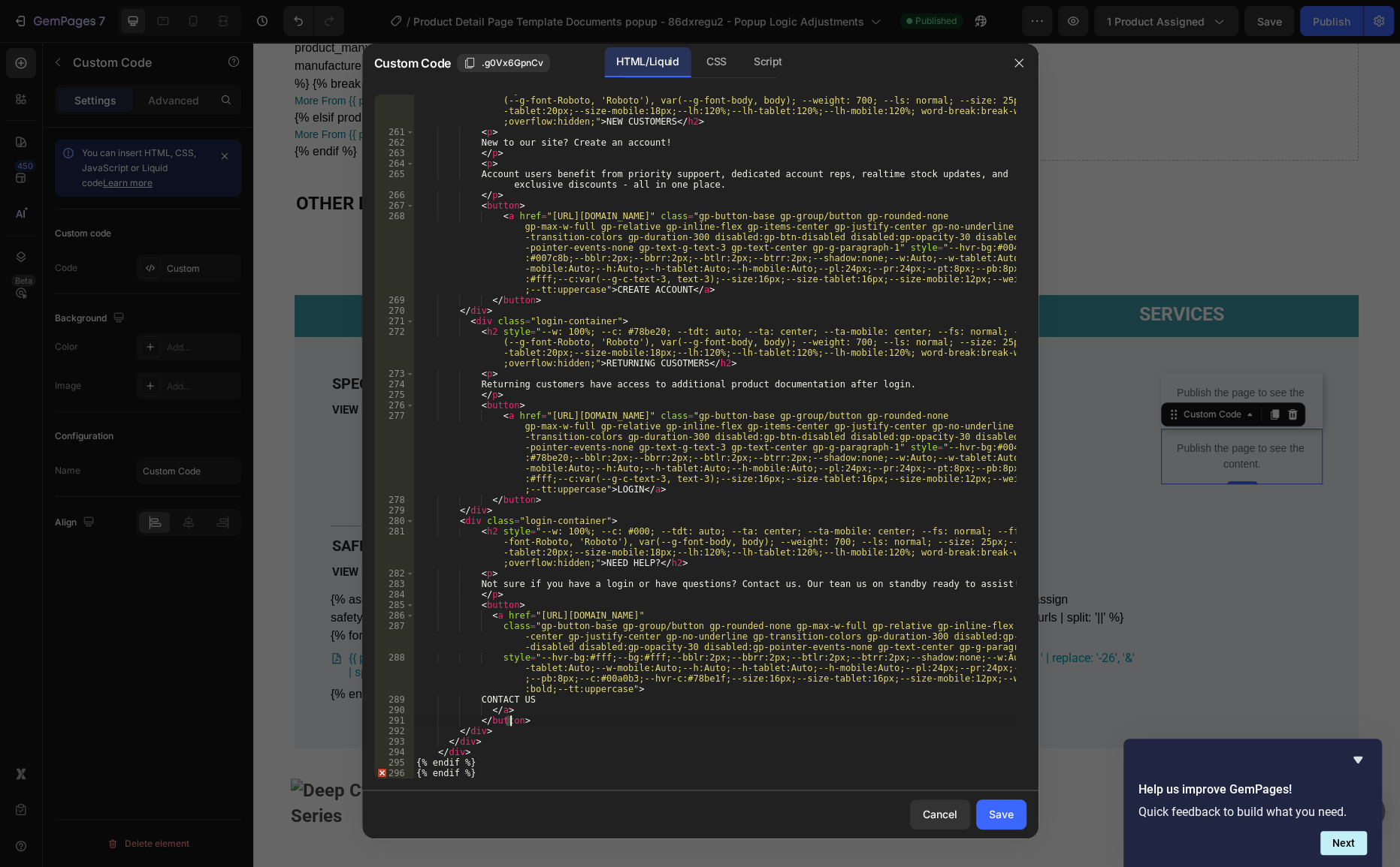
click at [509, 720] on div "< h2 style = "--w: 100%; --c: #007c8b; --tdt: auto; --ta: center; --ta-mobile: …" at bounding box center [714, 453] width 602 height 737
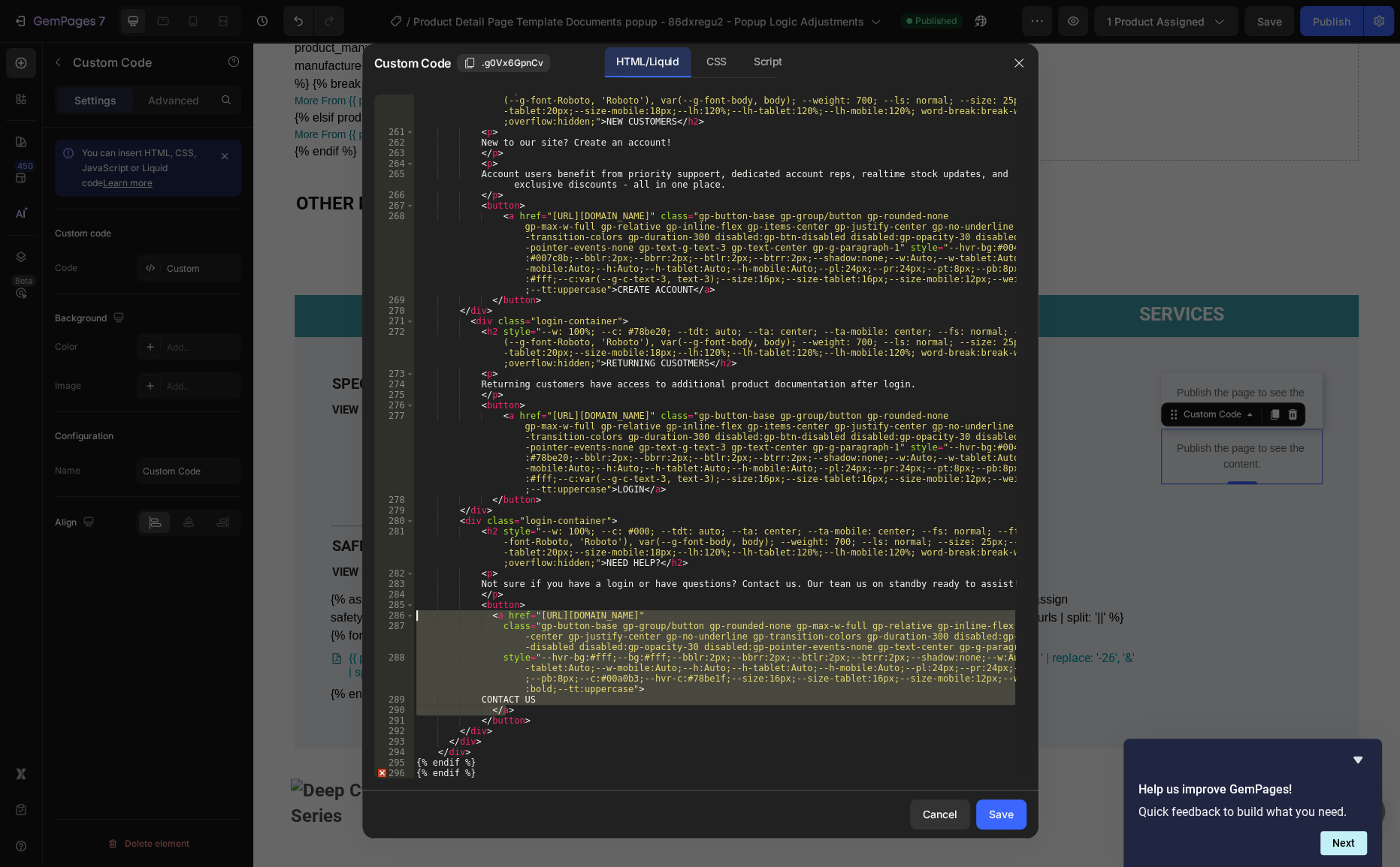
drag, startPoint x: 516, startPoint y: 710, endPoint x: 300, endPoint y: 612, distance: 237.2
click at [300, 612] on div "Custom Code .g0Vx6GpnCv HTML/Liquid CSS Script </button> 260 261 262 263 264 26…" at bounding box center [700, 433] width 1400 height 867
paste textarea "</a>"
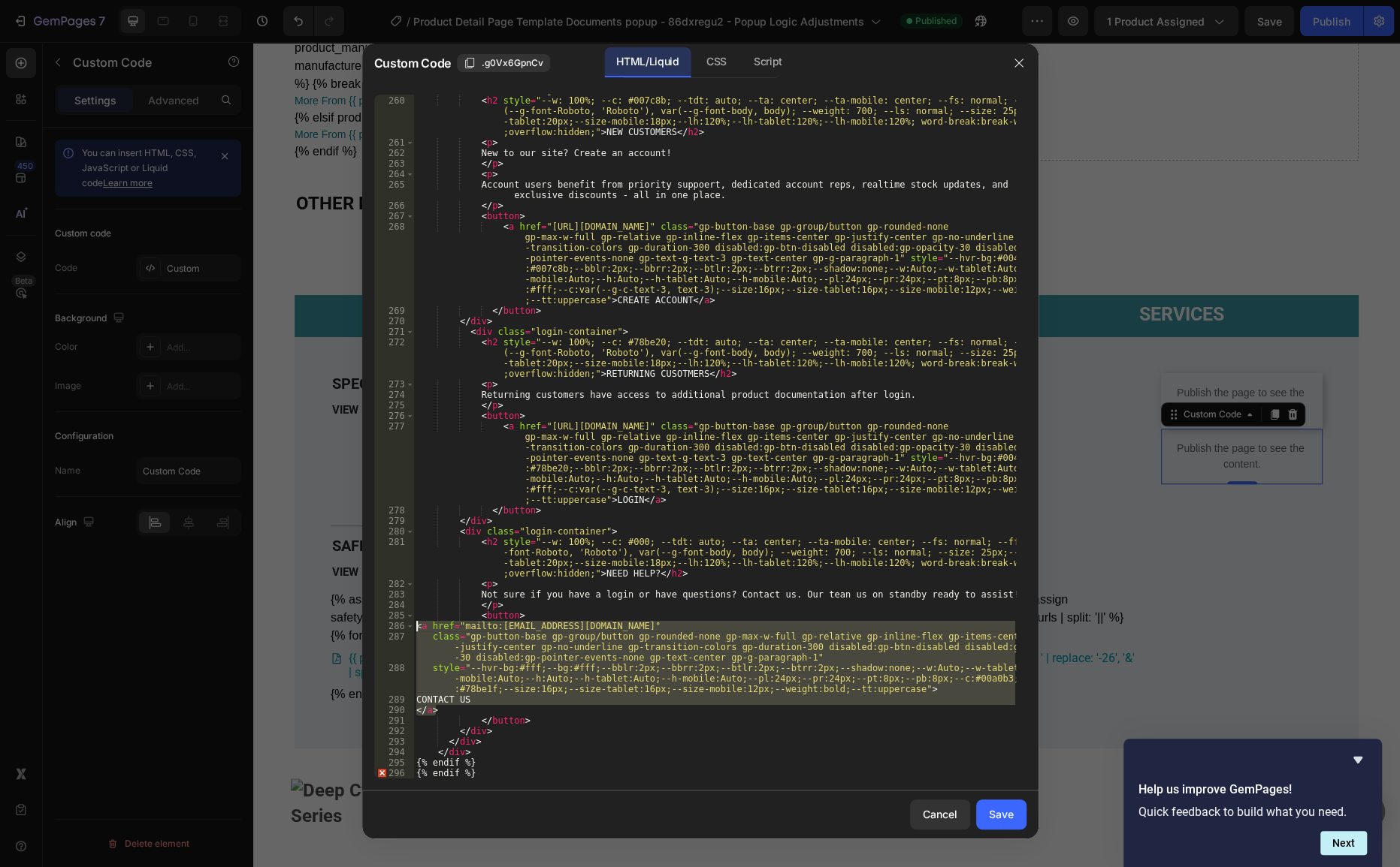
drag, startPoint x: 411, startPoint y: 698, endPoint x: 349, endPoint y: 630, distance: 92.0
click at [349, 630] on div "Custom Code .g0Vx6GpnCv HTML/Liquid CSS Script </a> 259 260 261 262 263 264 265…" at bounding box center [700, 433] width 1400 height 867
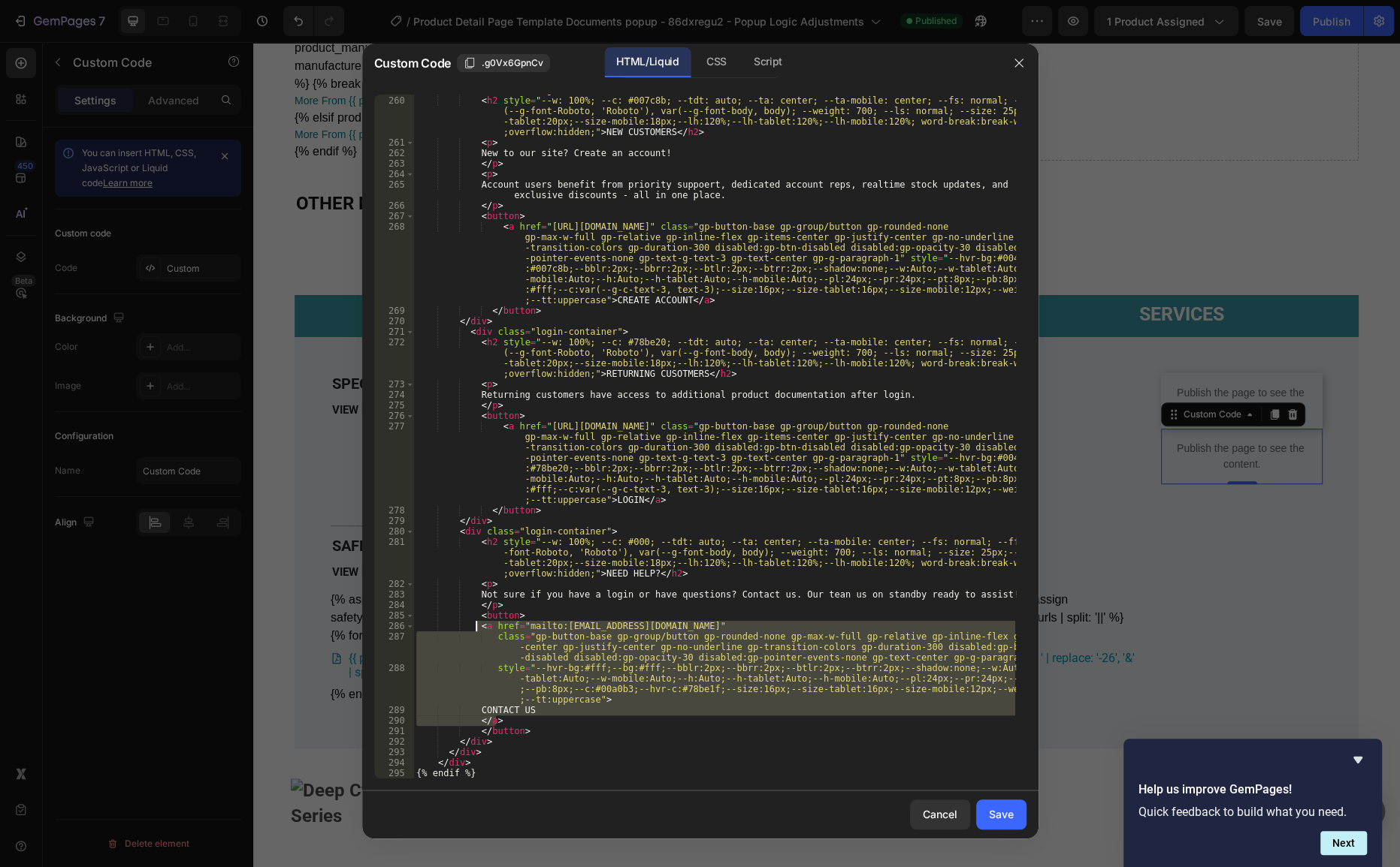
type textarea "<a href="mailto:[EMAIL_ADDRESS][DOMAIN_NAME]" class="gp-button-base gp-group/bu…"
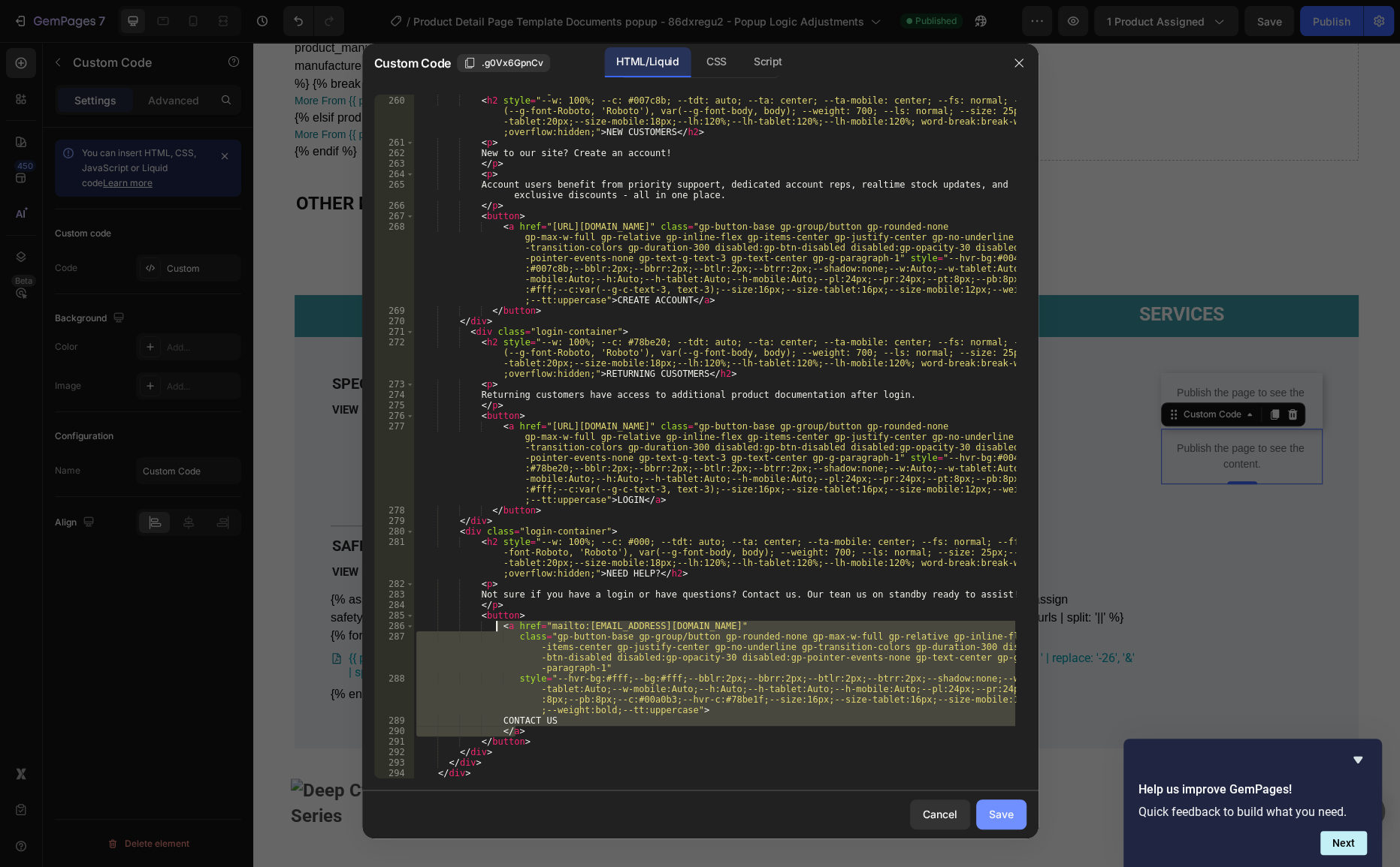
click at [996, 816] on div "Save" at bounding box center [1001, 814] width 25 height 16
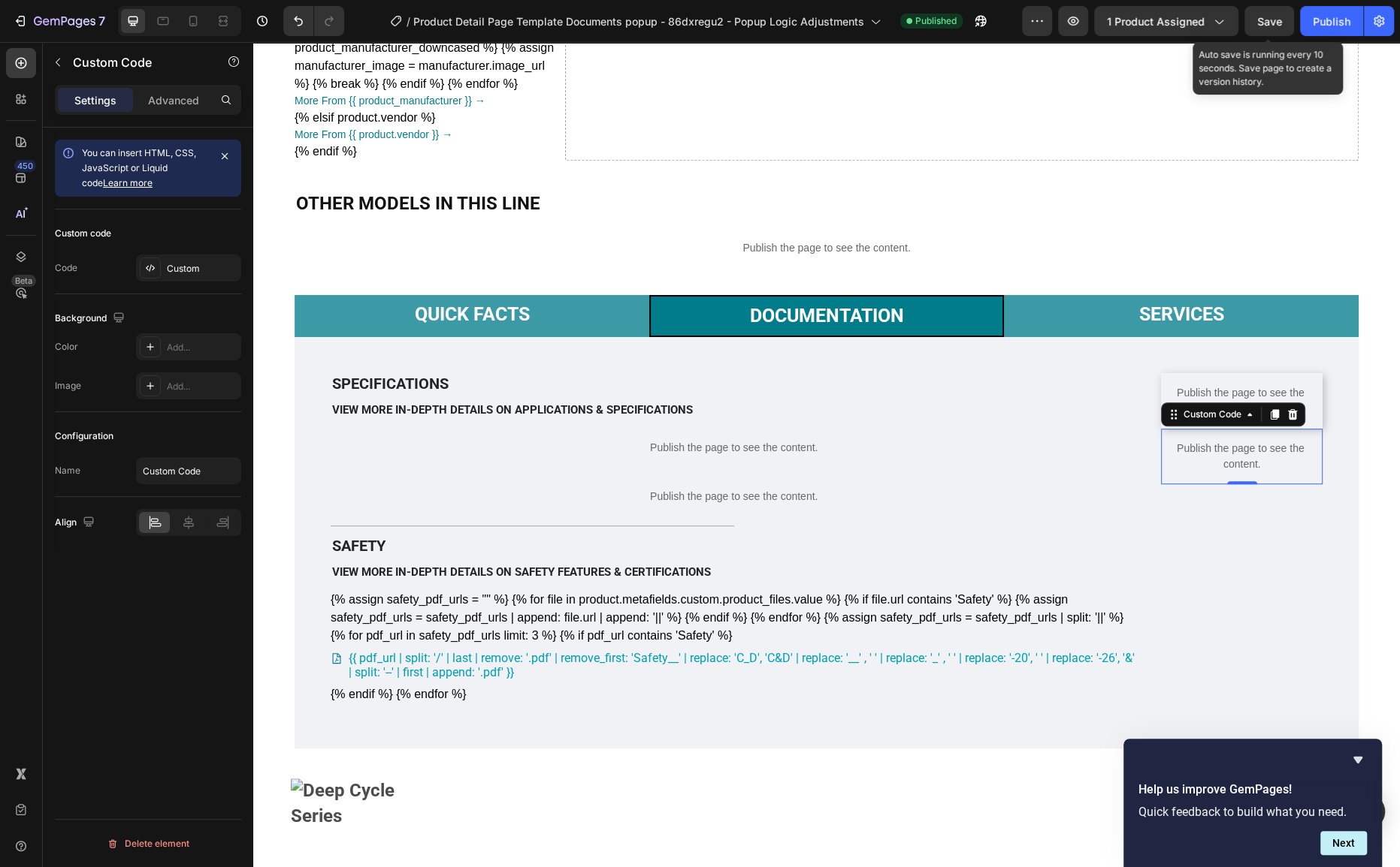
click at [1278, 24] on span "Save" at bounding box center [1269, 22] width 25 height 13
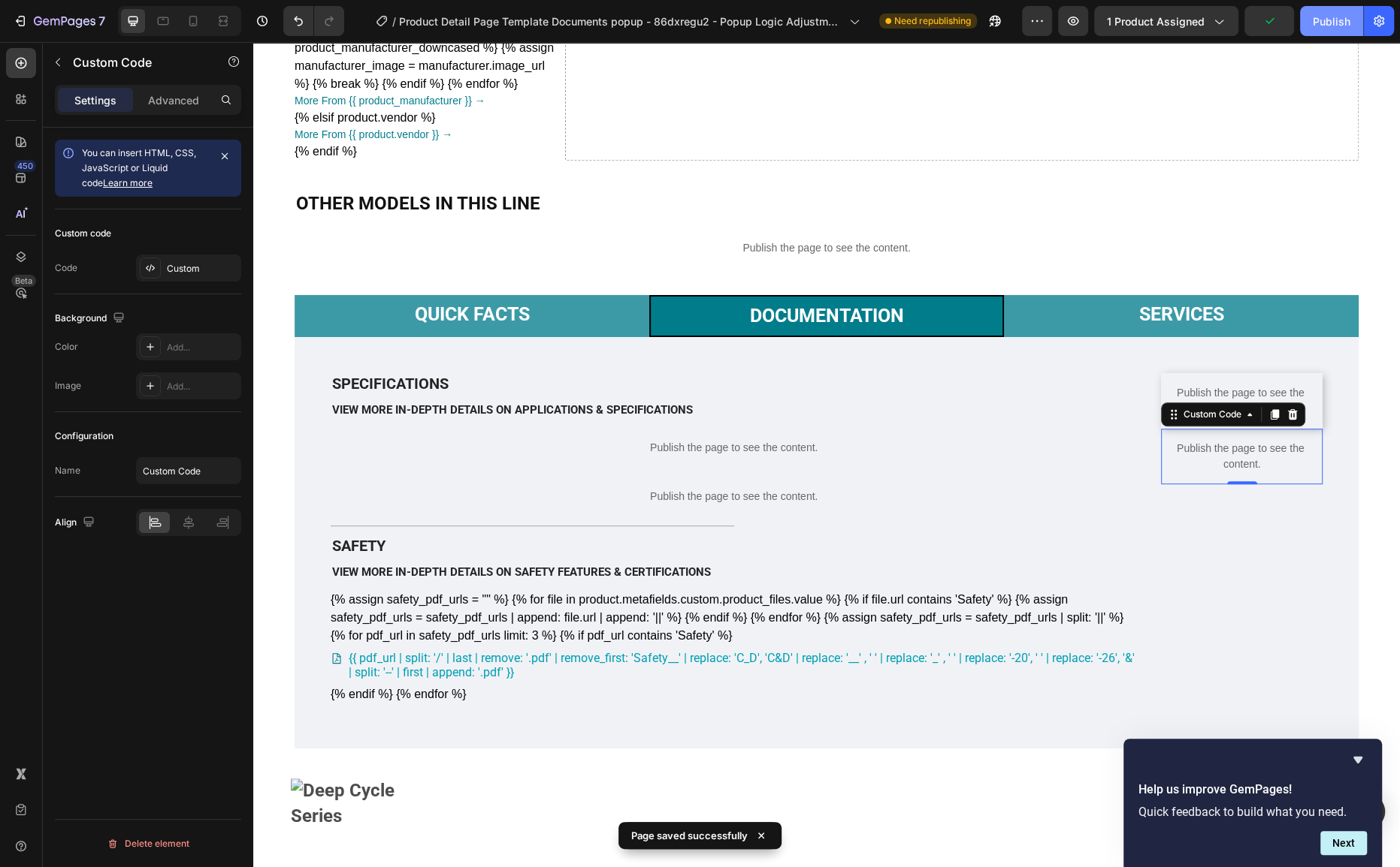
click at [1329, 26] on div "Publish" at bounding box center [1332, 21] width 38 height 16
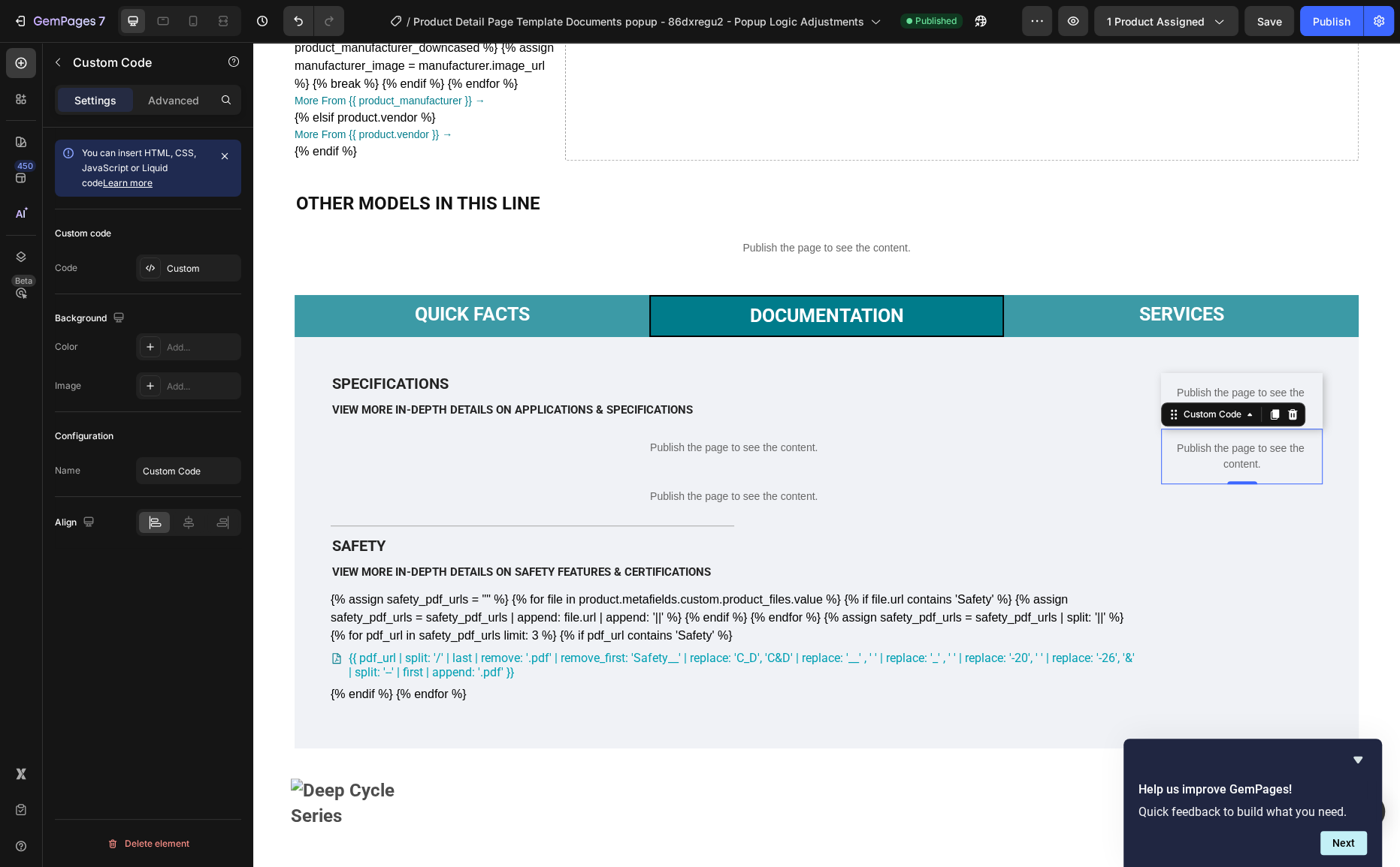
click at [1235, 473] on p "Publish the page to see the content." at bounding box center [1241, 456] width 162 height 31
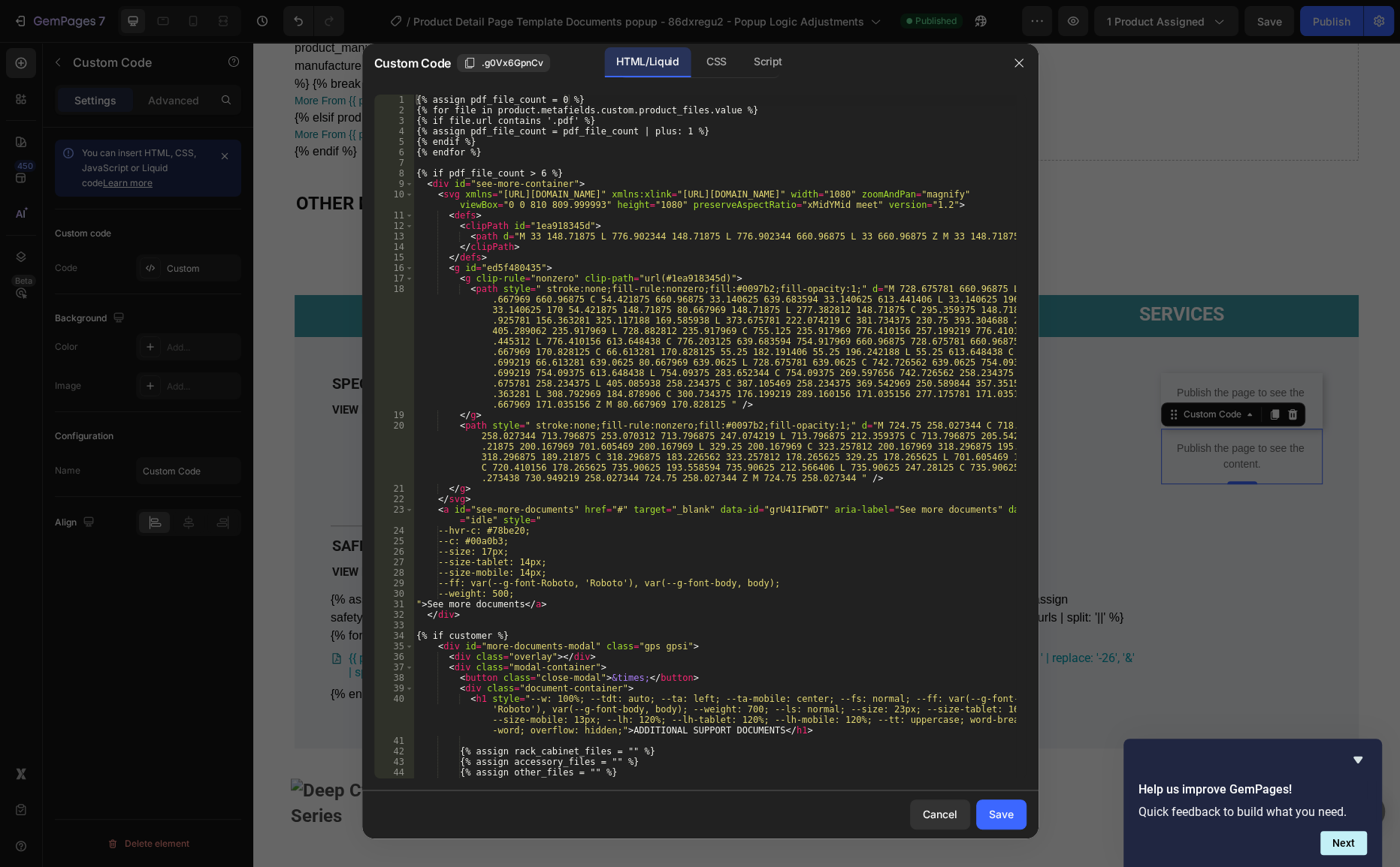
type textarea "--size: 17px;"
click at [779, 550] on div "{% assign pdf_file_count = 0 %} {% for file in product.metafields.custom.produc…" at bounding box center [714, 447] width 602 height 705
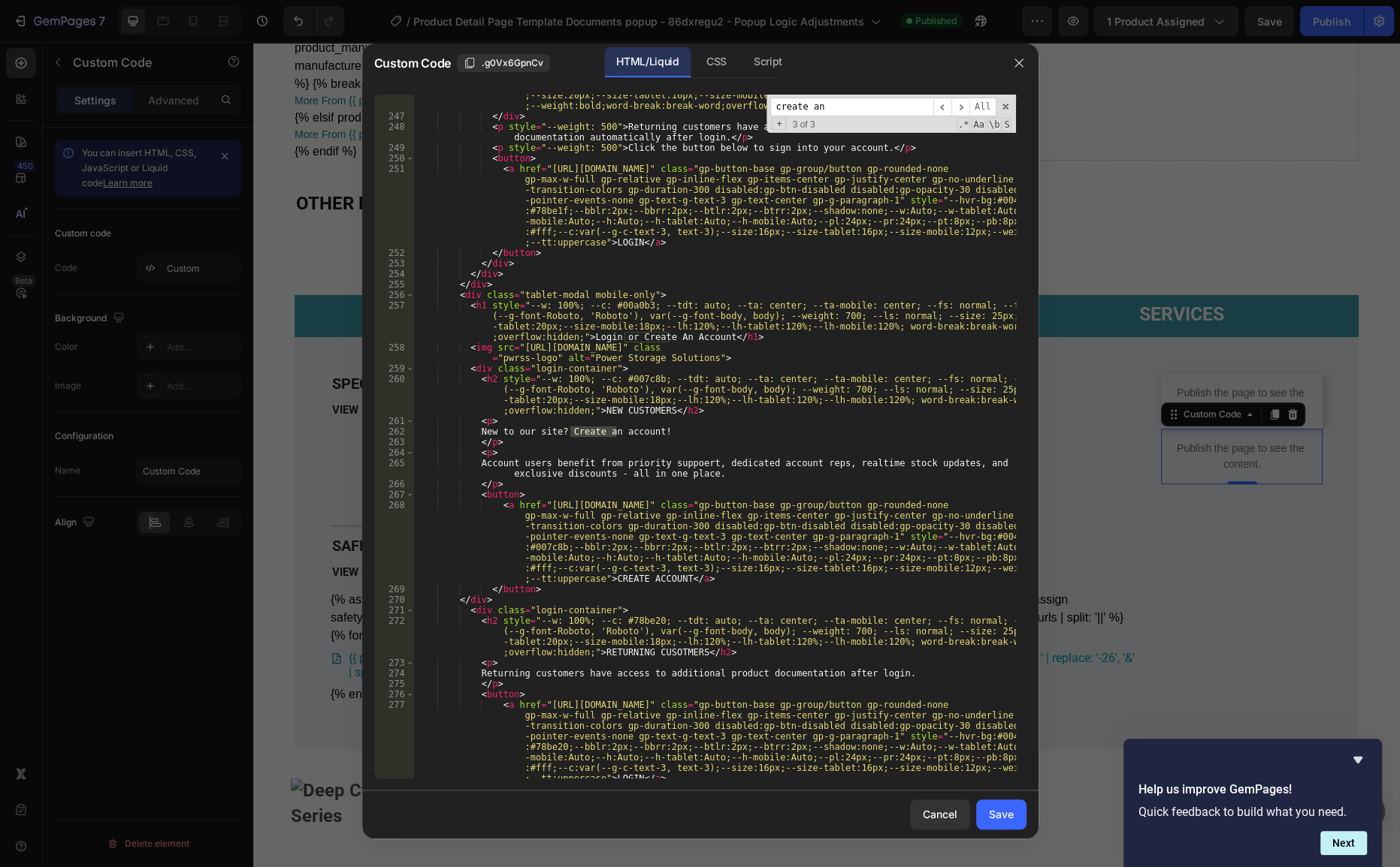
scroll to position [4241, 0]
type input "create an"
click at [733, 502] on div "< h2 class = "gp-text pwrss-logo" style = "--w:100%;--w-tablet:100%;--w-mobile:…" at bounding box center [714, 437] width 602 height 737
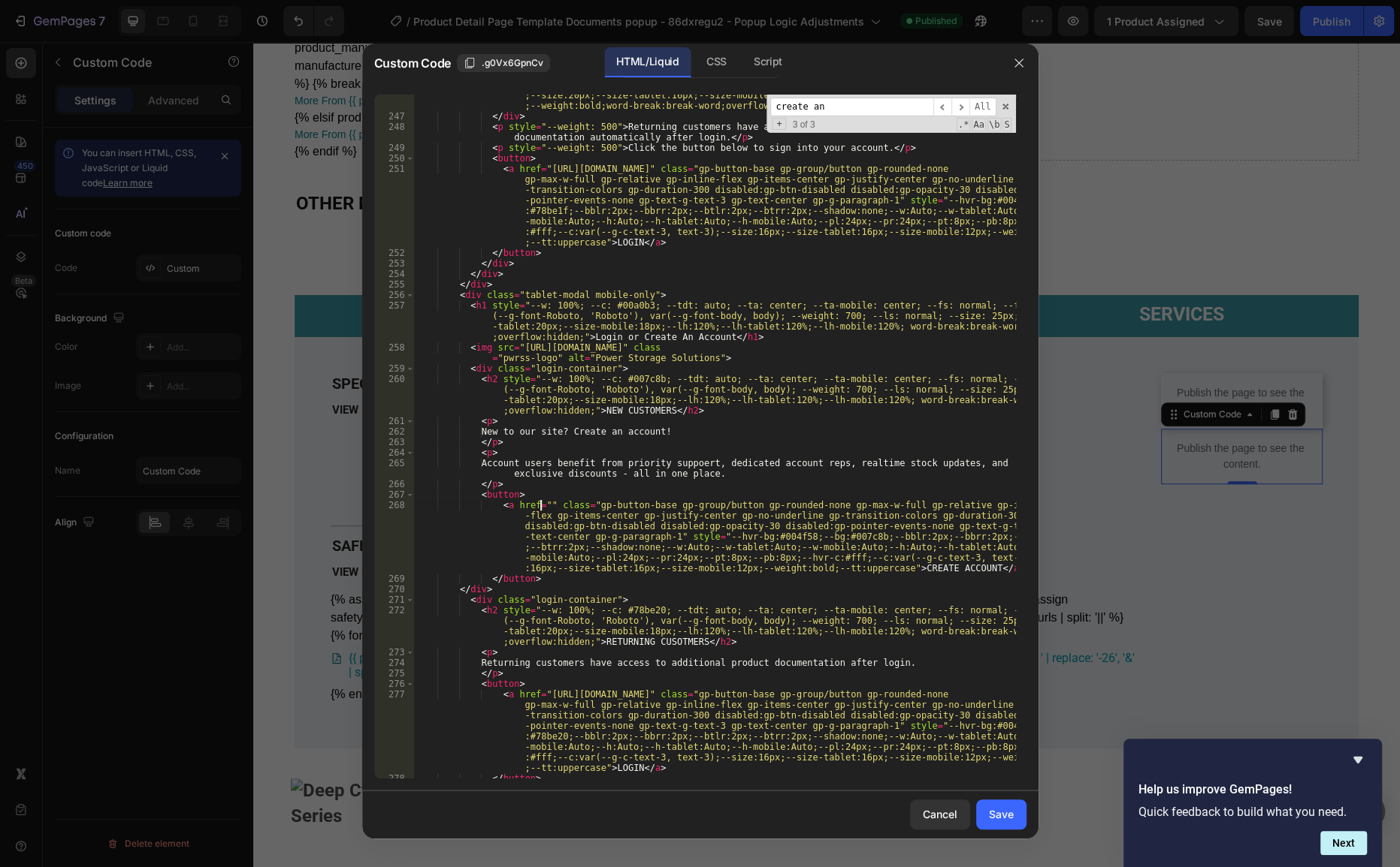
paste textarea "[URL][DOMAIN_NAME]" class="gp-button-base gp-group/button gp-rounded-none gp-ma…"
type textarea "<a href="[URL][DOMAIN_NAME]" class="gp-button-base gp-group/button gp-rounded-n…"
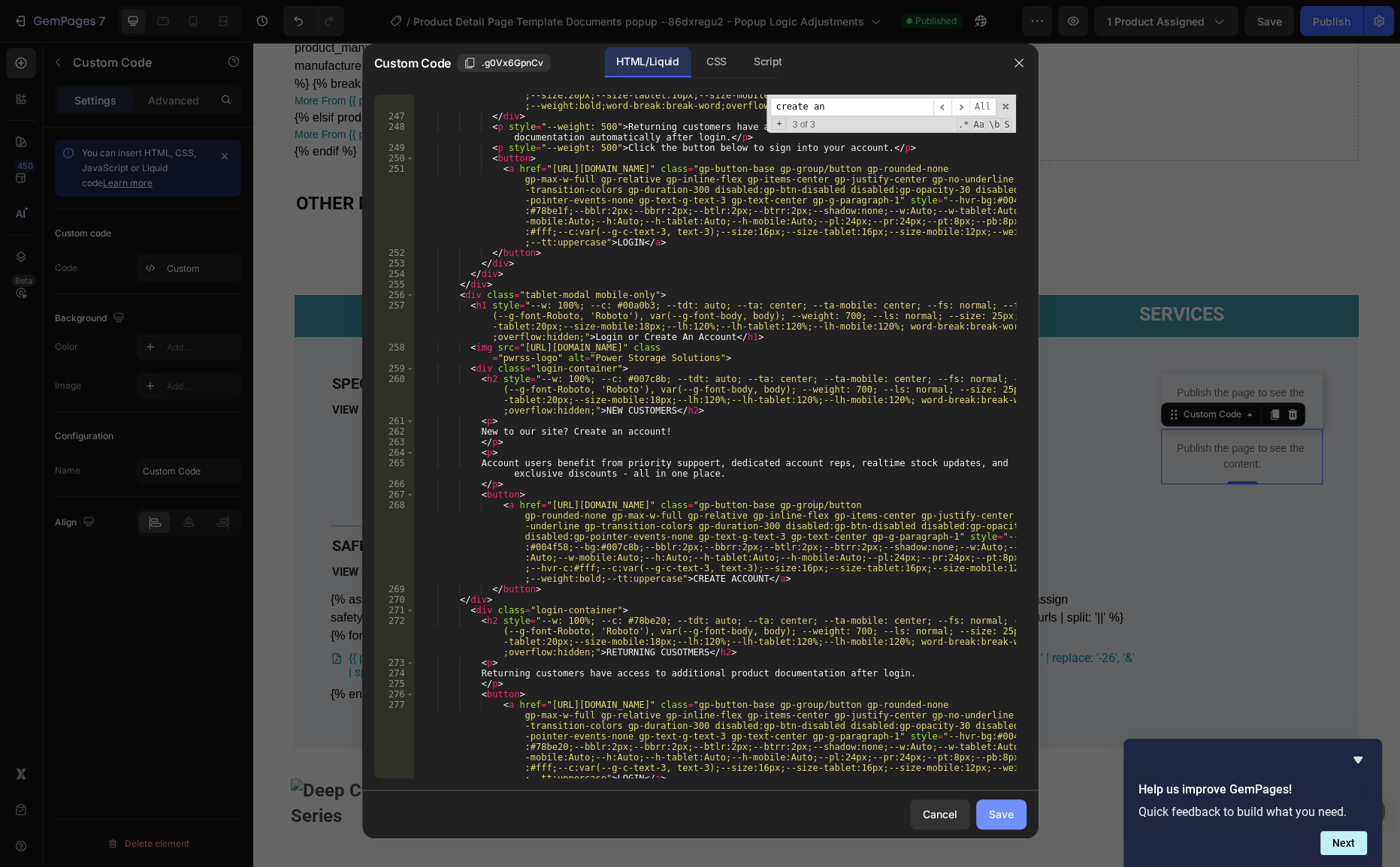
click at [1010, 810] on div "Save" at bounding box center [1001, 814] width 25 height 16
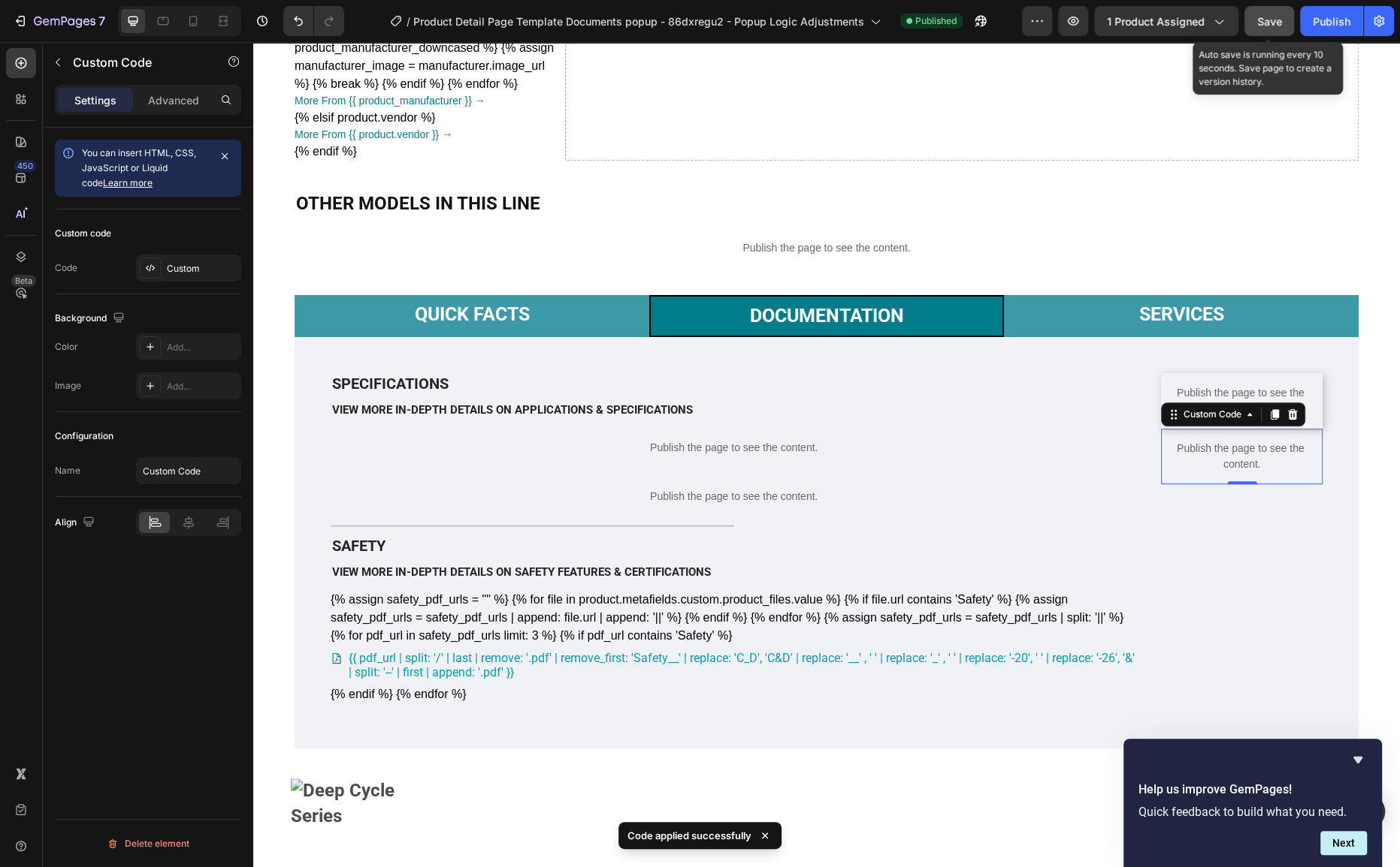
click at [1284, 18] on button "Save" at bounding box center [1269, 21] width 49 height 30
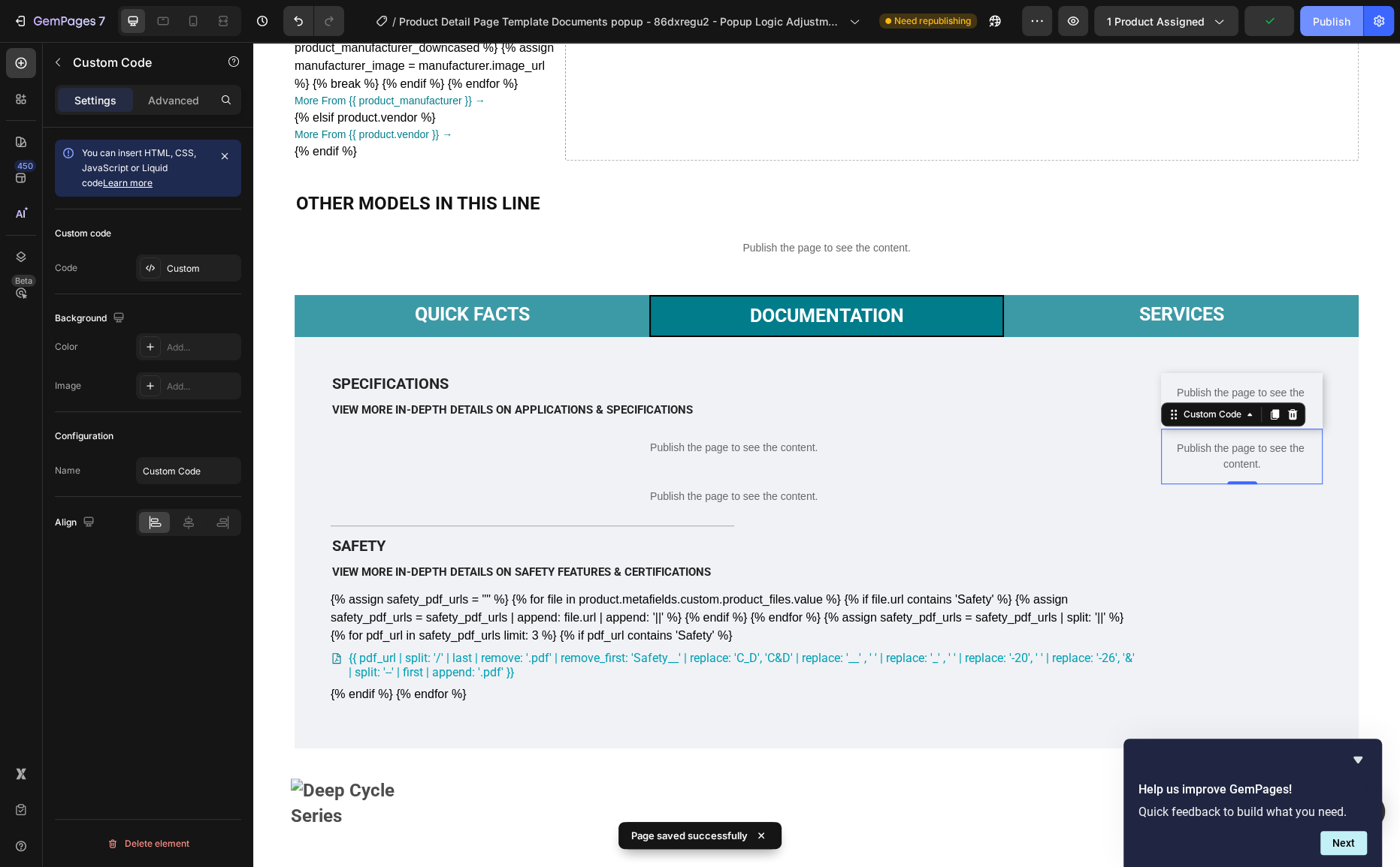
click at [1338, 24] on div "Publish" at bounding box center [1332, 21] width 38 height 16
